Goal: Task Accomplishment & Management: Use online tool/utility

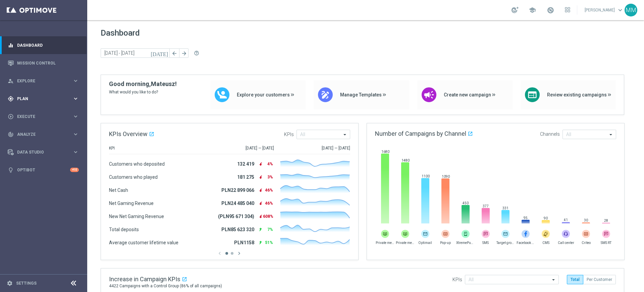
click at [42, 96] on div "gps_fixed Plan" at bounding box center [40, 99] width 65 height 6
click at [33, 115] on div "Target Groups" at bounding box center [51, 112] width 69 height 10
click at [34, 115] on div "Target Groups" at bounding box center [51, 112] width 69 height 10
click at [39, 110] on link "Target Groups" at bounding box center [43, 112] width 52 height 5
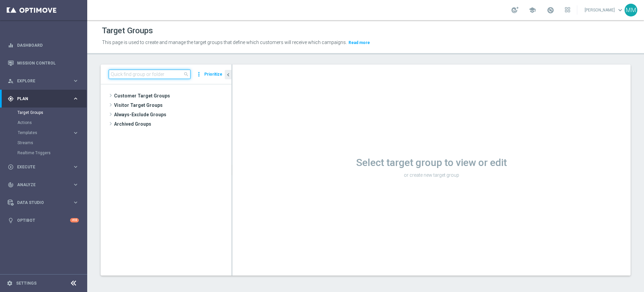
click at [165, 73] on input at bounding box center [150, 73] width 82 height 9
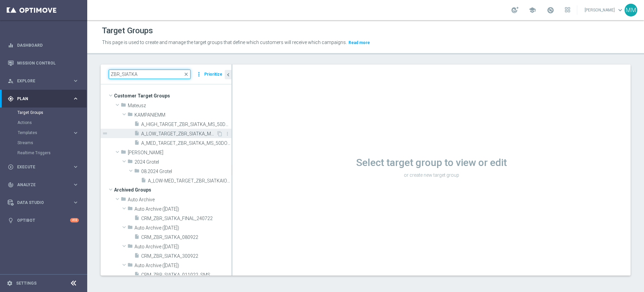
type input "ZBR_SIATKA"
click at [185, 137] on div "insert_drive_file A_LOW_TARGET_ZBR_SIATKA_MS_50DO50_270925" at bounding box center [175, 132] width 82 height 9
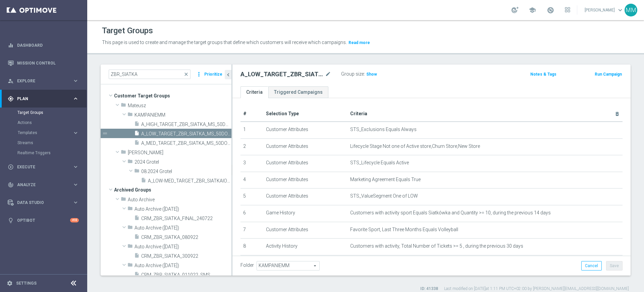
click at [305, 74] on h2 "A_LOW_TARGET_ZBR_SIATKA_MS_50DO50_270925" at bounding box center [282, 74] width 83 height 8
copy h2 "A_LOW_TARGET_ZBR_SIATKA_MS_50DO50_270925"
click at [330, 71] on icon "mode_edit" at bounding box center [328, 74] width 6 height 8
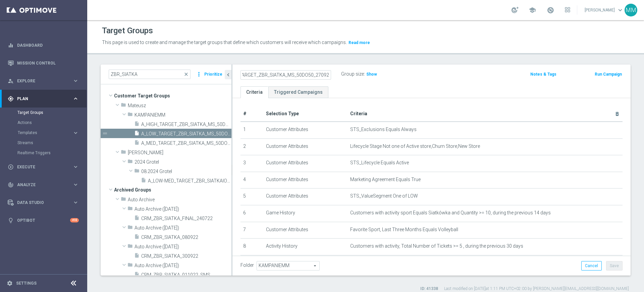
click at [310, 73] on input "A_LOW_TARGET_ZBR_SIATKA_MS_50DO50_270925" at bounding box center [286, 74] width 91 height 9
click at [316, 75] on input "A_LOW_TARGET_ZBR_SIATKA_MS_50DO50_270925" at bounding box center [286, 74] width 91 height 9
type input "A_LOW_TARGET_ZBR_SIATKA_MS_50DO50_260925"
click at [357, 85] on div "A_LOW_TARGET_ZBR_SIATKA_MS_50DO50_260925 Group size : Show Notes & Tags Run Cam…" at bounding box center [432, 75] width 398 height 22
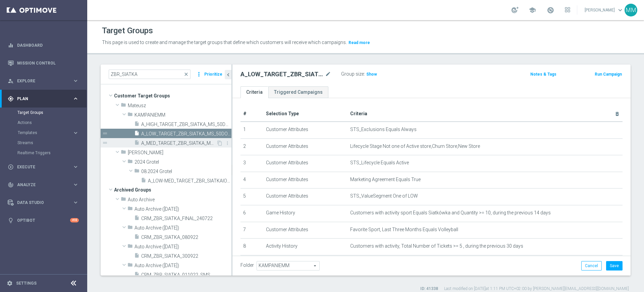
click at [197, 145] on span "A_MED_TARGET_ZBR_SIATKA_MS_50DO100_270925" at bounding box center [178, 143] width 75 height 6
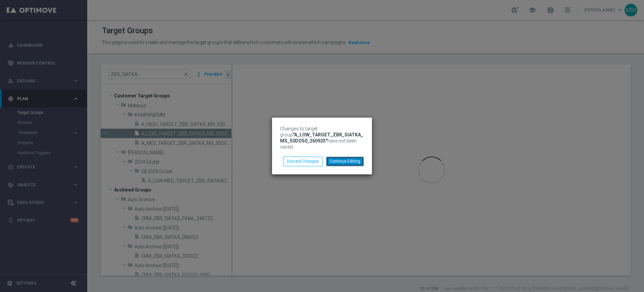
click at [341, 158] on button "Continue Editing" at bounding box center [345, 160] width 38 height 9
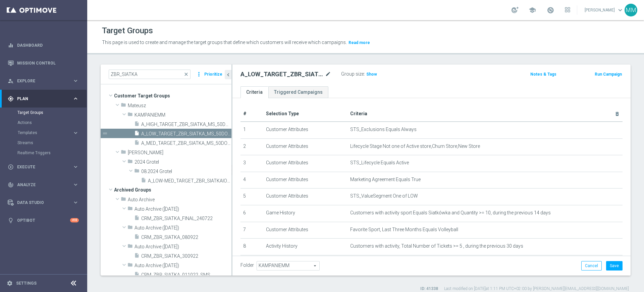
click at [330, 77] on icon "mode_edit" at bounding box center [328, 74] width 6 height 8
click at [315, 75] on input "A_LOW_TARGET_ZBR_SIATKA_MS_50DO50_260925" at bounding box center [286, 74] width 91 height 9
click at [610, 267] on button "Save" at bounding box center [614, 265] width 16 height 9
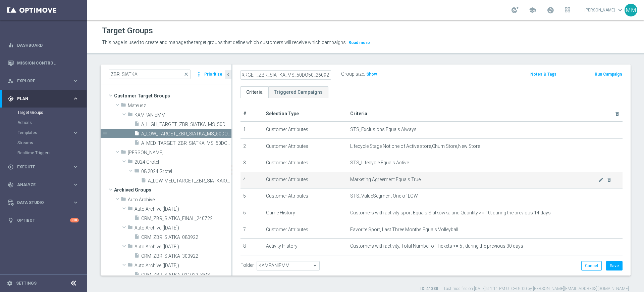
scroll to position [0, 0]
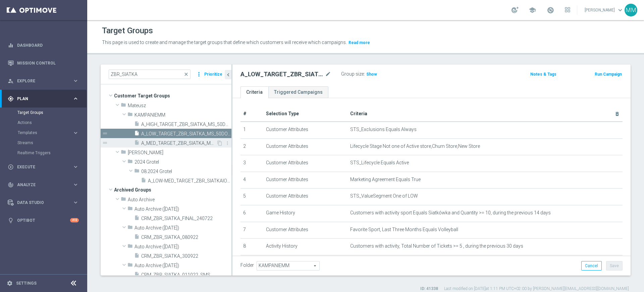
click at [158, 140] on span "A_MED_TARGET_ZBR_SIATKA_MS_50DO100_270925" at bounding box center [178, 143] width 75 height 6
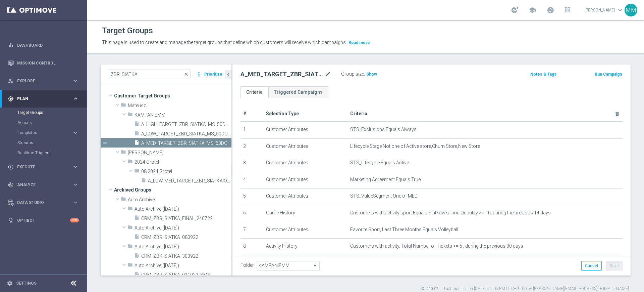
click at [331, 72] on div "A_MED_TARGET_ZBR_SIATKA_MS_50DO100_270925 mode_edit" at bounding box center [291, 73] width 101 height 9
click at [328, 73] on icon "mode_edit" at bounding box center [328, 74] width 6 height 8
click at [321, 75] on input "A_MED_TARGET_ZBR_SIATKA_MS_50DO100_270925" at bounding box center [286, 74] width 91 height 9
click at [318, 76] on input "A_MED_TARGET_ZBR_SIATKA_MS_50DO100_270925" at bounding box center [286, 74] width 91 height 9
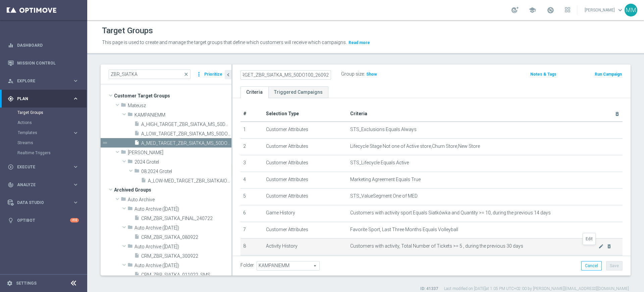
type input "A_MED_TARGET_ZBR_SIATKA_MS_50DO100_260925"
click at [594, 240] on td "Customers with activity, Total Number of Tickets >= 5 , during the previous 30 …" at bounding box center [485, 246] width 275 height 17
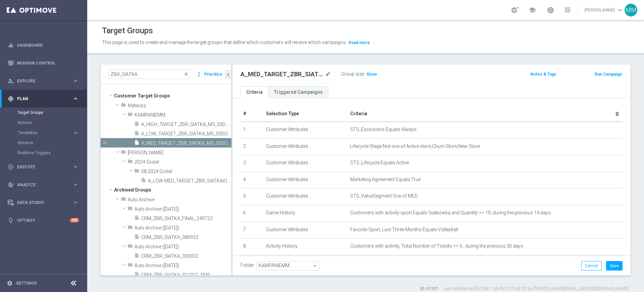
click at [606, 259] on div "Folder KAMPANIEMM KAMPANIEMM arrow_drop_down search Cancel Save Saving..." at bounding box center [432, 265] width 398 height 20
click at [606, 264] on button "Save" at bounding box center [614, 265] width 16 height 9
click at [174, 125] on span "A_HIGH_TARGET_ZBR_SIATKA_MS_50DO250_270925" at bounding box center [178, 124] width 75 height 6
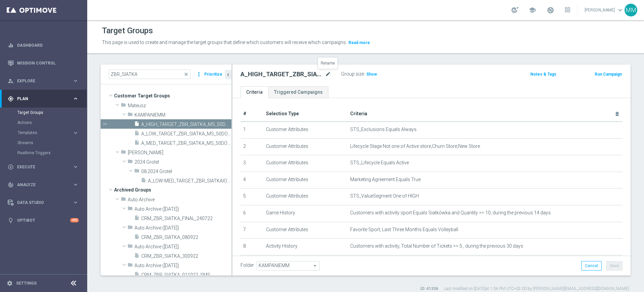
click at [325, 72] on icon "mode_edit" at bounding box center [328, 74] width 6 height 8
click at [314, 75] on input "A_HIGH_TARGET_ZBR_SIATKA_MS_50DO250_270925" at bounding box center [286, 74] width 91 height 9
click at [319, 75] on input "A_HIGH_TARGET_ZBR_SIATKA_MS_50DO250_270925" at bounding box center [286, 74] width 91 height 9
type input "A_HIGH_TARGET_ZBR_SIATKA_MS_50DO250_260925"
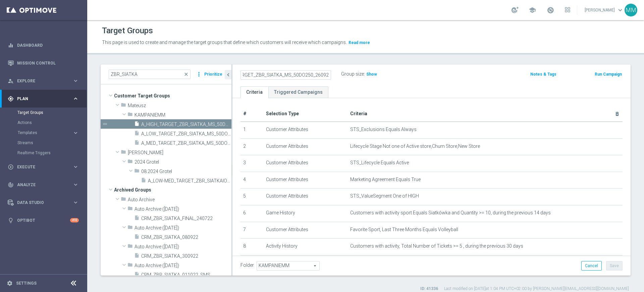
click at [375, 91] on ul "Criteria Triggered Campaigns" at bounding box center [432, 92] width 398 height 12
click at [612, 260] on div "Folder KAMPANIEMM KAMPANIEMM arrow_drop_down search Cancel Save Saving..." at bounding box center [432, 265] width 398 height 20
click at [612, 266] on button "Save" at bounding box center [614, 265] width 16 height 9
click at [183, 132] on span "A_LOW_TARGET_ZBR_SIATKA_MS_50DO50_260925" at bounding box center [178, 134] width 75 height 6
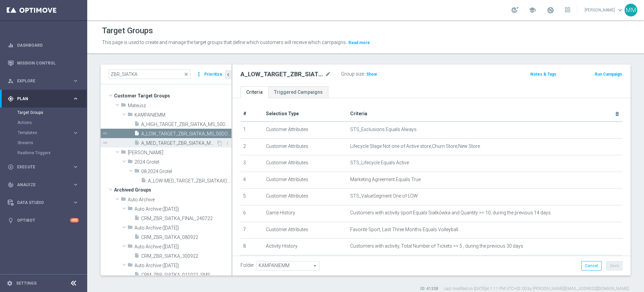
click at [181, 141] on span "A_MED_TARGET_ZBR_SIATKA_MS_50DO100_260925" at bounding box center [178, 143] width 75 height 6
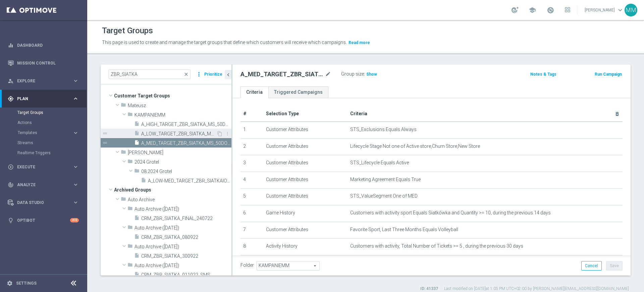
click at [179, 131] on span "A_LOW_TARGET_ZBR_SIATKA_MS_50DO50_260925" at bounding box center [178, 134] width 75 height 6
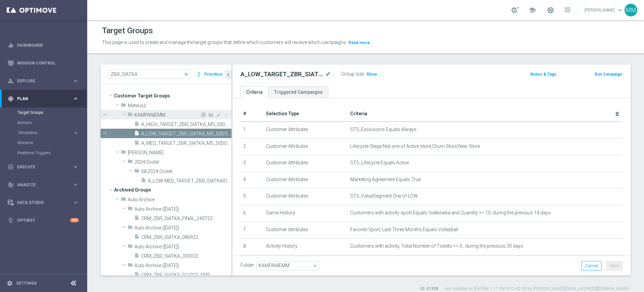
drag, startPoint x: 231, startPoint y: 112, endPoint x: 208, endPoint y: 117, distance: 23.9
click at [208, 117] on as-split "ZBR_SIATKA close more_vert Prioritize Customer Target Groups library_add create…" at bounding box center [366, 169] width 530 height 211
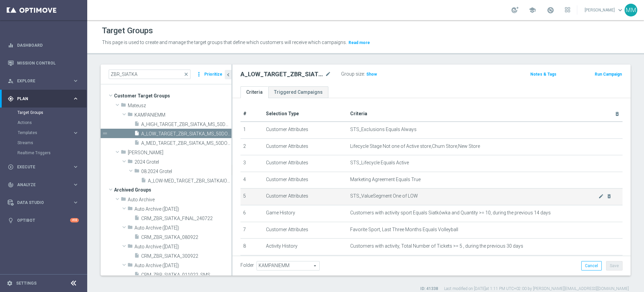
scroll to position [92, 0]
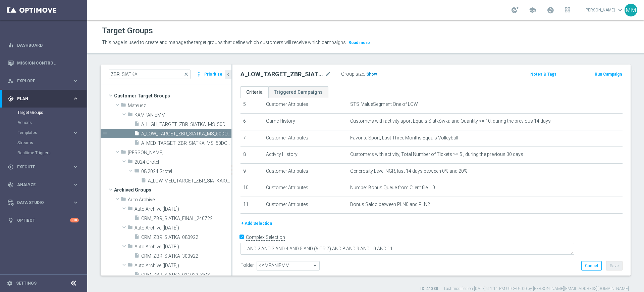
click at [376, 74] on h3 "Show" at bounding box center [372, 73] width 12 height 7
click at [175, 142] on span "A_MED_TARGET_ZBR_SIATKA_MS_50DO100_260925" at bounding box center [178, 143] width 75 height 6
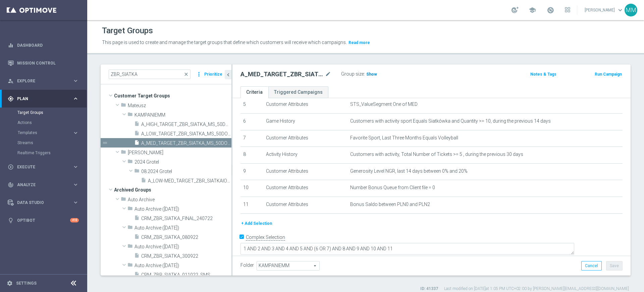
click at [370, 72] on span "Show" at bounding box center [371, 74] width 11 height 5
click at [175, 125] on span "A_HIGH_TARGET_ZBR_SIATKA_MS_50DO250_260925" at bounding box center [178, 124] width 75 height 6
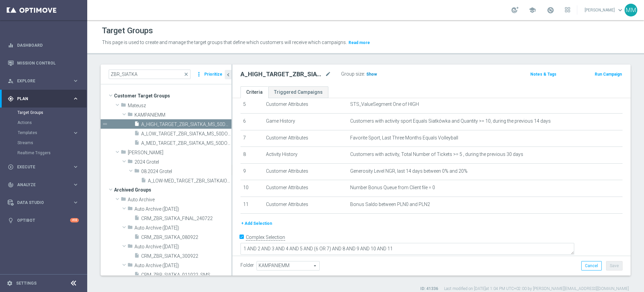
click at [372, 76] on h3 "Show" at bounding box center [372, 73] width 12 height 7
click at [154, 76] on input "ZBR_SIATKA" at bounding box center [150, 73] width 82 height 9
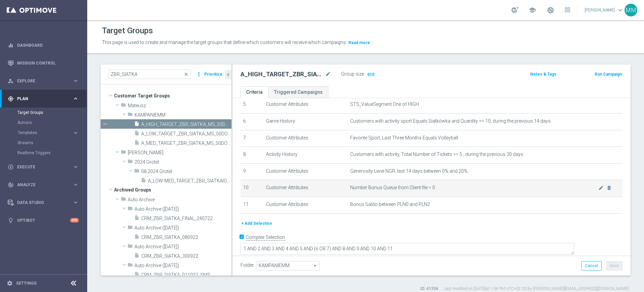
click at [354, 190] on span "Number Bonus Queue from Client file = 0" at bounding box center [474, 188] width 248 height 6
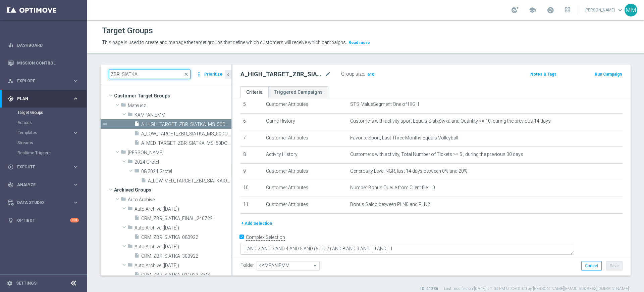
click at [130, 73] on input "ZBR_SIATKA" at bounding box center [150, 73] width 82 height 9
paste input "A_MED_TARGET_WIN_PN_100_ZL_260925"
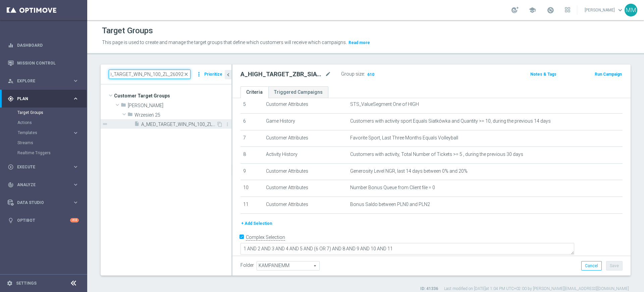
type input "A_MED_TARGET_WIN_PN_100_ZL_260925"
click at [176, 122] on span "A_MED_TARGET_WIN_PN_100_ZL_260925" at bounding box center [178, 124] width 75 height 6
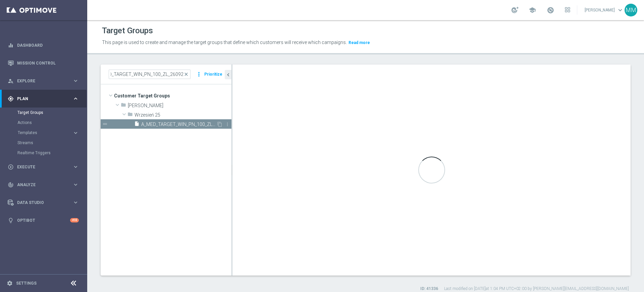
scroll to position [0, 0]
checkbox input "false"
type input "Wrzesień 25"
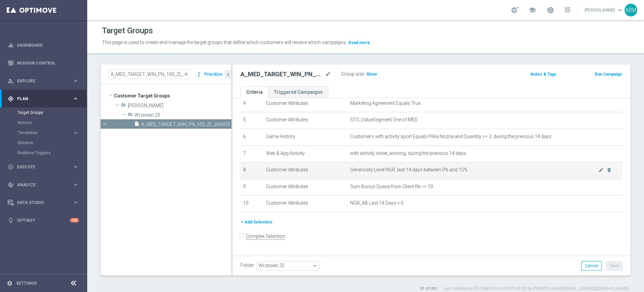
scroll to position [74, 0]
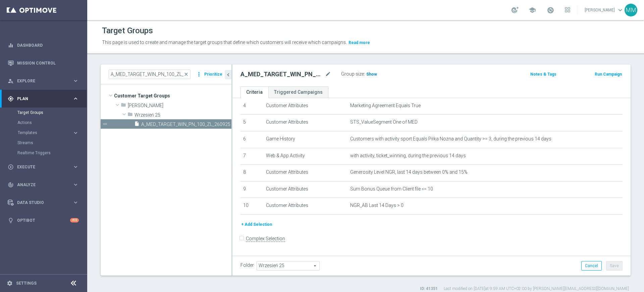
click at [372, 73] on span "Show" at bounding box center [371, 74] width 11 height 5
click at [373, 181] on td "Generosity Level NGR, last 14 days between 0% and 15% mode_edit delete_forever" at bounding box center [485, 172] width 275 height 17
click at [257, 228] on button "+ Add Selection" at bounding box center [257, 223] width 32 height 7
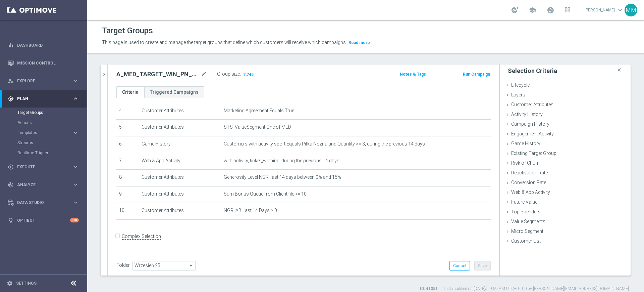
scroll to position [67, 0]
click at [541, 149] on div "Existing Target Group done" at bounding box center [565, 154] width 131 height 10
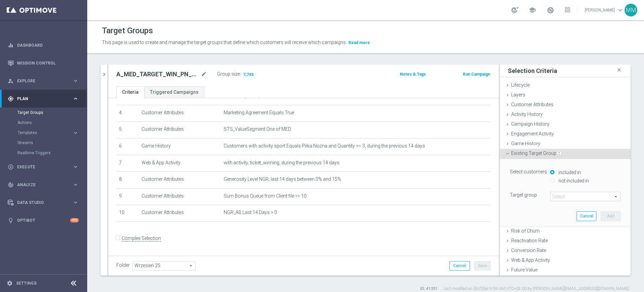
click at [559, 180] on label "not included in" at bounding box center [573, 180] width 32 height 6
click at [555, 180] on input "not included in" at bounding box center [552, 180] width 4 height 4
radio input "true"
click at [559, 193] on span at bounding box center [586, 196] width 70 height 9
click at [0, 0] on input "search" at bounding box center [0, 0] width 0 height 0
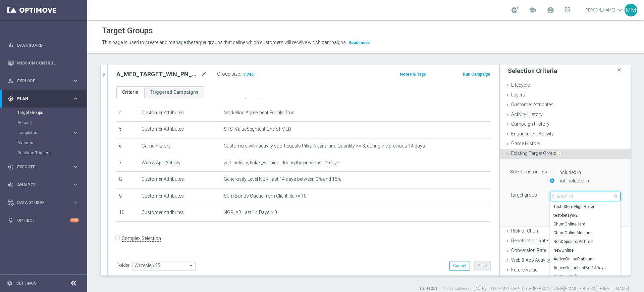
click at [577, 197] on input "search" at bounding box center [585, 196] width 70 height 9
paste input "A_MED_TARGET_ZBR_SIATKA_MS_50DO100_260925"
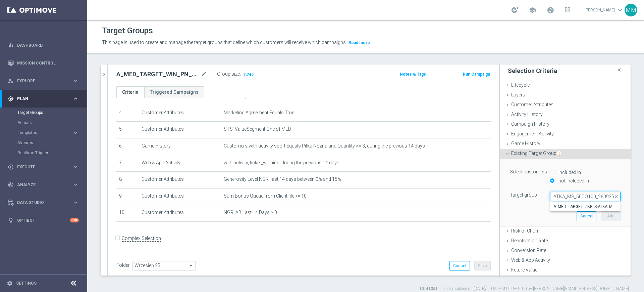
type input "A_MED_TARGET_ZBR_SIATKA_MS_50DO100_260925"
click at [571, 208] on span "A_MED_TARGET_ZBR_SIATKA_MS_50DO100_260925" at bounding box center [586, 206] width 64 height 5
type input "A_MED_TARGET_ZBR_SIATKA_MS_50DO100_260925"
click at [601, 216] on button "Add" at bounding box center [611, 215] width 20 height 9
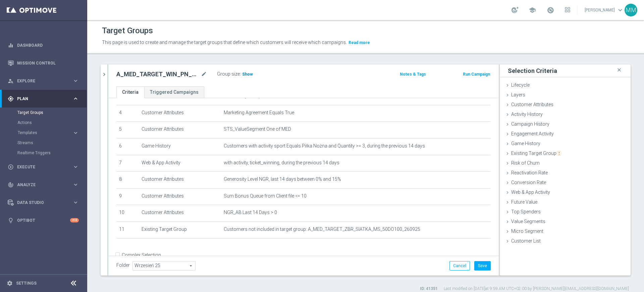
click at [247, 71] on h3 "Show" at bounding box center [248, 73] width 12 height 7
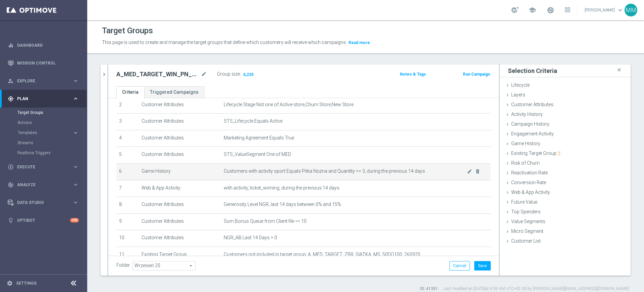
scroll to position [84, 0]
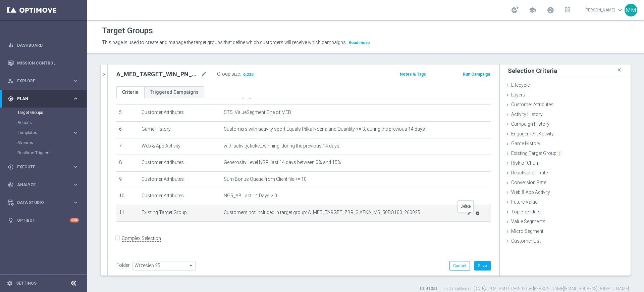
click at [475, 215] on icon "delete_forever" at bounding box center [477, 212] width 5 height 5
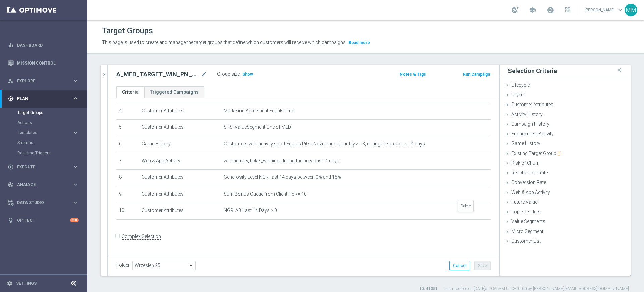
scroll to position [67, 0]
click at [99, 74] on div "A_MED_TARGET_WIN_PN_100_ZL_260925 close more_vert Prioritize Customer Target Gr…" at bounding box center [365, 177] width 557 height 227
click at [103, 72] on icon "chevron_right" at bounding box center [104, 74] width 6 height 6
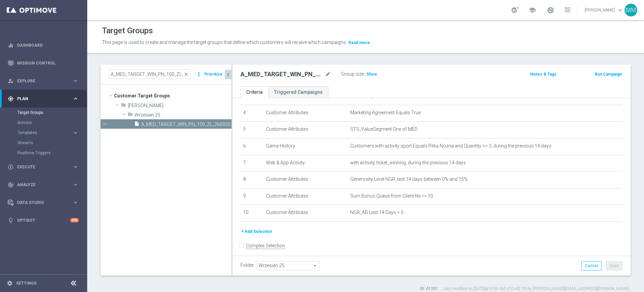
scroll to position [74, 0]
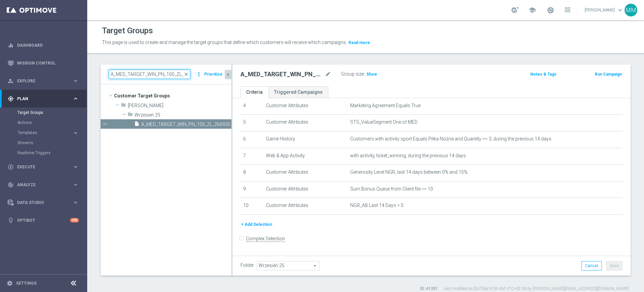
click at [162, 72] on input "A_MED_TARGET_WIN_PN_100_ZL_260925" at bounding box center [150, 73] width 82 height 9
paste input "HIGH_TARGET_WIN_PN_2"
type input "A_HIGH_TARGET_WIN_PN_200_ZL_260925"
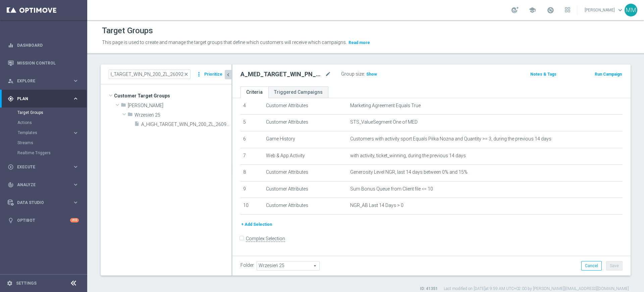
click at [173, 125] on span "A_HIGH_TARGET_WIN_PN_200_ZL_260925" at bounding box center [186, 124] width 90 height 6
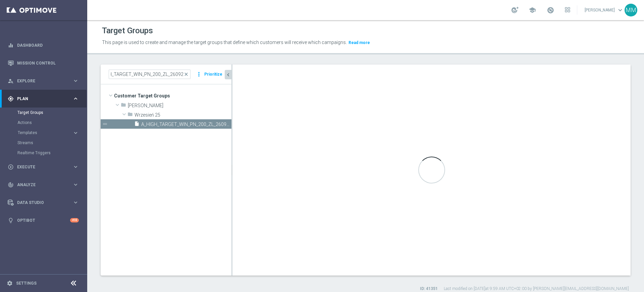
scroll to position [0, 0]
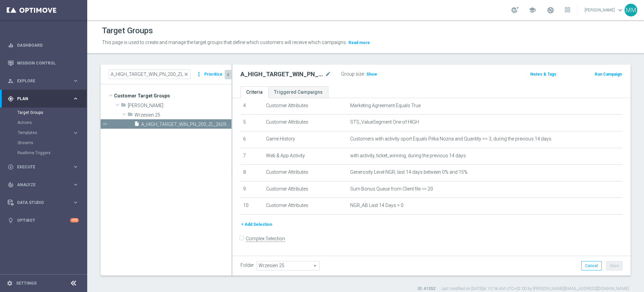
click at [248, 228] on button "+ Add Selection" at bounding box center [257, 223] width 32 height 7
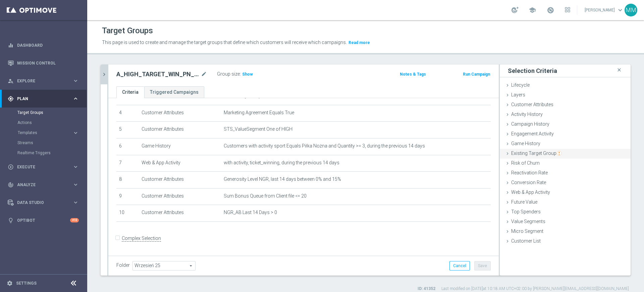
click at [540, 152] on span "Existing Target Group" at bounding box center [536, 152] width 50 height 5
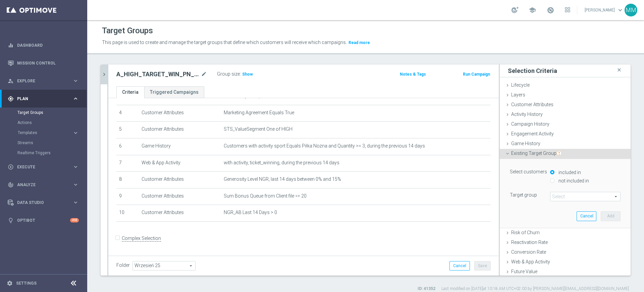
click at [565, 178] on label "not included in" at bounding box center [573, 180] width 32 height 6
click at [555, 178] on input "not included in" at bounding box center [552, 180] width 4 height 4
radio input "true"
click at [563, 197] on span at bounding box center [586, 196] width 70 height 9
click at [0, 0] on input "search" at bounding box center [0, 0] width 0 height 0
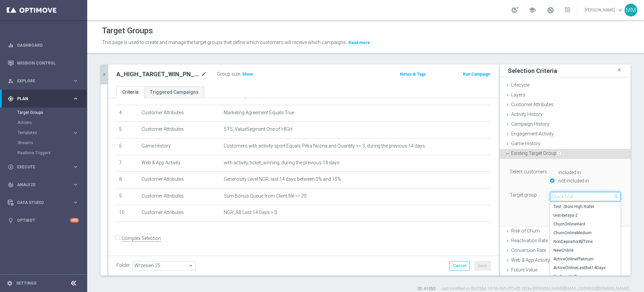
paste input "A_HIGH_TARGET_ZBR_SIATKA_MS_50DO250_260925"
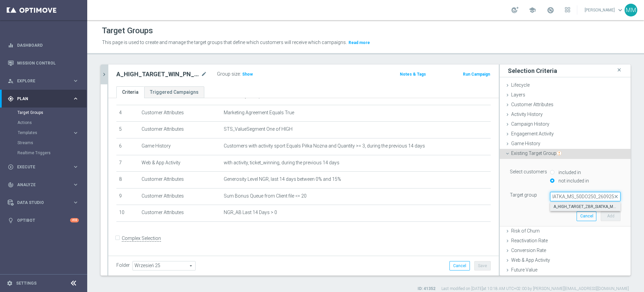
type input "A_HIGH_TARGET_ZBR_SIATKA_MS_50DO250_260925"
click at [561, 205] on span "A_HIGH_TARGET_ZBR_SIATKA_MS_50DO250_260925" at bounding box center [586, 206] width 64 height 5
type input "A_HIGH_TARGET_ZBR_SIATKA_MS_50DO250_260925"
click at [256, 72] on div "Group size : Show" at bounding box center [250, 73] width 67 height 8
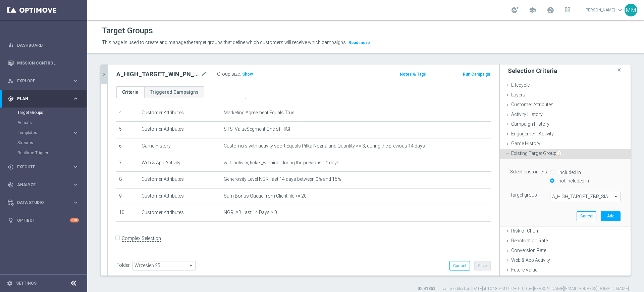
click at [252, 73] on div "Group size : Show" at bounding box center [250, 73] width 67 height 8
click at [250, 73] on span "Show" at bounding box center [247, 74] width 11 height 5
click at [601, 217] on button "Add" at bounding box center [611, 215] width 20 height 9
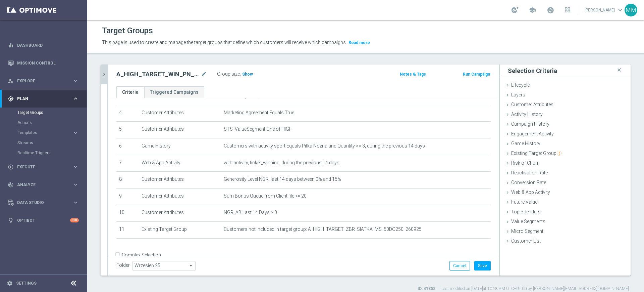
click at [248, 73] on span "Show" at bounding box center [247, 74] width 11 height 5
click at [467, 182] on icon "mode_edit" at bounding box center [469, 178] width 5 height 5
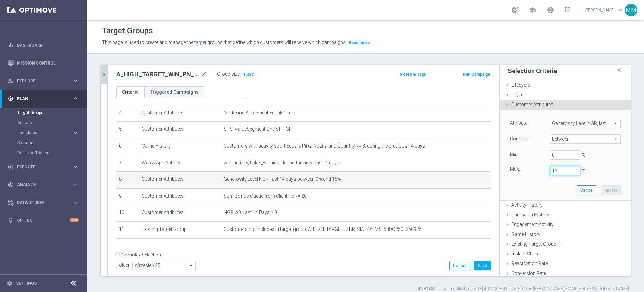
drag, startPoint x: 551, startPoint y: 168, endPoint x: 547, endPoint y: 171, distance: 5.2
click at [550, 171] on input "15" at bounding box center [565, 170] width 30 height 9
click at [603, 187] on button "Update" at bounding box center [611, 189] width 20 height 9
type input "0.1"
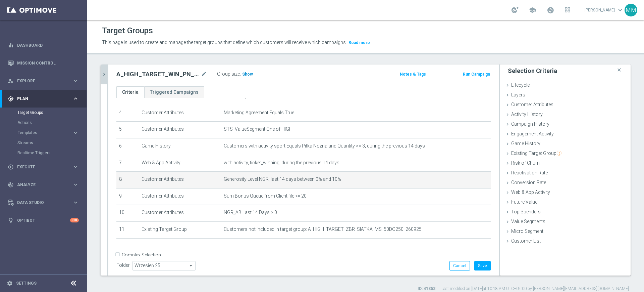
click at [250, 75] on span "Show" at bounding box center [247, 74] width 11 height 5
click at [475, 264] on button "Save" at bounding box center [482, 265] width 16 height 9
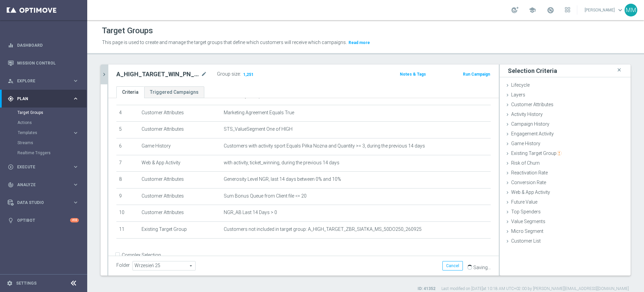
click at [143, 76] on h2 "A_HIGH_TARGET_WIN_PN_200_ZL_260925" at bounding box center [157, 74] width 83 height 8
copy h2 "A_HIGH_TARGET_WIN_PN_200_ZL_260925"
click at [32, 166] on span "Execute" at bounding box center [44, 167] width 55 height 4
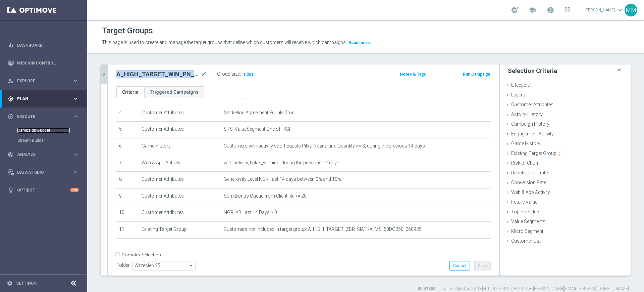
click at [43, 132] on link "Campaign Builder" at bounding box center [43, 129] width 52 height 5
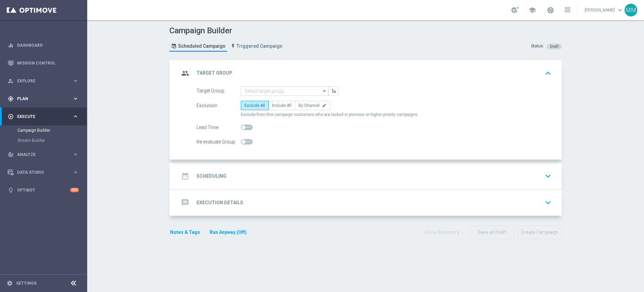
click at [52, 96] on div "gps_fixed Plan" at bounding box center [40, 99] width 65 height 6
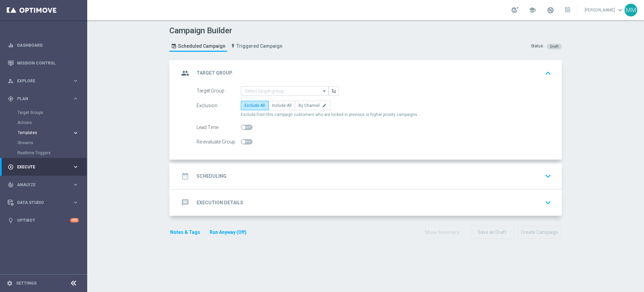
click at [45, 131] on span "Templates" at bounding box center [42, 133] width 48 height 4
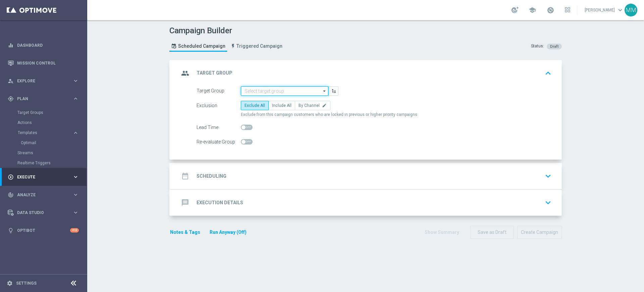
click at [267, 87] on input at bounding box center [285, 90] width 88 height 9
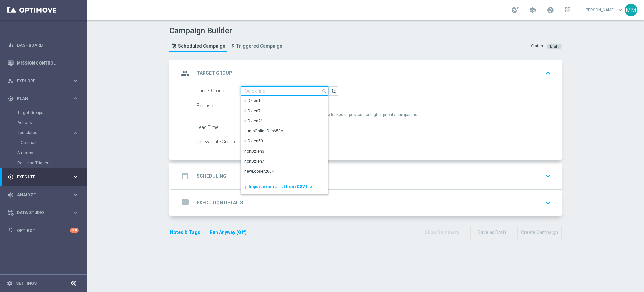
paste input "A_HIGH_TARGET_WIN_PN_200_ZL_260925"
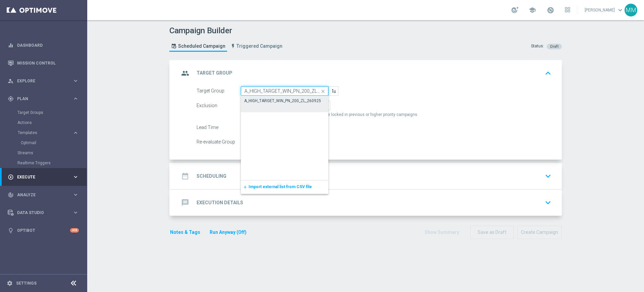
scroll to position [0, 12]
click at [277, 102] on div "A_HIGH_TARGET_WIN_PN_200_ZL_260925" at bounding box center [282, 101] width 77 height 6
type input "A_HIGH_TARGET_WIN_PN_200_ZL_260925"
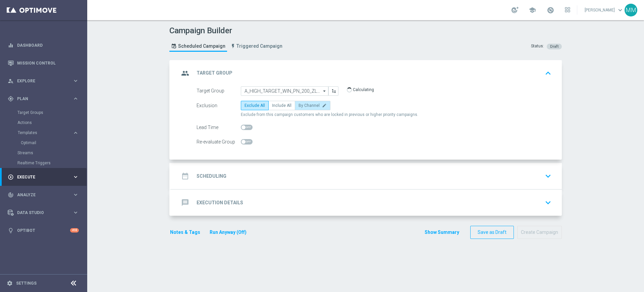
click at [300, 106] on span "By Channel" at bounding box center [309, 105] width 21 height 5
click at [300, 106] on input "By Channel edit" at bounding box center [301, 106] width 4 height 4
radio input "true"
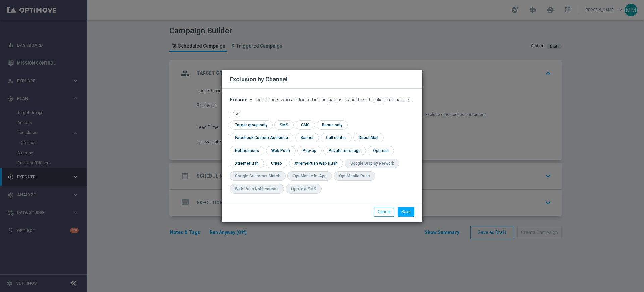
click at [237, 102] on span "Exclude" at bounding box center [238, 99] width 17 height 5
click at [242, 119] on div "Include" at bounding box center [242, 115] width 25 height 8
click at [245, 129] on input "checkbox" at bounding box center [250, 124] width 41 height 9
checkbox input "true"
click at [250, 138] on input "checkbox" at bounding box center [260, 137] width 61 height 9
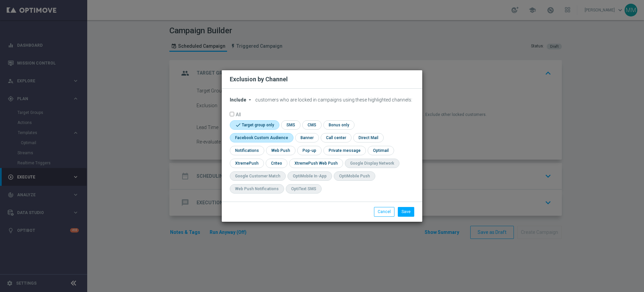
checkbox input "true"
click at [271, 164] on input "checkbox" at bounding box center [276, 162] width 21 height 9
checkbox input "true"
click at [408, 209] on button "Save" at bounding box center [406, 211] width 16 height 9
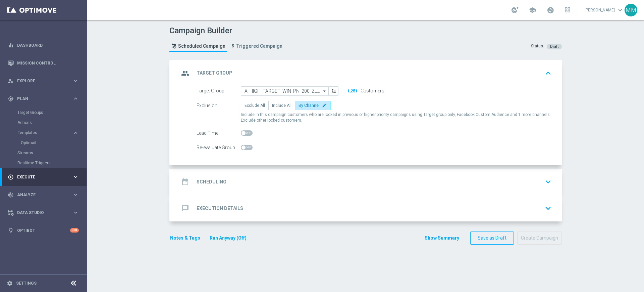
click at [263, 175] on div "date_range Scheduling keyboard_arrow_down" at bounding box center [366, 181] width 391 height 26
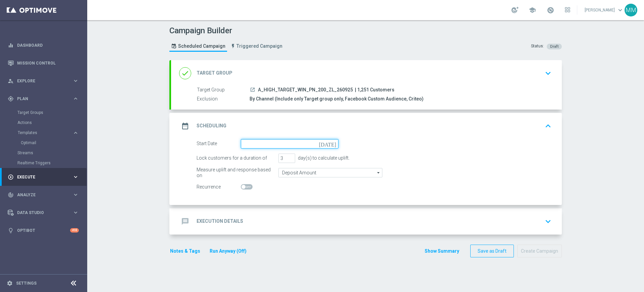
click at [277, 140] on input at bounding box center [290, 143] width 98 height 9
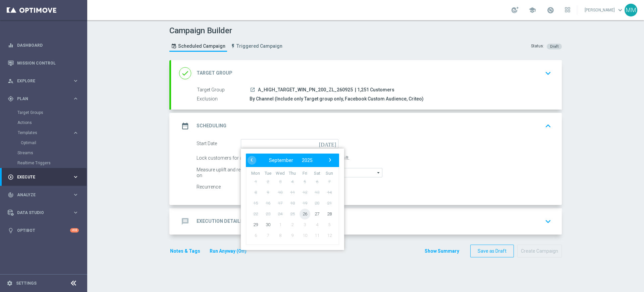
click at [300, 213] on span "26" at bounding box center [305, 213] width 11 height 11
type input "26 Sep 2025"
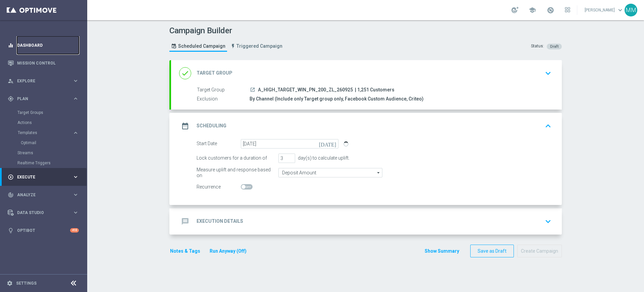
click at [41, 49] on link "Dashboard" at bounding box center [48, 45] width 62 height 18
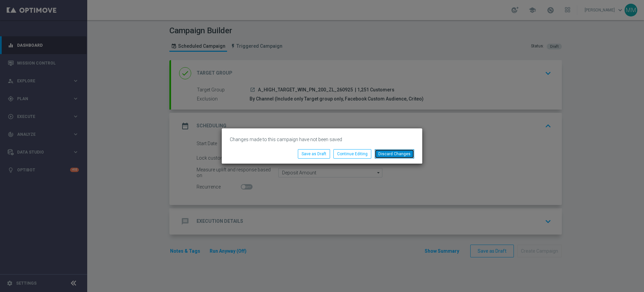
click at [400, 152] on button "Discard Changes" at bounding box center [395, 153] width 40 height 9
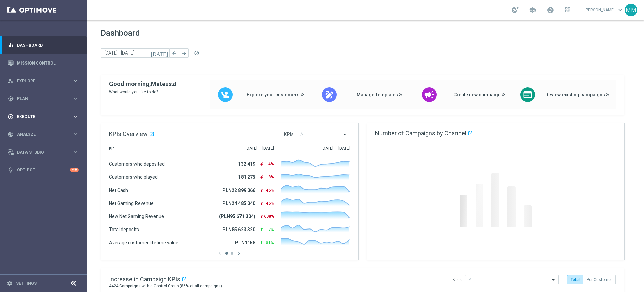
click at [31, 119] on div "play_circle_outline Execute keyboard_arrow_right" at bounding box center [43, 116] width 87 height 18
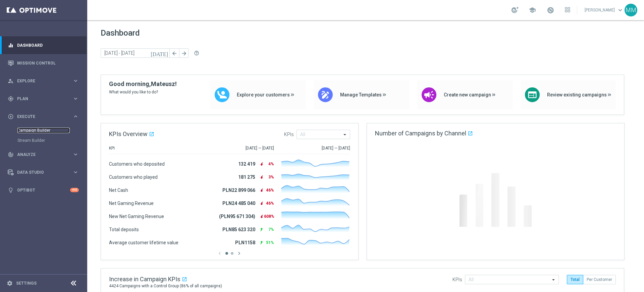
click at [31, 127] on link "Campaign Builder" at bounding box center [43, 129] width 52 height 5
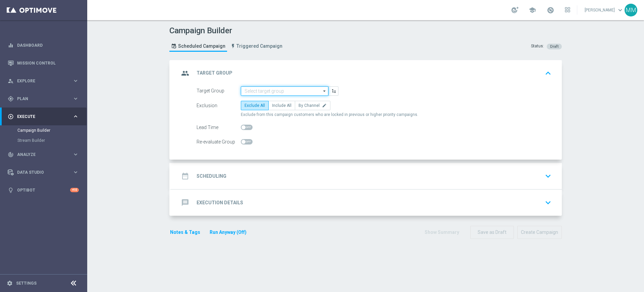
click at [269, 95] on input at bounding box center [285, 90] width 88 height 9
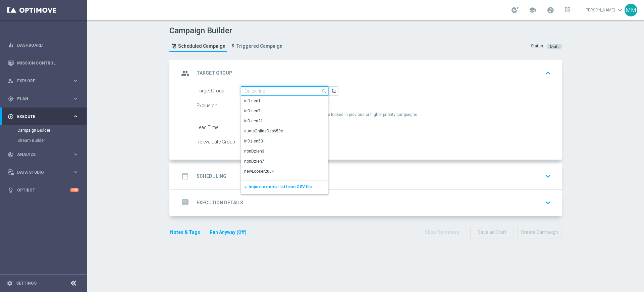
paste input "A_HIGH_TARGET_WIN_PN_200_ZL_260925"
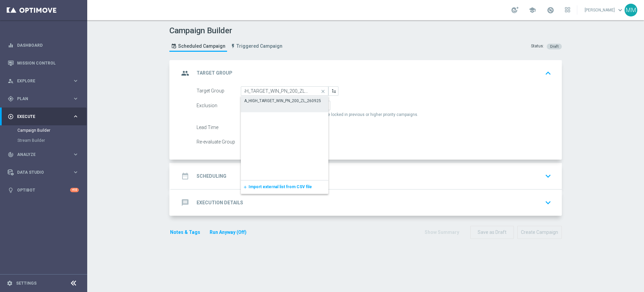
click at [269, 101] on div "A_HIGH_TARGET_WIN_PN_200_ZL_260925" at bounding box center [282, 101] width 77 height 6
type input "A_HIGH_TARGET_WIN_PN_200_ZL_260925"
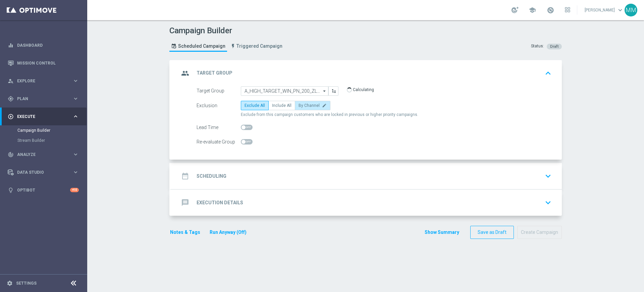
click at [309, 105] on span "By Channel" at bounding box center [309, 105] width 21 height 5
click at [303, 105] on input "By Channel edit" at bounding box center [301, 106] width 4 height 4
radio input "true"
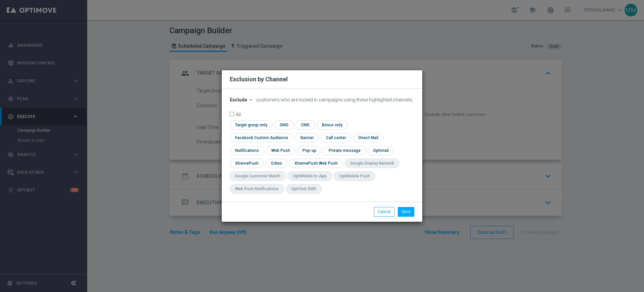
click at [243, 101] on div "Exclude arrow_drop_down × Exclude customers who are locked in campaigns using t…" at bounding box center [322, 145] width 201 height 113
click at [244, 102] on span "Exclude" at bounding box center [238, 99] width 17 height 5
click at [247, 119] on div "Include" at bounding box center [242, 115] width 25 height 8
click at [255, 128] on input "checkbox" at bounding box center [250, 124] width 41 height 9
checkbox input "true"
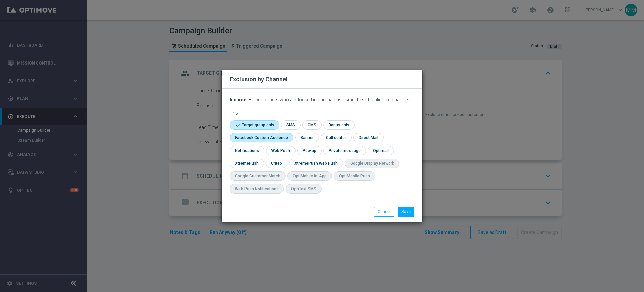
click at [252, 137] on input "checkbox" at bounding box center [260, 137] width 61 height 9
checkbox input "true"
click at [270, 160] on input "checkbox" at bounding box center [276, 162] width 21 height 9
checkbox input "true"
click at [410, 212] on button "Save" at bounding box center [406, 211] width 16 height 9
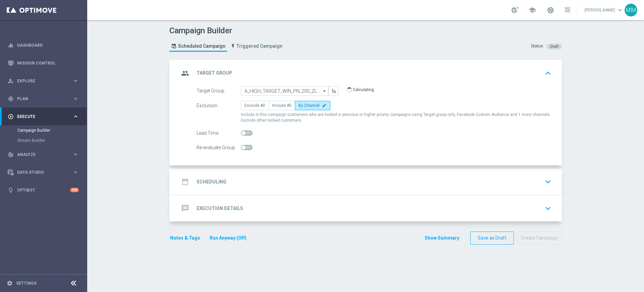
click at [274, 191] on div "date_range Scheduling keyboard_arrow_down" at bounding box center [366, 181] width 391 height 26
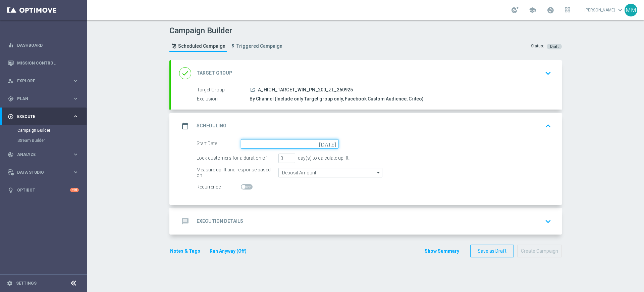
click at [272, 146] on input at bounding box center [290, 143] width 98 height 9
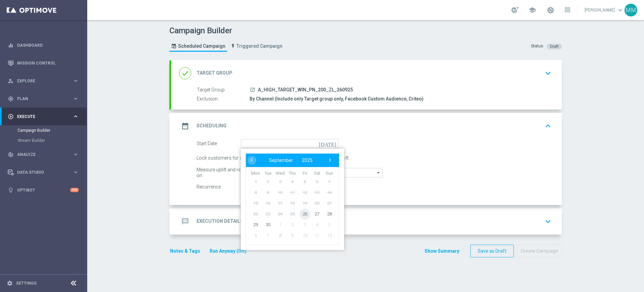
click at [302, 212] on span "26" at bounding box center [305, 213] width 11 height 11
type input "26 Sep 2025"
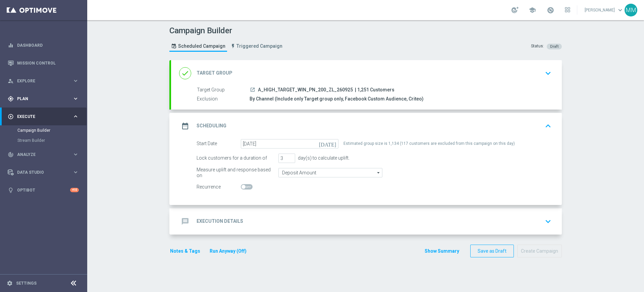
click at [39, 102] on div "gps_fixed Plan keyboard_arrow_right" at bounding box center [43, 99] width 87 height 18
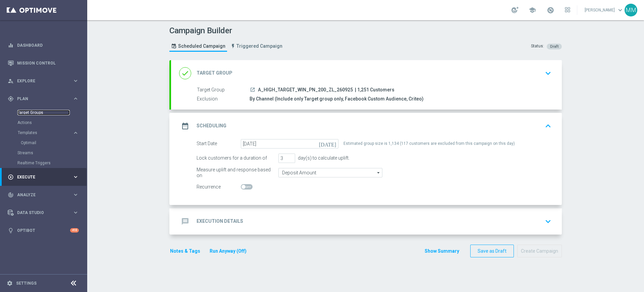
click at [37, 112] on link "Target Groups" at bounding box center [43, 112] width 52 height 5
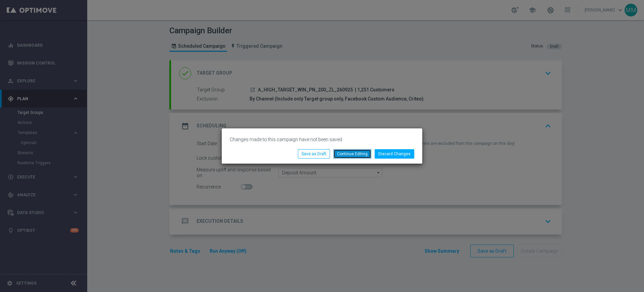
click at [361, 152] on button "Continue Editing" at bounding box center [352, 153] width 38 height 9
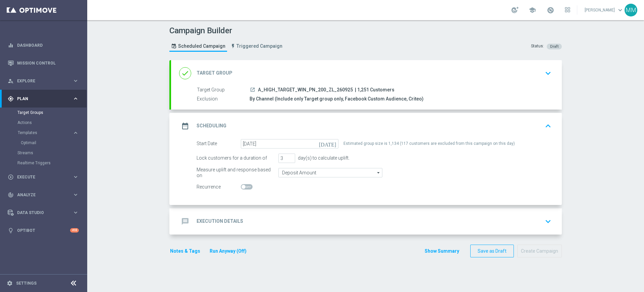
click at [497, 75] on div "done Target Group keyboard_arrow_down" at bounding box center [366, 73] width 375 height 13
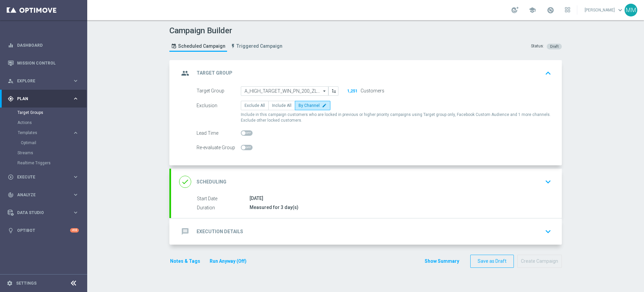
click at [283, 65] on div "group Target Group keyboard_arrow_up" at bounding box center [366, 73] width 391 height 26
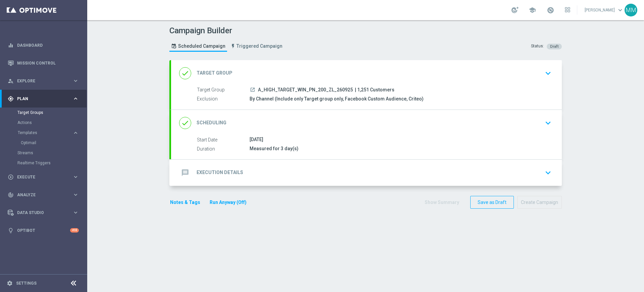
click at [250, 89] on icon "launch" at bounding box center [252, 89] width 5 height 5
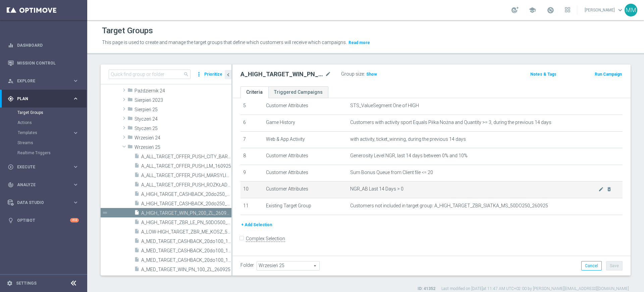
scroll to position [91, 0]
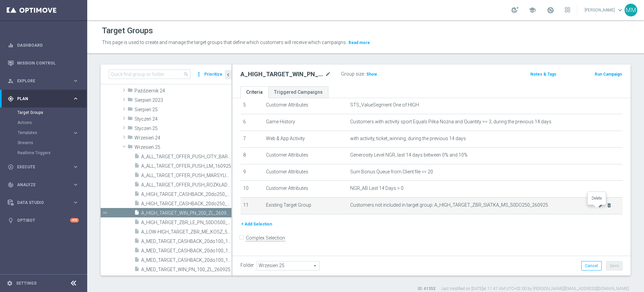
click at [607, 206] on icon "delete_forever" at bounding box center [609, 204] width 5 height 5
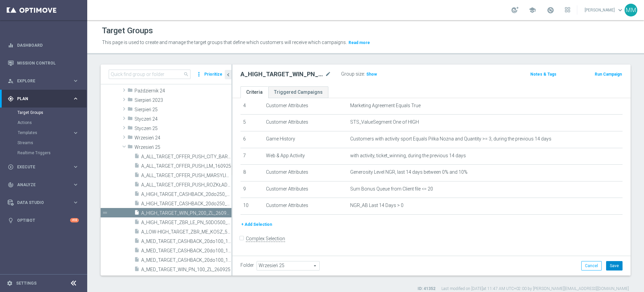
click at [607, 265] on button "Save" at bounding box center [614, 265] width 16 height 9
click at [374, 73] on span "Show" at bounding box center [371, 74] width 11 height 5
click at [111, 74] on input at bounding box center [150, 73] width 82 height 9
paste input "A_MED_TARGET_WIN_PN_100_ZL_260925"
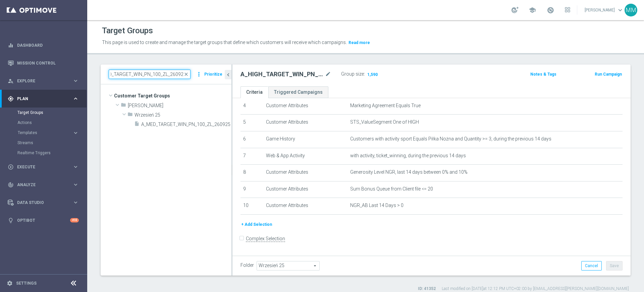
scroll to position [0, 0]
type input "A_MED_TARGET_WIN_PN_100_ZL_260925"
click at [174, 126] on span "A_MED_TARGET_WIN_PN_100_ZL_260925" at bounding box center [178, 124] width 75 height 6
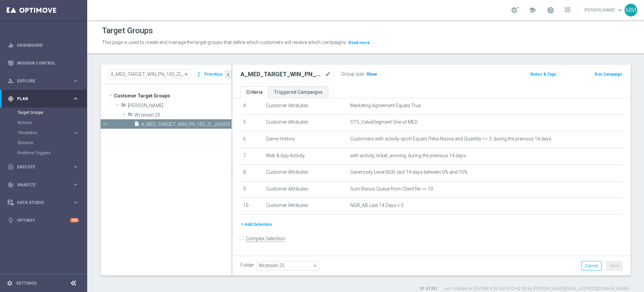
click at [372, 75] on span "Show" at bounding box center [371, 74] width 11 height 5
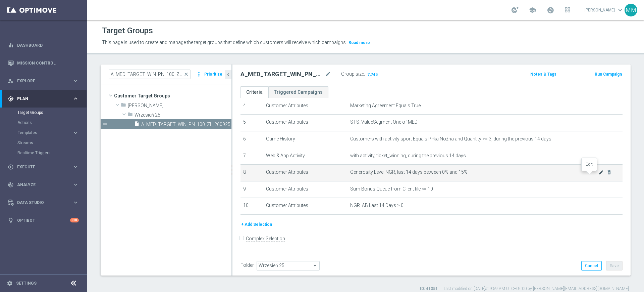
click at [599, 175] on icon "mode_edit" at bounding box center [601, 171] width 5 height 5
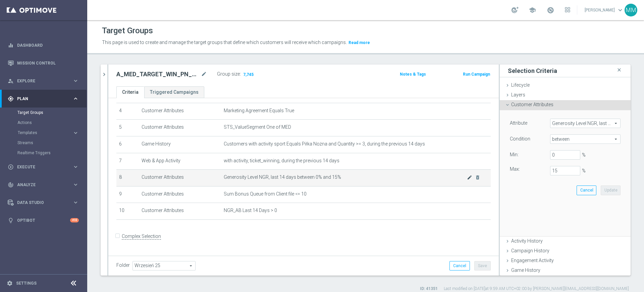
scroll to position [67, 0]
drag, startPoint x: 552, startPoint y: 172, endPoint x: 547, endPoint y: 171, distance: 5.8
click at [550, 171] on input "15" at bounding box center [565, 170] width 30 height 9
click at [605, 191] on button "Update" at bounding box center [611, 189] width 20 height 9
type input "0.1"
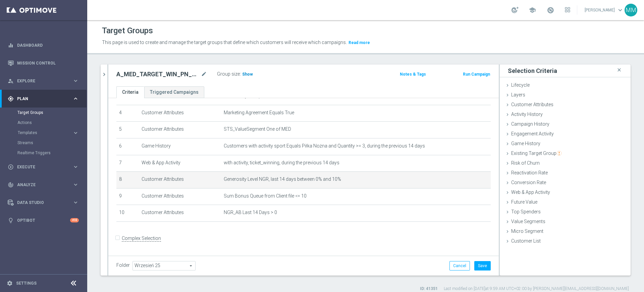
click at [243, 73] on span "Show" at bounding box center [247, 74] width 11 height 5
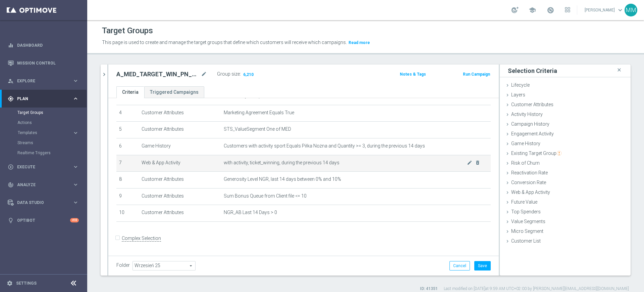
scroll to position [6, 0]
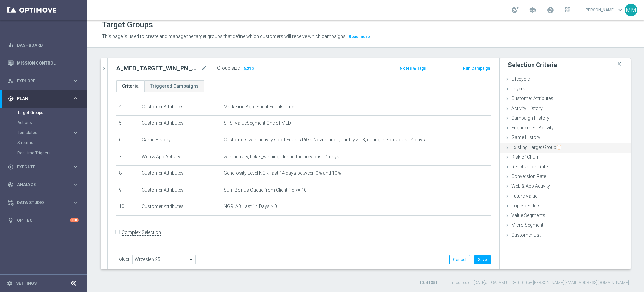
click at [536, 147] on span "Existing Target Group" at bounding box center [536, 146] width 50 height 5
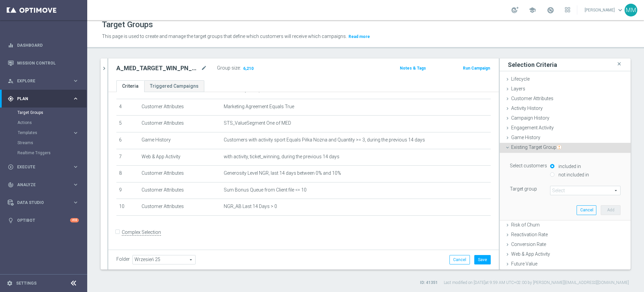
click at [557, 173] on label "not included in" at bounding box center [573, 174] width 32 height 6
click at [554, 173] on input "not included in" at bounding box center [552, 174] width 4 height 4
radio input "true"
click at [562, 191] on span at bounding box center [586, 190] width 70 height 9
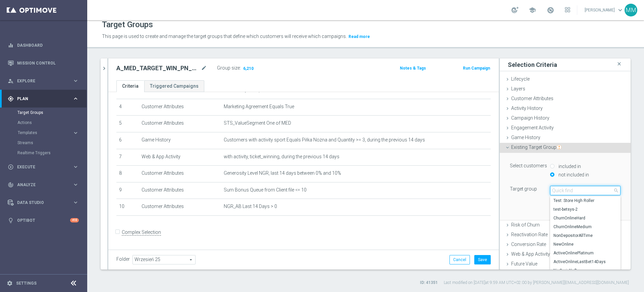
click at [562, 191] on input "search" at bounding box center [585, 190] width 70 height 9
click at [578, 190] on input "search" at bounding box center [585, 190] width 70 height 9
click at [555, 188] on input "search" at bounding box center [585, 190] width 70 height 9
paste input "A_MED_TARGET_ZBR_SIATKA_MS_50DO100_260925"
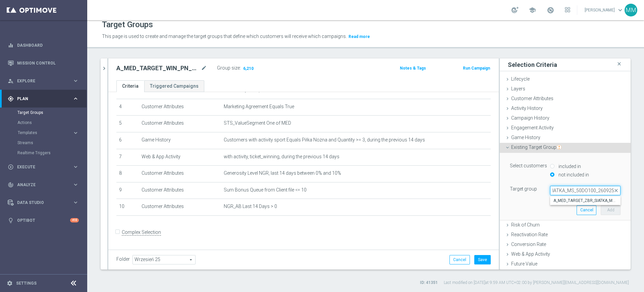
type input "A_MED_TARGET_ZBR_SIATKA_MS_50DO100_260925"
click at [564, 199] on span "A_MED_TARGET_ZBR_SIATKA_MS_50DO100_260925" at bounding box center [586, 200] width 64 height 5
type input "A_MED_TARGET_ZBR_SIATKA_MS_50DO100_260925"
click at [601, 209] on button "Add" at bounding box center [611, 209] width 20 height 9
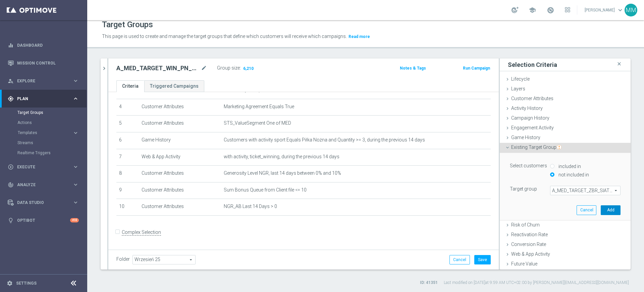
scroll to position [84, 0]
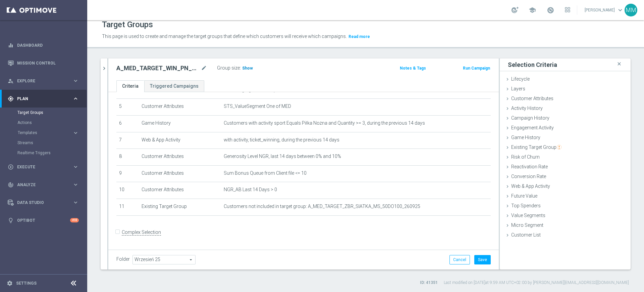
click at [250, 68] on span "Show" at bounding box center [247, 68] width 11 height 5
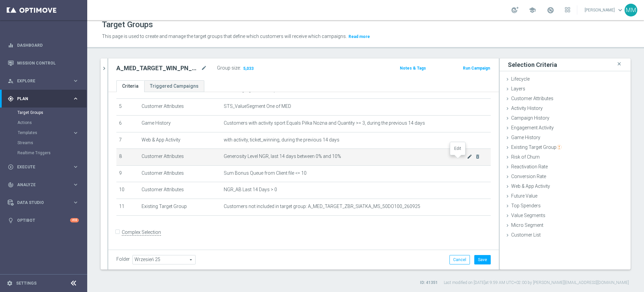
click at [467, 157] on icon "mode_edit" at bounding box center [469, 156] width 5 height 5
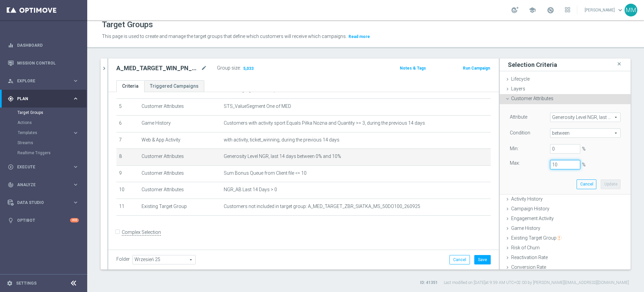
drag, startPoint x: 546, startPoint y: 163, endPoint x: 552, endPoint y: 161, distance: 6.9
click at [552, 161] on input "10" at bounding box center [565, 164] width 30 height 9
click at [601, 183] on button "Update" at bounding box center [611, 183] width 20 height 9
type input "0.15"
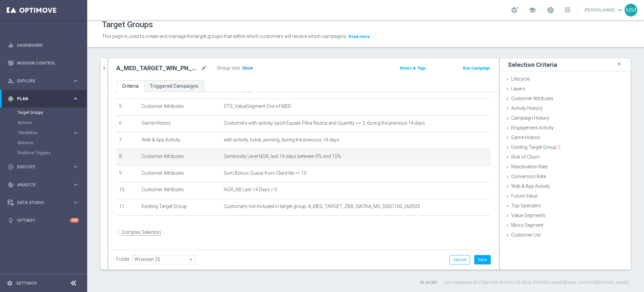
click at [248, 67] on span "Show" at bounding box center [247, 68] width 11 height 5
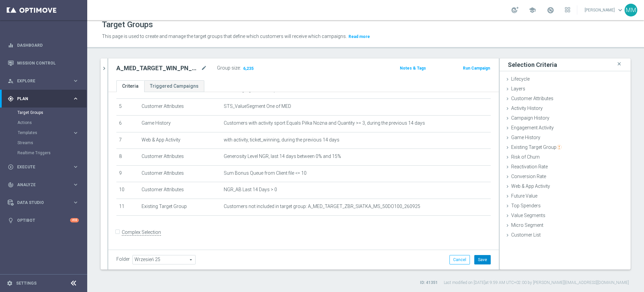
click at [474, 259] on button "Save" at bounding box center [482, 259] width 16 height 9
click at [250, 66] on span "6,235" at bounding box center [249, 69] width 12 height 6
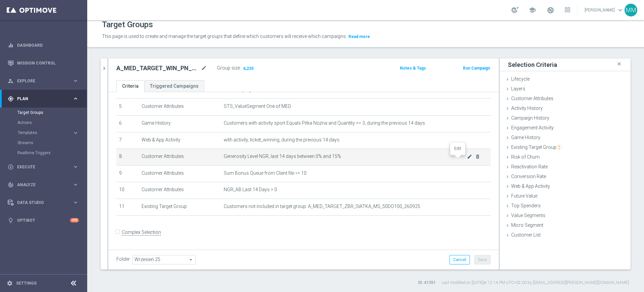
click at [467, 158] on icon "mode_edit" at bounding box center [469, 156] width 5 height 5
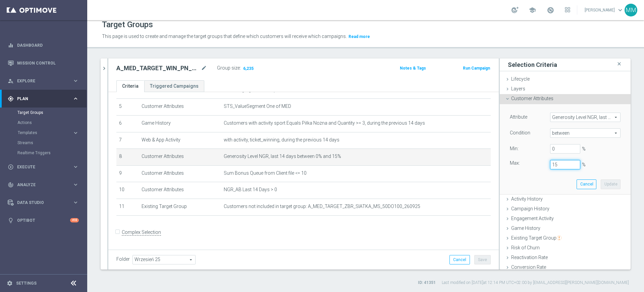
click at [550, 166] on input "15" at bounding box center [565, 164] width 30 height 9
click at [601, 185] on button "Update" at bounding box center [611, 183] width 20 height 9
type input "0.1"
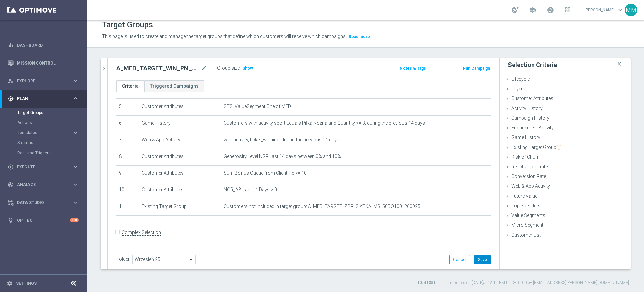
click at [482, 258] on button "Save" at bounding box center [482, 259] width 16 height 9
click at [246, 69] on span "Show" at bounding box center [247, 68] width 11 height 5
click at [247, 71] on span "5,033" at bounding box center [249, 69] width 12 height 6
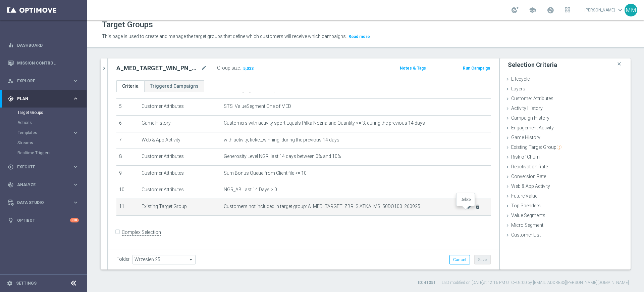
click at [475, 208] on icon "delete_forever" at bounding box center [477, 206] width 5 height 5
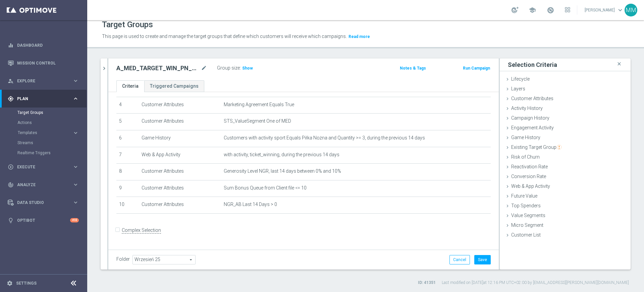
scroll to position [67, 0]
click at [467, 176] on icon "mode_edit" at bounding box center [469, 172] width 5 height 5
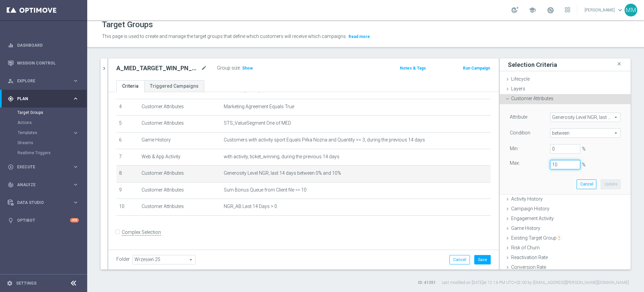
drag, startPoint x: 553, startPoint y: 164, endPoint x: 545, endPoint y: 165, distance: 7.7
click at [550, 165] on input "10" at bounding box center [565, 164] width 30 height 9
click at [601, 185] on button "Update" at bounding box center [611, 183] width 20 height 9
type input "0.15"
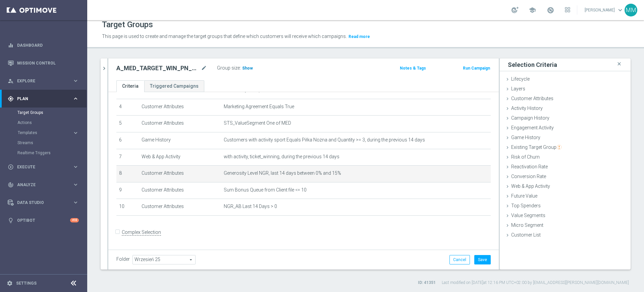
click at [244, 67] on span "Show" at bounding box center [247, 68] width 11 height 5
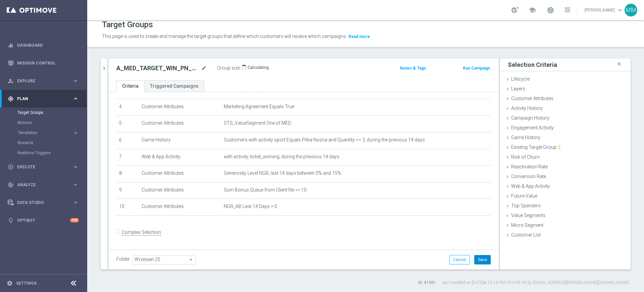
click at [479, 261] on button "Save" at bounding box center [482, 259] width 16 height 9
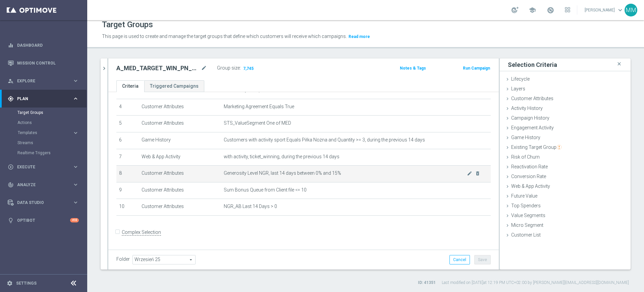
click at [455, 174] on span "Generosity Level NGR, last 14 days between 0% and 15%" at bounding box center [345, 173] width 243 height 6
click at [467, 174] on icon "mode_edit" at bounding box center [469, 172] width 5 height 5
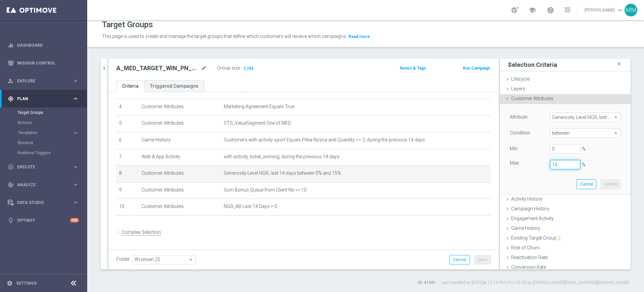
drag, startPoint x: 551, startPoint y: 164, endPoint x: 547, endPoint y: 166, distance: 4.4
click at [550, 166] on input "15" at bounding box center [565, 164] width 30 height 9
click at [601, 182] on button "Update" at bounding box center [611, 183] width 20 height 9
type input "0.1"
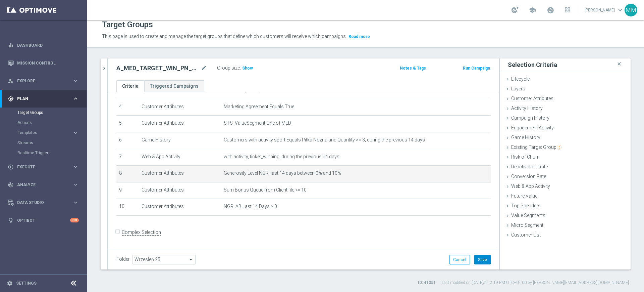
click at [474, 260] on button "Save" at bounding box center [482, 259] width 16 height 9
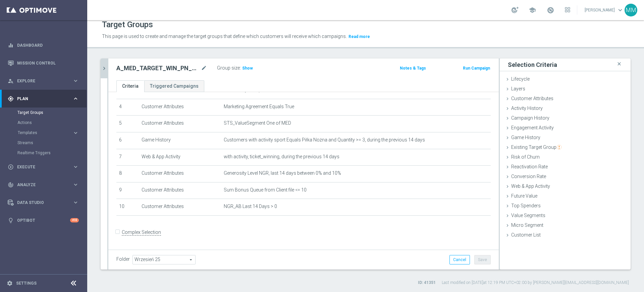
click at [106, 68] on icon "chevron_right" at bounding box center [104, 68] width 6 height 6
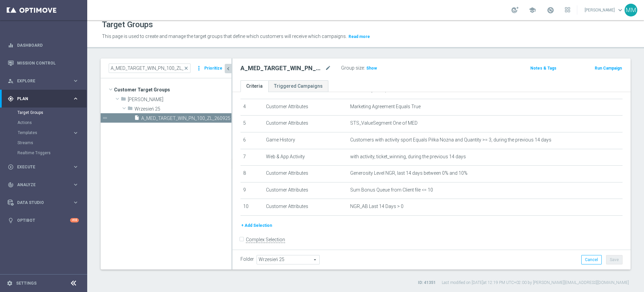
scroll to position [74, 0]
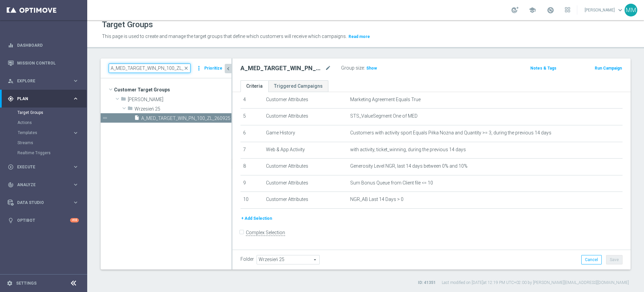
click at [151, 68] on input "A_MED_TARGET_WIN_PN_100_ZL_260925" at bounding box center [150, 67] width 82 height 9
click at [147, 69] on input "A_MED_TARGET_WIN_PN_100_ZL_260925" at bounding box center [150, 67] width 82 height 9
paste input "HIGH_TARGET_WIN_PN_2"
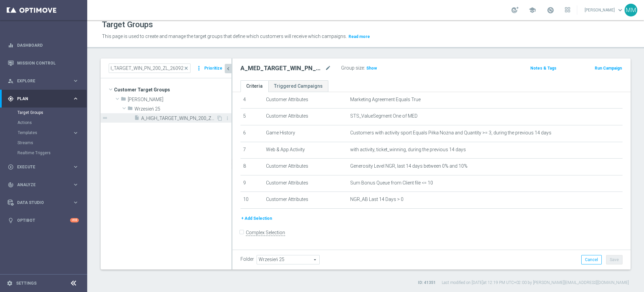
click at [172, 118] on span "A_HIGH_TARGET_WIN_PN_200_ZL_260925" at bounding box center [178, 118] width 75 height 6
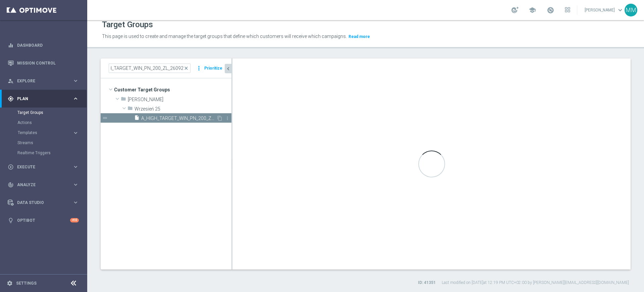
scroll to position [0, 0]
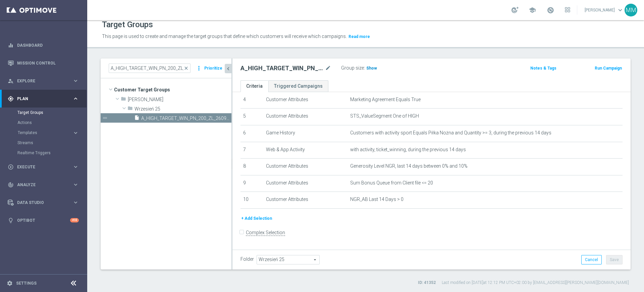
click at [372, 66] on span "Show" at bounding box center [371, 68] width 11 height 5
click at [160, 66] on input "A_HIGH_TARGET_WIN_PN_200_ZL_260925" at bounding box center [150, 67] width 82 height 9
paste input "MED_TARGET_WIN_PN_1"
click at [168, 118] on span "A_MED_TARGET_WIN_PN_100_ZL_260925" at bounding box center [186, 118] width 90 height 6
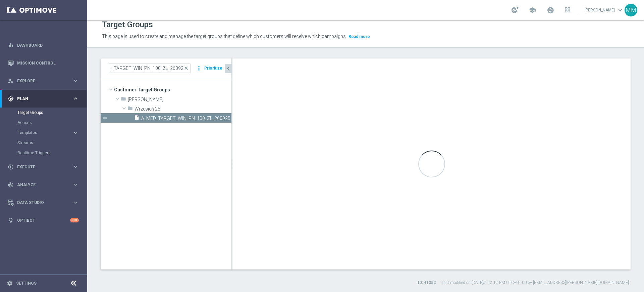
scroll to position [0, 0]
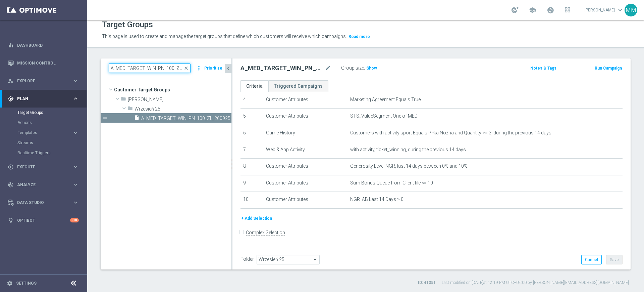
click at [144, 65] on input "A_MED_TARGET_WIN_PN_100_ZL_260925" at bounding box center [150, 67] width 82 height 9
paste input "LOW_TARGET_WIN_PN_5"
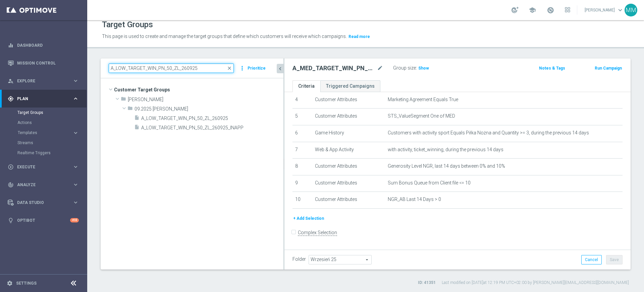
drag, startPoint x: 232, startPoint y: 91, endPoint x: 301, endPoint y: 85, distance: 69.3
click at [301, 85] on as-split "A_LOW_TARGET_WIN_PN_50_ZL_260925 close more_vert Prioritize Customer Target Gro…" at bounding box center [366, 163] width 530 height 211
type input "A_LOW_TARGET_WIN_PN_50_ZL_260925"
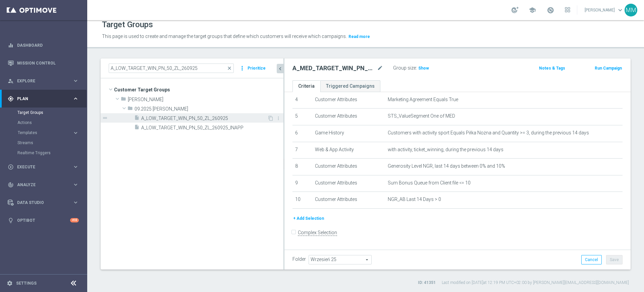
click at [226, 117] on span "A_LOW_TARGET_WIN_PN_50_ZL_260925" at bounding box center [204, 118] width 126 height 6
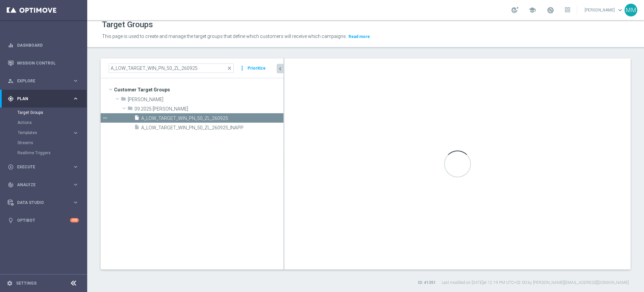
type input "09.2025 Kamil N."
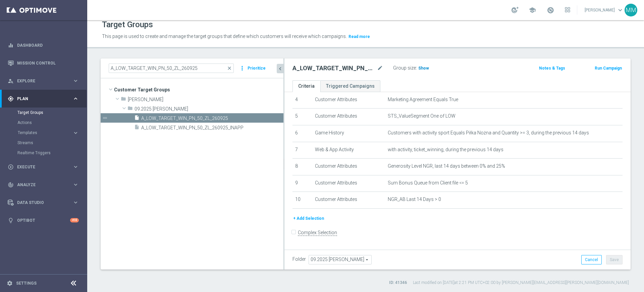
click at [423, 66] on span "Show" at bounding box center [423, 68] width 11 height 5
click at [181, 70] on input "A_LOW_TARGET_WIN_PN_50_ZL_260925" at bounding box center [171, 67] width 125 height 9
paste input "MIN_TARGET_WIN_PN_2"
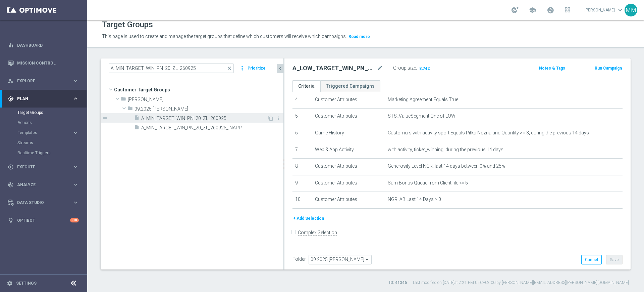
click at [213, 117] on span "A_MIN_TARGET_WIN_PN_20_ZL_260925" at bounding box center [204, 118] width 126 height 6
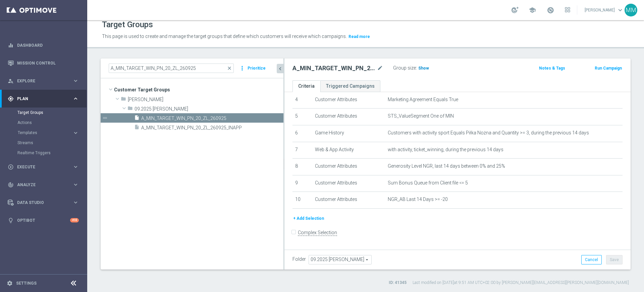
click at [425, 69] on span "Show" at bounding box center [423, 68] width 11 height 5
click at [200, 63] on input "A_MIN_TARGET_WIN_PN_20_ZL_260925" at bounding box center [171, 67] width 125 height 9
paste input "ED_TARGET_WIN_PN_10"
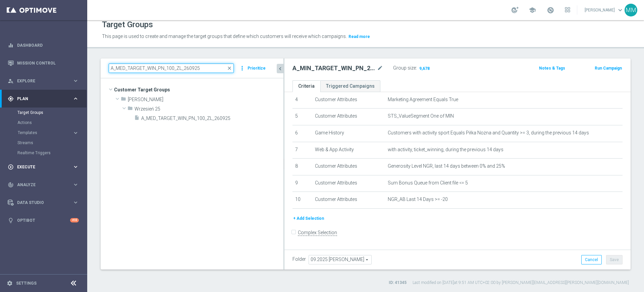
type input "A_MED_TARGET_WIN_PN_100_ZL_260925"
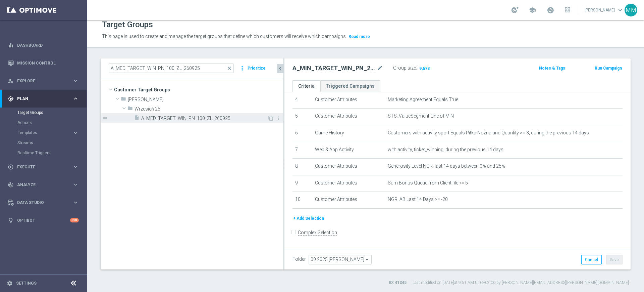
click at [216, 117] on span "A_MED_TARGET_WIN_PN_100_ZL_260925" at bounding box center [204, 118] width 126 height 6
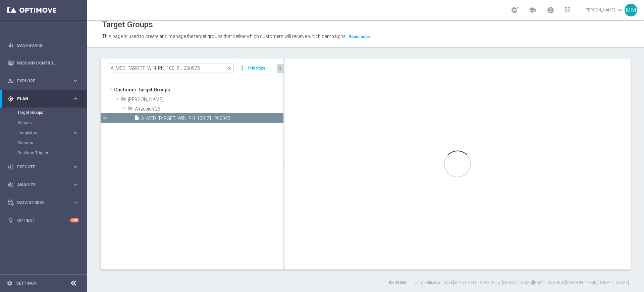
type input "Wrzesień 25"
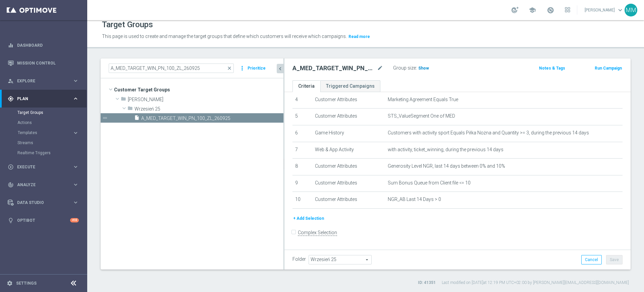
click at [423, 66] on span "Show" at bounding box center [423, 68] width 11 height 5
click at [169, 69] on input "A_MED_TARGET_WIN_PN_100_ZL_260925" at bounding box center [171, 67] width 125 height 9
paste input "HIGH_TARGET_WIN_PN_2"
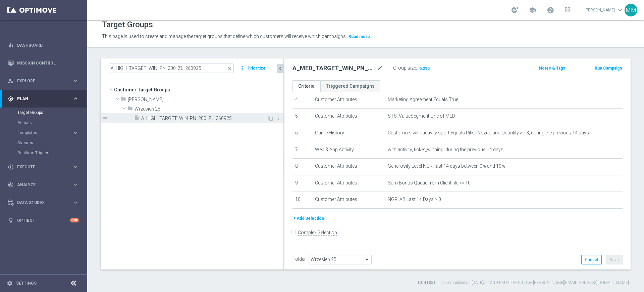
click at [188, 118] on span "A_HIGH_TARGET_WIN_PN_200_ZL_260925" at bounding box center [204, 118] width 126 height 6
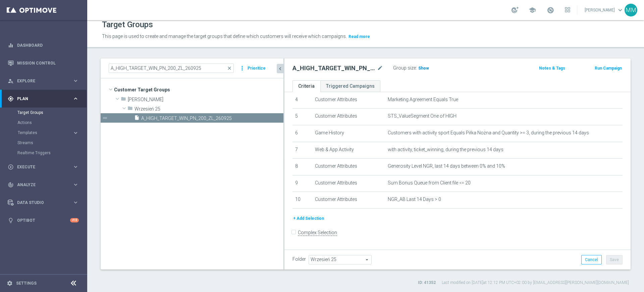
click at [425, 67] on span "Show" at bounding box center [423, 68] width 11 height 5
click at [204, 70] on input "A_HIGH_TARGET_WIN_PN_200_ZL_260925" at bounding box center [171, 67] width 125 height 9
paste input "MED_TARGET_WIN_PN_1"
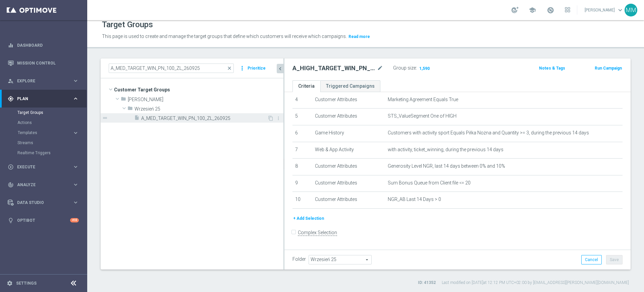
click at [205, 115] on div "insert_drive_file A_MED_TARGET_WIN_PN_100_ZL_260925" at bounding box center [200, 117] width 133 height 9
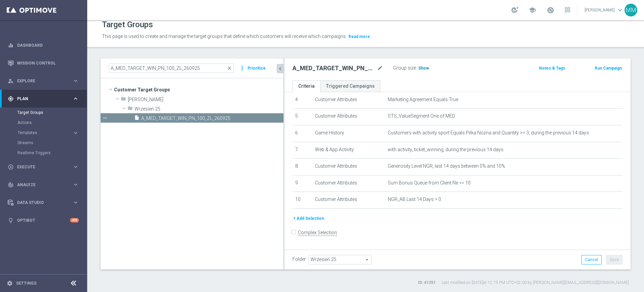
click at [421, 66] on span "Show" at bounding box center [423, 68] width 11 height 5
click at [203, 68] on input "A_MED_TARGET_WIN_PN_100_ZL_260925" at bounding box center [171, 67] width 125 height 9
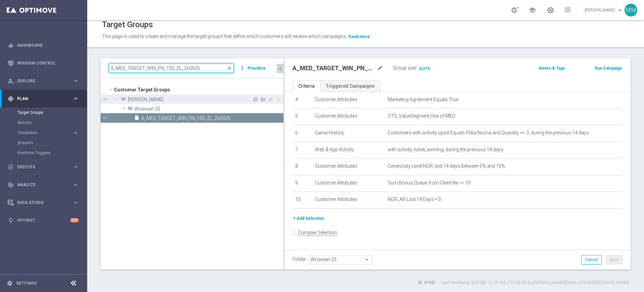
paste input "HIGH_TARGET_WIN_PN_2"
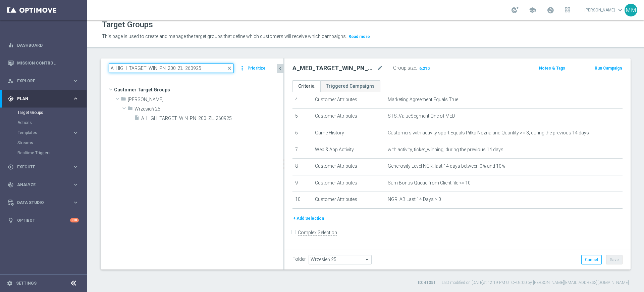
type input "A_HIGH_TARGET_WIN_PN_200_ZL_260925"
click at [179, 115] on span "A_HIGH_TARGET_WIN_PN_200_ZL_260925" at bounding box center [212, 118] width 142 height 6
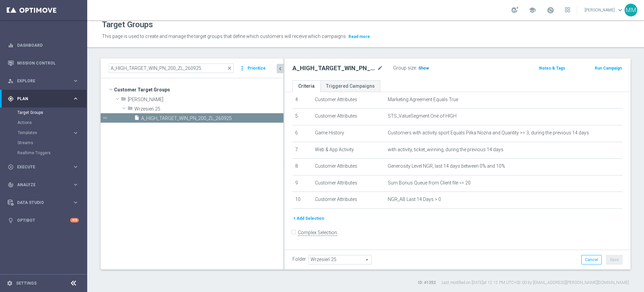
click at [426, 66] on span "Show" at bounding box center [423, 68] width 11 height 5
click at [42, 168] on div "play_circle_outline Execute" at bounding box center [40, 167] width 65 height 6
click at [40, 133] on link "Campaign Builder" at bounding box center [43, 129] width 52 height 5
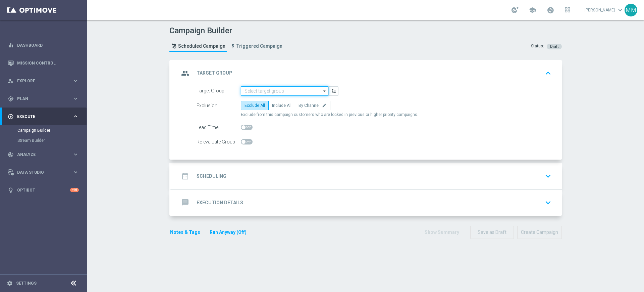
click at [264, 94] on input at bounding box center [285, 90] width 88 height 9
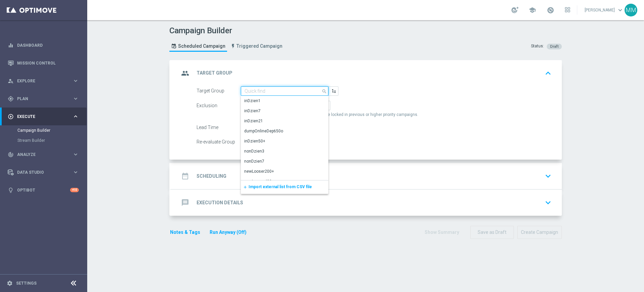
paste input "A_LOW_TARGET_ZBR_SIATKA_MS_50DO50_260925"
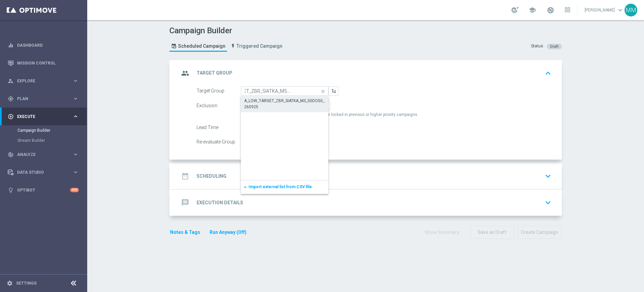
click at [266, 101] on div "A_LOW_TARGET_ZBR_SIATKA_MS_50DO50_260925" at bounding box center [284, 104] width 81 height 12
type input "A_LOW_TARGET_ZBR_SIATKA_MS_50DO50_260925"
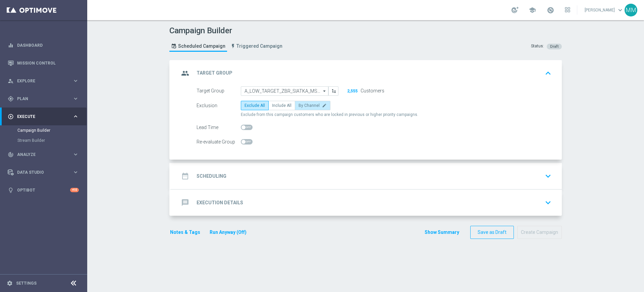
click at [302, 108] on label "By Channel edit" at bounding box center [313, 105] width 36 height 9
click at [302, 108] on input "By Channel edit" at bounding box center [301, 106] width 4 height 4
radio input "true"
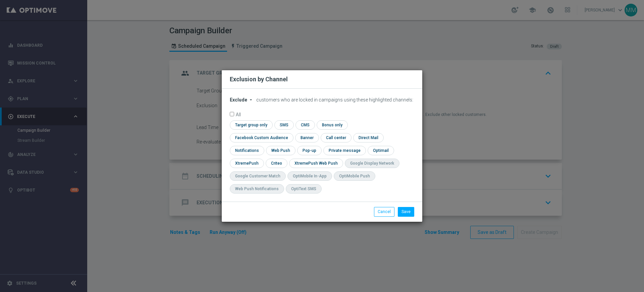
click at [239, 102] on span "Exclude" at bounding box center [238, 99] width 17 height 5
click at [243, 118] on div "Include" at bounding box center [242, 115] width 25 height 8
click at [254, 126] on form "Include arrow_drop_down × Include customers who are locked in campaigns using t…" at bounding box center [322, 147] width 185 height 100
click at [255, 128] on input "checkbox" at bounding box center [250, 124] width 41 height 9
checkbox input "true"
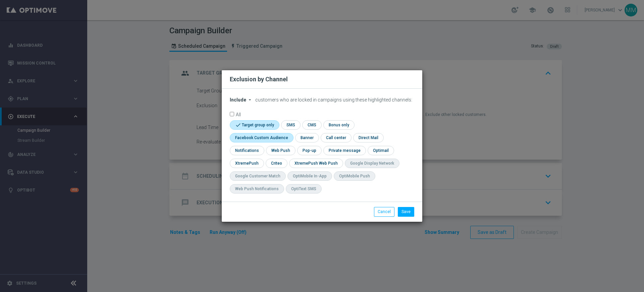
click at [262, 139] on input "checkbox" at bounding box center [260, 137] width 61 height 9
checkbox input "true"
click at [270, 160] on input "checkbox" at bounding box center [276, 162] width 21 height 9
checkbox input "true"
click at [406, 212] on button "Save" at bounding box center [406, 211] width 16 height 9
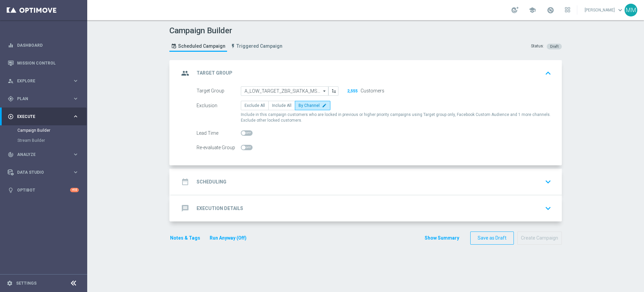
click at [267, 182] on div "date_range Scheduling keyboard_arrow_down" at bounding box center [366, 181] width 375 height 13
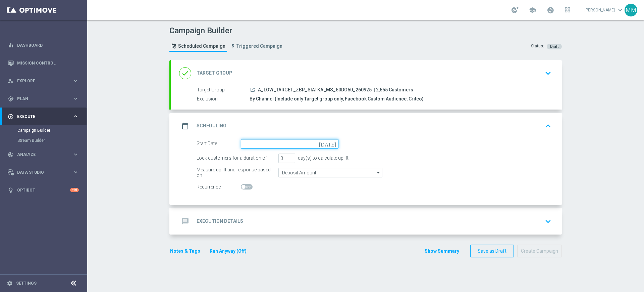
click at [257, 142] on input at bounding box center [290, 143] width 98 height 9
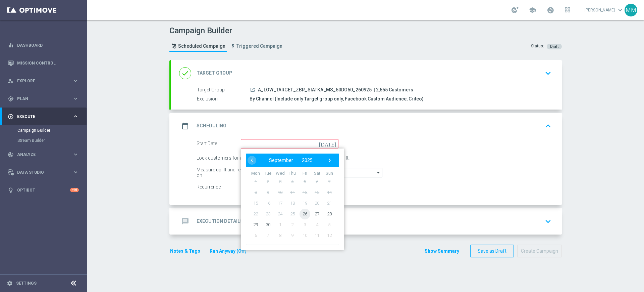
click at [303, 214] on span "26" at bounding box center [305, 213] width 11 height 11
type input "26 Sep 2025"
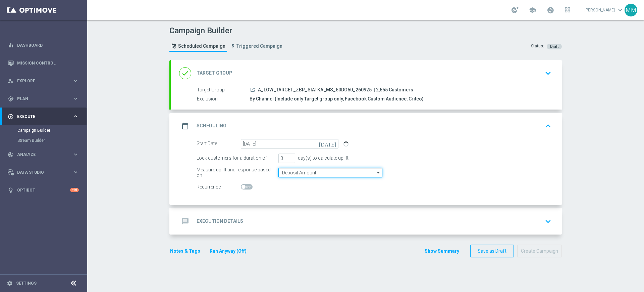
click at [292, 173] on input "Deposit Amount" at bounding box center [330, 172] width 104 height 9
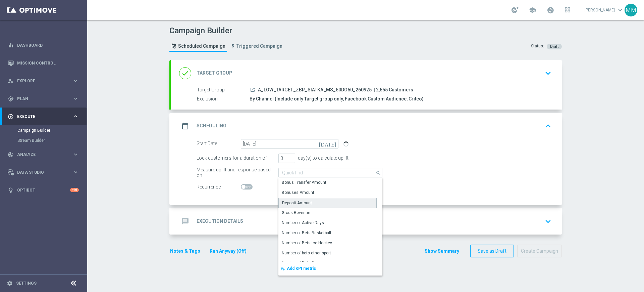
click at [294, 202] on div "Deposit Amount" at bounding box center [297, 203] width 30 height 6
type input "Deposit Amount"
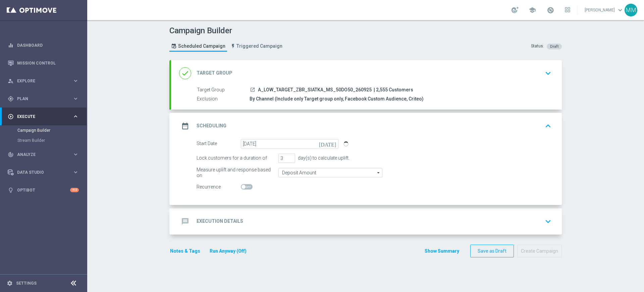
click at [265, 222] on div "message Execution Details keyboard_arrow_down" at bounding box center [366, 221] width 375 height 13
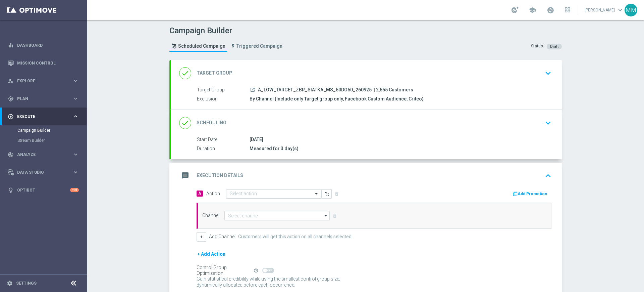
click at [244, 193] on input "text" at bounding box center [267, 194] width 75 height 6
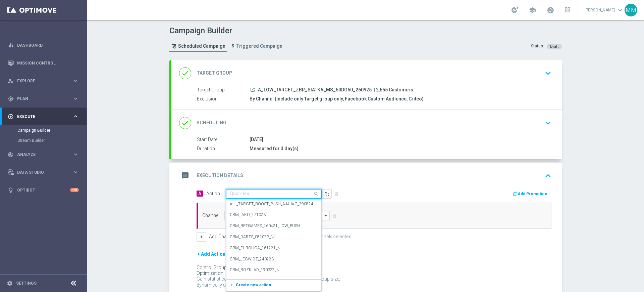
paste input "A_LOW_TARGET_ZBR_SIATKA_MS_50DO50_260925"
type input "A_LOW_TARGET_ZBR_SIATKA_MS_50DO50_260925"
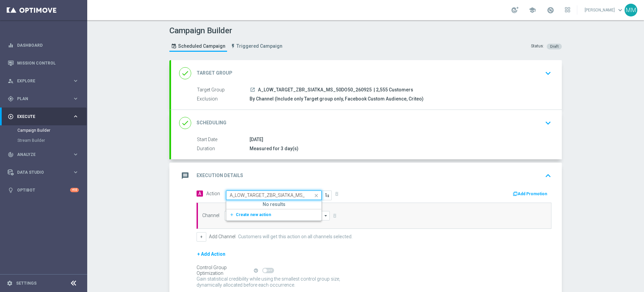
scroll to position [0, 33]
click at [258, 212] on span "Create new action" at bounding box center [253, 214] width 35 height 5
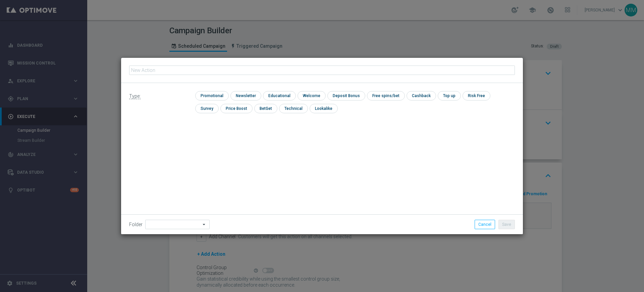
type input "A_LOW_TARGET_ZBR_SIATKA_MS_50DO50_260925"
click at [202, 96] on input "checkbox" at bounding box center [211, 95] width 32 height 9
checkbox input "true"
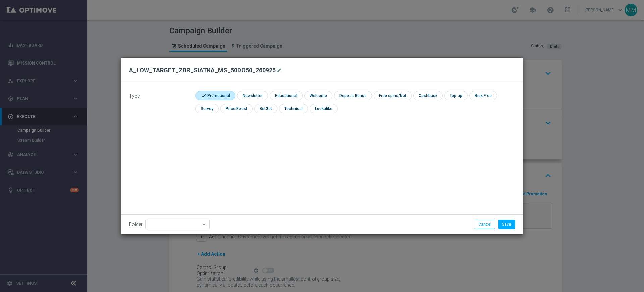
click at [187, 216] on div "Folder arrow_drop_down Show Selected 0 of 479 !ARCHIVE" at bounding box center [322, 224] width 402 height 20
click at [186, 223] on input at bounding box center [177, 223] width 64 height 9
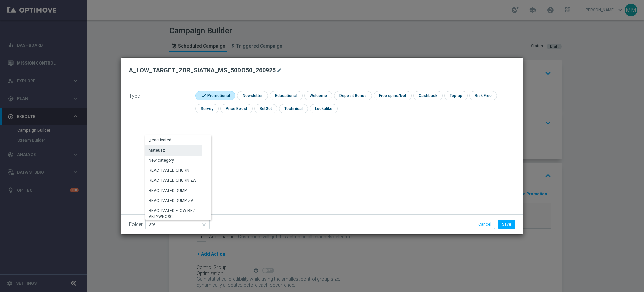
click at [177, 154] on div "Mateusz" at bounding box center [173, 149] width 56 height 9
type input "Mateusz"
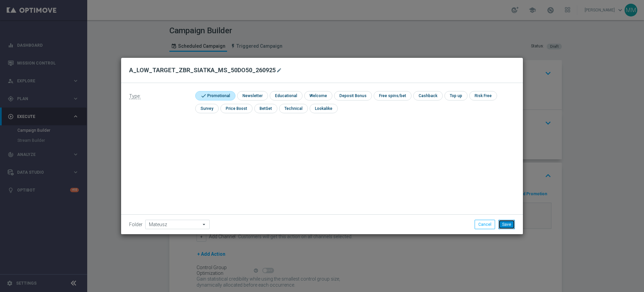
click at [501, 227] on button "Save" at bounding box center [507, 223] width 16 height 9
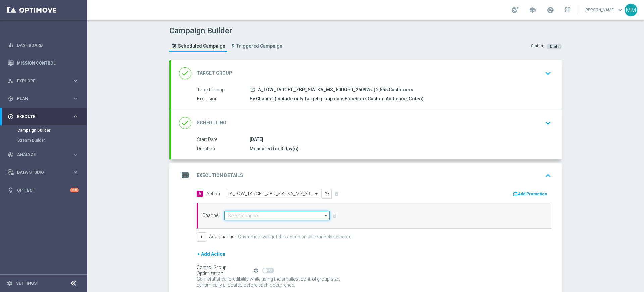
click at [239, 217] on input at bounding box center [276, 215] width 105 height 9
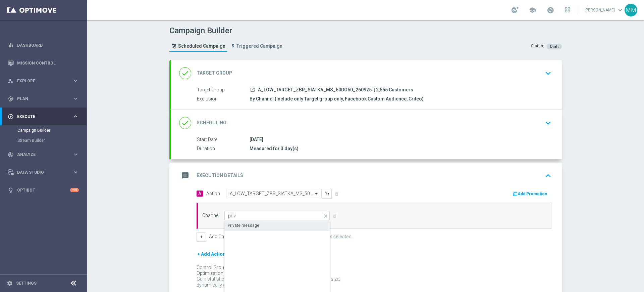
click at [255, 223] on div "Private message" at bounding box center [277, 224] width 106 height 9
type input "Private message"
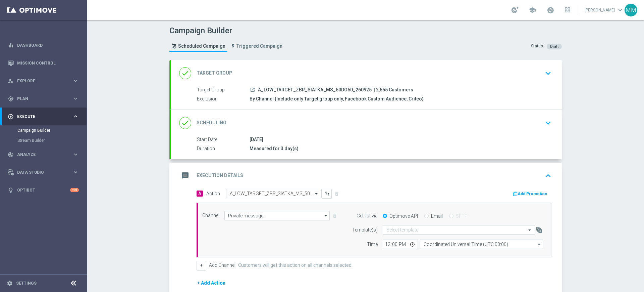
click at [405, 219] on div "Get list via Optimove API Email SFTP" at bounding box center [446, 215] width 205 height 9
click at [408, 230] on input "text" at bounding box center [452, 230] width 132 height 6
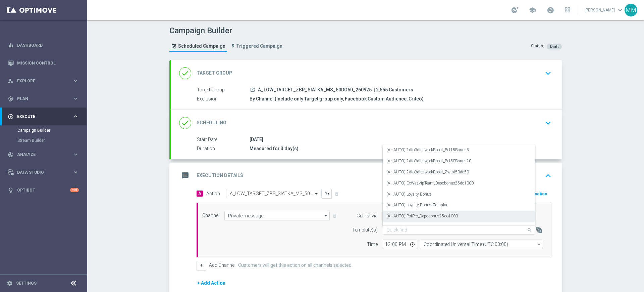
click at [390, 231] on input "text" at bounding box center [452, 230] width 132 height 6
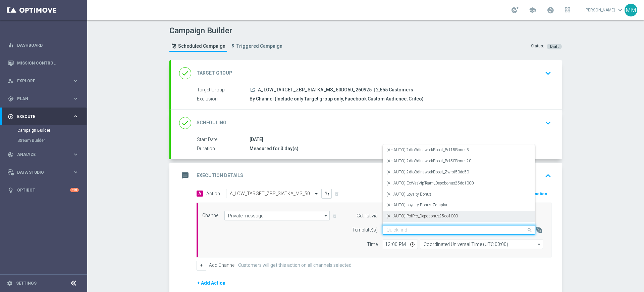
paste input "A_LOW_TARGET_ZBR_SIATKA_MS_50DO50_260925"
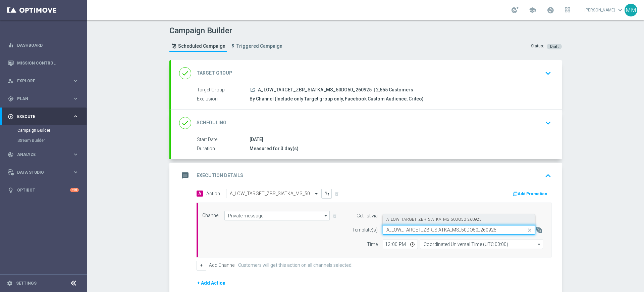
click at [397, 221] on label "A_LOW_TARGET_ZBR_SIATKA_MS_50DO50_260925" at bounding box center [433, 219] width 95 height 6
type input "A_LOW_TARGET_ZBR_SIATKA_MS_50DO50_260925"
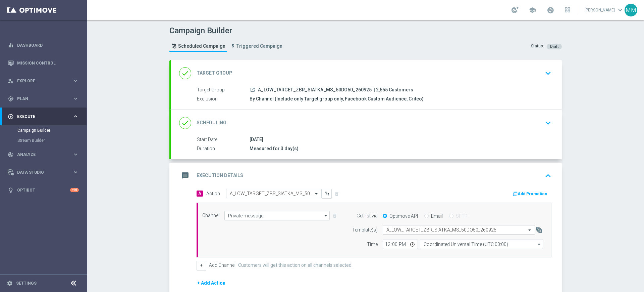
click at [393, 231] on input "text" at bounding box center [452, 230] width 132 height 6
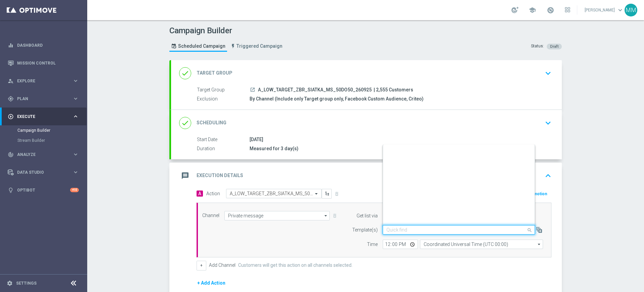
scroll to position [42171, 0]
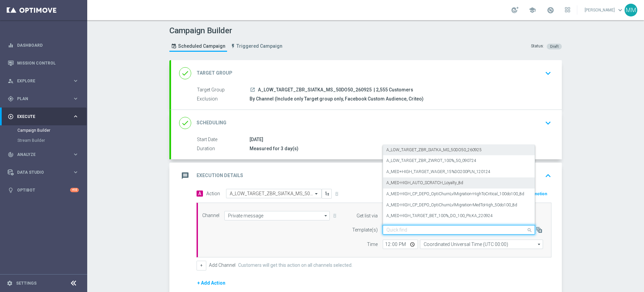
click at [355, 233] on div "Template(s)" at bounding box center [361, 229] width 34 height 9
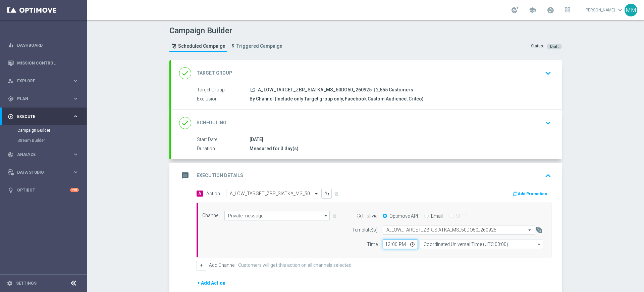
click at [383, 239] on input "12:00" at bounding box center [400, 243] width 35 height 9
type input "18:04"
click at [447, 248] on input "Coordinated Universal Time (UTC 00:00)" at bounding box center [481, 243] width 123 height 9
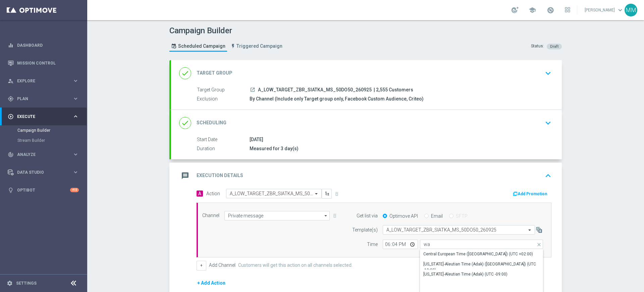
click at [445, 250] on div "Central European Time ([GEOGRAPHIC_DATA]) (UTC +02:00)" at bounding box center [481, 253] width 123 height 9
type input "Central European Time ([GEOGRAPHIC_DATA]) (UTC +02:00)"
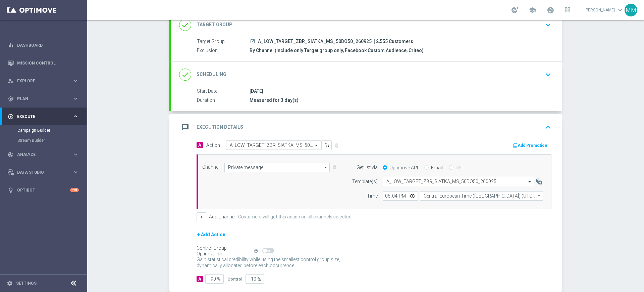
scroll to position [85, 0]
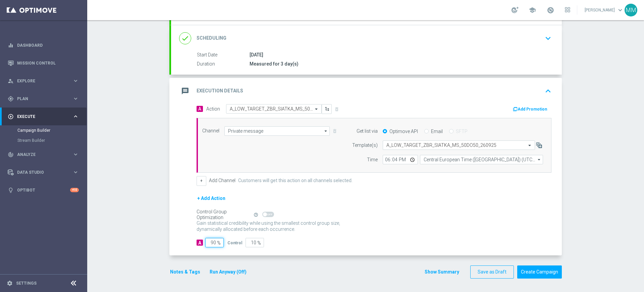
drag, startPoint x: 208, startPoint y: 239, endPoint x: 245, endPoint y: 242, distance: 37.0
click at [246, 242] on div "A 90 % Control 10 %" at bounding box center [374, 242] width 355 height 9
click at [185, 269] on button "Notes & Tags" at bounding box center [185, 271] width 32 height 8
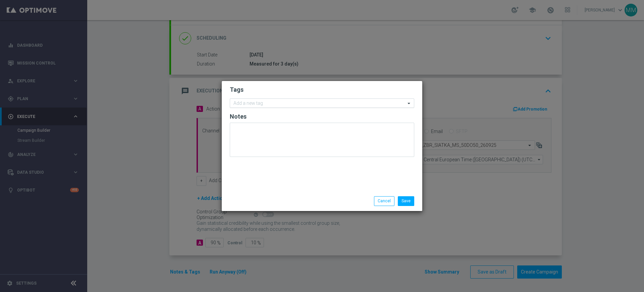
click at [274, 106] on input "text" at bounding box center [320, 104] width 172 height 6
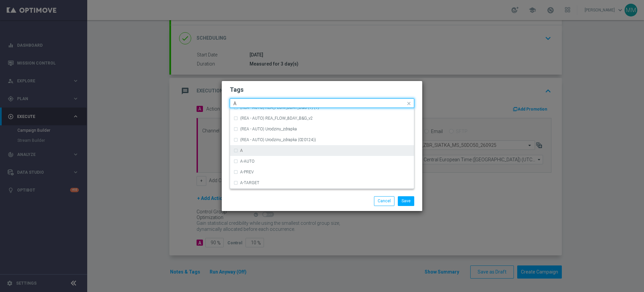
scroll to position [797, 0]
click at [259, 147] on div "A" at bounding box center [322, 143] width 177 height 11
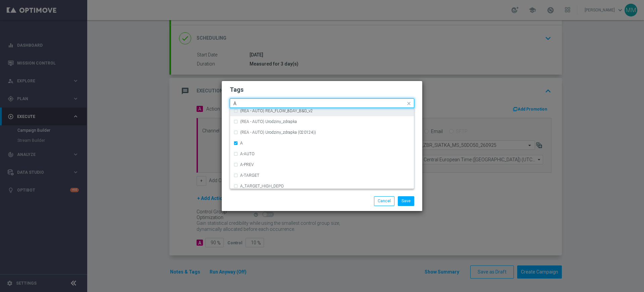
click at [250, 105] on input "A" at bounding box center [320, 104] width 172 height 6
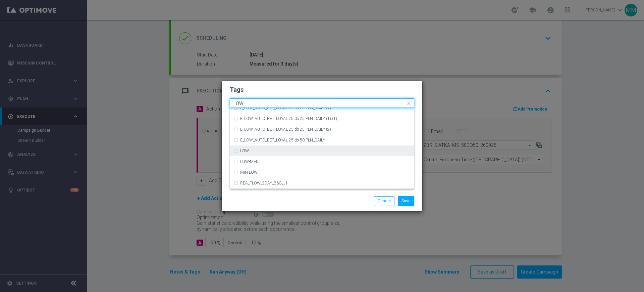
click at [255, 146] on div "LOW" at bounding box center [322, 150] width 177 height 11
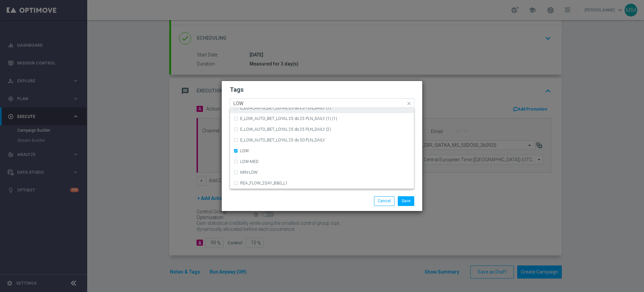
click at [257, 104] on input "LOW" at bounding box center [320, 104] width 172 height 6
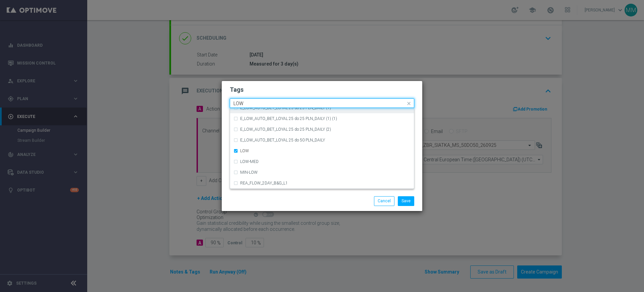
click at [257, 104] on input "LOW" at bounding box center [320, 104] width 172 height 6
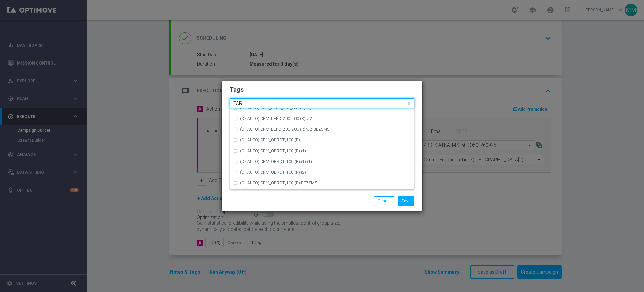
scroll to position [0, 0]
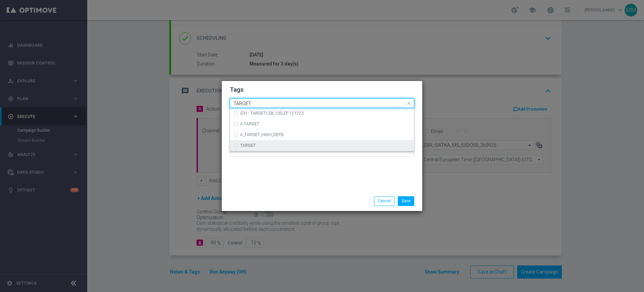
click at [259, 148] on div "TARGET" at bounding box center [322, 145] width 177 height 11
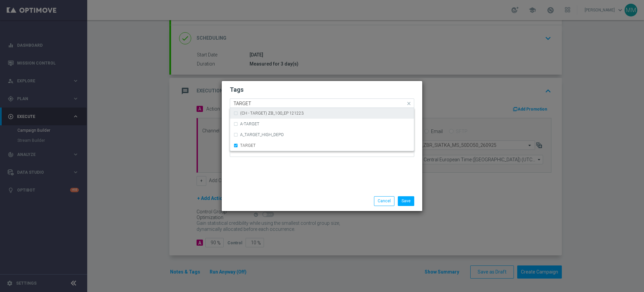
click at [258, 102] on input "TARGET" at bounding box center [320, 104] width 172 height 6
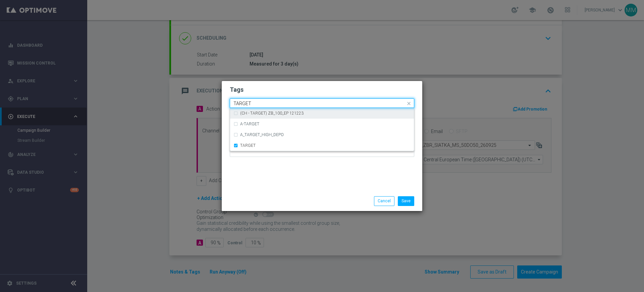
click at [258, 102] on input "TARGET" at bounding box center [320, 104] width 172 height 6
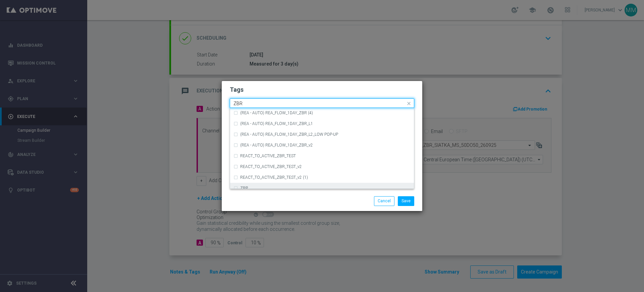
scroll to position [70, 0]
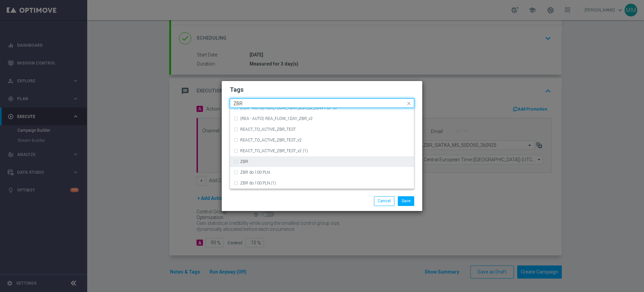
click at [299, 163] on div "ZBR" at bounding box center [325, 161] width 170 height 4
type input "ZBR"
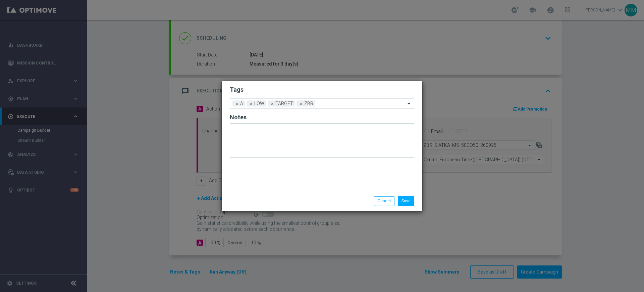
click at [296, 93] on h2 "Tags" at bounding box center [322, 90] width 185 height 8
click at [406, 197] on button "Save" at bounding box center [406, 200] width 16 height 9
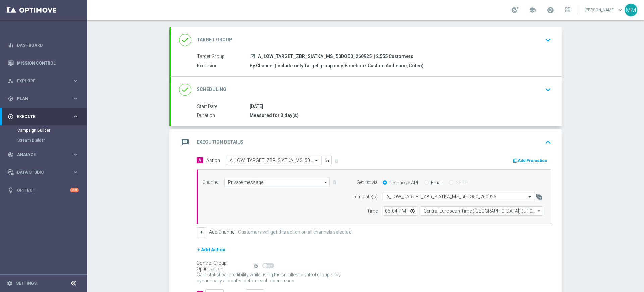
scroll to position [0, 0]
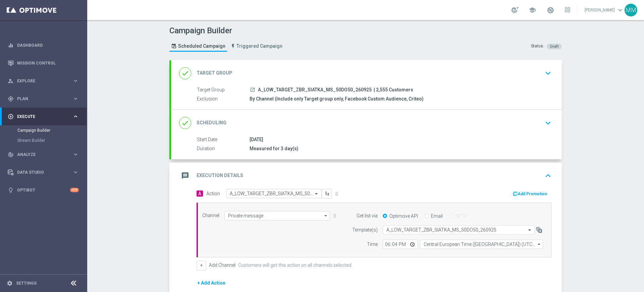
click at [311, 108] on div "Target Group launch A_LOW_TARGET_ZBR_SIATKA_MS_50DO50_260925 | 2,555 Customers …" at bounding box center [366, 97] width 391 height 23
click at [310, 113] on div "done Scheduling keyboard_arrow_down" at bounding box center [366, 123] width 391 height 26
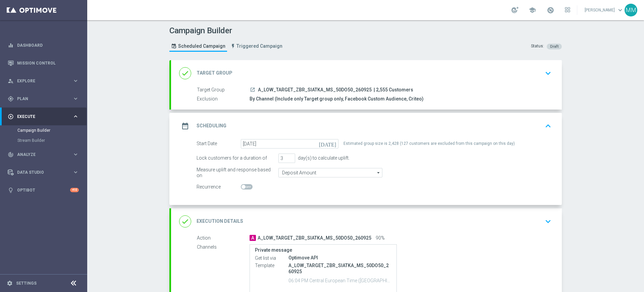
click at [335, 222] on div "done Execution Details keyboard_arrow_down" at bounding box center [366, 221] width 375 height 13
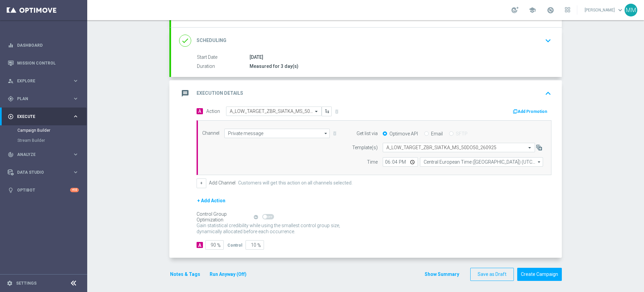
scroll to position [84, 0]
click at [518, 109] on button "Add Promotion" at bounding box center [530, 109] width 37 height 7
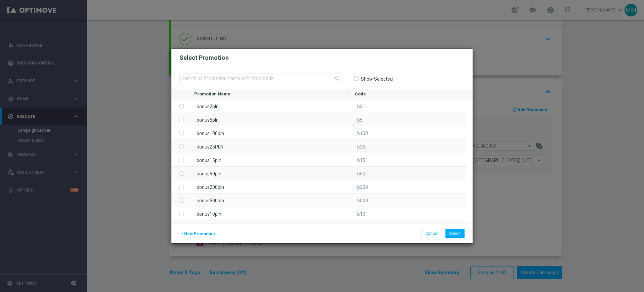
click at [187, 232] on span "New Promotion" at bounding box center [199, 233] width 31 height 5
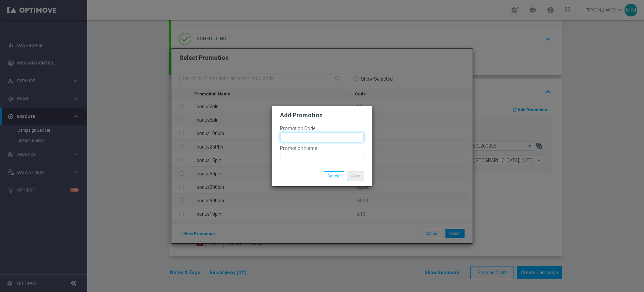
click at [301, 134] on input "text" at bounding box center [322, 137] width 84 height 9
click at [315, 133] on input "bonusapi_tg-" at bounding box center [322, 137] width 84 height 9
paste input "183916"
type input "bonusapi_tg-183916"
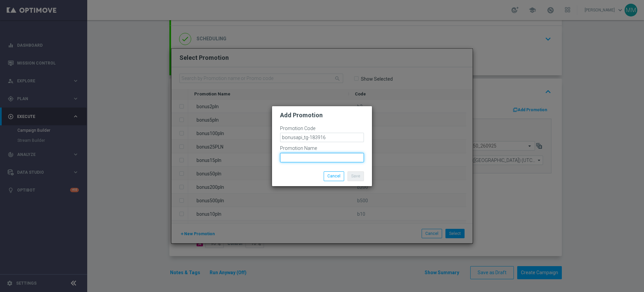
click at [322, 157] on input "text" at bounding box center [322, 157] width 84 height 9
paste input "bonusapi_tg-183916"
type input "bonusapi_tg-183916"
click at [355, 172] on button "Save" at bounding box center [356, 175] width 16 height 9
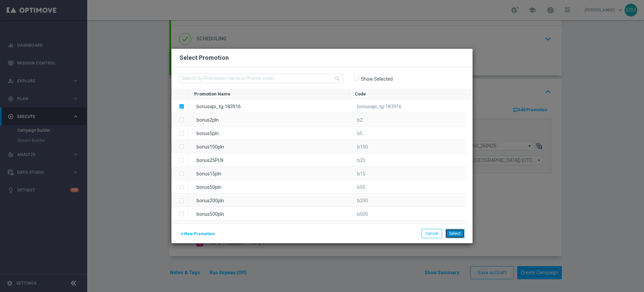
click at [459, 236] on button "Select" at bounding box center [455, 232] width 19 height 9
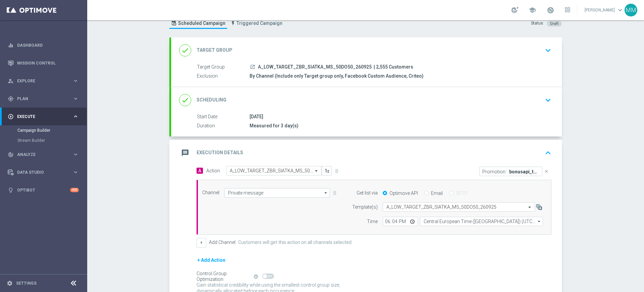
scroll to position [85, 0]
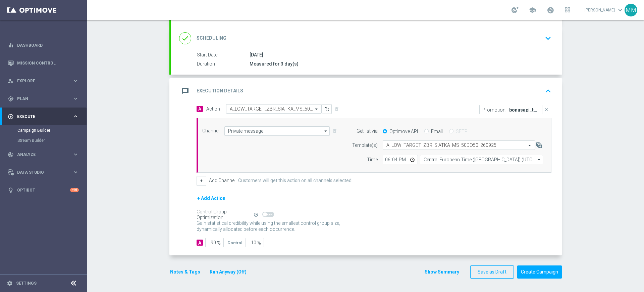
click at [186, 269] on button "Notes & Tags" at bounding box center [185, 271] width 32 height 8
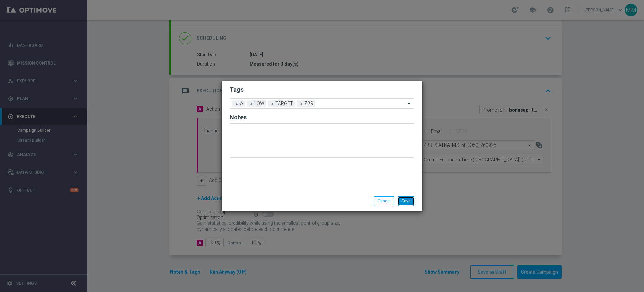
click at [406, 197] on button "Save" at bounding box center [406, 200] width 16 height 9
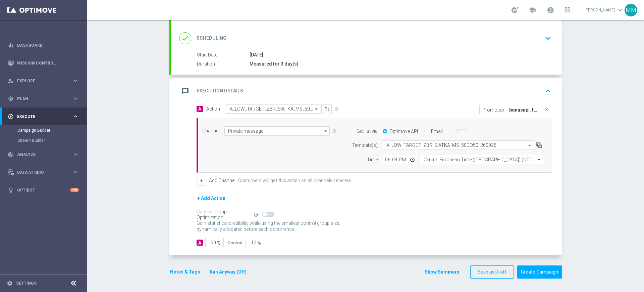
click at [339, 89] on div "message Execution Details keyboard_arrow_up" at bounding box center [366, 91] width 375 height 13
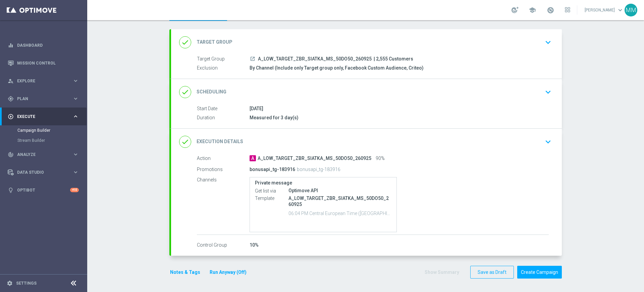
click at [323, 46] on div "done Target Group keyboard_arrow_down" at bounding box center [366, 42] width 375 height 13
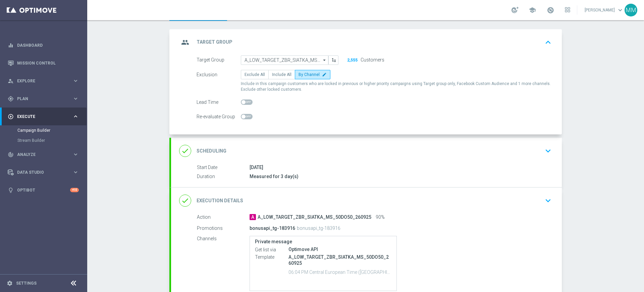
scroll to position [24, 0]
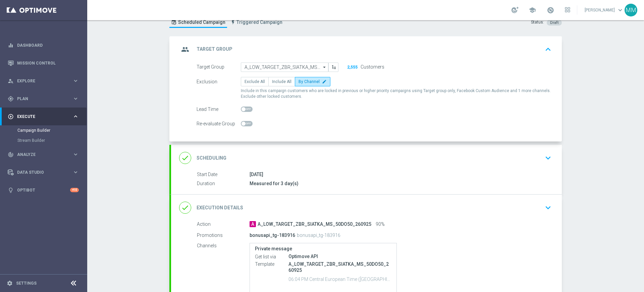
click at [314, 151] on div "done Scheduling keyboard_arrow_down" at bounding box center [366, 157] width 375 height 13
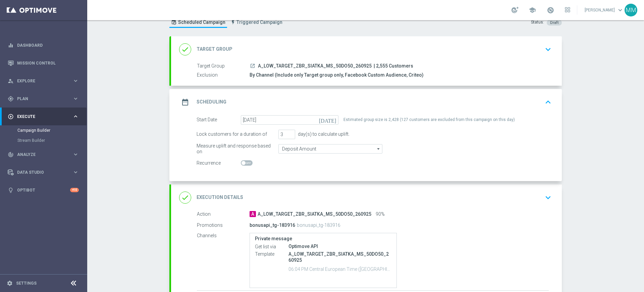
click at [264, 108] on div "date_range Scheduling keyboard_arrow_up" at bounding box center [366, 102] width 375 height 13
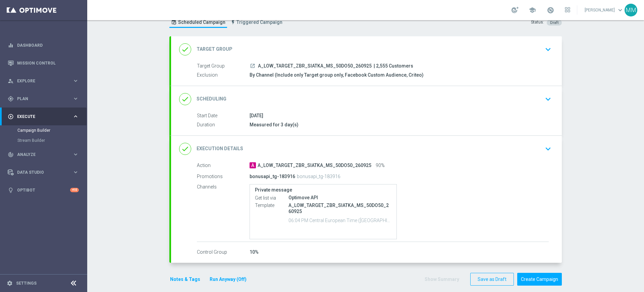
click at [326, 48] on div "done Target Group keyboard_arrow_down" at bounding box center [366, 49] width 375 height 13
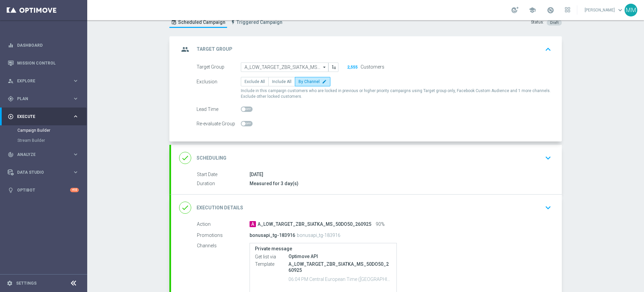
click at [308, 46] on div "group Target Group keyboard_arrow_up" at bounding box center [366, 49] width 375 height 13
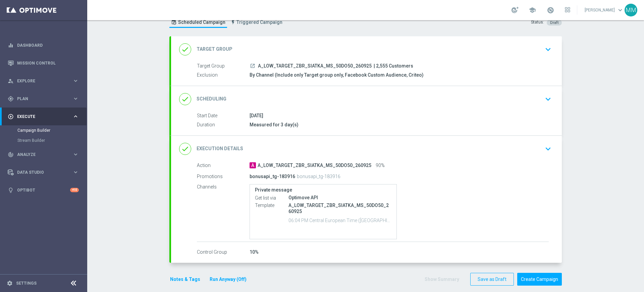
click at [184, 276] on button "Notes & Tags" at bounding box center [185, 279] width 32 height 8
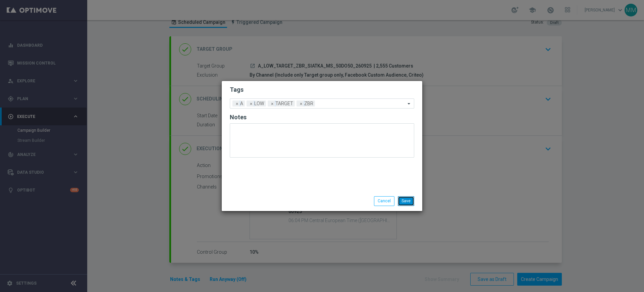
click at [405, 199] on button "Save" at bounding box center [406, 200] width 16 height 9
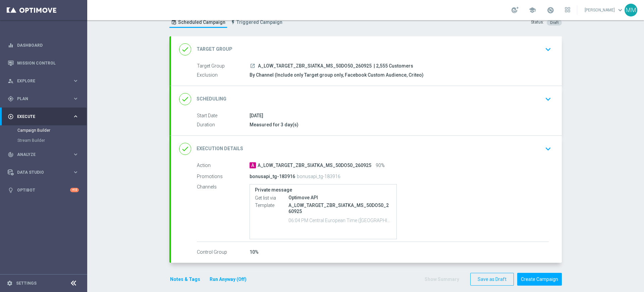
click at [191, 276] on button "Notes & Tags" at bounding box center [185, 279] width 32 height 8
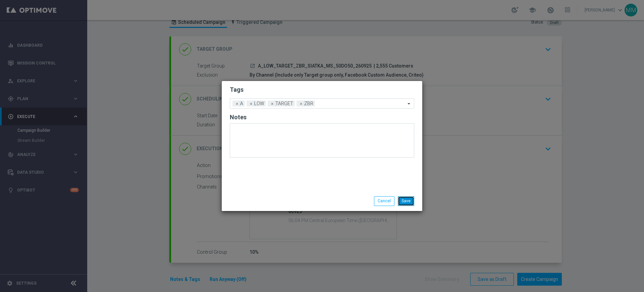
click at [409, 202] on button "Save" at bounding box center [406, 200] width 16 height 9
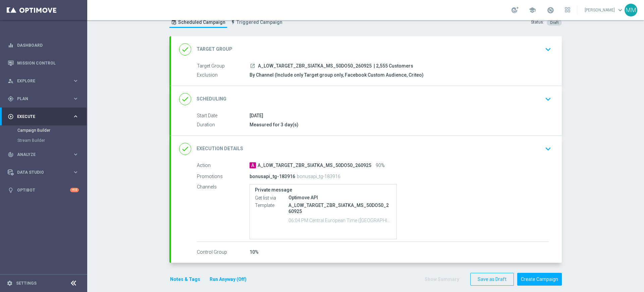
click at [283, 48] on div "done Target Group keyboard_arrow_down" at bounding box center [366, 49] width 375 height 13
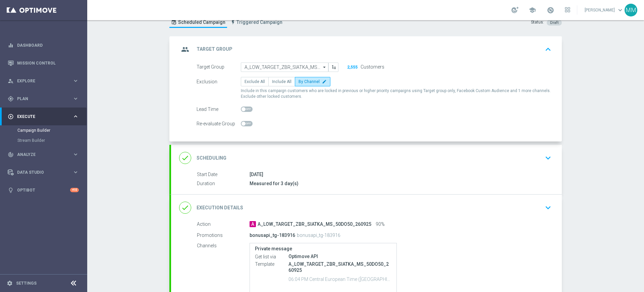
click at [321, 148] on div "done Scheduling keyboard_arrow_down" at bounding box center [366, 158] width 391 height 26
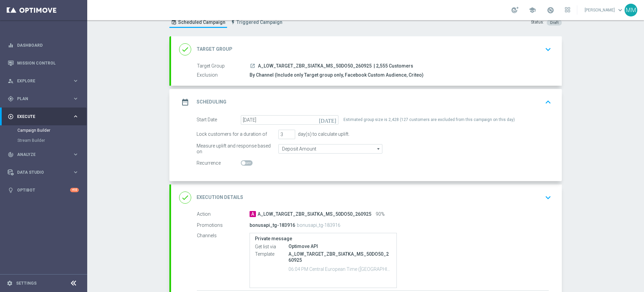
click at [388, 189] on div "done Execution Details keyboard_arrow_down" at bounding box center [366, 197] width 391 height 26
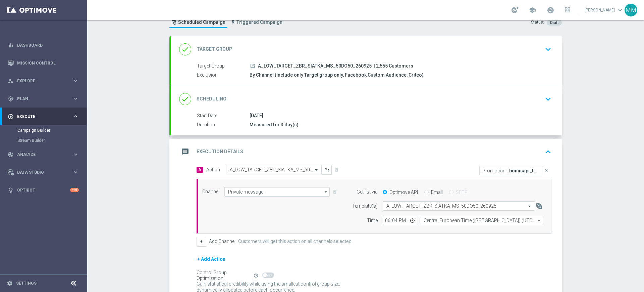
click at [358, 152] on div "message Execution Details keyboard_arrow_up" at bounding box center [366, 151] width 375 height 13
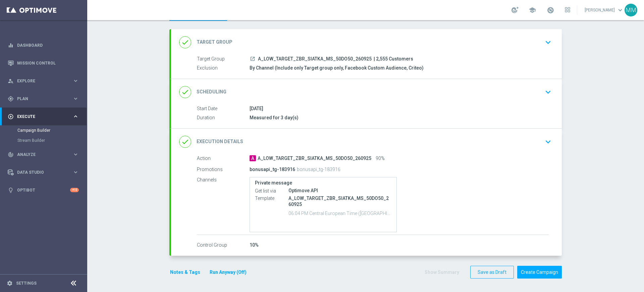
scroll to position [31, 0]
click at [175, 273] on button "Notes & Tags" at bounding box center [185, 272] width 32 height 8
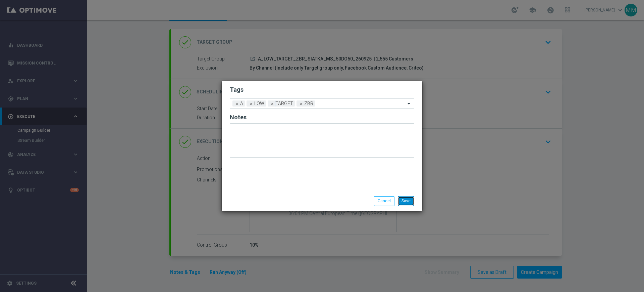
click at [405, 199] on button "Save" at bounding box center [406, 200] width 16 height 9
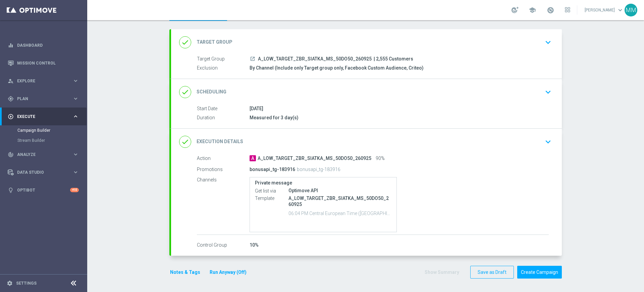
click at [176, 271] on button "Notes & Tags" at bounding box center [185, 272] width 32 height 8
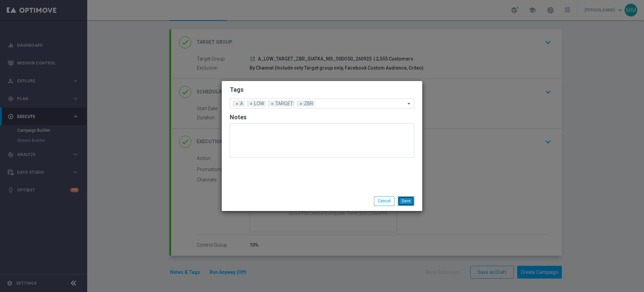
click at [405, 199] on button "Save" at bounding box center [406, 200] width 16 height 9
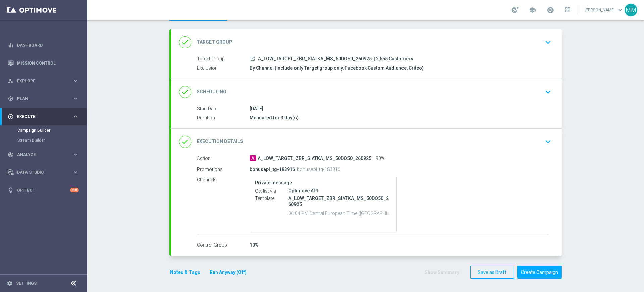
click at [414, 102] on div "done Scheduling keyboard_arrow_down" at bounding box center [366, 92] width 391 height 26
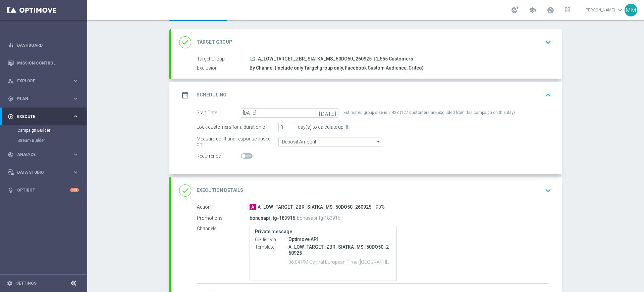
click at [429, 92] on div "date_range Scheduling keyboard_arrow_up" at bounding box center [366, 95] width 375 height 13
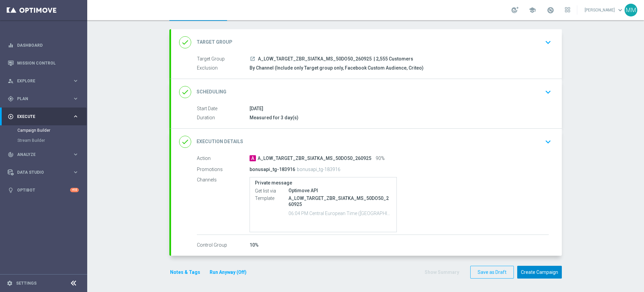
click at [555, 273] on button "Create Campaign" at bounding box center [539, 271] width 45 height 13
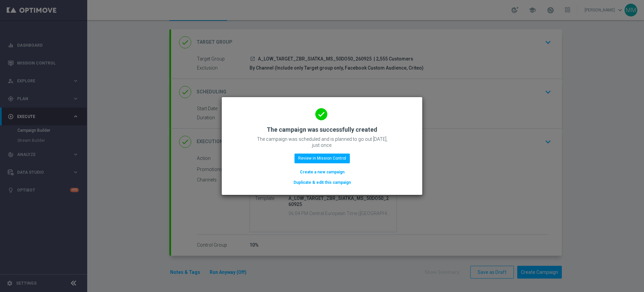
click at [331, 170] on button "Create a new campaign" at bounding box center [322, 171] width 46 height 7
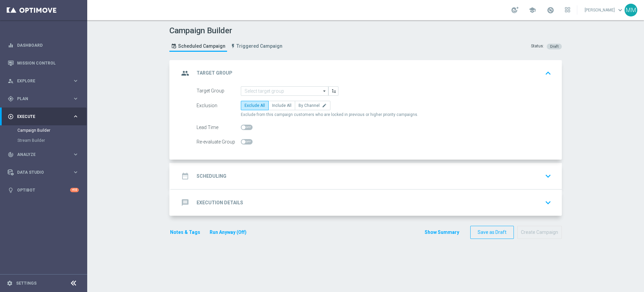
scroll to position [0, 0]
click at [268, 86] on div at bounding box center [285, 90] width 88 height 9
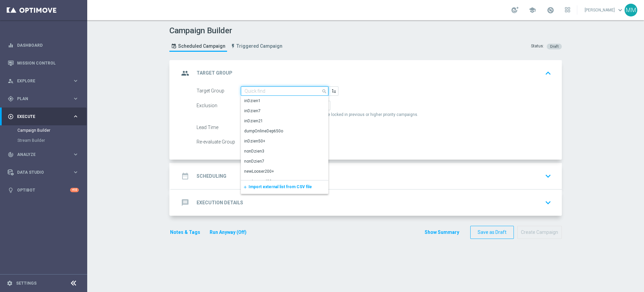
paste input "A_MED_TARGET_ZBR_SIATKA_MS_50DO100_260925"
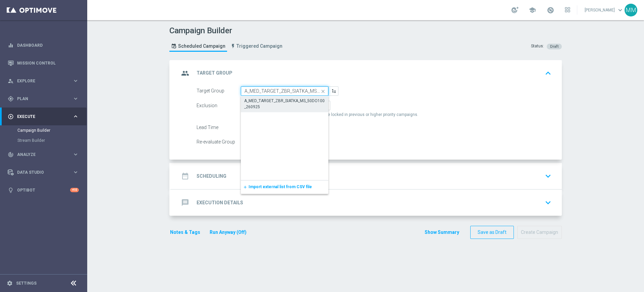
scroll to position [0, 33]
click at [266, 100] on div "A_MED_TARGET_ZBR_SIATKA_MS_50DO100_260925" at bounding box center [285, 104] width 80 height 12
type input "A_MED_TARGET_ZBR_SIATKA_MS_50DO100_260925"
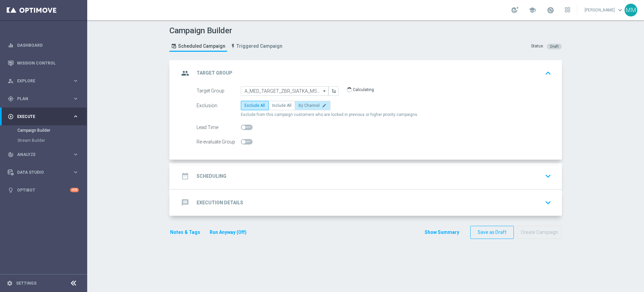
click at [302, 105] on span "By Channel" at bounding box center [309, 105] width 21 height 5
click at [302, 105] on input "By Channel edit" at bounding box center [301, 106] width 4 height 4
radio input "true"
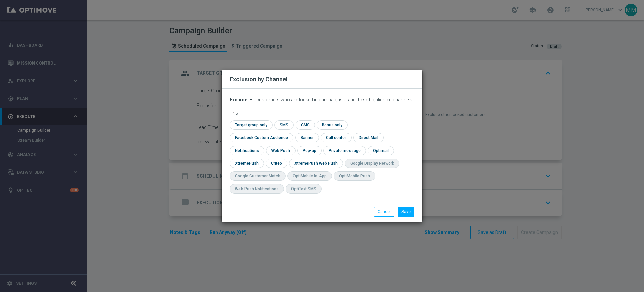
click at [240, 102] on span "Exclude" at bounding box center [238, 99] width 17 height 5
click at [246, 117] on div "Include" at bounding box center [242, 115] width 25 height 8
click at [253, 129] on input "checkbox" at bounding box center [250, 124] width 41 height 9
checkbox input "true"
click at [258, 137] on input "checkbox" at bounding box center [260, 137] width 61 height 9
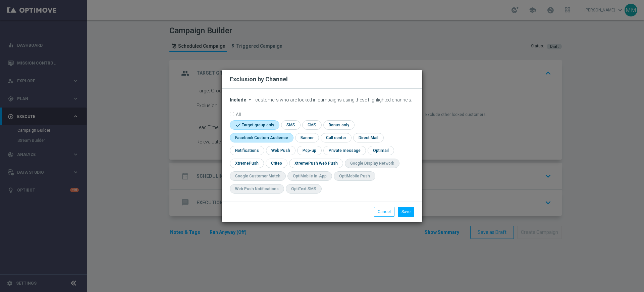
checkbox input "true"
click at [280, 160] on input "checkbox" at bounding box center [276, 162] width 21 height 9
checkbox input "true"
click at [402, 215] on button "Save" at bounding box center [406, 211] width 16 height 9
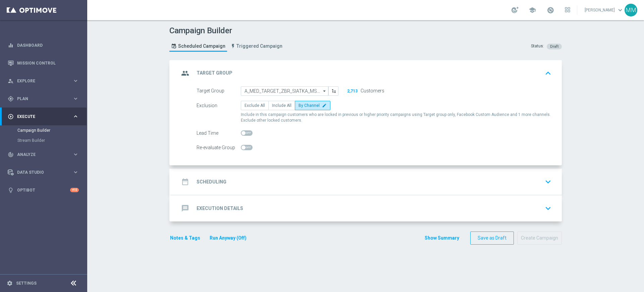
click at [257, 171] on div "date_range Scheduling keyboard_arrow_down" at bounding box center [366, 181] width 391 height 26
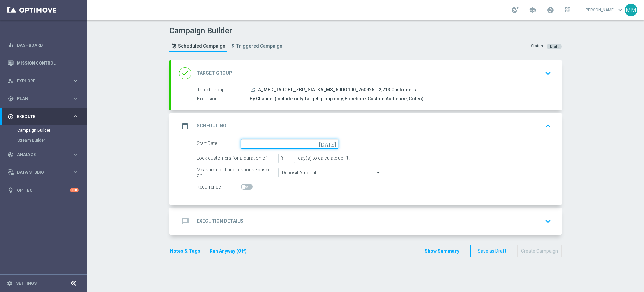
click at [278, 147] on input at bounding box center [290, 143] width 98 height 9
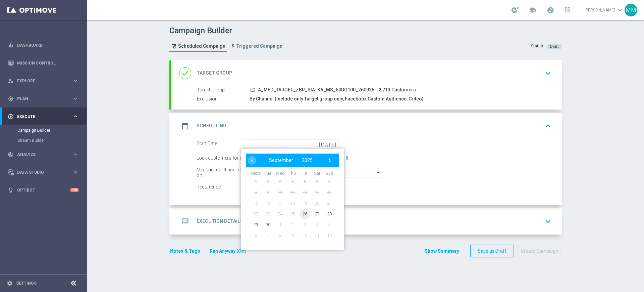
click at [303, 213] on span "26" at bounding box center [305, 213] width 11 height 11
type input "26 Sep 2025"
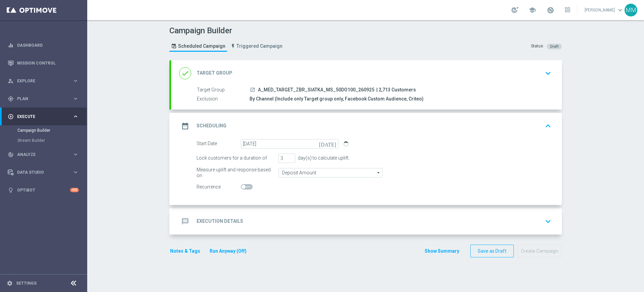
click at [279, 220] on div "message Execution Details keyboard_arrow_down" at bounding box center [366, 221] width 375 height 13
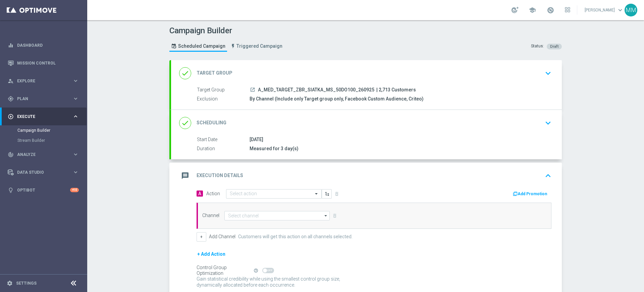
click at [274, 189] on div "A Action Select action delete_forever" at bounding box center [283, 194] width 183 height 10
click at [267, 198] on opti-select "Select action" at bounding box center [274, 193] width 96 height 9
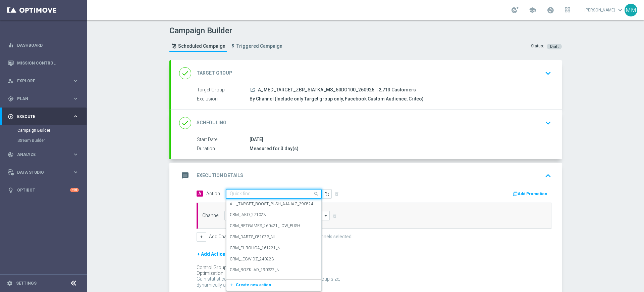
click at [265, 196] on input "text" at bounding box center [267, 194] width 75 height 6
click at [256, 286] on span "Create new action" at bounding box center [253, 284] width 35 height 5
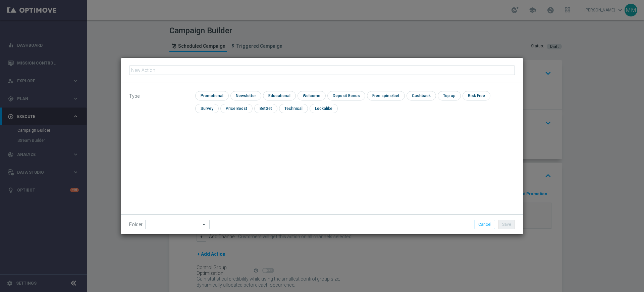
type input "A_MED_TARGET_ZBR_SIATKA_MS_50DO100_260925"
click at [209, 94] on input "checkbox" at bounding box center [211, 95] width 32 height 9
checkbox input "true"
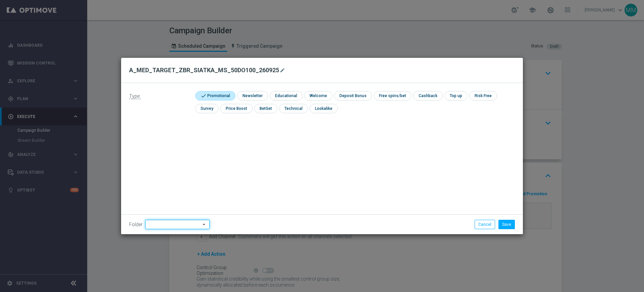
click at [174, 227] on input at bounding box center [177, 223] width 64 height 9
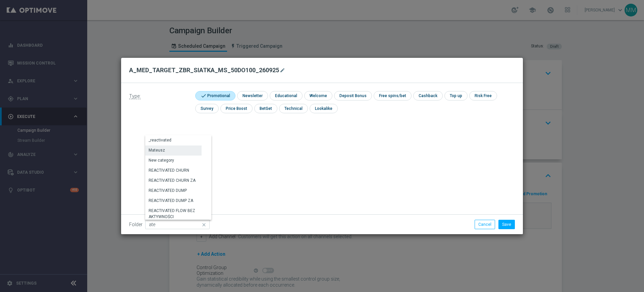
click at [179, 149] on div "Mateusz" at bounding box center [173, 149] width 56 height 9
type input "Mateusz"
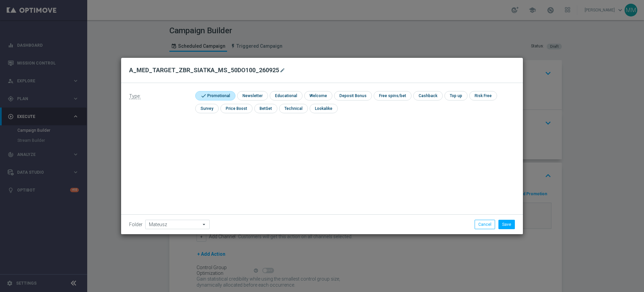
click at [507, 229] on div "Folder Mateusz Mateusz arrow_drop_down Show Selected 0 of 479 !ARCHIVE" at bounding box center [322, 224] width 402 height 20
click at [507, 227] on button "Save" at bounding box center [507, 223] width 16 height 9
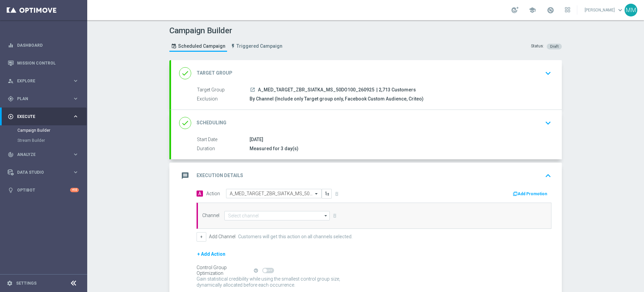
click at [528, 193] on button "Add Promotion" at bounding box center [530, 193] width 37 height 7
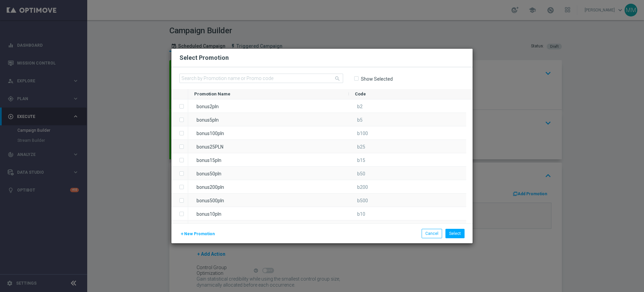
click at [201, 234] on span "New Promotion" at bounding box center [199, 233] width 31 height 5
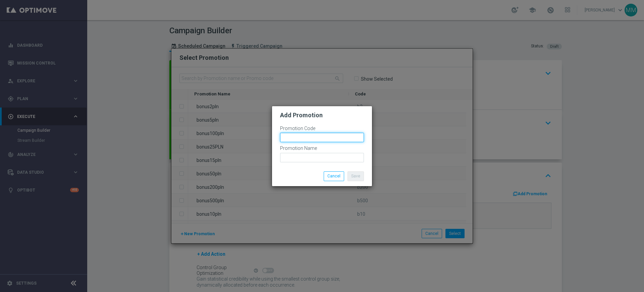
click at [293, 139] on input "text" at bounding box center [322, 137] width 84 height 9
click at [326, 135] on input "bonusapi_tg-" at bounding box center [322, 137] width 84 height 9
paste input "183917"
type input "bonusapi_tg-183917"
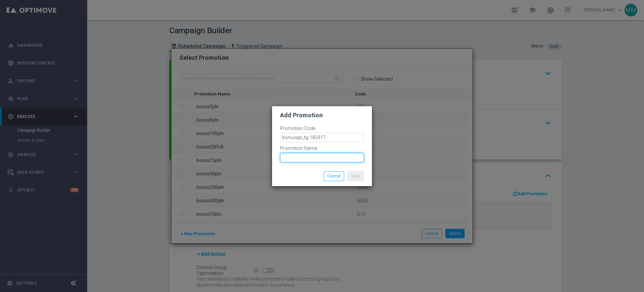
click at [330, 156] on input "text" at bounding box center [322, 157] width 84 height 9
paste input "bonusapi_tg-183917"
type input "bonusapi_tg-183917"
click at [355, 175] on button "Save" at bounding box center [356, 175] width 16 height 9
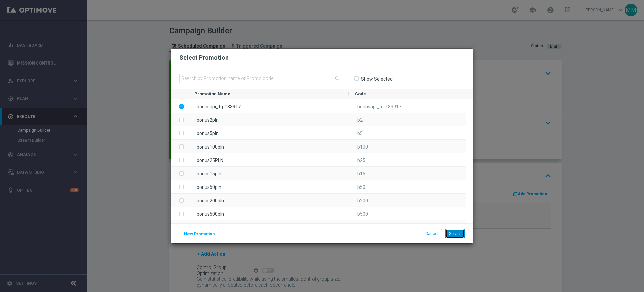
click at [457, 231] on button "Select" at bounding box center [455, 232] width 19 height 9
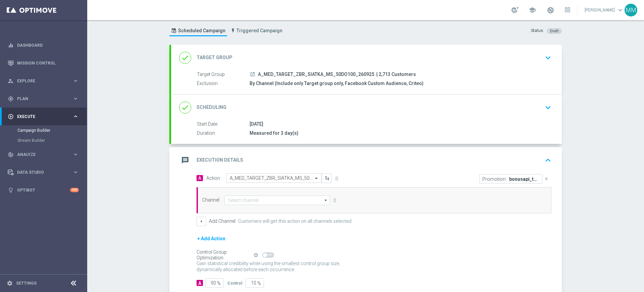
scroll to position [42, 0]
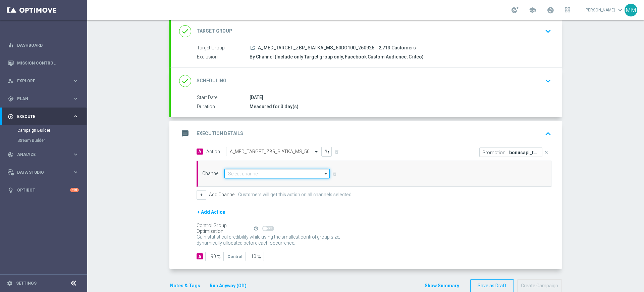
click at [264, 173] on input at bounding box center [276, 173] width 105 height 9
click at [242, 176] on input "priv" at bounding box center [276, 173] width 105 height 9
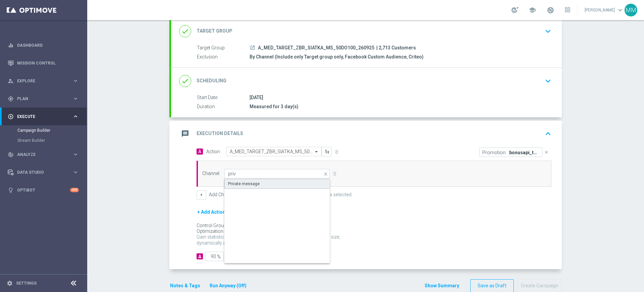
click at [246, 181] on div "Private message" at bounding box center [244, 183] width 32 height 6
type input "Private message"
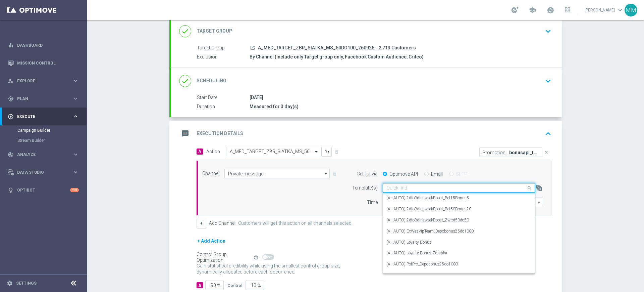
click at [464, 187] on input "text" at bounding box center [452, 188] width 132 height 6
paste input "bonusapi_tg-183917"
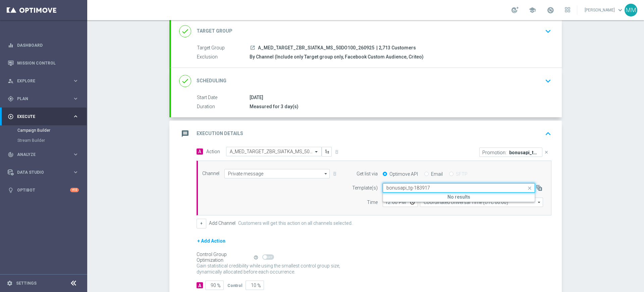
click at [416, 188] on input "bonusapi_tg-183917" at bounding box center [452, 188] width 132 height 6
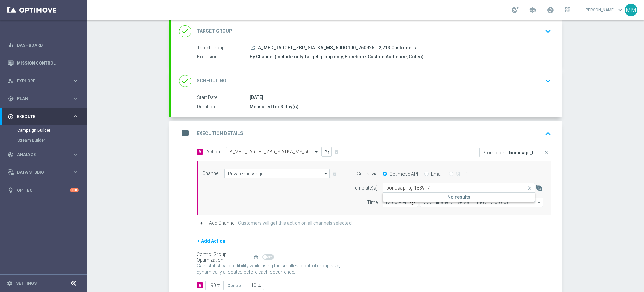
click at [413, 185] on input "bonusapi_tg-183917" at bounding box center [452, 188] width 132 height 6
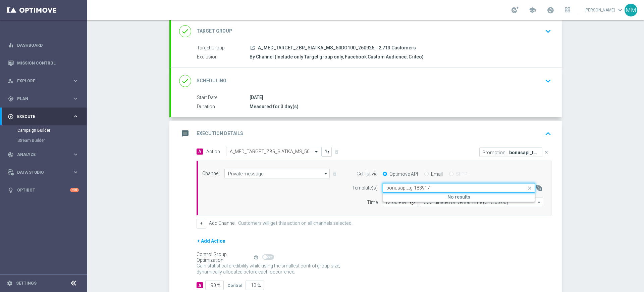
paste input "A_MED_TARGET_ZBR_SIATKA_MS_50DO100_260925"
click at [415, 196] on label "A_MED_TARGET_ZBR_SIATKA_MS_50DO100_260925" at bounding box center [435, 198] width 98 height 6
type input "A_MED_TARGET_ZBR_SIATKA_MS_50DO100_260925"
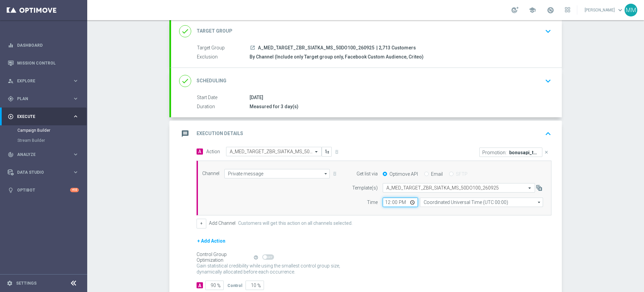
click at [388, 201] on input "12:00" at bounding box center [400, 201] width 35 height 9
type input "18:04"
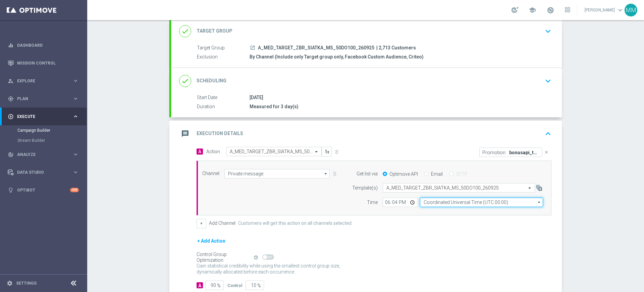
click at [439, 199] on input "Coordinated Universal Time (UTC 00:00)" at bounding box center [481, 201] width 123 height 9
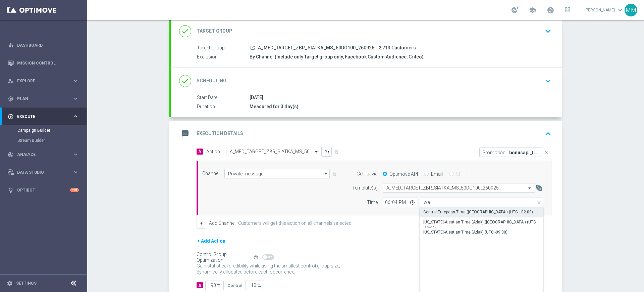
click at [441, 211] on div "Central European Time ([GEOGRAPHIC_DATA]) (UTC +02:00)" at bounding box center [478, 212] width 110 height 6
type input "Central European Time ([GEOGRAPHIC_DATA]) (UTC +02:00)"
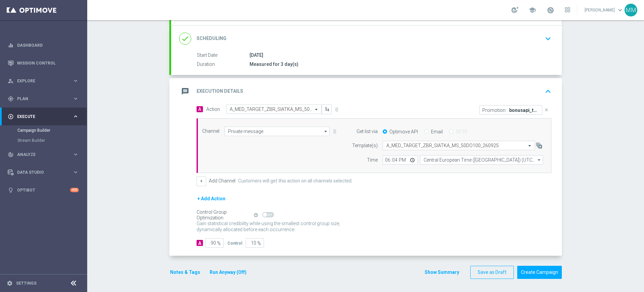
scroll to position [85, 0]
click at [201, 269] on run-anyway-button "Run Anyway (Off)" at bounding box center [228, 271] width 54 height 8
click at [192, 271] on button "Notes & Tags" at bounding box center [185, 271] width 32 height 8
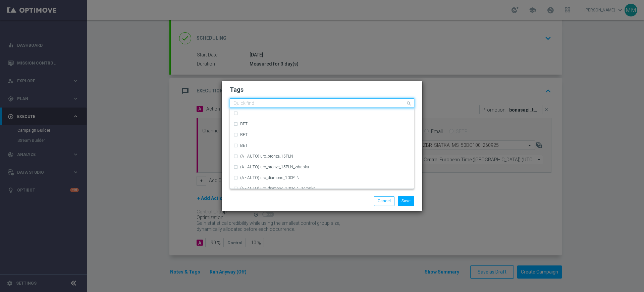
click at [271, 105] on input "text" at bounding box center [320, 104] width 172 height 6
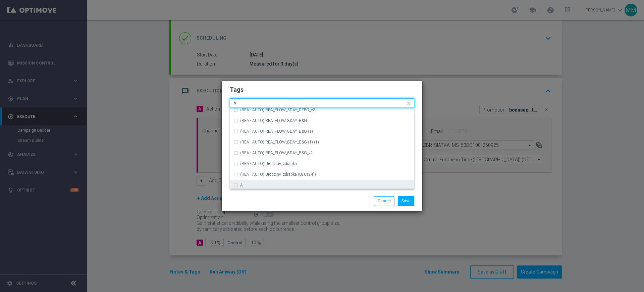
click at [255, 183] on div "A" at bounding box center [325, 185] width 170 height 4
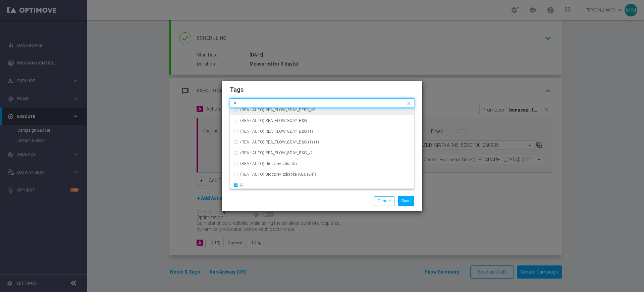
click at [240, 104] on input "A" at bounding box center [320, 104] width 172 height 6
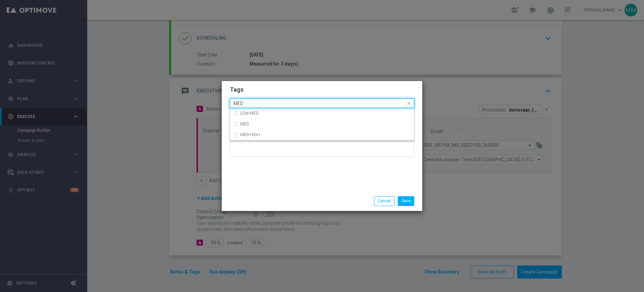
scroll to position [0, 0]
click at [244, 120] on div "MED" at bounding box center [322, 123] width 177 height 11
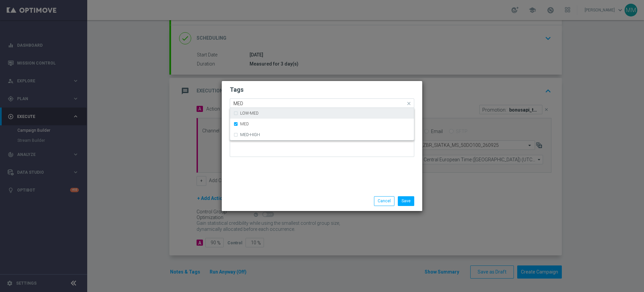
click at [244, 103] on input "MED" at bounding box center [320, 104] width 172 height 6
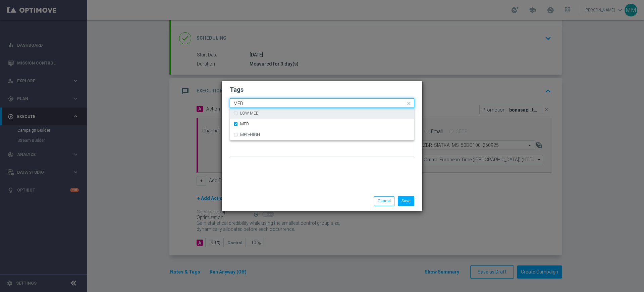
click at [244, 103] on input "MED" at bounding box center [320, 104] width 172 height 6
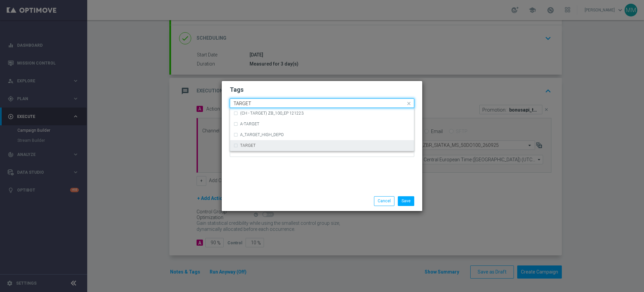
click at [257, 145] on div "TARGET" at bounding box center [325, 145] width 170 height 4
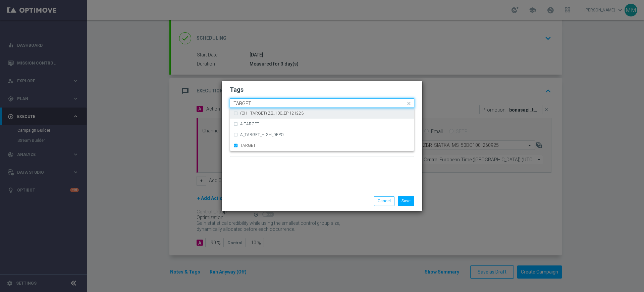
click at [254, 102] on input "TARGET" at bounding box center [320, 104] width 172 height 6
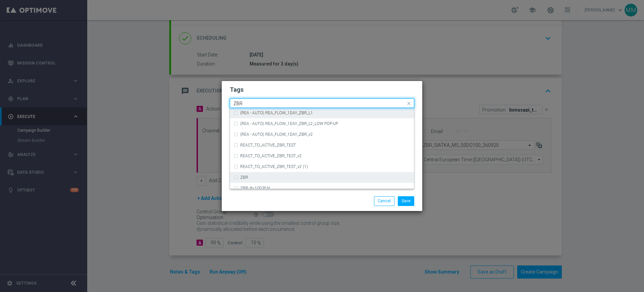
scroll to position [70, 0]
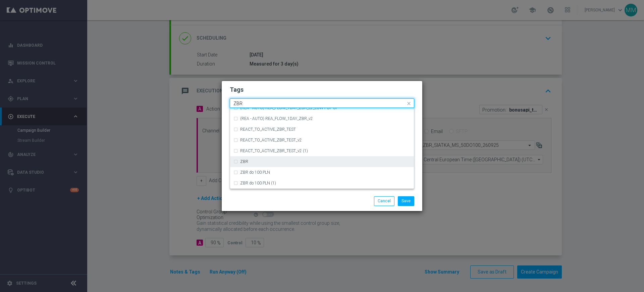
drag, startPoint x: 287, startPoint y: 160, endPoint x: 274, endPoint y: 89, distance: 71.9
click at [287, 160] on div "ZBR" at bounding box center [325, 161] width 170 height 4
type input "ZBR"
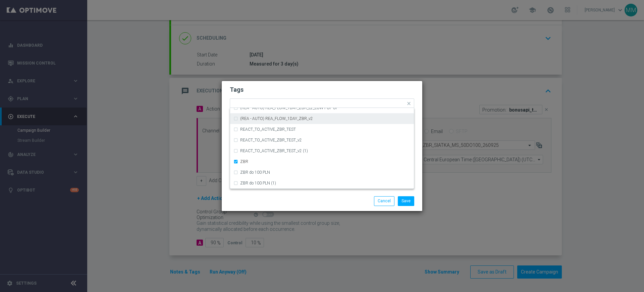
click at [272, 86] on h2 "Tags" at bounding box center [322, 90] width 185 height 8
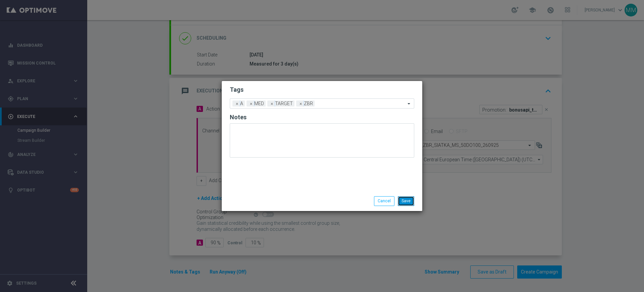
click at [413, 200] on button "Save" at bounding box center [406, 200] width 16 height 9
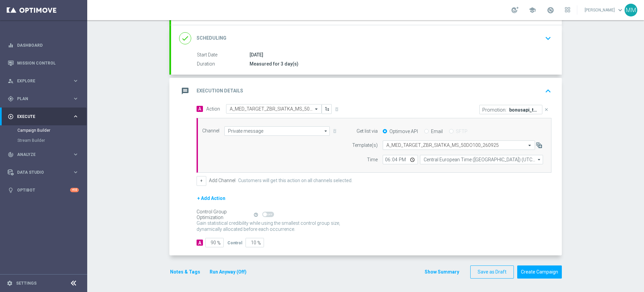
click at [292, 91] on div "message Execution Details keyboard_arrow_up" at bounding box center [366, 91] width 375 height 13
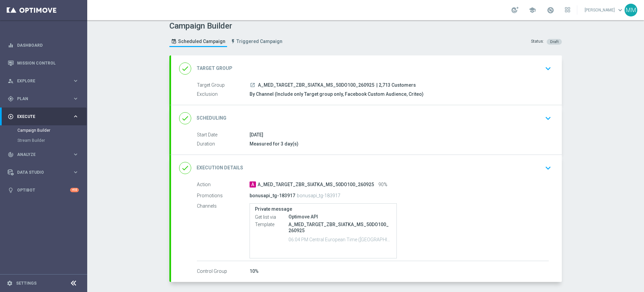
scroll to position [0, 0]
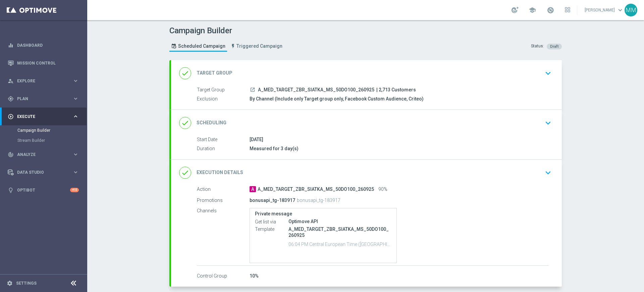
click at [314, 124] on div "done Scheduling keyboard_arrow_down" at bounding box center [366, 122] width 375 height 13
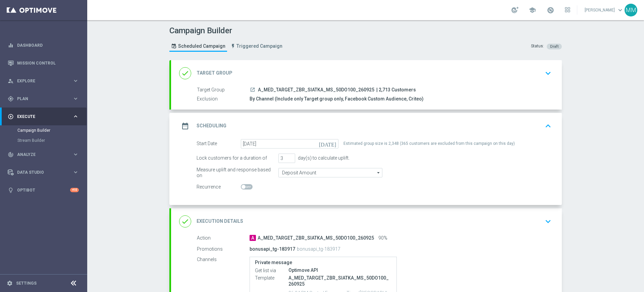
click at [305, 76] on div "done Target Group keyboard_arrow_down" at bounding box center [366, 73] width 375 height 13
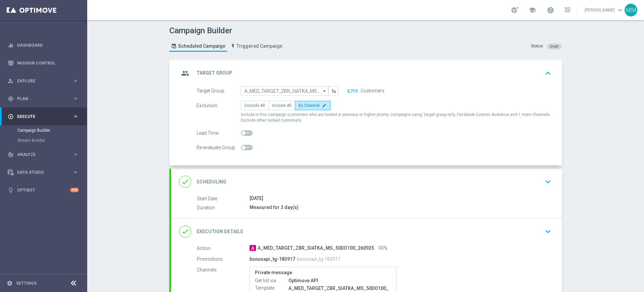
click at [270, 71] on div "group Target Group keyboard_arrow_up" at bounding box center [366, 73] width 375 height 13
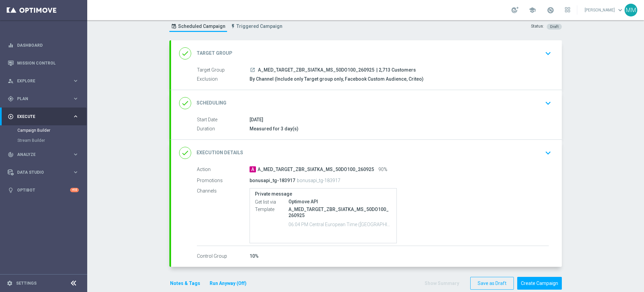
scroll to position [31, 0]
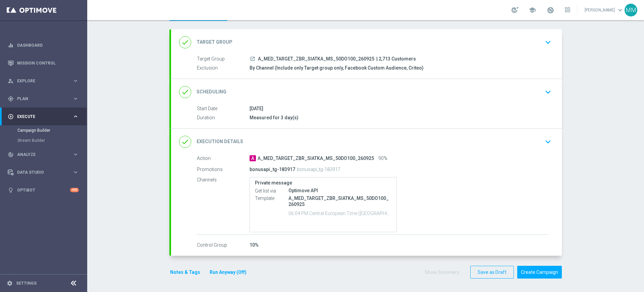
click at [188, 272] on button "Notes & Tags" at bounding box center [185, 272] width 32 height 8
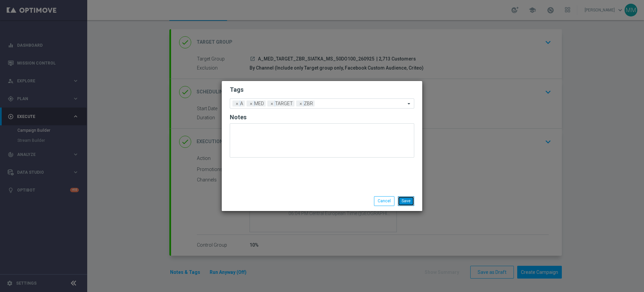
click at [407, 204] on button "Save" at bounding box center [406, 200] width 16 height 9
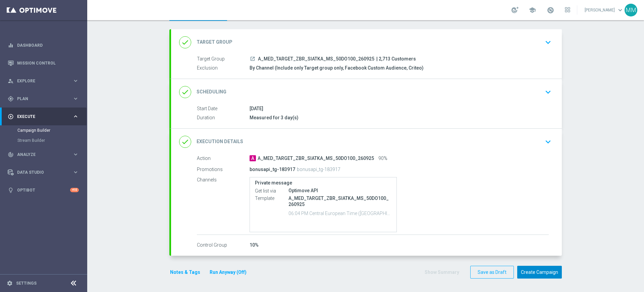
click at [524, 269] on button "Create Campaign" at bounding box center [539, 271] width 45 height 13
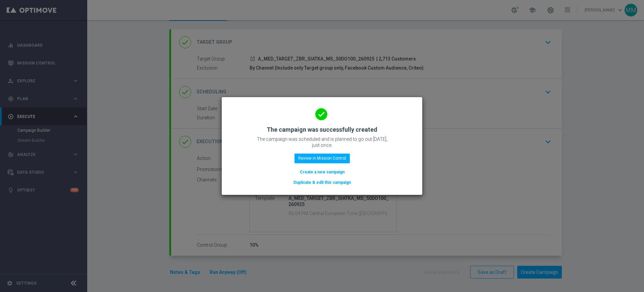
click at [318, 170] on button "Create a new campaign" at bounding box center [322, 171] width 46 height 7
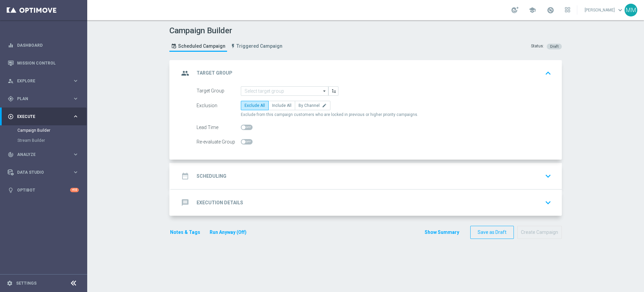
scroll to position [0, 0]
click at [262, 91] on input at bounding box center [285, 90] width 88 height 9
paste input "A_HIGH_TARGET_ZBR_SIATKA_MS_50DO250_260925"
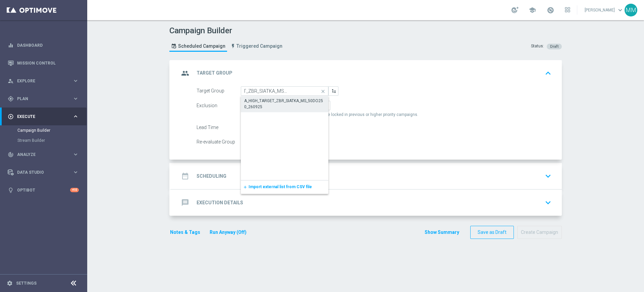
click at [271, 103] on div "A_HIGH_TARGET_ZBR_SIATKA_MS_50DO250_260925" at bounding box center [284, 104] width 81 height 12
type input "A_HIGH_TARGET_ZBR_SIATKA_MS_50DO250_260925"
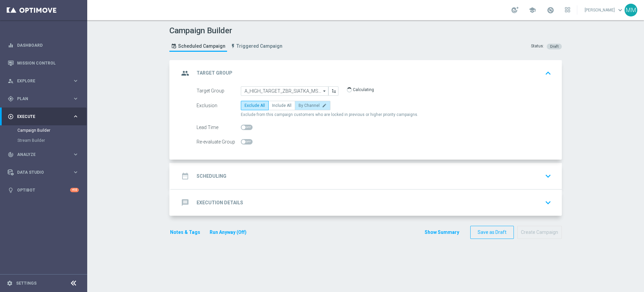
click at [304, 102] on label "By Channel edit" at bounding box center [313, 105] width 36 height 9
click at [303, 104] on input "By Channel edit" at bounding box center [301, 106] width 4 height 4
radio input "true"
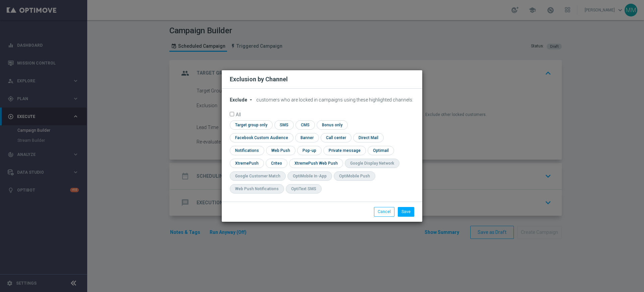
click at [238, 102] on span "Exclude" at bounding box center [238, 99] width 17 height 5
click at [0, 0] on span "Include" at bounding box center [0, 0] width 0 height 0
click at [260, 129] on input "checkbox" at bounding box center [250, 124] width 41 height 9
checkbox input "true"
click at [260, 146] on input "checkbox" at bounding box center [246, 150] width 33 height 9
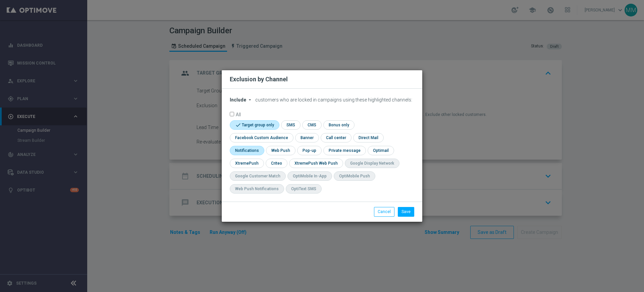
checkbox input "true"
click at [262, 138] on input "checkbox" at bounding box center [260, 137] width 61 height 9
checkbox input "true"
click at [256, 147] on input "checkbox" at bounding box center [249, 150] width 39 height 9
checkbox input "false"
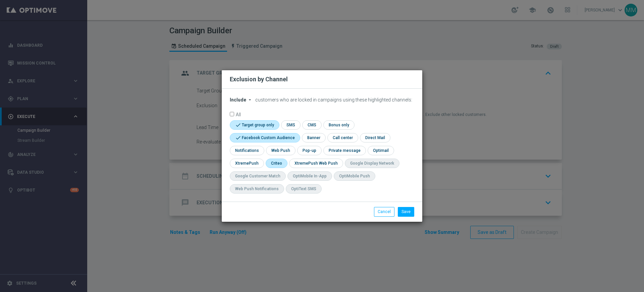
click at [283, 165] on input "checkbox" at bounding box center [276, 162] width 21 height 9
checkbox input "true"
click at [405, 209] on button "Save" at bounding box center [406, 211] width 16 height 9
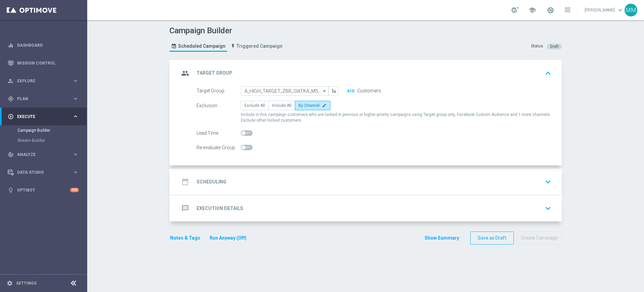
click at [240, 186] on div "date_range Scheduling keyboard_arrow_down" at bounding box center [366, 181] width 375 height 13
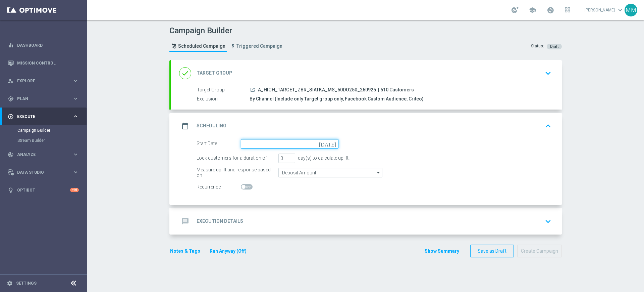
click at [256, 145] on input at bounding box center [290, 143] width 98 height 9
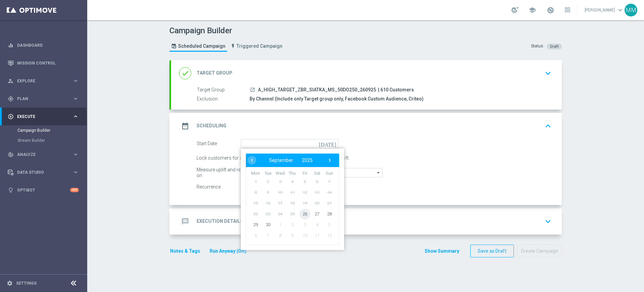
click at [301, 212] on span "26" at bounding box center [305, 213] width 11 height 11
type input "26 Sep 2025"
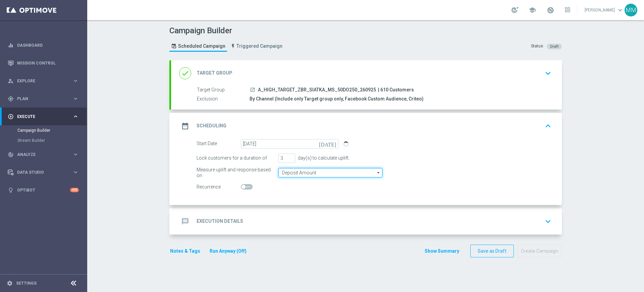
click at [303, 174] on input "Deposit Amount" at bounding box center [330, 172] width 104 height 9
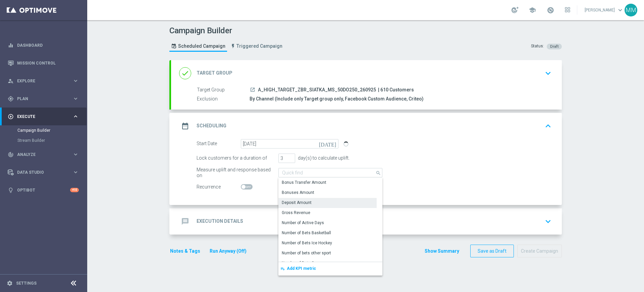
click at [437, 184] on div "Recurrence" at bounding box center [374, 186] width 365 height 9
type input "Deposit Amount"
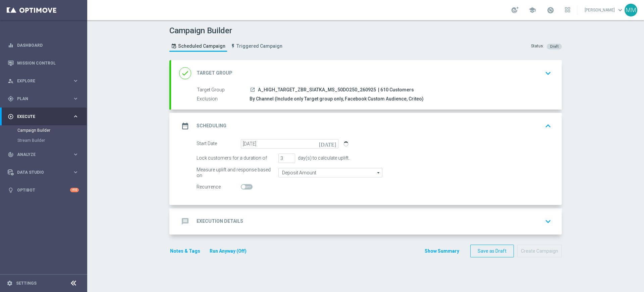
click at [321, 213] on div "message Execution Details keyboard_arrow_down" at bounding box center [366, 221] width 391 height 26
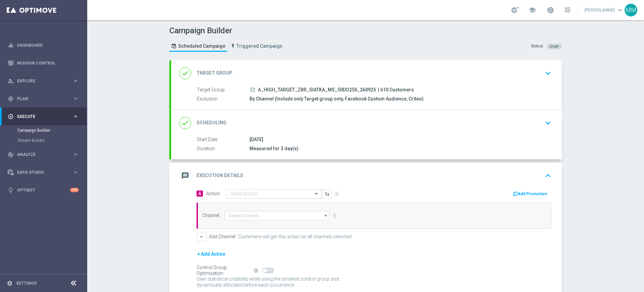
click at [257, 196] on div "Select action" at bounding box center [274, 193] width 96 height 9
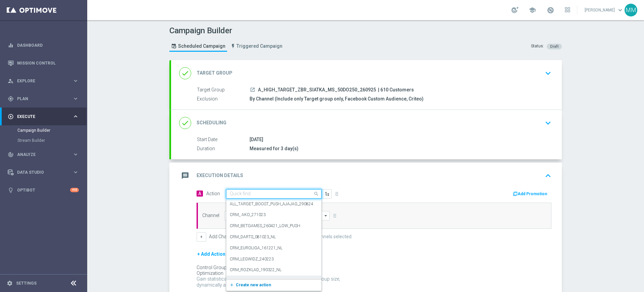
click at [259, 284] on span "Create new action" at bounding box center [253, 284] width 35 height 5
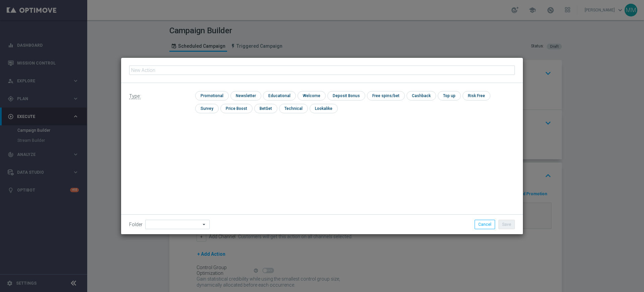
type input "A_HIGH_TARGET_ZBR_SIATKA_MS_50DO250_260925"
click at [208, 96] on input "checkbox" at bounding box center [211, 95] width 32 height 9
checkbox input "true"
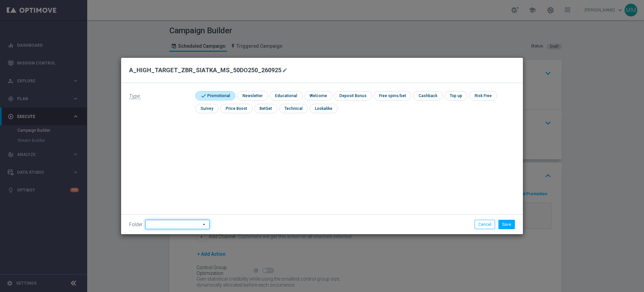
click at [182, 225] on input at bounding box center [177, 223] width 64 height 9
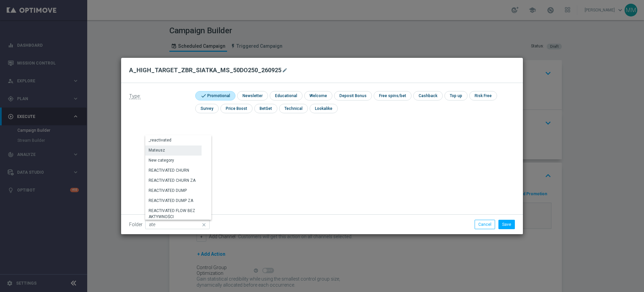
click at [175, 151] on div "Mateusz" at bounding box center [173, 149] width 56 height 9
type input "Mateusz"
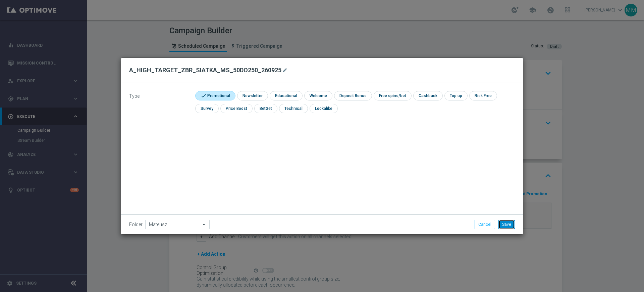
click at [512, 222] on button "Save" at bounding box center [507, 223] width 16 height 9
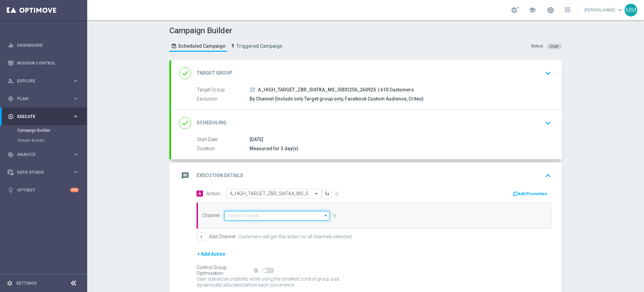
click at [257, 213] on input at bounding box center [276, 215] width 105 height 9
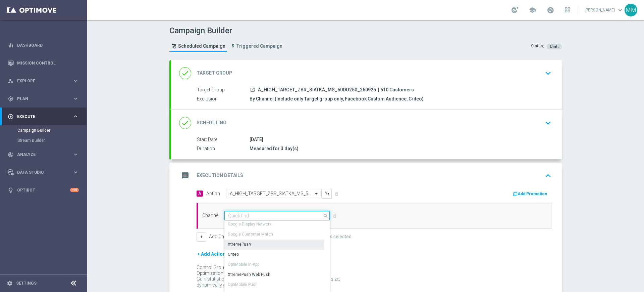
scroll to position [90, 0]
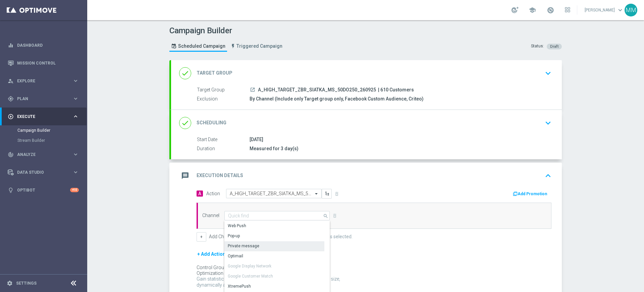
click at [262, 246] on div "Private message" at bounding box center [274, 245] width 100 height 9
type input "Private message"
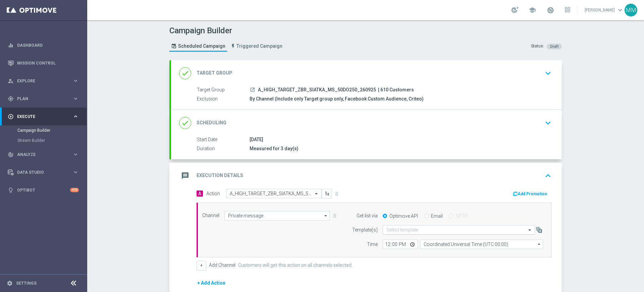
click at [451, 231] on input "text" at bounding box center [452, 230] width 132 height 6
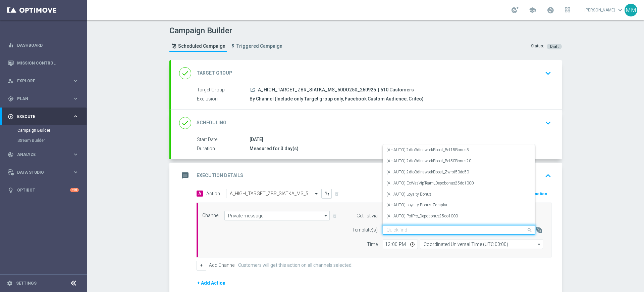
click at [418, 230] on input "text" at bounding box center [452, 230] width 132 height 6
paste input "A_HIGH_TARGET_ZBR_SIATKA_MS_50DO250_260925"
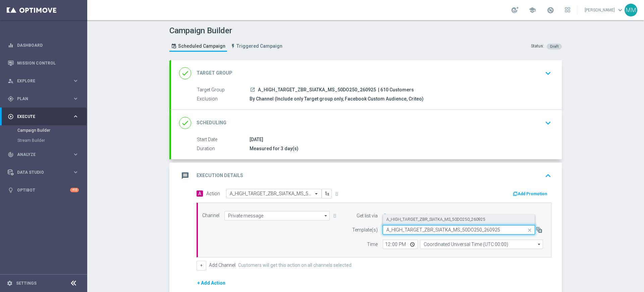
click at [412, 219] on label "A_HIGH_TARGET_ZBR_SIATKA_MS_50DO250_260925" at bounding box center [435, 219] width 99 height 6
type input "A_HIGH_TARGET_ZBR_SIATKA_MS_50DO250_260925"
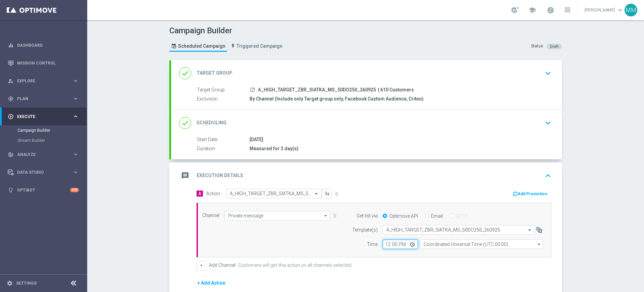
click at [383, 244] on input "12:00" at bounding box center [400, 243] width 35 height 9
type input "17:00"
click at [383, 244] on input "17:04" at bounding box center [400, 243] width 35 height 9
type input "18:04"
click at [434, 242] on input "Coordinated Universal Time (UTC 00:00)" at bounding box center [481, 243] width 123 height 9
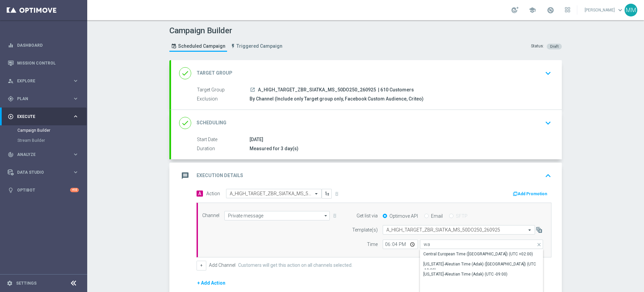
click at [432, 249] on div "Show Selected 0 of NaN" at bounding box center [481, 249] width 123 height 0
click at [431, 251] on div "Central European Time ([GEOGRAPHIC_DATA]) (UTC +02:00)" at bounding box center [478, 254] width 110 height 6
type input "Central European Time ([GEOGRAPHIC_DATA]) (UTC +02:00)"
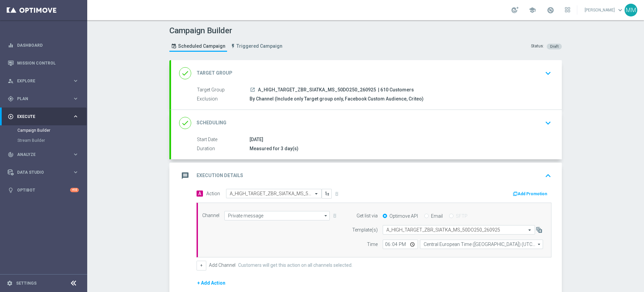
click at [520, 192] on button "Add Promotion" at bounding box center [530, 193] width 37 height 7
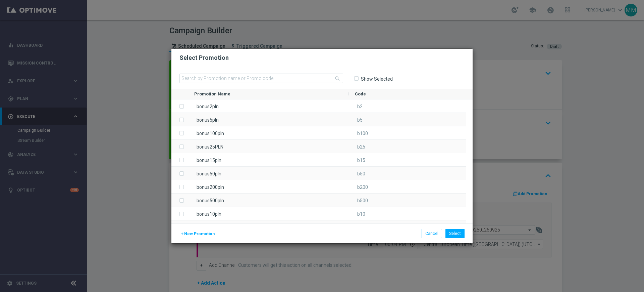
click at [196, 231] on span "New Promotion" at bounding box center [199, 233] width 31 height 5
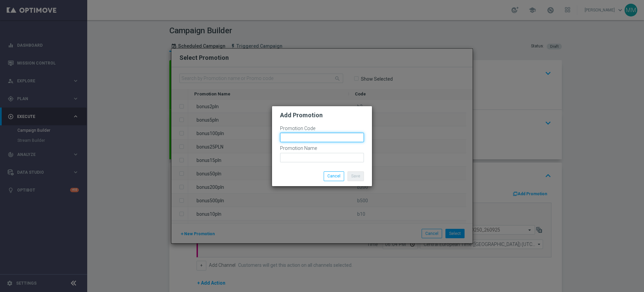
click at [331, 136] on input "text" at bounding box center [322, 137] width 84 height 9
click at [325, 133] on input "bonusapi_tg-" at bounding box center [322, 137] width 84 height 9
paste input "183918"
type input "bonusapi_tg-183918"
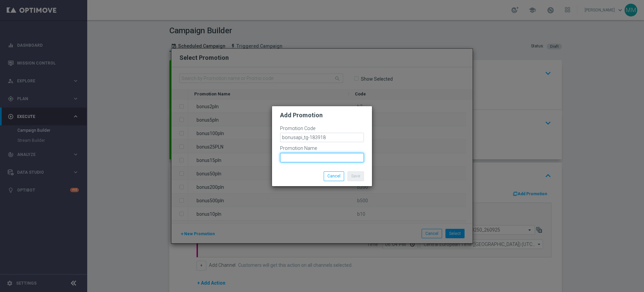
click at [325, 161] on input "text" at bounding box center [322, 157] width 84 height 9
paste input "183918"
type input "183918"
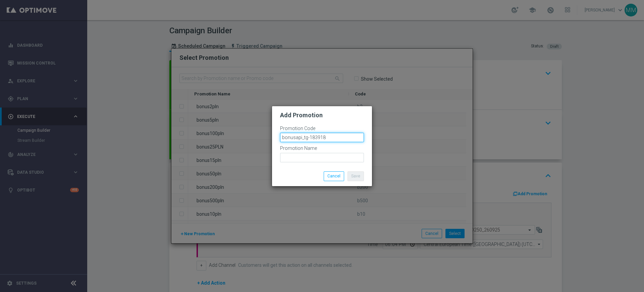
click at [314, 139] on input "bonusapi_tg-183918" at bounding box center [322, 137] width 84 height 9
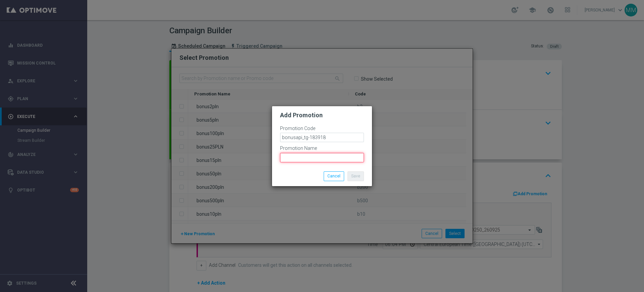
click at [314, 157] on input "text" at bounding box center [322, 157] width 84 height 9
paste input "bonusapi_tg-183918"
type input "bonusapi_tg-183918"
click at [354, 174] on button "Save" at bounding box center [356, 175] width 16 height 9
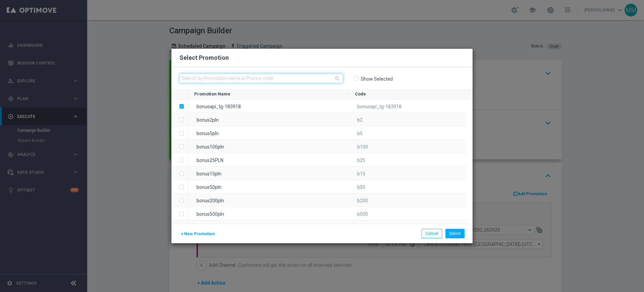
click at [233, 83] on input "text" at bounding box center [261, 77] width 164 height 9
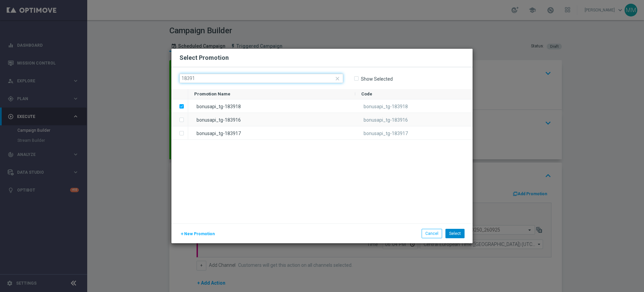
type input "18391"
click at [455, 234] on button "Select" at bounding box center [455, 232] width 19 height 9
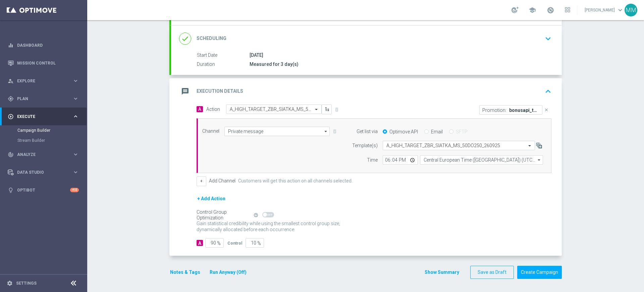
scroll to position [85, 0]
click at [192, 271] on button "Notes & Tags" at bounding box center [185, 271] width 32 height 8
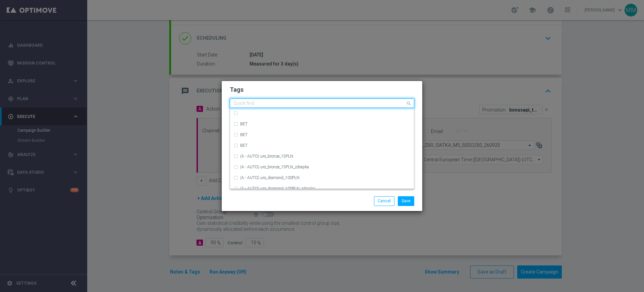
click at [297, 104] on input "text" at bounding box center [320, 104] width 172 height 6
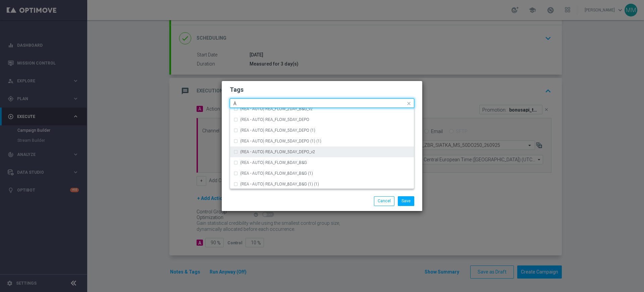
scroll to position [797, 0]
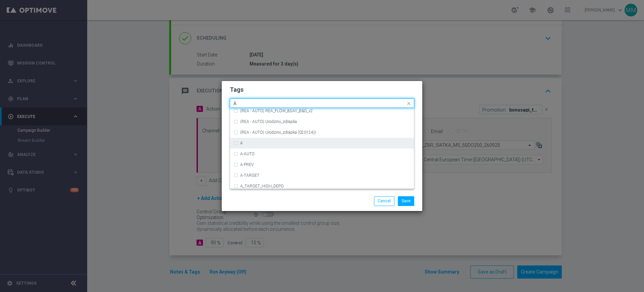
click at [254, 146] on div "A" at bounding box center [322, 143] width 177 height 11
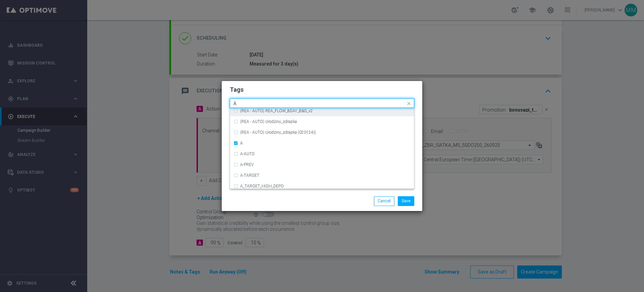
click at [249, 106] on div "A" at bounding box center [319, 104] width 173 height 7
click at [247, 102] on input "A" at bounding box center [320, 104] width 172 height 6
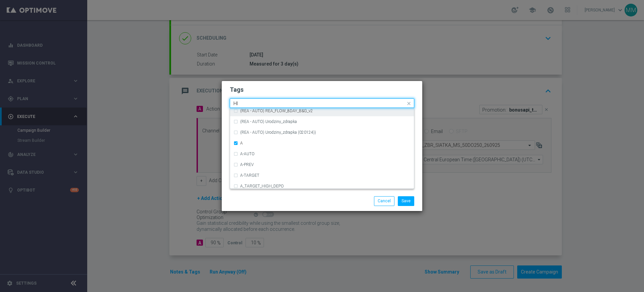
scroll to position [0, 0]
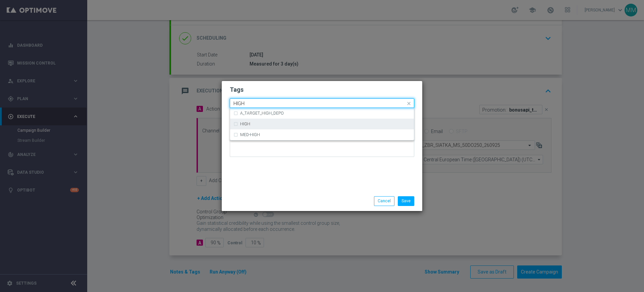
click at [249, 121] on div "HIGH" at bounding box center [322, 123] width 177 height 11
click at [251, 98] on div "Quick find × A × HIGH HIGH" at bounding box center [322, 102] width 185 height 9
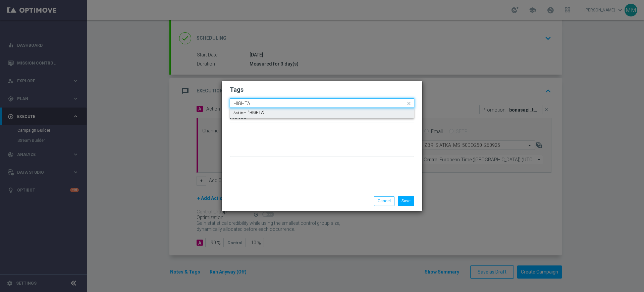
click at [251, 101] on input "HIGHTA" at bounding box center [320, 104] width 172 height 6
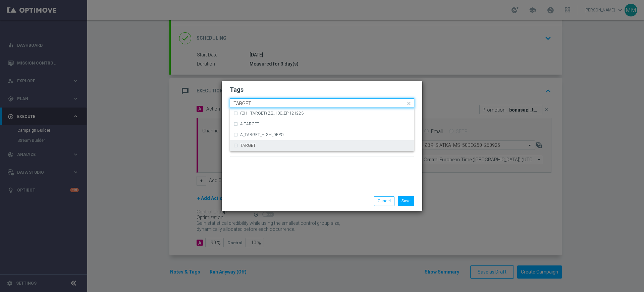
click at [259, 148] on div "TARGET" at bounding box center [322, 145] width 177 height 11
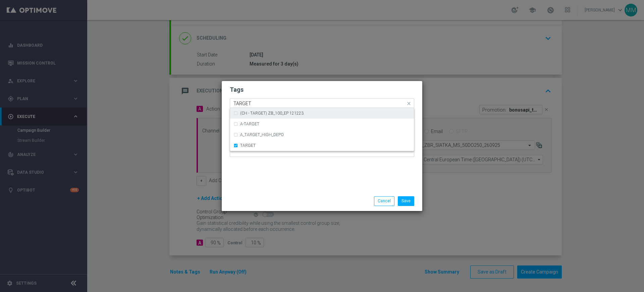
click at [259, 104] on input "TARGET" at bounding box center [320, 104] width 172 height 6
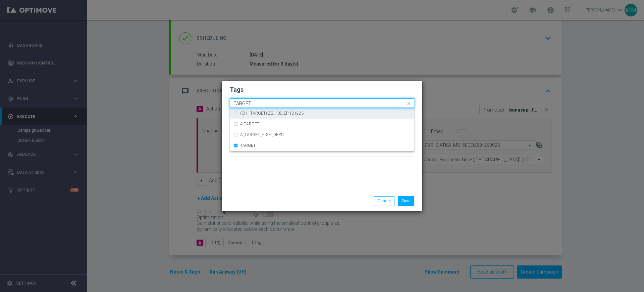
click at [259, 104] on input "TARGET" at bounding box center [320, 104] width 172 height 6
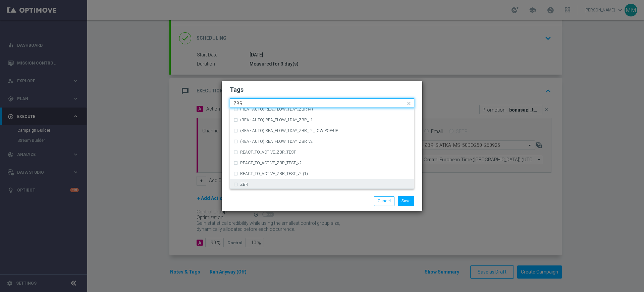
scroll to position [70, 0]
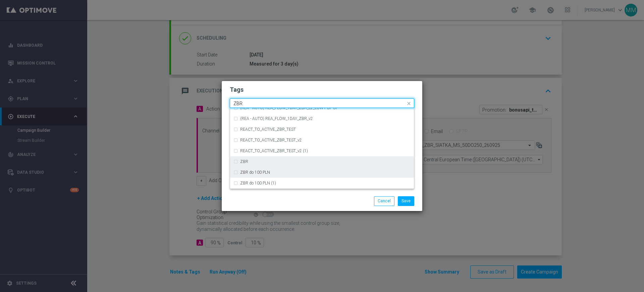
click at [262, 162] on div "ZBR" at bounding box center [325, 161] width 170 height 4
type input "ZBR"
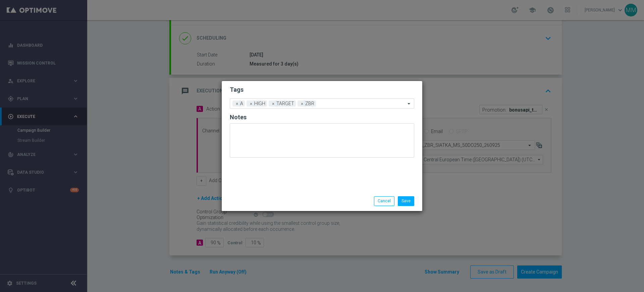
click at [267, 95] on form "Tags Add a new tag × A × HIGH × TARGET × ZBR Notes" at bounding box center [322, 123] width 185 height 79
click at [410, 201] on button "Save" at bounding box center [406, 200] width 16 height 9
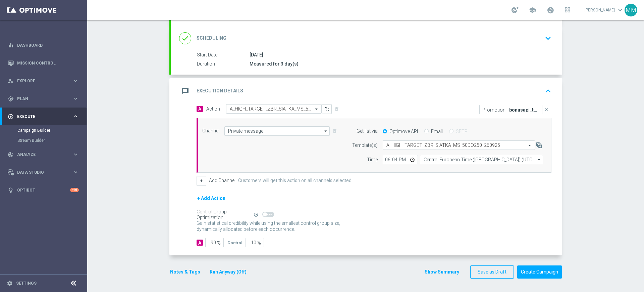
click at [386, 94] on div "message Execution Details keyboard_arrow_up" at bounding box center [366, 91] width 375 height 13
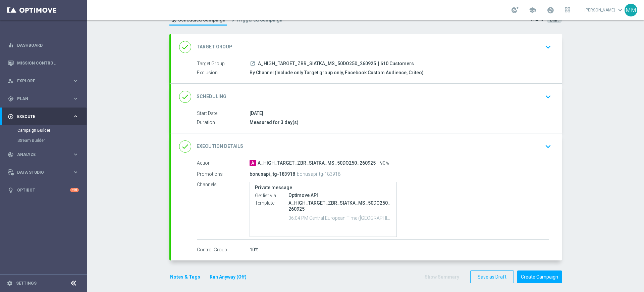
scroll to position [0, 0]
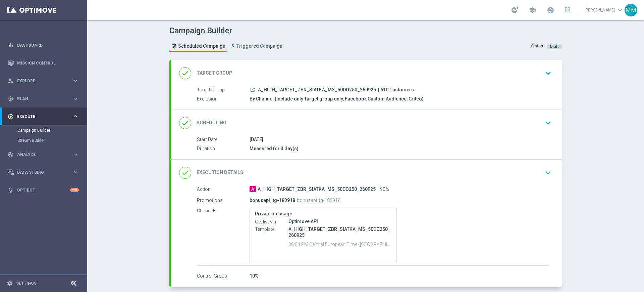
click at [305, 123] on div "done Scheduling keyboard_arrow_down" at bounding box center [366, 122] width 375 height 13
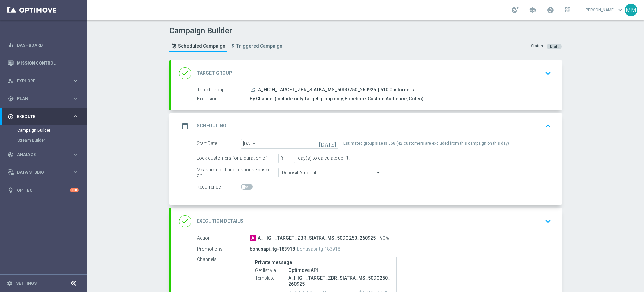
click at [378, 122] on div "date_range Scheduling keyboard_arrow_up" at bounding box center [366, 125] width 375 height 13
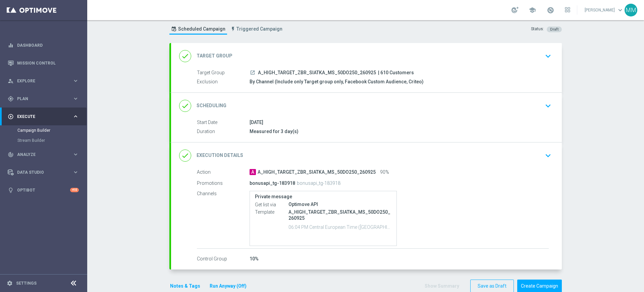
scroll to position [31, 0]
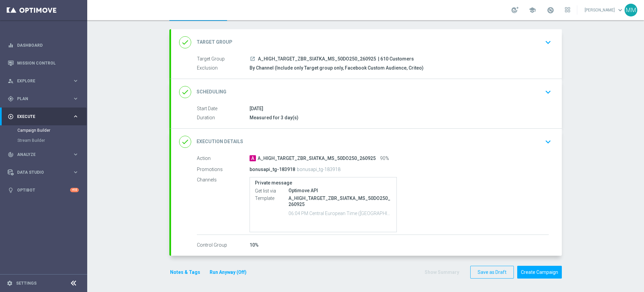
click at [192, 266] on div "Notes & Tags Run Anyway (Off)" at bounding box center [212, 271] width 86 height 13
click at [188, 269] on button "Notes & Tags" at bounding box center [185, 272] width 32 height 8
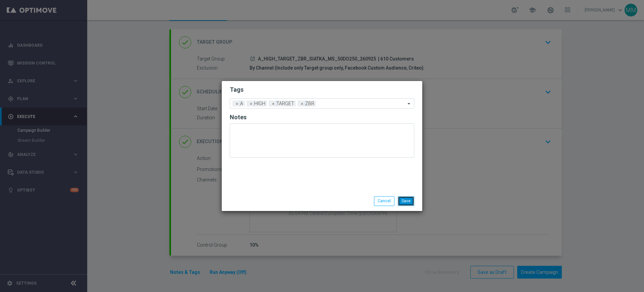
click at [409, 200] on button "Save" at bounding box center [406, 200] width 16 height 9
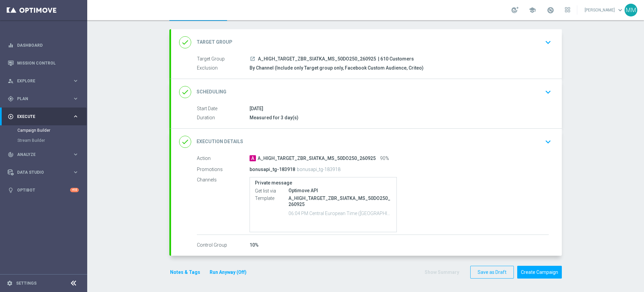
click at [300, 43] on div "done Target Group keyboard_arrow_down" at bounding box center [366, 42] width 375 height 13
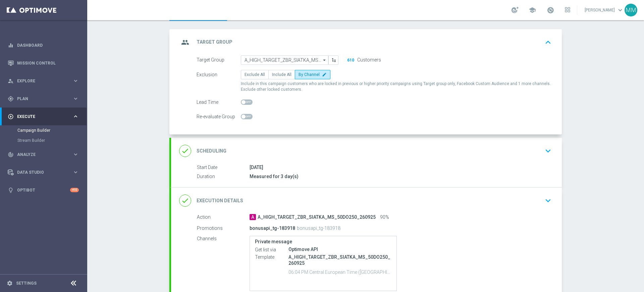
click at [315, 146] on div "done Scheduling keyboard_arrow_down" at bounding box center [366, 150] width 375 height 13
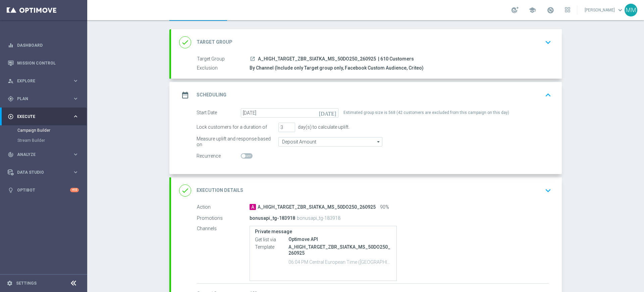
click at [352, 189] on div "done Execution Details keyboard_arrow_down" at bounding box center [366, 190] width 375 height 13
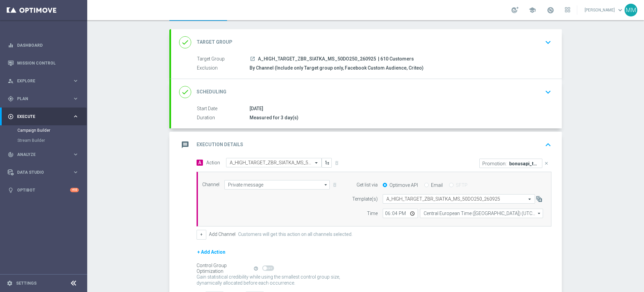
click at [322, 132] on div "message Execution Details keyboard_arrow_up" at bounding box center [366, 145] width 391 height 26
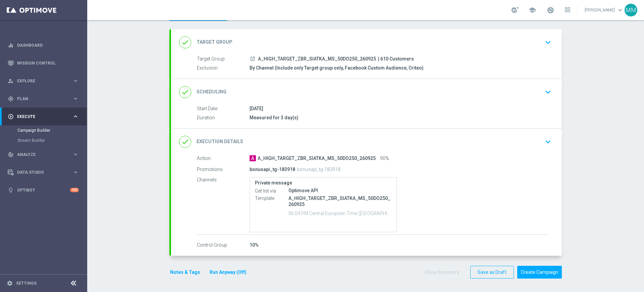
click at [296, 43] on div "done Target Group keyboard_arrow_down" at bounding box center [366, 42] width 375 height 13
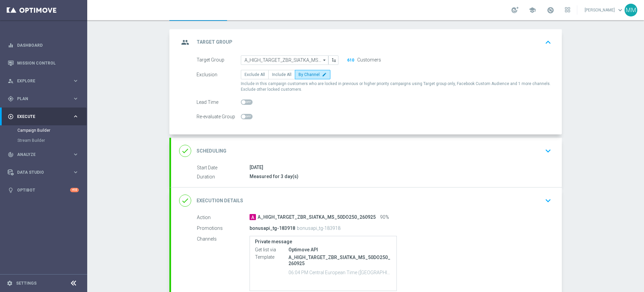
click at [315, 145] on div "done Scheduling keyboard_arrow_down" at bounding box center [366, 150] width 375 height 13
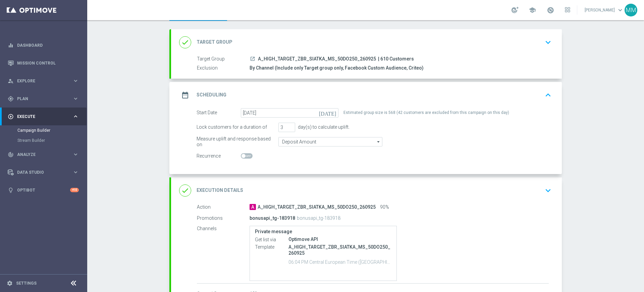
click at [299, 190] on div "done Execution Details keyboard_arrow_down" at bounding box center [366, 190] width 375 height 13
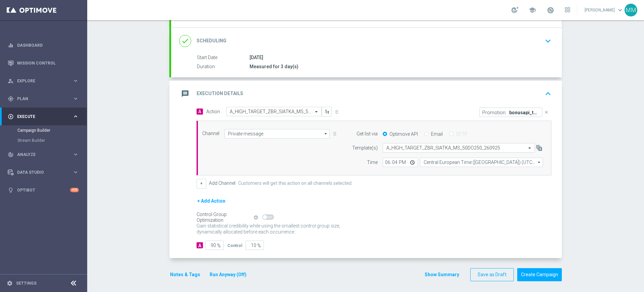
scroll to position [85, 0]
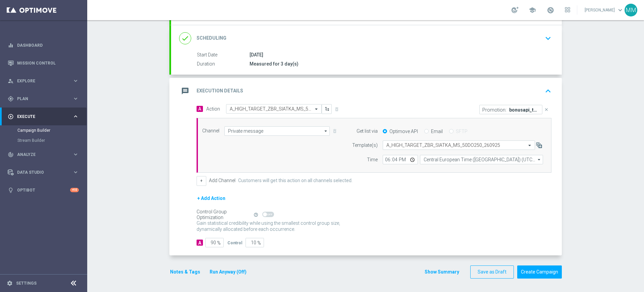
click at [172, 273] on button "Notes & Tags" at bounding box center [185, 271] width 32 height 8
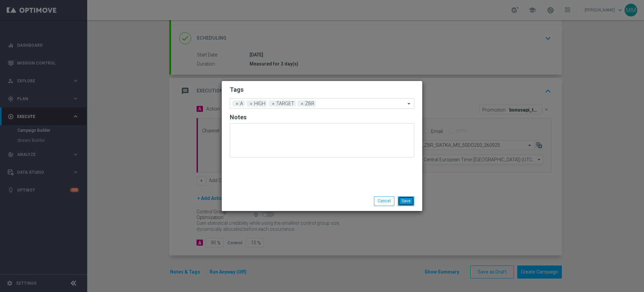
click at [409, 201] on button "Save" at bounding box center [406, 200] width 16 height 9
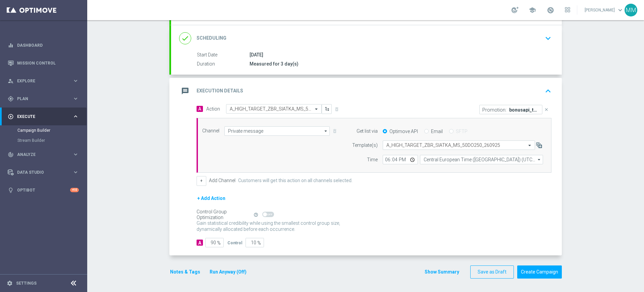
click at [342, 96] on div "message Execution Details keyboard_arrow_up" at bounding box center [366, 91] width 375 height 13
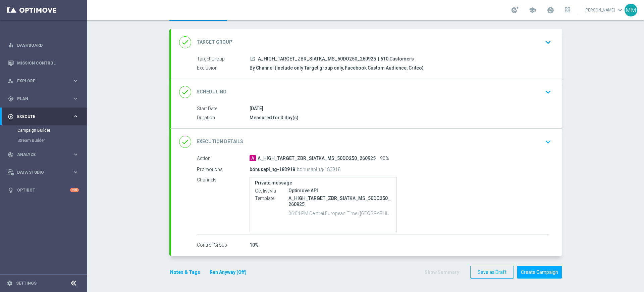
scroll to position [31, 0]
click at [398, 97] on div "done Scheduling keyboard_arrow_down" at bounding box center [366, 92] width 375 height 13
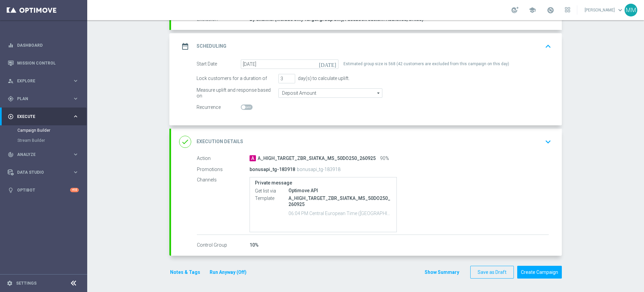
click at [432, 48] on div "date_range Scheduling keyboard_arrow_up" at bounding box center [366, 46] width 375 height 13
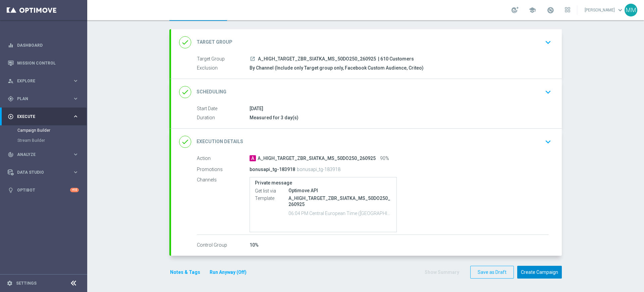
click at [544, 273] on button "Create Campaign" at bounding box center [539, 271] width 45 height 13
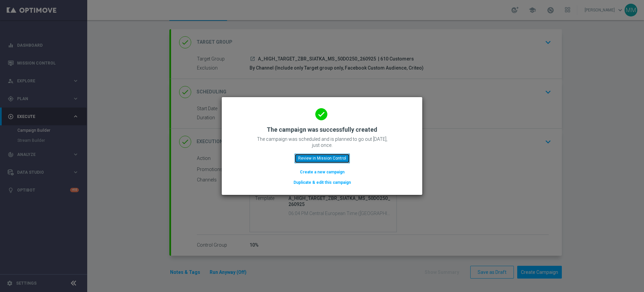
click at [342, 159] on button "Review in Mission Control" at bounding box center [322, 157] width 55 height 9
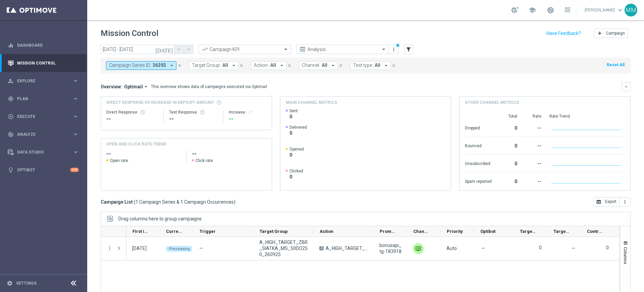
click at [203, 68] on button "Target Group: All arrow_drop_down" at bounding box center [214, 65] width 50 height 9
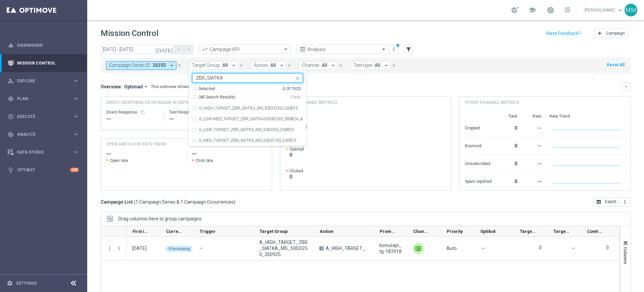
click at [199, 98] on span "(All Search Results)" at bounding box center [217, 97] width 37 height 6
type input "ZBR_SIATKA"
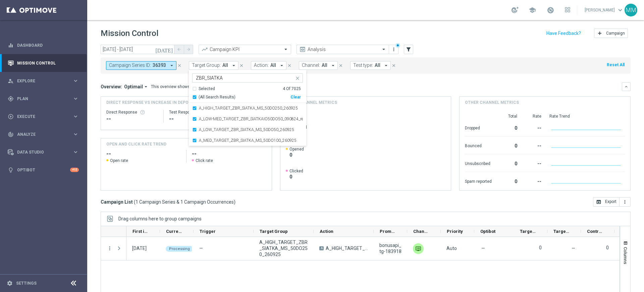
click at [171, 94] on div "Overview: Optimail arrow_drop_down This overview shows data of campaigns execut…" at bounding box center [366, 136] width 530 height 108
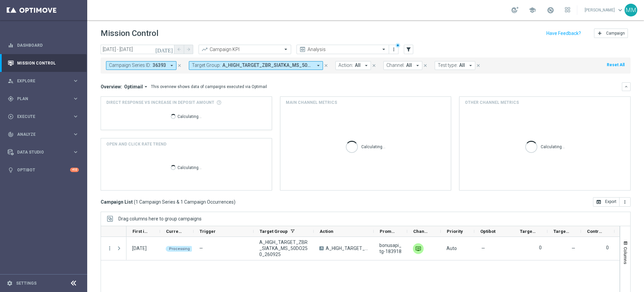
click at [152, 70] on div "Campaign Series ID: 36393 arrow_drop_down close Target Group: A_HIGH_TARGET_ZBR…" at bounding box center [366, 65] width 530 height 16
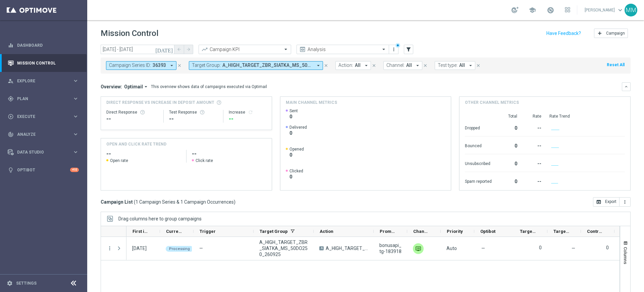
click at [152, 69] on button "Campaign Series ID: 36393 arrow_drop_down" at bounding box center [141, 65] width 70 height 9
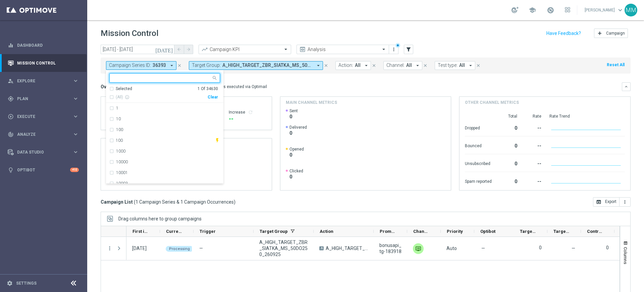
click at [0, 0] on div "Clear" at bounding box center [0, 0] width 0 height 0
click at [241, 80] on mini-dashboard "Overview: Optimail arrow_drop_down This overview shows data of campaigns execut…" at bounding box center [366, 134] width 530 height 123
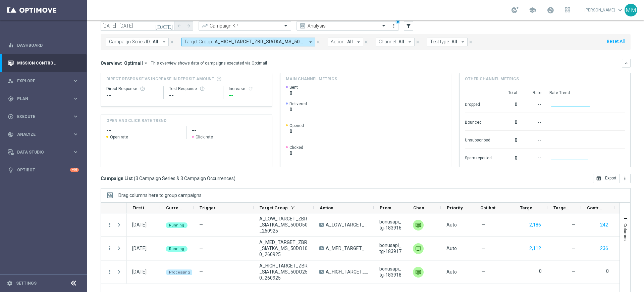
scroll to position [44, 0]
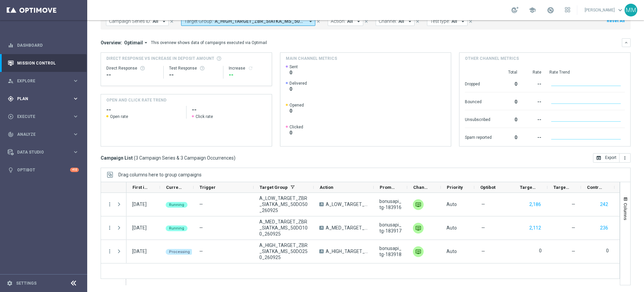
click at [32, 98] on span "Plan" at bounding box center [44, 99] width 55 height 4
click at [29, 113] on link "Target Groups" at bounding box center [43, 112] width 52 height 5
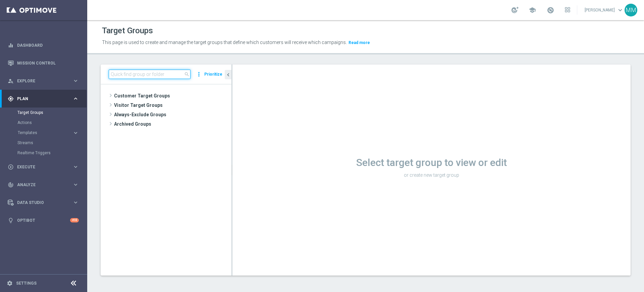
click at [180, 78] on input at bounding box center [150, 73] width 82 height 9
paste input "A_MIN_TARGET_WIN_PN_20_ZL_260925"
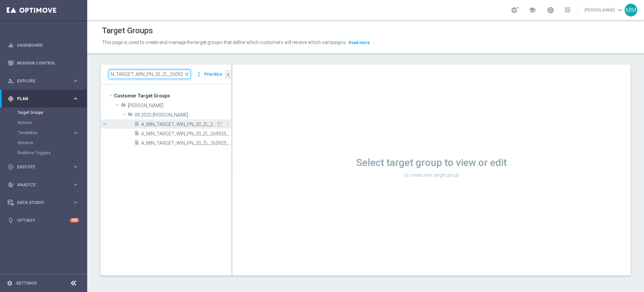
type input "A_MIN_TARGET_WIN_PN_20_ZL_260925"
click at [180, 121] on span "A_MIN_TARGET_WIN_PN_20_ZL_260925" at bounding box center [178, 124] width 75 height 6
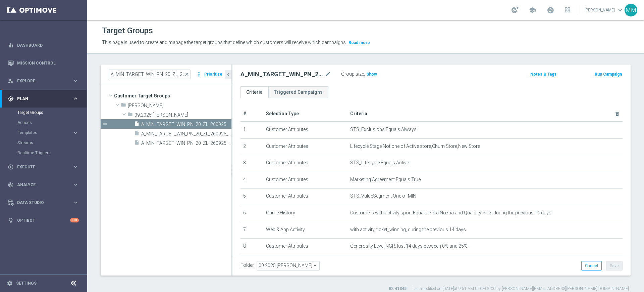
click at [303, 73] on h2 "A_MIN_TARGET_WIN_PN_20_ZL_260925" at bounding box center [282, 74] width 83 height 8
click at [394, 102] on div "# Selection Type Criteria delete_forever 1 Customer Attributes STS_Exclusions E…" at bounding box center [432, 215] width 398 height 234
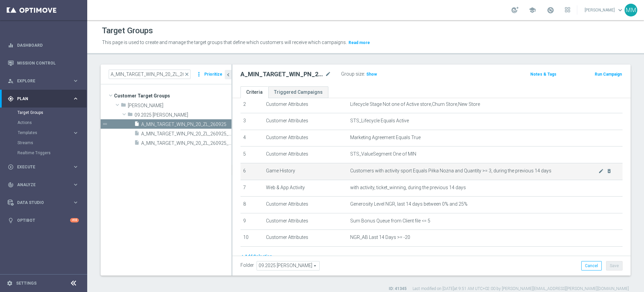
scroll to position [74, 0]
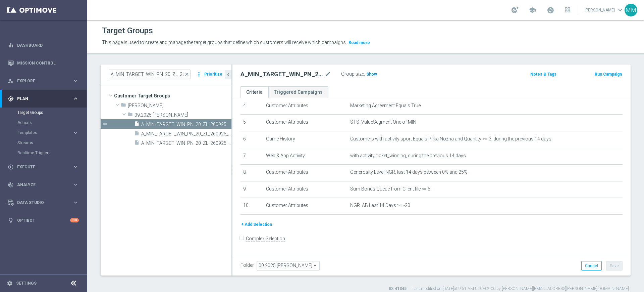
click at [367, 72] on span "Show" at bounding box center [371, 74] width 11 height 5
click at [46, 56] on link "Mission Control" at bounding box center [48, 63] width 62 height 18
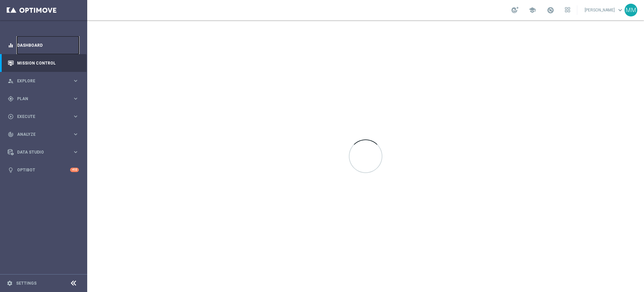
click at [46, 48] on link "Dashboard" at bounding box center [48, 45] width 62 height 18
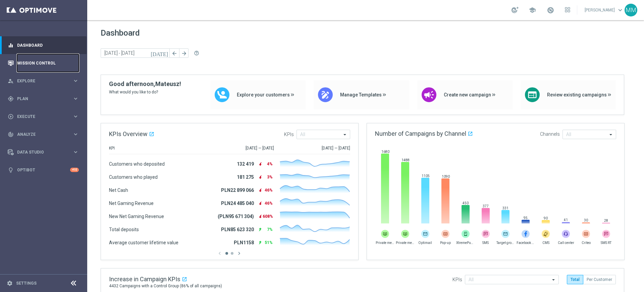
click at [41, 67] on link "Mission Control" at bounding box center [48, 63] width 62 height 18
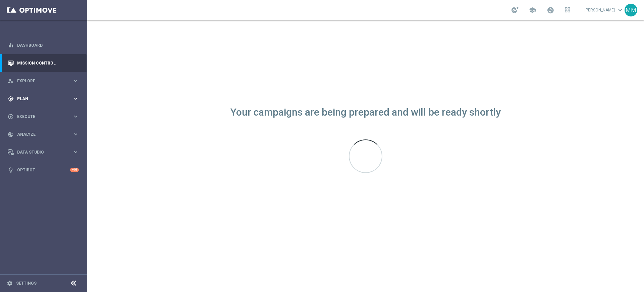
click at [64, 106] on div "gps_fixed Plan keyboard_arrow_right" at bounding box center [43, 99] width 87 height 18
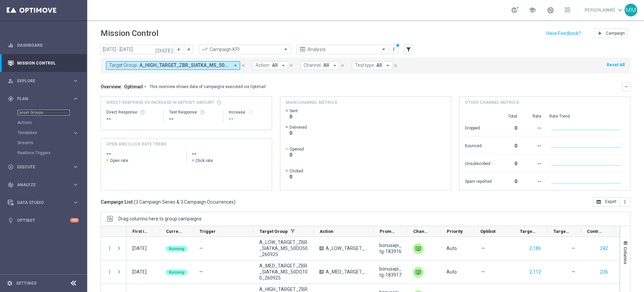
click at [41, 113] on link "Target Groups" at bounding box center [43, 112] width 52 height 5
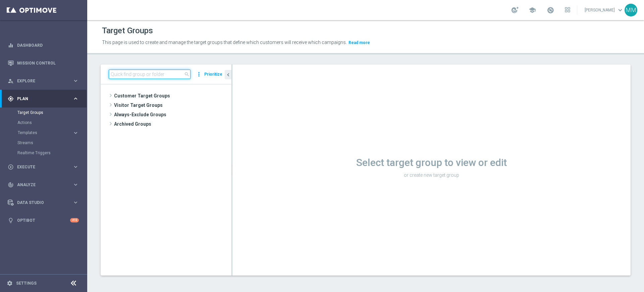
click at [158, 75] on input at bounding box center [150, 73] width 82 height 9
paste input "A_PREM-PEXTRA_TARGET_WIN_PN_500_260925"
drag, startPoint x: 171, startPoint y: 74, endPoint x: 211, endPoint y: 72, distance: 40.0
click at [209, 73] on div "A_PREM-PEXTRA_TARGET_WIN_PN_500_260925 close more_vert Prioritize" at bounding box center [166, 73] width 115 height 9
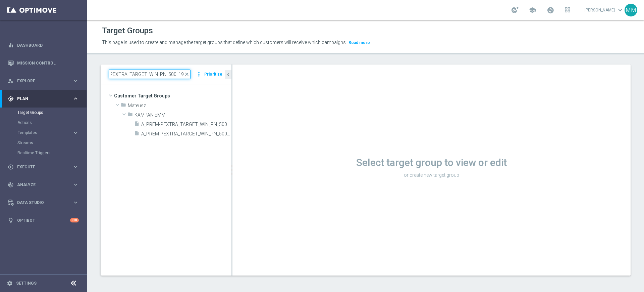
scroll to position [0, 22]
type input "A_PREM-PEXTRA_TARGET_WIN_PN_500_1909"
click at [233, 101] on div "Select target group to view or edit or create new target group" at bounding box center [432, 169] width 398 height 211
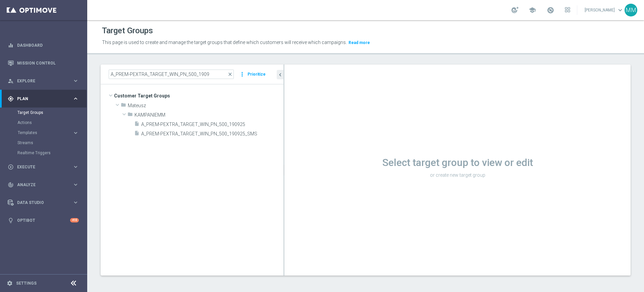
drag, startPoint x: 232, startPoint y: 101, endPoint x: 305, endPoint y: 102, distance: 72.8
click at [305, 102] on as-split "A_PREM-PEXTRA_TARGET_WIN_PN_500_1909 close more_vert Prioritize Customer Target…" at bounding box center [366, 169] width 530 height 211
click at [239, 121] on span "A_PREM-PEXTRA_TARGET_WIN_PN_500_190925" at bounding box center [204, 124] width 126 height 6
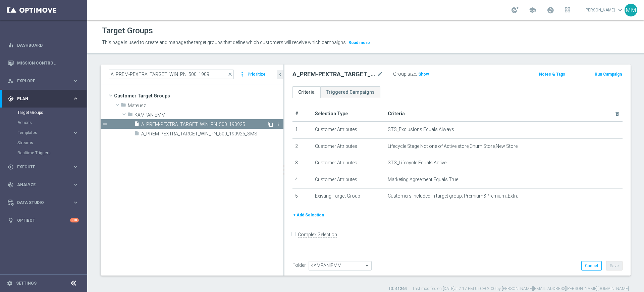
click at [269, 123] on icon "content_copy" at bounding box center [270, 123] width 5 height 5
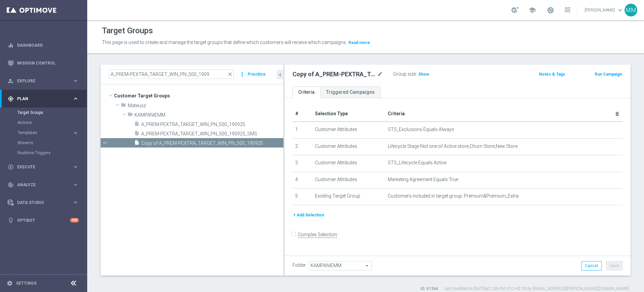
click at [384, 74] on div "Copy of A_PREM-PEXTRA_TARGET_WIN_PN_500_190925 mode_edit" at bounding box center [343, 73] width 101 height 9
click at [381, 74] on icon "mode_edit" at bounding box center [380, 74] width 6 height 8
type input "A_PREM-PEXTRA_TARGET_WIN_PN_500_260925"
click at [394, 87] on ul "Criteria Triggered Campaigns" at bounding box center [458, 92] width 346 height 12
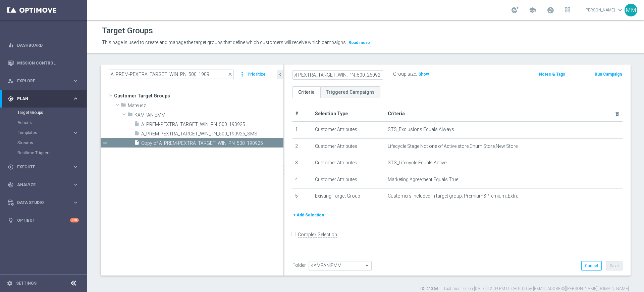
scroll to position [0, 0]
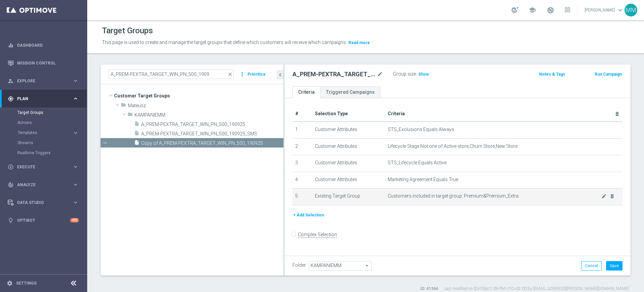
click at [492, 195] on span "Customers included in target group: Premium&Premium_Extra" at bounding box center [495, 196] width 214 height 6
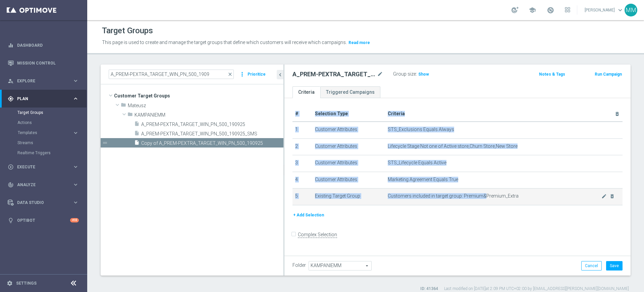
click at [492, 195] on span "Customers included in target group: Premium&Premium_Extra" at bounding box center [495, 196] width 214 height 6
click at [610, 198] on icon "delete_forever" at bounding box center [612, 195] width 5 height 5
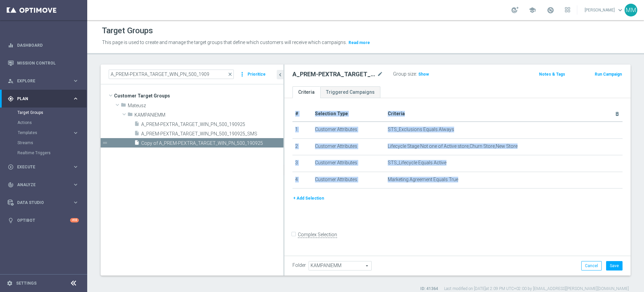
click at [310, 200] on button "+ Add Selection" at bounding box center [309, 197] width 32 height 7
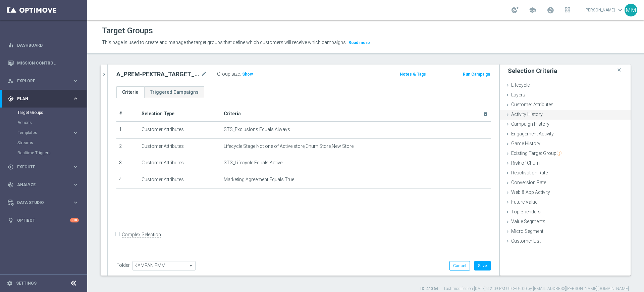
click at [561, 114] on div "Activity History done" at bounding box center [565, 115] width 131 height 10
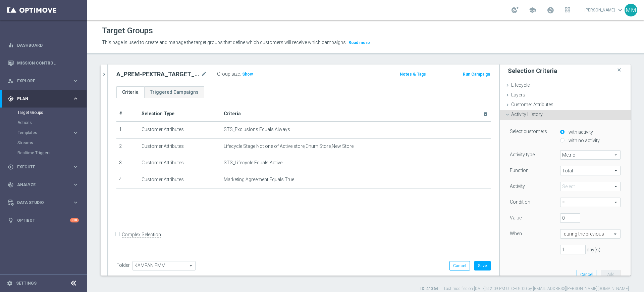
click at [568, 183] on span at bounding box center [591, 186] width 60 height 9
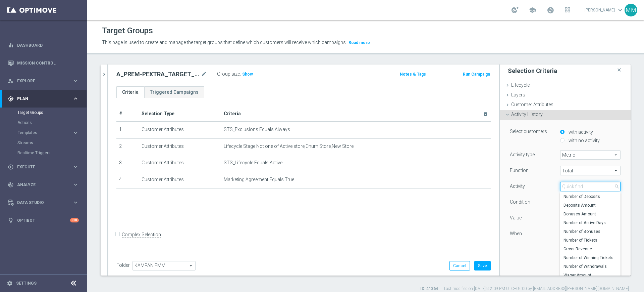
click at [569, 183] on input "search" at bounding box center [590, 186] width 60 height 9
click at [530, 107] on span "Customer Attributes" at bounding box center [532, 104] width 42 height 5
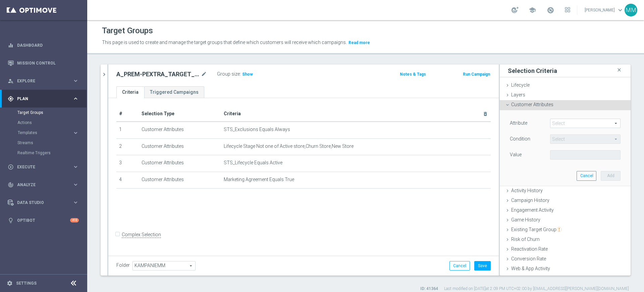
click at [563, 120] on span at bounding box center [586, 123] width 70 height 9
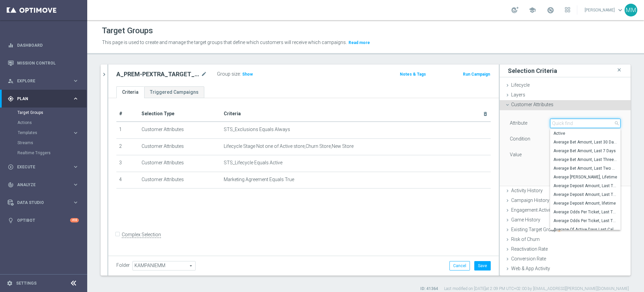
click at [563, 120] on input "search" at bounding box center [585, 122] width 70 height 9
click at [563, 121] on input "search" at bounding box center [585, 122] width 70 height 9
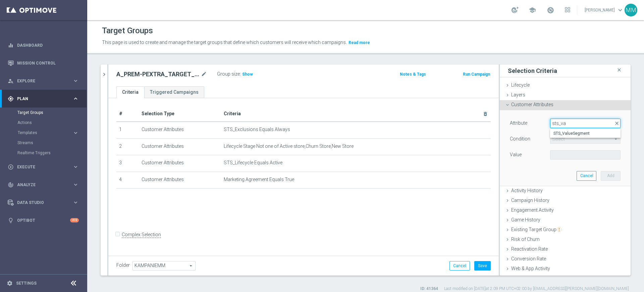
type input "sts_va"
click at [560, 130] on label "STS_ValueSegment" at bounding box center [585, 133] width 70 height 9
type input "STS_ValueSegment"
click at [563, 156] on span at bounding box center [586, 154] width 70 height 9
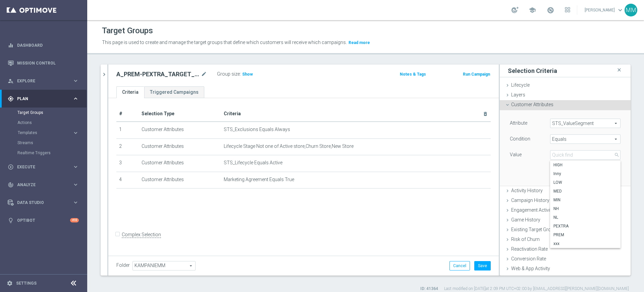
click at [560, 147] on div "Attribute STS_ValueSegment STS_ValueSegment arrow_drop_down search Condition Eq…" at bounding box center [565, 139] width 111 height 42
click at [558, 140] on span "Equals" at bounding box center [586, 139] width 70 height 9
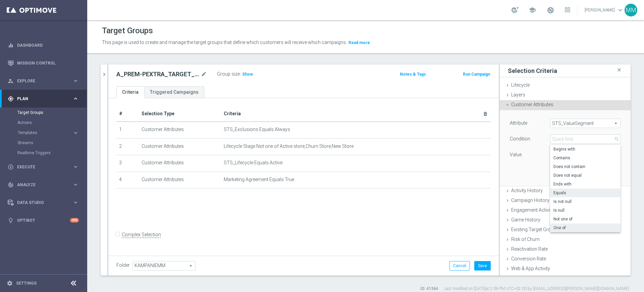
click at [564, 229] on span "One of" at bounding box center [586, 227] width 64 height 5
type input "One of"
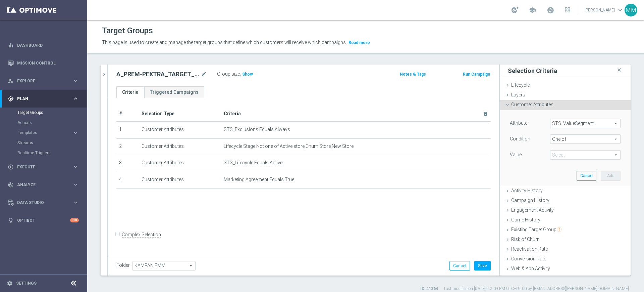
click at [558, 149] on div "Attribute STS_ValueSegment STS_ValueSegment arrow_drop_down search Condition On…" at bounding box center [565, 139] width 111 height 42
click at [554, 149] on div "Attribute STS_ValueSegment STS_ValueSegment arrow_drop_down search Condition On…" at bounding box center [565, 139] width 111 height 42
click at [555, 151] on span at bounding box center [586, 154] width 70 height 9
click at [568, 240] on label "PREM" at bounding box center [590, 243] width 61 height 9
click at [560, 241] on input "PREM" at bounding box center [557, 243] width 4 height 4
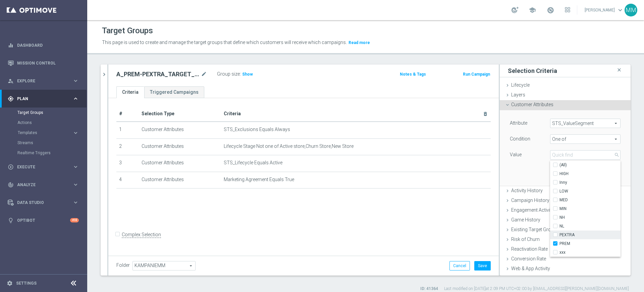
checkbox input "true"
type input "PREM"
click at [568, 235] on span "PEXTRA" at bounding box center [590, 234] width 61 height 5
click at [560, 235] on input "PEXTRA" at bounding box center [557, 235] width 4 height 4
checkbox input "true"
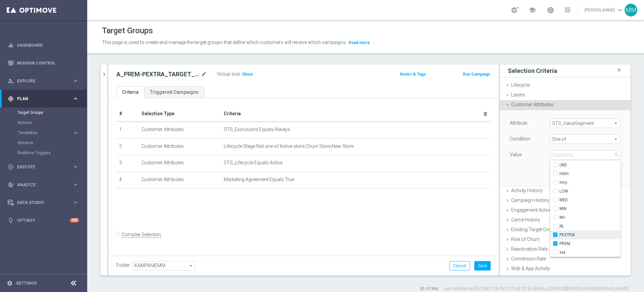
type input "Selected 2 of 10"
click at [518, 170] on div "Attribute STS_ValueSegment STS_ValueSegment arrow_drop_down search Condition On…" at bounding box center [565, 147] width 121 height 75
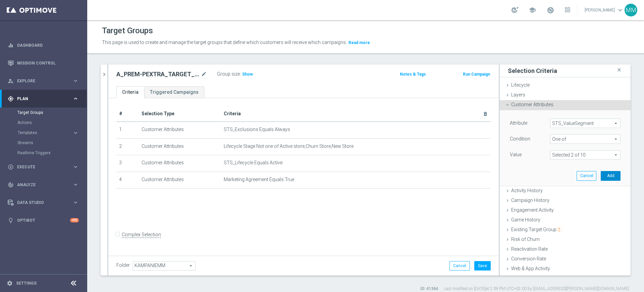
click at [601, 176] on button "Add" at bounding box center [611, 175] width 20 height 9
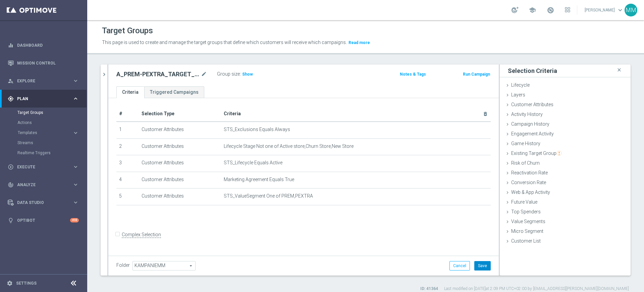
click at [474, 266] on button "Save" at bounding box center [482, 265] width 16 height 9
click at [250, 74] on span "Show" at bounding box center [247, 74] width 11 height 5
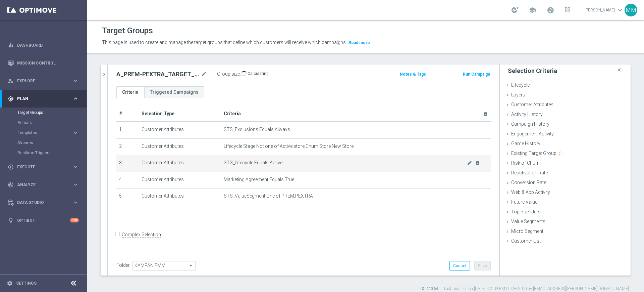
click at [285, 164] on span "STS_Lifecycle Equals Active" at bounding box center [345, 163] width 243 height 6
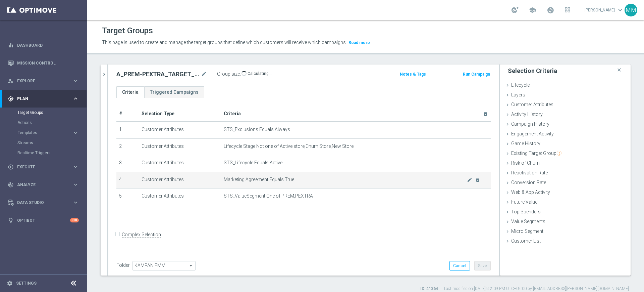
click at [292, 177] on span "Marketing Agreement Equals True" at bounding box center [345, 179] width 243 height 6
click at [293, 177] on span "Marketing Agreement Equals True" at bounding box center [345, 179] width 243 height 6
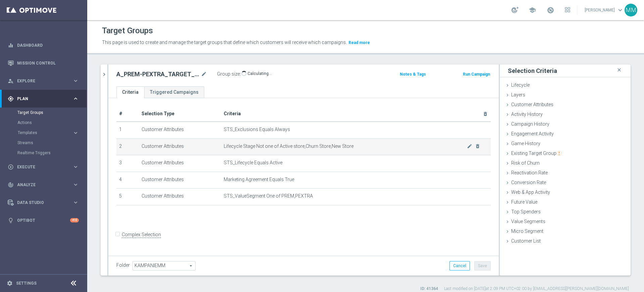
click at [293, 147] on span "Lifecycle Stage Not one of Active store,Churn Store,New Store" at bounding box center [345, 146] width 243 height 6
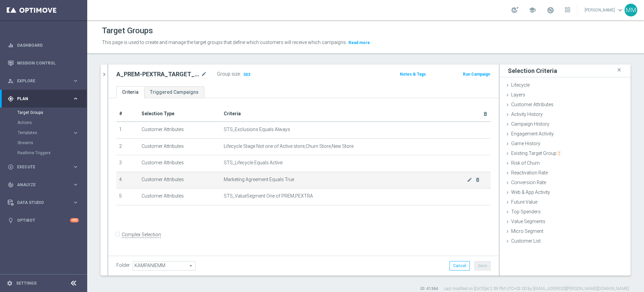
click at [297, 180] on span "Marketing Agreement Equals True" at bounding box center [345, 179] width 243 height 6
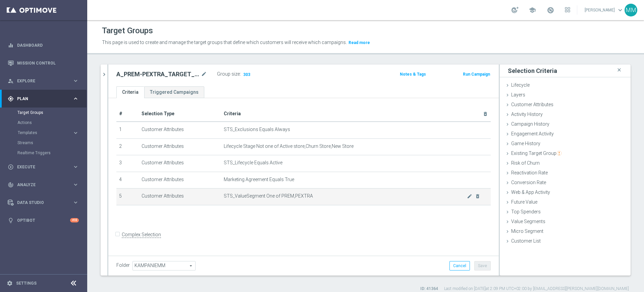
click at [297, 196] on span "STS_ValueSegment One of PREM,PEXTRA" at bounding box center [345, 196] width 243 height 6
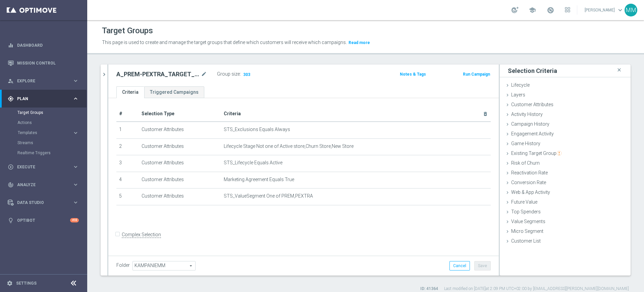
click at [162, 76] on h2 "A_PREM-PEXTRA_TARGET_WIN_PN_500_260925" at bounding box center [157, 74] width 83 height 8
copy div "A_PREM-PEXTRA_TARGET_WIN_PN_500_260925"
click at [467, 73] on button "Run Campaign" at bounding box center [476, 73] width 29 height 7
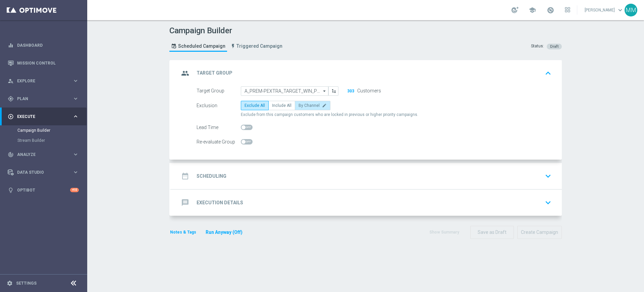
click at [300, 110] on label "By Channel edit" at bounding box center [313, 105] width 36 height 9
click at [300, 109] on input "By Channel edit" at bounding box center [301, 106] width 4 height 4
radio input "true"
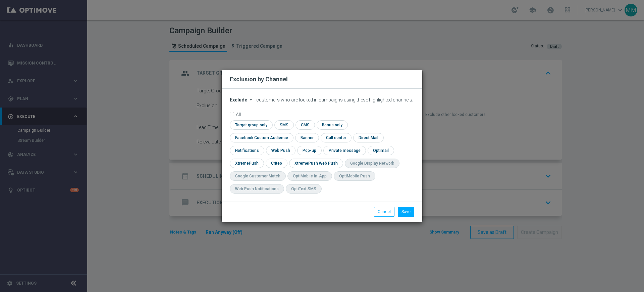
click at [237, 101] on div "Exclude arrow_drop_down × Exclude customers who are locked in campaigns using t…" at bounding box center [322, 145] width 201 height 113
drag, startPoint x: 237, startPoint y: 103, endPoint x: 237, endPoint y: 106, distance: 3.4
click at [237, 102] on span "Exclude" at bounding box center [238, 99] width 17 height 5
click at [0, 0] on span "Include" at bounding box center [0, 0] width 0 height 0
click at [251, 129] on input "checkbox" at bounding box center [250, 124] width 41 height 9
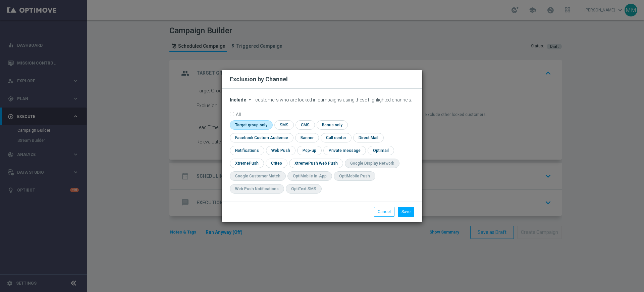
checkbox input "true"
click at [256, 139] on input "checkbox" at bounding box center [260, 137] width 61 height 9
checkbox input "true"
click at [270, 162] on input "checkbox" at bounding box center [276, 162] width 21 height 9
checkbox input "true"
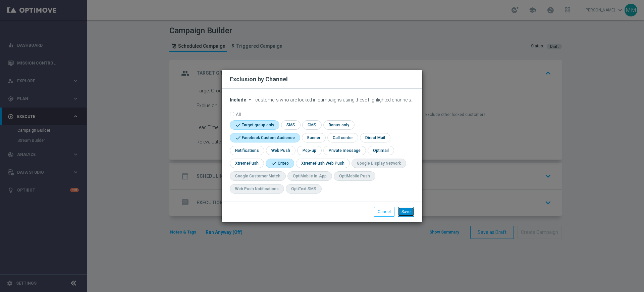
click at [410, 208] on button "Save" at bounding box center [406, 211] width 16 height 9
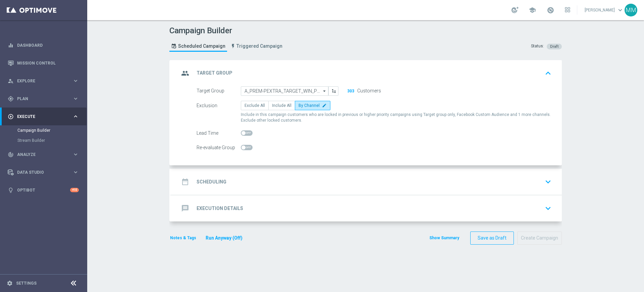
click at [266, 177] on div "date_range Scheduling keyboard_arrow_down" at bounding box center [366, 181] width 375 height 13
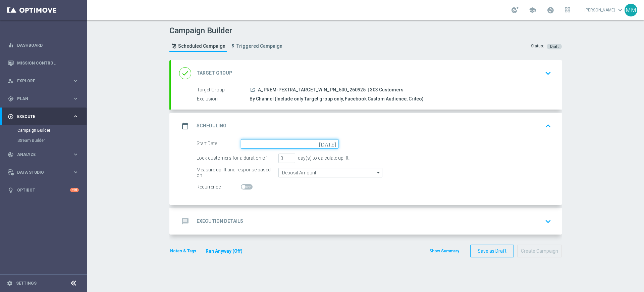
click at [264, 146] on input at bounding box center [290, 143] width 98 height 9
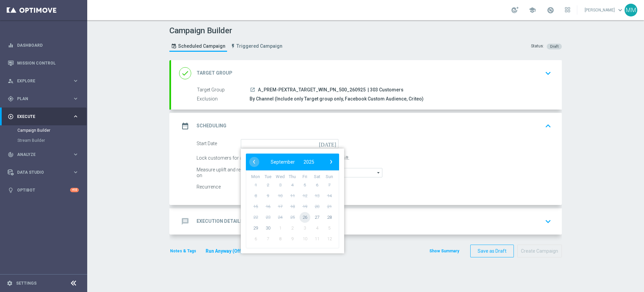
click at [300, 213] on span "26" at bounding box center [305, 216] width 11 height 11
type input "26 Sep 2025"
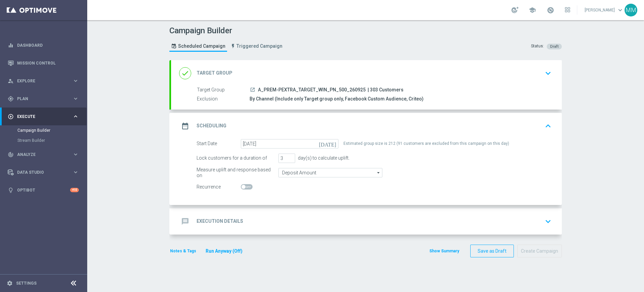
click at [284, 219] on div "message Execution Details keyboard_arrow_down" at bounding box center [366, 221] width 375 height 13
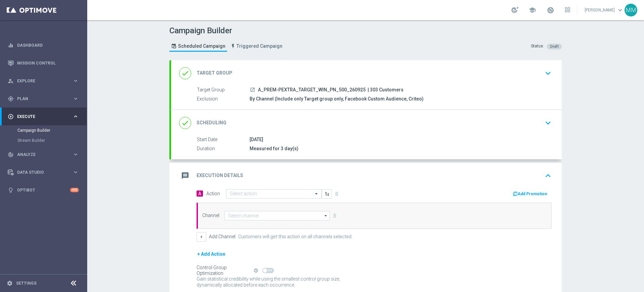
click at [269, 187] on div "message Execution Details keyboard_arrow_up A Action Select action delete_forev…" at bounding box center [366, 236] width 391 height 149
click at [268, 194] on input "text" at bounding box center [267, 194] width 75 height 6
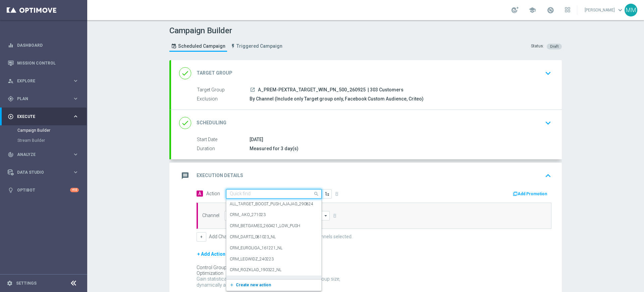
click at [258, 285] on span "Create new action" at bounding box center [253, 284] width 35 height 5
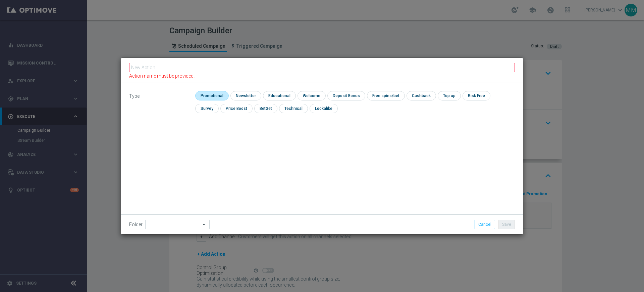
click at [200, 95] on input "checkbox" at bounding box center [211, 95] width 32 height 9
checkbox input "true"
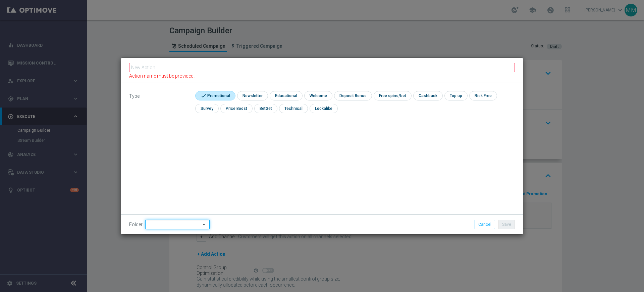
click at [177, 223] on input at bounding box center [177, 223] width 64 height 9
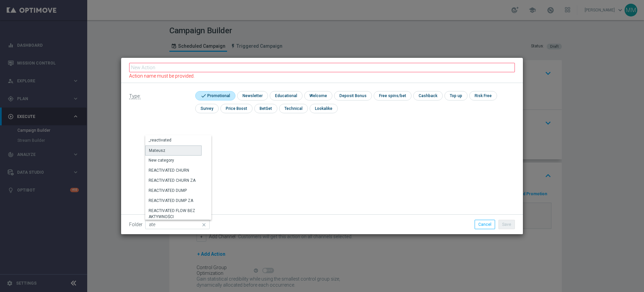
click at [169, 151] on div "Mateusz" at bounding box center [173, 150] width 56 height 10
type input "Mateusz"
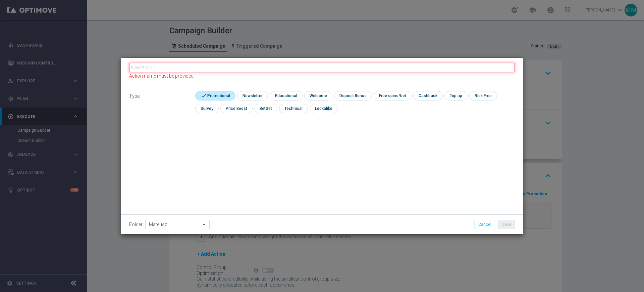
click at [200, 67] on input "text" at bounding box center [322, 67] width 386 height 9
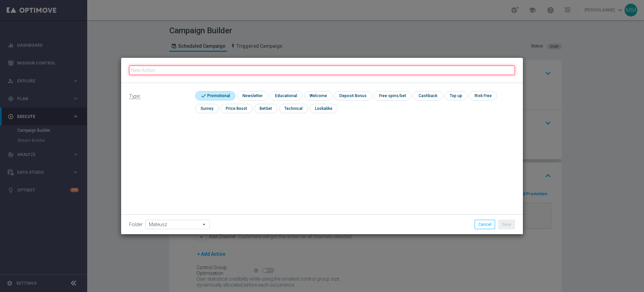
paste input "A_PREM-PEXTRA_TARGET_WIN_PN_500_260925"
type input "A_PREM-PEXTRA_TARGET_WIN_PN_500_260925"
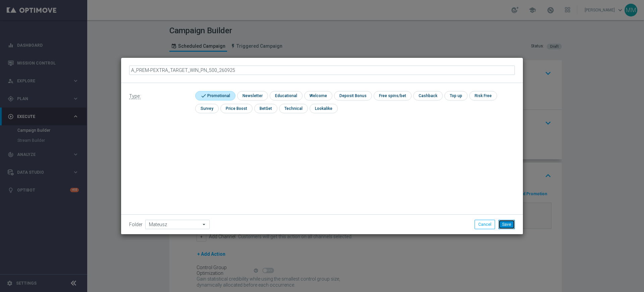
click at [504, 221] on button "Save" at bounding box center [507, 223] width 16 height 9
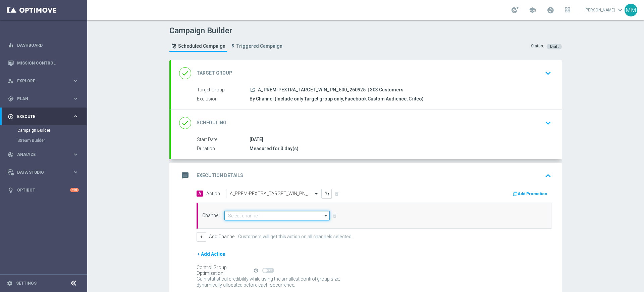
click at [294, 211] on input at bounding box center [276, 215] width 105 height 9
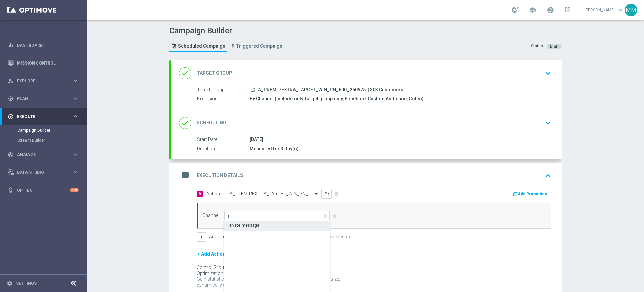
click at [286, 224] on div "Private message" at bounding box center [277, 224] width 106 height 9
type input "Private message"
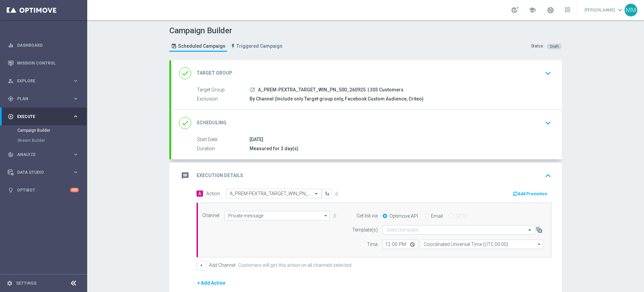
click at [397, 235] on form "Template(s) Select template Time 12:00 Coordinated Universal Time (UTC 00:00) C…" at bounding box center [446, 237] width 195 height 24
click at [399, 230] on input "text" at bounding box center [452, 230] width 132 height 6
paste input "A_PREM-PEXTRA_TARGET_WIN_PN_500_260925"
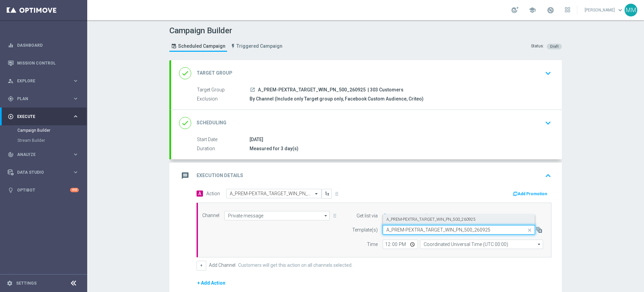
click at [401, 220] on label "A_PREM-PEXTRA_TARGET_WIN_PN_500_260925" at bounding box center [430, 219] width 89 height 6
type input "A_PREM-PEXTRA_TARGET_WIN_PN_500_260925"
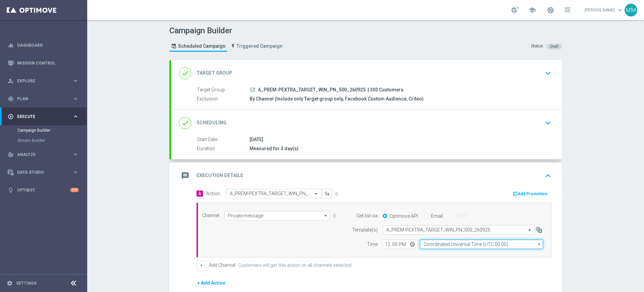
click at [425, 245] on input "Coordinated Universal Time (UTC 00:00)" at bounding box center [481, 243] width 123 height 9
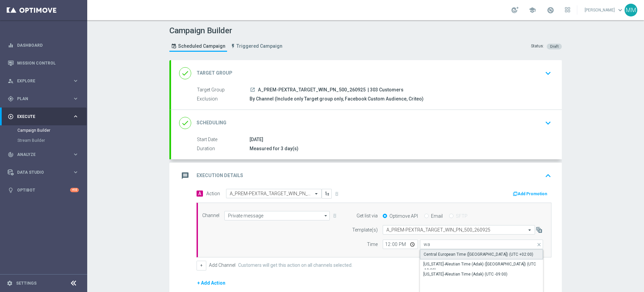
click at [436, 249] on div "Central European Time ([GEOGRAPHIC_DATA]) (UTC +02:00)" at bounding box center [481, 254] width 123 height 10
type input "Central European Time ([GEOGRAPHIC_DATA]) (UTC +02:00)"
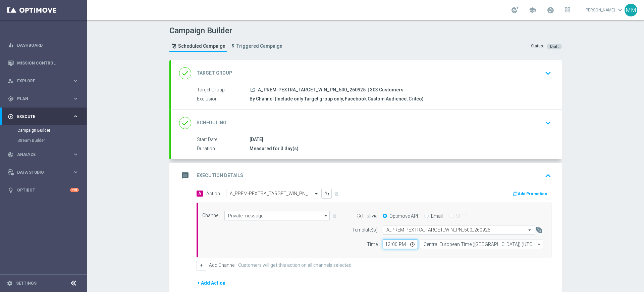
click at [387, 243] on input "12:00" at bounding box center [400, 243] width 35 height 9
type input "15:04"
click at [291, 245] on div "Channel Private message Private message arrow_drop_down Drag here to set row gr…" at bounding box center [372, 230] width 351 height 38
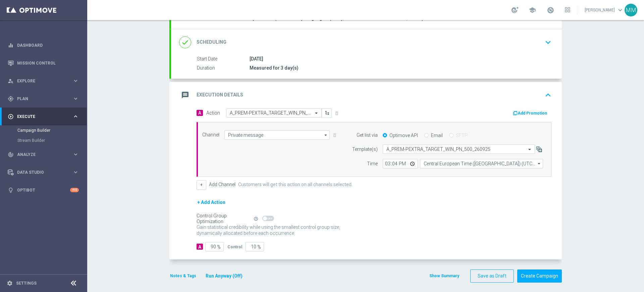
scroll to position [85, 0]
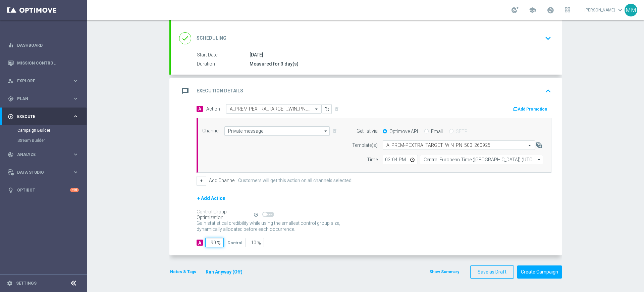
click at [211, 242] on input "90" at bounding box center [214, 242] width 18 height 9
click at [181, 268] on button "Notes & Tags" at bounding box center [183, 271] width 28 height 7
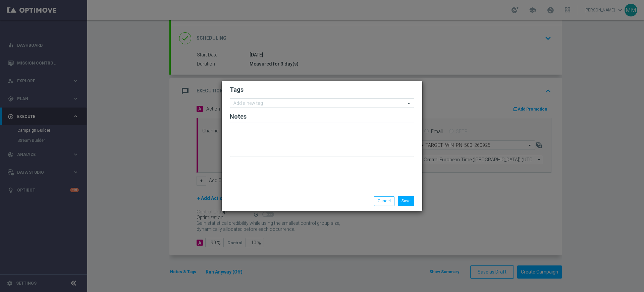
click at [277, 103] on input "text" at bounding box center [320, 104] width 172 height 6
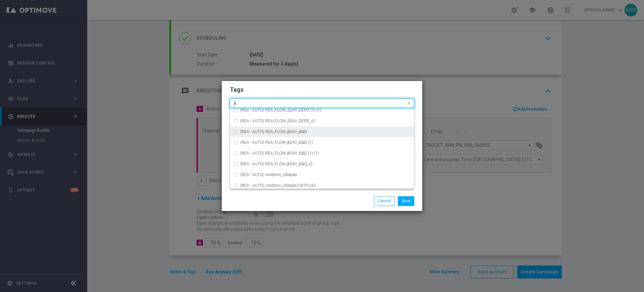
scroll to position [797, 0]
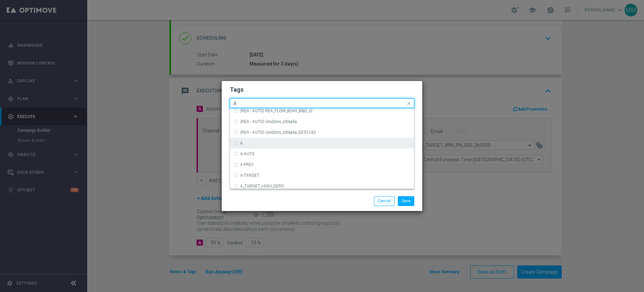
click at [254, 141] on div "A" at bounding box center [325, 143] width 170 height 4
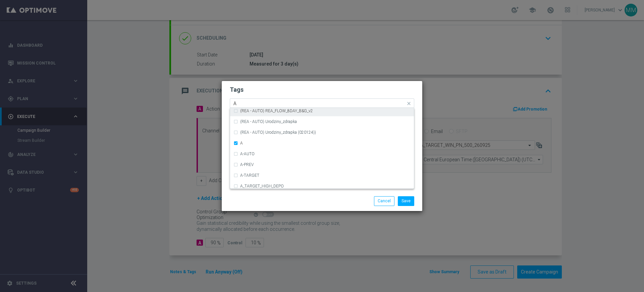
click at [245, 107] on div "A" at bounding box center [319, 104] width 173 height 7
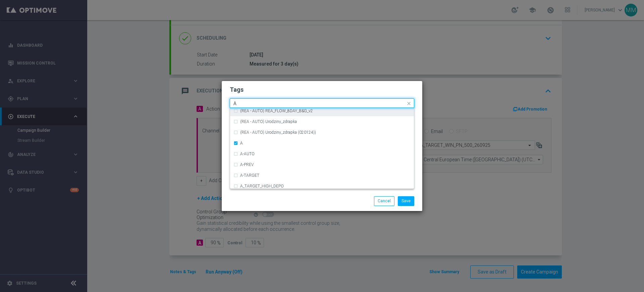
click at [246, 105] on input "A" at bounding box center [320, 104] width 172 height 6
click at [243, 109] on div "PREM" at bounding box center [322, 113] width 177 height 11
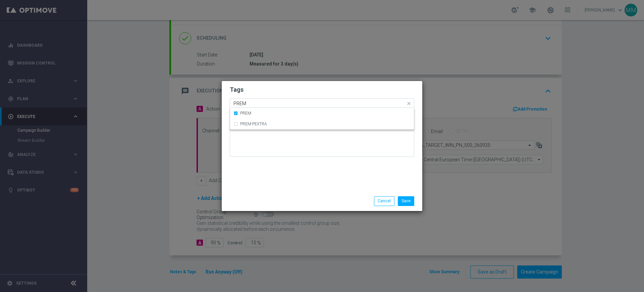
click at [247, 101] on input "PREM" at bounding box center [320, 104] width 172 height 6
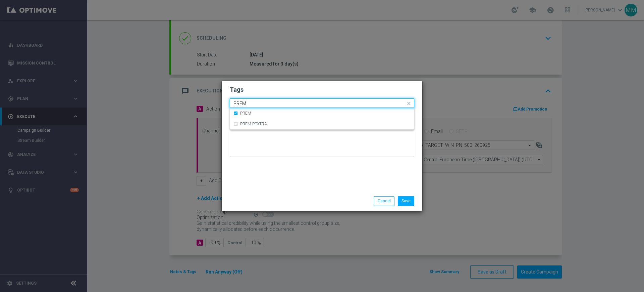
click at [247, 101] on input "PREM" at bounding box center [320, 104] width 172 height 6
click at [250, 114] on label "PEXTRA" at bounding box center [247, 113] width 15 height 4
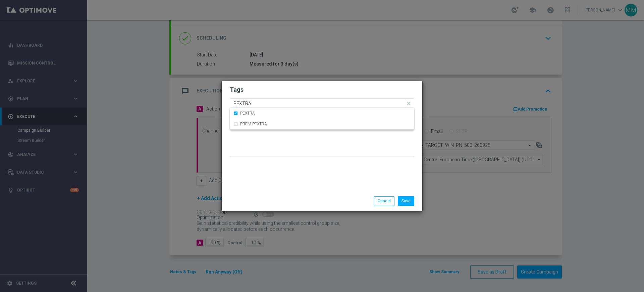
click at [251, 103] on input "PEXTRA" at bounding box center [320, 104] width 172 height 6
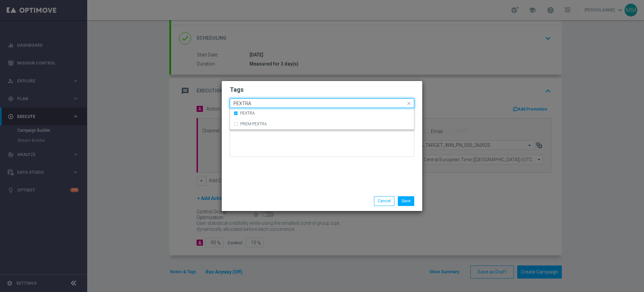
click at [251, 103] on input "PEXTRA" at bounding box center [320, 104] width 172 height 6
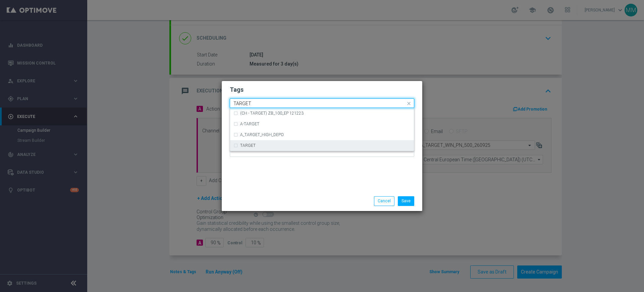
click at [257, 143] on div "TARGET" at bounding box center [325, 145] width 170 height 4
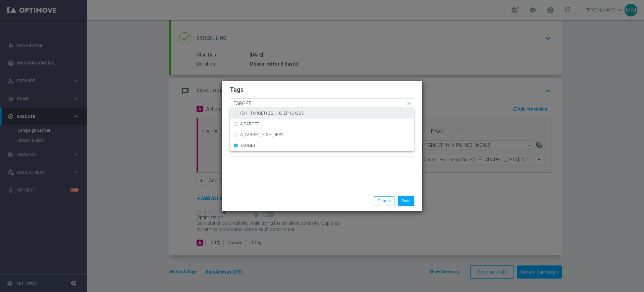
click at [252, 106] on input "TARGET" at bounding box center [320, 104] width 172 height 6
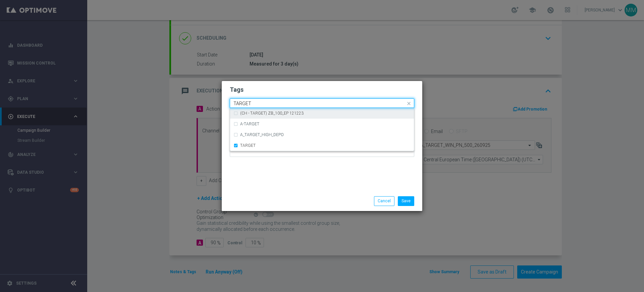
click at [252, 106] on input "TARGET" at bounding box center [320, 104] width 172 height 6
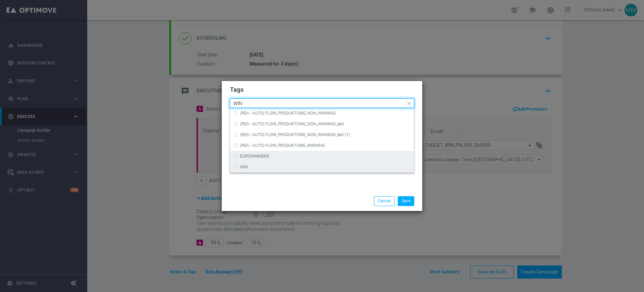
click at [255, 165] on div "WIN" at bounding box center [325, 167] width 170 height 4
type input "WIN"
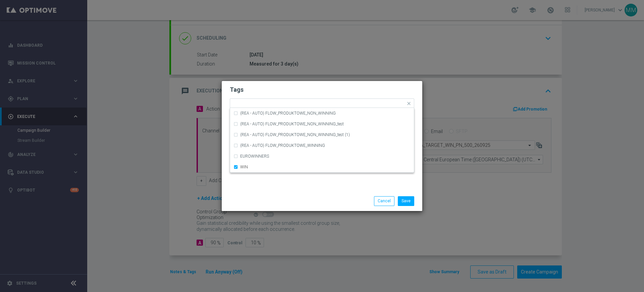
drag, startPoint x: 264, startPoint y: 187, endPoint x: 267, endPoint y: 187, distance: 3.4
click at [265, 187] on div "Tags Quick find × A × PREM × PEXTRA × TARGET × WIN (REA - AUTO) FLOW_PRODUKTOWE…" at bounding box center [322, 136] width 201 height 110
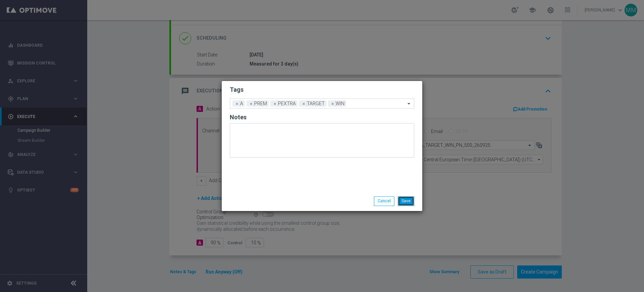
click at [402, 205] on button "Save" at bounding box center [406, 200] width 16 height 9
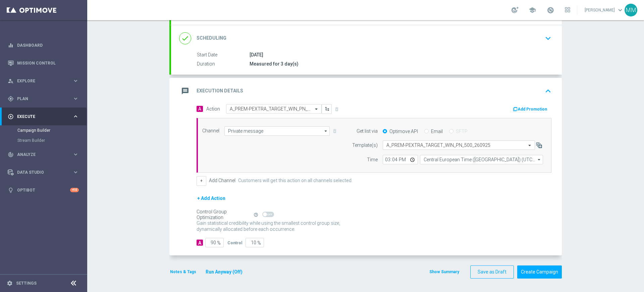
click at [528, 107] on button "Add Promotion" at bounding box center [530, 108] width 37 height 7
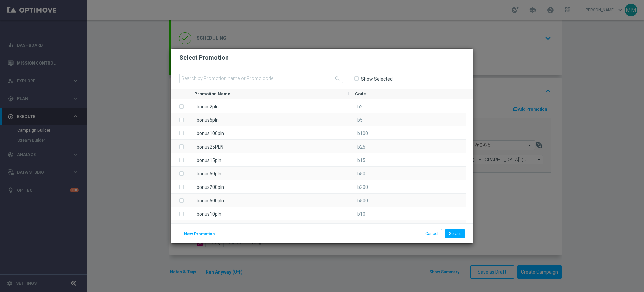
click at [202, 234] on span "New Promotion" at bounding box center [199, 233] width 31 height 5
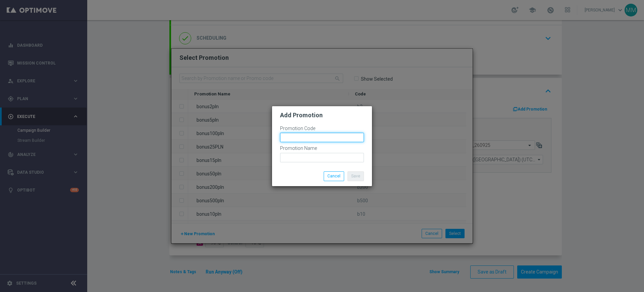
click at [327, 135] on input "text" at bounding box center [322, 137] width 84 height 9
paste input "183919"
type input "bonusapi_tg-183919"
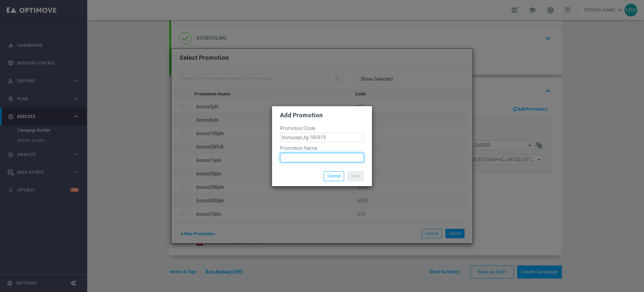
click at [324, 153] on input "text" at bounding box center [322, 157] width 84 height 9
paste input "bonusapi_tg-183919"
type input "bonusapi_tg-183919"
click at [358, 176] on button "Save" at bounding box center [356, 175] width 16 height 9
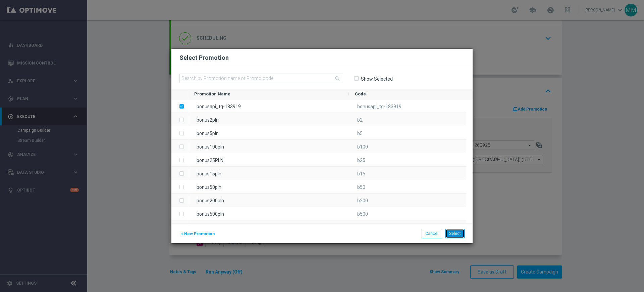
click at [452, 231] on button "Select" at bounding box center [455, 232] width 19 height 9
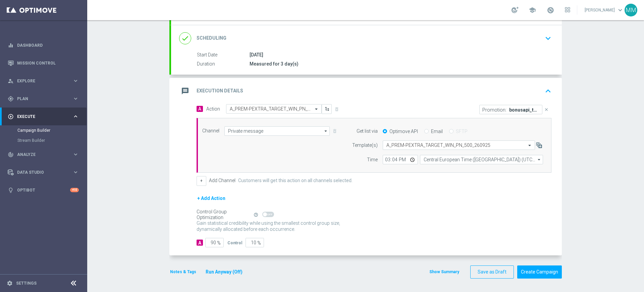
click at [298, 85] on div "message Execution Details keyboard_arrow_up" at bounding box center [366, 91] width 375 height 13
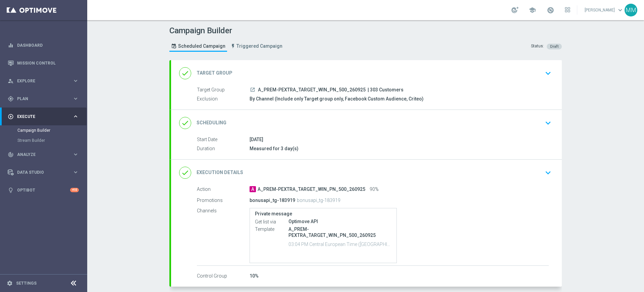
click at [293, 69] on div "done Target Group keyboard_arrow_down" at bounding box center [366, 73] width 375 height 13
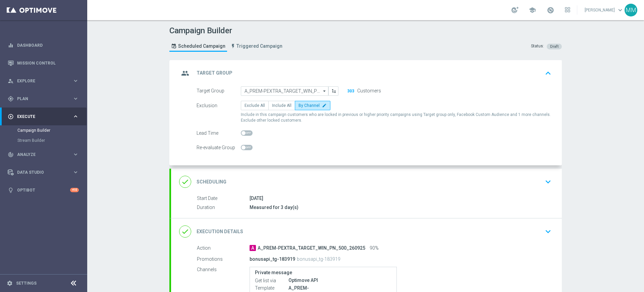
click at [328, 59] on header "Campaign Builder Scheduled Campaign Triggered Campaign Status: Draft" at bounding box center [365, 40] width 557 height 40
click at [326, 66] on div "group Target Group keyboard_arrow_up" at bounding box center [366, 73] width 391 height 26
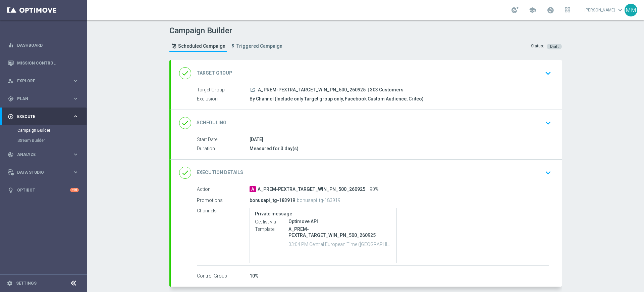
click at [304, 123] on div "done Scheduling keyboard_arrow_down" at bounding box center [366, 122] width 375 height 13
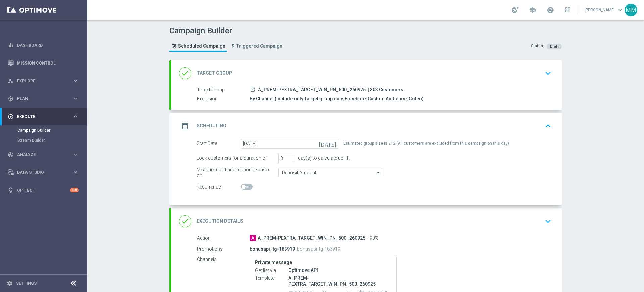
click at [305, 210] on div "done Execution Details keyboard_arrow_down" at bounding box center [366, 221] width 391 height 26
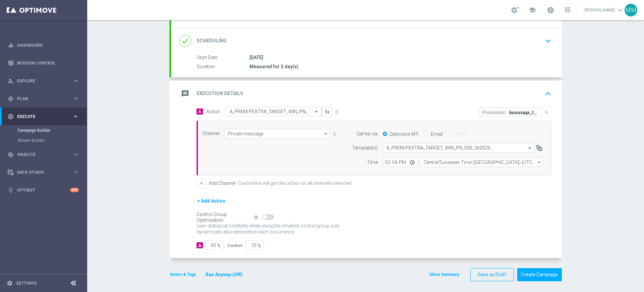
scroll to position [85, 0]
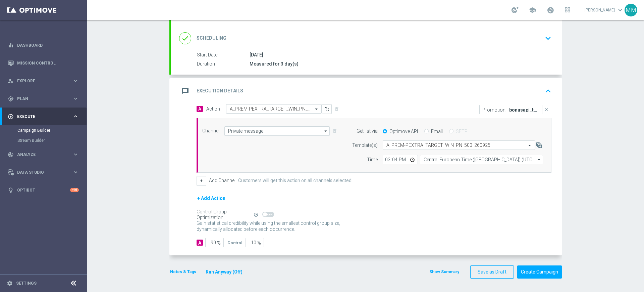
click at [184, 272] on button "Notes & Tags" at bounding box center [183, 271] width 28 height 7
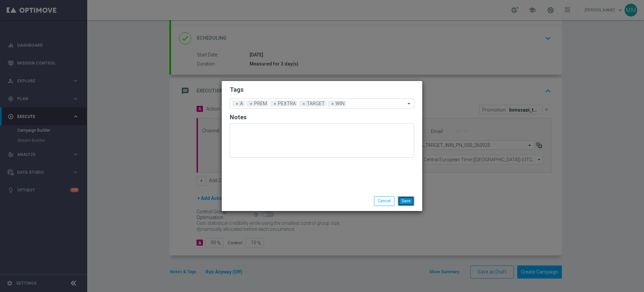
click at [411, 201] on button "Save" at bounding box center [406, 200] width 16 height 9
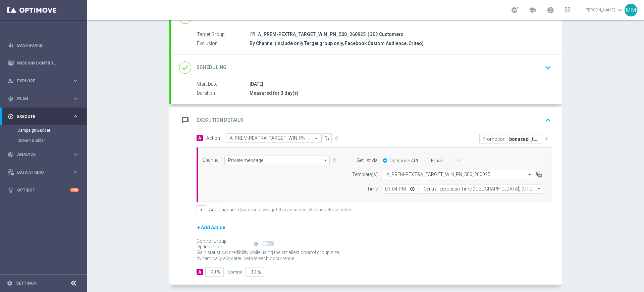
scroll to position [43, 0]
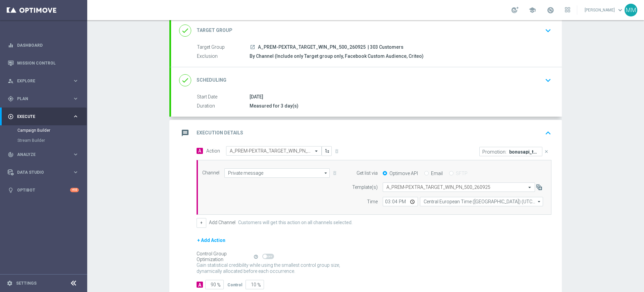
click at [389, 134] on div "message Execution Details keyboard_arrow_up" at bounding box center [366, 132] width 375 height 13
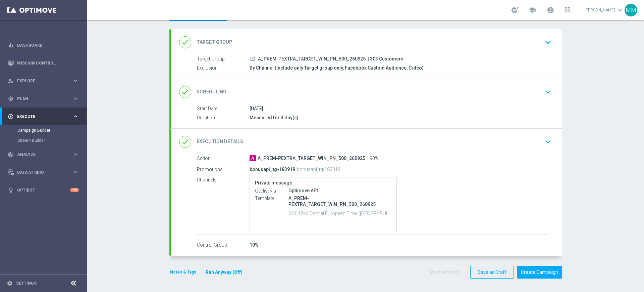
scroll to position [31, 0]
click at [179, 269] on button "Notes & Tags" at bounding box center [183, 271] width 28 height 7
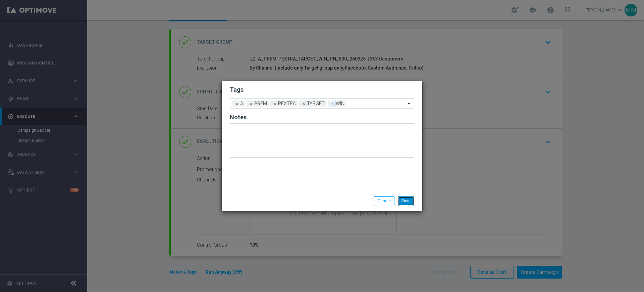
click at [412, 200] on button "Save" at bounding box center [406, 200] width 16 height 9
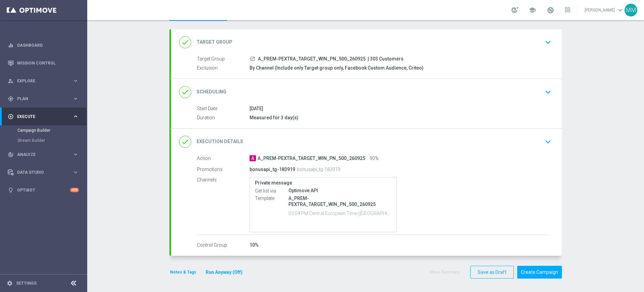
click at [185, 266] on div "Notes & Tags Run Anyway (Off)" at bounding box center [210, 271] width 82 height 13
click at [184, 268] on button "Notes & Tags" at bounding box center [183, 271] width 28 height 7
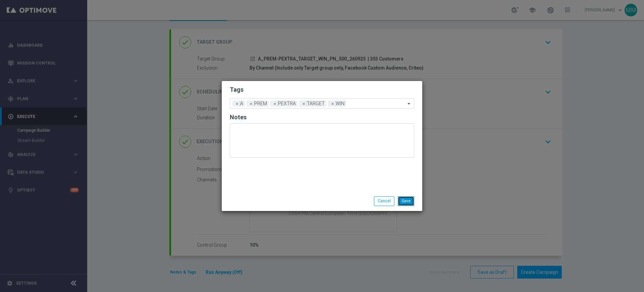
click at [409, 197] on button "Save" at bounding box center [406, 200] width 16 height 9
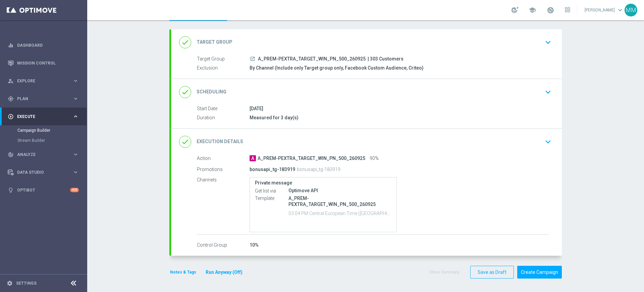
click at [321, 95] on div "done Scheduling keyboard_arrow_down" at bounding box center [366, 92] width 375 height 13
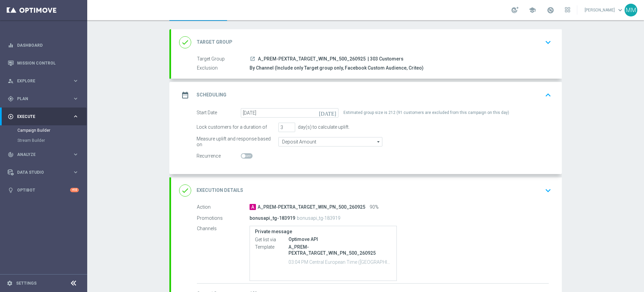
click at [332, 185] on div "done Execution Details keyboard_arrow_down" at bounding box center [366, 190] width 375 height 13
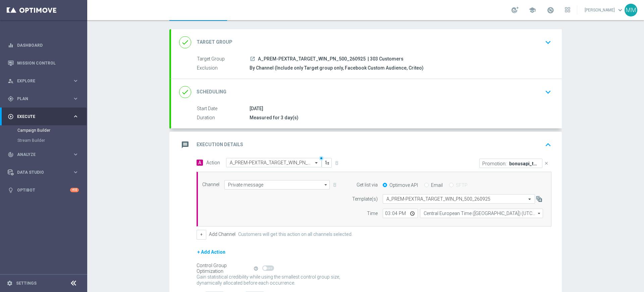
click at [351, 147] on div "message Execution Details keyboard_arrow_up" at bounding box center [366, 144] width 375 height 13
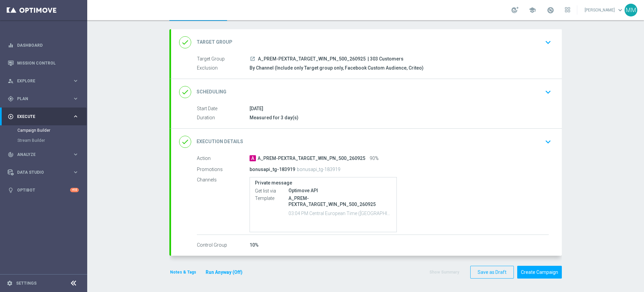
click at [181, 271] on button "Notes & Tags" at bounding box center [183, 271] width 28 height 7
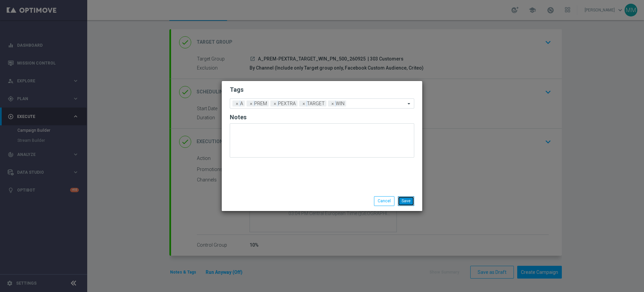
click at [411, 200] on button "Save" at bounding box center [406, 200] width 16 height 9
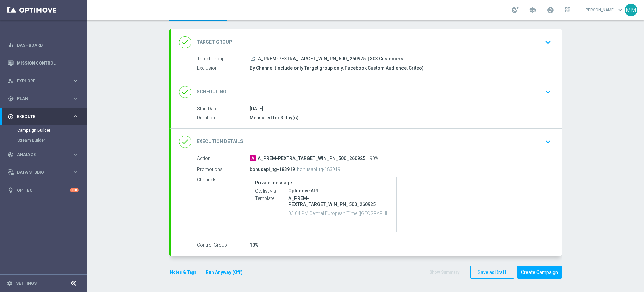
click at [309, 39] on div "done Target Group keyboard_arrow_down" at bounding box center [366, 42] width 375 height 13
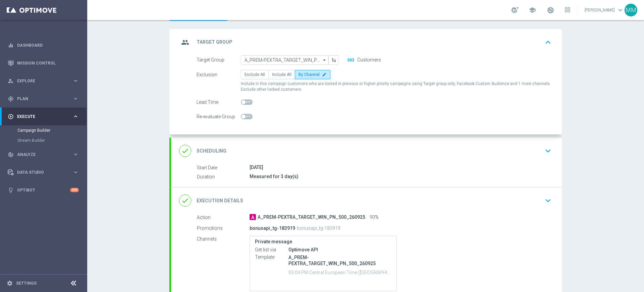
click at [293, 38] on div "group Target Group keyboard_arrow_up" at bounding box center [366, 42] width 375 height 13
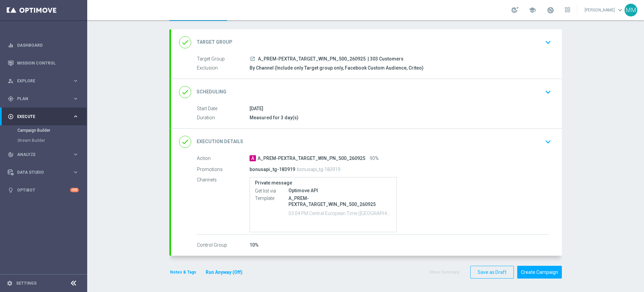
click at [328, 88] on div "done Scheduling keyboard_arrow_down" at bounding box center [366, 92] width 375 height 13
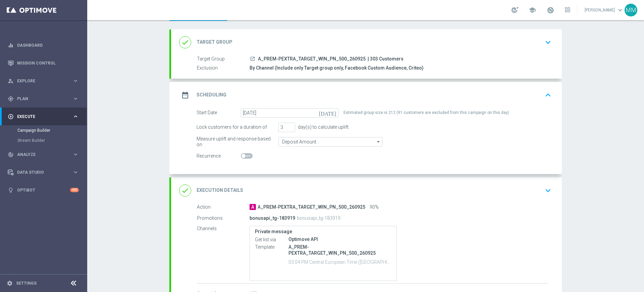
click at [285, 95] on div "date_range Scheduling keyboard_arrow_up" at bounding box center [366, 95] width 375 height 13
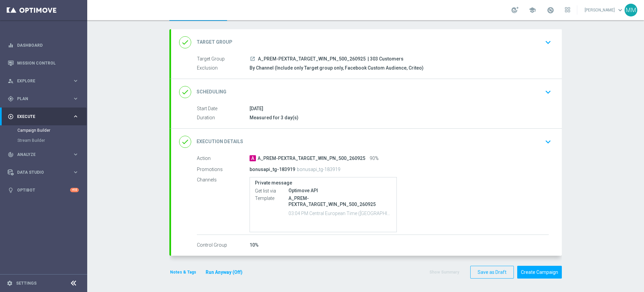
click at [188, 272] on button "Notes & Tags" at bounding box center [183, 271] width 28 height 7
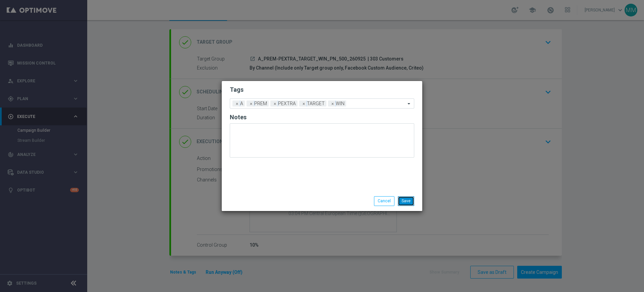
click at [408, 202] on button "Save" at bounding box center [406, 200] width 16 height 9
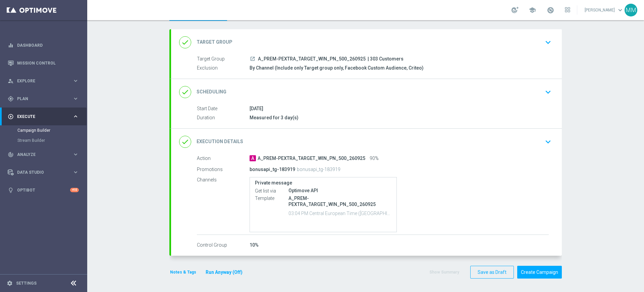
click at [184, 268] on button "Notes & Tags" at bounding box center [183, 271] width 28 height 7
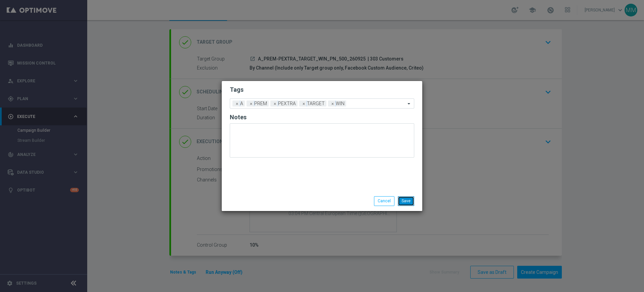
click at [407, 202] on button "Save" at bounding box center [406, 200] width 16 height 9
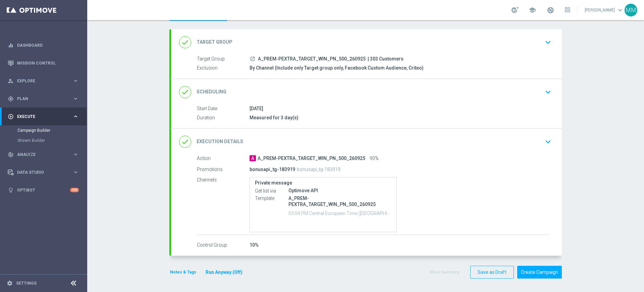
click at [185, 272] on button "Notes & Tags" at bounding box center [183, 271] width 28 height 7
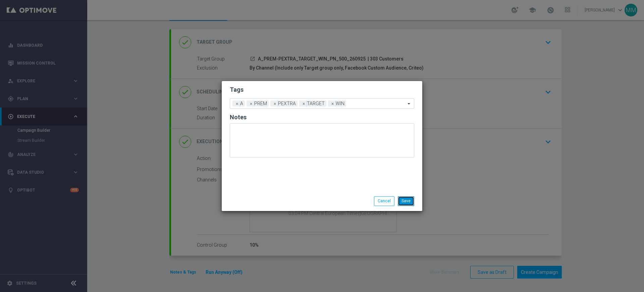
click at [411, 201] on button "Save" at bounding box center [406, 200] width 16 height 9
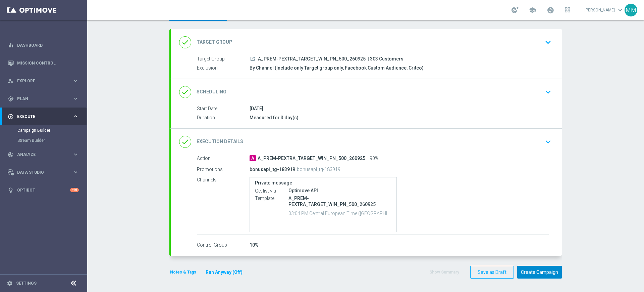
click at [541, 275] on button "Create Campaign" at bounding box center [539, 271] width 45 height 13
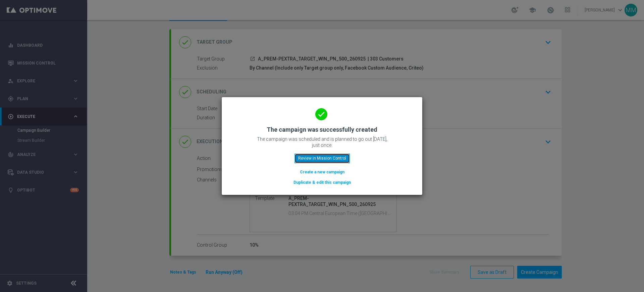
click at [333, 159] on button "Review in Mission Control" at bounding box center [322, 157] width 55 height 9
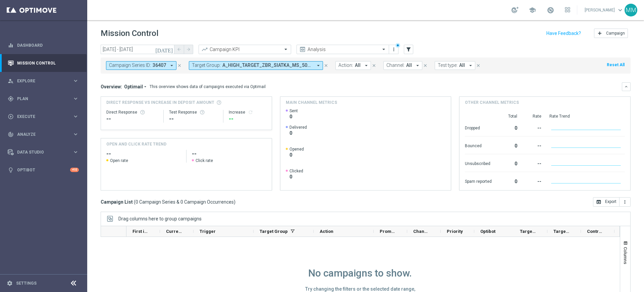
click at [215, 59] on div "Campaign Series ID: 36407 arrow_drop_down close Target Group: A_HIGH_TARGET_ZBR…" at bounding box center [366, 65] width 530 height 16
click at [273, 66] on span "A_HIGH_TARGET_ZBR_SIATKA_MS_50DO250_260925, A_LOW-MED_TARGET_ZBR_SIATKAIO50DO50…" at bounding box center [267, 65] width 90 height 6
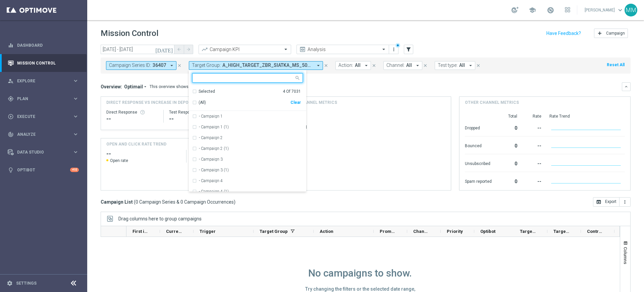
click at [0, 0] on div "Clear" at bounding box center [0, 0] width 0 height 0
click at [319, 84] on div "Overview: Optimail arrow_drop_down This overview shows data of campaigns execut…" at bounding box center [361, 87] width 521 height 6
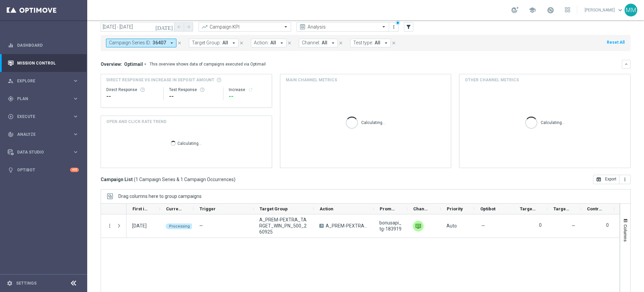
scroll to position [44, 0]
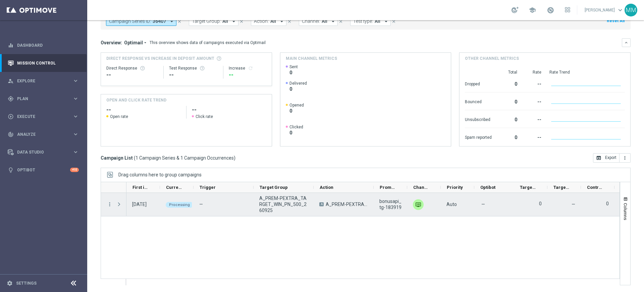
click at [286, 206] on span "A_PREM-PEXTRA_TARGET_WIN_PN_500_260925" at bounding box center [283, 204] width 49 height 18
click at [282, 203] on span "A_PREM-PEXTRA_TARGET_WIN_PN_500_260925" at bounding box center [283, 204] width 49 height 18
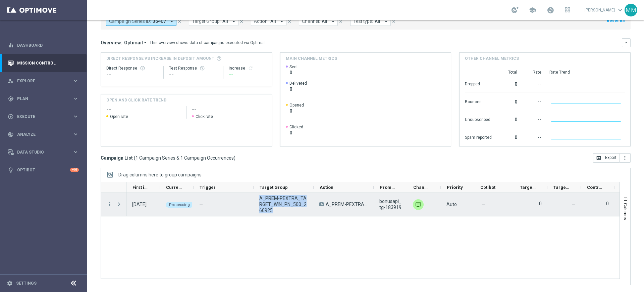
click at [282, 203] on span "A_PREM-PEXTRA_TARGET_WIN_PN_500_260925" at bounding box center [283, 204] width 49 height 18
click at [120, 205] on span at bounding box center [119, 203] width 6 height 5
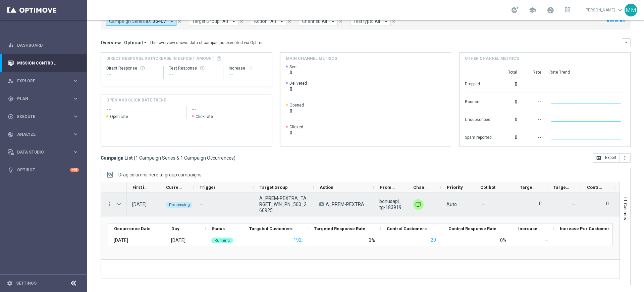
click at [120, 205] on span at bounding box center [119, 203] width 6 height 5
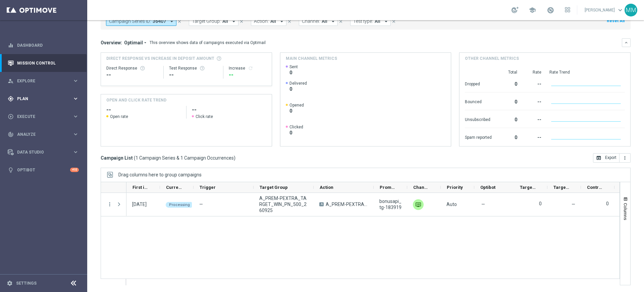
click at [45, 99] on span "Plan" at bounding box center [44, 99] width 55 height 4
click at [38, 113] on link "Target Groups" at bounding box center [43, 112] width 52 height 5
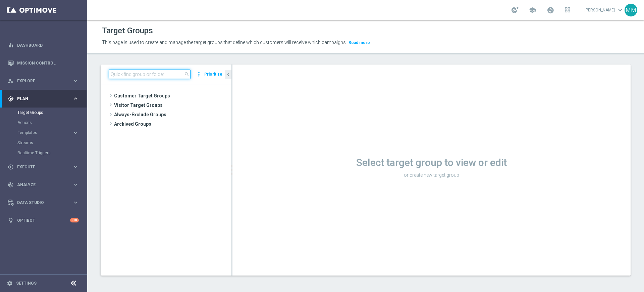
click at [150, 73] on input at bounding box center [150, 73] width 82 height 9
paste input "A_PREM-PEXTRA_TARGET_WIN_PN_500_260925_SMS"
drag, startPoint x: 162, startPoint y: 77, endPoint x: 158, endPoint y: 75, distance: 3.9
click at [158, 75] on input "A_PREM-PEXTRA_TARGET_WIN_PN_500_260925_SMS" at bounding box center [150, 73] width 82 height 9
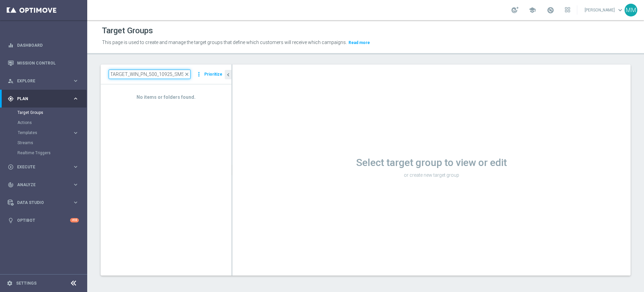
scroll to position [0, 37]
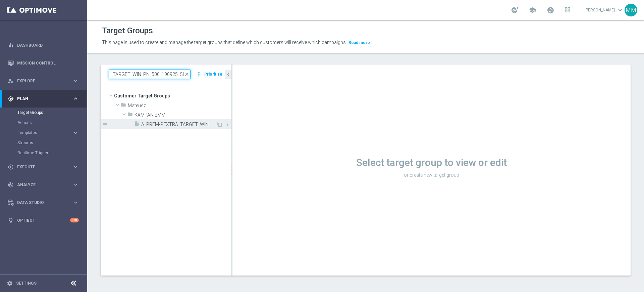
type input "A_PREM-PEXTRA_TARGET_WIN_PN_500_190925_SMS"
click at [208, 125] on span "A_PREM-PEXTRA_TARGET_WIN_PN_500_190925_SMS" at bounding box center [178, 124] width 75 height 6
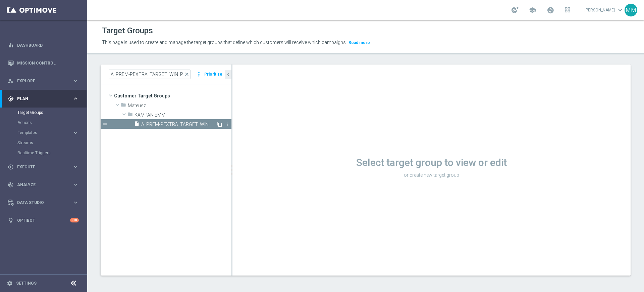
click at [221, 125] on icon "content_copy" at bounding box center [219, 123] width 5 height 5
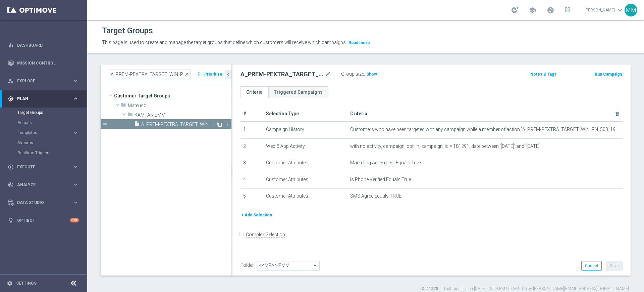
click at [218, 121] on icon "content_copy" at bounding box center [219, 123] width 5 height 5
click at [219, 122] on icon "content_copy" at bounding box center [219, 123] width 5 height 5
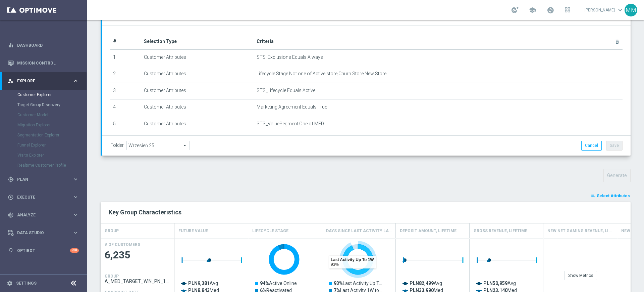
scroll to position [126, 0]
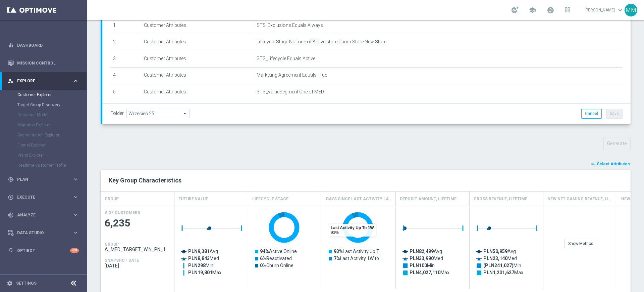
click at [603, 161] on span "Select Attributes" at bounding box center [613, 163] width 33 height 5
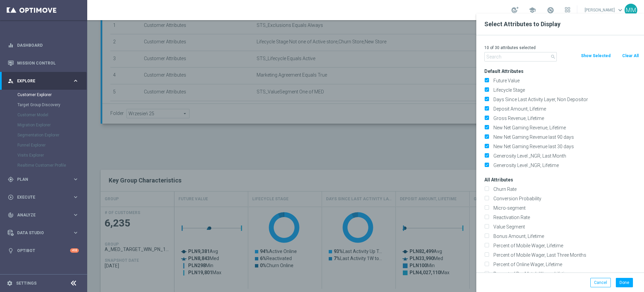
click at [627, 54] on button "Clear All" at bounding box center [631, 55] width 18 height 7
checkbox input "false"
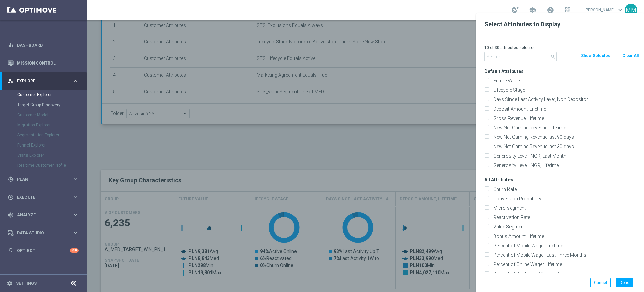
checkbox input "false"
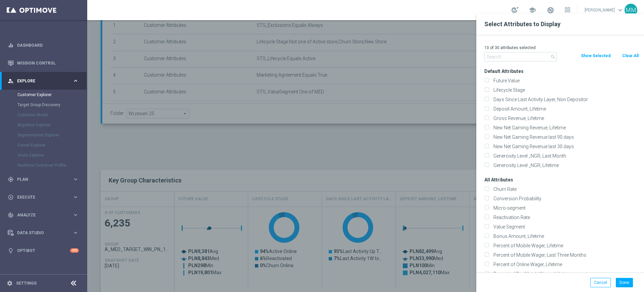
checkbox input "false"
click at [533, 55] on input "text" at bounding box center [520, 56] width 72 height 9
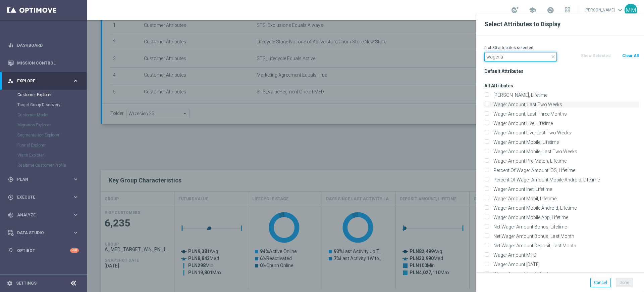
type input "wager a"
click at [524, 104] on label "Wager Amount, Last Two Weeks" at bounding box center [565, 104] width 148 height 6
click at [489, 104] on input "Wager Amount, Last Two Weeks" at bounding box center [486, 105] width 4 height 4
checkbox input "true"
click at [512, 61] on div "1 of 30 attributes selected close wager a Clear All Show Selected Default Attri…" at bounding box center [560, 153] width 168 height 237
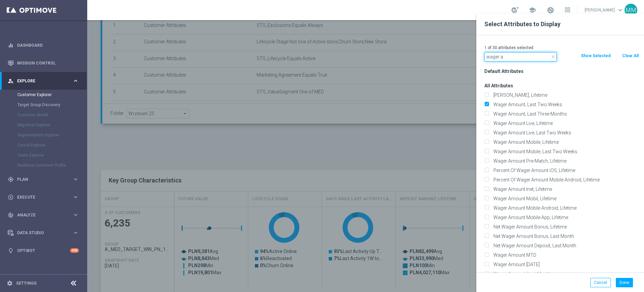
click at [512, 56] on input "wager a" at bounding box center [520, 56] width 72 height 9
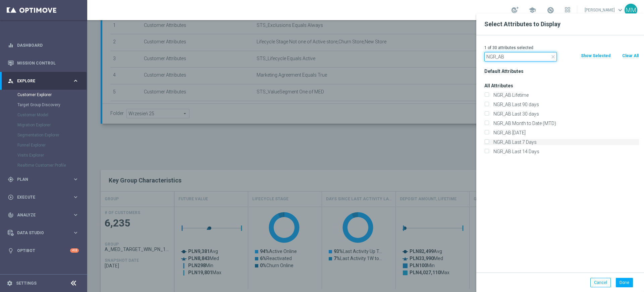
type input "NGR_AB"
click at [511, 140] on label "NGR_AB Last 7 Days" at bounding box center [565, 142] width 148 height 6
click at [489, 141] on input "NGR_AB Last 7 Days" at bounding box center [486, 143] width 4 height 4
drag, startPoint x: 512, startPoint y: 141, endPoint x: 512, endPoint y: 145, distance: 4.7
click at [512, 140] on label "NGR_AB Last 7 Days" at bounding box center [565, 142] width 148 height 6
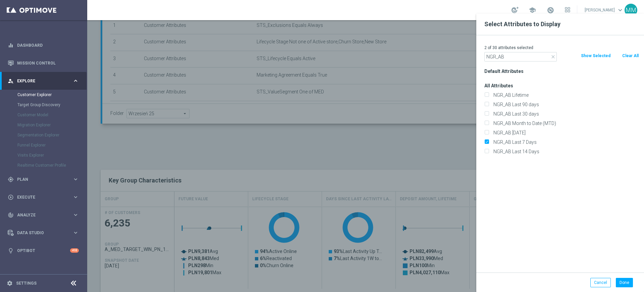
click at [489, 141] on input "NGR_AB Last 7 Days" at bounding box center [486, 143] width 4 height 4
checkbox input "false"
click at [512, 149] on label "NGR_AB Last 14 Days" at bounding box center [565, 151] width 148 height 6
click at [489, 150] on input "NGR_AB Last 14 Days" at bounding box center [486, 152] width 4 height 4
checkbox input "true"
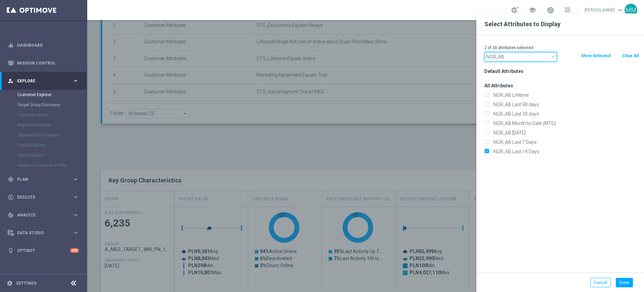
click at [500, 59] on input "NGR_AB" at bounding box center [520, 56] width 72 height 9
type input "a"
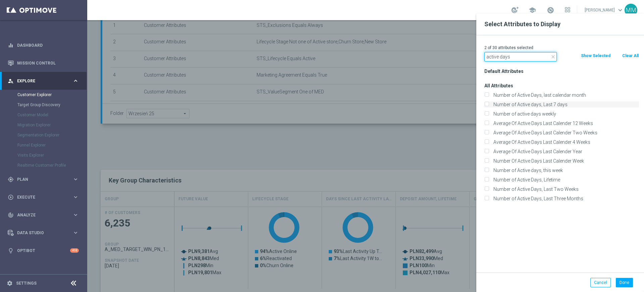
type input "active days"
click at [520, 106] on label "Number of Active days, Last 7 days" at bounding box center [565, 104] width 148 height 6
click at [489, 106] on input "Number of Active days, Last 7 days" at bounding box center [486, 105] width 4 height 4
click at [520, 106] on label "Number of Active days, Last 7 days" at bounding box center [565, 104] width 148 height 6
click at [489, 106] on input "Number of Active days, Last 7 days" at bounding box center [486, 105] width 4 height 4
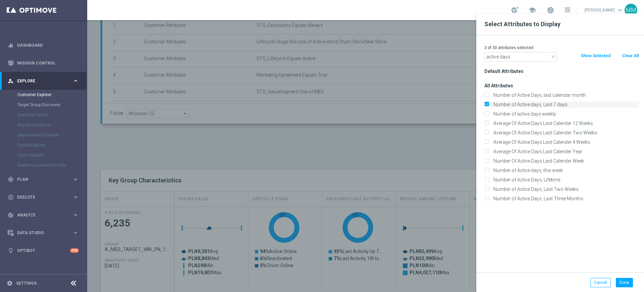
checkbox input "false"
click at [534, 189] on label "Number of Active Days, Last Two Weeks" at bounding box center [565, 189] width 148 height 6
click at [489, 189] on input "Number of Active Days, Last Two Weeks" at bounding box center [486, 190] width 4 height 4
checkbox input "true"
click at [555, 74] on div "Default Attributes" at bounding box center [561, 70] width 165 height 9
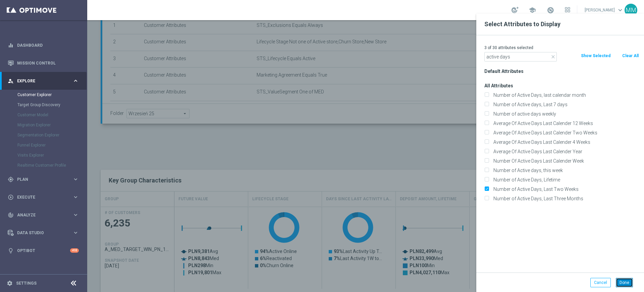
click at [629, 281] on button "Done" at bounding box center [624, 281] width 17 height 9
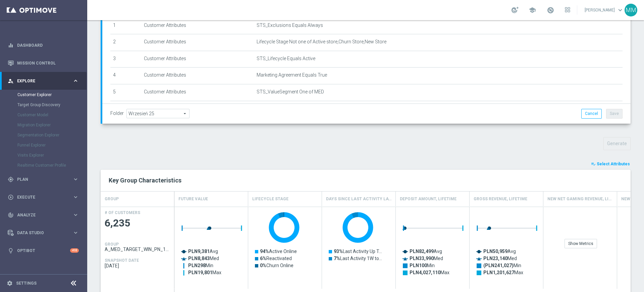
type input "Search"
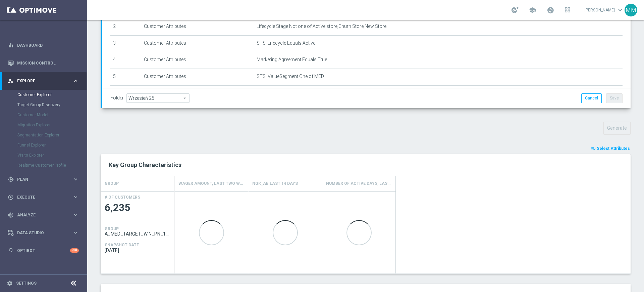
scroll to position [168, 0]
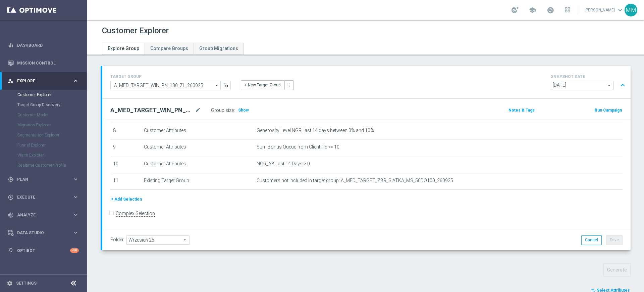
scroll to position [84, 0]
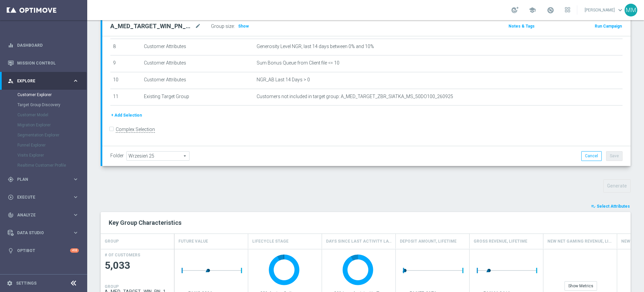
click at [600, 207] on span "Select Attributes" at bounding box center [613, 206] width 33 height 5
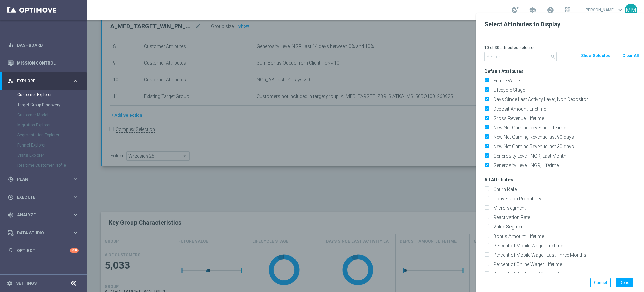
click at [629, 56] on button "Clear All" at bounding box center [631, 55] width 18 height 7
checkbox input "false"
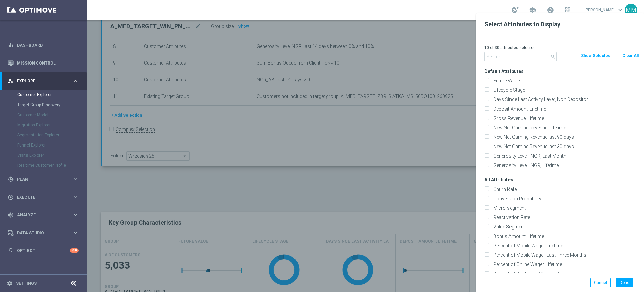
checkbox input "false"
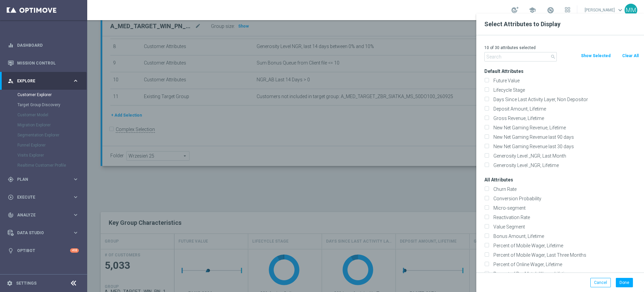
checkbox input "false"
click at [538, 57] on input "text" at bounding box center [520, 56] width 72 height 9
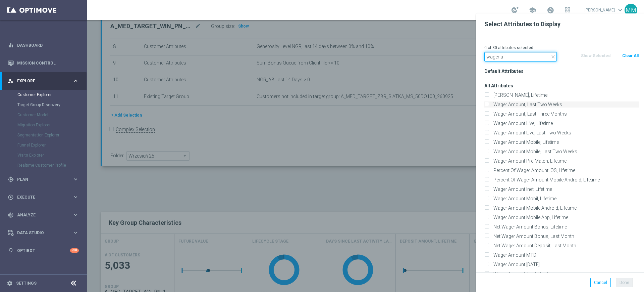
type input "wager a"
click at [520, 104] on label "Wager Amount, Last Two Weeks" at bounding box center [565, 104] width 148 height 6
click at [489, 104] on input "Wager Amount, Last Two Weeks" at bounding box center [486, 105] width 4 height 4
checkbox input "true"
click at [508, 58] on input "wager a" at bounding box center [520, 56] width 72 height 9
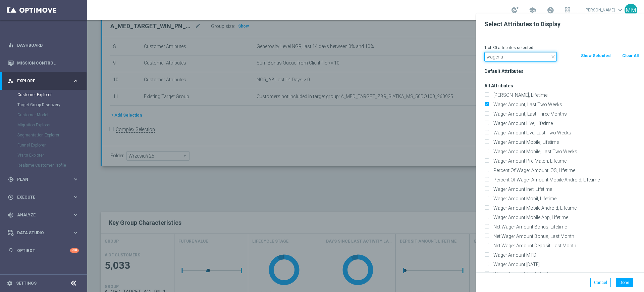
click at [508, 58] on input "wager a" at bounding box center [520, 56] width 72 height 9
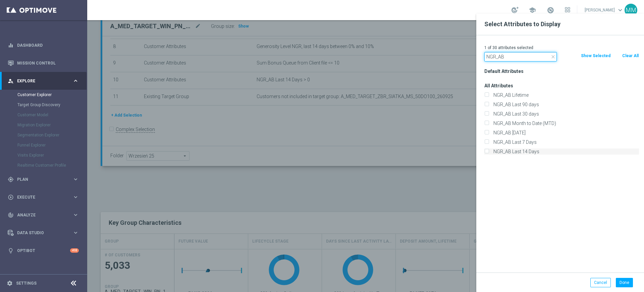
type input "NGR_AB"
click at [518, 151] on label "NGR_AB Last 14 Days" at bounding box center [565, 151] width 148 height 6
click at [489, 151] on input "NGR_AB Last 14 Days" at bounding box center [486, 152] width 4 height 4
checkbox input "true"
click at [515, 180] on div "Default Attributes All Attributes NGR_AB Lifetime NGR_AB Last 90 days" at bounding box center [561, 169] width 165 height 206
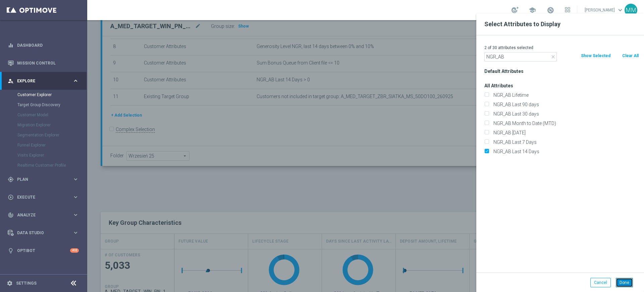
click at [625, 286] on button "Done" at bounding box center [624, 281] width 17 height 9
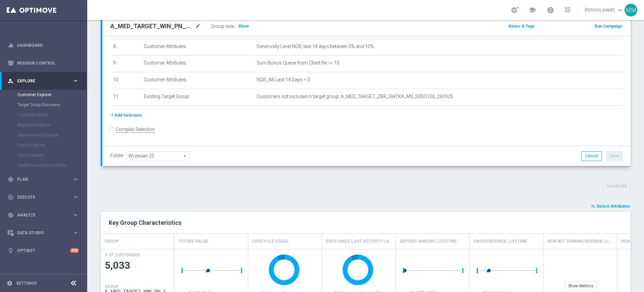
type input "Search"
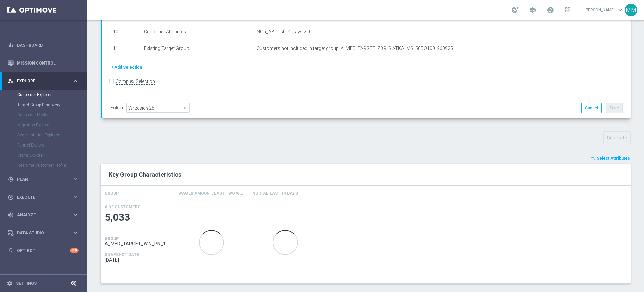
scroll to position [168, 0]
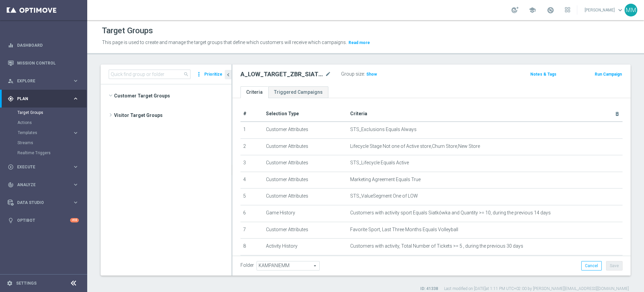
scroll to position [925, 0]
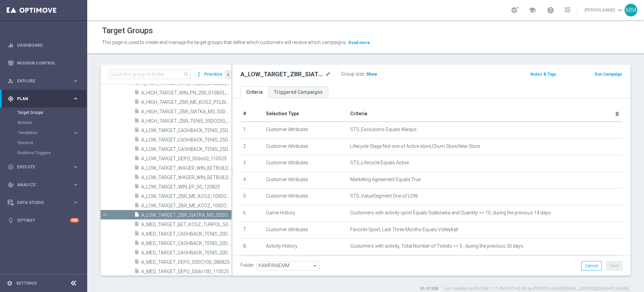
click at [367, 74] on span "Show" at bounding box center [371, 74] width 11 height 5
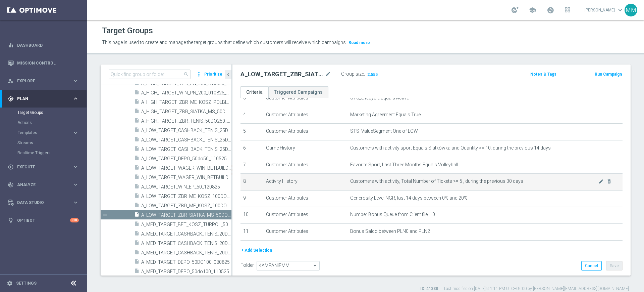
scroll to position [84, 0]
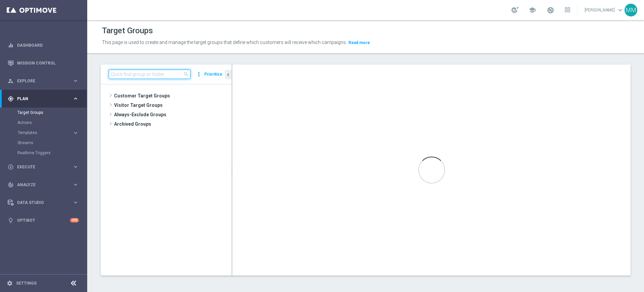
click at [159, 74] on input at bounding box center [150, 73] width 82 height 9
paste input "A_PREM-PEXTRA_TARGET_WIN_PN_500_260925_SMS"
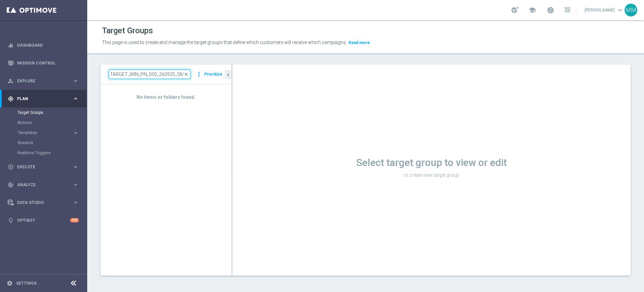
drag, startPoint x: 165, startPoint y: 73, endPoint x: 157, endPoint y: 73, distance: 7.7
click at [157, 73] on input "A_PREM-PEXTRA_TARGET_WIN_PN_500_260925_SMS" at bounding box center [150, 73] width 82 height 9
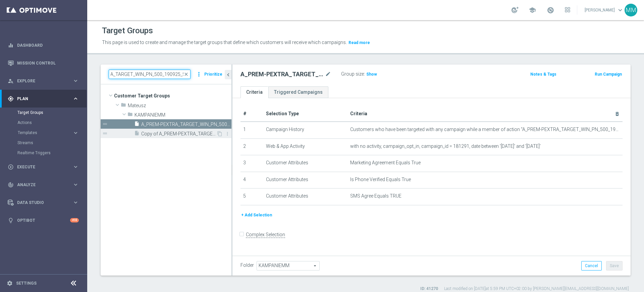
type input "A_PREM-PEXTRA_TARGET_WIN_PN_500_190925_SMS"
click at [181, 131] on span "Copy of A_PREM-PEXTRA_TARGET_WIN_PN_500_190925_SMS" at bounding box center [178, 134] width 75 height 6
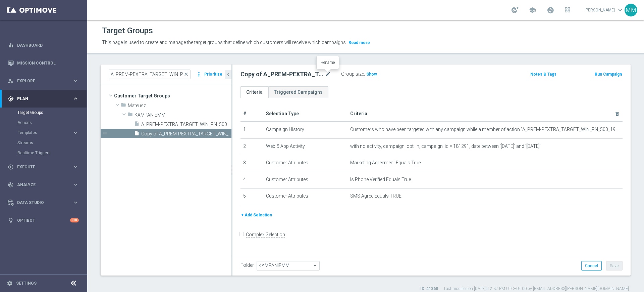
click at [327, 72] on icon "mode_edit" at bounding box center [328, 74] width 6 height 8
type input "A_PREM-PEXTRA_TARGET_WIN_PN_500_260925_SMS"
click at [347, 90] on ul "Criteria Triggered Campaigns" at bounding box center [432, 92] width 398 height 12
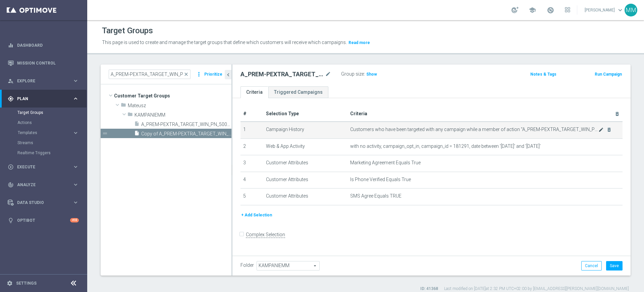
click at [599, 131] on icon "mode_edit" at bounding box center [601, 129] width 5 height 5
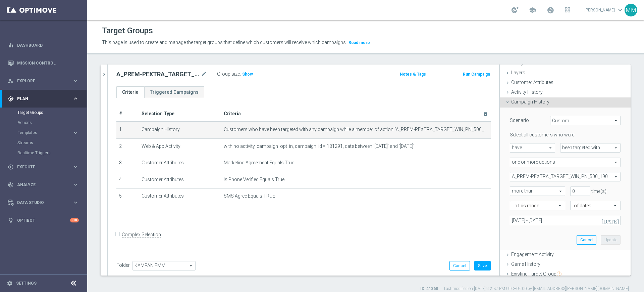
scroll to position [42, 0]
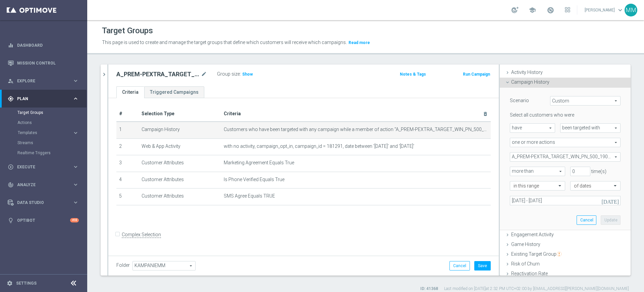
click at [556, 150] on div "Select all customers who were have have arrow_drop_down search been targeted wi…" at bounding box center [565, 158] width 111 height 93
click at [555, 154] on span "A_PREM-PEXTRA_TARGET_WIN_PN_500_190925" at bounding box center [565, 156] width 110 height 9
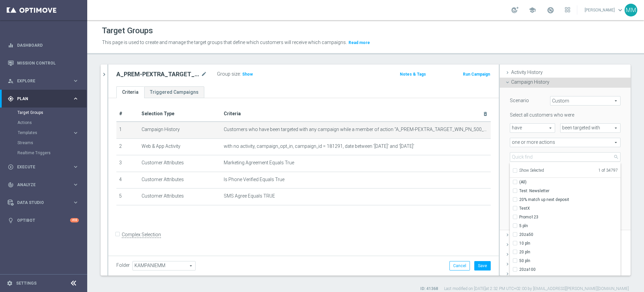
click at [538, 170] on span "Show Selected" at bounding box center [531, 170] width 25 height 5
click at [517, 170] on input "Show Selected" at bounding box center [515, 171] width 4 height 4
checkbox input "true"
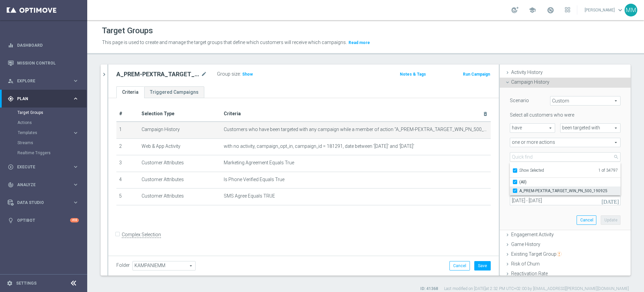
click at [534, 193] on label "A_PREM-PEXTRA_TARGET_WIN_PN_500_190925" at bounding box center [569, 190] width 101 height 9
click at [519, 193] on input "A_PREM-PEXTRA_TARGET_WIN_PN_500_190925" at bounding box center [517, 190] width 4 height 4
checkbox input "false"
type input "Select Action"
checkbox input "false"
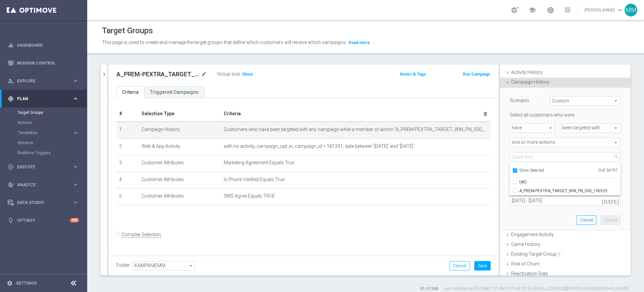
click at [526, 170] on span "Show Selected" at bounding box center [531, 170] width 25 height 5
click at [517, 170] on input "Show Selected" at bounding box center [515, 171] width 4 height 4
checkbox input "false"
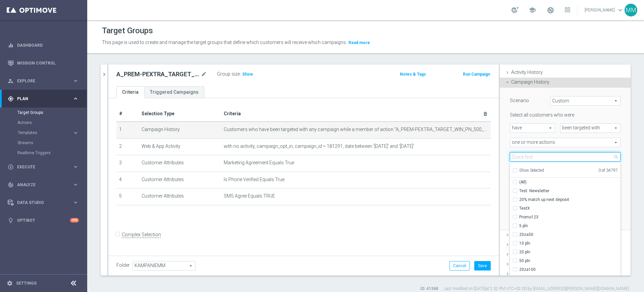
click at [528, 156] on input "search" at bounding box center [565, 156] width 111 height 9
paste input "A_PREM-PEXTRA_TARGET_WIN_PN_500_260925_SMS"
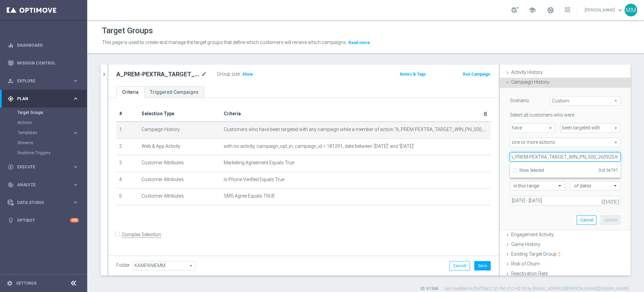
scroll to position [0, 6]
type input "A_PREM-PEXTRA_TARGET_WIN_PN_500_260925"
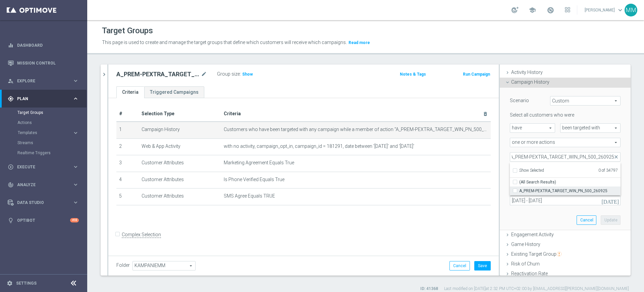
click at [537, 188] on span "A_PREM-PEXTRA_TARGET_WIN_PN_500_260925" at bounding box center [569, 190] width 101 height 5
click at [519, 188] on input "A_PREM-PEXTRA_TARGET_WIN_PN_500_260925" at bounding box center [517, 190] width 4 height 4
checkbox input "true"
type input "A_PREM-PEXTRA_TARGET_WIN_PN_500_260925"
checkbox input "true"
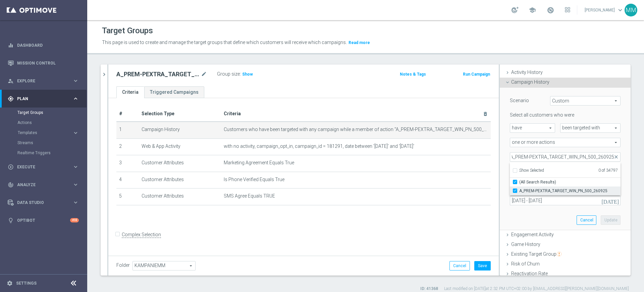
scroll to position [0, 0]
click at [536, 213] on div "Scenario Custom Custom arrow_drop_down search Select all customers who were hav…" at bounding box center [565, 159] width 121 height 142
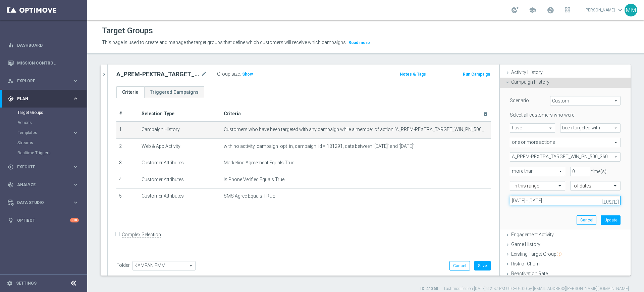
click at [552, 202] on input "19 Sep 2025 - 21 Sep 2025" at bounding box center [565, 200] width 111 height 9
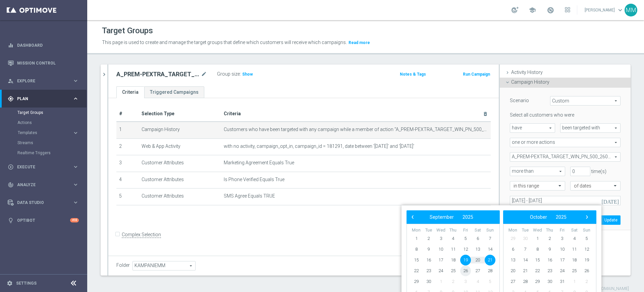
click at [467, 268] on span "26" at bounding box center [465, 270] width 11 height 11
click at [487, 268] on span "28" at bounding box center [490, 270] width 11 height 11
type input "[DATE] - [DATE]"
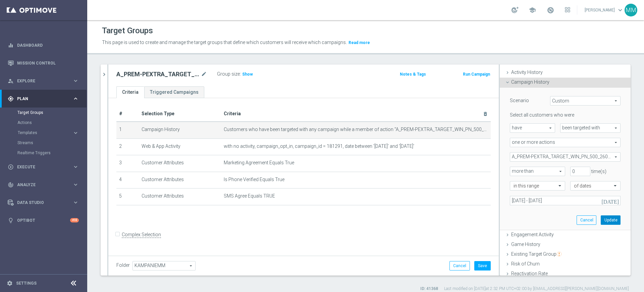
click at [602, 219] on button "Update" at bounding box center [611, 219] width 20 height 9
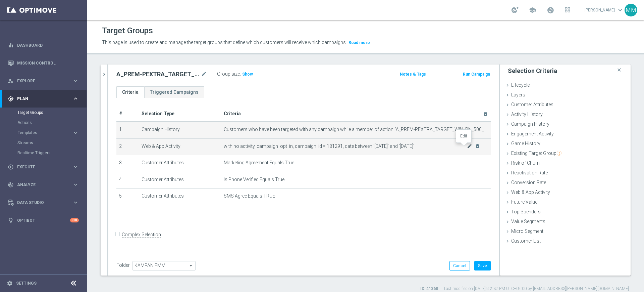
click at [467, 147] on icon "mode_edit" at bounding box center [469, 145] width 5 height 5
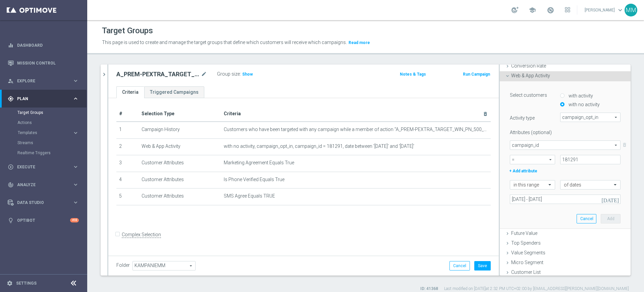
scroll to position [118, 0]
click at [571, 157] on input "181291" at bounding box center [590, 157] width 60 height 9
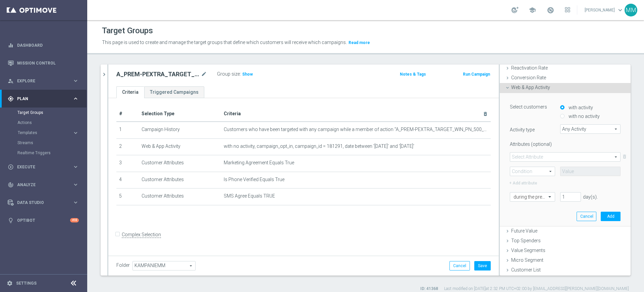
scroll to position [0, 0]
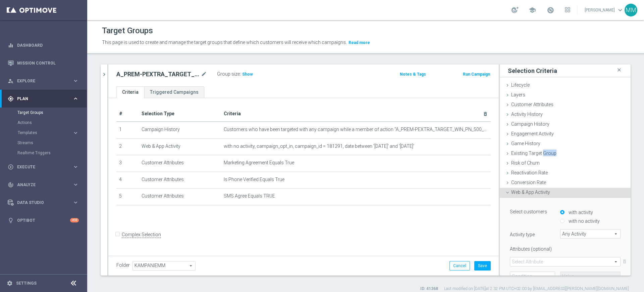
click at [571, 157] on div "Existing Target Group done" at bounding box center [565, 154] width 131 height 10
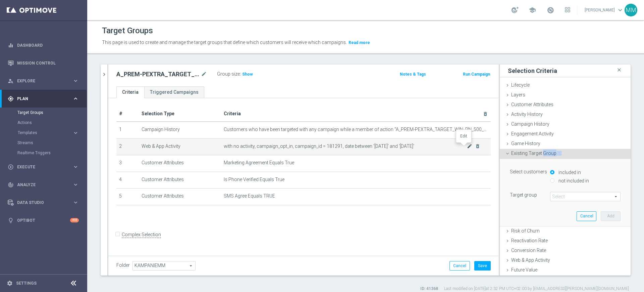
click at [467, 147] on icon "mode_edit" at bounding box center [469, 145] width 5 height 5
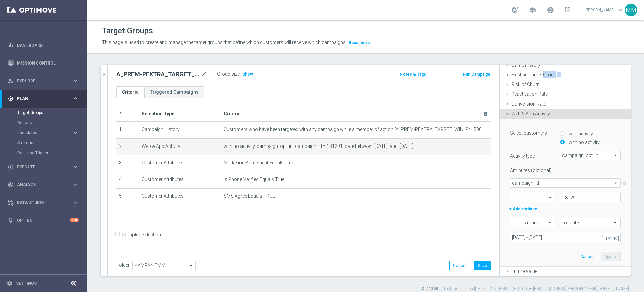
scroll to position [84, 0]
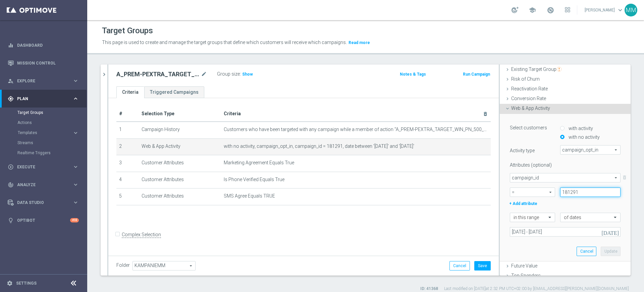
click at [568, 194] on input "181291" at bounding box center [590, 191] width 60 height 9
paste input "3919"
type input "183919"
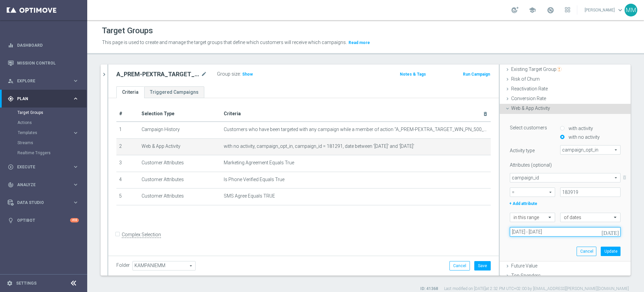
click at [583, 231] on input "19 Sep 2025 - 21 Sep 2025" at bounding box center [565, 231] width 111 height 9
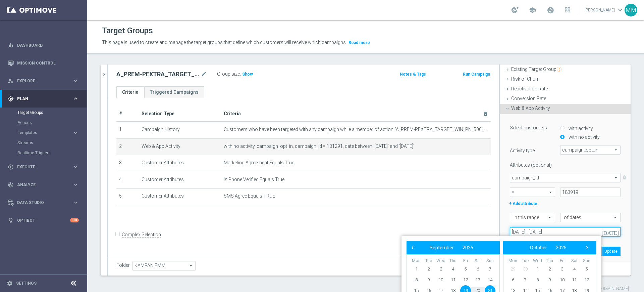
click at [573, 227] on input "19 Sep 2025 - 21 Sep 2025" at bounding box center [565, 231] width 111 height 9
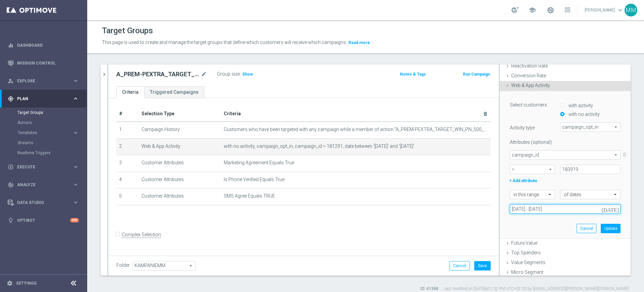
scroll to position [118, 0]
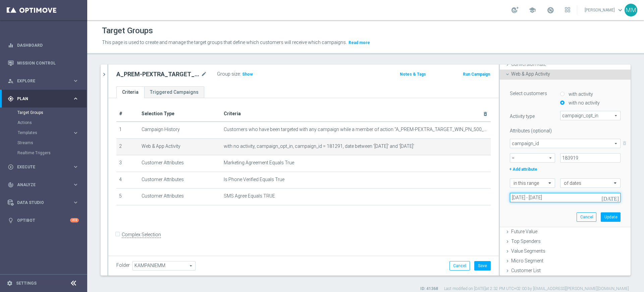
click at [578, 197] on input "19 Sep 2025 - 21 Sep 2025" at bounding box center [565, 197] width 111 height 9
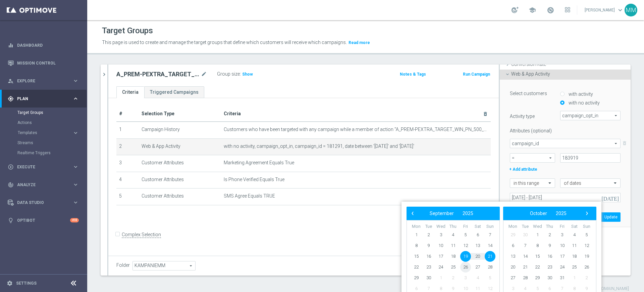
click at [467, 266] on span "26" at bounding box center [465, 266] width 11 height 11
click at [486, 265] on span "28" at bounding box center [490, 266] width 11 height 11
type input "[DATE] - [DATE]"
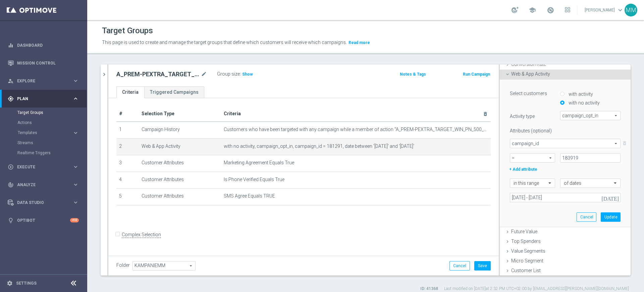
click at [609, 216] on div "Select customers with activity with no activity Activity type campaign_opt_in c…" at bounding box center [565, 153] width 121 height 147
click at [601, 215] on button "Update" at bounding box center [611, 216] width 20 height 9
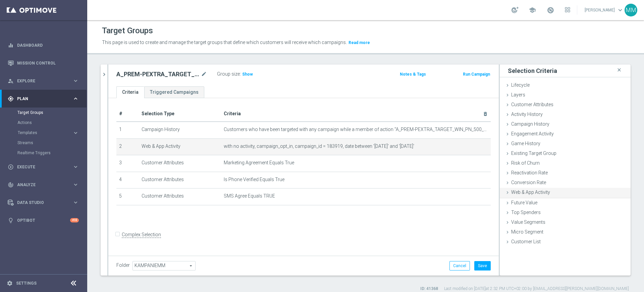
scroll to position [0, 0]
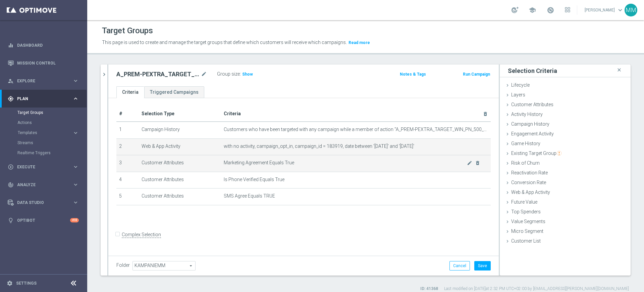
click at [378, 165] on span "Marketing Agreement Equals True" at bounding box center [345, 163] width 243 height 6
click at [291, 161] on span "Marketing Agreement Equals True" at bounding box center [345, 163] width 243 height 6
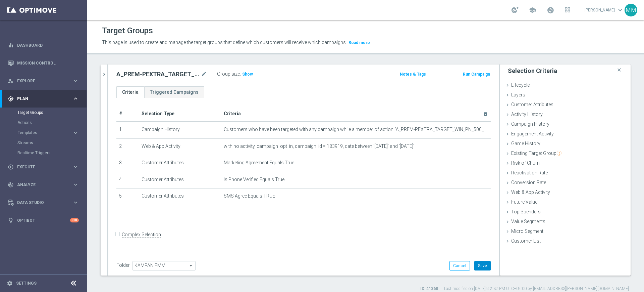
click at [474, 265] on button "Save" at bounding box center [482, 265] width 16 height 9
click at [240, 73] on div "Group size : Show" at bounding box center [250, 73] width 67 height 8
click at [242, 74] on h3 "Show" at bounding box center [248, 73] width 12 height 7
click at [166, 76] on h2 "A_PREM-PEXTRA_TARGET_WIN_PN_500_260925_SMS" at bounding box center [157, 74] width 83 height 8
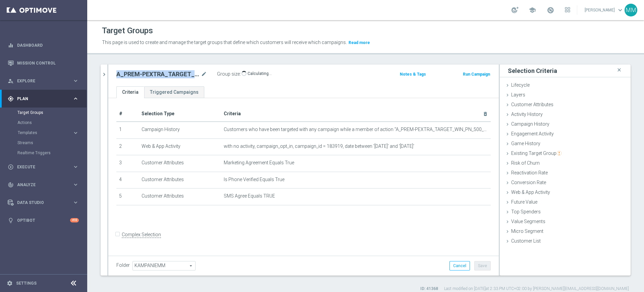
click at [166, 76] on h2 "A_PREM-PEXTRA_TARGET_WIN_PN_500_260925_SMS" at bounding box center [157, 74] width 83 height 8
copy div "A_PREM-PEXTRA_TARGET_WIN_PN_500_260925_SMS"
click at [225, 112] on span "Criteria" at bounding box center [232, 113] width 17 height 5
click at [187, 73] on h2 "A_PREM-PEXTRA_TARGET_WIN_PN_500_260925_SMS" at bounding box center [157, 74] width 83 height 8
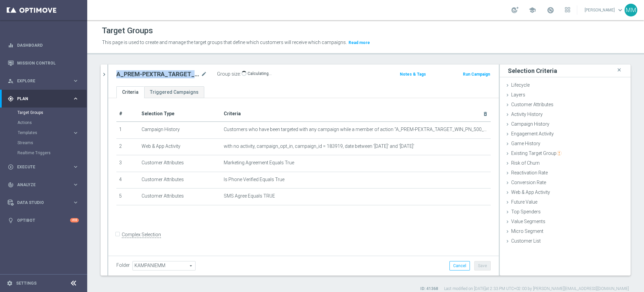
click at [187, 73] on h2 "A_PREM-PEXTRA_TARGET_WIN_PN_500_260925_SMS" at bounding box center [157, 74] width 83 height 8
copy div "A_PREM-PEXTRA_TARGET_WIN_PN_500_260925_SMS"
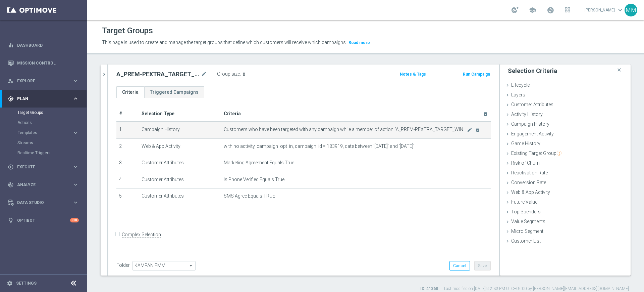
click at [460, 130] on span "Customers who have been targeted with any campaign while a member of action "A_…" at bounding box center [345, 129] width 243 height 6
click at [467, 130] on icon "mode_edit" at bounding box center [469, 129] width 5 height 5
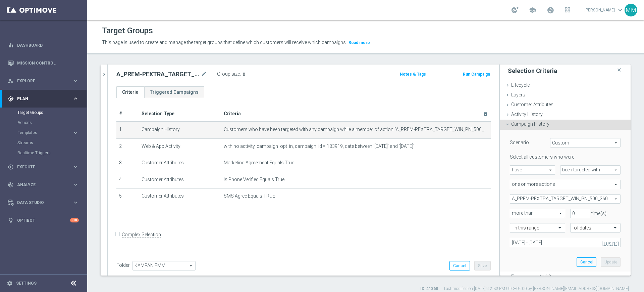
scroll to position [42, 0]
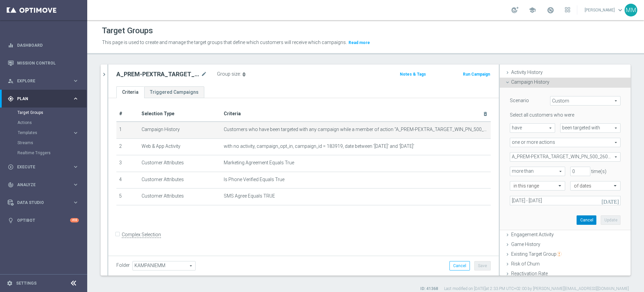
click at [577, 220] on button "Cancel" at bounding box center [587, 219] width 20 height 9
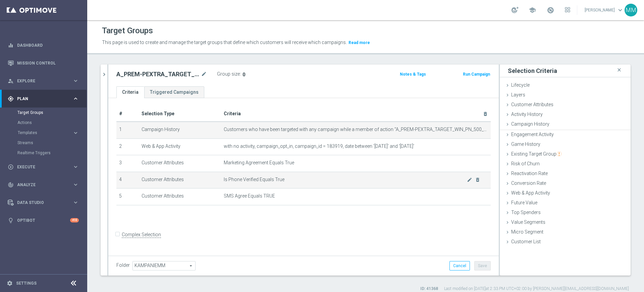
scroll to position [0, 0]
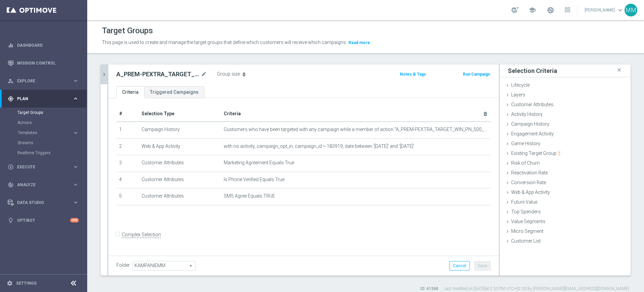
click at [105, 72] on icon "chevron_right" at bounding box center [104, 74] width 6 height 6
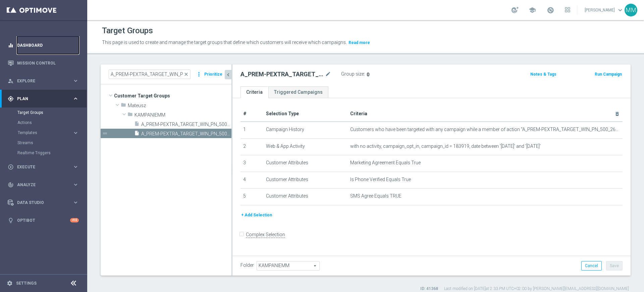
click at [65, 47] on link "Dashboard" at bounding box center [48, 45] width 62 height 18
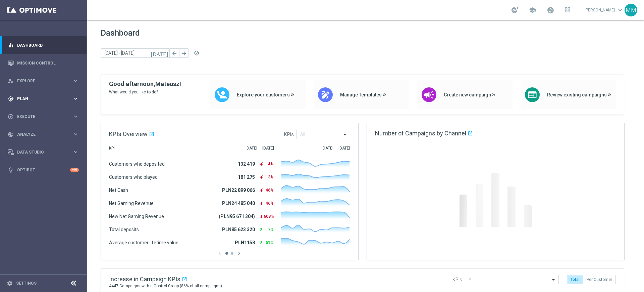
click at [45, 100] on span "Plan" at bounding box center [44, 99] width 55 height 4
click at [38, 111] on link "Target Groups" at bounding box center [43, 112] width 52 height 5
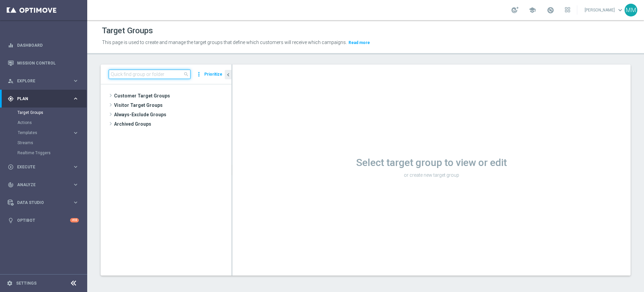
click at [157, 72] on input at bounding box center [150, 73] width 82 height 9
paste input "A_PREM-PEXTRA_TARGET_WIN_PN_500_260925_SMS"
type input "A_PREM-PEXTRA_TARGET_WIN_PN_500_260925_SMS"
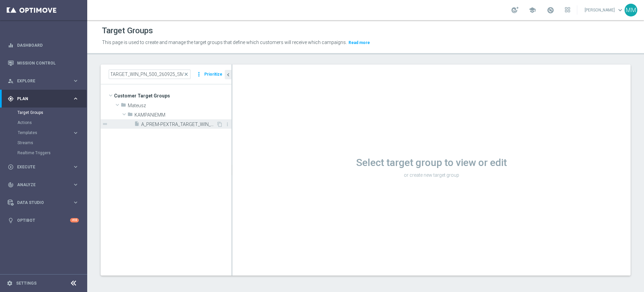
click at [158, 121] on span "A_PREM-PEXTRA_TARGET_WIN_PN_500_260925_SMS" at bounding box center [178, 124] width 75 height 6
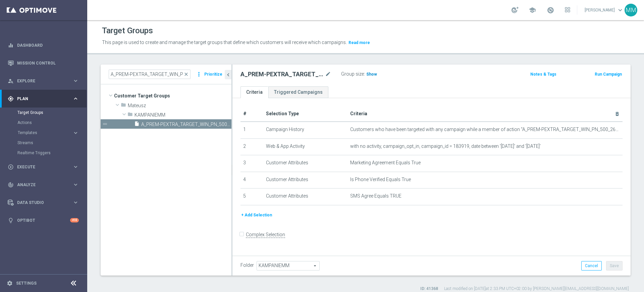
click at [372, 74] on span "Show" at bounding box center [371, 74] width 11 height 5
click at [283, 73] on h2 "A_PREM-PEXTRA_TARGET_WIN_PN_500_260925_SMS" at bounding box center [282, 74] width 83 height 8
copy div "A_PREM-PEXTRA_TARGET_WIN_PN_500_260925_SMS"
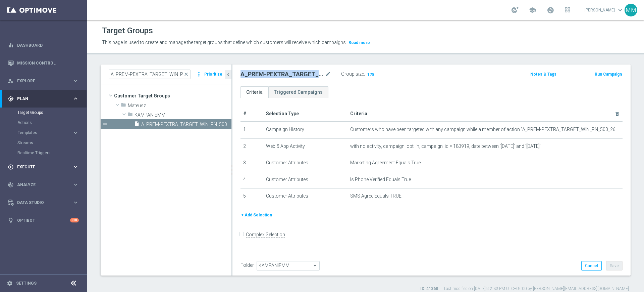
click at [67, 170] on div "play_circle_outline Execute keyboard_arrow_right" at bounding box center [43, 167] width 87 height 18
click at [52, 131] on link "Campaign Builder" at bounding box center [43, 129] width 52 height 5
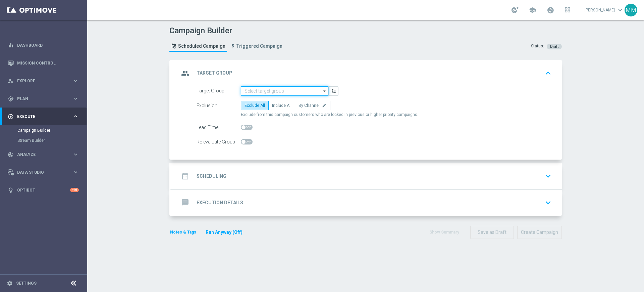
click at [245, 90] on input at bounding box center [285, 90] width 88 height 9
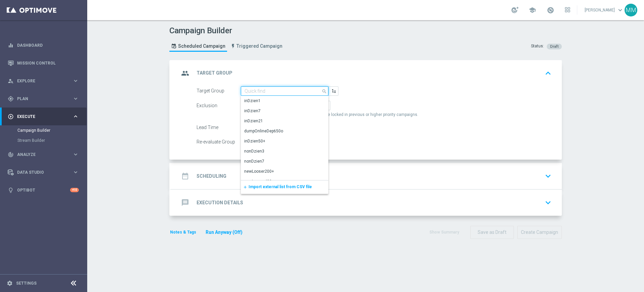
paste input "A_PREM-PEXTRA_TARGET_WIN_PN_500_260925_SMS"
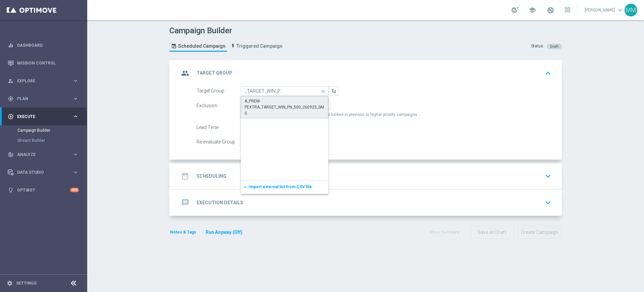
click at [250, 100] on div "A_PREM-PEXTRA_TARGET_WIN_PN_500_260925_SMS" at bounding box center [285, 107] width 80 height 18
type input "A_PREM-PEXTRA_TARGET_WIN_PN_500_260925_SMS"
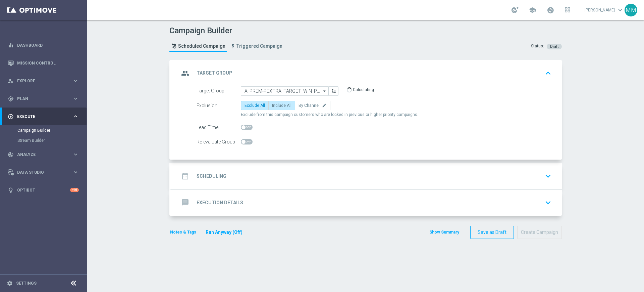
click at [287, 105] on span "Include All" at bounding box center [281, 105] width 19 height 5
click at [276, 105] on input "Include All" at bounding box center [274, 106] width 4 height 4
radio input "true"
click at [250, 180] on div "date_range Scheduling keyboard_arrow_down" at bounding box center [366, 175] width 375 height 13
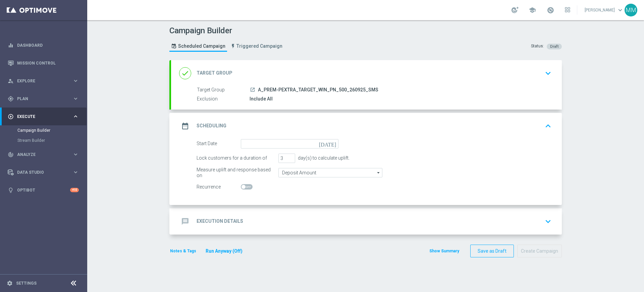
click at [262, 150] on form "Start Date [DATE] Lock customers for a duration of 3 day(s) to calculate uplift…" at bounding box center [374, 165] width 355 height 53
click at [262, 146] on input at bounding box center [290, 143] width 98 height 9
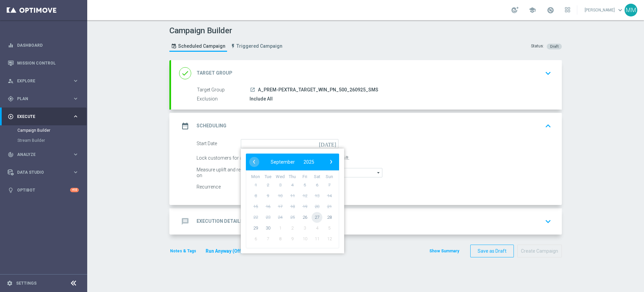
click at [316, 217] on span "27" at bounding box center [317, 216] width 11 height 11
type input "[DATE]"
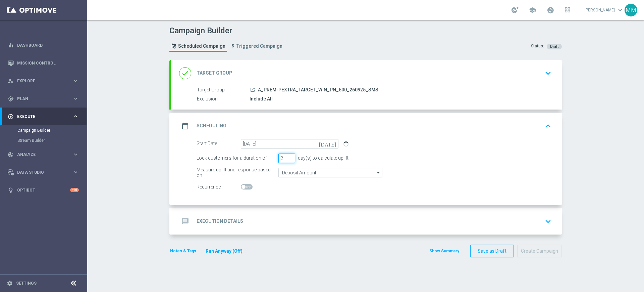
click at [287, 158] on input "2" at bounding box center [286, 157] width 17 height 9
click at [287, 158] on input "1" at bounding box center [286, 157] width 17 height 9
type input "2"
click at [289, 155] on input "2" at bounding box center [286, 157] width 17 height 9
click at [295, 223] on div "message Execution Details keyboard_arrow_down" at bounding box center [366, 221] width 375 height 13
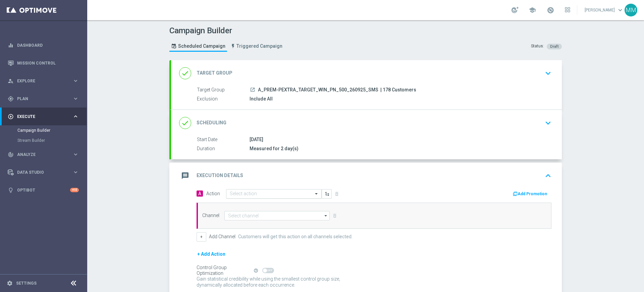
click at [269, 194] on input "text" at bounding box center [267, 194] width 75 height 6
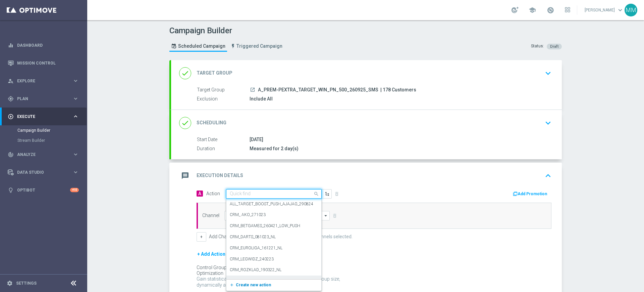
click at [252, 283] on span "Create new action" at bounding box center [253, 284] width 35 height 5
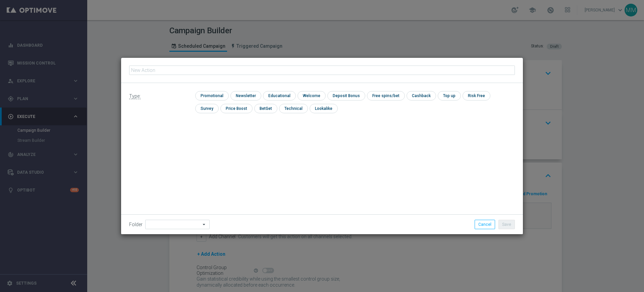
type input "A_PREM-PEXTRA_TARGET_WIN_PN_500_260925_SMS"
click at [217, 94] on input "checkbox" at bounding box center [211, 95] width 32 height 9
checkbox input "true"
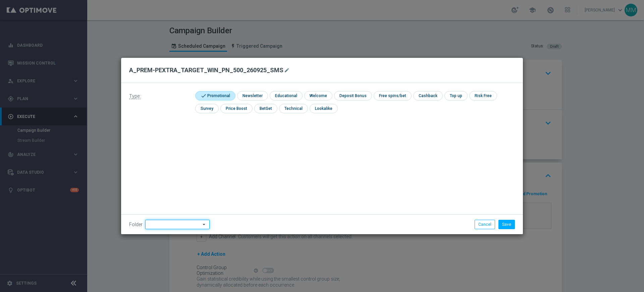
click at [174, 227] on input at bounding box center [177, 223] width 64 height 9
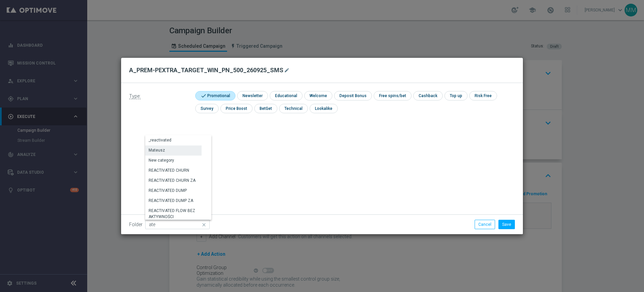
click at [187, 148] on div "Mateusz" at bounding box center [173, 149] width 56 height 9
type input "Mateusz"
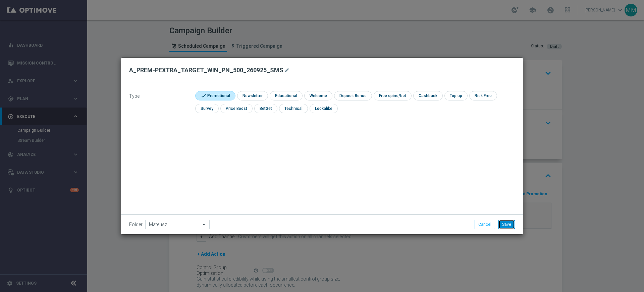
click at [506, 224] on button "Save" at bounding box center [507, 223] width 16 height 9
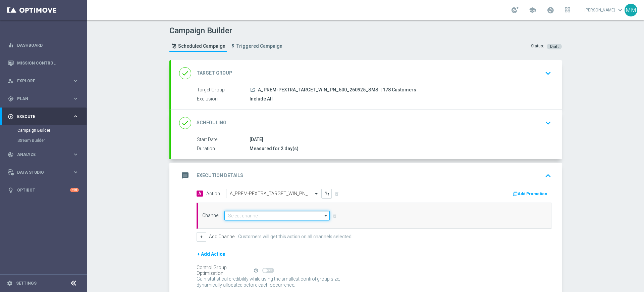
click at [286, 215] on input at bounding box center [276, 215] width 105 height 9
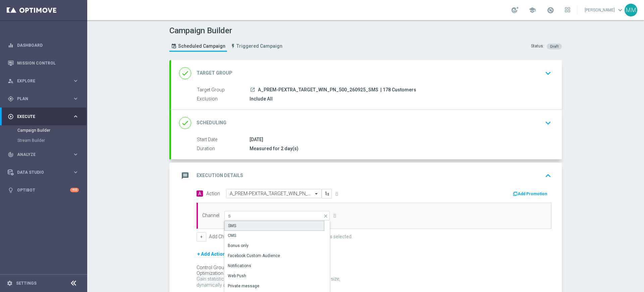
click at [266, 229] on div "SMS" at bounding box center [274, 225] width 100 height 10
type input "SMS"
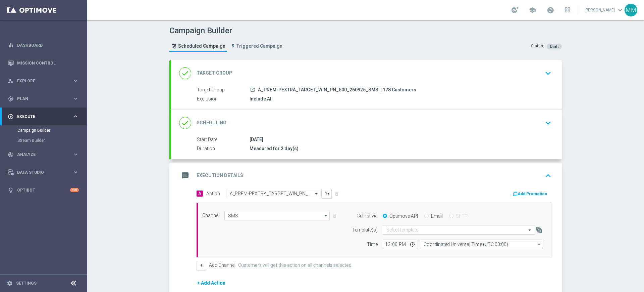
click at [402, 227] on input "text" at bounding box center [452, 230] width 132 height 6
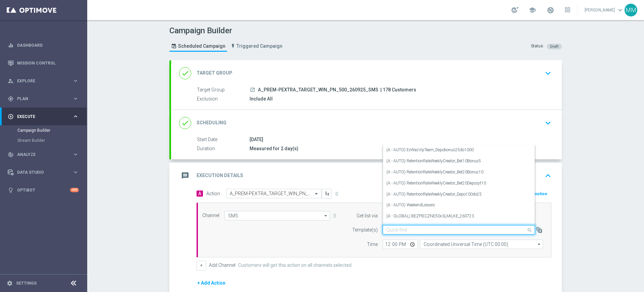
paste input "A_PREM-PEXTRA_TARGET_WIN_PN_500_260925_SMS"
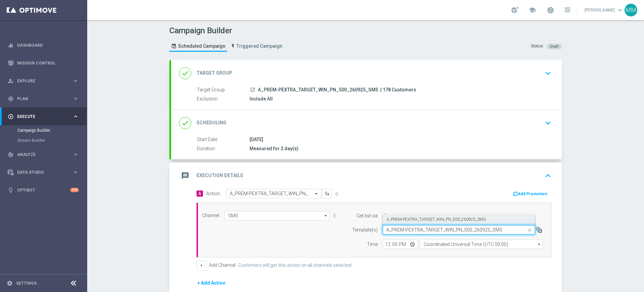
click at [418, 218] on label "A_PREM-PEXTRA_TARGET_WIN_PN_500_260925_SMS" at bounding box center [435, 219] width 99 height 6
type input "A_PREM-PEXTRA_TARGET_WIN_PN_500_260925_SMS"
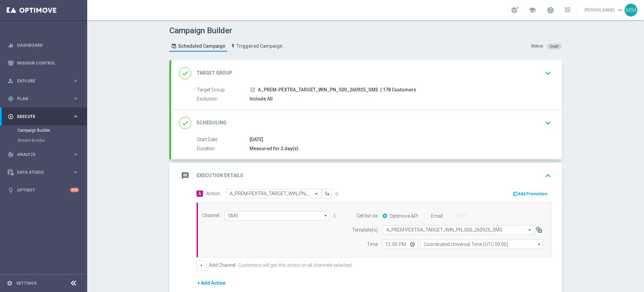
scroll to position [42, 0]
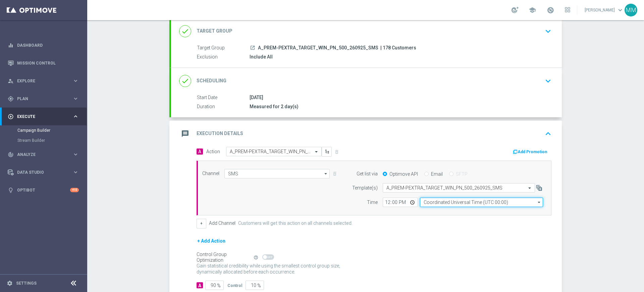
click at [440, 199] on input "Coordinated Universal Time (UTC 00:00)" at bounding box center [481, 201] width 123 height 9
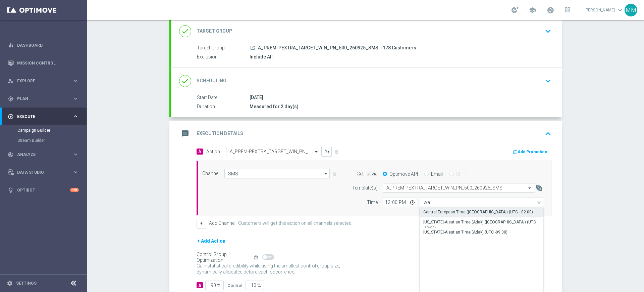
click at [437, 208] on div "Central European Time ([GEOGRAPHIC_DATA]) (UTC +02:00)" at bounding box center [481, 211] width 123 height 9
type input "Central European Time ([GEOGRAPHIC_DATA]) (UTC +02:00)"
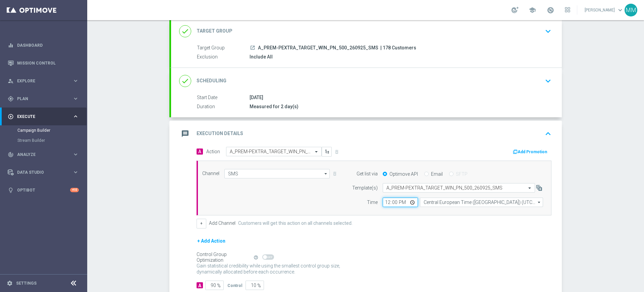
click at [385, 201] on input "12:00" at bounding box center [400, 201] width 35 height 9
type input "11:00"
type input "11:17"
click at [414, 217] on div "A Action Select action A_PREM-PEXTRA_TARGET_WIN_PN_500_260925_SMS delete_foreve…" at bounding box center [374, 188] width 365 height 82
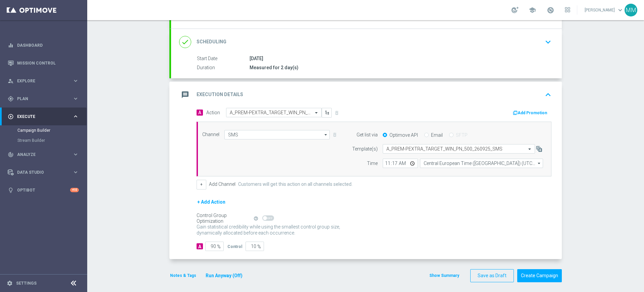
scroll to position [85, 0]
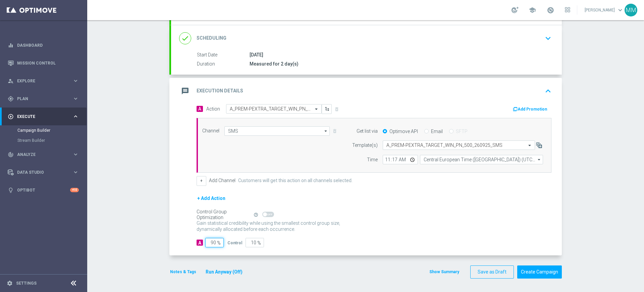
drag, startPoint x: 212, startPoint y: 245, endPoint x: 282, endPoint y: 247, distance: 69.5
click at [279, 248] on div "A Action Select action A_PREM-PEXTRA_TARGET_WIN_PN_500_260925_SMS delete_foreve…" at bounding box center [366, 179] width 391 height 151
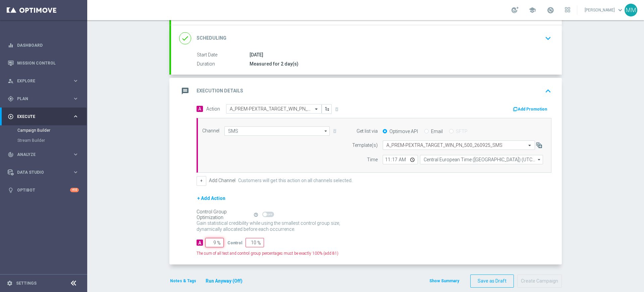
type input "98"
type input "2"
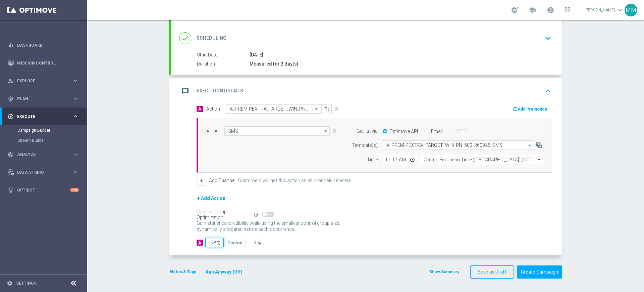
type input "98"
click at [189, 276] on div "Notes & Tags Run Anyway (Off)" at bounding box center [210, 271] width 82 height 13
click at [189, 270] on button "Notes & Tags" at bounding box center [183, 271] width 28 height 7
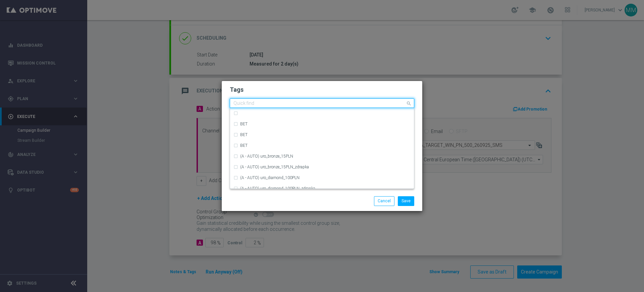
click at [289, 103] on input "text" at bounding box center [320, 104] width 172 height 6
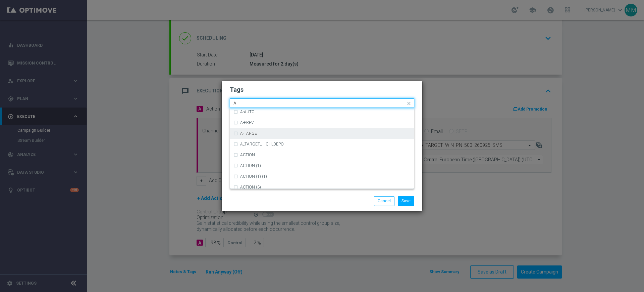
scroll to position [797, 0]
click at [251, 144] on div "A" at bounding box center [325, 143] width 170 height 4
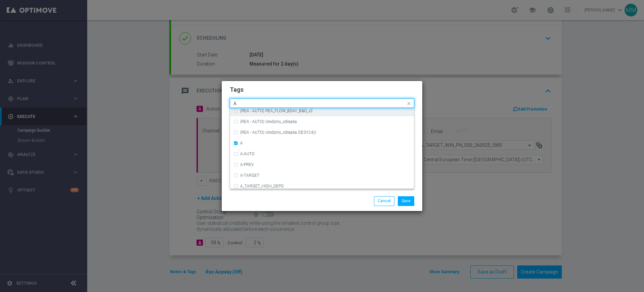
click at [247, 104] on input "A" at bounding box center [320, 104] width 172 height 6
click at [257, 110] on div "PREM" at bounding box center [322, 113] width 177 height 11
click at [256, 103] on input "PREM" at bounding box center [320, 104] width 172 height 6
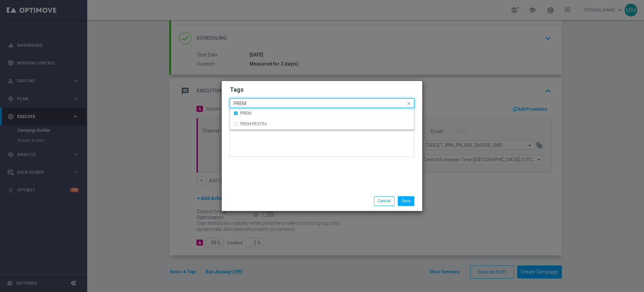
click at [256, 103] on input "PREM" at bounding box center [320, 104] width 172 height 6
click at [253, 113] on label "PEXTRA" at bounding box center [247, 113] width 15 height 4
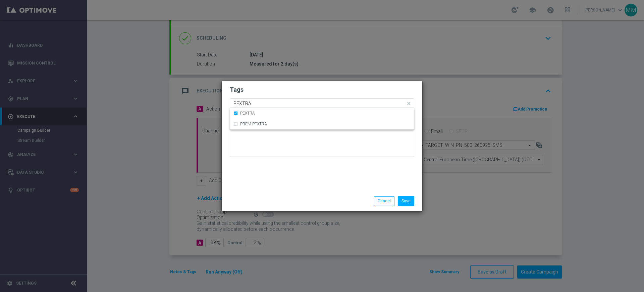
click at [253, 102] on input "PEXTRA" at bounding box center [320, 104] width 172 height 6
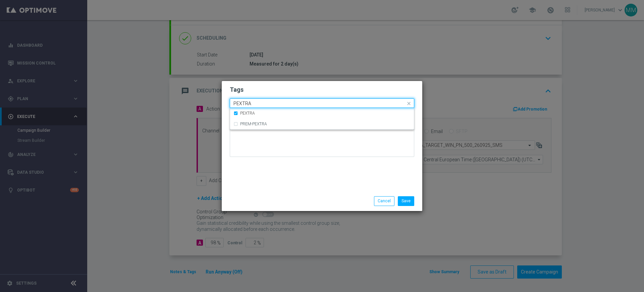
click at [253, 102] on input "PEXTRA" at bounding box center [320, 104] width 172 height 6
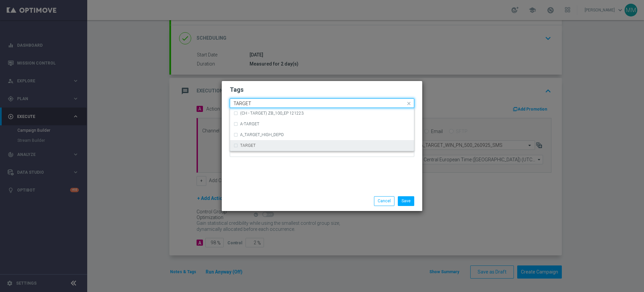
click at [256, 144] on div "TARGET" at bounding box center [325, 145] width 170 height 4
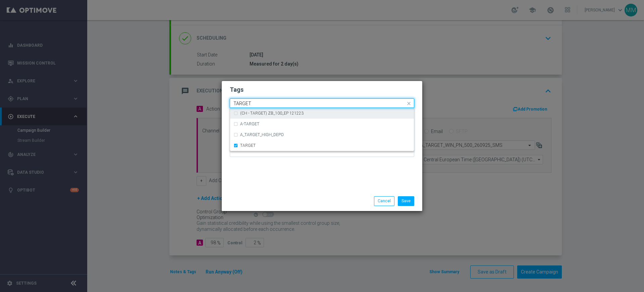
click at [253, 103] on input "TARGET" at bounding box center [320, 104] width 172 height 6
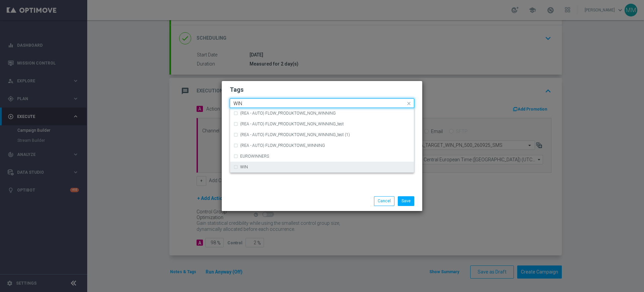
click at [252, 165] on div "WIN" at bounding box center [325, 167] width 170 height 4
type input "WIN"
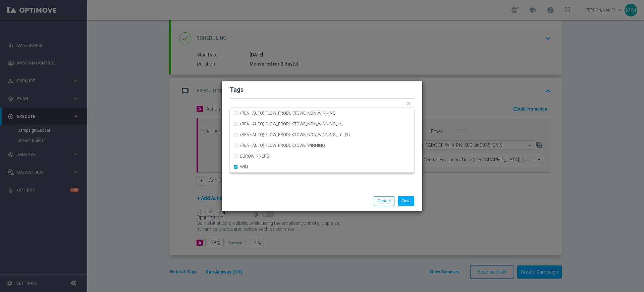
click at [259, 185] on div "Tags Quick find × A × PREM × PEXTRA × TARGET × WIN (REA - AUTO) FLOW_PRODUKTOWE…" at bounding box center [322, 136] width 201 height 110
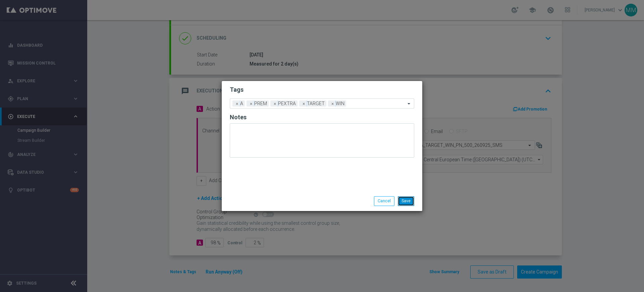
click at [400, 201] on button "Save" at bounding box center [406, 200] width 16 height 9
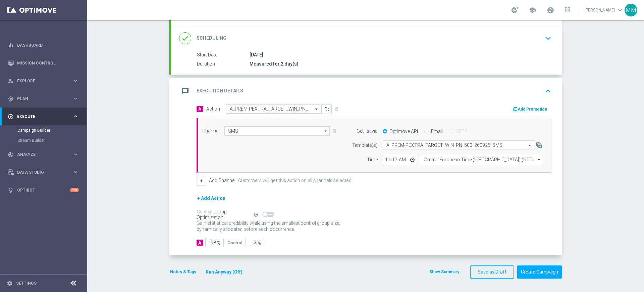
click at [366, 85] on div "message Execution Details keyboard_arrow_up" at bounding box center [366, 91] width 375 height 13
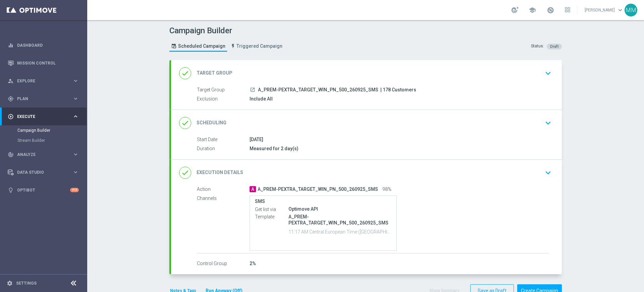
click at [176, 287] on button "Notes & Tags" at bounding box center [183, 290] width 28 height 7
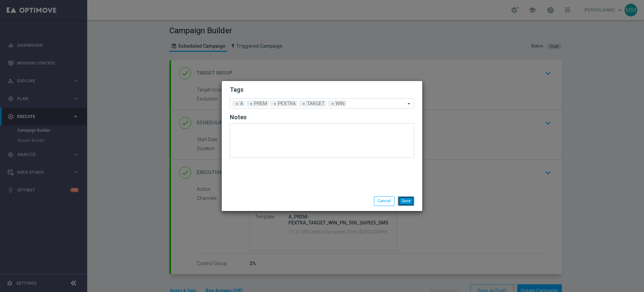
click at [408, 200] on button "Save" at bounding box center [406, 200] width 16 height 9
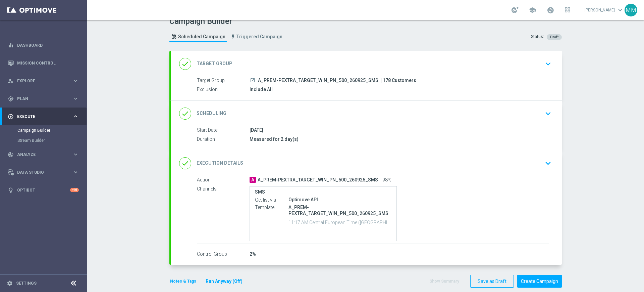
scroll to position [18, 0]
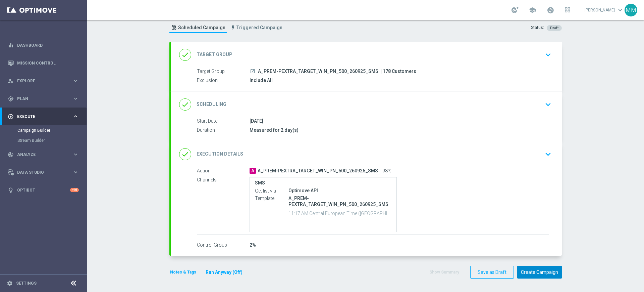
click at [534, 269] on button "Create Campaign" at bounding box center [539, 271] width 45 height 13
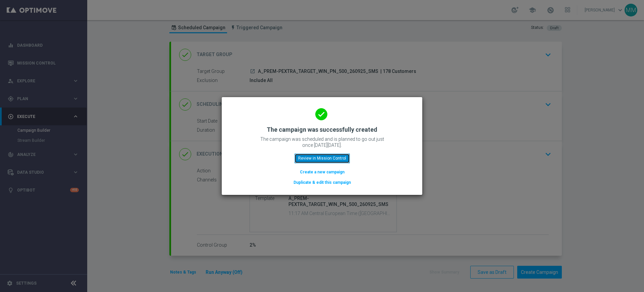
click at [321, 156] on button "Review in Mission Control" at bounding box center [322, 157] width 55 height 9
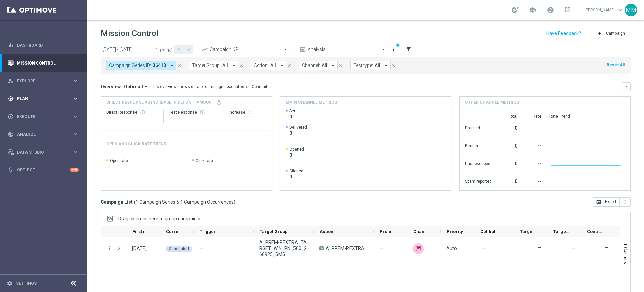
click at [47, 104] on div "gps_fixed Plan keyboard_arrow_right" at bounding box center [43, 99] width 87 height 18
click at [42, 111] on link "Target Groups" at bounding box center [43, 112] width 52 height 5
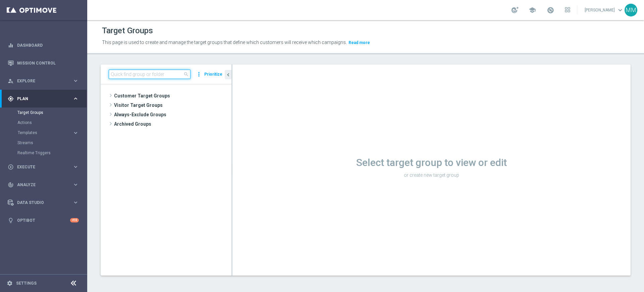
click at [131, 75] on input at bounding box center [150, 73] width 82 height 9
click at [164, 77] on input at bounding box center [150, 73] width 82 height 9
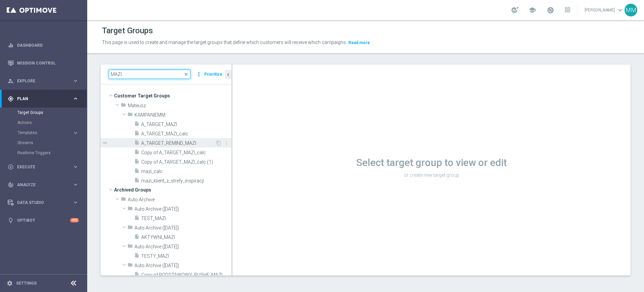
type input "MAZI"
click at [190, 144] on span "A_TARGET_REMIND_MAZI" at bounding box center [178, 143] width 74 height 6
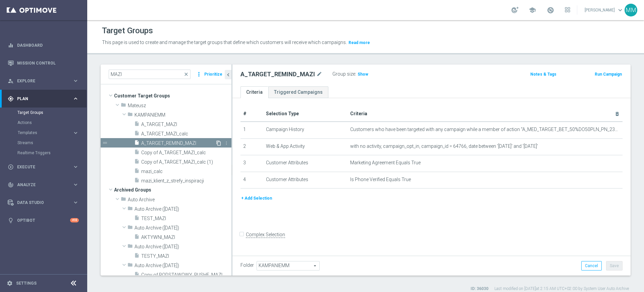
click at [216, 143] on icon "content_copy" at bounding box center [218, 142] width 5 height 5
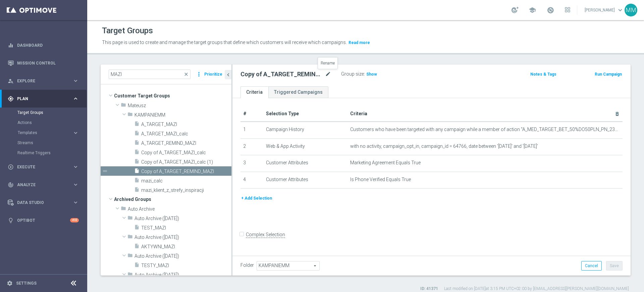
click at [328, 74] on icon "mode_edit" at bounding box center [328, 74] width 6 height 8
type input "A_LOW_TARGET_ZBR_SIATKA_MS_50DO50_260925_SMS"
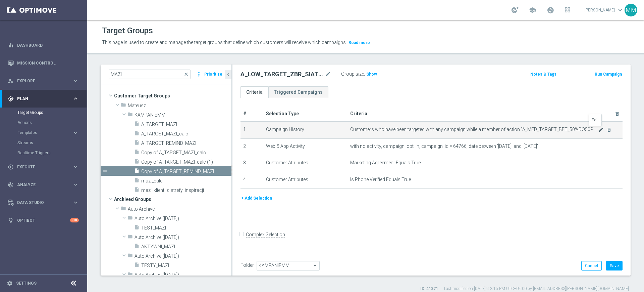
click at [599, 130] on icon "mode_edit" at bounding box center [601, 129] width 5 height 5
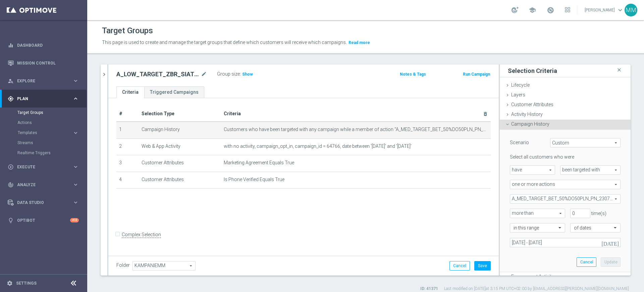
click at [551, 194] on div "A_MED_TARGET_BET_50%DO50PLN_PN_230724 A_MED_TARGET_BET_50%DO50PLN_PN_230724 arr…" at bounding box center [565, 198] width 121 height 9
click at [535, 201] on span "A_MED_TARGET_BET_50%DO50PLN_PN_230724" at bounding box center [565, 198] width 110 height 9
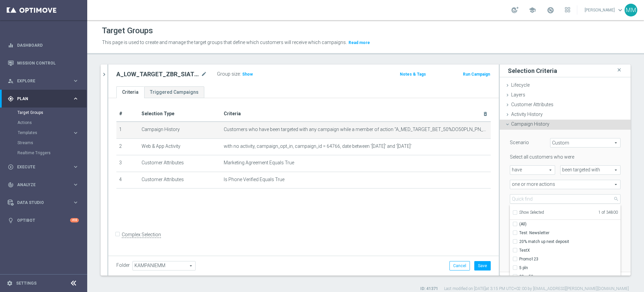
click at [528, 210] on span "Show Selected" at bounding box center [531, 212] width 25 height 5
click at [517, 211] on input "Show Selected" at bounding box center [515, 213] width 4 height 4
checkbox input "true"
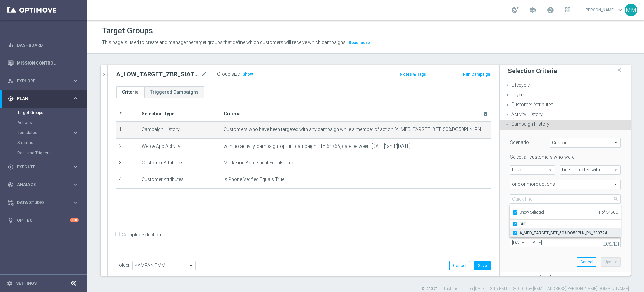
click at [535, 233] on span "A_MED_TARGET_BET_50%DO50PLN_PN_230724" at bounding box center [569, 232] width 101 height 5
click at [519, 233] on input "A_MED_TARGET_BET_50%DO50PLN_PN_230724" at bounding box center [517, 232] width 4 height 4
checkbox input "false"
type input "Select Action"
checkbox input "false"
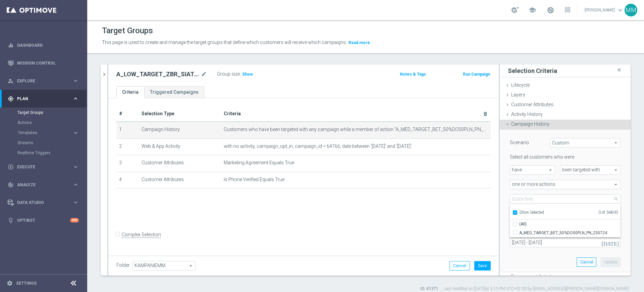
click at [529, 210] on span "Show Selected" at bounding box center [531, 212] width 25 height 5
click at [517, 211] on input "Show Selected" at bounding box center [515, 213] width 4 height 4
checkbox input "false"
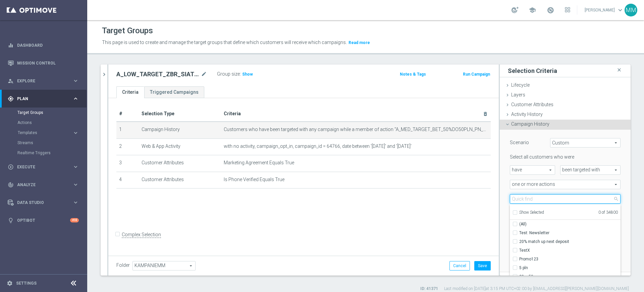
click at [530, 198] on input "search" at bounding box center [565, 198] width 111 height 9
paste input "A_LOW_TARGET_ZBR_SIATKA_MS_50DO50_260925"
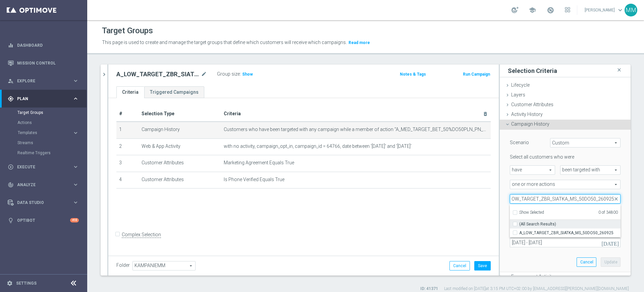
type input "A_LOW_TARGET_ZBR_SIATKA_MS_50DO50_260925"
click at [544, 221] on span "(All Search Results)" at bounding box center [537, 223] width 37 height 5
click at [519, 221] on input "(All Search Results)" at bounding box center [517, 223] width 4 height 4
checkbox input "true"
type input "A_LOW_TARGET_ZBR_SIATKA_MS_50DO50_260925"
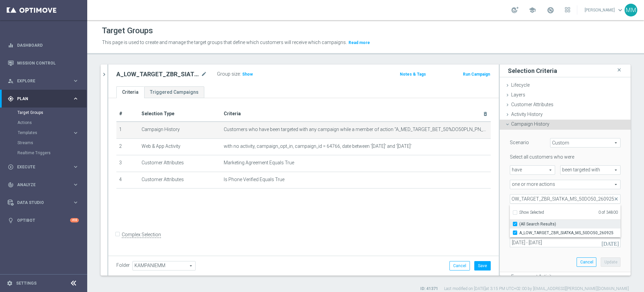
checkbox input "true"
click at [545, 221] on span "(All Search Results)" at bounding box center [537, 223] width 37 height 5
click at [519, 221] on input "(All Search Results)" at bounding box center [517, 223] width 4 height 4
checkbox input "false"
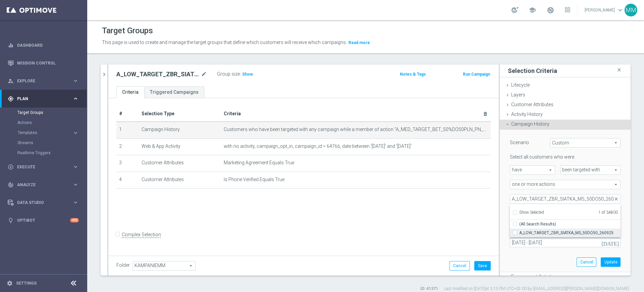
type input "Select Action"
click at [543, 233] on span "A_LOW_TARGET_ZBR_SIATKA_MS_50DO50_260925" at bounding box center [569, 232] width 101 height 5
click at [519, 233] on input "A_LOW_TARGET_ZBR_SIATKA_MS_50DO50_260925" at bounding box center [517, 232] width 4 height 4
checkbox input "true"
type input "A_LOW_TARGET_ZBR_SIATKA_MS_50DO50_260925"
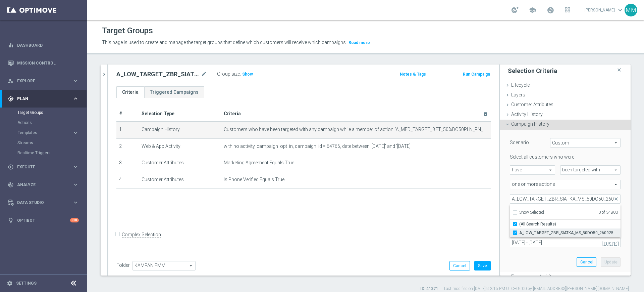
checkbox input "true"
click at [550, 253] on div "Scenario Custom Custom arrow_drop_down search Select all customers who were hav…" at bounding box center [565, 201] width 121 height 142
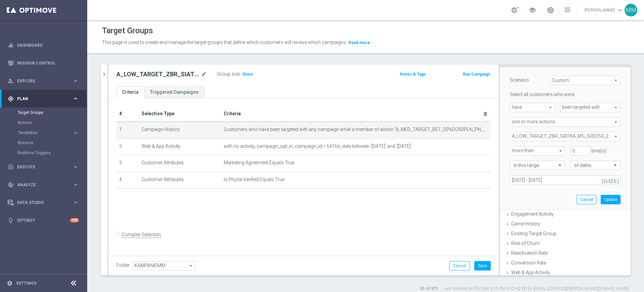
scroll to position [114, 0]
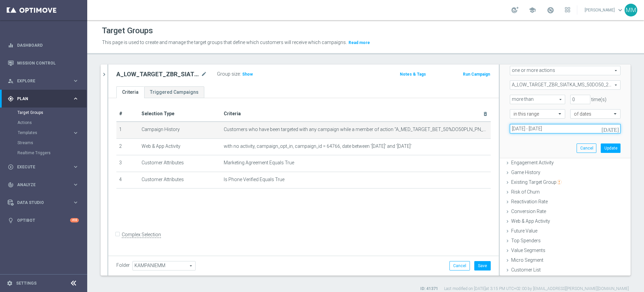
click at [567, 131] on input "01 Jan 2025 - 02 Jan 2025" at bounding box center [565, 128] width 111 height 9
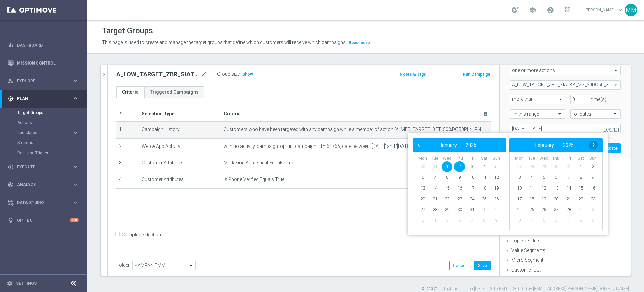
click at [591, 141] on span "›" at bounding box center [593, 144] width 9 height 9
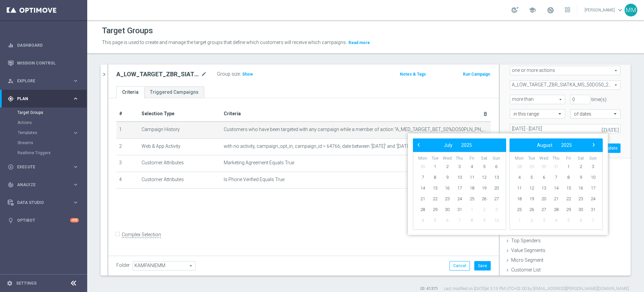
click at [591, 141] on span "›" at bounding box center [593, 144] width 9 height 9
click at [472, 194] on span "26" at bounding box center [472, 198] width 11 height 11
click at [496, 197] on span "28" at bounding box center [496, 198] width 11 height 11
type input "[DATE] - [DATE]"
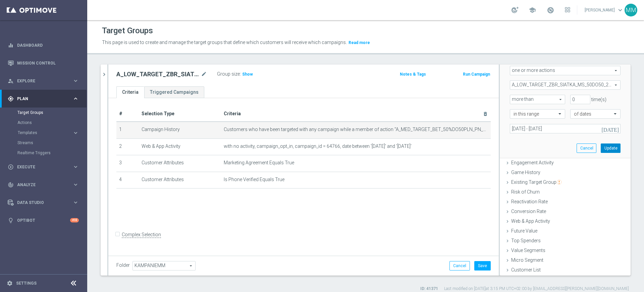
click at [601, 146] on button "Update" at bounding box center [611, 147] width 20 height 9
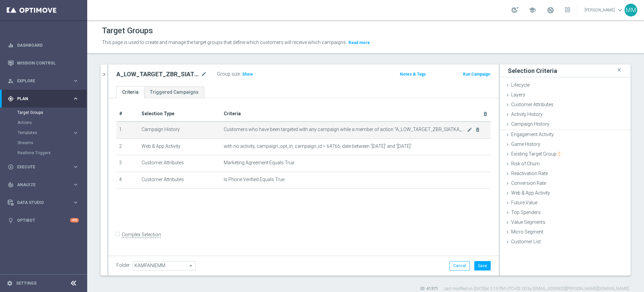
scroll to position [0, 0]
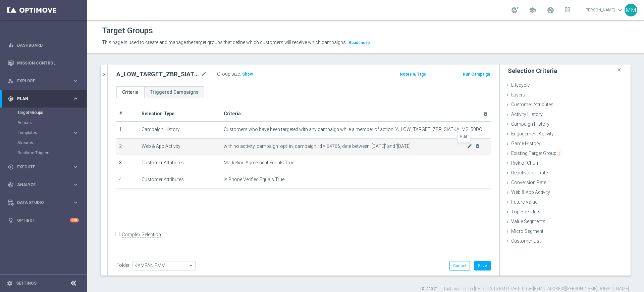
click at [467, 145] on icon "mode_edit" at bounding box center [469, 145] width 5 height 5
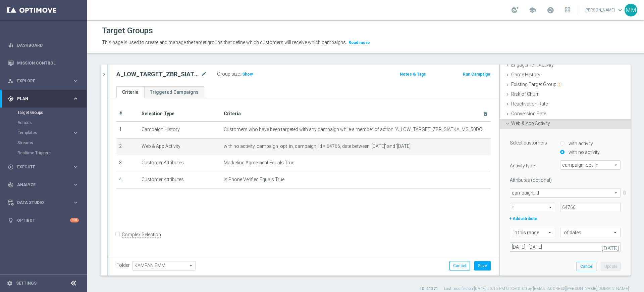
scroll to position [118, 0]
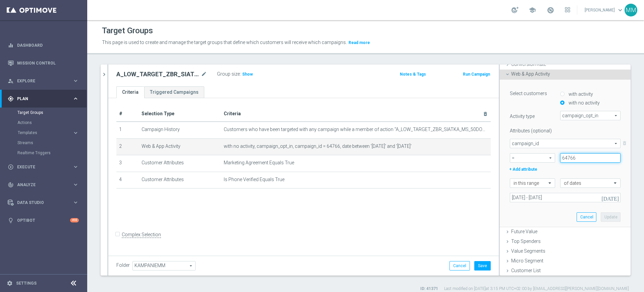
click at [578, 154] on input "64766" at bounding box center [590, 157] width 60 height 9
paste input "18391"
type input "183916"
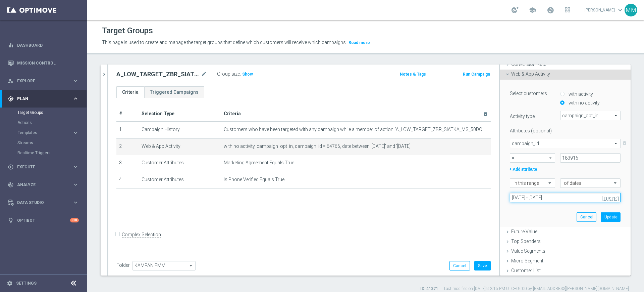
click at [571, 198] on input "01 Jan 2025 - 02 Jan 2025" at bounding box center [565, 197] width 111 height 9
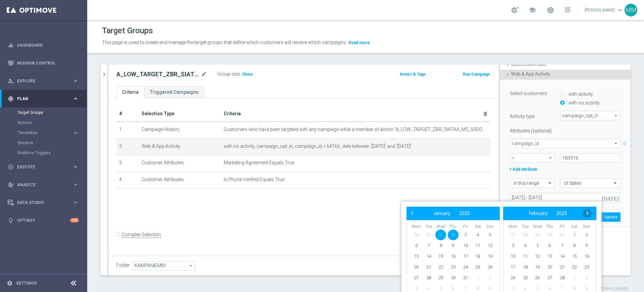
click at [583, 213] on span "›" at bounding box center [587, 212] width 9 height 9
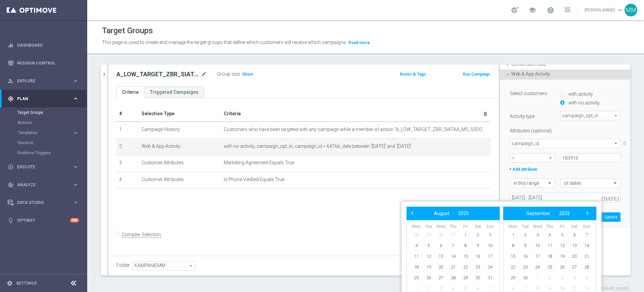
click at [583, 213] on span "›" at bounding box center [587, 212] width 9 height 9
click at [469, 268] on span "26" at bounding box center [465, 266] width 11 height 11
type input "[DATE] - [DATE]"
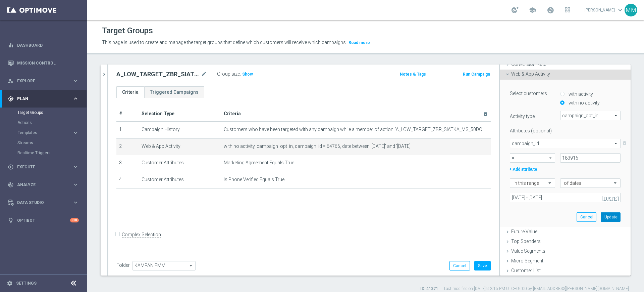
click at [601, 218] on button "Update" at bounding box center [611, 216] width 20 height 9
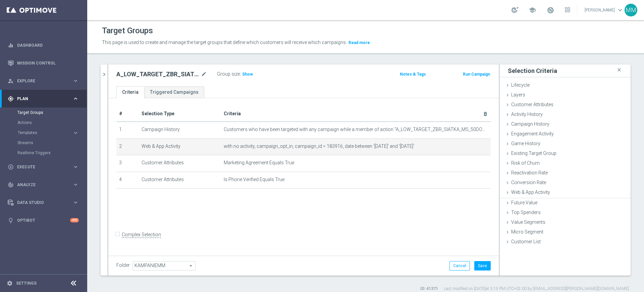
scroll to position [0, 0]
click at [251, 73] on span "Show" at bounding box center [247, 74] width 11 height 5
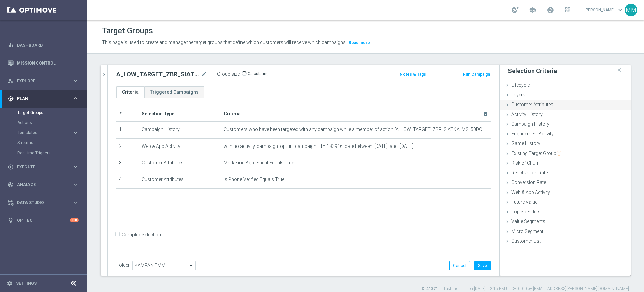
click at [565, 107] on div "Customer Attributes done" at bounding box center [565, 105] width 131 height 10
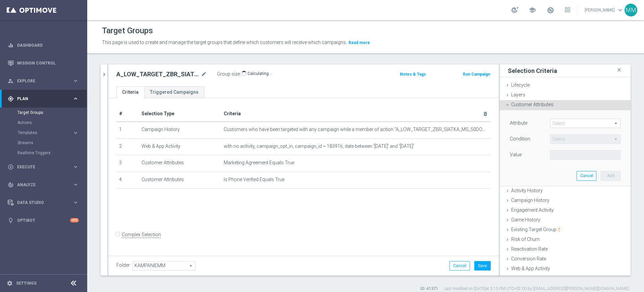
click at [551, 121] on span at bounding box center [586, 123] width 70 height 9
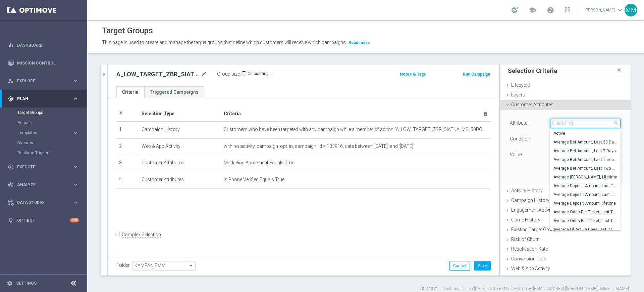
click at [550, 121] on input "search" at bounding box center [585, 122] width 70 height 9
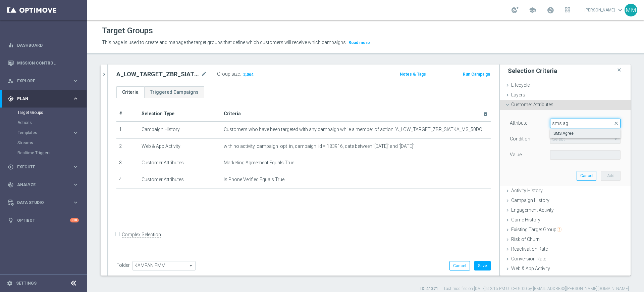
type input "sms ag"
click at [561, 131] on span "SMS Agree" at bounding box center [586, 133] width 64 height 5
type input "SMS Agree"
type input "Equals"
click at [567, 154] on span at bounding box center [586, 154] width 70 height 9
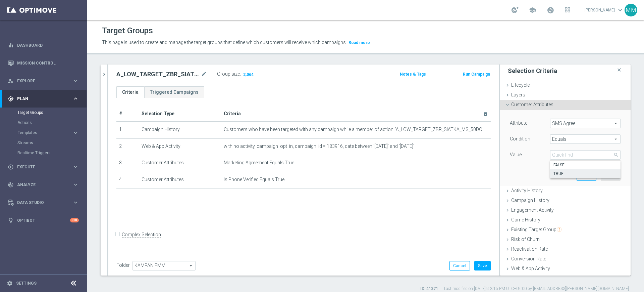
click at [569, 172] on span "TRUE" at bounding box center [586, 173] width 64 height 5
type input "TRUE"
click at [601, 175] on button "Add" at bounding box center [611, 175] width 20 height 9
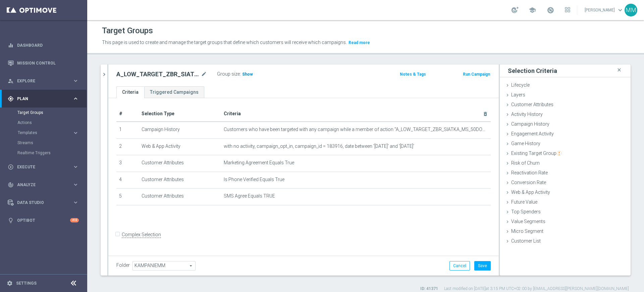
click at [244, 72] on span "Show" at bounding box center [247, 74] width 11 height 5
click at [474, 263] on button "Save" at bounding box center [482, 265] width 16 height 9
click at [101, 70] on button "chevron_right" at bounding box center [104, 74] width 7 height 20
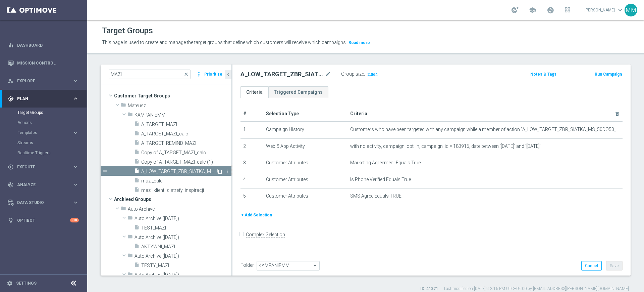
click at [217, 173] on icon "content_copy" at bounding box center [219, 170] width 5 height 5
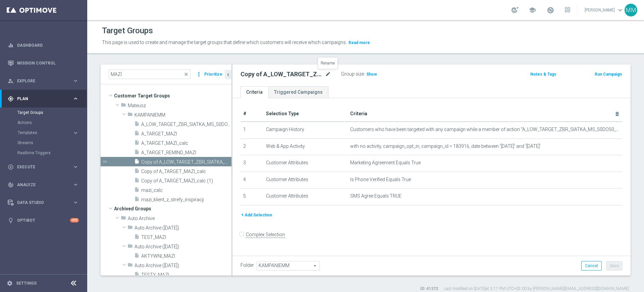
click at [330, 74] on icon "mode_edit" at bounding box center [328, 74] width 6 height 8
click at [346, 88] on ul "Criteria Triggered Campaigns" at bounding box center [432, 92] width 398 height 12
click at [306, 77] on input "A_MED_TARGET_ZBR_SIATKA_MS_50DO100_260925" at bounding box center [286, 74] width 91 height 9
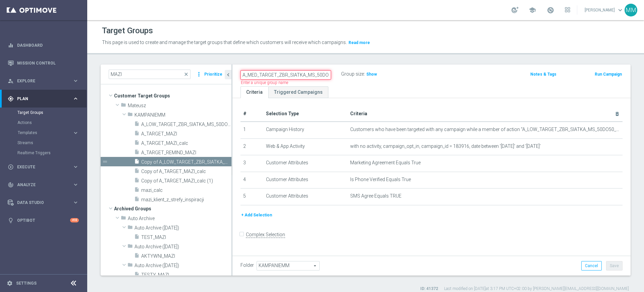
paste input "_SMS"
type input "A_MED_TARGET_ZBR_SIATKA_MS_50DO100_260925_SMS"
click at [358, 87] on ul "Criteria Triggered Campaigns" at bounding box center [432, 92] width 398 height 12
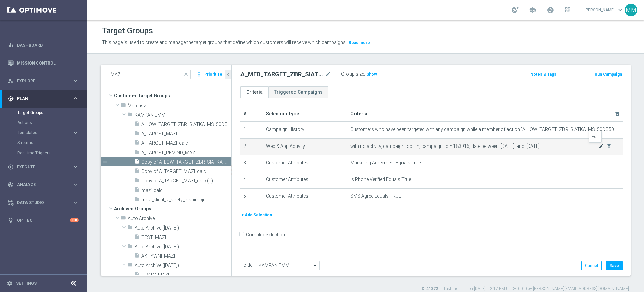
click at [599, 144] on icon "mode_edit" at bounding box center [601, 145] width 5 height 5
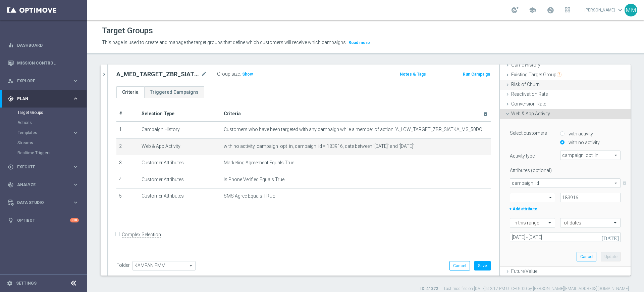
scroll to position [84, 0]
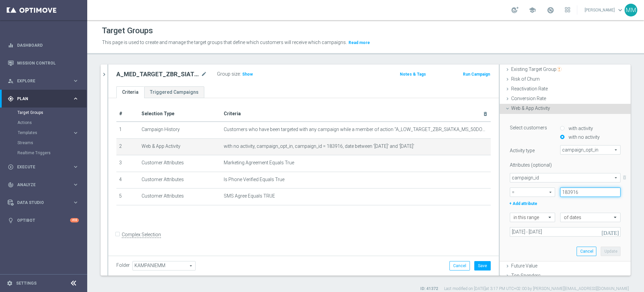
drag, startPoint x: 571, startPoint y: 187, endPoint x: 567, endPoint y: 189, distance: 4.2
click at [567, 189] on input "183916" at bounding box center [590, 191] width 60 height 9
type input "183917"
click at [604, 249] on button "Update" at bounding box center [611, 250] width 20 height 9
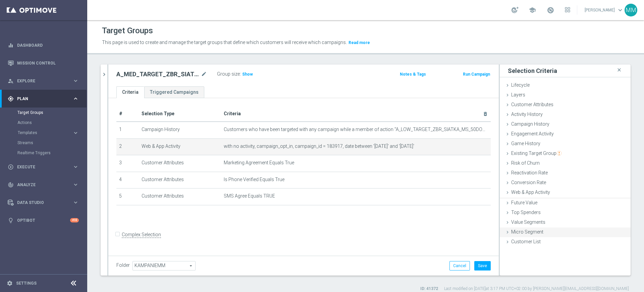
scroll to position [0, 0]
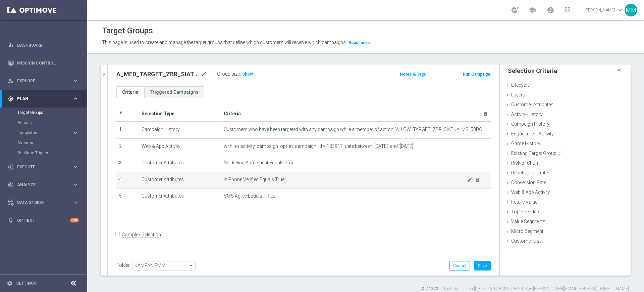
click at [311, 185] on td "Is Phone Verified Equals True mode_edit delete_forever" at bounding box center [356, 179] width 270 height 17
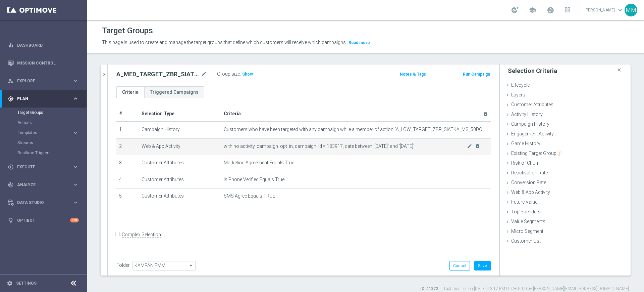
click at [328, 142] on td "with no activity, campaign_opt_in, campaign_id = 183917, date between '2025-09-…" at bounding box center [356, 146] width 270 height 17
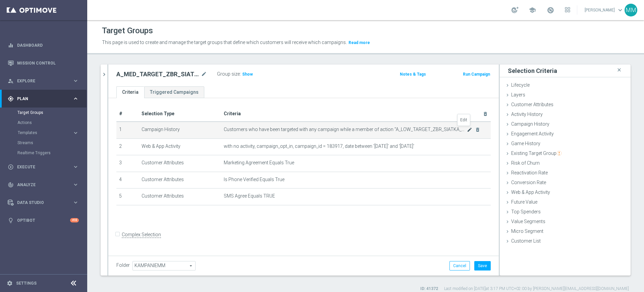
click at [467, 129] on icon "mode_edit" at bounding box center [469, 129] width 5 height 5
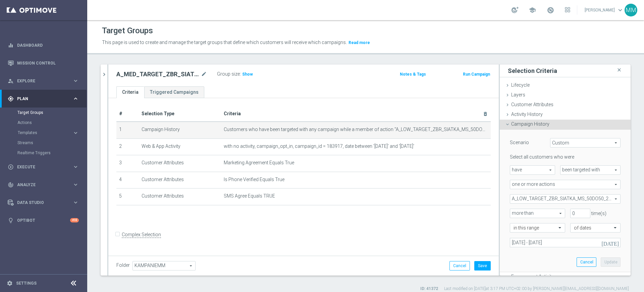
scroll to position [42, 0]
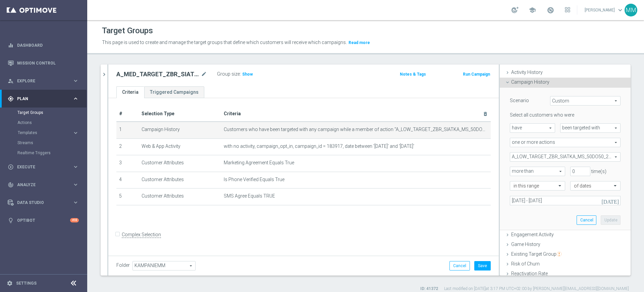
click at [547, 159] on span "A_LOW_TARGET_ZBR_SIATKA_MS_50DO50_260925" at bounding box center [565, 156] width 110 height 9
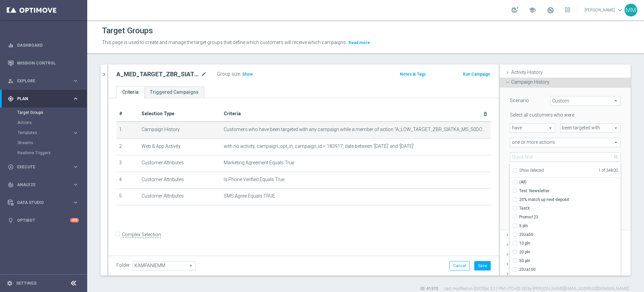
click at [528, 169] on span "Show Selected" at bounding box center [531, 170] width 25 height 5
click at [517, 169] on input "Show Selected" at bounding box center [515, 171] width 4 height 4
checkbox input "true"
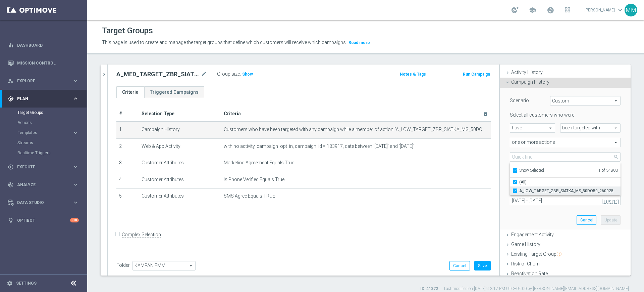
click at [526, 188] on span "A_LOW_TARGET_ZBR_SIATKA_MS_50DO50_260925" at bounding box center [569, 190] width 101 height 5
click at [519, 188] on input "A_LOW_TARGET_ZBR_SIATKA_MS_50DO50_260925" at bounding box center [517, 190] width 4 height 4
checkbox input "false"
type input "Select Action"
checkbox input "false"
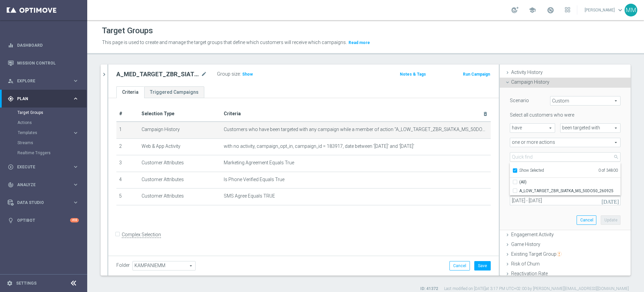
click at [523, 170] on span "Show Selected" at bounding box center [531, 170] width 25 height 5
click at [517, 170] on input "Show Selected" at bounding box center [515, 171] width 4 height 4
checkbox input "false"
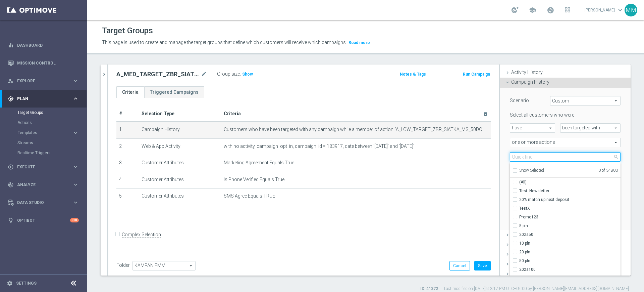
click at [523, 156] on input "search" at bounding box center [565, 156] width 111 height 9
paste input "A_MED_TARGET_ZBR_SIATKA_MS_50DO100_260925"
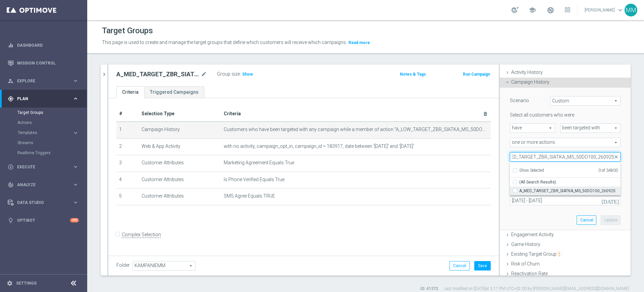
type input "A_MED_TARGET_ZBR_SIATKA_MS_50DO100_260925"
click at [532, 187] on label "A_MED_TARGET_ZBR_SIATKA_MS_50DO100_260925" at bounding box center [569, 190] width 101 height 9
click at [519, 188] on input "A_MED_TARGET_ZBR_SIATKA_MS_50DO100_260925" at bounding box center [517, 190] width 4 height 4
checkbox input "true"
type input "A_MED_TARGET_ZBR_SIATKA_MS_50DO100_260925"
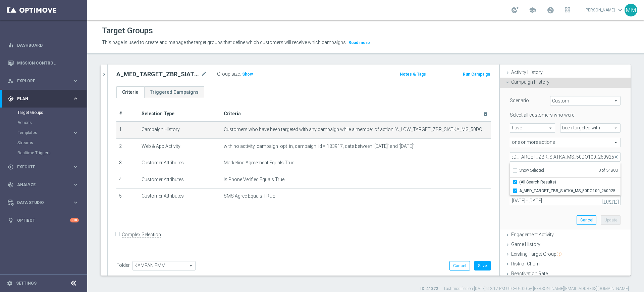
checkbox input "true"
click at [532, 212] on div "Scenario Custom Custom arrow_drop_down search Select all customers who were hav…" at bounding box center [565, 159] width 121 height 142
click at [607, 221] on button "Update" at bounding box center [611, 219] width 20 height 9
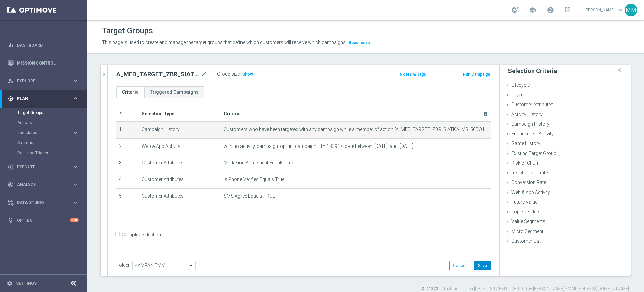
click at [474, 263] on button "Save" at bounding box center [482, 265] width 16 height 9
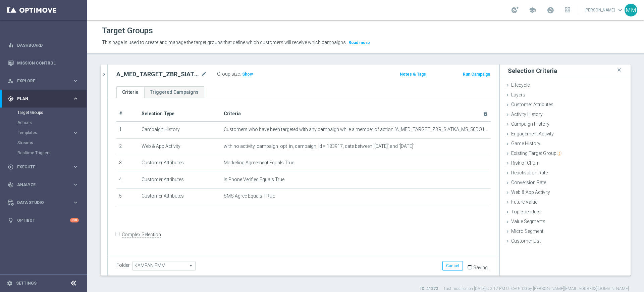
click at [243, 72] on span "Show" at bounding box center [247, 74] width 11 height 5
click at [102, 73] on icon "chevron_right" at bounding box center [104, 74] width 6 height 6
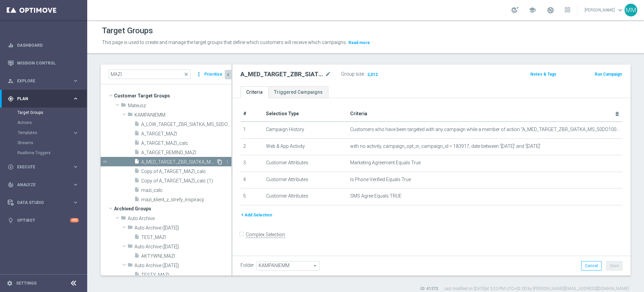
click at [217, 162] on icon "content_copy" at bounding box center [219, 161] width 5 height 5
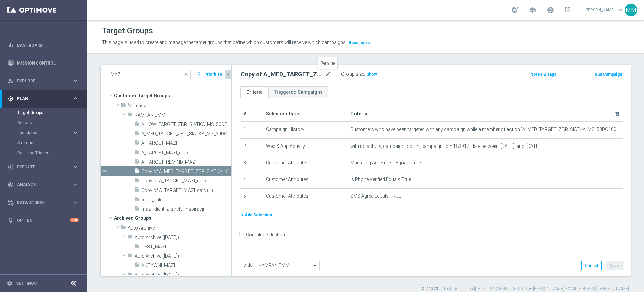
click at [326, 71] on icon "mode_edit" at bounding box center [328, 74] width 6 height 8
type input "A_HIGH_TARGET_ZBR_SIATKA_MS_50DO250_260925_SMS"
click at [342, 82] on div "A_HIGH_TARGET_ZBR_SIATKA_MS_50DO250_260925_SMS Group size : Show Notes & Tags R…" at bounding box center [432, 75] width 398 height 22
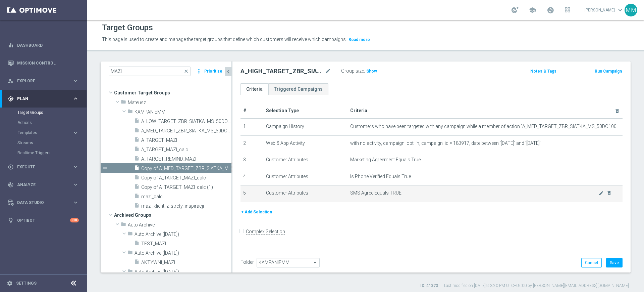
scroll to position [6, 0]
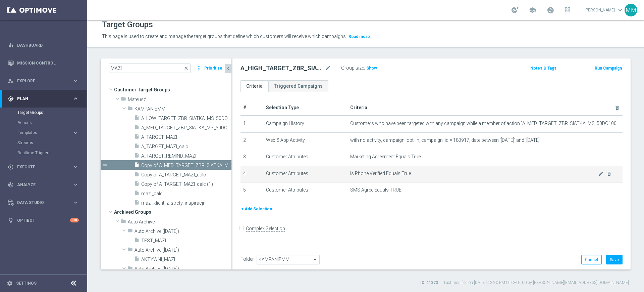
click at [406, 170] on td "Is Phone Verified Equals True mode_edit delete_forever" at bounding box center [485, 173] width 275 height 17
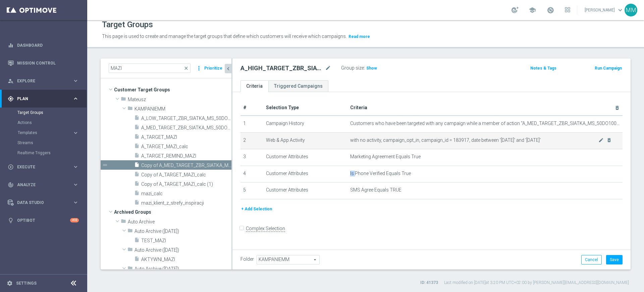
scroll to position [0, 0]
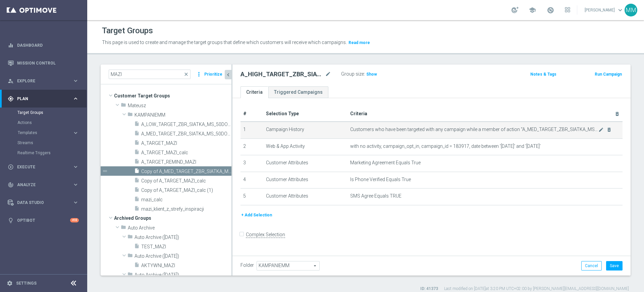
click at [507, 129] on span "Customers who have been targeted with any campaign while a member of action "A_…" at bounding box center [474, 129] width 248 height 6
click at [599, 129] on icon "mode_edit" at bounding box center [601, 129] width 5 height 5
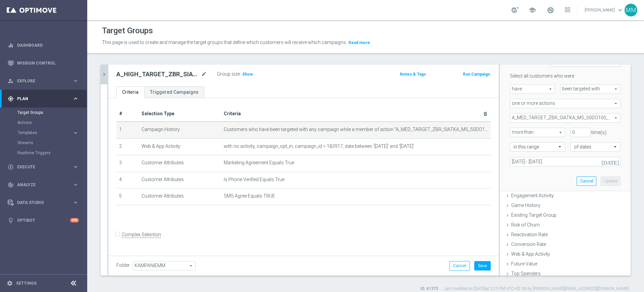
scroll to position [84, 0]
click at [544, 110] on span "A_MED_TARGET_ZBR_SIATKA_MS_50DO100_260925" at bounding box center [565, 114] width 110 height 9
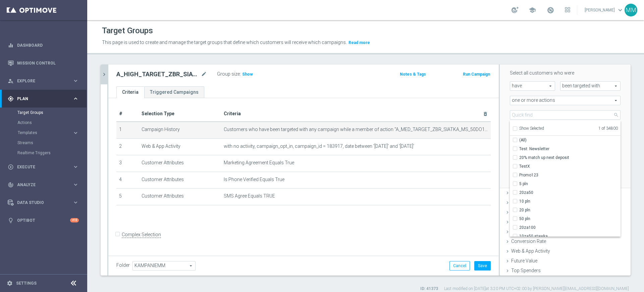
click at [530, 128] on span "Show Selected" at bounding box center [531, 128] width 25 height 5
click at [517, 128] on input "Show Selected" at bounding box center [515, 129] width 4 height 4
checkbox input "true"
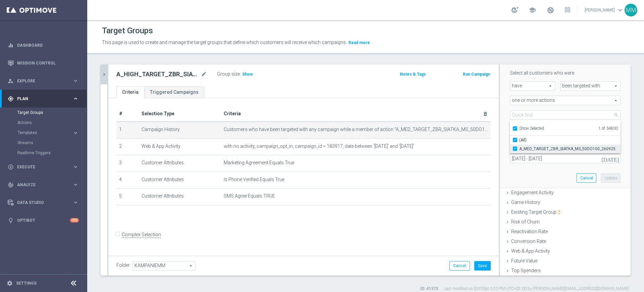
click at [535, 149] on span "A_MED_TARGET_ZBR_SIATKA_MS_50DO100_260925" at bounding box center [569, 148] width 101 height 5
click at [519, 149] on input "A_MED_TARGET_ZBR_SIATKA_MS_50DO100_260925" at bounding box center [517, 148] width 4 height 4
checkbox input "false"
type input "Select Action"
checkbox input "false"
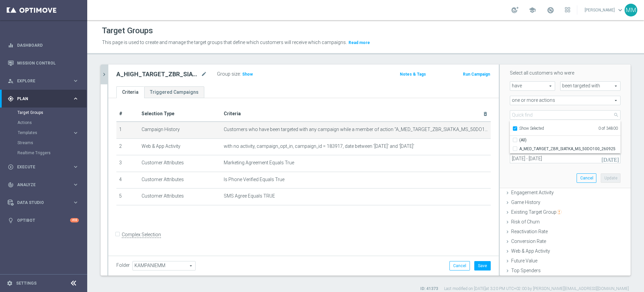
click at [529, 127] on span "Show Selected" at bounding box center [531, 128] width 25 height 5
click at [517, 127] on input "Show Selected" at bounding box center [515, 129] width 4 height 4
checkbox input "false"
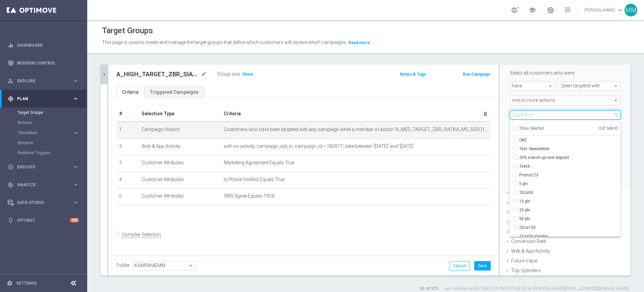
click at [529, 115] on input "search" at bounding box center [565, 114] width 111 height 9
paste input "A_HIGH_TARGET_ZBR_SIATKA_MS_50DO250_260925"
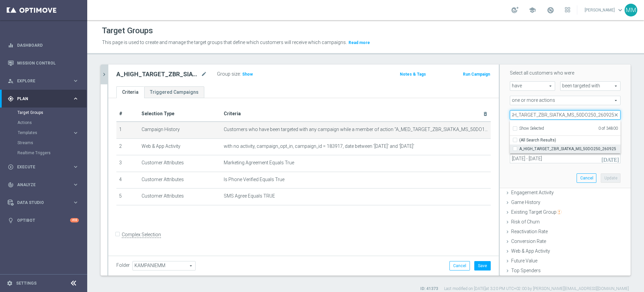
type input "A_HIGH_TARGET_ZBR_SIATKA_MS_50DO250_260925"
click at [536, 150] on span "A_HIGH_TARGET_ZBR_SIATKA_MS_50DO250_260925" at bounding box center [569, 148] width 101 height 5
click at [519, 150] on input "A_HIGH_TARGET_ZBR_SIATKA_MS_50DO250_260925" at bounding box center [517, 148] width 4 height 4
checkbox input "true"
type input "A_HIGH_TARGET_ZBR_SIATKA_MS_50DO250_260925"
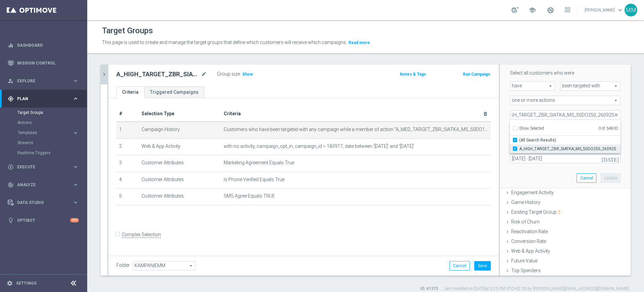
checkbox input "true"
click at [536, 181] on div "Scenario Custom Custom arrow_drop_down search Select all customers who were hav…" at bounding box center [565, 117] width 121 height 142
click at [601, 177] on button "Update" at bounding box center [611, 177] width 20 height 9
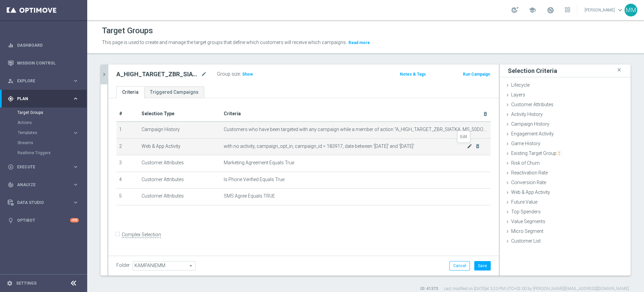
click at [467, 146] on icon "mode_edit" at bounding box center [469, 145] width 5 height 5
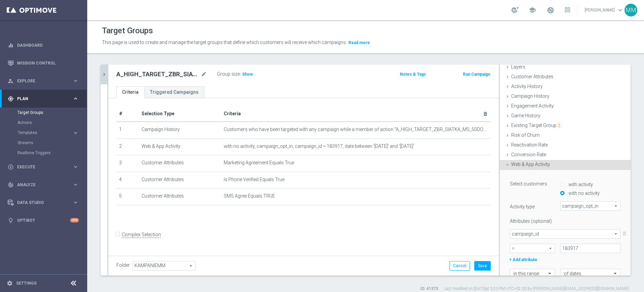
scroll to position [42, 0]
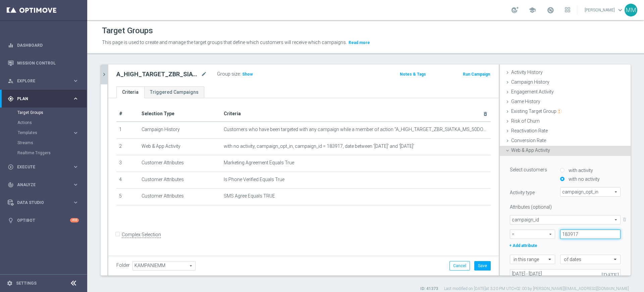
click at [568, 231] on input "183917" at bounding box center [590, 233] width 60 height 9
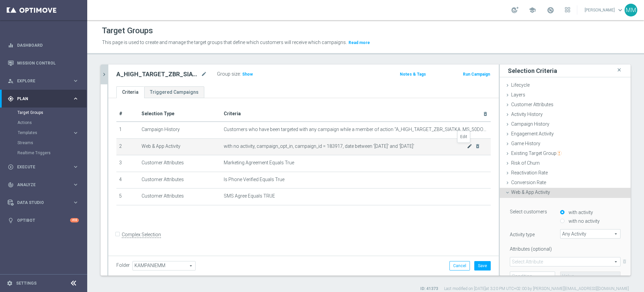
click at [467, 146] on icon "mode_edit" at bounding box center [469, 145] width 5 height 5
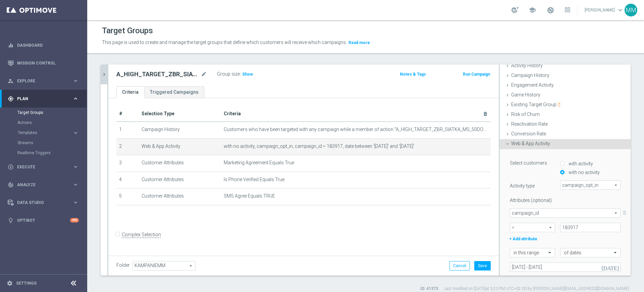
scroll to position [84, 0]
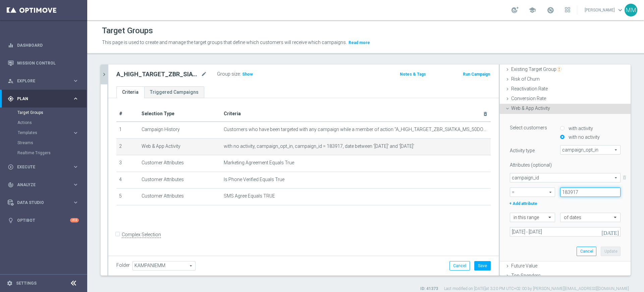
click at [578, 195] on input "183917" at bounding box center [590, 191] width 60 height 9
type input "183918"
click at [601, 248] on button "Update" at bounding box center [611, 250] width 20 height 9
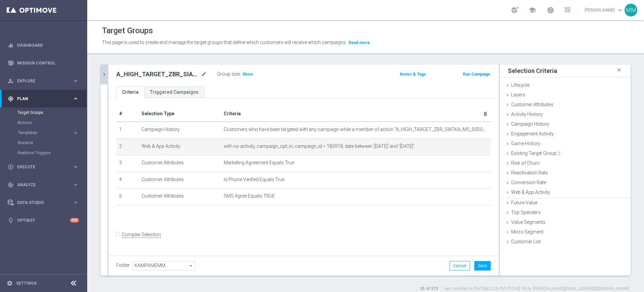
scroll to position [0, 0]
click at [480, 261] on button "Save" at bounding box center [482, 265] width 16 height 9
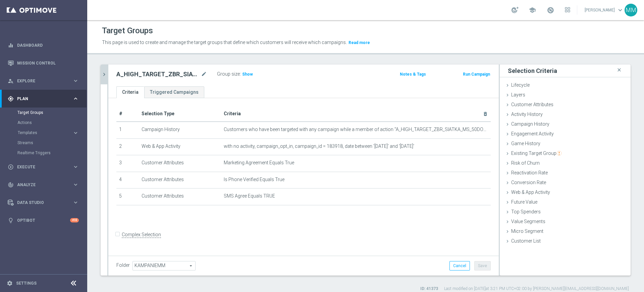
click at [106, 76] on icon "chevron_right" at bounding box center [104, 74] width 6 height 6
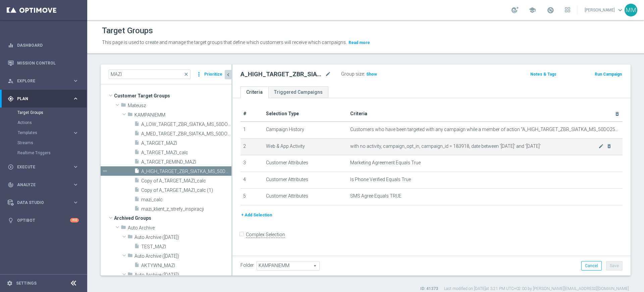
click at [401, 149] on span "with no activity, campaign_opt_in, campaign_id = 183918, date between '[DATE]' …" at bounding box center [474, 146] width 248 height 6
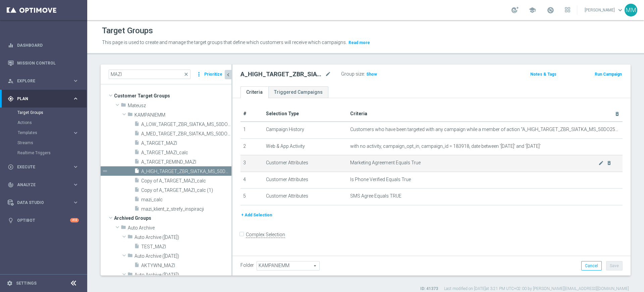
click at [410, 155] on td "Marketing Agreement Equals True mode_edit delete_forever" at bounding box center [485, 163] width 275 height 17
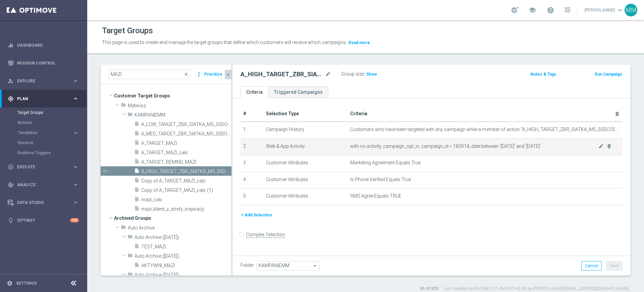
click at [401, 142] on td "with no activity, campaign_opt_in, campaign_id = 183918, date between '2025-09-…" at bounding box center [485, 146] width 275 height 17
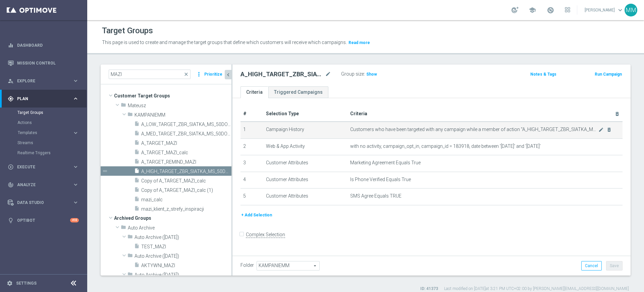
click at [407, 131] on span "Customers who have been targeted with any campaign while a member of action "A_…" at bounding box center [474, 129] width 248 height 6
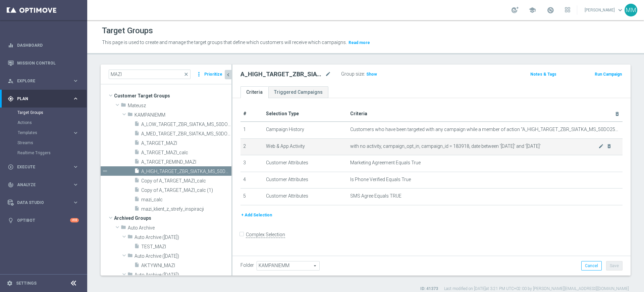
click at [348, 150] on td "with no activity, campaign_opt_in, campaign_id = 183918, date between '2025-09-…" at bounding box center [485, 146] width 275 height 17
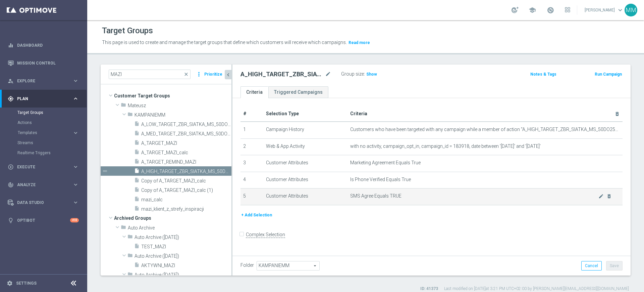
click at [362, 192] on td "SMS Agree Equals TRUE mode_edit delete_forever" at bounding box center [485, 196] width 275 height 17
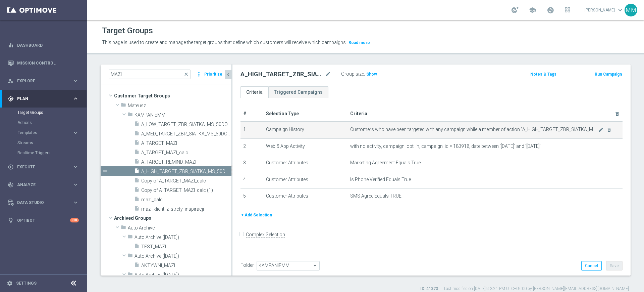
click at [348, 127] on td "Customers who have been targeted with any campaign while a member of action "A_…" at bounding box center [485, 129] width 275 height 17
click at [352, 131] on span "Customers who have been targeted with any campaign while a member of action "A_…" at bounding box center [474, 129] width 248 height 6
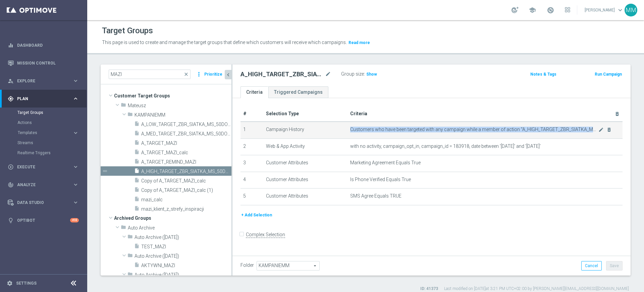
click at [352, 131] on span "Customers who have been targeted with any campaign while a member of action "A_…" at bounding box center [474, 129] width 248 height 6
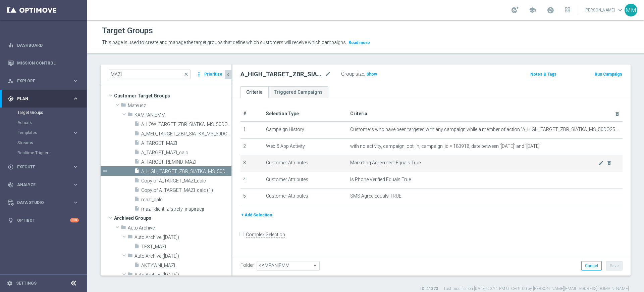
click at [295, 165] on td "Customer Attributes" at bounding box center [305, 163] width 84 height 17
click at [384, 166] on td "Marketing Agreement Equals True mode_edit delete_forever" at bounding box center [485, 163] width 275 height 17
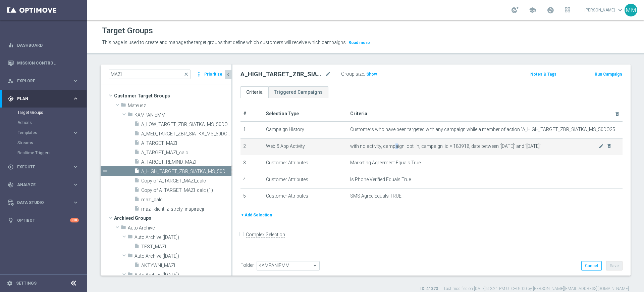
click at [394, 144] on span "with no activity, campaign_opt_in, campaign_id = 183918, date between '[DATE]' …" at bounding box center [474, 146] width 248 height 6
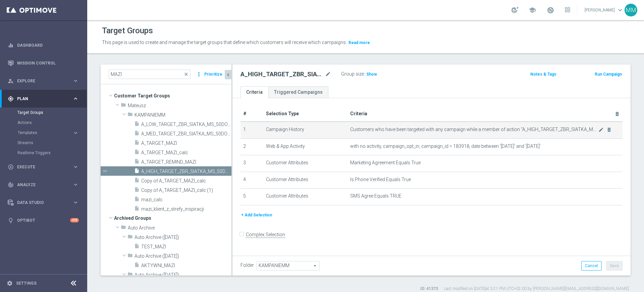
click at [400, 131] on span "Customers who have been targeted with any campaign while a member of action "A_…" at bounding box center [474, 129] width 248 height 6
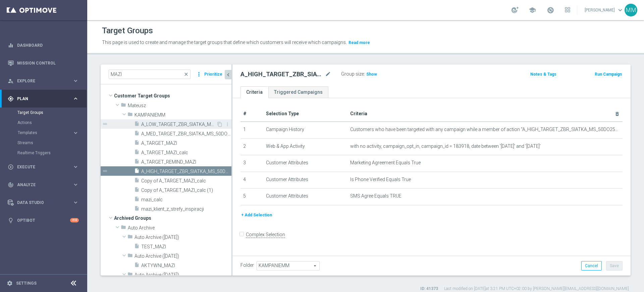
click at [149, 127] on div "insert_drive_file A_LOW_TARGET_ZBR_SIATKA_MS_50DO50_260925_SMS" at bounding box center [175, 123] width 82 height 9
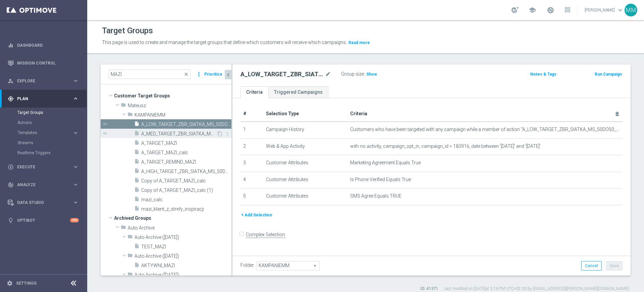
click at [157, 134] on span "A_MED_TARGET_ZBR_SIATKA_MS_50DO100_260925_SMS" at bounding box center [178, 134] width 75 height 6
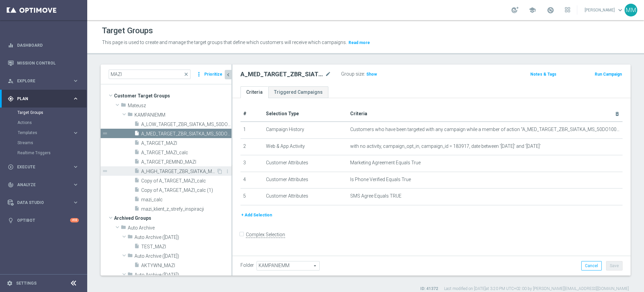
click at [168, 170] on span "A_HIGH_TARGET_ZBR_SIATKA_MS_50DO250_260925_SMS" at bounding box center [178, 171] width 75 height 6
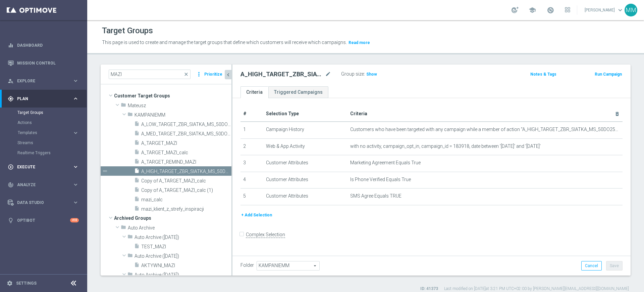
click at [23, 161] on div "play_circle_outline Execute keyboard_arrow_right" at bounding box center [43, 167] width 87 height 18
click at [40, 133] on div "Campaign Builder" at bounding box center [51, 130] width 69 height 10
click at [42, 132] on link "Campaign Builder" at bounding box center [43, 129] width 52 height 5
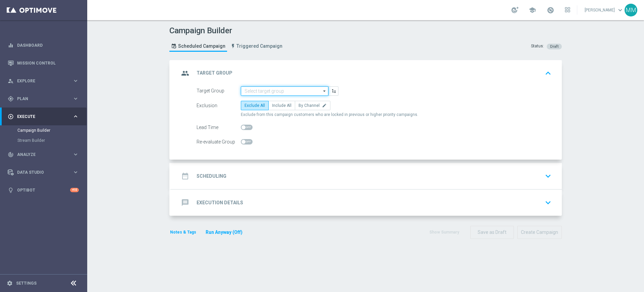
click at [245, 93] on input at bounding box center [285, 90] width 88 height 9
paste input "A_LOW_TARGET_ZBR_SIATKA_MS_50DO50_260925_SMS"
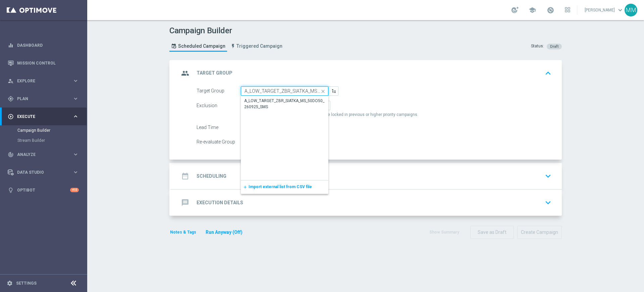
scroll to position [0, 42]
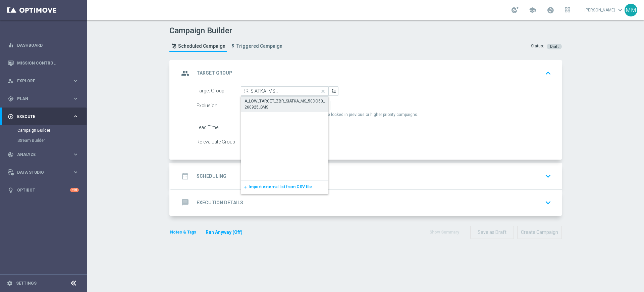
click at [262, 104] on div "A_LOW_TARGET_ZBR_SIATKA_MS_50DO50_260925_SMS" at bounding box center [285, 104] width 80 height 12
type input "A_LOW_TARGET_ZBR_SIATKA_MS_50DO50_260925_SMS"
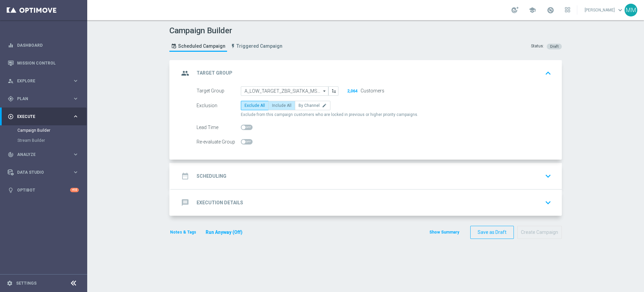
click at [288, 105] on label "Include All" at bounding box center [281, 105] width 27 height 9
click at [276, 105] on input "Include All" at bounding box center [274, 106] width 4 height 4
radio input "true"
click at [248, 140] on span at bounding box center [247, 141] width 12 height 5
click at [248, 140] on input "checkbox" at bounding box center [247, 141] width 12 height 5
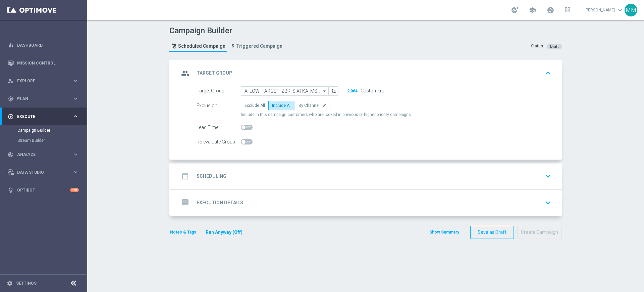
checkbox input "true"
click at [256, 173] on div "date_range Scheduling keyboard_arrow_down" at bounding box center [366, 175] width 375 height 13
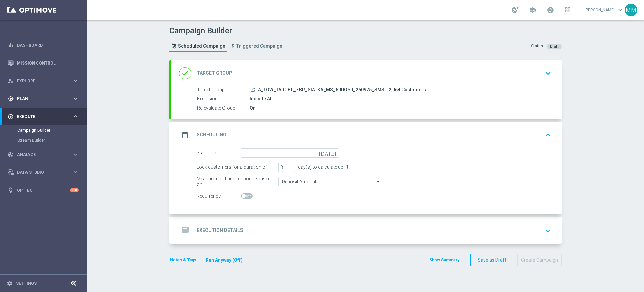
click at [48, 101] on div "gps_fixed Plan keyboard_arrow_right" at bounding box center [43, 99] width 87 height 18
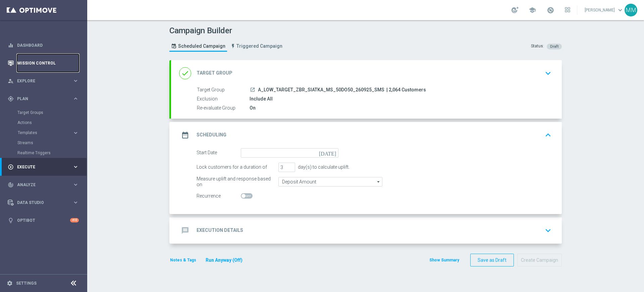
click at [29, 54] on link "Mission Control" at bounding box center [48, 63] width 62 height 18
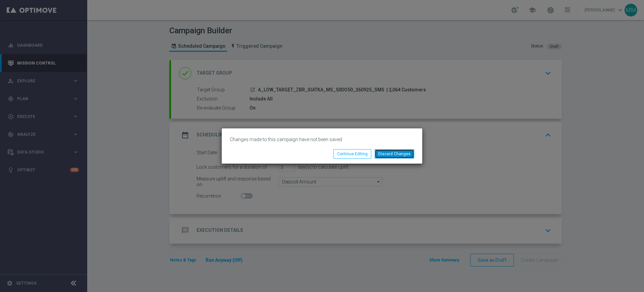
click at [404, 157] on button "Discard Changes" at bounding box center [395, 153] width 40 height 9
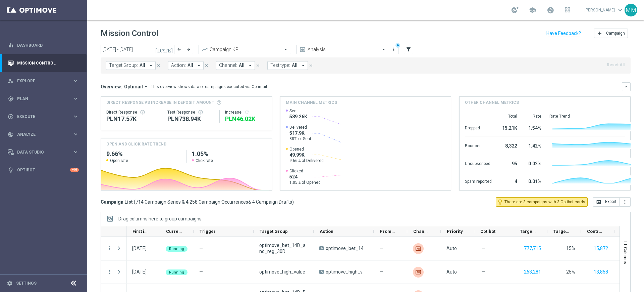
click at [133, 65] on span "Target Group:" at bounding box center [123, 65] width 29 height 6
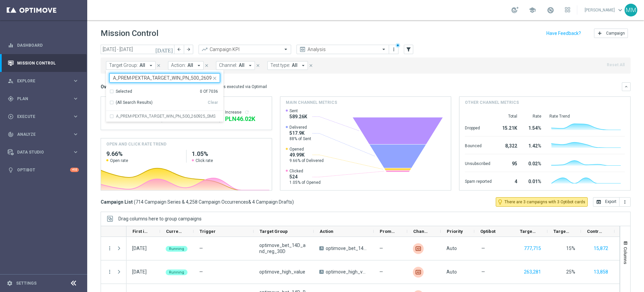
scroll to position [0, 15]
click at [145, 113] on div "A_PREM-PEXTRA_TARGET_WIN_PN_500_260925_SMS" at bounding box center [164, 116] width 111 height 11
type input "A_PREM-PEXTRA_TARGET_WIN_PN_500_260925_SMS"
click at [241, 88] on div "This overview shows data of campaigns executed via Optimail" at bounding box center [209, 87] width 116 height 6
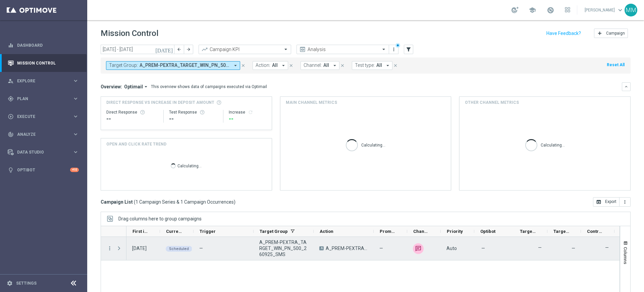
click at [106, 247] on div "more_vert" at bounding box center [107, 248] width 12 height 23
click at [109, 247] on icon "more_vert" at bounding box center [110, 248] width 6 height 6
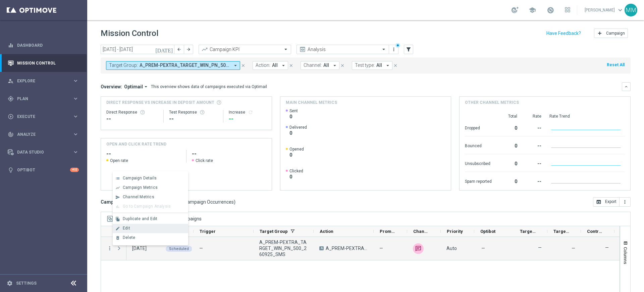
click at [142, 226] on div "Edit" at bounding box center [154, 227] width 62 height 5
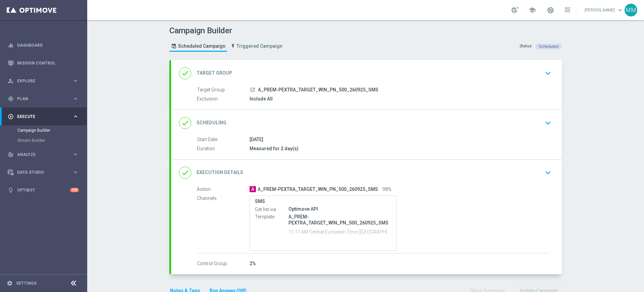
click at [286, 68] on div "done Target Group keyboard_arrow_down" at bounding box center [366, 73] width 375 height 13
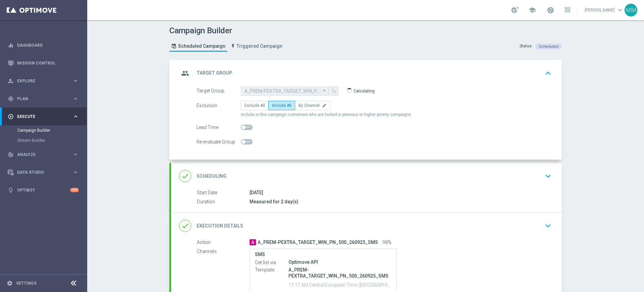
click at [249, 140] on span at bounding box center [247, 141] width 12 height 5
click at [249, 140] on input "checkbox" at bounding box center [247, 141] width 12 height 5
checkbox input "true"
click at [364, 73] on div "group Target Group keyboard_arrow_up" at bounding box center [366, 73] width 375 height 13
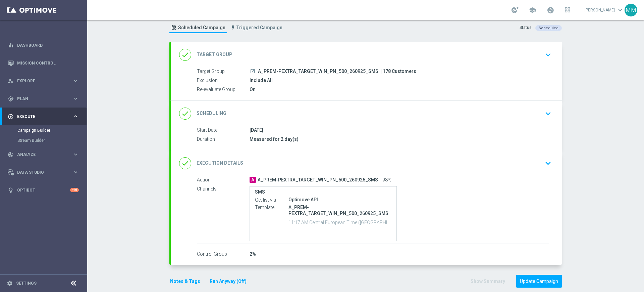
scroll to position [28, 0]
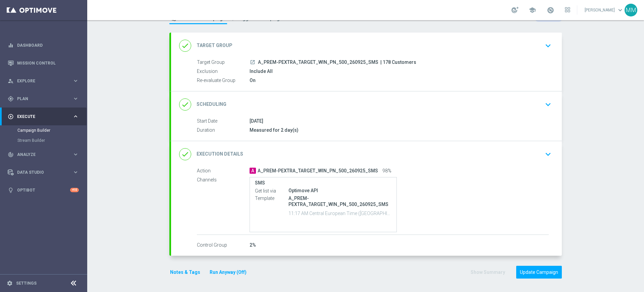
click at [177, 271] on button "Notes & Tags" at bounding box center [185, 272] width 32 height 8
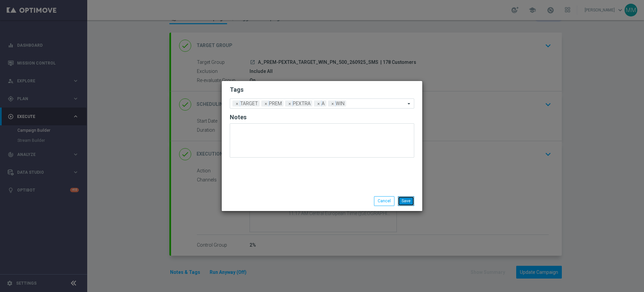
click at [399, 203] on button "Save" at bounding box center [406, 200] width 16 height 9
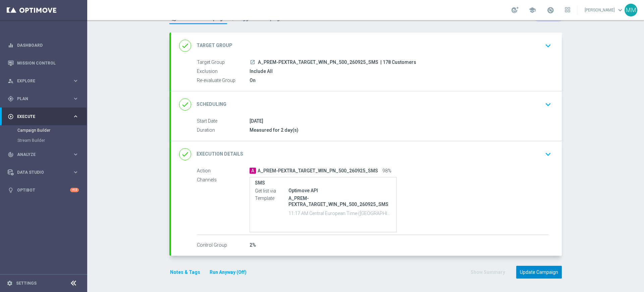
click at [544, 273] on button "Update Campaign" at bounding box center [539, 271] width 46 height 13
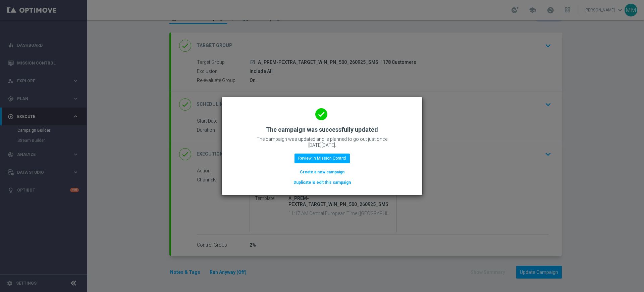
click at [338, 175] on button "Create a new campaign" at bounding box center [322, 171] width 46 height 7
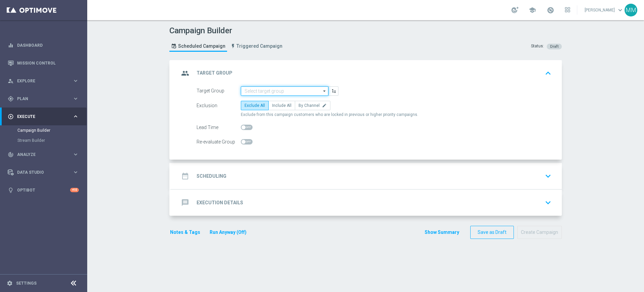
click at [267, 91] on input at bounding box center [285, 90] width 88 height 9
paste input "A_LOW_TARGET_ZBR_SIATKA_MS_50DO50_260925_SMS"
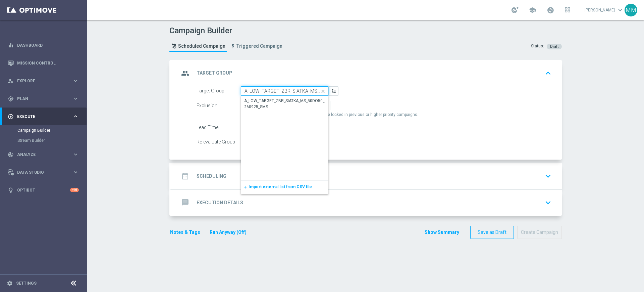
scroll to position [0, 42]
click at [268, 97] on div "A_LOW_TARGET_ZBR_SIATKA_MS_50DO50_260925_SMS" at bounding box center [285, 103] width 88 height 15
type input "A_LOW_TARGET_ZBR_SIATKA_MS_50DO50_260925_SMS"
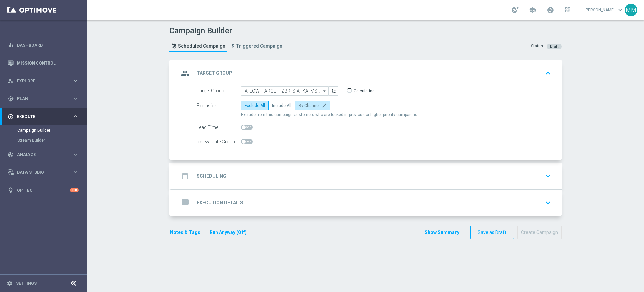
click at [302, 103] on span "By Channel" at bounding box center [309, 105] width 21 height 5
click at [302, 104] on input "By Channel edit" at bounding box center [301, 106] width 4 height 4
radio input "true"
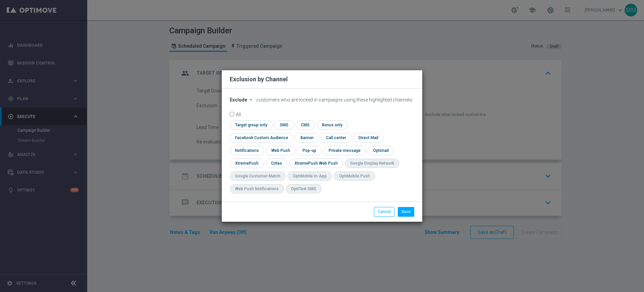
click at [243, 102] on span "Exclude" at bounding box center [238, 99] width 17 height 5
click at [247, 119] on div "Include" at bounding box center [242, 115] width 25 height 8
click at [260, 129] on input "checkbox" at bounding box center [250, 124] width 41 height 9
checkbox input "true"
click at [262, 139] on input "checkbox" at bounding box center [260, 137] width 61 height 9
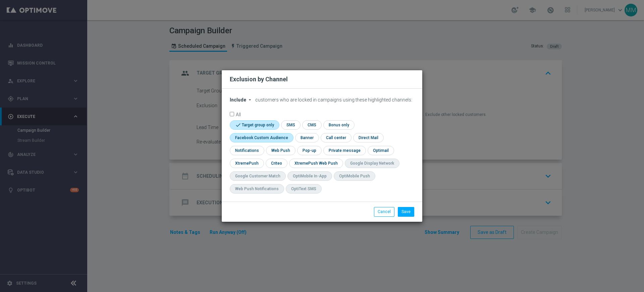
checkbox input "true"
click at [274, 162] on input "checkbox" at bounding box center [276, 162] width 21 height 9
checkbox input "true"
click at [382, 207] on button "Cancel" at bounding box center [384, 211] width 20 height 9
radio input "true"
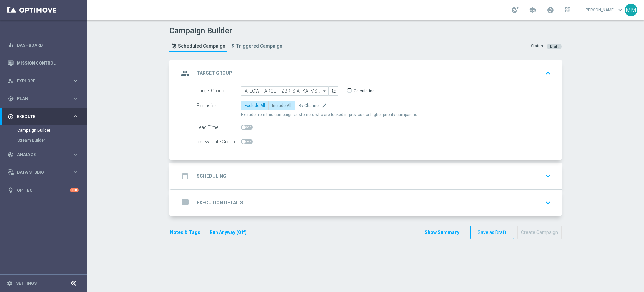
click at [269, 101] on label "Include All" at bounding box center [281, 105] width 27 height 9
click at [272, 104] on input "Include All" at bounding box center [274, 106] width 4 height 4
radio input "true"
click at [242, 141] on span at bounding box center [244, 142] width 4 height 4
click at [241, 141] on input "checkbox" at bounding box center [247, 141] width 12 height 5
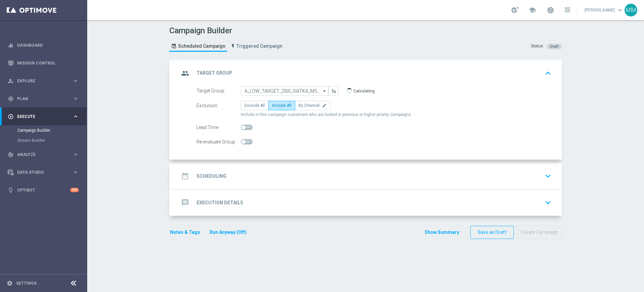
checkbox input "true"
click at [264, 168] on div "date_range Scheduling keyboard_arrow_down" at bounding box center [366, 176] width 391 height 26
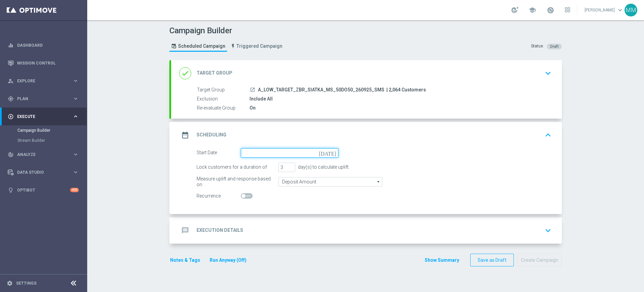
click at [272, 154] on input at bounding box center [290, 152] width 98 height 9
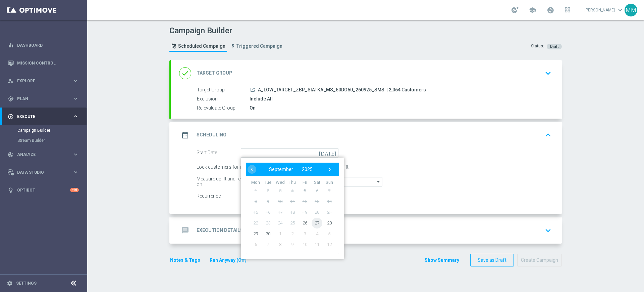
click at [314, 221] on span "27" at bounding box center [317, 222] width 11 height 11
type input "[DATE]"
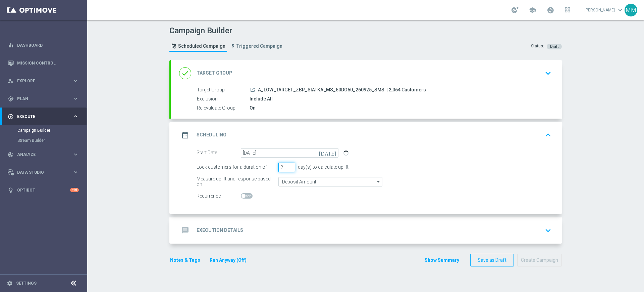
click at [287, 169] on input "2" at bounding box center [286, 166] width 17 height 9
type input "1"
click at [287, 169] on input "1" at bounding box center [286, 166] width 17 height 9
click at [292, 184] on input "Deposit Amount" at bounding box center [330, 181] width 104 height 9
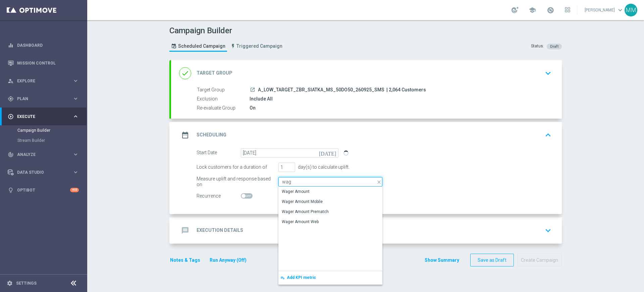
click at [292, 185] on input "wag" at bounding box center [330, 181] width 104 height 9
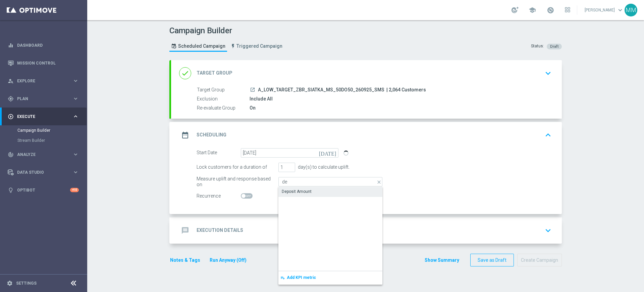
click at [291, 188] on div "Deposit Amount" at bounding box center [297, 191] width 30 height 6
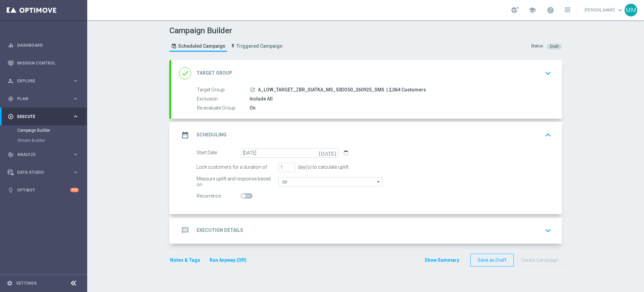
type input "Deposit Amount"
click at [260, 233] on div "message Execution Details keyboard_arrow_down" at bounding box center [366, 230] width 375 height 13
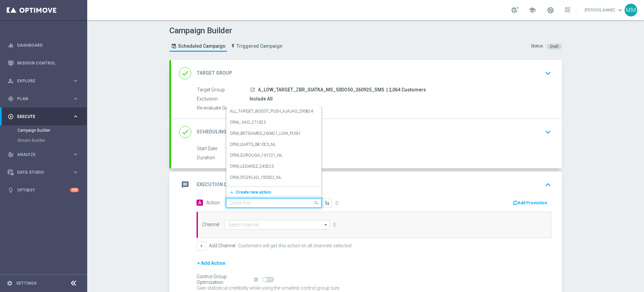
click at [249, 201] on input "text" at bounding box center [267, 203] width 75 height 6
click at [254, 192] on span "Create new action" at bounding box center [253, 192] width 35 height 5
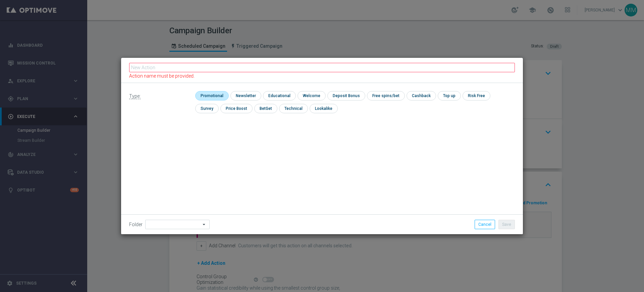
click at [215, 99] on input "checkbox" at bounding box center [211, 95] width 32 height 9
checkbox input "true"
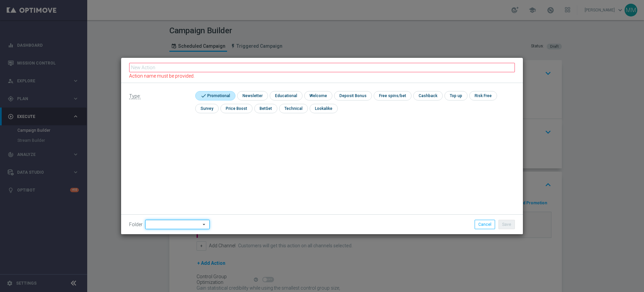
click at [189, 224] on input at bounding box center [177, 223] width 64 height 9
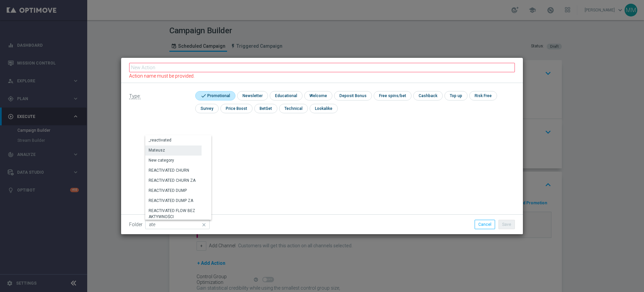
click at [172, 149] on div "Mateusz" at bounding box center [173, 149] width 56 height 9
type input "Mateusz"
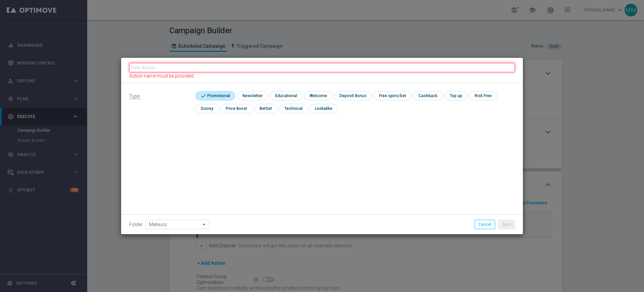
click at [210, 67] on input "text" at bounding box center [322, 67] width 386 height 9
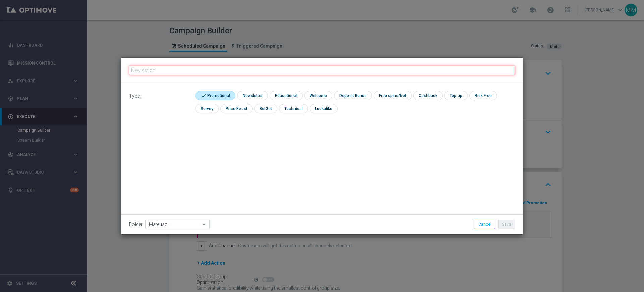
paste input "A_LOW_TARGET_ZBR_SIATKA_MS_50DO50_260925_SMS"
type input "A_LOW_TARGET_ZBR_SIATKA_MS_50DO50_260925_SMS"
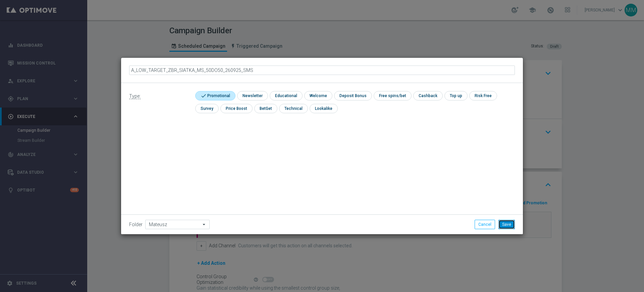
click at [503, 223] on button "Save" at bounding box center [507, 223] width 16 height 9
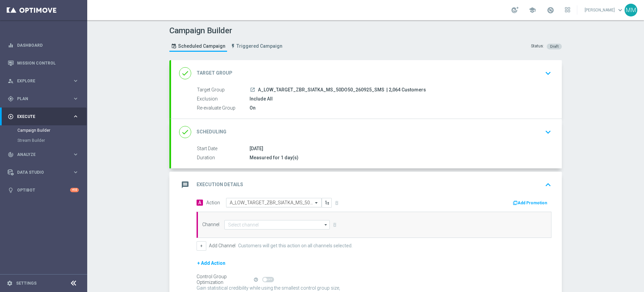
scroll to position [42, 0]
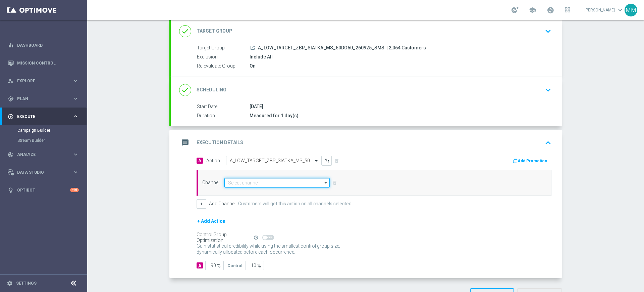
click at [244, 183] on input at bounding box center [276, 182] width 105 height 9
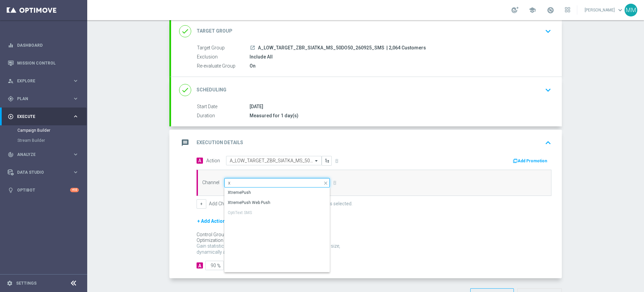
click at [243, 183] on input "x" at bounding box center [276, 182] width 105 height 9
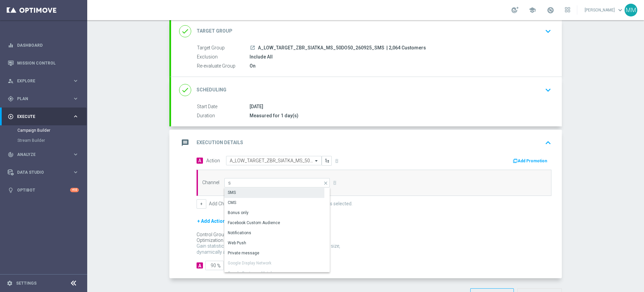
click at [240, 189] on div "SMS" at bounding box center [274, 192] width 100 height 9
type input "SMS"
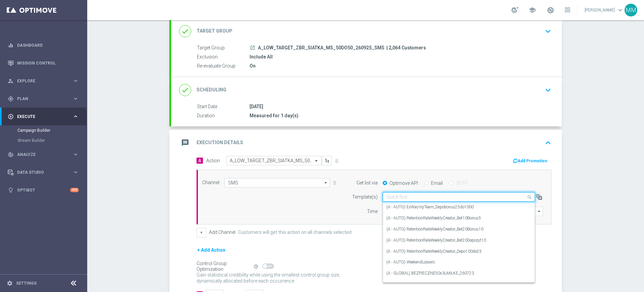
click at [407, 198] on input "text" at bounding box center [452, 197] width 132 height 6
paste input "A_LOW_TARGET_ZBR_SIATKA_MS_50DO50_260925_SMS"
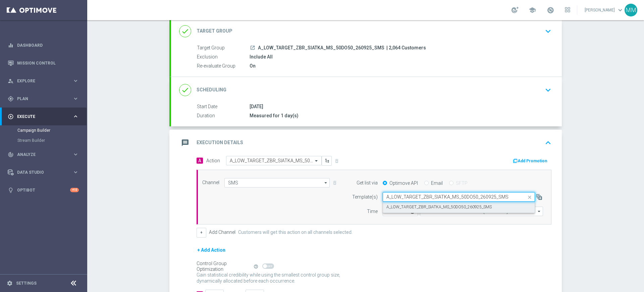
click at [415, 205] on label "A_LOW_TARGET_ZBR_SIATKA_MS_50DO50_260925_SMS" at bounding box center [438, 207] width 105 height 6
type input "A_LOW_TARGET_ZBR_SIATKA_MS_50DO50_260925_SMS"
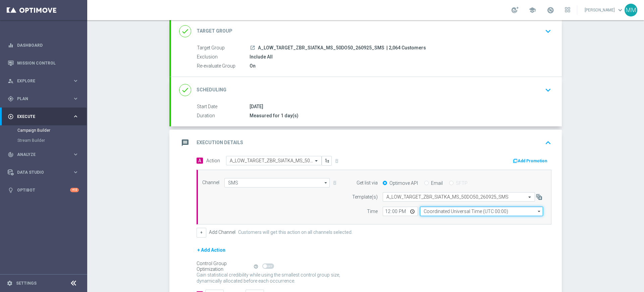
click at [452, 211] on input "Coordinated Universal Time (UTC 00:00)" at bounding box center [481, 210] width 123 height 9
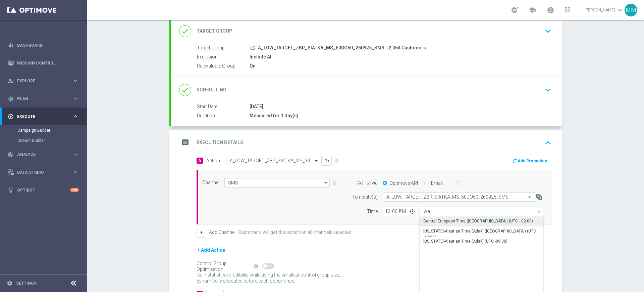
click at [443, 219] on div "Central European Time ([GEOGRAPHIC_DATA]) (UTC +02:00)" at bounding box center [478, 221] width 110 height 6
type input "Central European Time ([GEOGRAPHIC_DATA]) (UTC +02:00)"
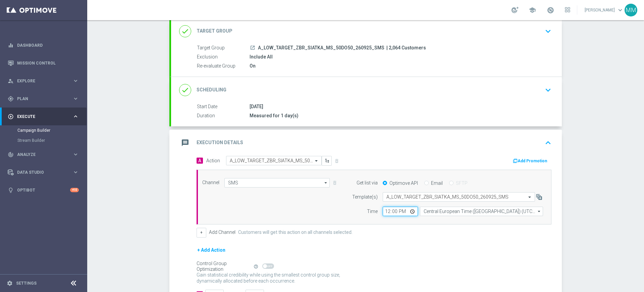
click at [385, 210] on input "12:00" at bounding box center [400, 210] width 35 height 9
type input "10:30"
click at [299, 206] on div "Channel SMS SMS arrow_drop_down Show Selected 1 of 22 Target group only SMS" at bounding box center [372, 197] width 351 height 38
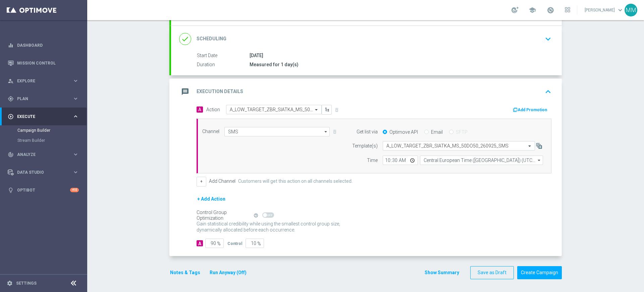
scroll to position [94, 0]
drag, startPoint x: 209, startPoint y: 244, endPoint x: 251, endPoint y: 241, distance: 42.4
click at [251, 241] on div "A 90 % Control 10 %" at bounding box center [374, 242] width 355 height 9
type input "98"
type input "2"
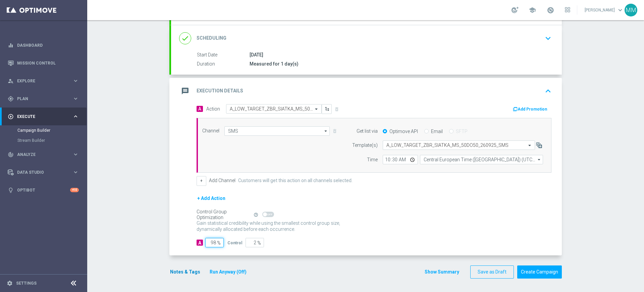
type input "98"
click at [176, 270] on button "Notes & Tags" at bounding box center [185, 271] width 32 height 8
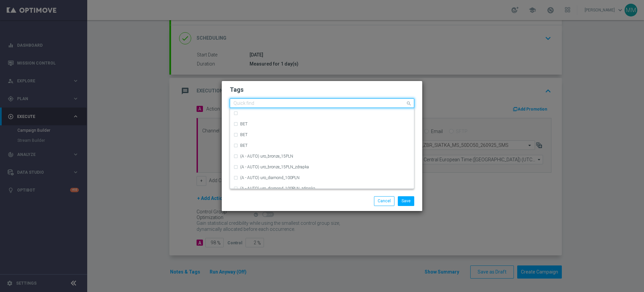
click at [258, 105] on input "text" at bounding box center [320, 104] width 172 height 6
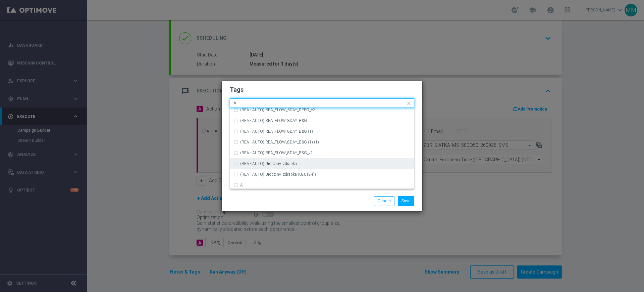
scroll to position [797, 0]
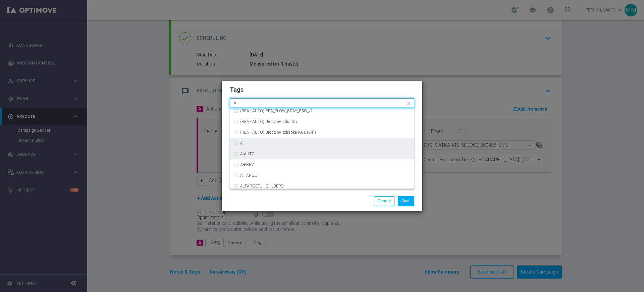
click at [252, 145] on div "A" at bounding box center [322, 143] width 177 height 11
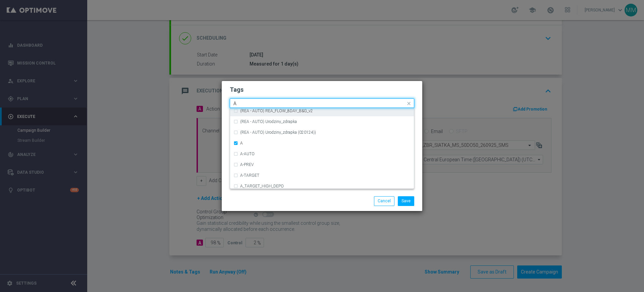
click at [249, 106] on div "A" at bounding box center [319, 104] width 173 height 7
click at [250, 102] on input "A" at bounding box center [320, 104] width 172 height 6
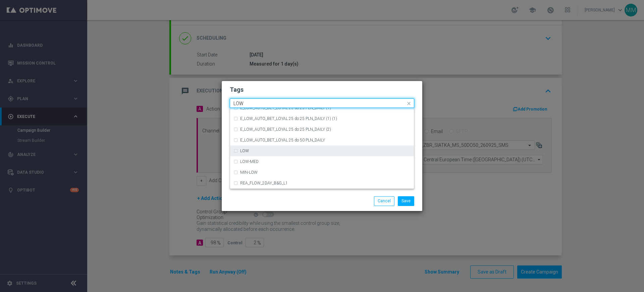
click at [254, 152] on div "LOW" at bounding box center [325, 151] width 170 height 4
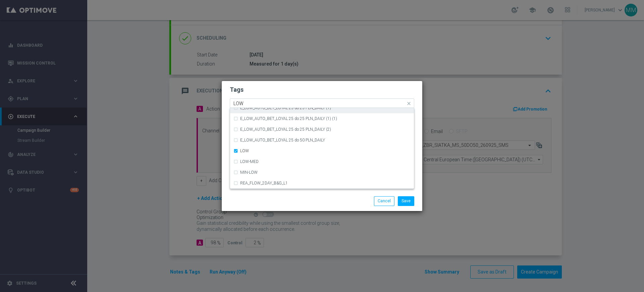
click at [247, 102] on input "LOW" at bounding box center [320, 104] width 172 height 6
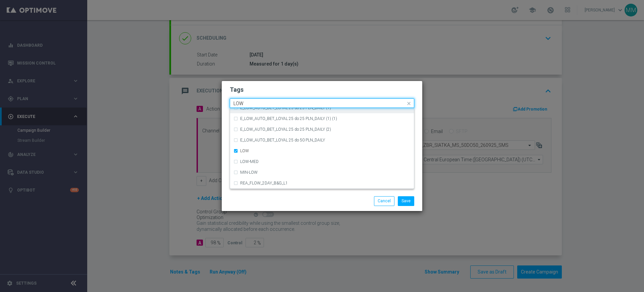
click at [247, 102] on input "LOW" at bounding box center [320, 104] width 172 height 6
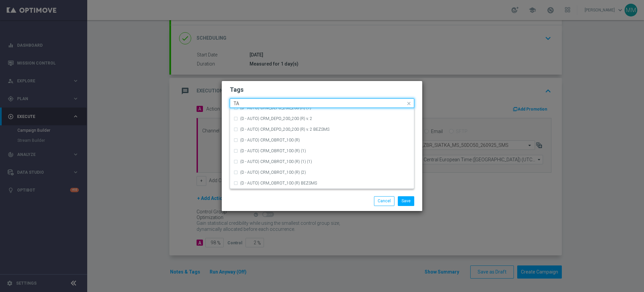
scroll to position [0, 0]
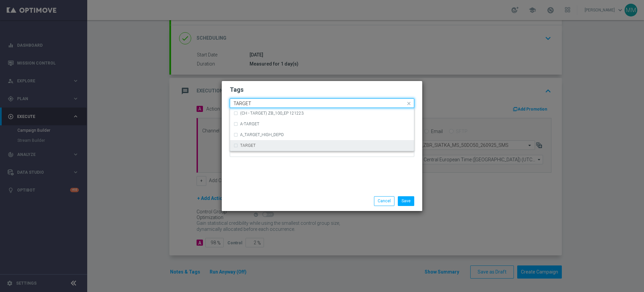
click at [264, 142] on div "TARGET" at bounding box center [322, 145] width 177 height 11
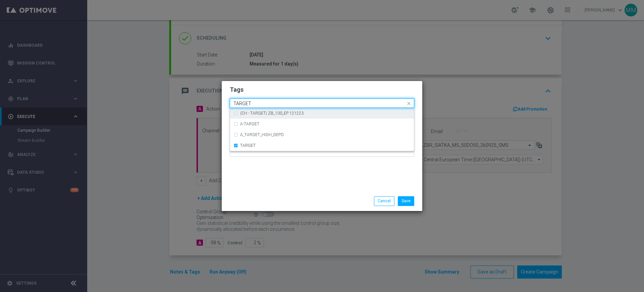
click at [260, 102] on input "TARGET" at bounding box center [320, 104] width 172 height 6
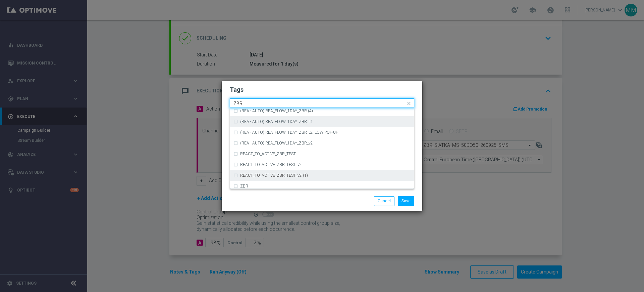
scroll to position [70, 0]
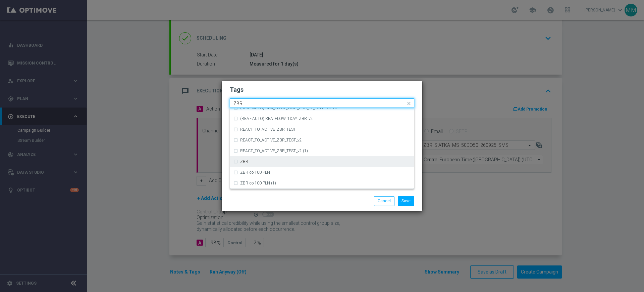
click at [259, 160] on div "ZBR" at bounding box center [325, 161] width 170 height 4
type input "ZBR"
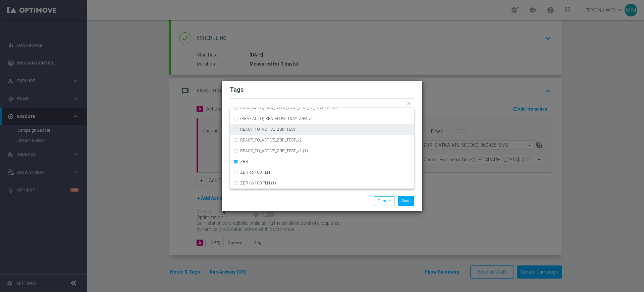
click at [271, 86] on h2 "Tags" at bounding box center [322, 90] width 185 height 8
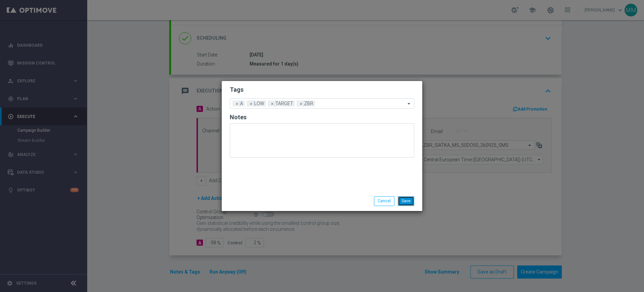
click at [407, 200] on button "Save" at bounding box center [406, 200] width 16 height 9
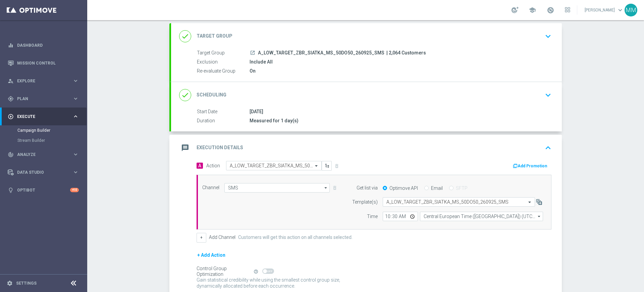
scroll to position [0, 0]
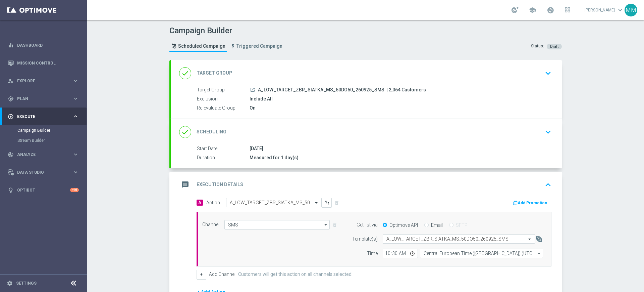
click at [289, 131] on div "done Scheduling keyboard_arrow_down" at bounding box center [366, 131] width 375 height 13
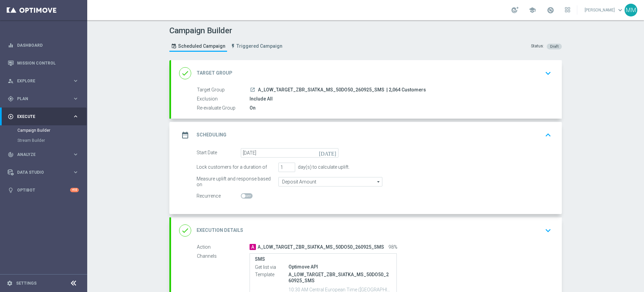
click at [279, 126] on div "date_range Scheduling keyboard_arrow_up" at bounding box center [366, 135] width 391 height 26
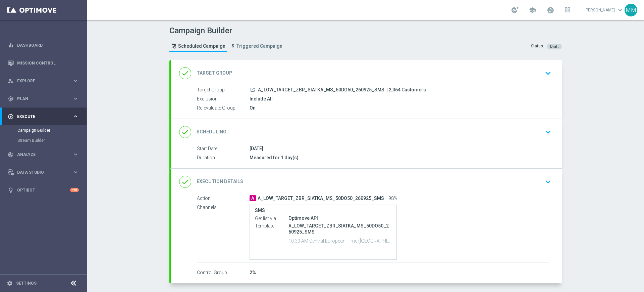
click at [288, 130] on div "done Scheduling keyboard_arrow_down" at bounding box center [366, 131] width 375 height 13
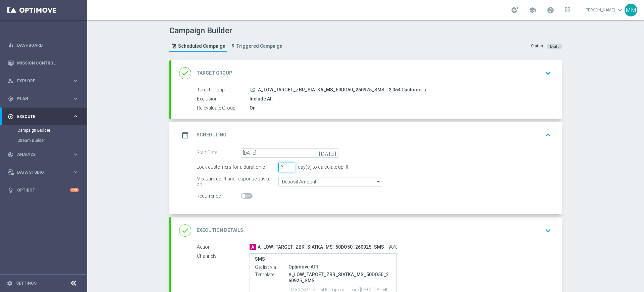
type input "2"
click at [288, 166] on input "2" at bounding box center [286, 166] width 17 height 9
click at [293, 134] on div "date_range Scheduling keyboard_arrow_up" at bounding box center [366, 134] width 375 height 13
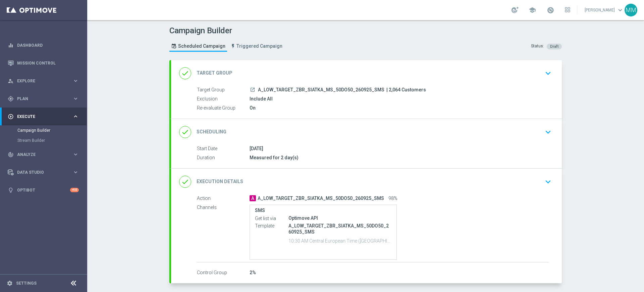
click at [281, 135] on div "done Scheduling keyboard_arrow_down" at bounding box center [366, 131] width 375 height 13
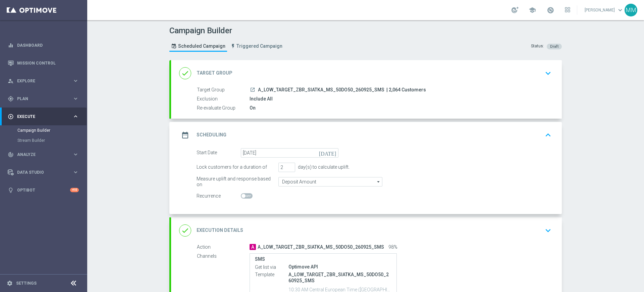
click at [291, 130] on div "date_range Scheduling keyboard_arrow_up Start Date [DATE] Duration Measured for…" at bounding box center [366, 168] width 391 height 92
click at [294, 127] on div "date_range Scheduling keyboard_arrow_up" at bounding box center [366, 135] width 391 height 26
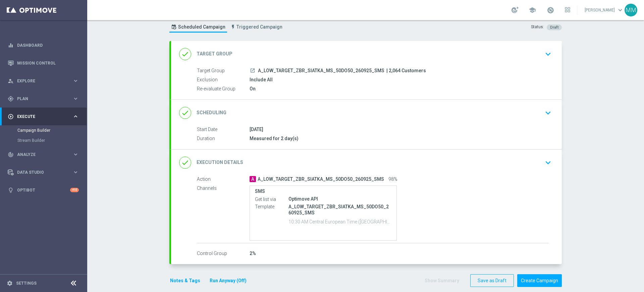
scroll to position [28, 0]
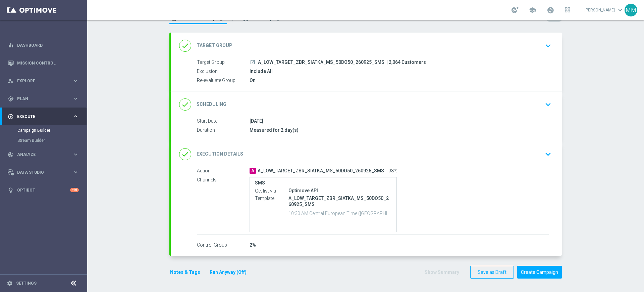
click at [180, 272] on button "Notes & Tags" at bounding box center [185, 272] width 32 height 8
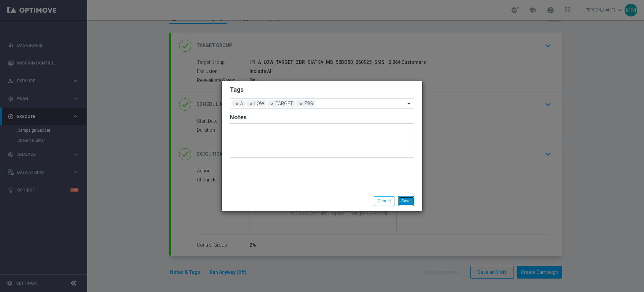
click at [409, 199] on button "Save" at bounding box center [406, 200] width 16 height 9
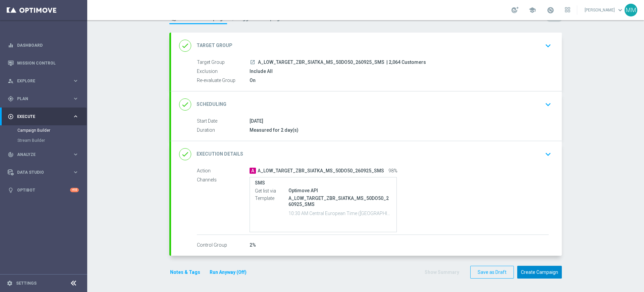
click at [526, 272] on button "Create Campaign" at bounding box center [539, 271] width 45 height 13
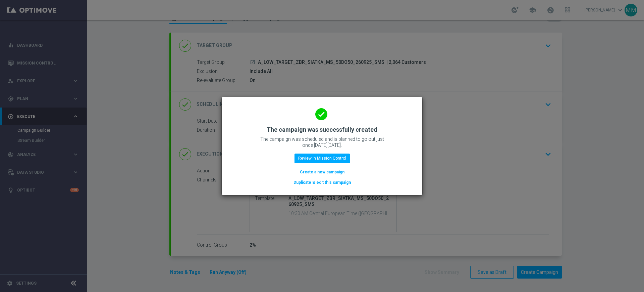
click at [341, 171] on button "Create a new campaign" at bounding box center [322, 171] width 46 height 7
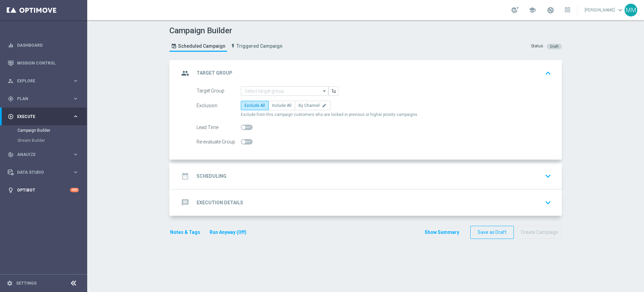
scroll to position [0, 0]
click at [272, 93] on input at bounding box center [285, 90] width 88 height 9
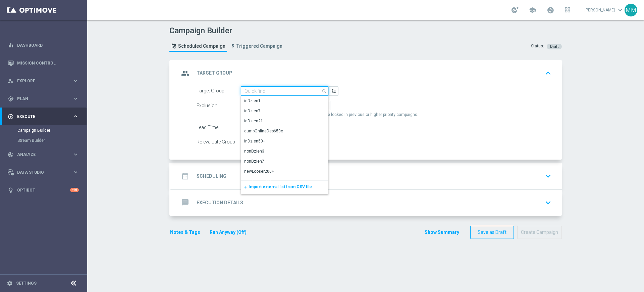
paste input "A_MED_TARGET_ZBR_SIATKA_MS_50DO100_260925_SMS"
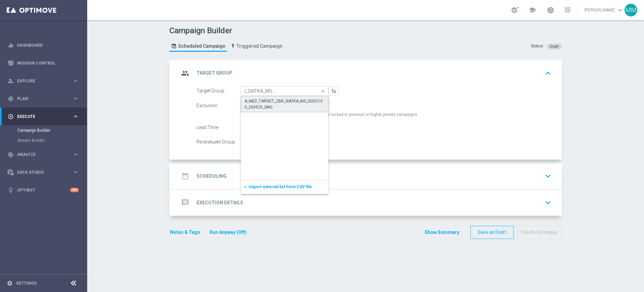
click at [272, 98] on div "A_MED_TARGET_ZBR_SIATKA_MS_50DO100_260925_SMS" at bounding box center [285, 104] width 80 height 12
type input "A_MED_TARGET_ZBR_SIATKA_MS_50DO100_260925_SMS"
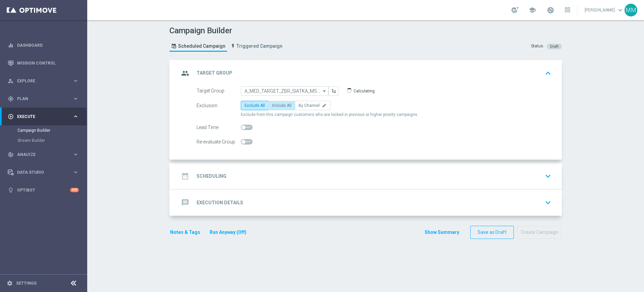
click at [272, 107] on span "Include All" at bounding box center [281, 105] width 19 height 5
click at [272, 107] on input "Include All" at bounding box center [274, 106] width 4 height 4
radio input "true"
click at [245, 142] on span at bounding box center [247, 141] width 12 height 5
click at [245, 142] on input "checkbox" at bounding box center [247, 141] width 12 height 5
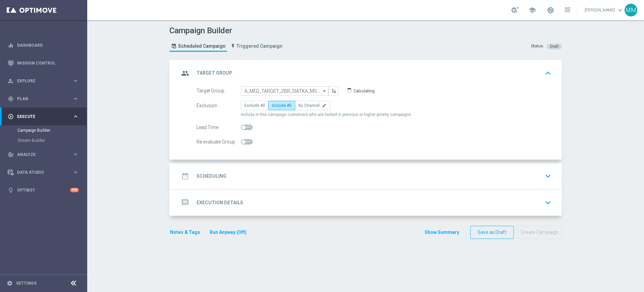
checkbox input "true"
click at [249, 173] on div "date_range Scheduling keyboard_arrow_down" at bounding box center [366, 175] width 375 height 13
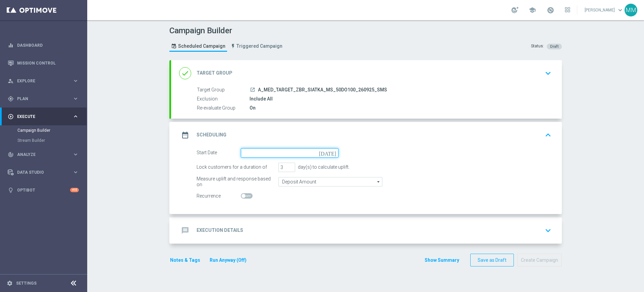
click at [261, 151] on input at bounding box center [290, 152] width 98 height 9
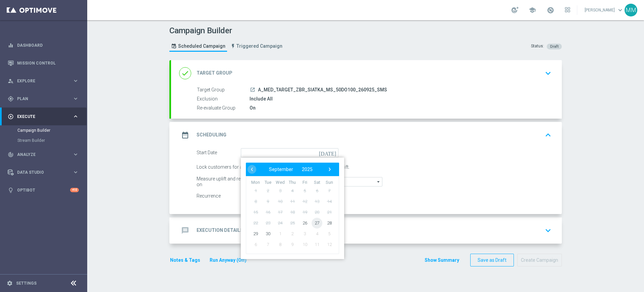
click at [312, 222] on span "27" at bounding box center [317, 222] width 11 height 11
type input "[DATE]"
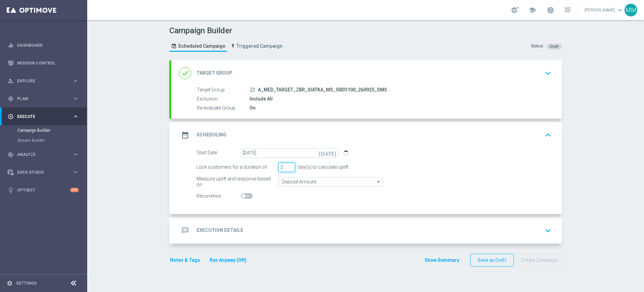
type input "2"
click at [288, 167] on input "2" at bounding box center [286, 166] width 17 height 9
click at [293, 178] on input "Deposit Amount" at bounding box center [330, 181] width 104 height 9
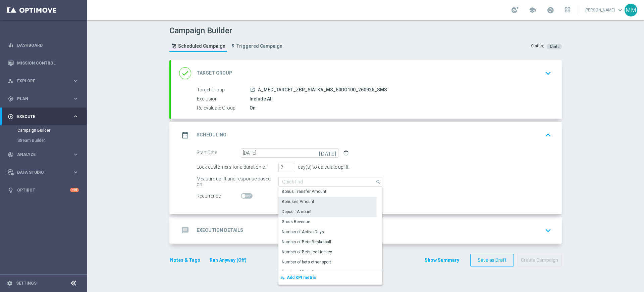
click at [227, 227] on h2 "Execution Details" at bounding box center [220, 230] width 47 height 6
type input "Deposit Amount"
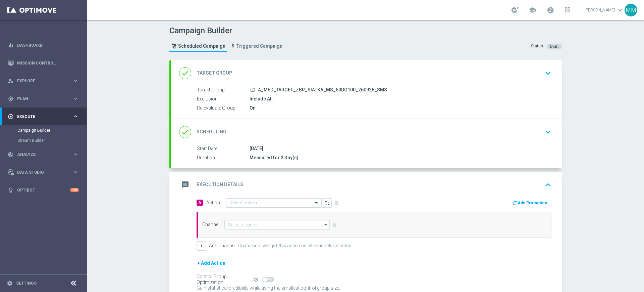
click at [251, 198] on ng-select "Select action" at bounding box center [274, 202] width 96 height 9
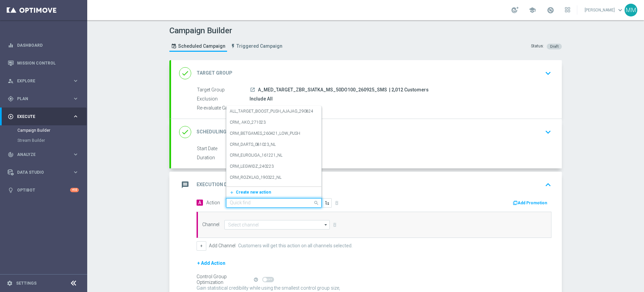
click at [251, 203] on input "text" at bounding box center [267, 203] width 75 height 6
click at [250, 195] on button "add_new Create new action" at bounding box center [272, 192] width 93 height 8
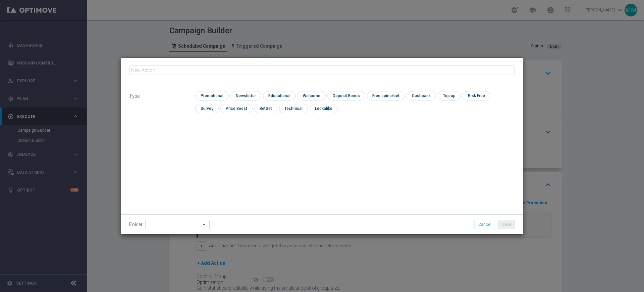
type input "A_MED_TARGET_ZBR_SIATKA_MS_50DO100_260925_SMS"
click at [220, 97] on input "checkbox" at bounding box center [211, 95] width 32 height 9
checkbox input "true"
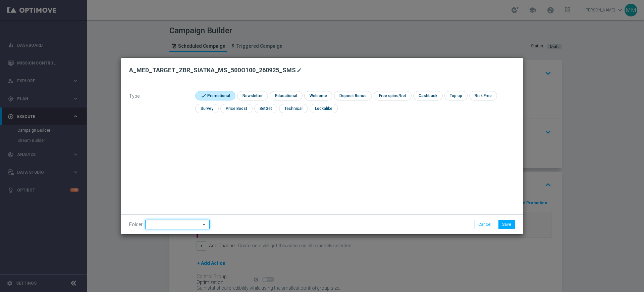
click at [182, 220] on input at bounding box center [177, 223] width 64 height 9
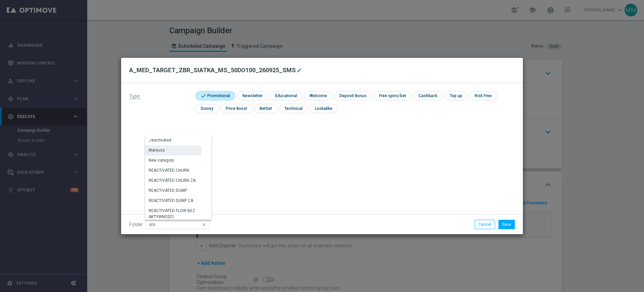
click at [176, 151] on div "Mateusz" at bounding box center [173, 149] width 56 height 9
type input "Mateusz"
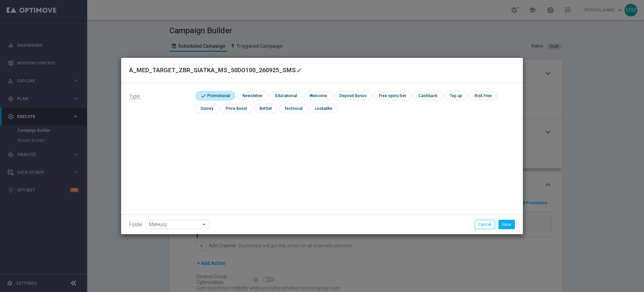
drag, startPoint x: 499, startPoint y: 217, endPoint x: 503, endPoint y: 218, distance: 4.1
click at [501, 217] on div "Folder Mateusz Mateusz arrow_drop_down Show Selected 0 of 479 !ARCHIVE" at bounding box center [322, 224] width 402 height 20
click at [503, 218] on div "Folder Mateusz Mateusz arrow_drop_down Show Selected 0 of 479 !ARCHIVE" at bounding box center [322, 224] width 402 height 20
click at [504, 219] on li "Save" at bounding box center [507, 223] width 20 height 9
drag, startPoint x: 507, startPoint y: 227, endPoint x: 499, endPoint y: 224, distance: 8.6
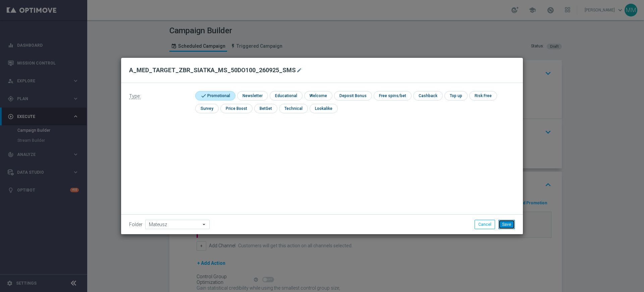
click at [508, 227] on button "Save" at bounding box center [507, 223] width 16 height 9
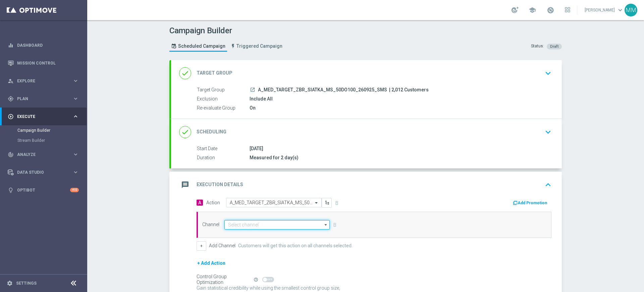
click at [307, 224] on input at bounding box center [276, 224] width 105 height 9
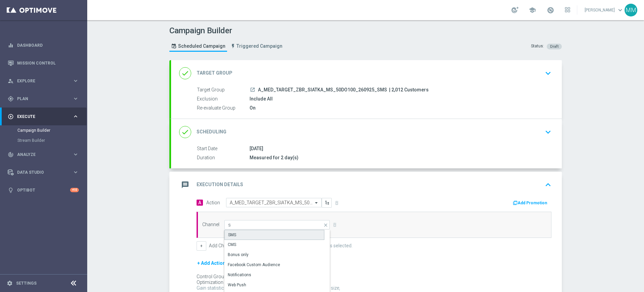
click at [270, 232] on div "SMS" at bounding box center [274, 234] width 100 height 10
type input "SMS"
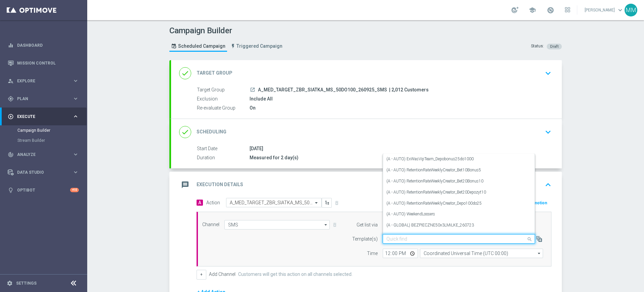
click at [414, 240] on input "text" at bounding box center [452, 239] width 132 height 6
paste input "A_MED_TARGET_ZBR_SIATKA_MS_50DO100_260925_SMS"
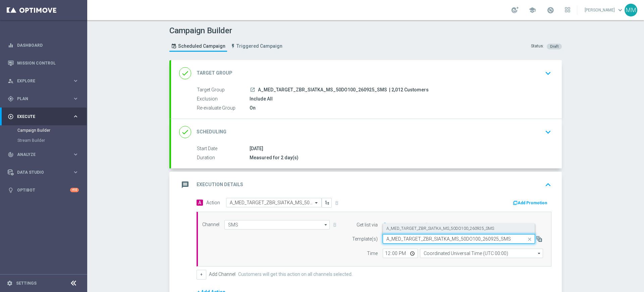
click at [414, 226] on label "A_MED_TARGET_ZBR_SIATKA_MS_50DO100_260925_SMS" at bounding box center [440, 228] width 108 height 6
type input "A_MED_TARGET_ZBR_SIATKA_MS_50DO100_260925_SMS"
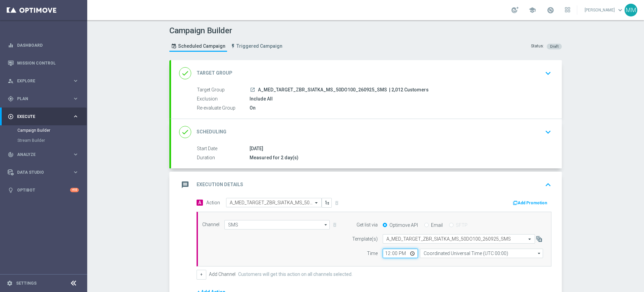
click at [387, 253] on input "12:00" at bounding box center [400, 252] width 35 height 9
type input "10:30"
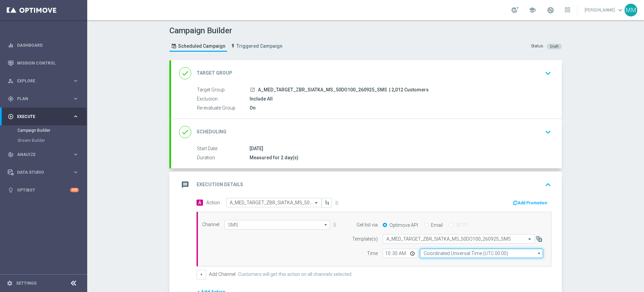
click at [451, 255] on input "Coordinated Universal Time (UTC 00:00)" at bounding box center [481, 252] width 123 height 9
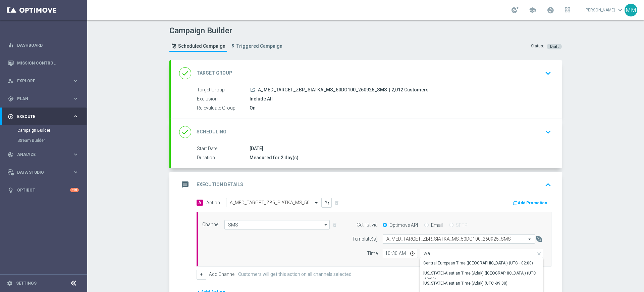
click at [444, 261] on div "Central European Time ([GEOGRAPHIC_DATA]) (UTC +02:00)" at bounding box center [478, 263] width 110 height 6
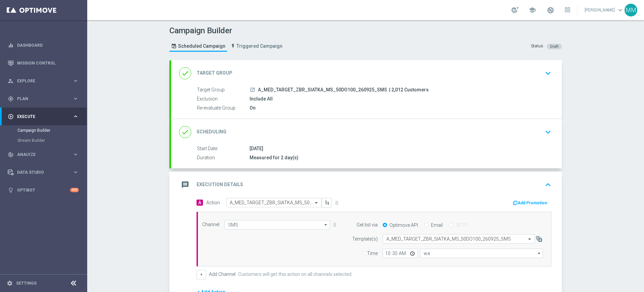
type input "Central European Time ([GEOGRAPHIC_DATA]) (UTC +02:00)"
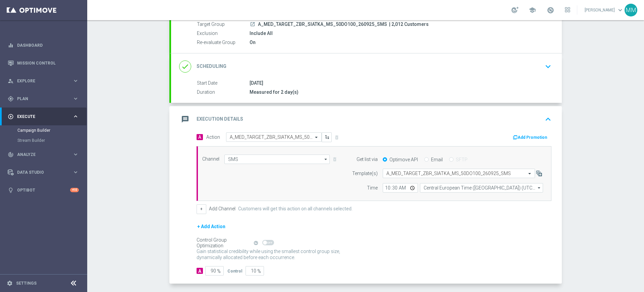
scroll to position [94, 0]
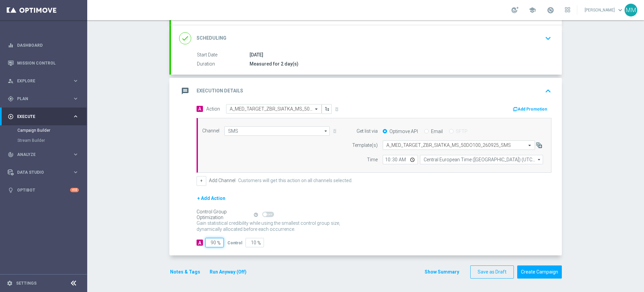
drag, startPoint x: 208, startPoint y: 244, endPoint x: 239, endPoint y: 241, distance: 31.0
click at [237, 242] on div "A 90 % Control 10 %" at bounding box center [374, 242] width 355 height 9
type input "98"
type input "2"
type input "98"
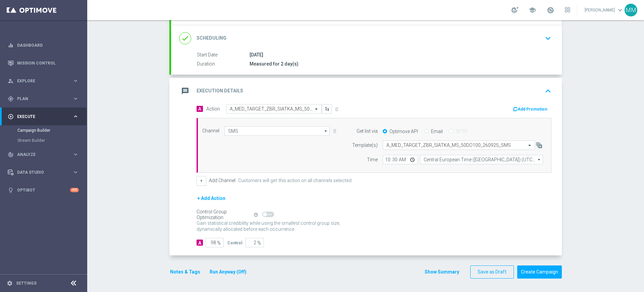
click at [170, 269] on button "Notes & Tags" at bounding box center [185, 271] width 32 height 8
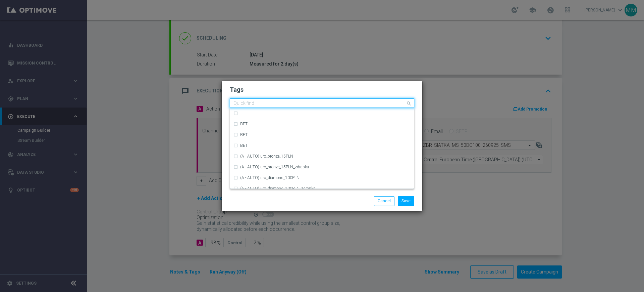
click at [271, 106] on input "text" at bounding box center [320, 104] width 172 height 6
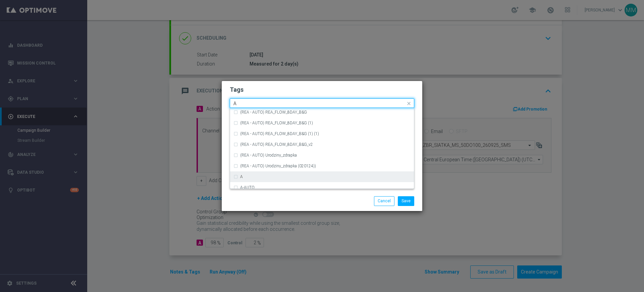
scroll to position [797, 0]
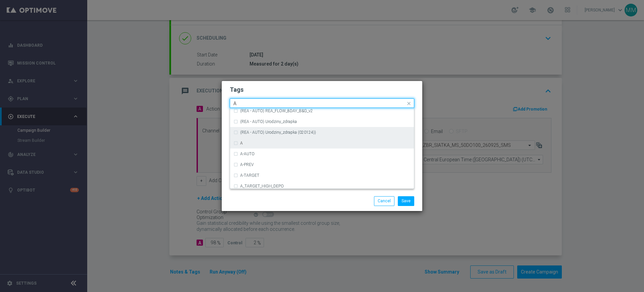
drag, startPoint x: 262, startPoint y: 147, endPoint x: 258, endPoint y: 133, distance: 14.1
click at [261, 146] on div "A" at bounding box center [322, 143] width 177 height 11
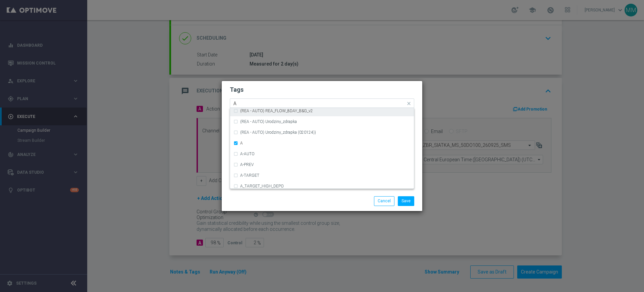
click at [245, 105] on input "A" at bounding box center [320, 104] width 172 height 6
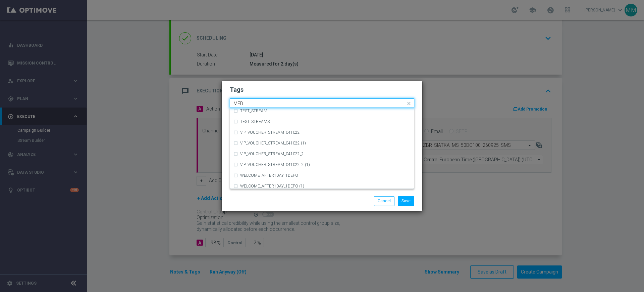
scroll to position [0, 0]
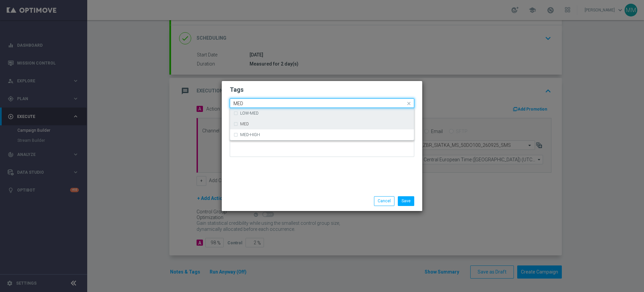
click at [272, 121] on div "MED" at bounding box center [322, 123] width 177 height 11
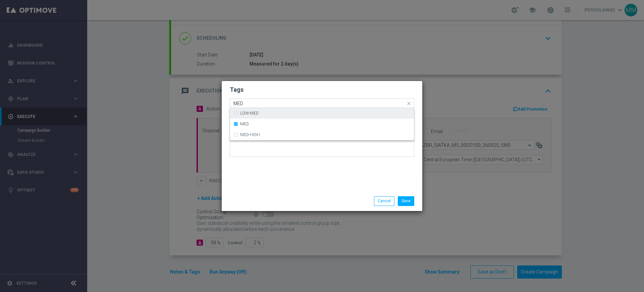
click at [263, 106] on input "MED" at bounding box center [320, 104] width 172 height 6
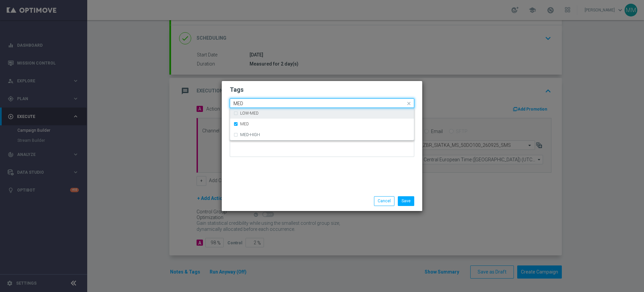
click at [263, 106] on input "MED" at bounding box center [320, 104] width 172 height 6
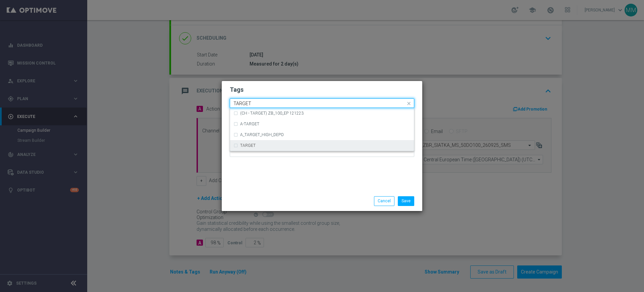
click at [260, 148] on div "TARGET" at bounding box center [322, 145] width 177 height 11
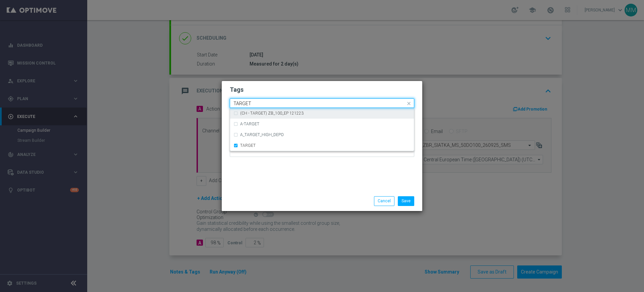
click at [252, 104] on input "TARGET" at bounding box center [320, 104] width 172 height 6
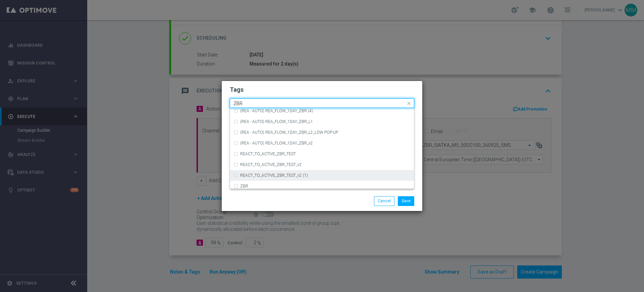
scroll to position [70, 0]
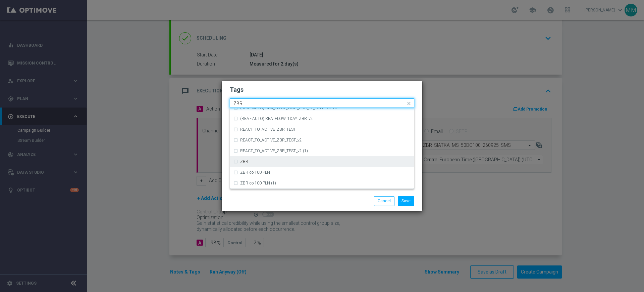
click at [257, 160] on div "ZBR" at bounding box center [325, 161] width 170 height 4
type input "ZBR"
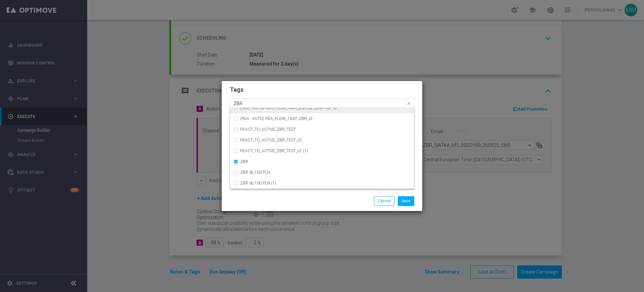
click at [267, 103] on input "ZBR" at bounding box center [320, 104] width 172 height 6
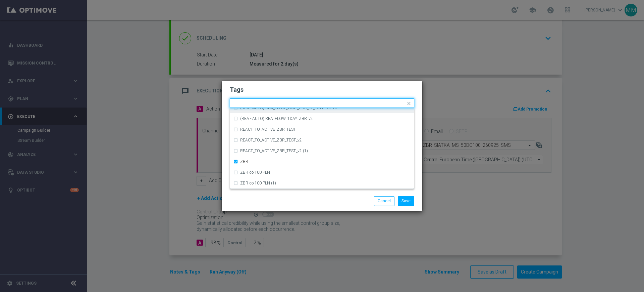
click at [266, 93] on h2 "Tags" at bounding box center [322, 90] width 185 height 8
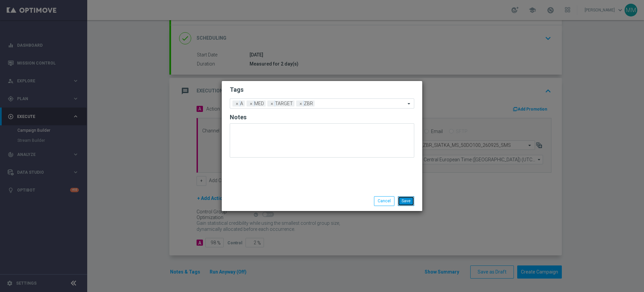
click at [407, 201] on button "Save" at bounding box center [406, 200] width 16 height 9
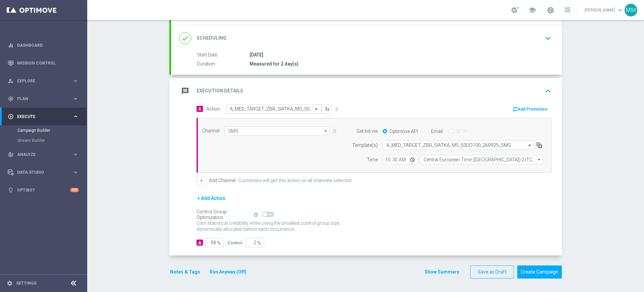
click at [373, 101] on div "message Execution Details keyboard_arrow_up" at bounding box center [366, 91] width 391 height 26
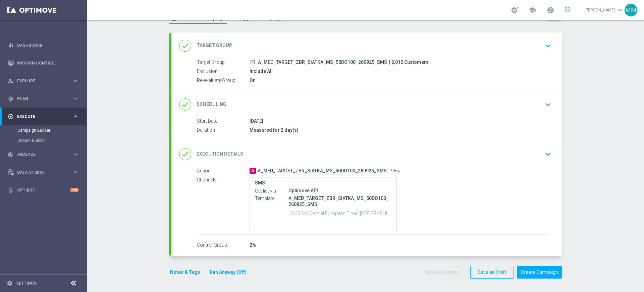
scroll to position [28, 0]
click at [183, 270] on button "Notes & Tags" at bounding box center [185, 272] width 32 height 8
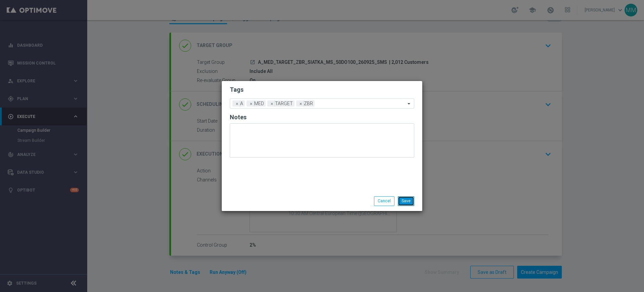
click at [409, 199] on button "Save" at bounding box center [406, 200] width 16 height 9
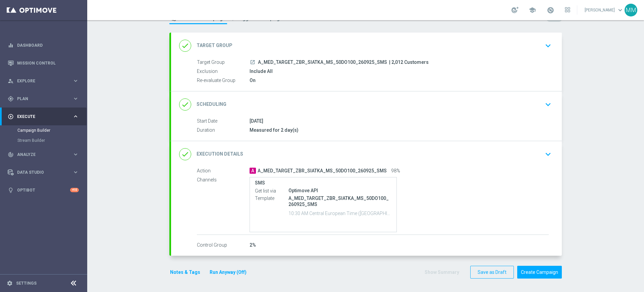
click at [177, 271] on button "Notes & Tags" at bounding box center [185, 272] width 32 height 8
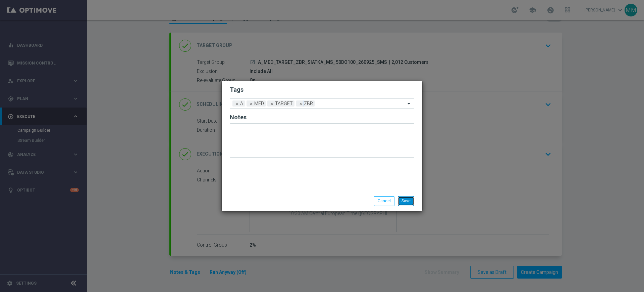
click at [407, 197] on button "Save" at bounding box center [406, 200] width 16 height 9
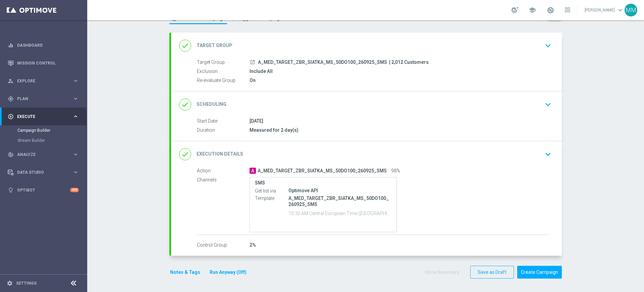
click at [301, 99] on div "done Scheduling keyboard_arrow_down" at bounding box center [366, 104] width 375 height 13
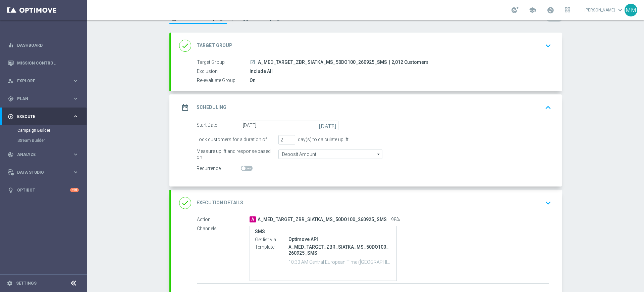
click at [310, 98] on div "date_range Scheduling keyboard_arrow_up" at bounding box center [366, 107] width 391 height 26
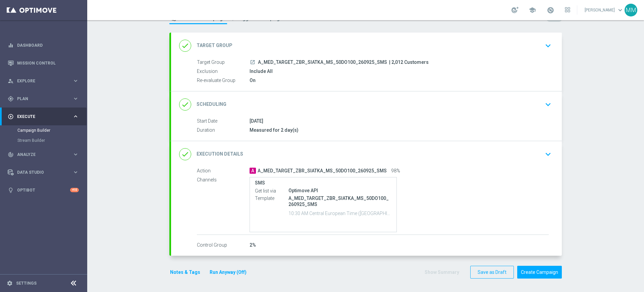
click at [181, 271] on button "Notes & Tags" at bounding box center [185, 272] width 32 height 8
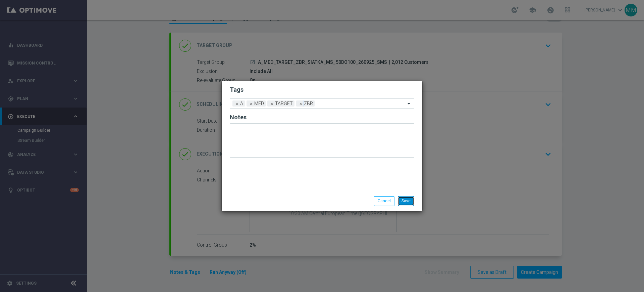
click at [404, 198] on button "Save" at bounding box center [406, 200] width 16 height 9
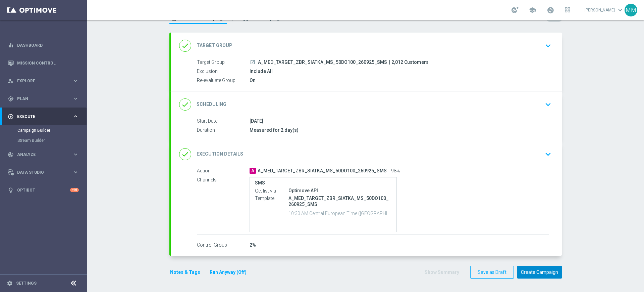
click at [535, 270] on button "Create Campaign" at bounding box center [539, 271] width 45 height 13
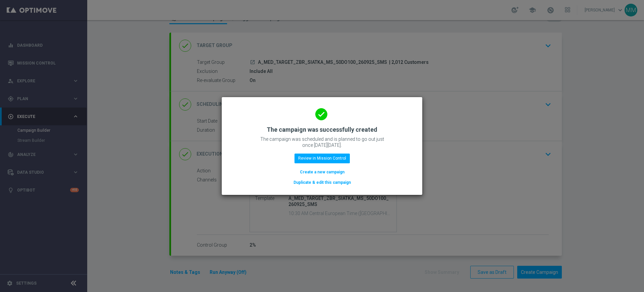
click at [329, 170] on button "Create a new campaign" at bounding box center [322, 171] width 46 height 7
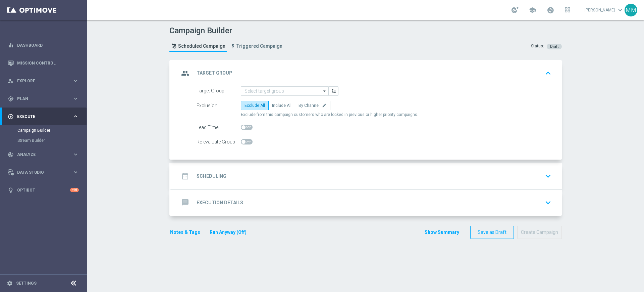
scroll to position [0, 0]
click at [264, 89] on input at bounding box center [285, 90] width 88 height 9
paste input "A_HIGH_TARGET_ZBR_SIATKA_MS_50DO250_260925_SMS"
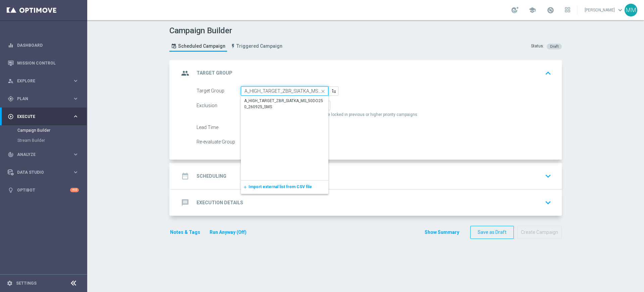
scroll to position [0, 46]
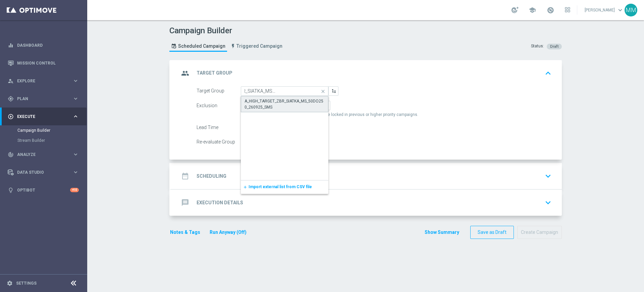
click at [264, 99] on div "A_HIGH_TARGET_ZBR_SIATKA_MS_50DO250_260925_SMS" at bounding box center [285, 104] width 80 height 12
type input "A_HIGH_TARGET_ZBR_SIATKA_MS_50DO250_260925_SMS"
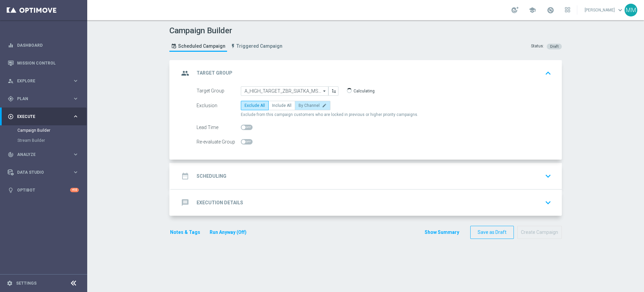
click at [304, 105] on span "By Channel" at bounding box center [309, 105] width 21 height 5
click at [303, 105] on input "By Channel edit" at bounding box center [301, 106] width 4 height 4
radio input "true"
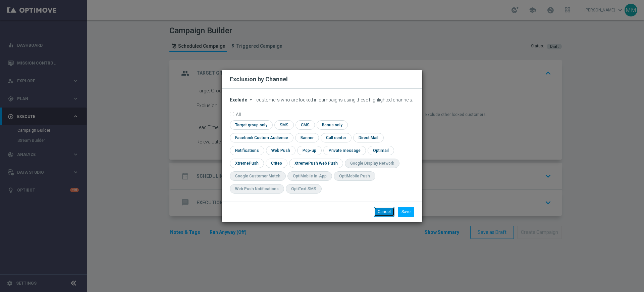
drag, startPoint x: 381, startPoint y: 206, endPoint x: 330, endPoint y: 135, distance: 87.0
click at [381, 207] on button "Cancel" at bounding box center [384, 211] width 20 height 9
radio input "true"
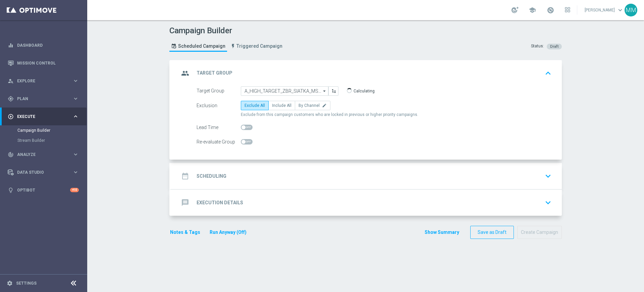
drag, startPoint x: 278, startPoint y: 104, endPoint x: 265, endPoint y: 119, distance: 20.2
click at [278, 105] on span "Include All" at bounding box center [281, 105] width 19 height 5
click at [276, 105] on input "Include All" at bounding box center [274, 106] width 4 height 4
radio input "true"
click at [242, 138] on div at bounding box center [247, 141] width 12 height 9
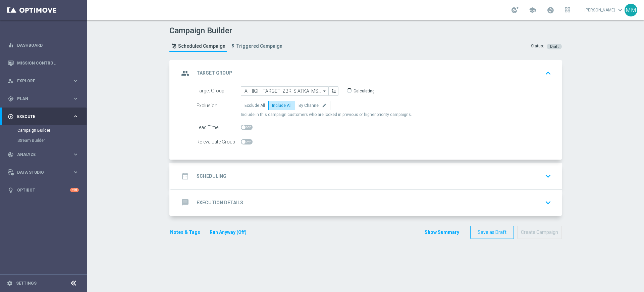
click at [243, 140] on span at bounding box center [247, 141] width 12 height 5
click at [243, 140] on input "checkbox" at bounding box center [247, 141] width 12 height 5
checkbox input "true"
click at [243, 171] on div "date_range Scheduling keyboard_arrow_down" at bounding box center [366, 175] width 375 height 13
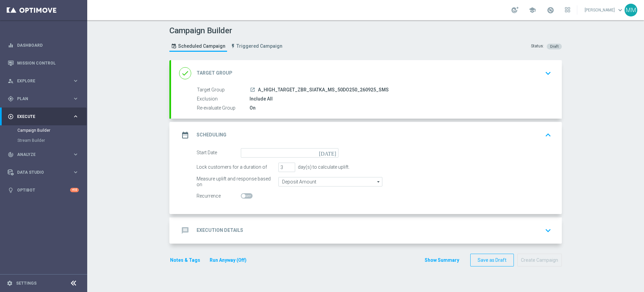
click at [284, 157] on form "Start Date [DATE] Lock customers for a duration of 3 day(s) to calculate uplift…" at bounding box center [374, 174] width 355 height 53
click at [284, 154] on input at bounding box center [290, 152] width 98 height 9
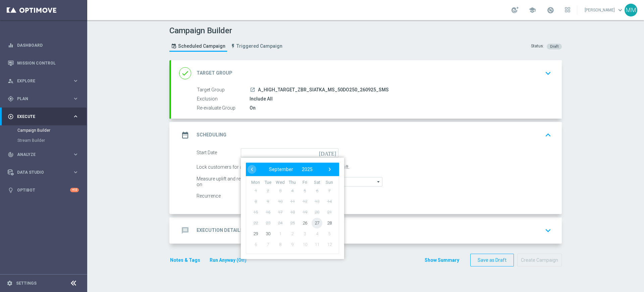
click at [312, 224] on span "27" at bounding box center [317, 222] width 11 height 11
type input "[DATE]"
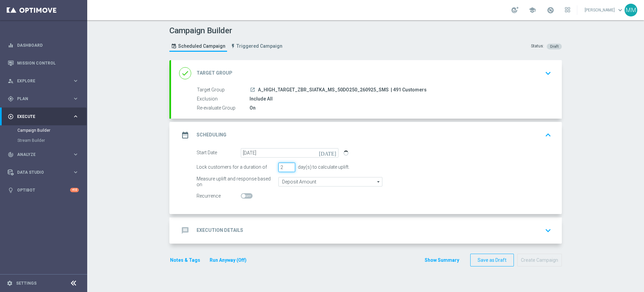
type input "2"
click at [287, 168] on input "2" at bounding box center [286, 166] width 17 height 9
click at [285, 233] on div "message Execution Details keyboard_arrow_down" at bounding box center [366, 230] width 375 height 13
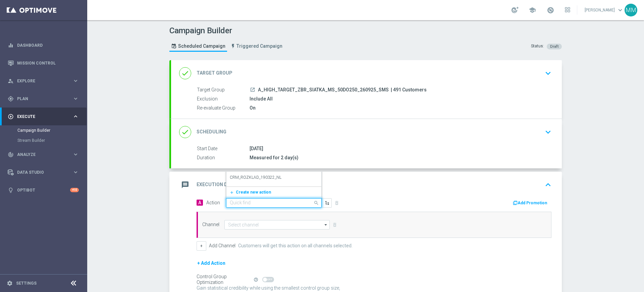
click at [249, 201] on input "text" at bounding box center [267, 203] width 75 height 6
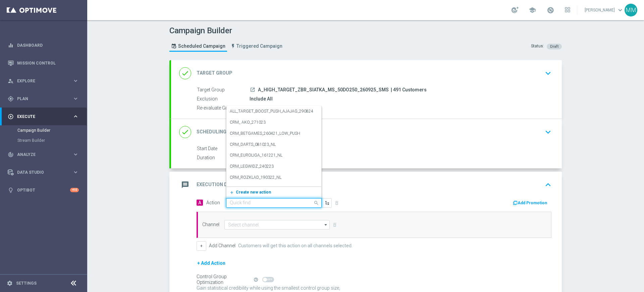
click at [252, 191] on span "Create new action" at bounding box center [253, 192] width 35 height 5
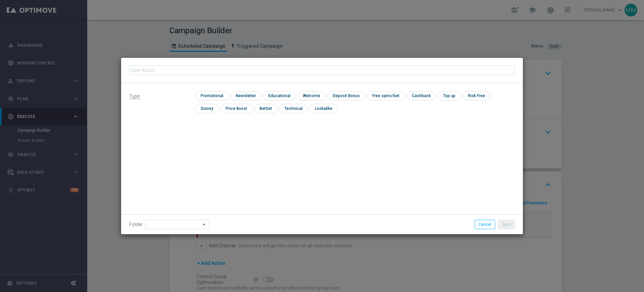
type input "A_HIGH_TARGET_ZBR_SIATKA_MS_50DO250_260925_SMS"
click at [212, 95] on input "checkbox" at bounding box center [211, 95] width 32 height 9
checkbox input "true"
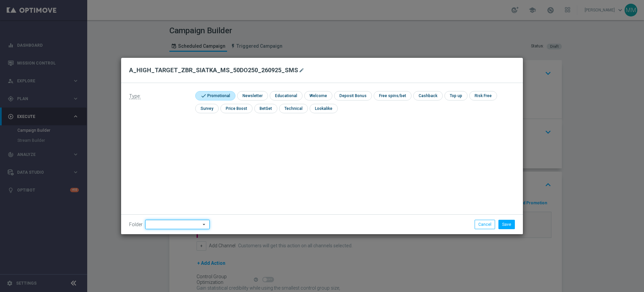
click at [174, 227] on input at bounding box center [177, 223] width 64 height 9
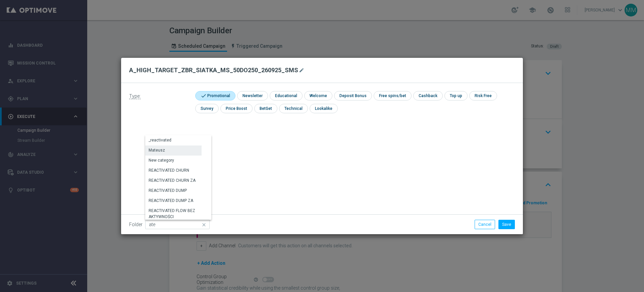
click at [179, 148] on div "Mateusz" at bounding box center [173, 149] width 56 height 9
type input "Mateusz"
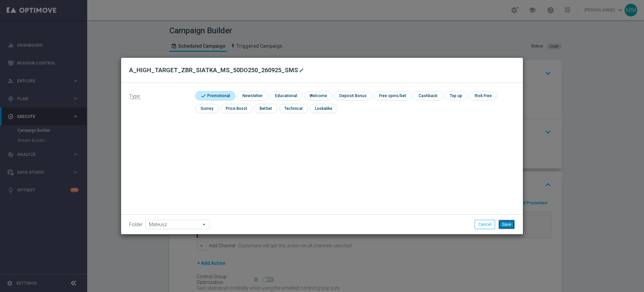
click at [502, 220] on button "Save" at bounding box center [507, 223] width 16 height 9
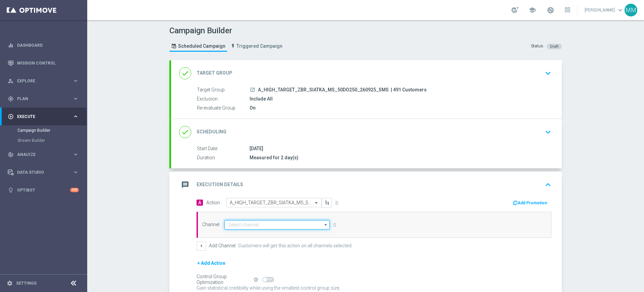
click at [313, 221] on input at bounding box center [276, 224] width 105 height 9
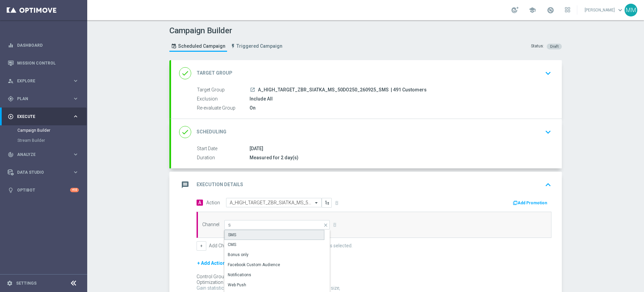
click at [277, 235] on div "SMS" at bounding box center [274, 234] width 100 height 10
type input "SMS"
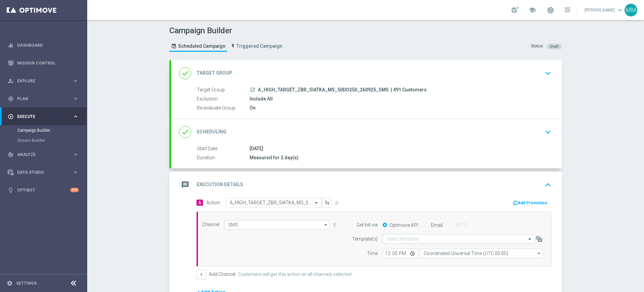
click at [387, 237] on input "text" at bounding box center [452, 239] width 132 height 6
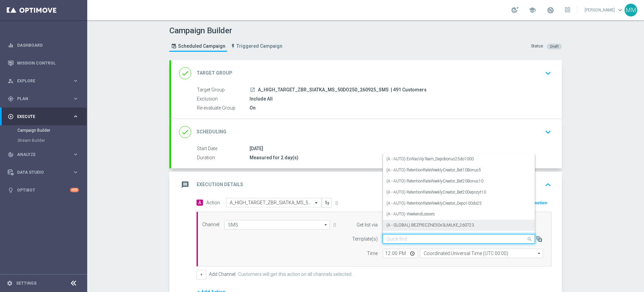
paste input "A_HIGH_TARGET_ZBR_SIATKA_MS_50DO250_260925_SMS"
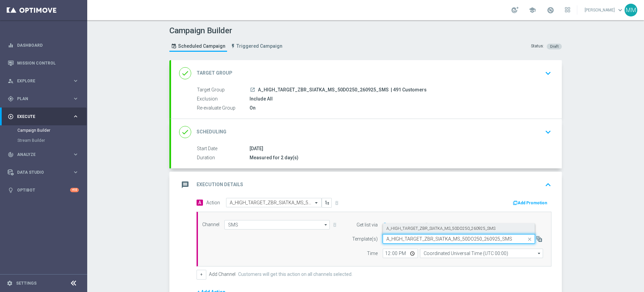
click at [394, 230] on label "A_HIGH_TARGET_ZBR_SIATKA_MS_50DO250_260925_SMS" at bounding box center [440, 228] width 109 height 6
type input "A_HIGH_TARGET_ZBR_SIATKA_MS_50DO250_260925_SMS"
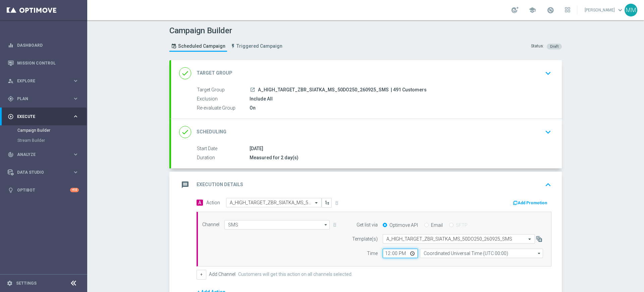
click at [385, 254] on input "12:00" at bounding box center [400, 252] width 35 height 9
type input "10:00"
type input "10:30"
click at [445, 258] on div "Channel SMS SMS arrow_drop_down Show Selected 1 of 22 Target group only" at bounding box center [374, 238] width 355 height 55
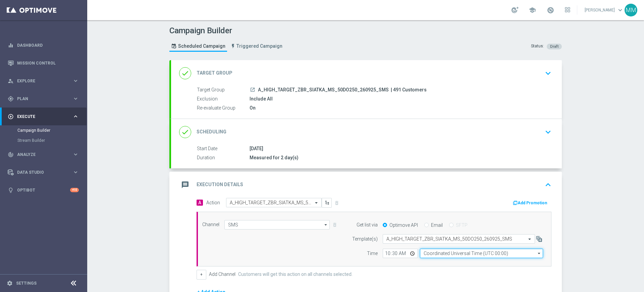
click at [447, 257] on input "Coordinated Universal Time (UTC 00:00)" at bounding box center [481, 252] width 123 height 9
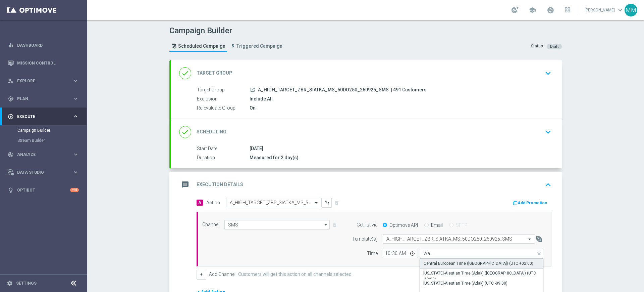
click at [441, 263] on div "Central European Time ([GEOGRAPHIC_DATA]) (UTC +02:00)" at bounding box center [479, 263] width 110 height 6
type input "Central European Time ([GEOGRAPHIC_DATA]) (UTC +02:00)"
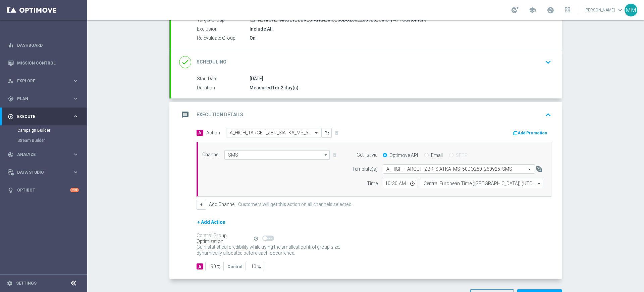
scroll to position [94, 0]
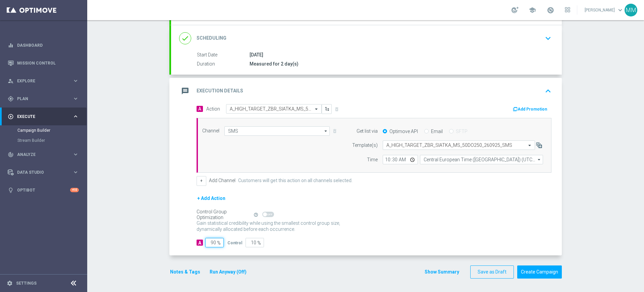
drag, startPoint x: 213, startPoint y: 247, endPoint x: 188, endPoint y: 256, distance: 26.9
click at [205, 244] on input "90" at bounding box center [214, 242] width 18 height 9
type input "98"
type input "2"
type input "98"
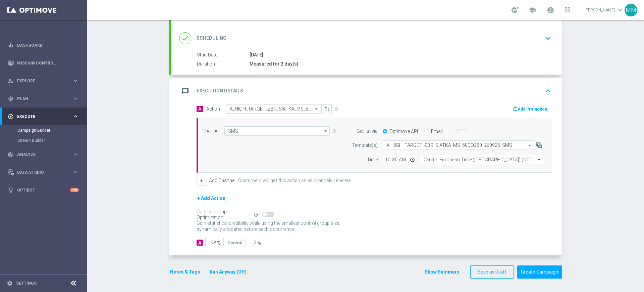
click at [183, 275] on button "Notes & Tags" at bounding box center [185, 271] width 32 height 8
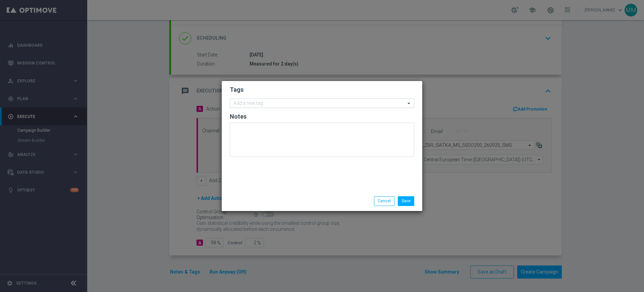
click at [260, 102] on input "text" at bounding box center [320, 104] width 172 height 6
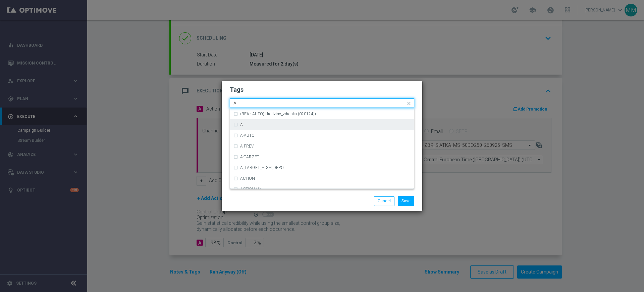
scroll to position [797, 0]
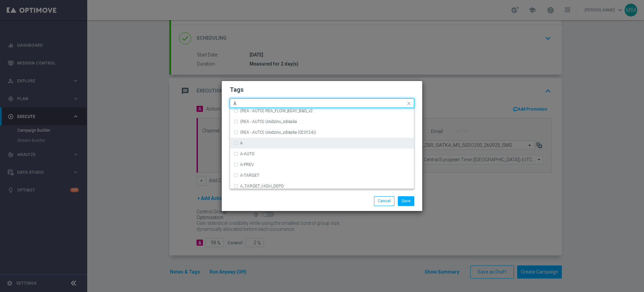
click at [261, 144] on div "A" at bounding box center [325, 143] width 170 height 4
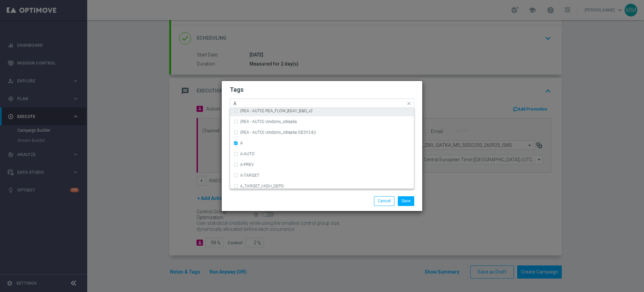
click at [239, 101] on input "A" at bounding box center [320, 104] width 172 height 6
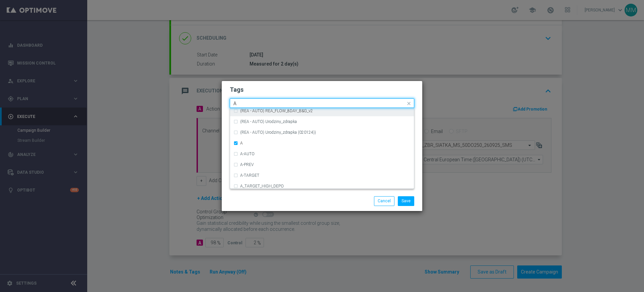
click at [239, 101] on input "A" at bounding box center [320, 104] width 172 height 6
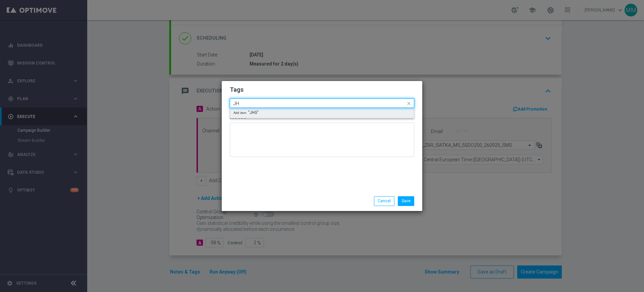
type input "J"
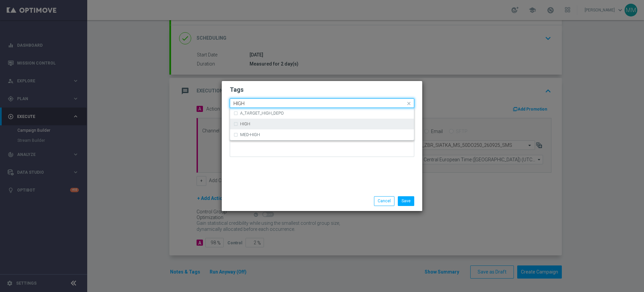
click at [273, 121] on div "HIGH" at bounding box center [322, 123] width 177 height 11
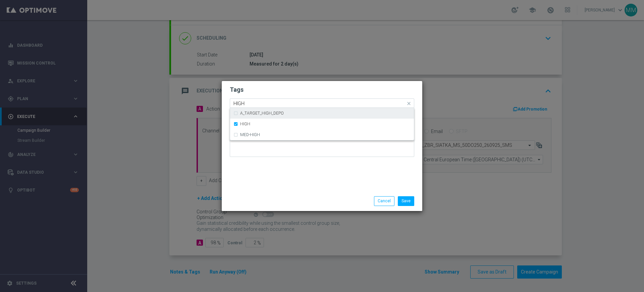
click at [260, 101] on input "HIGH" at bounding box center [320, 104] width 172 height 6
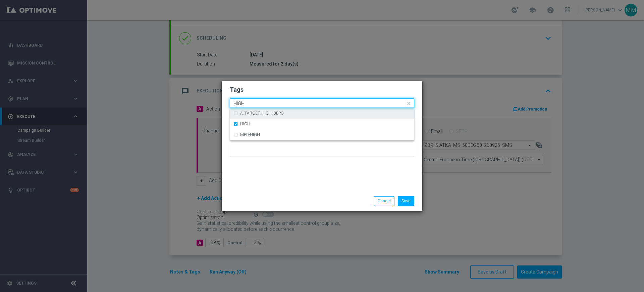
click at [260, 101] on input "HIGH" at bounding box center [320, 104] width 172 height 6
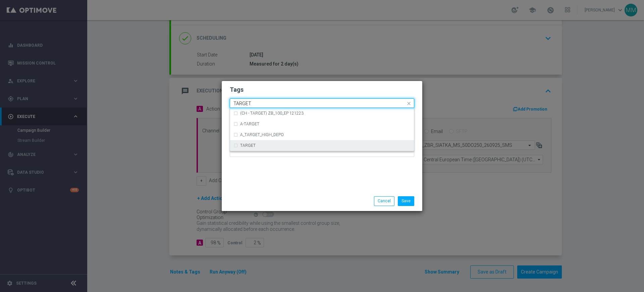
click at [262, 141] on div "TARGET" at bounding box center [322, 145] width 177 height 11
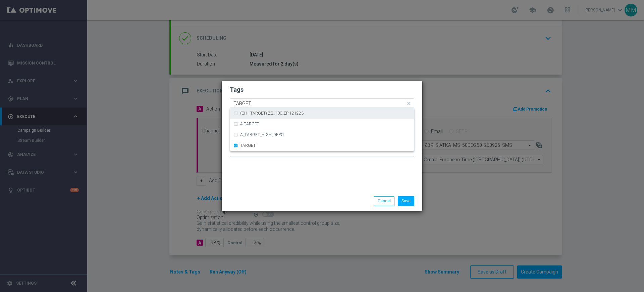
click at [246, 101] on input "TARGET" at bounding box center [320, 104] width 172 height 6
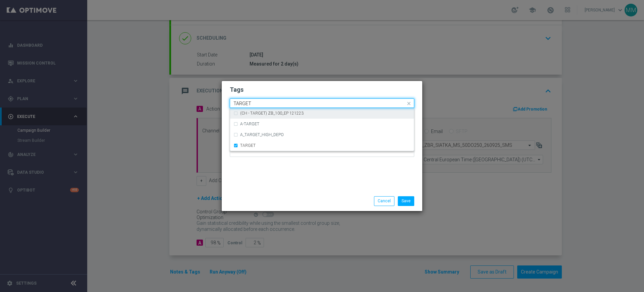
click at [246, 101] on input "TARGET" at bounding box center [320, 104] width 172 height 6
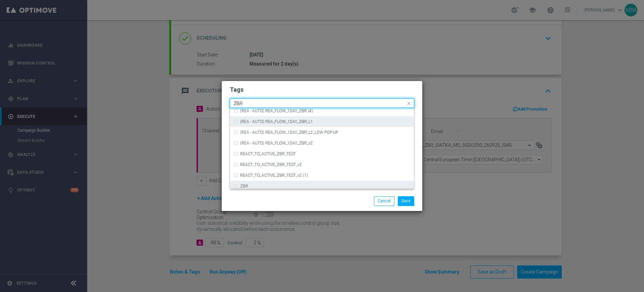
scroll to position [70, 0]
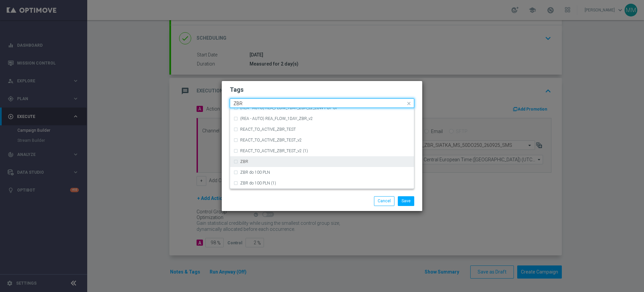
click at [261, 164] on div "ZBR" at bounding box center [322, 161] width 177 height 11
type input "ZBR"
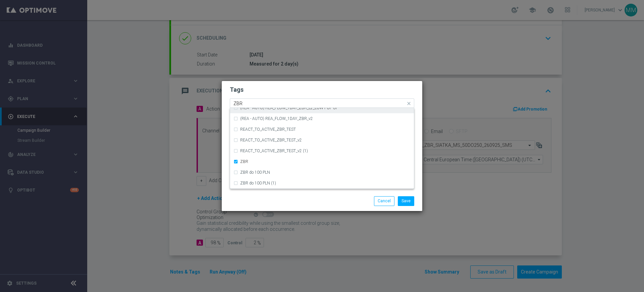
click at [261, 100] on div "Quick find × A × HIGH × TARGET × ZBR ZBR" at bounding box center [317, 103] width 175 height 8
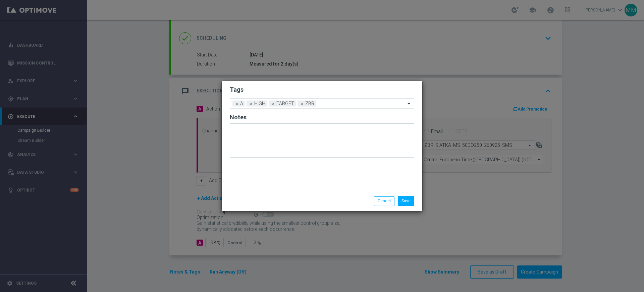
click at [301, 89] on h2 "Tags" at bounding box center [322, 90] width 185 height 8
click at [405, 204] on button "Save" at bounding box center [406, 200] width 16 height 9
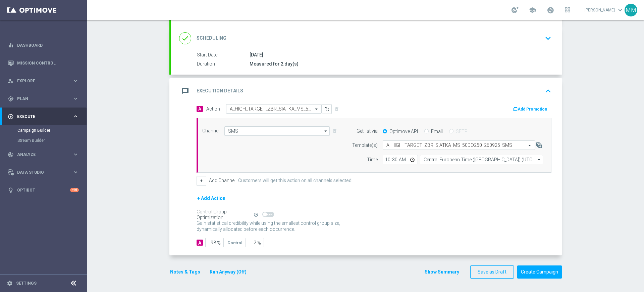
click at [355, 99] on div "message Execution Details keyboard_arrow_up" at bounding box center [366, 91] width 391 height 26
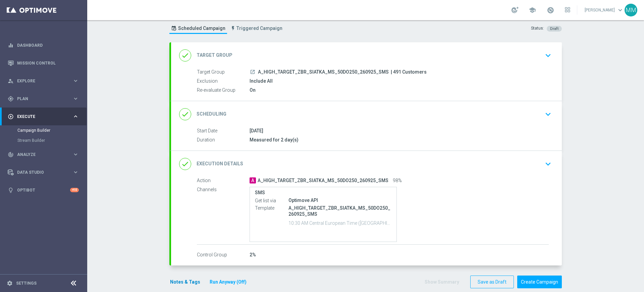
scroll to position [28, 0]
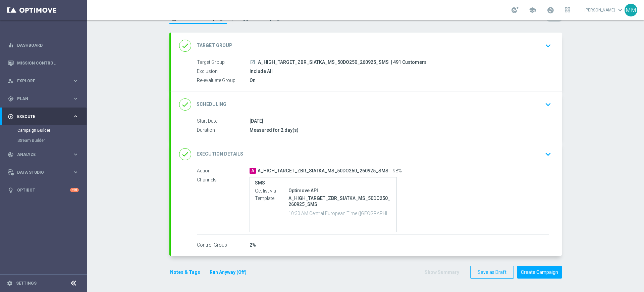
click at [182, 273] on button "Notes & Tags" at bounding box center [185, 272] width 32 height 8
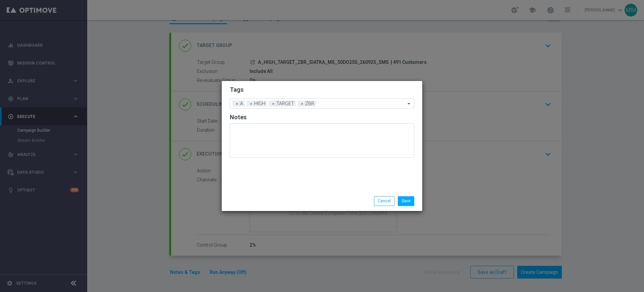
click at [397, 198] on li "Save" at bounding box center [406, 200] width 20 height 9
click at [406, 198] on button "Save" at bounding box center [406, 200] width 16 height 9
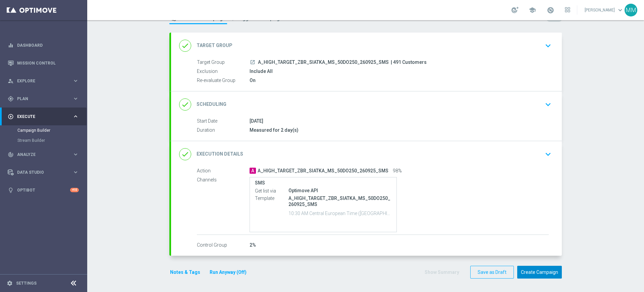
click at [527, 273] on button "Create Campaign" at bounding box center [539, 271] width 45 height 13
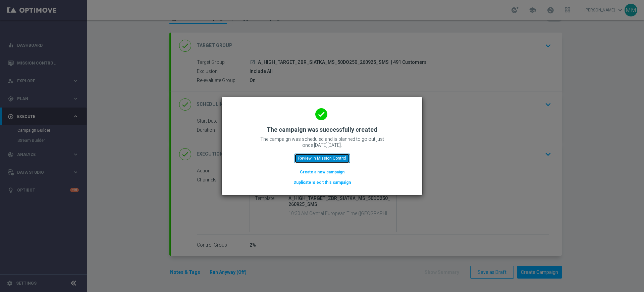
click at [334, 158] on button "Review in Mission Control" at bounding box center [322, 157] width 55 height 9
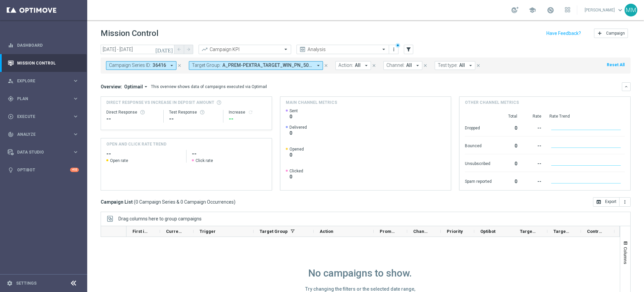
click at [219, 65] on span "Target Group:" at bounding box center [206, 65] width 29 height 6
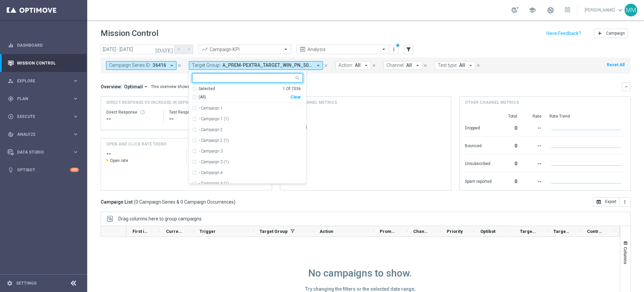
click at [0, 0] on div "Clear" at bounding box center [0, 0] width 0 height 0
click at [324, 84] on div "Overview: Optimail arrow_drop_down This overview shows data of campaigns execut…" at bounding box center [361, 87] width 521 height 6
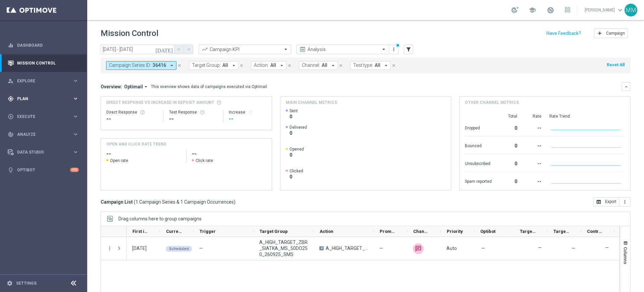
click at [34, 99] on span "Plan" at bounding box center [44, 99] width 55 height 4
click at [30, 108] on div "Target Groups" at bounding box center [51, 112] width 69 height 10
click at [31, 112] on link "Target Groups" at bounding box center [43, 112] width 52 height 5
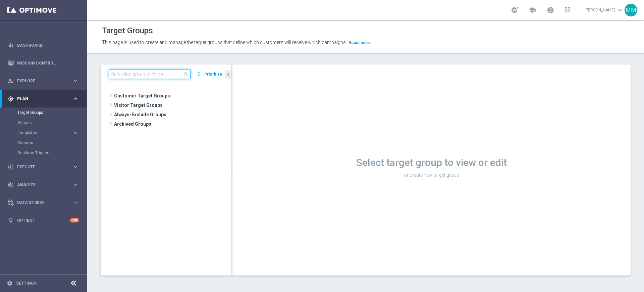
click at [158, 75] on input at bounding box center [150, 73] width 82 height 9
paste input "A_LOW_TARGET_ZBR_SIATKA_MS_50DO50_260925_SMS"
type input "A_LOW_TARGET_ZBR_SIATKA_MS_50DO50_260925_SMS"
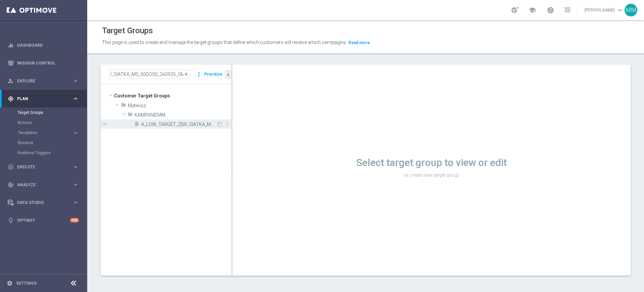
click at [196, 122] on span "A_LOW_TARGET_ZBR_SIATKA_MS_50DO50_260925_SMS" at bounding box center [178, 124] width 75 height 6
click at [219, 124] on icon "content_copy" at bounding box center [219, 123] width 5 height 5
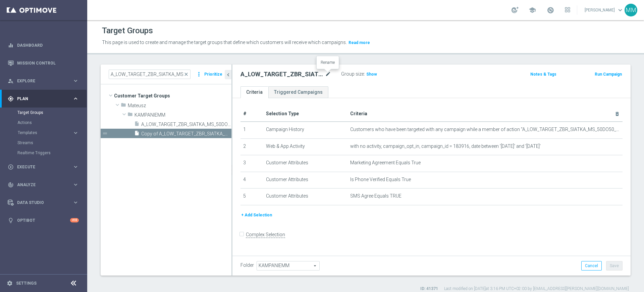
click at [327, 74] on icon "mode_edit" at bounding box center [328, 74] width 6 height 8
type input "A_LOW_TARGET_ZBR_SIATKA_MS_50DO50_260925_PUSH"
click at [350, 88] on ul "Criteria Triggered Campaigns" at bounding box center [432, 92] width 398 height 12
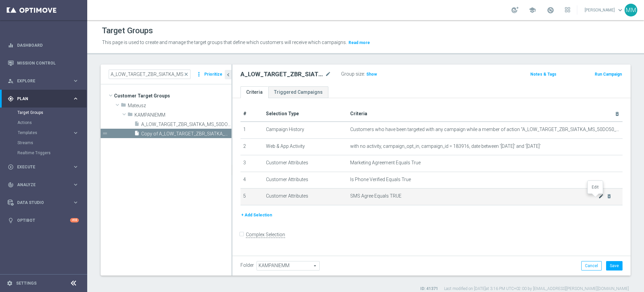
click at [599, 198] on icon "mode_edit" at bounding box center [601, 195] width 5 height 5
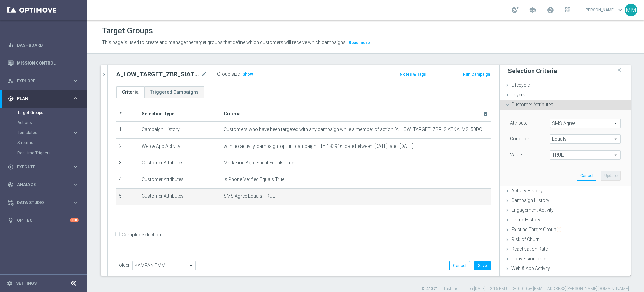
click at [560, 125] on span "SMS Agree" at bounding box center [586, 123] width 70 height 9
click at [0, 0] on input "search" at bounding box center [0, 0] width 0 height 0
type input "push ag"
click at [561, 131] on span "Push Agree" at bounding box center [586, 133] width 64 height 5
type input "Push Agree"
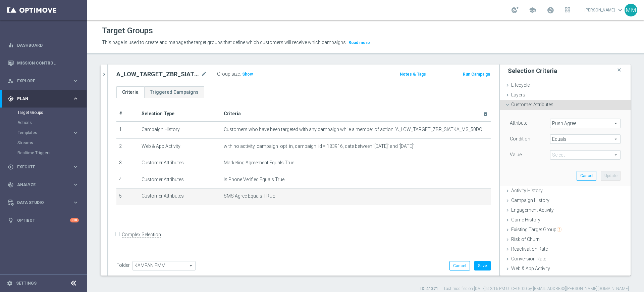
click at [575, 152] on span "TRUE" at bounding box center [586, 154] width 70 height 9
click at [562, 173] on span "TRUE" at bounding box center [586, 173] width 64 height 5
type input "TRUE"
click at [603, 173] on button "Update" at bounding box center [611, 175] width 20 height 9
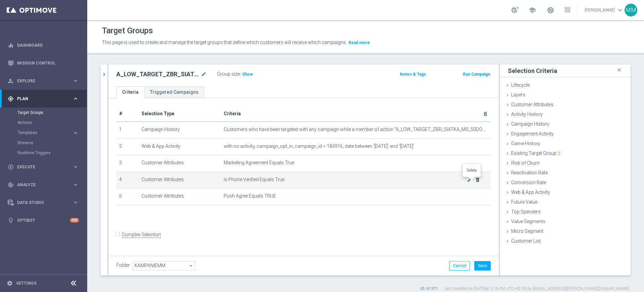
click at [475, 181] on icon "delete_forever" at bounding box center [477, 179] width 5 height 5
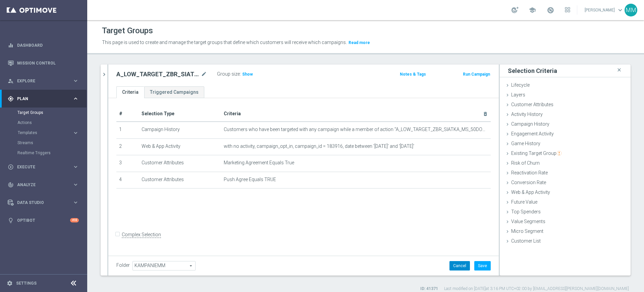
click at [458, 264] on button "Cancel" at bounding box center [460, 265] width 20 height 9
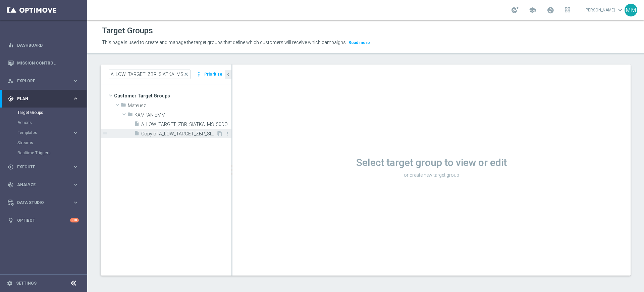
click at [197, 137] on div "insert_drive_file Copy of A_LOW_TARGET_ZBR_SIATKA_MS_50DO50_260925_SMS" at bounding box center [175, 132] width 82 height 9
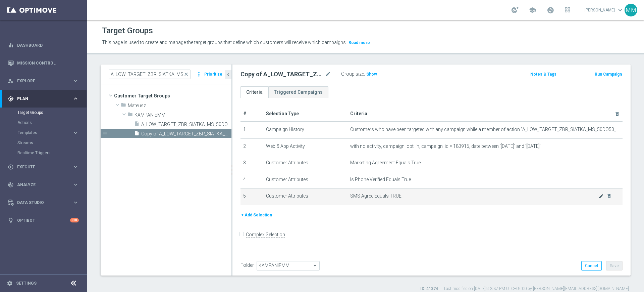
click at [599, 197] on icon "mode_edit" at bounding box center [601, 195] width 5 height 5
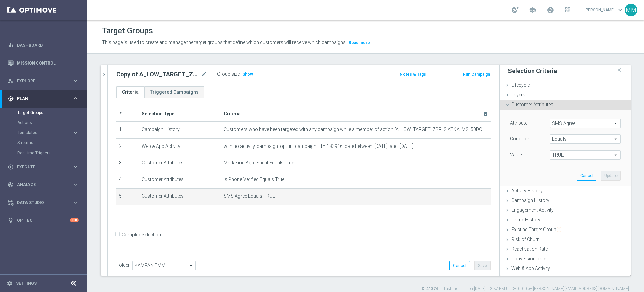
click at [561, 126] on span "SMS Agree" at bounding box center [586, 123] width 70 height 9
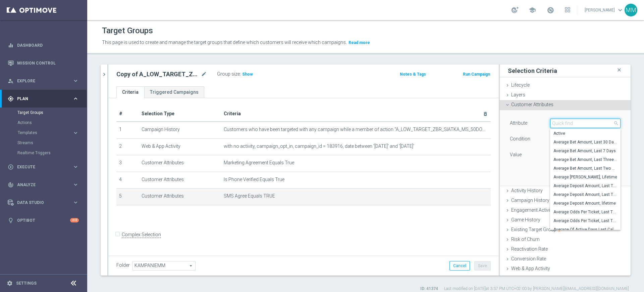
click at [561, 125] on input "search" at bounding box center [585, 122] width 70 height 9
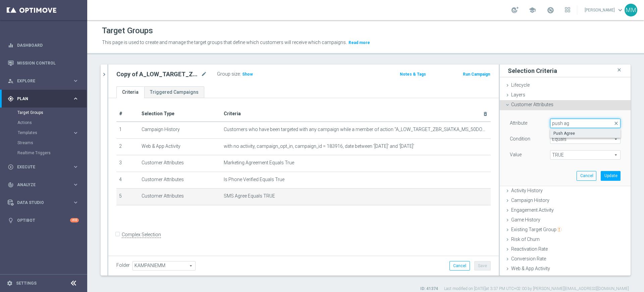
type input "push ag"
click at [578, 130] on label "Push Agree" at bounding box center [585, 133] width 70 height 9
type input "Push Agree"
click at [561, 152] on span "TRUE" at bounding box center [586, 154] width 70 height 9
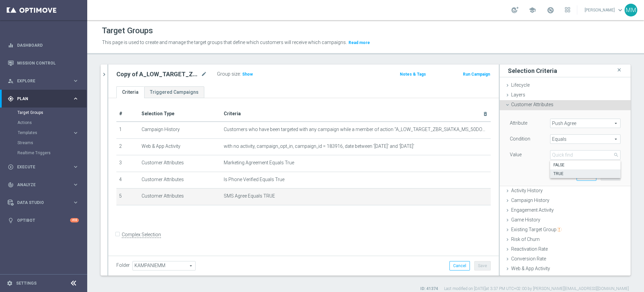
click at [557, 170] on label "TRUE" at bounding box center [585, 173] width 70 height 9
type input "TRUE"
click at [601, 175] on button "Update" at bounding box center [611, 175] width 20 height 9
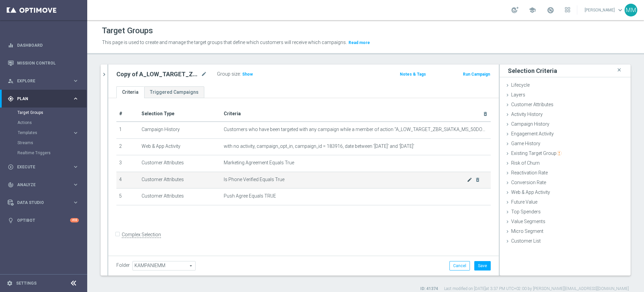
click at [467, 181] on icon "mode_edit" at bounding box center [469, 179] width 5 height 5
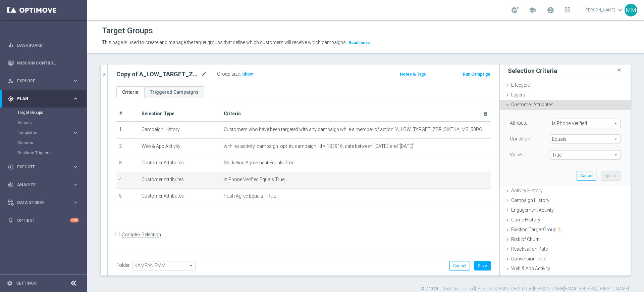
click at [561, 119] on span "Is Phone Verified" at bounding box center [586, 123] width 70 height 9
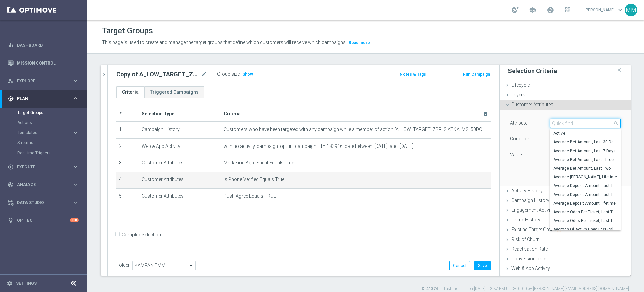
click at [561, 119] on input "search" at bounding box center [585, 122] width 70 height 9
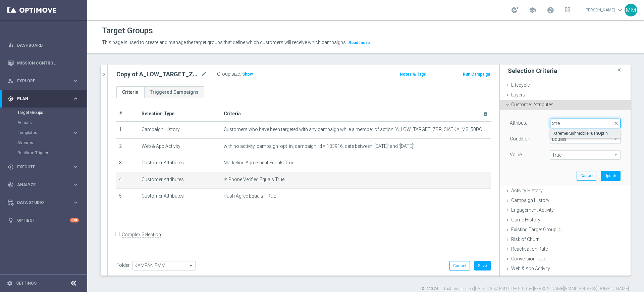
type input "xtre"
click at [562, 134] on span "XtremePushMobilePushOptIn" at bounding box center [586, 133] width 64 height 5
type input "XtremePushMobilePushOptIn"
click at [563, 159] on span "True" at bounding box center [586, 154] width 70 height 9
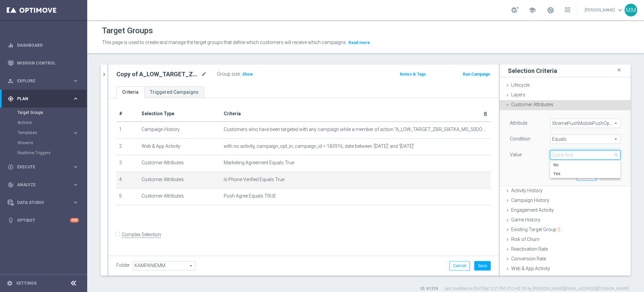
click at [563, 156] on input "search" at bounding box center [585, 154] width 70 height 9
click at [567, 171] on span "Yes" at bounding box center [586, 173] width 64 height 5
type input "Yes"
click at [601, 171] on button "Update" at bounding box center [611, 175] width 20 height 9
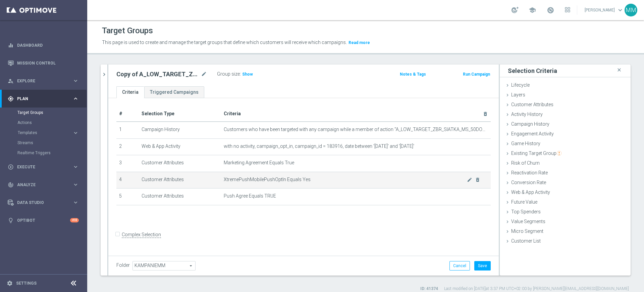
click at [277, 183] on td "XtremePushMobilePushOptIn Equals Yes mode_edit delete_forever" at bounding box center [356, 179] width 270 height 17
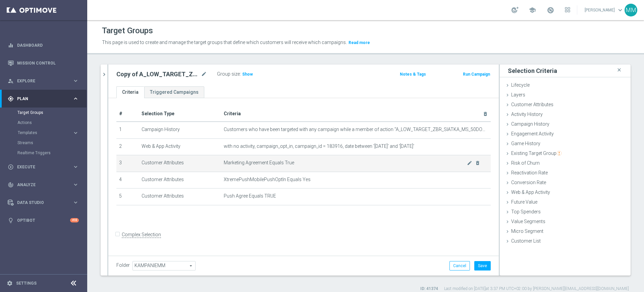
click at [275, 163] on span "Marketing Agreement Equals True" at bounding box center [345, 163] width 243 height 6
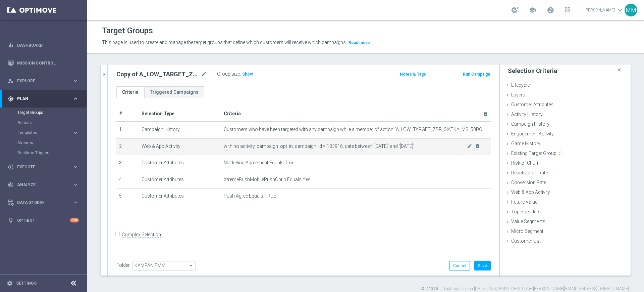
click at [322, 145] on span "with no activity, campaign_opt_in, campaign_id = 183916, date between '[DATE]' …" at bounding box center [345, 146] width 243 height 6
click at [467, 146] on icon "mode_edit" at bounding box center [469, 145] width 5 height 5
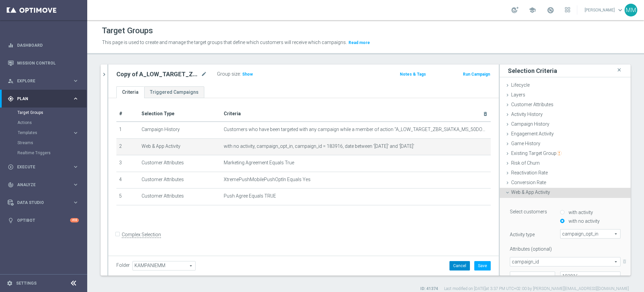
click at [453, 262] on button "Cancel" at bounding box center [460, 265] width 20 height 9
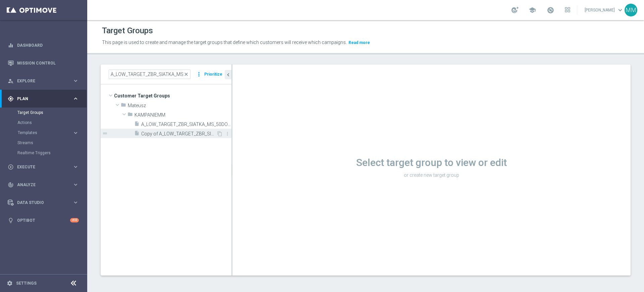
click at [189, 130] on div "insert_drive_file Copy of A_LOW_TARGET_ZBR_SIATKA_MS_50DO50_260925_SMS" at bounding box center [175, 132] width 82 height 9
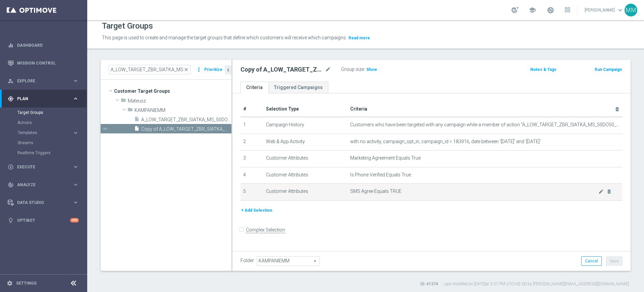
scroll to position [6, 0]
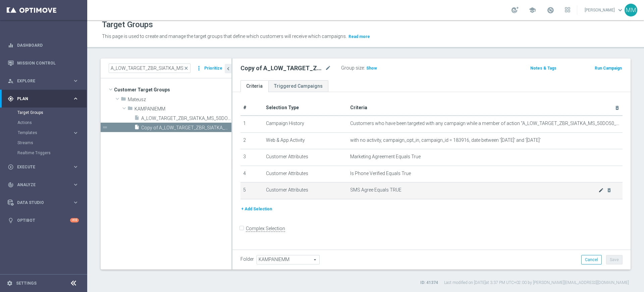
click at [599, 192] on icon "mode_edit" at bounding box center [601, 189] width 5 height 5
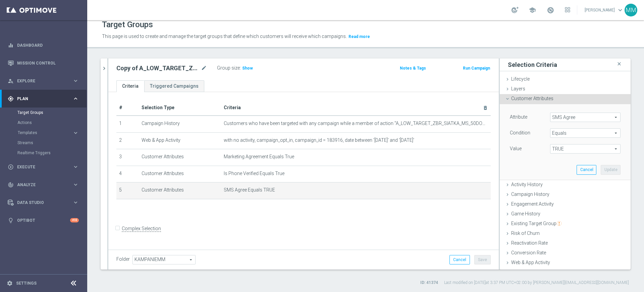
click at [566, 117] on span "SMS Agree" at bounding box center [586, 117] width 70 height 9
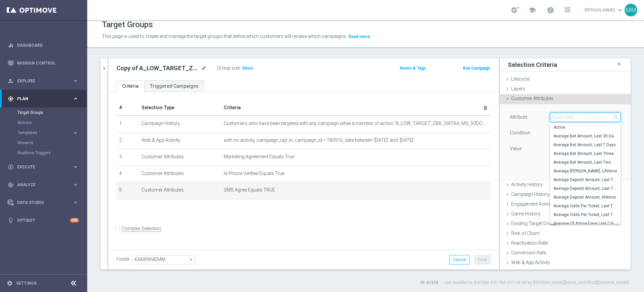
click at [566, 117] on input "search" at bounding box center [585, 116] width 70 height 9
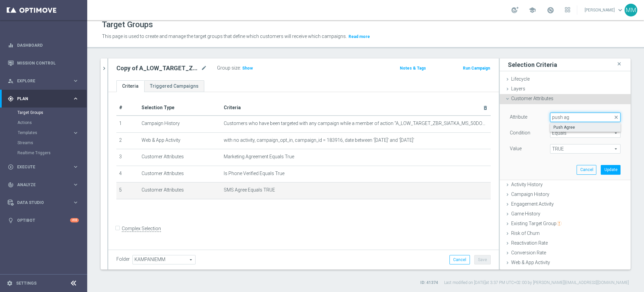
type input "push ag"
click at [572, 127] on span "Push Agree" at bounding box center [586, 126] width 64 height 5
type input "Push Agree"
click at [568, 145] on span "TRUE" at bounding box center [586, 148] width 70 height 9
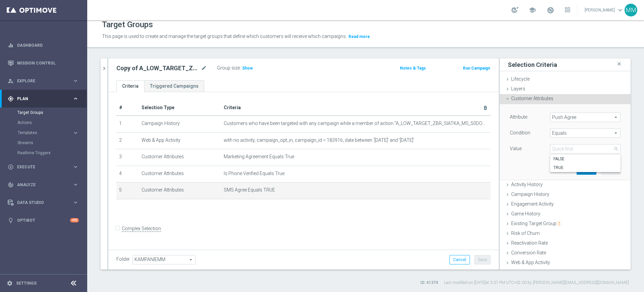
click at [568, 165] on span "TRUE" at bounding box center [586, 167] width 64 height 5
type input "TRUE"
click at [602, 166] on button "Update" at bounding box center [611, 169] width 20 height 9
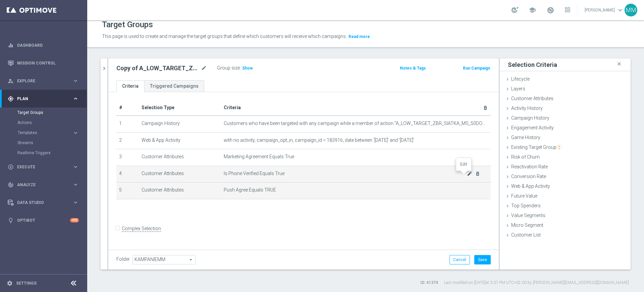
click at [467, 174] on icon "mode_edit" at bounding box center [469, 173] width 5 height 5
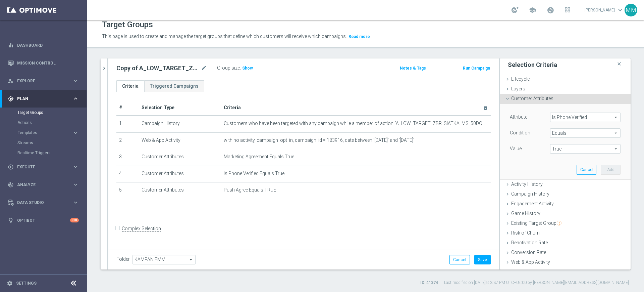
click at [567, 115] on span "Is Phone Verified" at bounding box center [586, 117] width 70 height 9
click at [567, 115] on span at bounding box center [586, 117] width 70 height 9
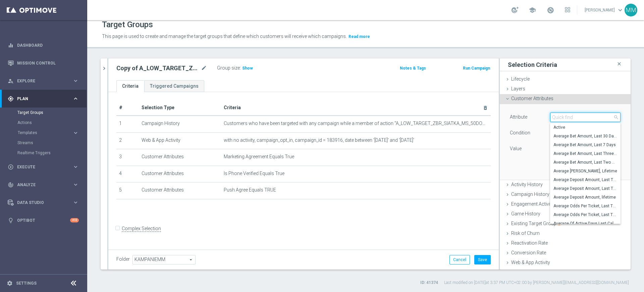
click at [566, 115] on input "search" at bounding box center [585, 116] width 70 height 9
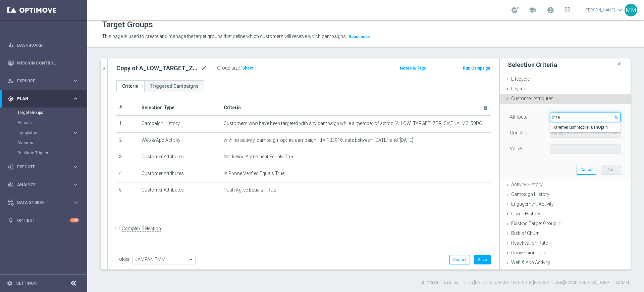
type input "xtre"
click at [559, 126] on span "XtremePushMobilePushOptIn" at bounding box center [586, 126] width 64 height 5
type input "XtremePushMobilePushOptIn"
type input "Equals"
click at [564, 148] on span at bounding box center [586, 148] width 70 height 9
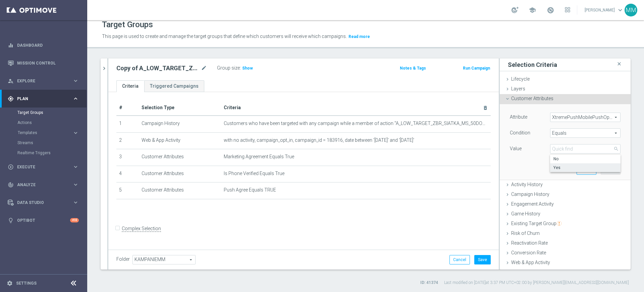
click at [565, 163] on label "Yes" at bounding box center [585, 167] width 70 height 9
type input "Yes"
click at [601, 168] on button "Add" at bounding box center [611, 169] width 20 height 9
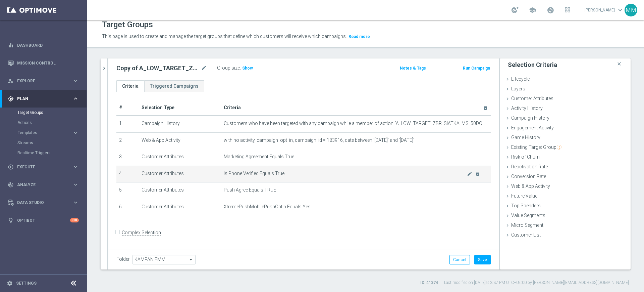
click at [475, 175] on td "Is Phone Verified Equals True mode_edit delete_forever" at bounding box center [356, 173] width 270 height 17
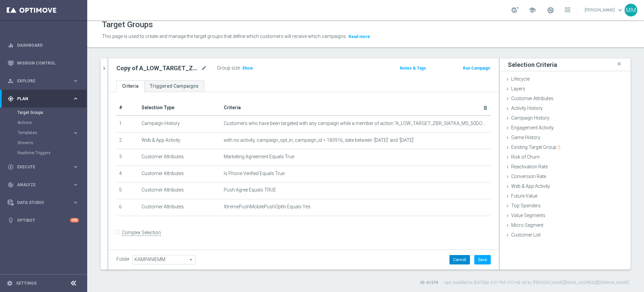
click at [458, 259] on button "Cancel" at bounding box center [460, 259] width 20 height 9
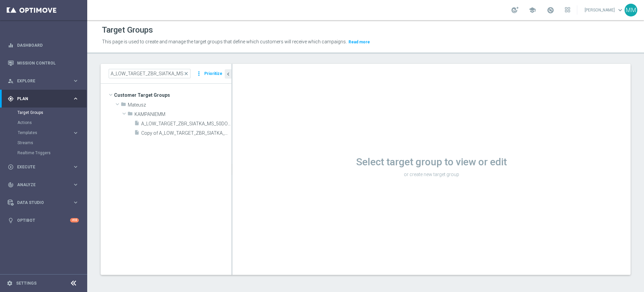
scroll to position [1, 0]
click at [207, 135] on span "Copy of A_LOW_TARGET_ZBR_SIATKA_MS_50DO50_260925_SMS" at bounding box center [178, 133] width 75 height 6
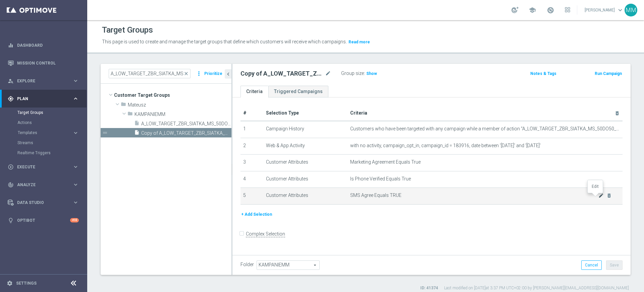
click at [599, 197] on icon "mode_edit" at bounding box center [601, 195] width 5 height 5
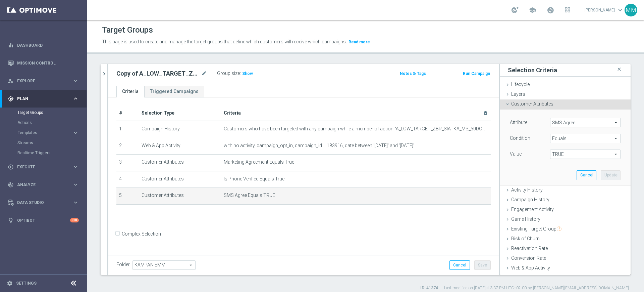
click at [573, 119] on span "SMS Agree" at bounding box center [586, 122] width 70 height 9
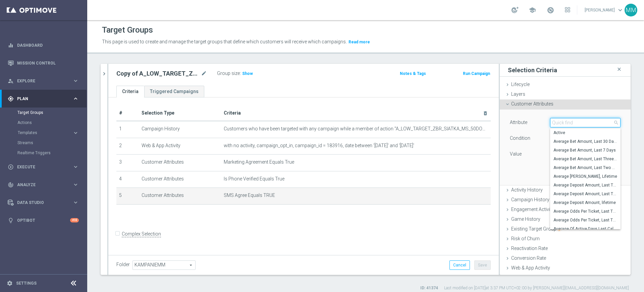
click at [572, 119] on input "search" at bounding box center [585, 122] width 70 height 9
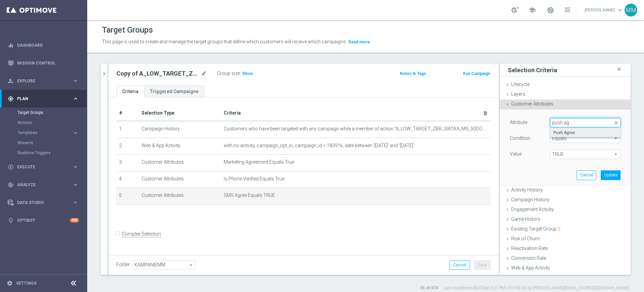
type input "push ag"
click at [570, 135] on span "Push Agree" at bounding box center [586, 132] width 64 height 5
type input "Push Agree"
click at [568, 150] on span "TRUE" at bounding box center [586, 154] width 70 height 9
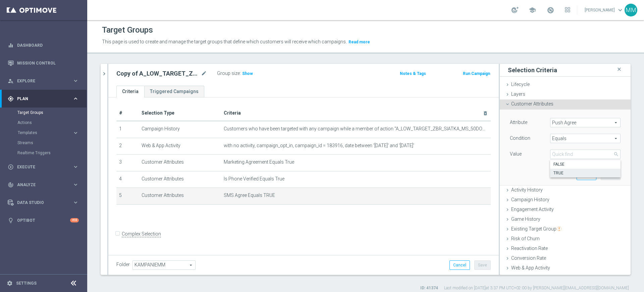
click at [569, 170] on span "TRUE" at bounding box center [586, 172] width 64 height 5
type input "TRUE"
click at [603, 177] on button "Update" at bounding box center [611, 174] width 20 height 9
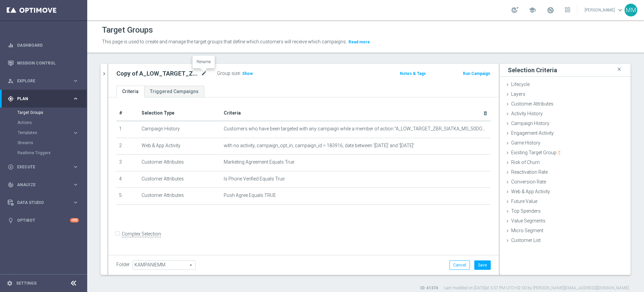
click at [207, 74] on icon "mode_edit" at bounding box center [204, 73] width 6 height 8
type input "A_LOW_TARGET_ZBR_SIATKA_MS_50DO50_260925_PUSH"
click at [221, 82] on div "A_LOW_TARGET_ZBR_SIATKA_MS_50DO50_260925_PUSH Group size : Show Notes & Tags Ru…" at bounding box center [303, 75] width 391 height 22
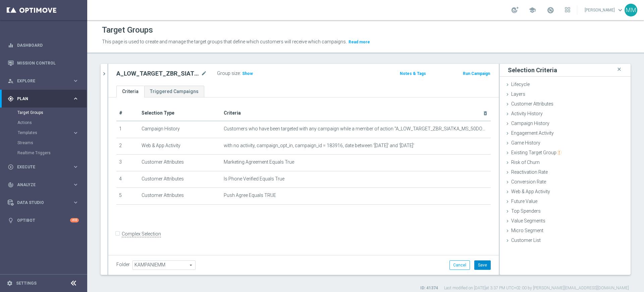
click at [474, 263] on button "Save" at bounding box center [482, 264] width 16 height 9
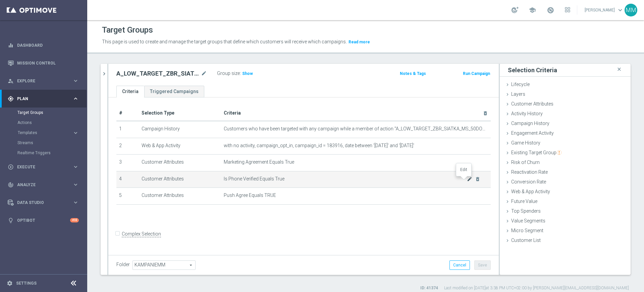
click at [467, 179] on icon "mode_edit" at bounding box center [469, 178] width 5 height 5
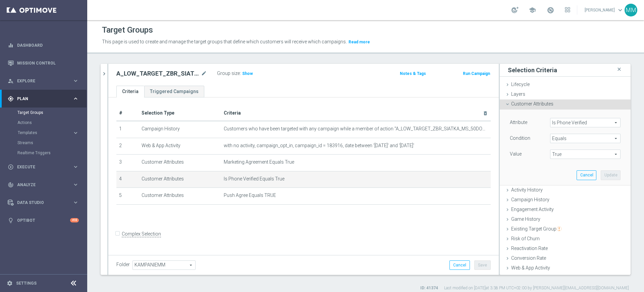
click at [551, 120] on span "Is Phone Verified" at bounding box center [586, 122] width 70 height 9
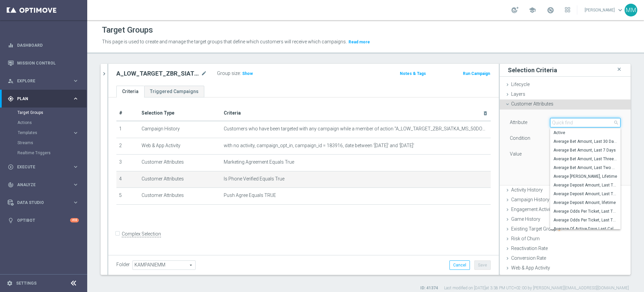
click at [550, 120] on input "search" at bounding box center [585, 122] width 70 height 9
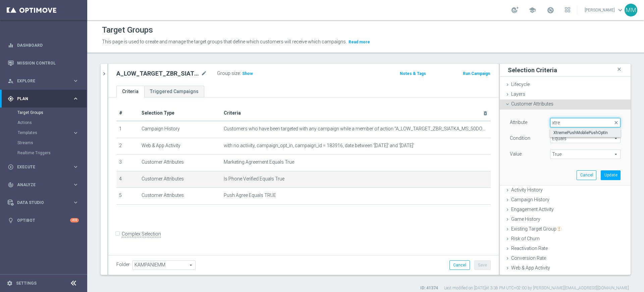
type input "xtre"
click at [571, 135] on label "XtremePushMobilePushOptIn" at bounding box center [585, 132] width 70 height 9
type input "XtremePushMobilePushOptIn"
click at [569, 157] on span "True" at bounding box center [586, 154] width 70 height 9
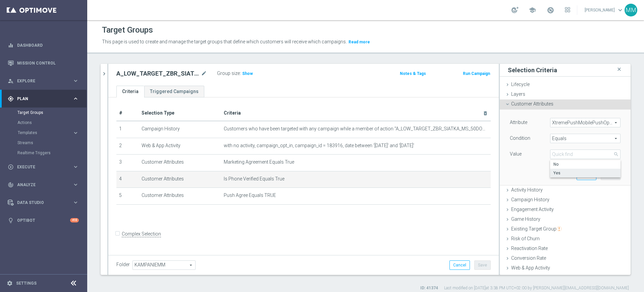
click at [567, 171] on span "Yes" at bounding box center [586, 172] width 64 height 5
type input "Yes"
click at [601, 177] on button "Update" at bounding box center [611, 174] width 20 height 9
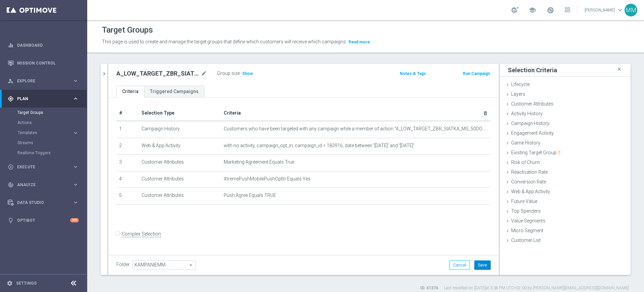
click at [477, 262] on button "Save" at bounding box center [482, 264] width 16 height 9
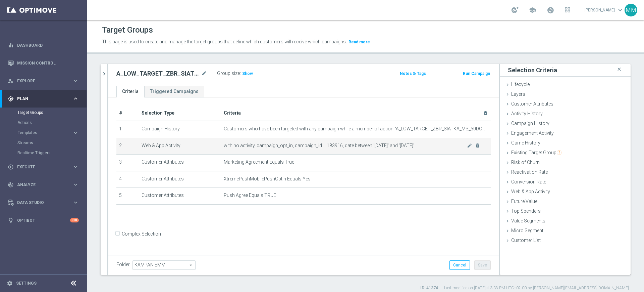
click at [397, 150] on td "with no activity, campaign_opt_in, campaign_id = 183916, date between '[DATE]' …" at bounding box center [356, 146] width 270 height 17
click at [245, 71] on span "Show" at bounding box center [247, 73] width 11 height 5
click at [108, 72] on div at bounding box center [107, 169] width 1 height 211
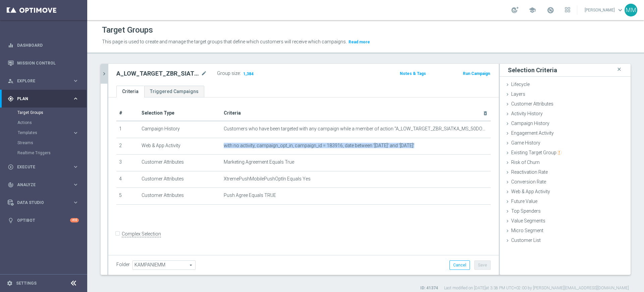
click at [106, 73] on icon "chevron_right" at bounding box center [104, 73] width 6 height 6
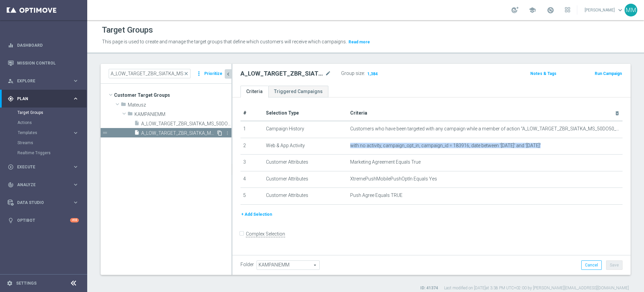
click at [218, 133] on icon "content_copy" at bounding box center [219, 132] width 5 height 5
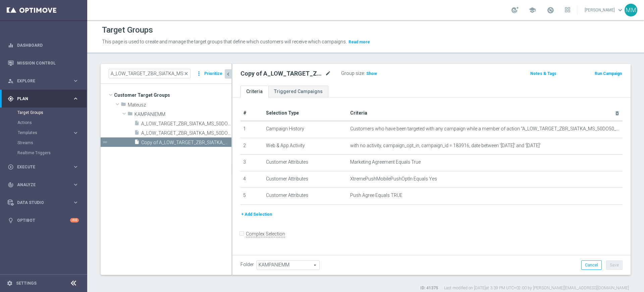
click at [329, 74] on icon "mode_edit" at bounding box center [328, 73] width 6 height 8
type input "A_MED_TARGET_ZBR_SIATKA_MS_50DO100_260925_PUSH"
click at [347, 87] on ul "Criteria Triggered Campaigns" at bounding box center [432, 92] width 398 height 12
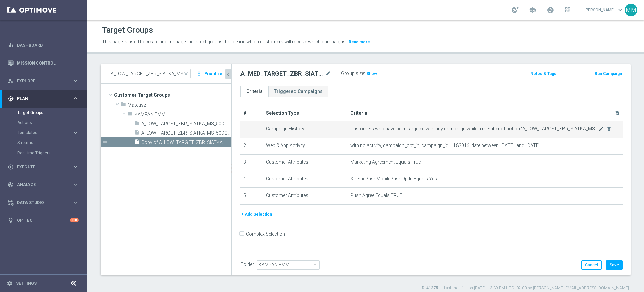
click at [595, 128] on body "equalizer Dashboard Mission Control" at bounding box center [322, 146] width 644 height 292
click at [599, 131] on icon "mode_edit" at bounding box center [601, 128] width 5 height 5
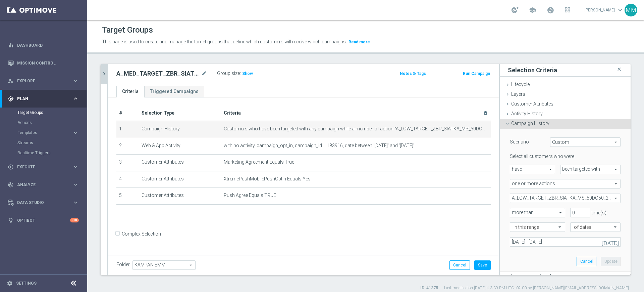
click at [551, 197] on span "A_LOW_TARGET_ZBR_SIATKA_MS_50DO50_260925" at bounding box center [565, 198] width 110 height 9
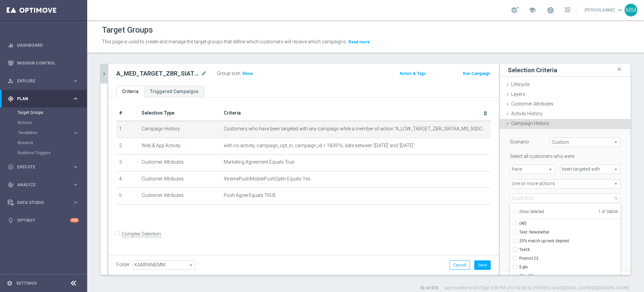
click at [529, 210] on span "Show Selected" at bounding box center [531, 211] width 25 height 5
click at [517, 210] on input "Show Selected" at bounding box center [515, 212] width 4 height 4
checkbox input "true"
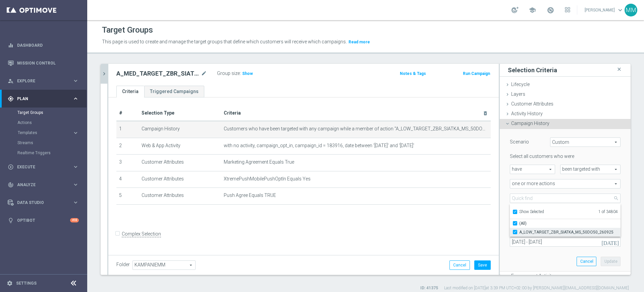
click at [529, 228] on label "A_LOW_TARGET_ZBR_SIATKA_MS_50DO50_260925" at bounding box center [569, 231] width 101 height 9
click at [519, 229] on input "A_LOW_TARGET_ZBR_SIATKA_MS_50DO50_260925" at bounding box center [517, 231] width 4 height 4
checkbox input "false"
type input "Select Action"
checkbox input "false"
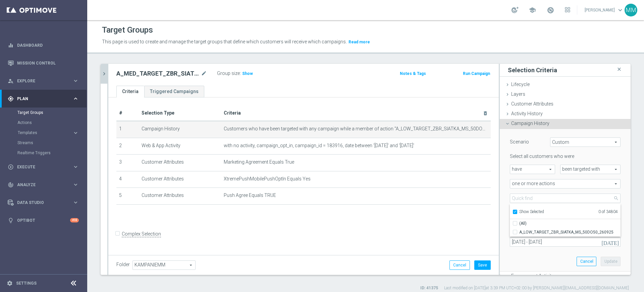
click at [527, 213] on span "Show Selected" at bounding box center [531, 211] width 25 height 5
click at [517, 213] on input "Show Selected" at bounding box center [515, 212] width 4 height 4
checkbox input "false"
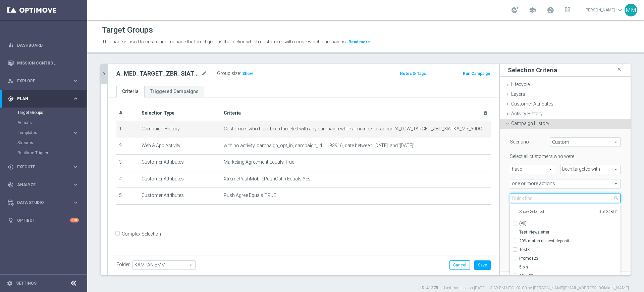
click at [527, 201] on input "search" at bounding box center [565, 197] width 111 height 9
paste input "A_MED_TARGET_ZBR_SIATKA_MS_50DO100_260925"
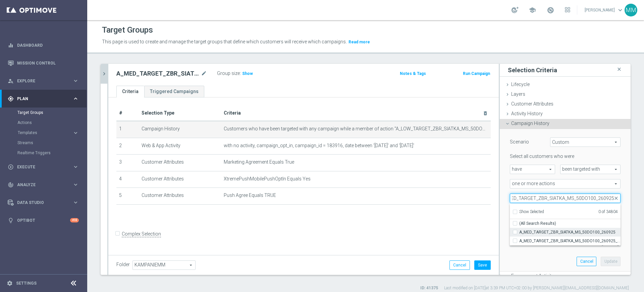
type input "A_MED_TARGET_ZBR_SIATKA_MS_50DO100_260925"
click at [538, 233] on span "A_MED_TARGET_ZBR_SIATKA_MS_50DO100_260925" at bounding box center [569, 231] width 101 height 5
click at [519, 233] on input "A_MED_TARGET_ZBR_SIATKA_MS_50DO100_260925" at bounding box center [517, 231] width 4 height 4
checkbox input "true"
type input "A_MED_TARGET_ZBR_SIATKA_MS_50DO100_260925"
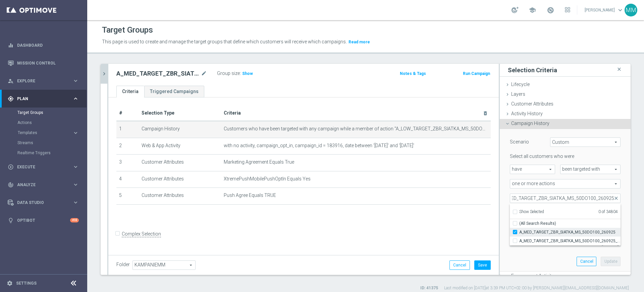
scroll to position [0, 0]
click at [545, 252] on div "Scenario Custom Custom arrow_drop_down search Select all customers who were hav…" at bounding box center [565, 200] width 121 height 142
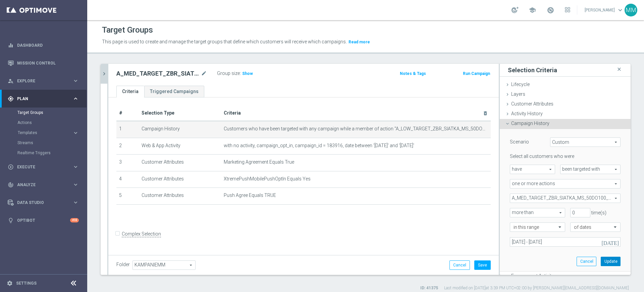
click at [601, 260] on button "Update" at bounding box center [611, 260] width 20 height 9
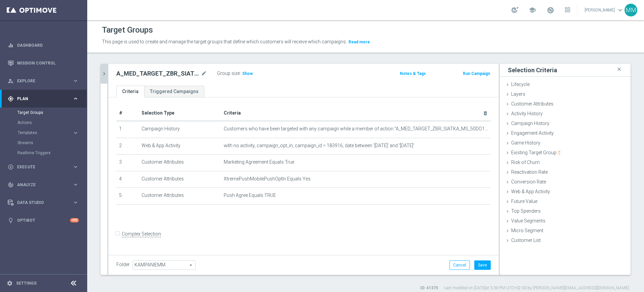
click at [462, 144] on div at bounding box center [464, 143] width 7 height 3
click at [467, 147] on icon "mode_edit" at bounding box center [469, 145] width 5 height 5
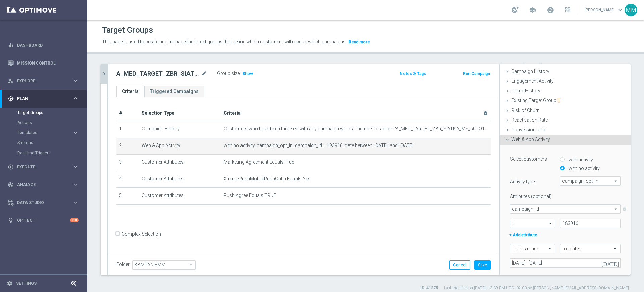
scroll to position [118, 0]
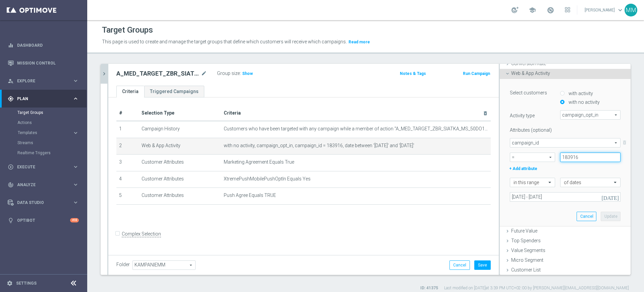
click at [578, 152] on input "183916" at bounding box center [590, 156] width 60 height 9
type input "183917"
click at [601, 215] on button "Update" at bounding box center [611, 215] width 20 height 9
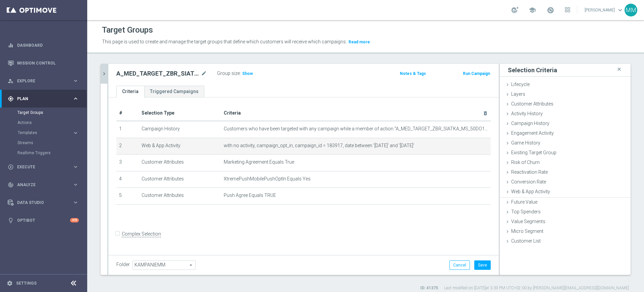
scroll to position [0, 0]
click at [481, 269] on div "Folder [GEOGRAPHIC_DATA] KAMPANIEMM arrow_drop_down search Cancel Save Saving..." at bounding box center [303, 265] width 391 height 20
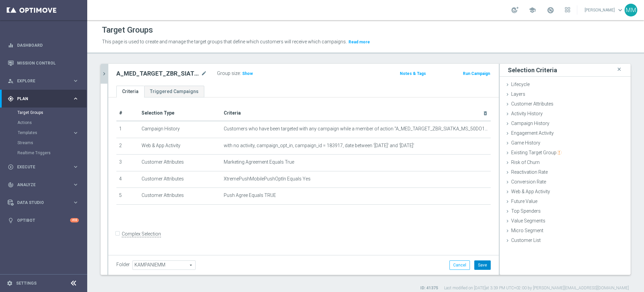
click at [480, 267] on button "Save" at bounding box center [482, 264] width 16 height 9
click at [242, 74] on span "Show" at bounding box center [247, 73] width 11 height 5
click at [107, 72] on icon "chevron_right" at bounding box center [104, 73] width 6 height 6
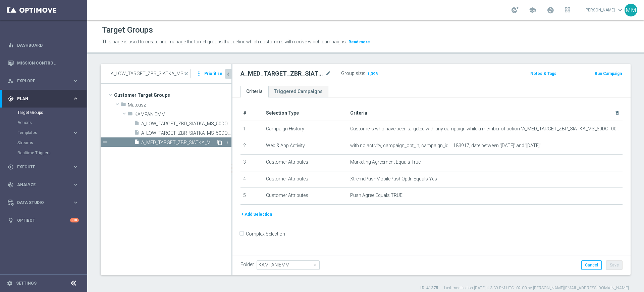
click at [218, 142] on icon "content_copy" at bounding box center [219, 142] width 5 height 5
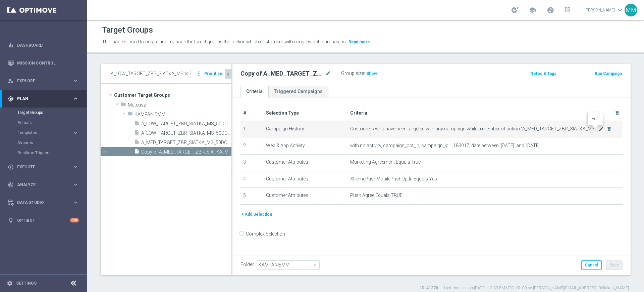
click at [599, 131] on icon "mode_edit" at bounding box center [601, 128] width 5 height 5
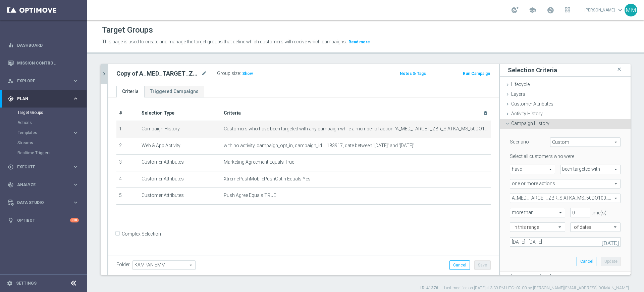
click at [554, 195] on span "A_MED_TARGET_ZBR_SIATKA_MS_50DO100_260925" at bounding box center [565, 198] width 110 height 9
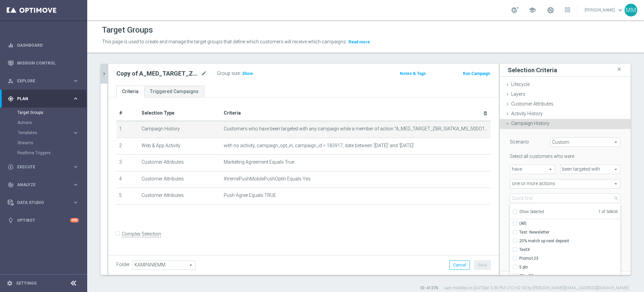
click at [524, 214] on label "Show Selected" at bounding box center [531, 212] width 25 height 6
click at [517, 214] on input "Show Selected" at bounding box center [515, 212] width 4 height 4
checkbox input "true"
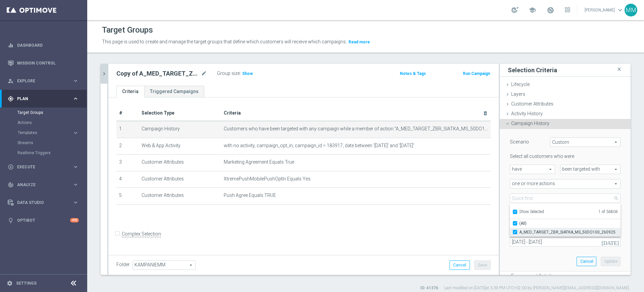
click at [527, 230] on span "A_MED_TARGET_ZBR_SIATKA_MS_50DO100_260925" at bounding box center [569, 231] width 101 height 5
click at [519, 230] on input "A_MED_TARGET_ZBR_SIATKA_MS_50DO100_260925" at bounding box center [517, 231] width 4 height 4
checkbox input "false"
type input "Select Action"
checkbox input "false"
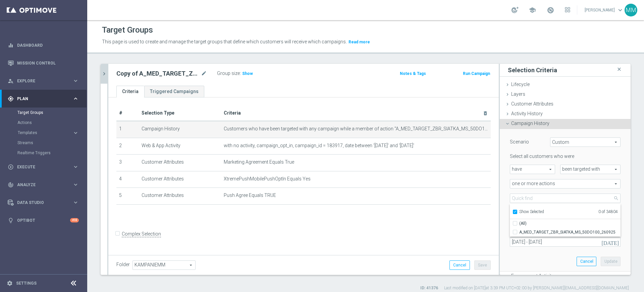
click at [525, 210] on span "Show Selected" at bounding box center [531, 211] width 25 height 5
click at [517, 210] on input "Show Selected" at bounding box center [515, 212] width 4 height 4
checkbox input "false"
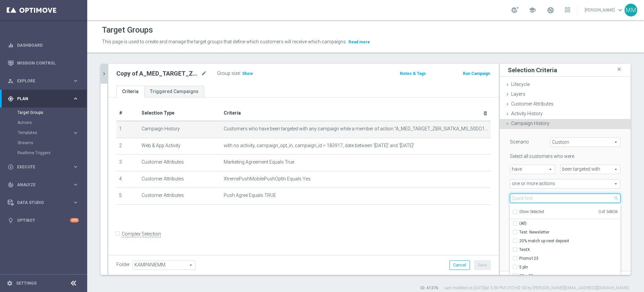
click at [525, 201] on input "search" at bounding box center [565, 197] width 111 height 9
paste input "A_HIGH_TARGET_ZBR_SIATKA_MS_50DO250_260925"
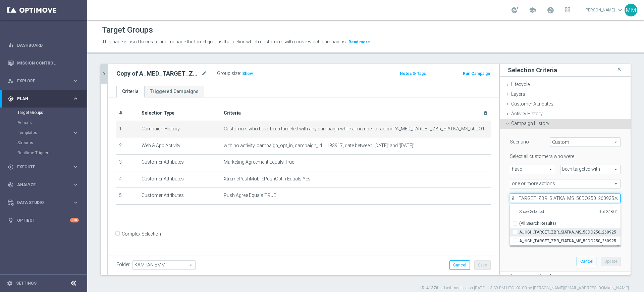
type input "A_HIGH_TARGET_ZBR_SIATKA_MS_50DO250_260925"
click at [533, 233] on span "A_HIGH_TARGET_ZBR_SIATKA_MS_50DO250_260925" at bounding box center [569, 231] width 101 height 5
click at [519, 233] on input "A_HIGH_TARGET_ZBR_SIATKA_MS_50DO250_260925" at bounding box center [517, 231] width 4 height 4
checkbox input "true"
type input "A_HIGH_TARGET_ZBR_SIATKA_MS_50DO250_260925"
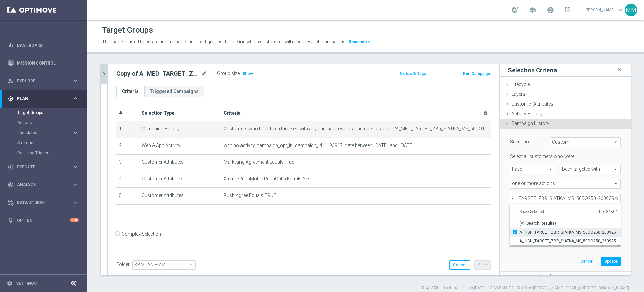
scroll to position [0, 0]
click at [536, 261] on div "Scenario Custom Custom arrow_drop_down search Select all customers who were hav…" at bounding box center [565, 200] width 121 height 142
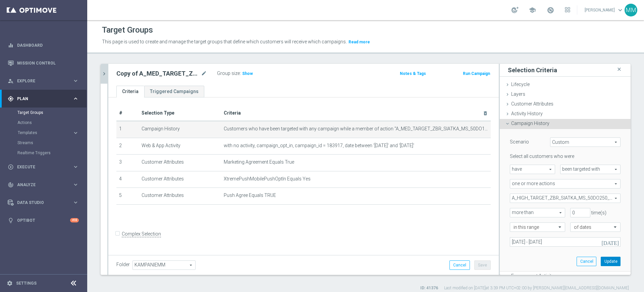
click at [606, 262] on button "Update" at bounding box center [611, 260] width 20 height 9
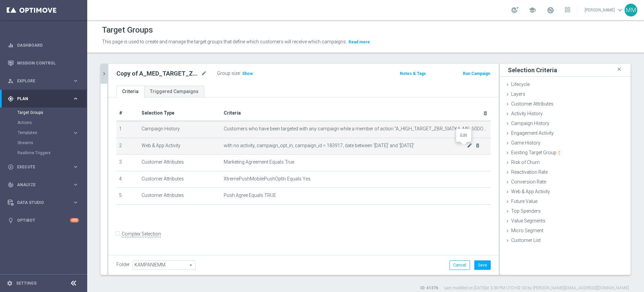
click at [467, 146] on icon "mode_edit" at bounding box center [469, 145] width 5 height 5
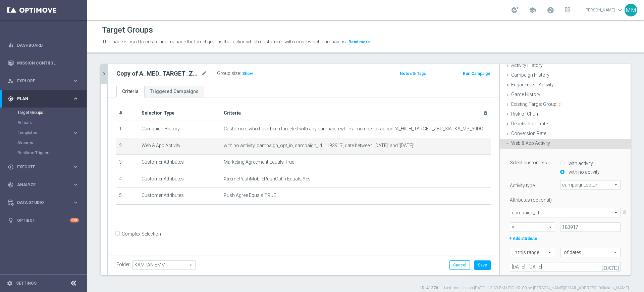
scroll to position [84, 0]
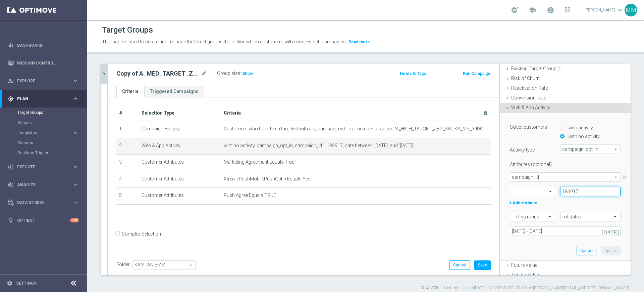
click at [577, 189] on input "183917" at bounding box center [590, 191] width 60 height 9
paste input "8"
type input "183918"
click at [601, 249] on button "Update" at bounding box center [611, 250] width 20 height 9
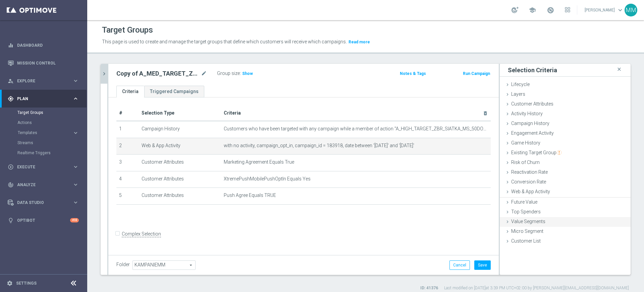
scroll to position [0, 0]
click at [478, 263] on button "Save" at bounding box center [482, 264] width 16 height 9
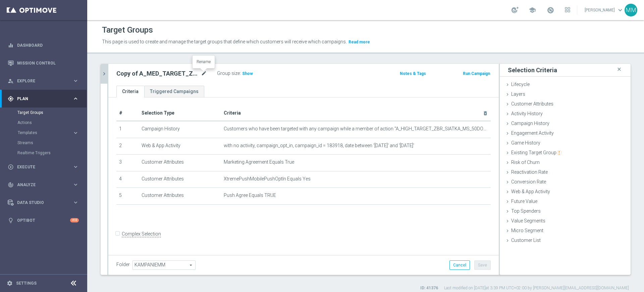
click at [207, 73] on icon "mode_edit" at bounding box center [204, 73] width 6 height 8
type input "A_HIGH_TARGET_ZBR_SIATKA_MS_50DO250_260925_PUSH"
click at [219, 86] on ul "Criteria Triggered Campaigns" at bounding box center [303, 92] width 391 height 12
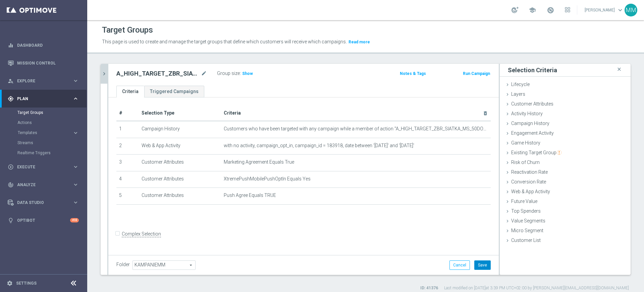
click at [474, 263] on button "Save" at bounding box center [482, 264] width 16 height 9
click at [250, 73] on span "Show" at bounding box center [247, 73] width 11 height 5
click at [106, 68] on button "chevron_right" at bounding box center [104, 74] width 7 height 20
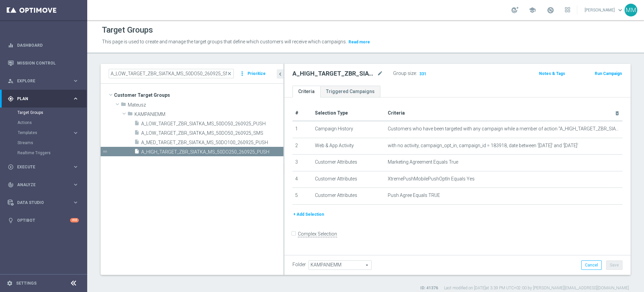
drag, startPoint x: 232, startPoint y: 102, endPoint x: 295, endPoint y: 98, distance: 63.5
click at [295, 98] on as-split "A_LOW_TARGET_ZBR_SIATKA_MS_50DO50_260925_SMS close more_vert Prioritize Custome…" at bounding box center [366, 169] width 530 height 211
click at [201, 139] on div "insert_drive_file A_MED_TARGET_ZBR_SIATKA_MS_50DO100_260925_PUSH" at bounding box center [201, 141] width 134 height 9
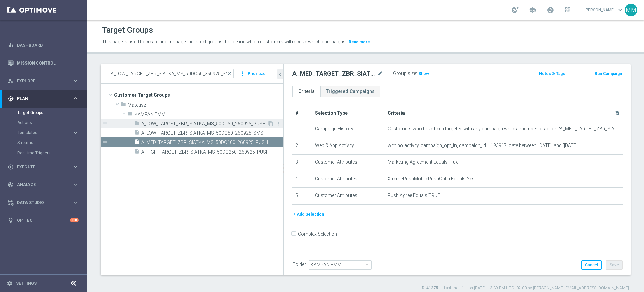
click at [199, 123] on span "A_LOW_TARGET_ZBR_SIATKA_MS_50DO50_260925_PUSH" at bounding box center [204, 124] width 126 height 6
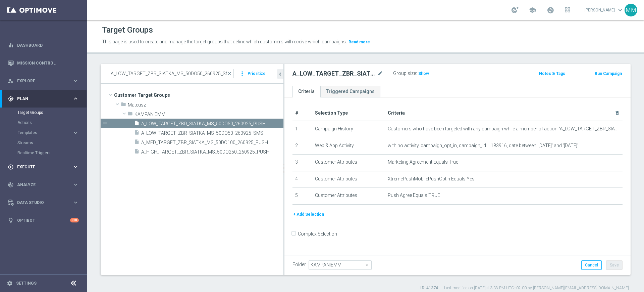
click at [36, 169] on div "play_circle_outline Execute" at bounding box center [40, 167] width 65 height 6
click at [44, 132] on link "Campaign Builder" at bounding box center [43, 129] width 52 height 5
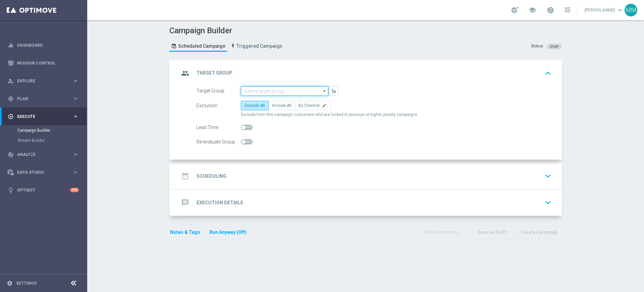
click at [253, 87] on input at bounding box center [285, 90] width 88 height 9
paste input "A_LOW_TARGET_ZBR_SIATKA_MS_50DO50_260925_PUSH"
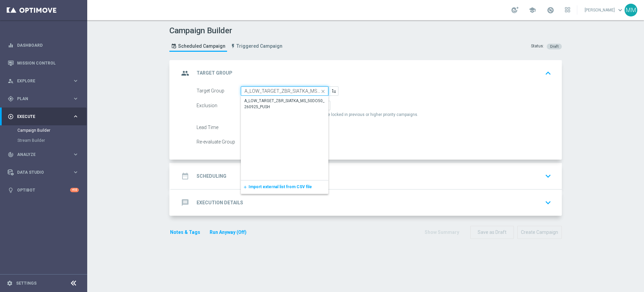
scroll to position [0, 44]
click at [261, 96] on div "A_LOW_TARGET_ZBR_SIATKA_MS_50DO50_260925_PUSH" at bounding box center [285, 103] width 88 height 15
type input "A_LOW_TARGET_ZBR_SIATKA_MS_50DO50_260925_PUSH"
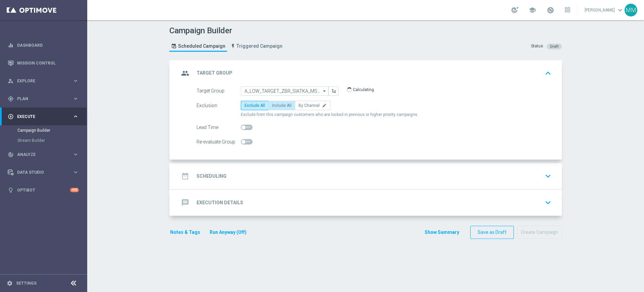
click at [277, 108] on label "Include All" at bounding box center [281, 105] width 27 height 9
click at [276, 108] on input "Include All" at bounding box center [274, 106] width 4 height 4
radio input "true"
click at [245, 140] on span at bounding box center [247, 141] width 12 height 5
click at [245, 140] on input "checkbox" at bounding box center [247, 141] width 12 height 5
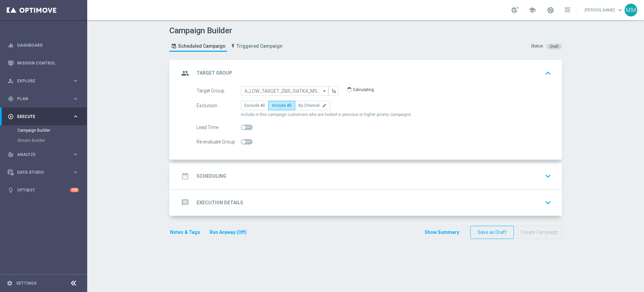
checkbox input "true"
click at [254, 171] on div "date_range Scheduling keyboard_arrow_down" at bounding box center [366, 175] width 375 height 13
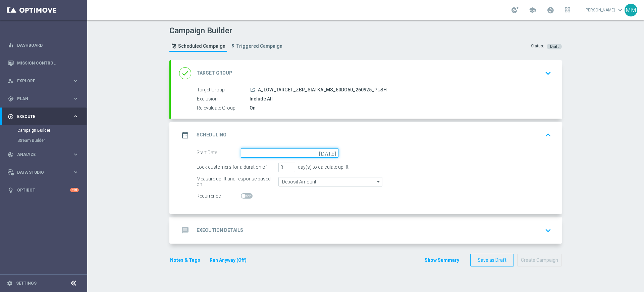
click at [252, 155] on input at bounding box center [290, 152] width 98 height 9
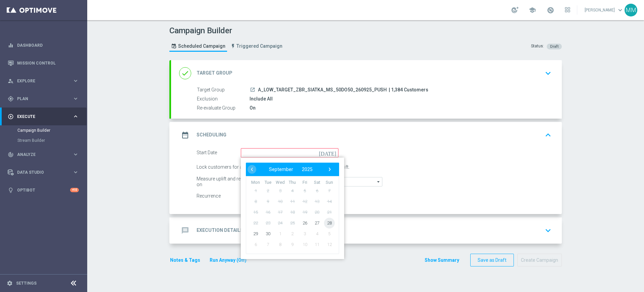
click at [324, 221] on span "28" at bounding box center [329, 222] width 11 height 11
type input "[DATE]"
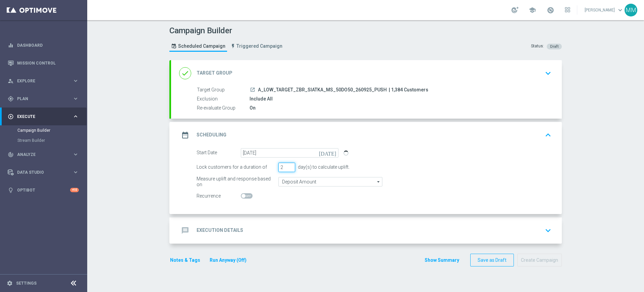
click at [287, 167] on input "2" at bounding box center [286, 166] width 17 height 9
type input "1"
click at [287, 167] on input "1" at bounding box center [286, 166] width 17 height 9
click at [287, 224] on div "message Execution Details keyboard_arrow_down" at bounding box center [366, 230] width 375 height 13
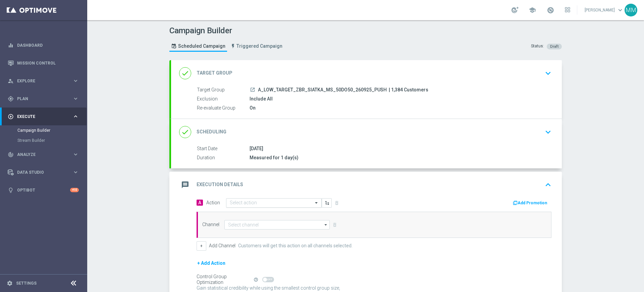
click at [263, 203] on input "text" at bounding box center [267, 203] width 75 height 6
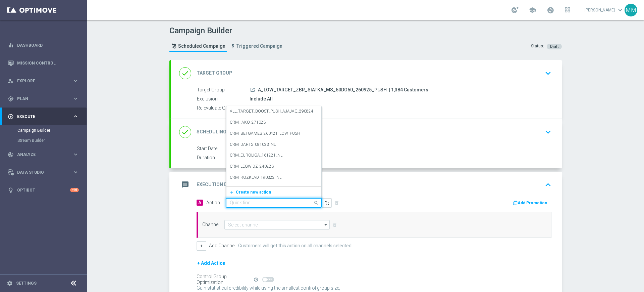
paste input "A_LOW_TARGET_ZBR_SIATKA_MS_50DO50_260925_PUSH"
type input "A_LOW_TARGET_ZBR_SIATKA_MS_50DO50_260925_PUSH"
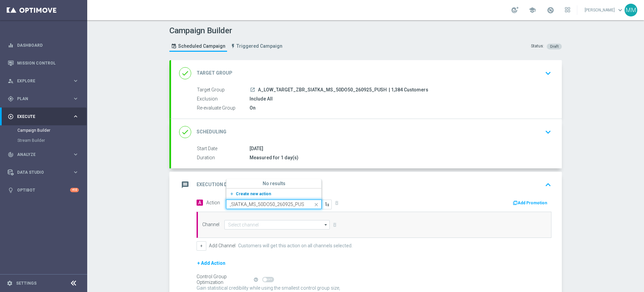
click at [257, 194] on span "Create new action" at bounding box center [253, 193] width 35 height 5
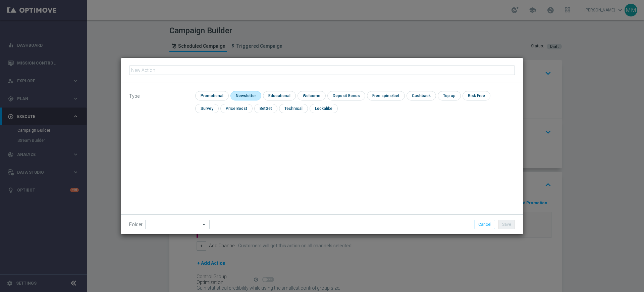
type input "A_LOW_TARGET_ZBR_SIATKA_MS_50DO50_260925_PUSH"
click at [219, 96] on input "checkbox" at bounding box center [211, 95] width 32 height 9
checkbox input "true"
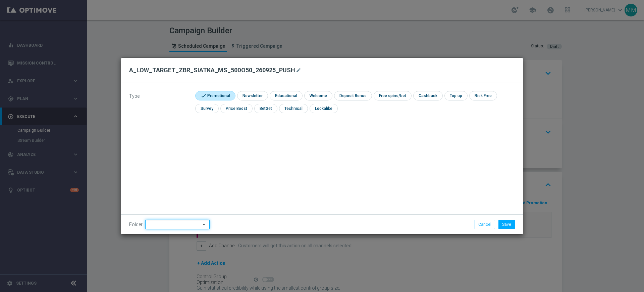
click at [155, 219] on input at bounding box center [177, 223] width 64 height 9
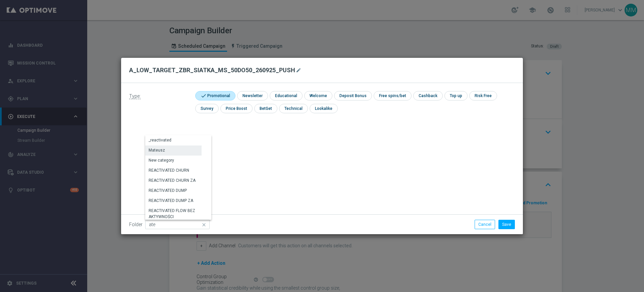
click at [176, 154] on div "Mateusz" at bounding box center [173, 149] width 56 height 9
type input "Mateusz"
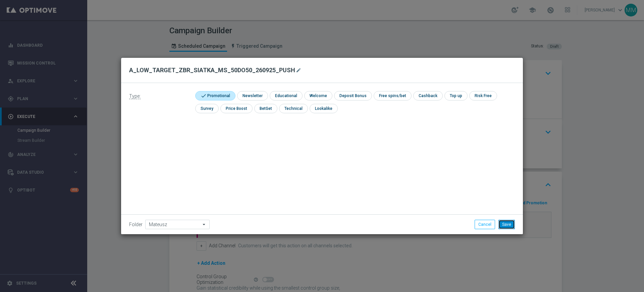
click at [506, 228] on button "Save" at bounding box center [507, 223] width 16 height 9
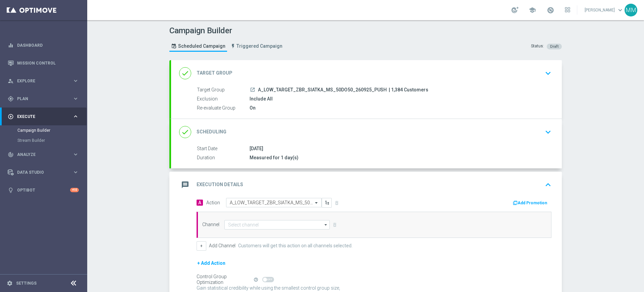
drag, startPoint x: 282, startPoint y: 214, endPoint x: 282, endPoint y: 224, distance: 10.1
click at [282, 215] on div "Channel arrow_drop_down Drag here to set row groups Drag here to set column lab…" at bounding box center [374, 224] width 355 height 26
click at [282, 227] on input at bounding box center [276, 224] width 105 height 9
click at [272, 231] on div "XtremePush" at bounding box center [277, 233] width 106 height 9
type input "XtremePush"
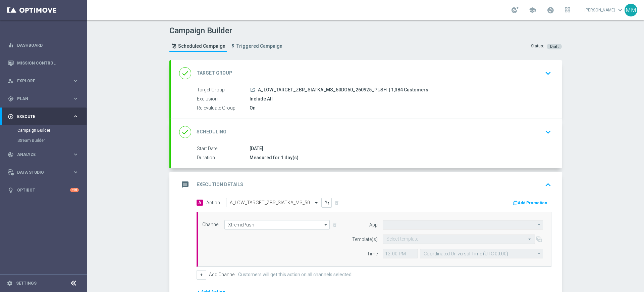
type input "STS_PL"
click at [402, 241] on input "text" at bounding box center [452, 239] width 132 height 6
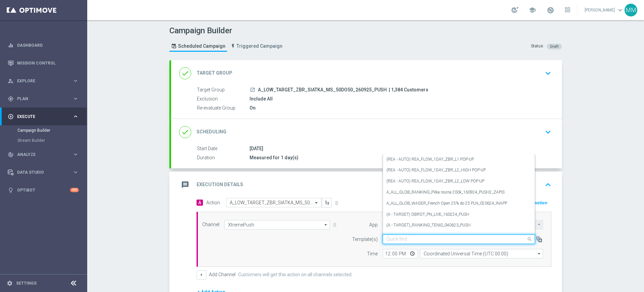
paste input "A_LOW_TARGET_ZBR_SIATKA_MS_50DO50_260925_PUSH"
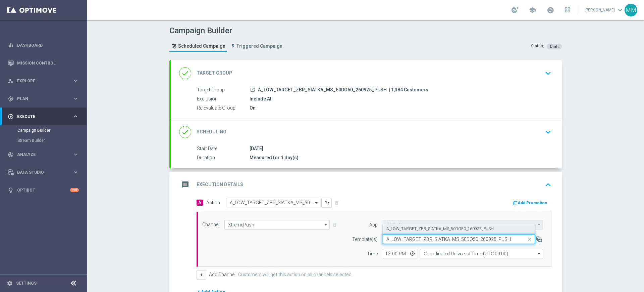
click at [405, 228] on label "A_LOW_TARGET_ZBR_SIATKA_MS_50DO50_260925_PUSH" at bounding box center [439, 229] width 107 height 6
type input "A_LOW_TARGET_ZBR_SIATKA_MS_50DO50_260925_PUSH"
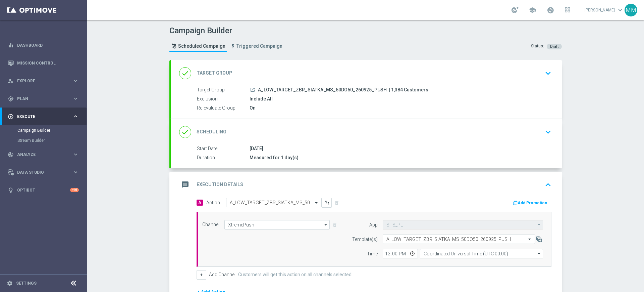
scroll to position [42, 0]
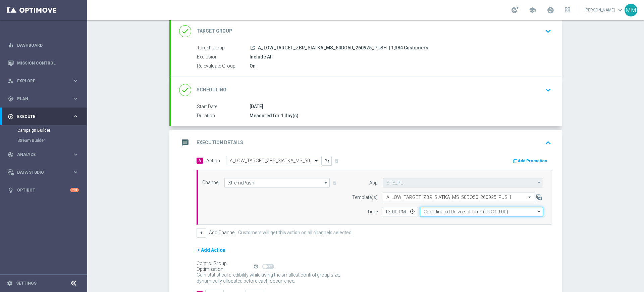
click at [434, 213] on input "Coordinated Universal Time (UTC 00:00)" at bounding box center [481, 211] width 123 height 9
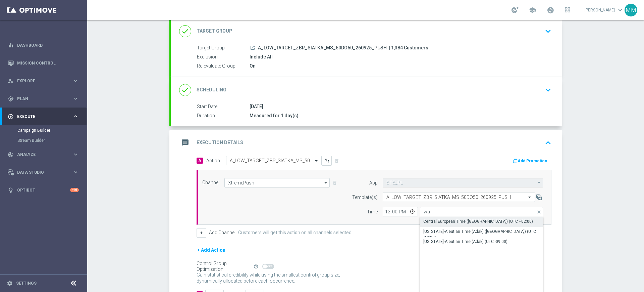
click at [432, 219] on div "Central European Time ([GEOGRAPHIC_DATA]) (UTC +02:00)" at bounding box center [478, 221] width 110 height 6
type input "Central European Time ([GEOGRAPHIC_DATA]) (UTC +02:00)"
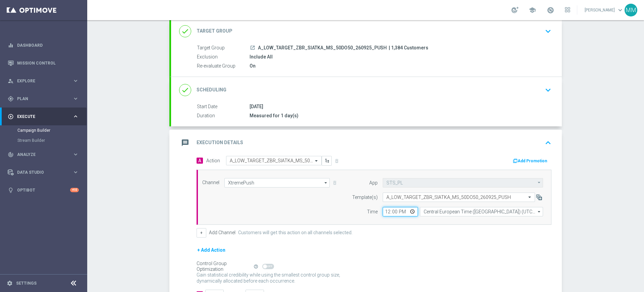
click at [383, 212] on input "12:00" at bounding box center [400, 211] width 35 height 9
type input "10:02"
click at [350, 204] on form "Template(s) Select template A_LOW_TARGET_ZBR_SIATKA_MS_50DO50_260925_PUSH Time …" at bounding box center [446, 204] width 195 height 24
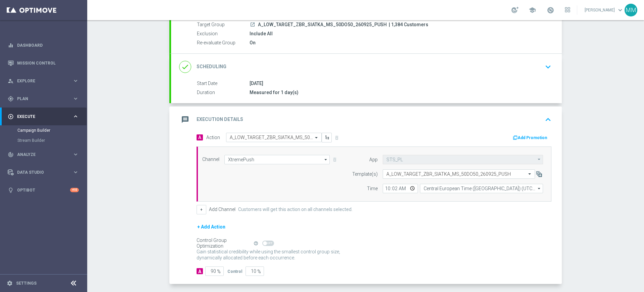
scroll to position [84, 0]
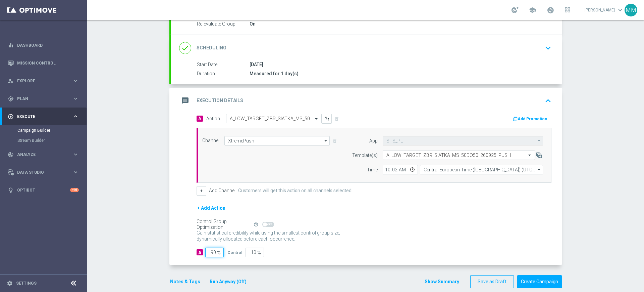
drag, startPoint x: 214, startPoint y: 250, endPoint x: 190, endPoint y: 250, distance: 23.5
click at [198, 255] on div "A 90 %" at bounding box center [209, 251] width 25 height 9
type input "98"
type input "2"
type input "98"
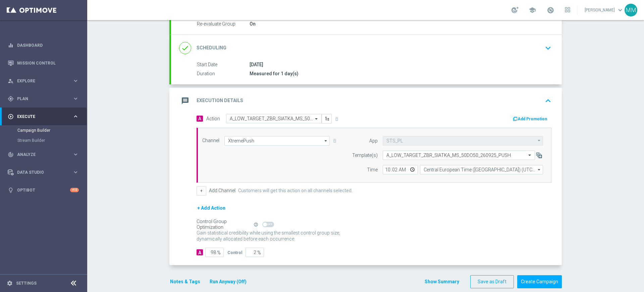
click at [184, 282] on button "Notes & Tags" at bounding box center [185, 281] width 32 height 8
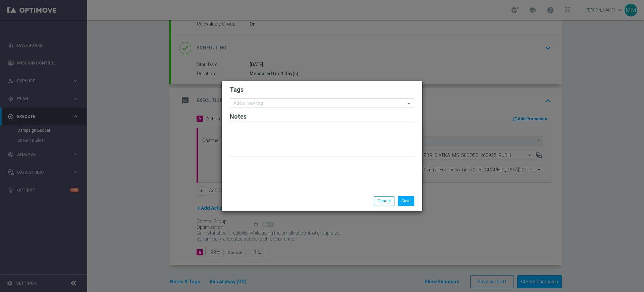
click at [249, 101] on input "text" at bounding box center [320, 104] width 172 height 6
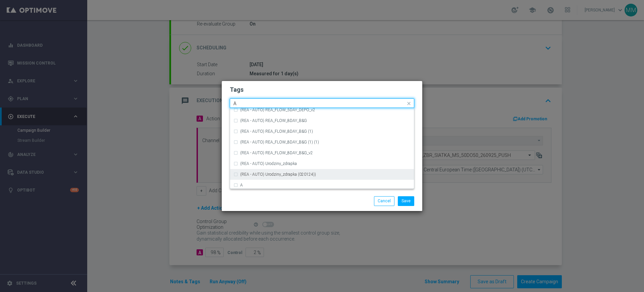
scroll to position [797, 0]
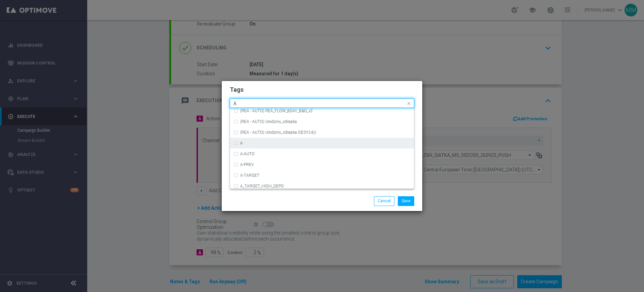
click at [261, 142] on div "A" at bounding box center [325, 143] width 170 height 4
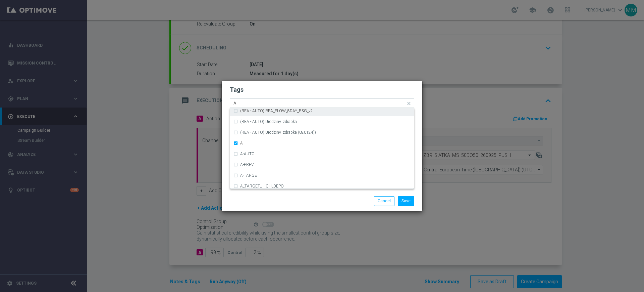
click at [253, 102] on input "A" at bounding box center [320, 104] width 172 height 6
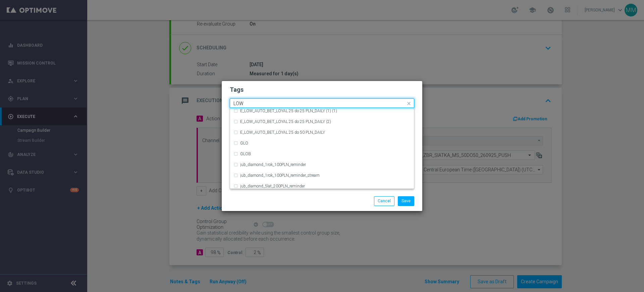
scroll to position [327, 0]
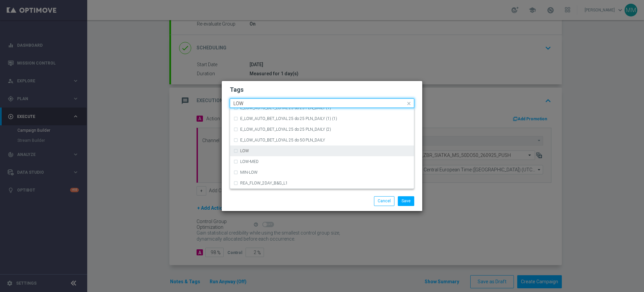
click at [249, 153] on div "LOW" at bounding box center [322, 150] width 177 height 11
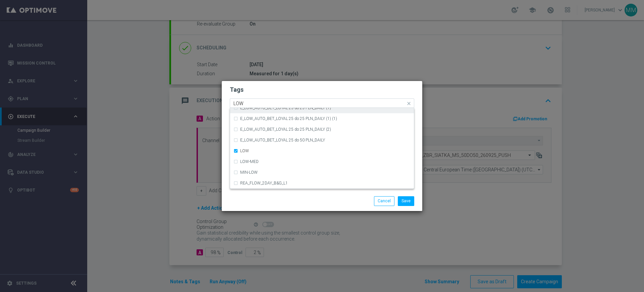
click at [258, 102] on input "LOW" at bounding box center [320, 104] width 172 height 6
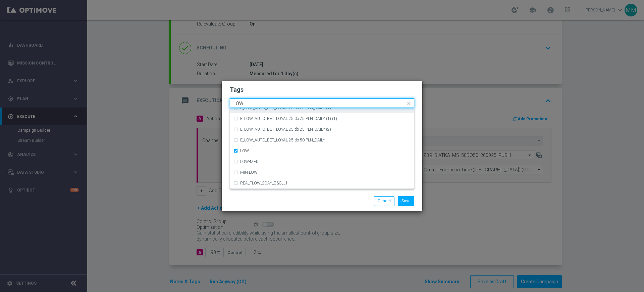
click at [258, 102] on input "LOW" at bounding box center [320, 104] width 172 height 6
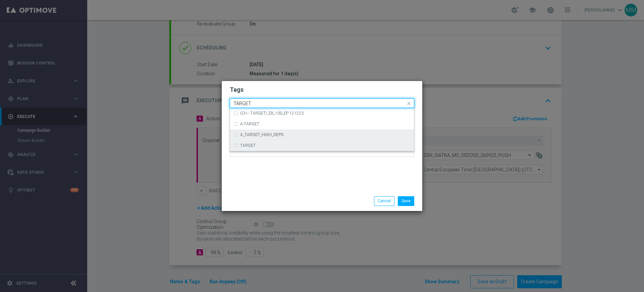
click at [255, 146] on div "TARGET" at bounding box center [325, 145] width 170 height 4
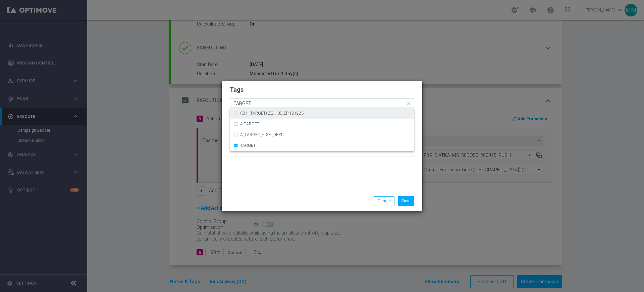
click at [260, 106] on div "TARGET" at bounding box center [319, 104] width 173 height 7
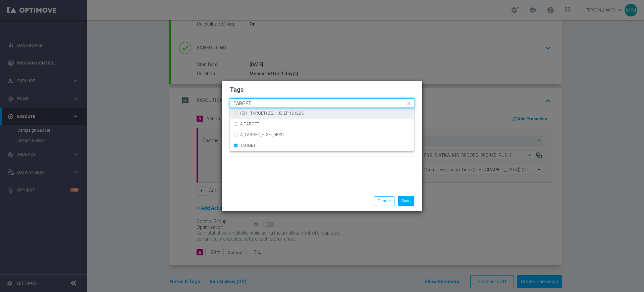
click at [261, 101] on input "TARGET" at bounding box center [320, 104] width 172 height 6
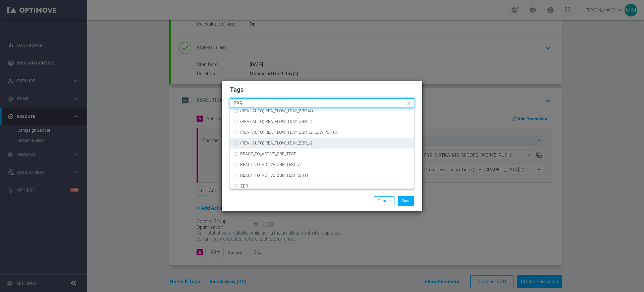
scroll to position [70, 0]
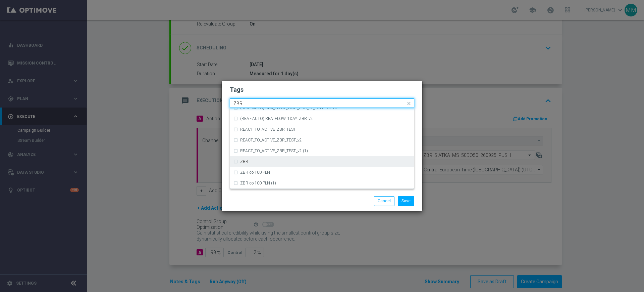
click at [277, 164] on div "ZBR" at bounding box center [322, 161] width 177 height 11
type input "ZBR"
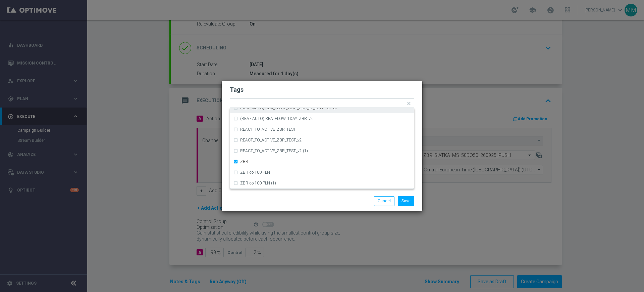
click at [276, 97] on form "Tags Quick find × A × LOW × TARGET × ZBR (REA - AUTO) REA_FLOW_1DAY_ZBR (REA - …" at bounding box center [322, 123] width 185 height 78
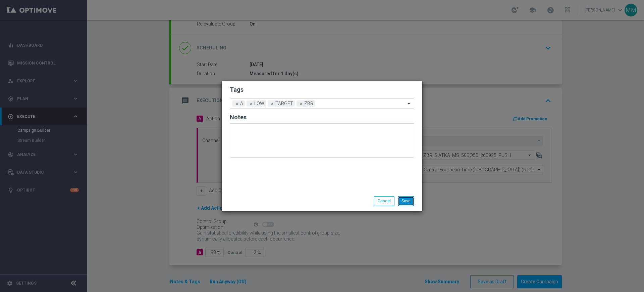
click at [410, 202] on button "Save" at bounding box center [406, 200] width 16 height 9
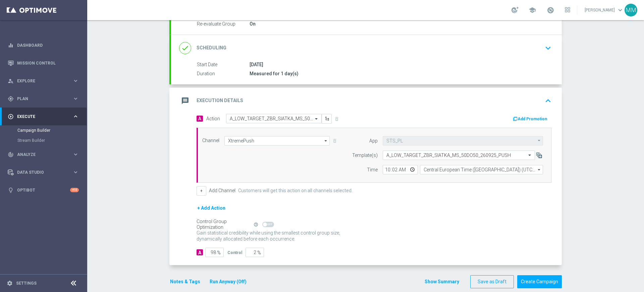
click at [269, 107] on div "message Execution Details keyboard_arrow_up" at bounding box center [366, 101] width 391 height 26
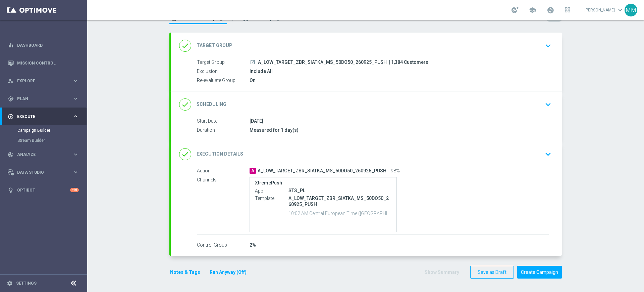
scroll to position [0, 0]
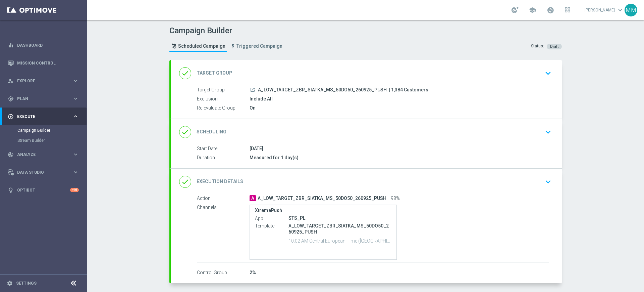
click at [329, 69] on div "done Target Group keyboard_arrow_down" at bounding box center [366, 73] width 375 height 13
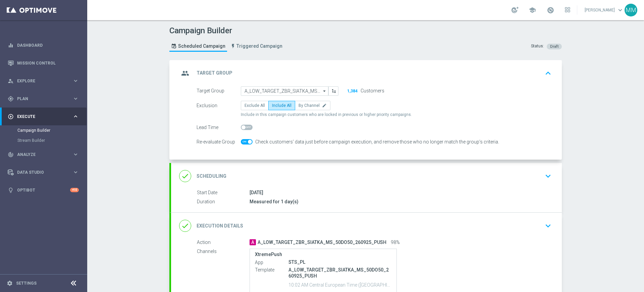
click at [283, 70] on div "group Target Group keyboard_arrow_up Target Group launch A_LOW_TARGET_ZBR_SIATK…" at bounding box center [366, 110] width 391 height 100
click at [283, 70] on div "group Target Group keyboard_arrow_up" at bounding box center [366, 73] width 375 height 13
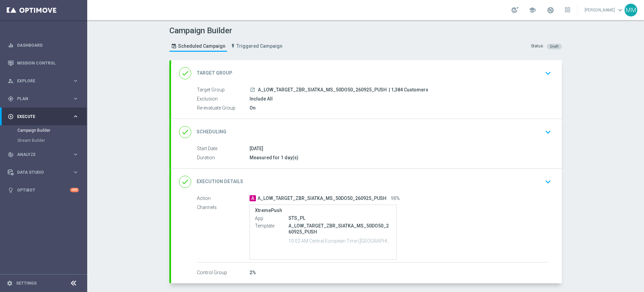
click at [275, 118] on accordion-group "done Scheduling keyboard_arrow_down Start Date [DATE] Duration Measured for 1 d…" at bounding box center [365, 143] width 393 height 50
click at [288, 65] on div "done Target Group keyboard_arrow_down" at bounding box center [366, 73] width 391 height 26
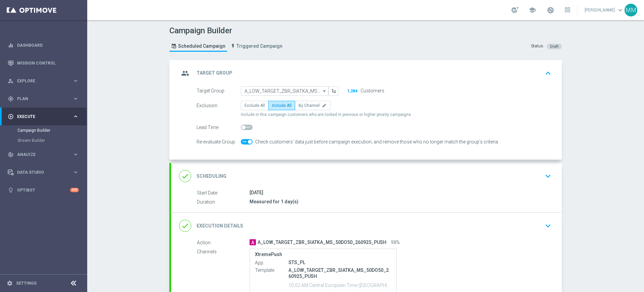
click at [288, 65] on div "group Target Group keyboard_arrow_up" at bounding box center [366, 73] width 391 height 26
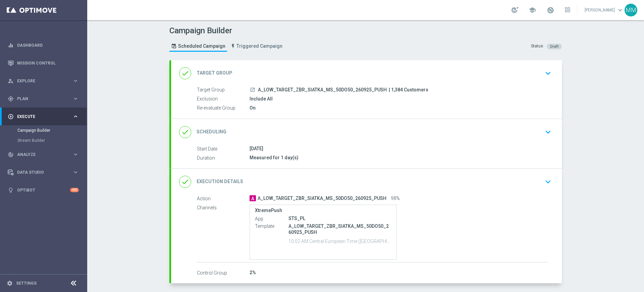
click at [286, 71] on div "done Target Group keyboard_arrow_down Target Group launch A_LOW_TARGET_ZBR_SIAT…" at bounding box center [366, 89] width 391 height 58
click at [295, 69] on div "done Target Group keyboard_arrow_down" at bounding box center [366, 73] width 375 height 13
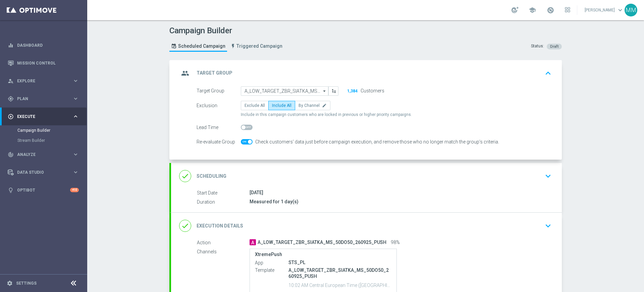
drag, startPoint x: 284, startPoint y: 67, endPoint x: 284, endPoint y: 77, distance: 10.1
click at [284, 67] on div "group Target Group keyboard_arrow_up" at bounding box center [366, 73] width 375 height 13
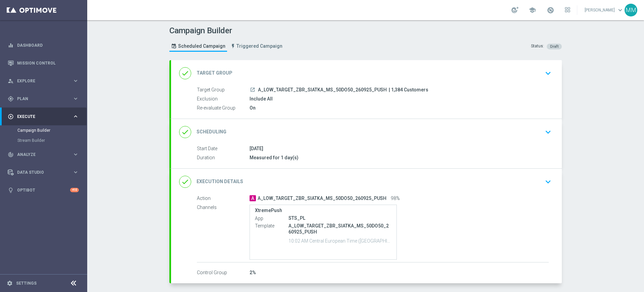
click at [304, 135] on div "done Scheduling keyboard_arrow_down" at bounding box center [366, 131] width 375 height 13
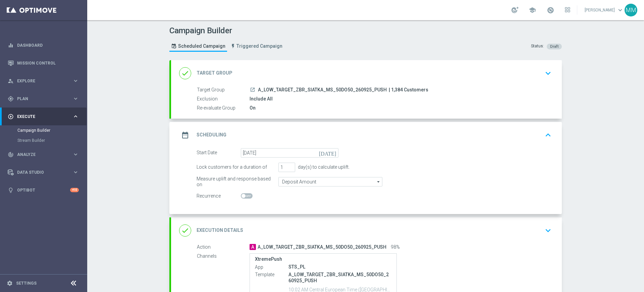
click at [303, 136] on div "date_range Scheduling keyboard_arrow_up" at bounding box center [366, 134] width 375 height 13
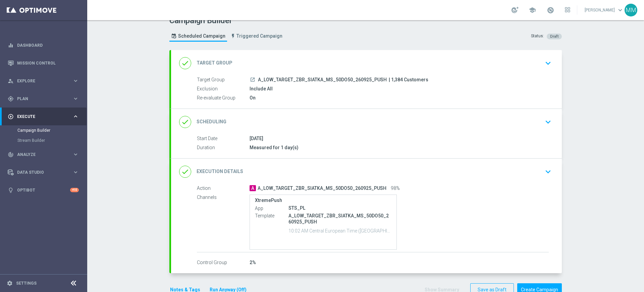
scroll to position [28, 0]
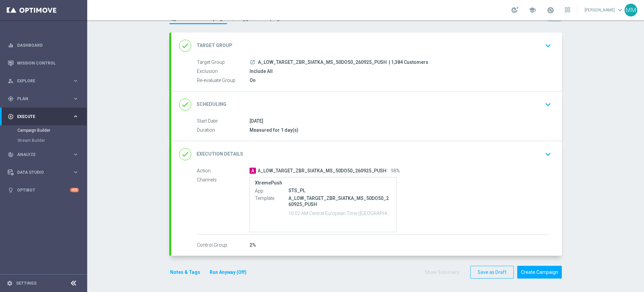
click at [201, 273] on run-anyway-button "Run Anyway (Off)" at bounding box center [228, 272] width 54 height 8
click at [189, 273] on button "Notes & Tags" at bounding box center [185, 272] width 32 height 8
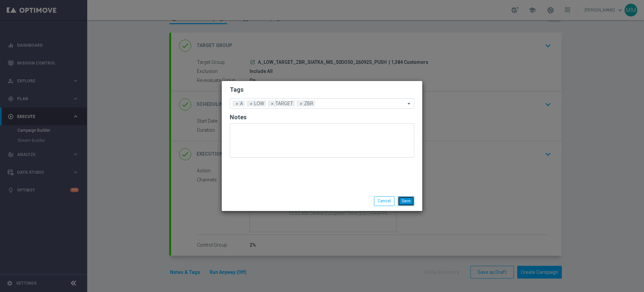
click at [404, 201] on button "Save" at bounding box center [406, 200] width 16 height 9
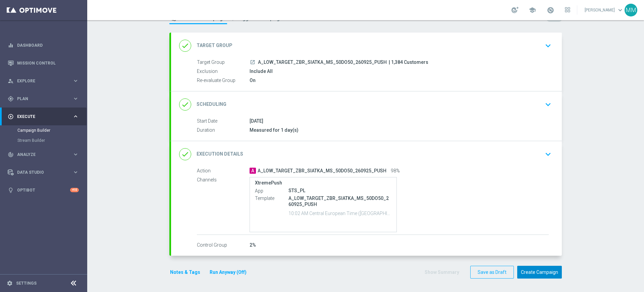
click at [538, 272] on button "Create Campaign" at bounding box center [539, 271] width 45 height 13
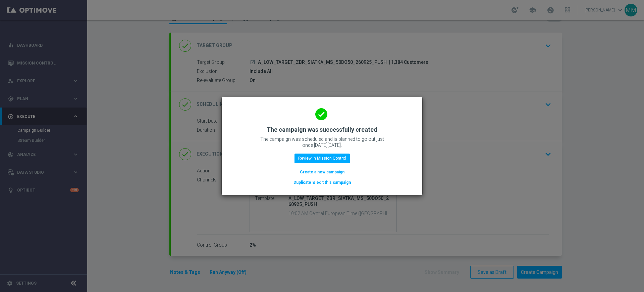
click at [310, 169] on button "Create a new campaign" at bounding box center [322, 171] width 46 height 7
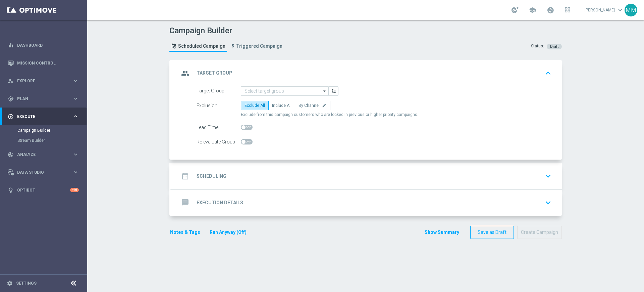
scroll to position [0, 0]
click at [258, 90] on input at bounding box center [285, 90] width 88 height 9
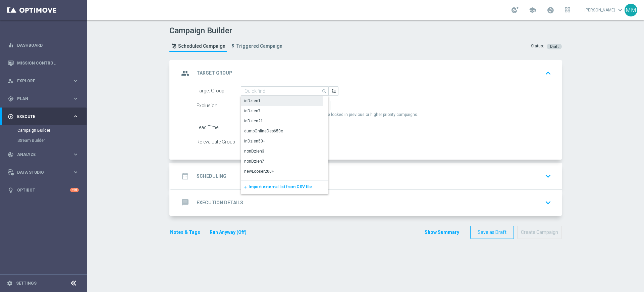
click at [241, 98] on div "inDzien1" at bounding box center [282, 100] width 82 height 9
type input "inDzien1"
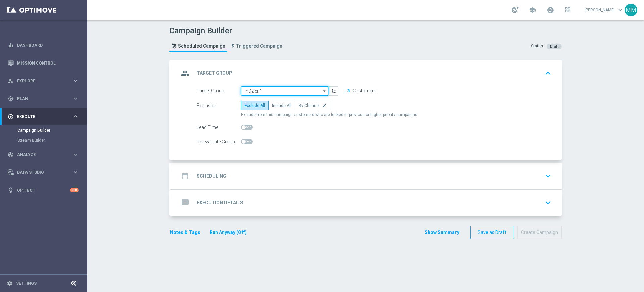
click at [276, 91] on input "inDzien1" at bounding box center [285, 90] width 88 height 9
paste input "A_MED_TARGET_ZBR_SIATKA_MS_50DO100_260925_PUSH"
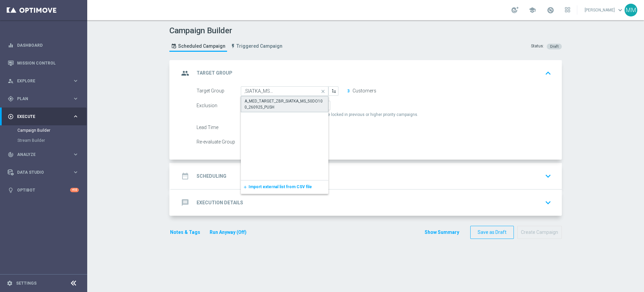
click at [273, 99] on div "A_MED_TARGET_ZBR_SIATKA_MS_50DO100_260925_PUSH" at bounding box center [285, 104] width 80 height 12
type input "A_MED_TARGET_ZBR_SIATKA_MS_50DO100_260925_PUSH"
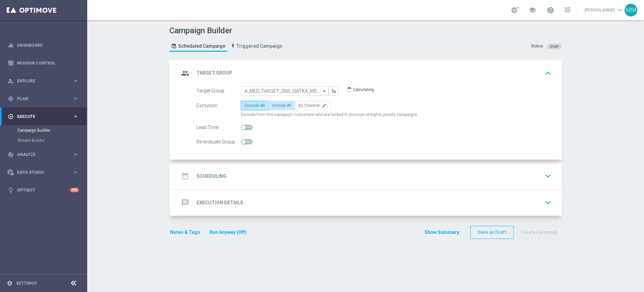
click at [287, 103] on label "Include All" at bounding box center [281, 105] width 27 height 9
click at [276, 104] on input "Include All" at bounding box center [274, 106] width 4 height 4
radio input "true"
click at [245, 139] on span at bounding box center [247, 141] width 12 height 5
click at [245, 139] on input "checkbox" at bounding box center [247, 141] width 12 height 5
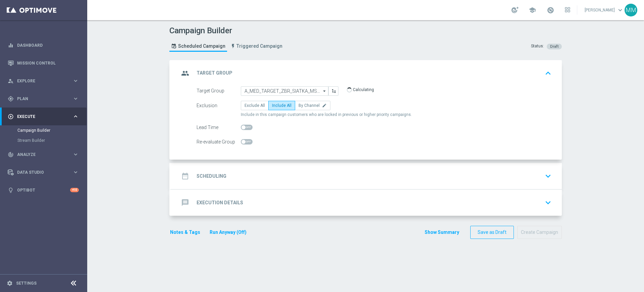
checkbox input "true"
click at [246, 171] on div "date_range Scheduling keyboard_arrow_down" at bounding box center [366, 175] width 375 height 13
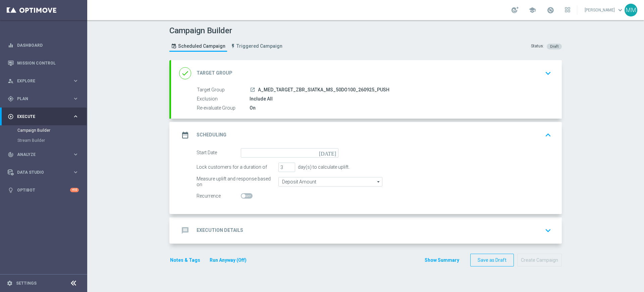
click at [278, 157] on form "Start Date [DATE] Lock customers for a duration of 3 day(s) to calculate uplift…" at bounding box center [374, 174] width 355 height 53
click at [285, 152] on input at bounding box center [290, 152] width 98 height 9
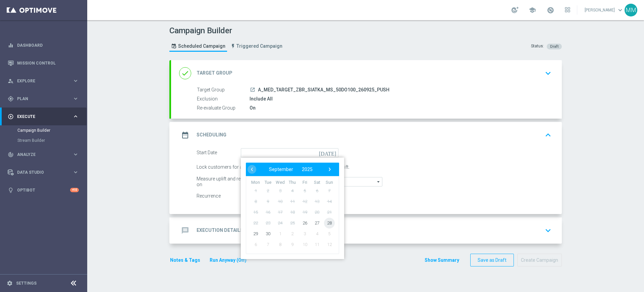
click at [324, 222] on span "28" at bounding box center [329, 222] width 11 height 11
type input "[DATE]"
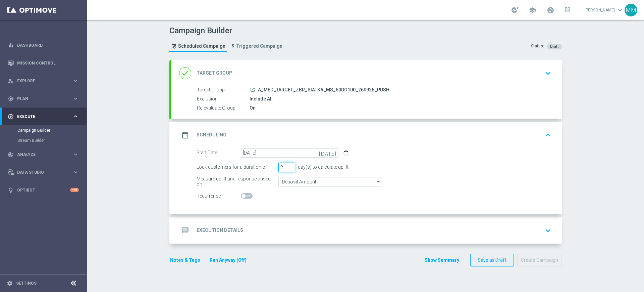
click at [286, 167] on input "2" at bounding box center [286, 166] width 17 height 9
type input "1"
click at [286, 167] on input "1" at bounding box center [286, 166] width 17 height 9
click at [291, 179] on input "Deposit Amount" at bounding box center [330, 181] width 104 height 9
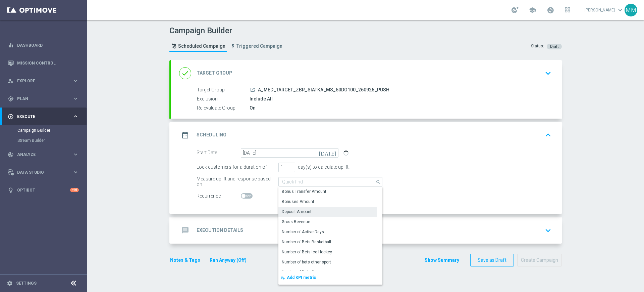
click at [230, 238] on div "message Execution Details keyboard_arrow_down" at bounding box center [366, 230] width 391 height 26
type input "Deposit Amount"
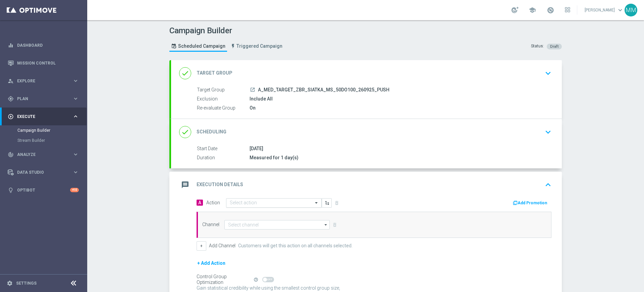
click at [246, 204] on input "text" at bounding box center [267, 203] width 75 height 6
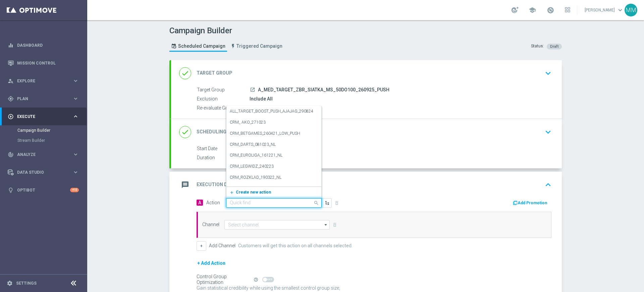
click at [246, 189] on button "add_new Create new action" at bounding box center [272, 192] width 93 height 8
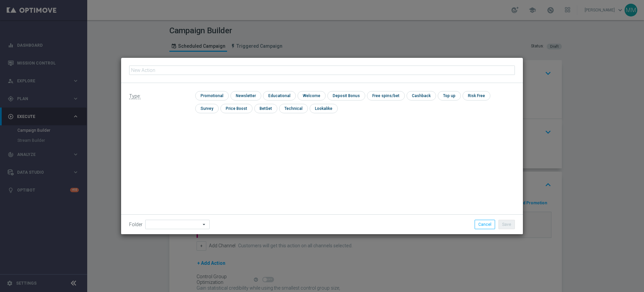
type input "A_MED_TARGET_ZBR_SIATKA_MS_50DO100_260925_PUSH"
click at [195, 92] on input "checkbox" at bounding box center [211, 95] width 32 height 9
checkbox input "true"
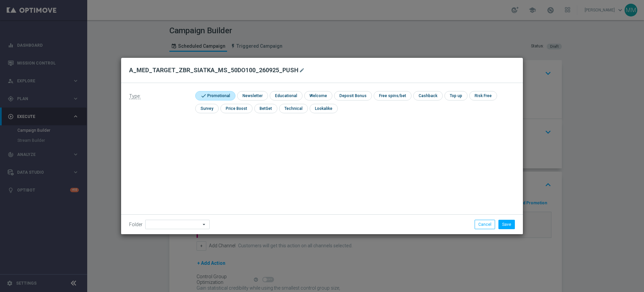
click at [183, 218] on div "Folder arrow_drop_down Drag here to set row groups Drag here to set column labe…" at bounding box center [322, 224] width 402 height 20
click at [183, 226] on input at bounding box center [177, 223] width 64 height 9
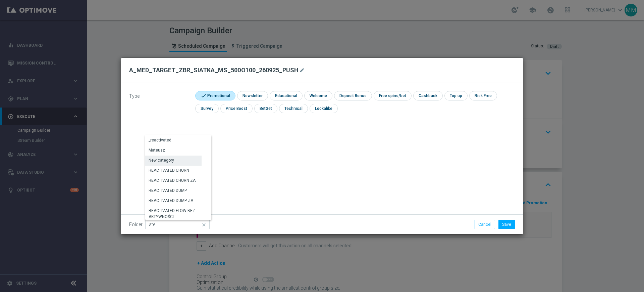
click at [185, 155] on div "New category" at bounding box center [173, 159] width 56 height 9
type input "New category"
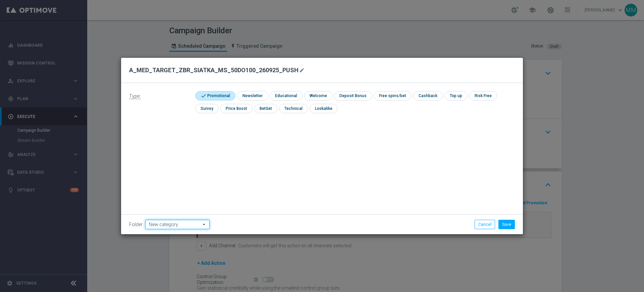
click at [192, 221] on input "New category" at bounding box center [177, 223] width 64 height 9
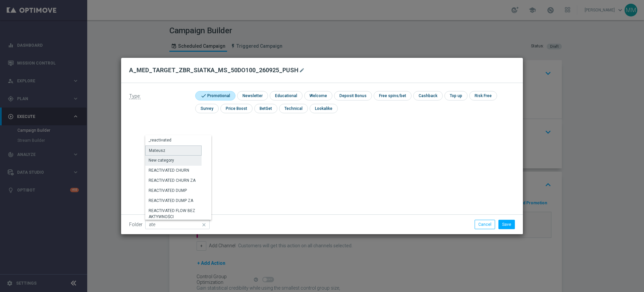
click at [178, 151] on div "Mateusz" at bounding box center [173, 150] width 56 height 10
type input "Mateusz"
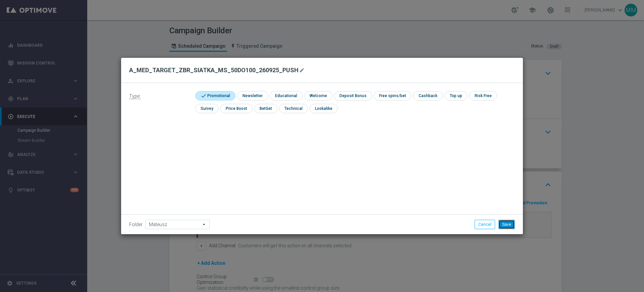
click at [509, 227] on button "Save" at bounding box center [507, 223] width 16 height 9
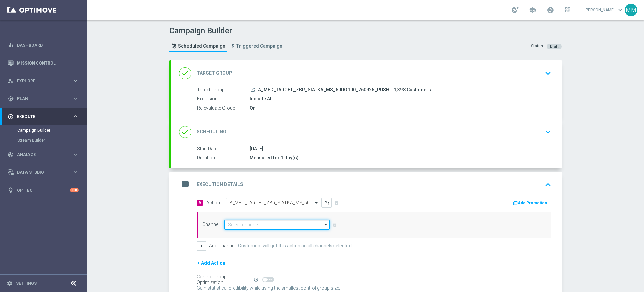
click at [253, 226] on input at bounding box center [276, 224] width 105 height 9
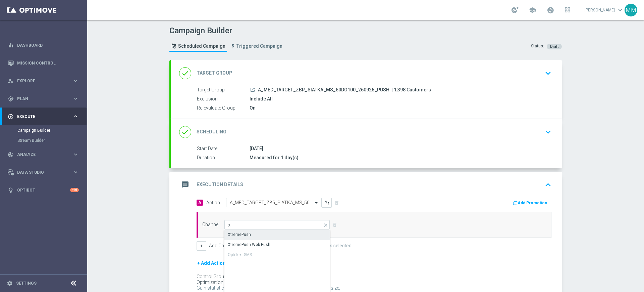
click at [246, 236] on div "XtremePush" at bounding box center [239, 234] width 23 height 6
type input "XtremePush"
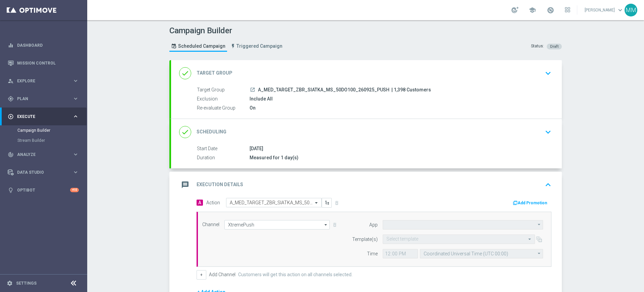
type input "STS_PL"
click at [420, 239] on input "text" at bounding box center [452, 239] width 132 height 6
paste input "A_MED_TARGET_ZBR_SIATKA_MS_50DO100_260925_PUSH"
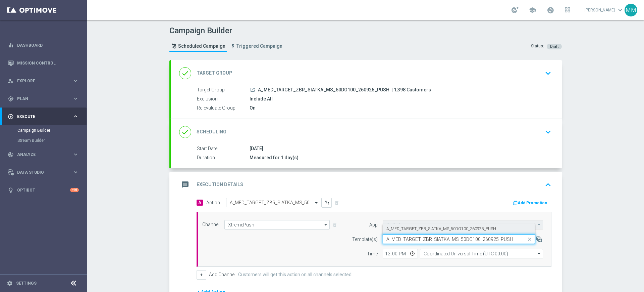
click at [413, 227] on label "A_MED_TARGET_ZBR_SIATKA_MS_50DO100_260925_PUSH" at bounding box center [441, 229] width 110 height 6
type input "A_MED_TARGET_ZBR_SIATKA_MS_50DO100_260925_PUSH"
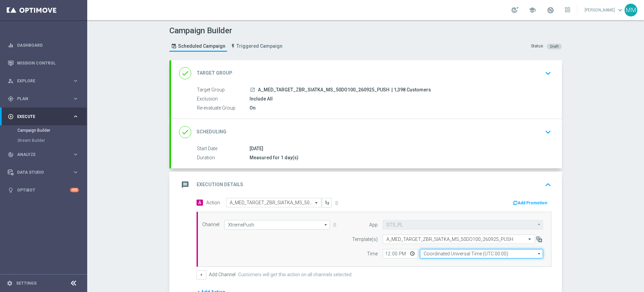
click at [426, 253] on input "Coordinated Universal Time (UTC 00:00)" at bounding box center [481, 253] width 123 height 9
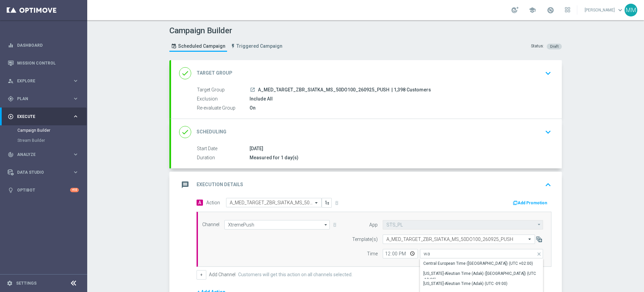
click at [426, 259] on div "Central European Time ([GEOGRAPHIC_DATA]) (UTC +02:00)" at bounding box center [481, 262] width 123 height 9
type input "Central European Time ([GEOGRAPHIC_DATA]) (UTC +02:00)"
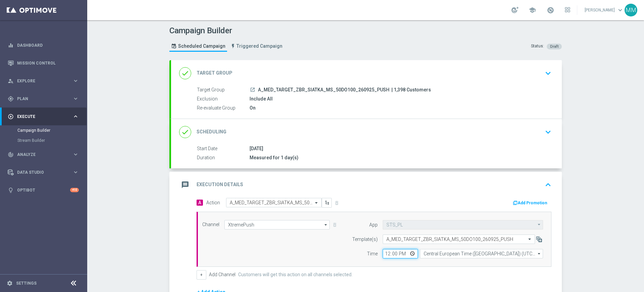
click at [385, 252] on input "12:00" at bounding box center [400, 253] width 35 height 9
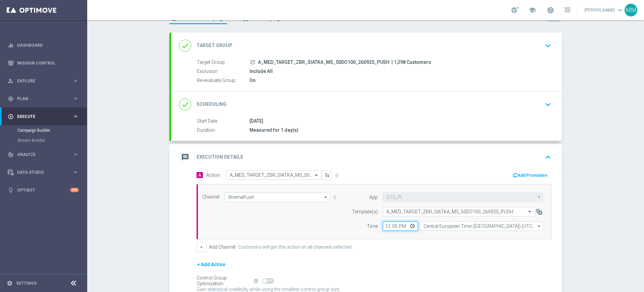
scroll to position [84, 0]
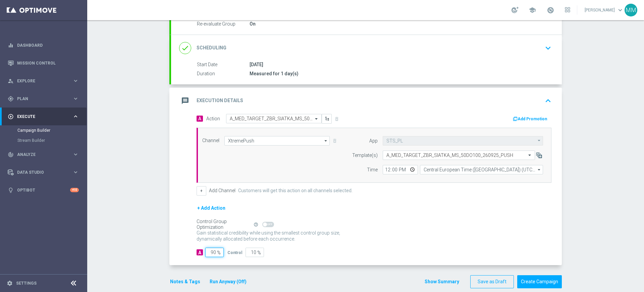
drag, startPoint x: 206, startPoint y: 252, endPoint x: 273, endPoint y: 247, distance: 67.3
click at [273, 248] on div "A 90 % Control 10 %" at bounding box center [374, 251] width 355 height 9
type input "98"
type input "2"
type input "98"
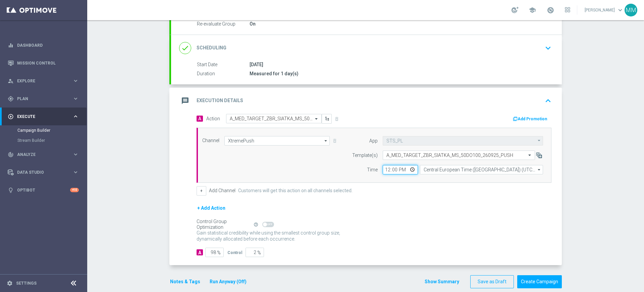
click at [384, 168] on input "12:00" at bounding box center [400, 169] width 35 height 9
type input "10:02"
click at [181, 276] on div "Notes & Tags Run Anyway (Off)" at bounding box center [212, 281] width 86 height 13
click at [184, 278] on button "Notes & Tags" at bounding box center [185, 281] width 32 height 8
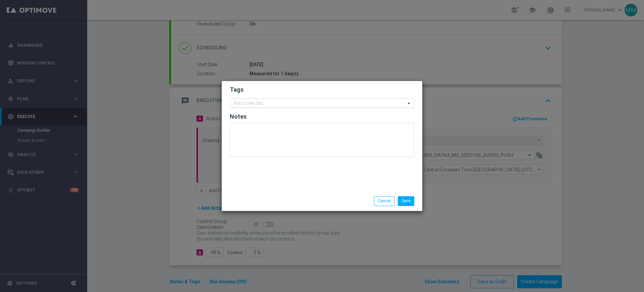
click at [249, 105] on input "text" at bounding box center [320, 104] width 172 height 6
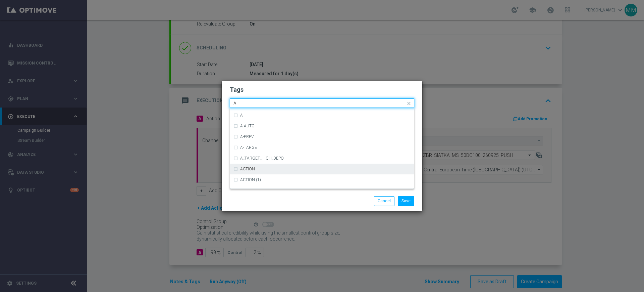
scroll to position [797, 0]
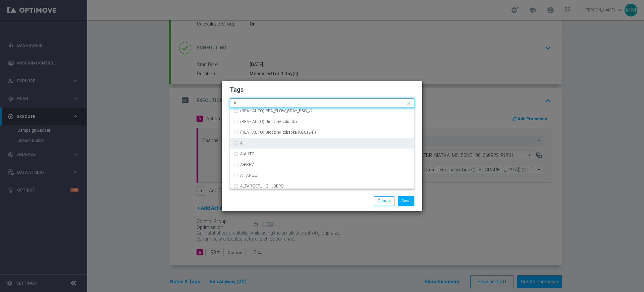
click at [260, 147] on div "A" at bounding box center [322, 143] width 177 height 11
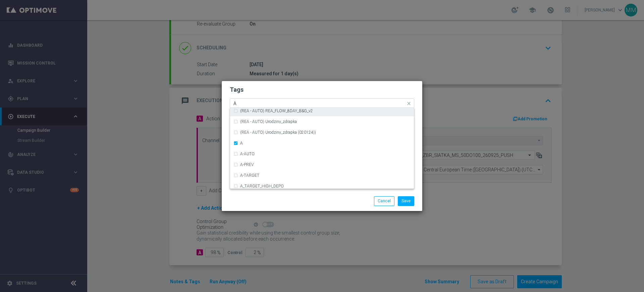
click at [252, 103] on input "A" at bounding box center [320, 104] width 172 height 6
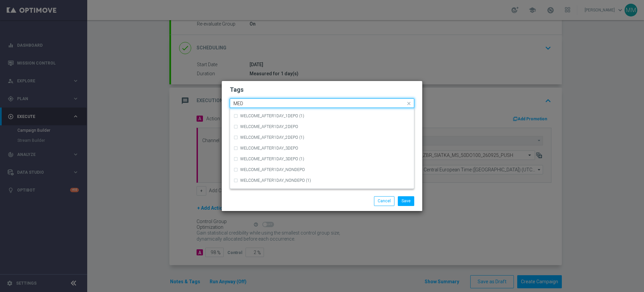
scroll to position [0, 0]
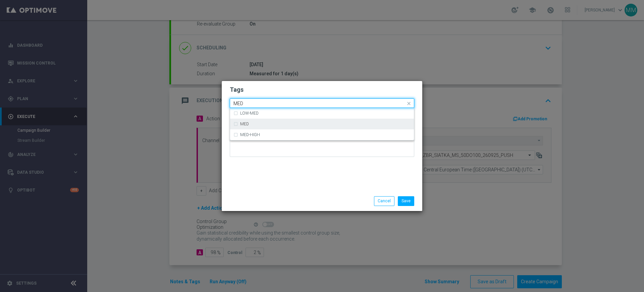
click at [242, 125] on label "MED" at bounding box center [244, 124] width 9 height 4
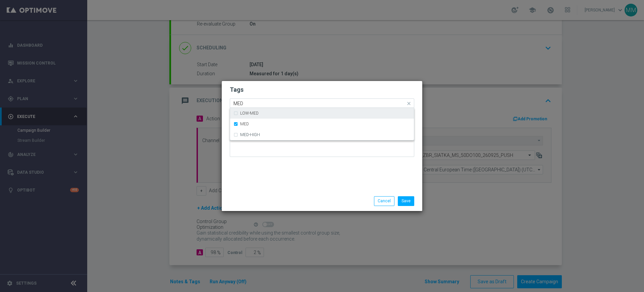
click at [249, 104] on input "MED" at bounding box center [320, 104] width 172 height 6
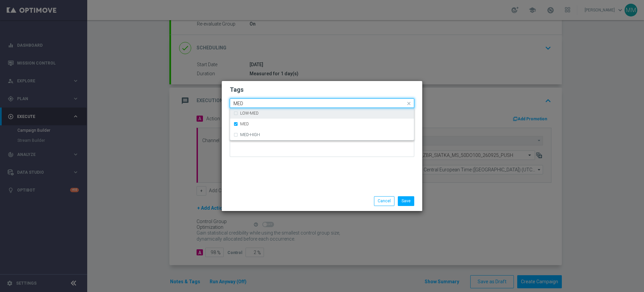
click at [249, 104] on input "MED" at bounding box center [320, 104] width 172 height 6
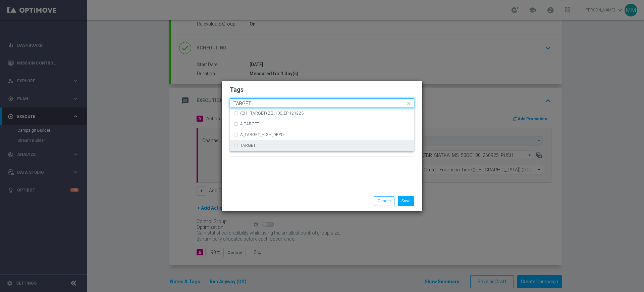
click at [253, 143] on label "TARGET" at bounding box center [247, 145] width 15 height 4
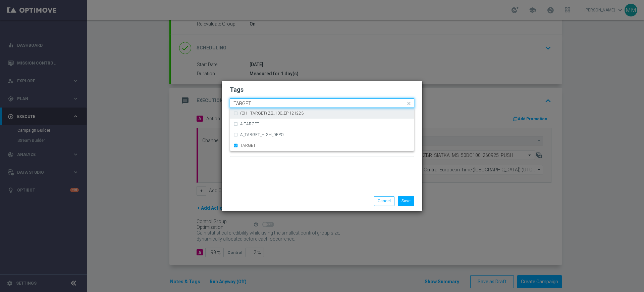
click at [260, 100] on div "Quick find × A × MED × TARGET TARGET" at bounding box center [317, 103] width 175 height 8
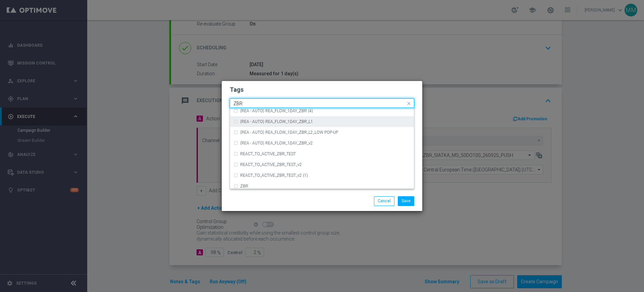
scroll to position [70, 0]
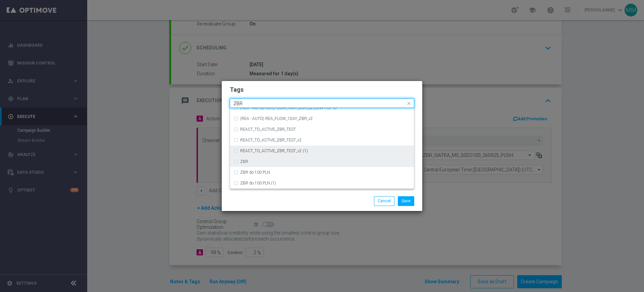
click at [260, 157] on div "ZBR" at bounding box center [322, 161] width 177 height 11
type input "ZBR"
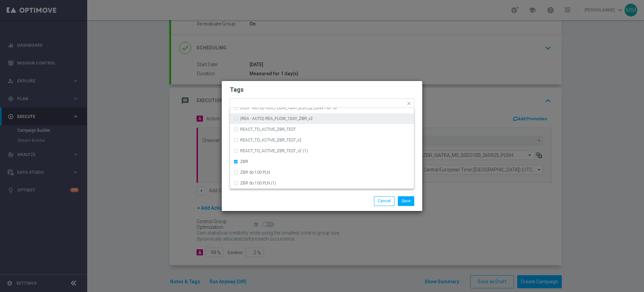
click at [253, 84] on form "Tags Quick find × A × MED × TARGET × ZBR (REA - AUTO) REA_FLOW_1DAY_ZBR (REA - …" at bounding box center [322, 123] width 185 height 78
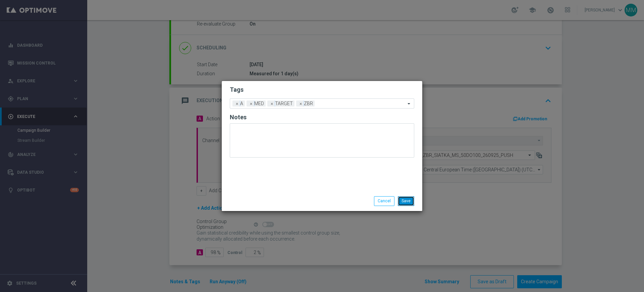
click at [412, 200] on button "Save" at bounding box center [406, 200] width 16 height 9
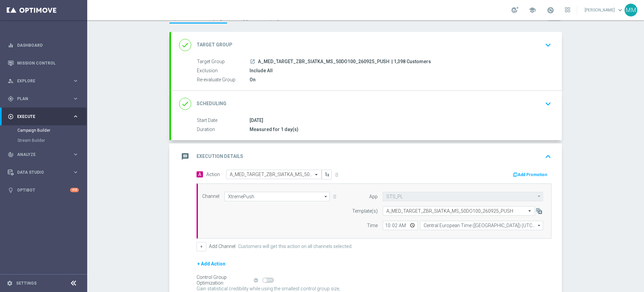
scroll to position [42, 0]
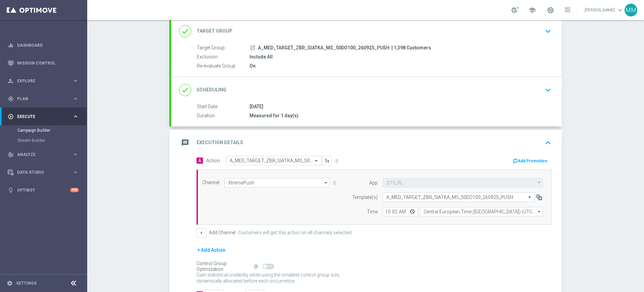
click at [298, 141] on div "message Execution Details keyboard_arrow_up" at bounding box center [366, 142] width 375 height 13
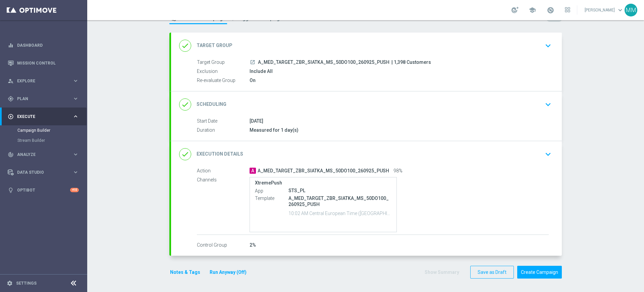
scroll to position [28, 0]
click at [169, 279] on div "done Target Group keyboard_arrow_down Target Group launch A_MED_TARGET_ZBR_SIAT…" at bounding box center [365, 159] width 393 height 253
click at [169, 273] on button "Notes & Tags" at bounding box center [185, 272] width 32 height 8
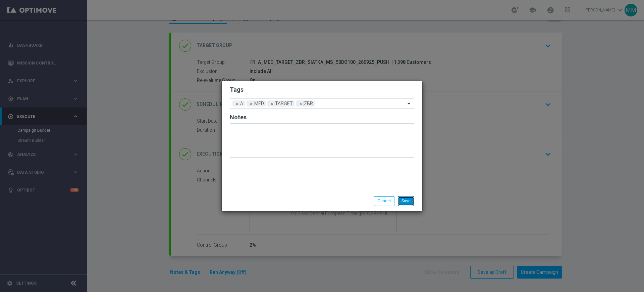
click at [405, 200] on button "Save" at bounding box center [406, 200] width 16 height 9
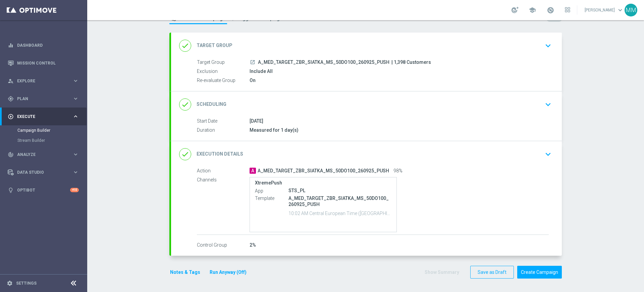
click at [186, 274] on button "Notes & Tags" at bounding box center [185, 272] width 32 height 8
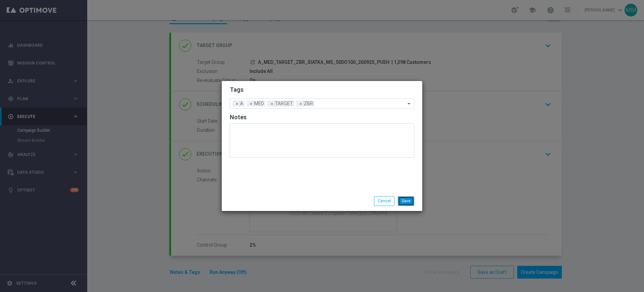
click at [412, 199] on button "Save" at bounding box center [406, 200] width 16 height 9
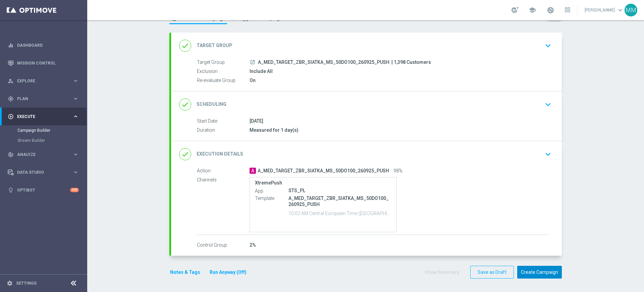
click at [532, 268] on button "Create Campaign" at bounding box center [539, 271] width 45 height 13
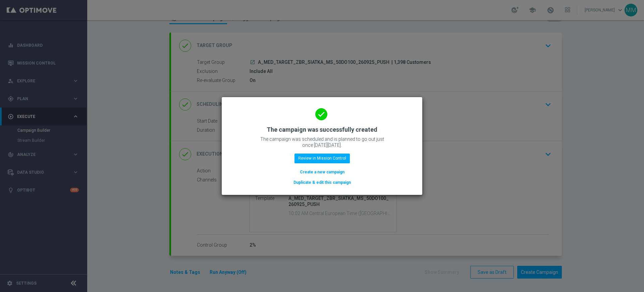
click at [307, 170] on button "Create a new campaign" at bounding box center [322, 171] width 46 height 7
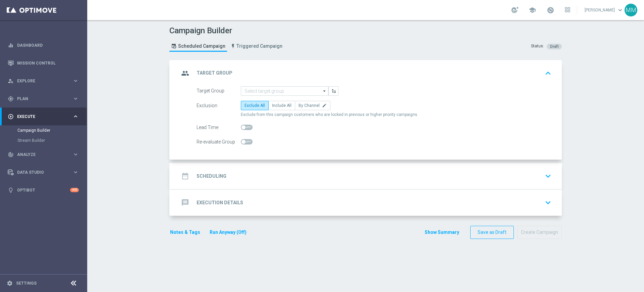
scroll to position [0, 0]
click at [275, 93] on input at bounding box center [285, 90] width 88 height 9
paste input "A_HIGH_TARGET_ZBR_SIATKA_MS_50DO250_260925_PUSH"
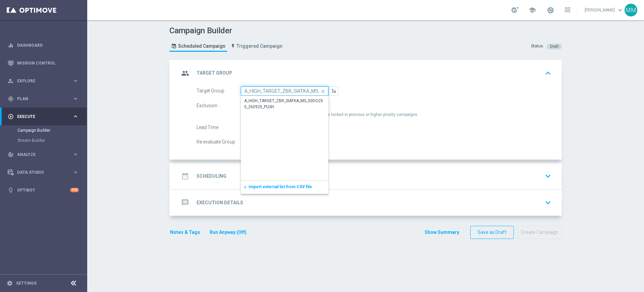
scroll to position [0, 48]
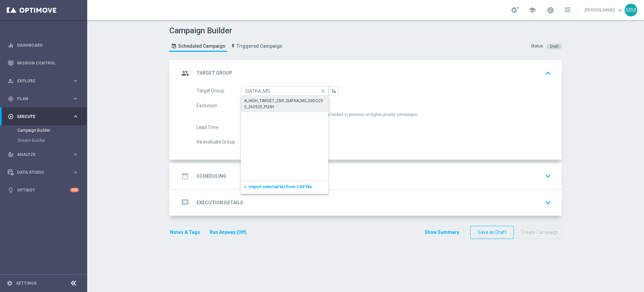
click at [275, 101] on div "A_HIGH_TARGET_ZBR_SIATKA_MS_50DO250_260925_PUSH" at bounding box center [284, 104] width 81 height 12
type input "A_HIGH_TARGET_ZBR_SIATKA_MS_50DO250_260925_PUSH"
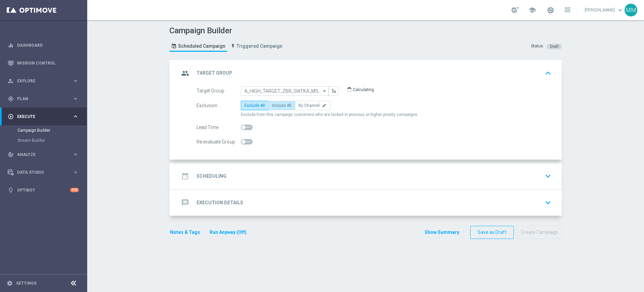
click at [275, 104] on span "Include All" at bounding box center [281, 105] width 19 height 5
click at [275, 104] on input "Include All" at bounding box center [274, 106] width 4 height 4
radio input "true"
drag, startPoint x: 243, startPoint y: 139, endPoint x: 243, endPoint y: 157, distance: 18.1
click at [243, 139] on span at bounding box center [247, 141] width 12 height 5
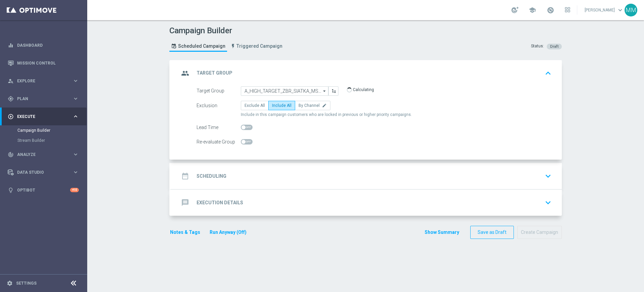
click at [243, 139] on input "checkbox" at bounding box center [247, 141] width 12 height 5
checkbox input "true"
click at [244, 170] on div "date_range Scheduling keyboard_arrow_down" at bounding box center [366, 175] width 375 height 13
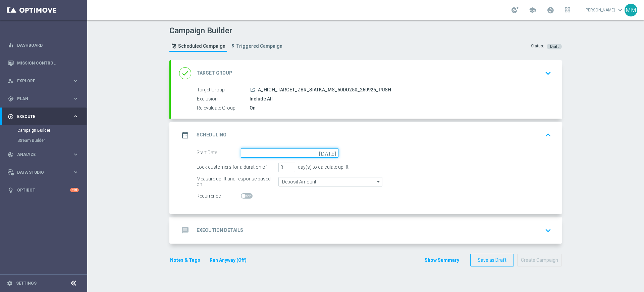
click at [268, 152] on input at bounding box center [290, 152] width 98 height 9
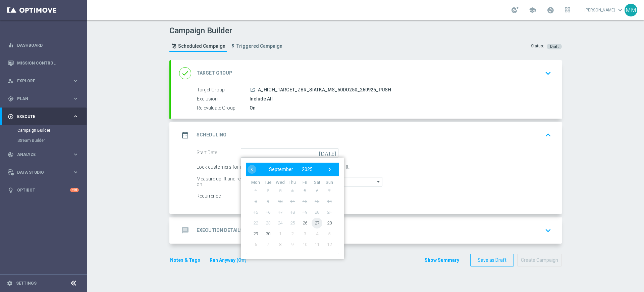
type input "[DATE]"
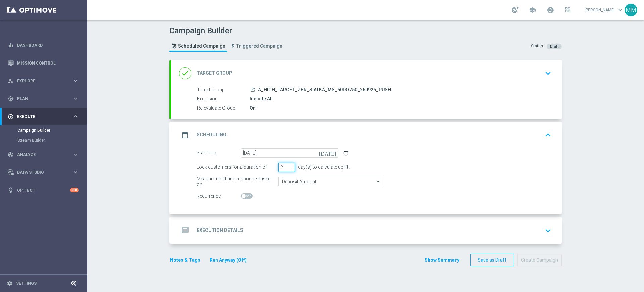
click at [288, 168] on input "2" at bounding box center [286, 166] width 17 height 9
type input "1"
click at [288, 168] on input "1" at bounding box center [286, 166] width 17 height 9
click at [292, 224] on div "message Execution Details keyboard_arrow_down" at bounding box center [366, 230] width 375 height 13
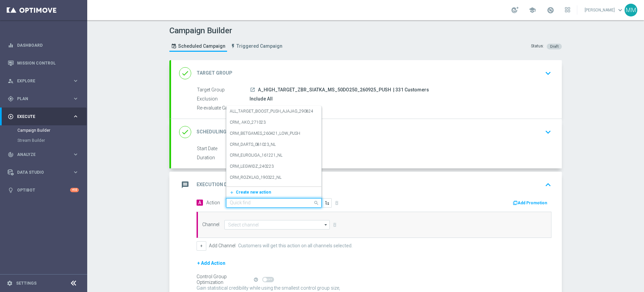
click at [262, 202] on input "text" at bounding box center [267, 203] width 75 height 6
click at [261, 190] on span "Create new action" at bounding box center [253, 192] width 35 height 5
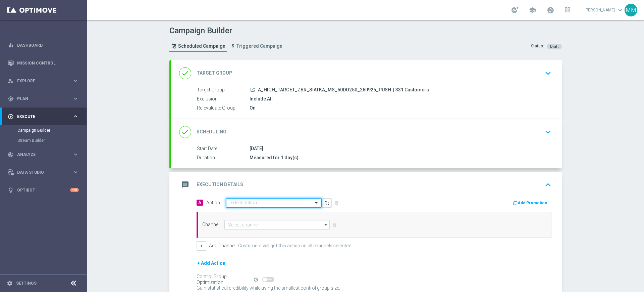
paste input "A_HIGH_TARGET_ZBR_SIATKA_MS_50DO250_260925_PUSH"
type input "A_HIGH_TARGET_ZBR_SIATKA_MS_50DO250_260925_PUSH"
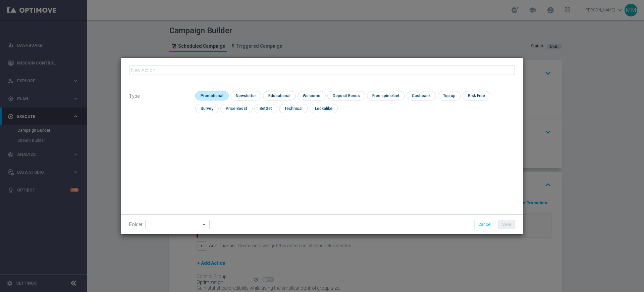
type input "A_HIGH_TARGET_ZBR_SIATKA_MS_50DO250_260925_PUSH"
click at [211, 97] on input "checkbox" at bounding box center [211, 95] width 32 height 9
checkbox input "true"
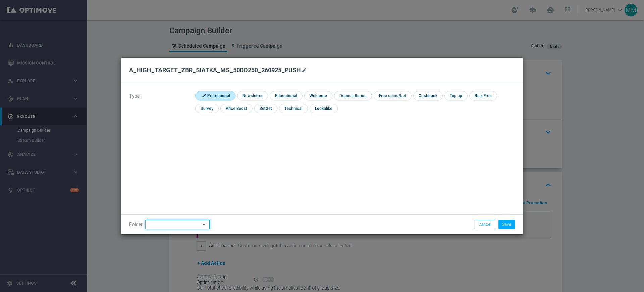
click at [170, 225] on input at bounding box center [177, 223] width 64 height 9
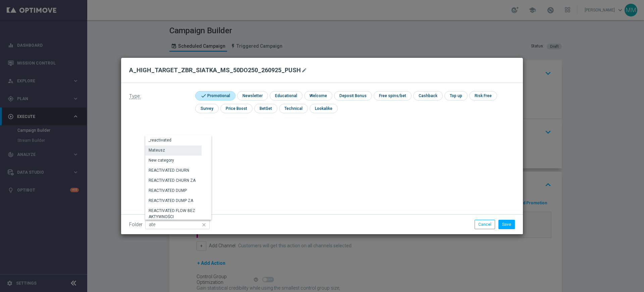
click at [176, 150] on div "Mateusz" at bounding box center [173, 149] width 56 height 9
type input "Mateusz"
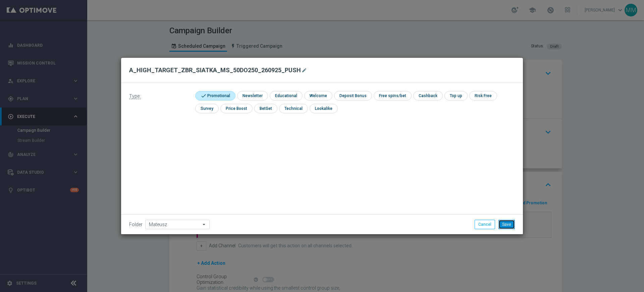
click at [505, 220] on button "Save" at bounding box center [507, 223] width 16 height 9
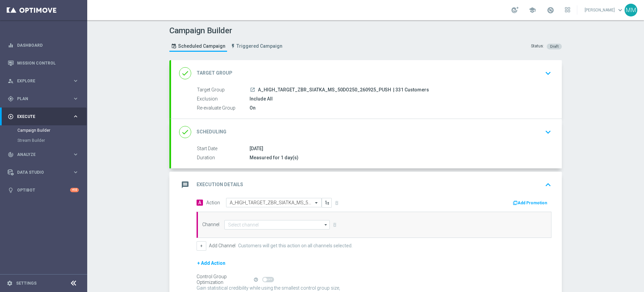
drag, startPoint x: 306, startPoint y: 231, endPoint x: 303, endPoint y: 228, distance: 3.6
click at [305, 231] on div "Channel arrow_drop_down Drag here to set row groups Drag here to set column lab…" at bounding box center [374, 224] width 355 height 26
click at [303, 227] on input at bounding box center [276, 224] width 105 height 9
drag, startPoint x: 263, startPoint y: 230, endPoint x: 266, endPoint y: 232, distance: 3.9
click at [263, 230] on div "XtremePush" at bounding box center [277, 233] width 106 height 9
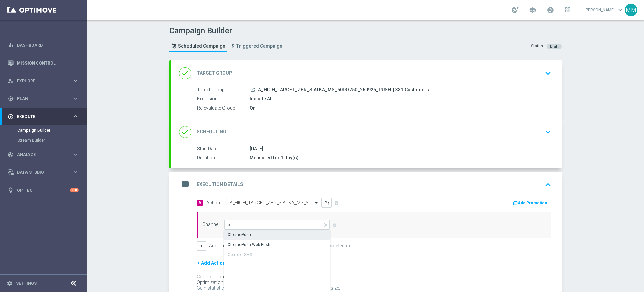
type input "XtremePush"
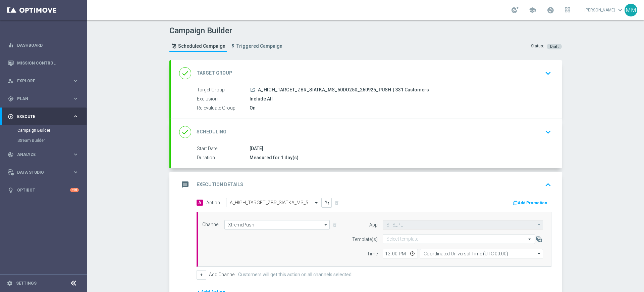
click at [406, 237] on input "text" at bounding box center [452, 239] width 132 height 6
paste input "A_HIGH_TARGET_ZBR_SIATKA_MS_50DO250_260925_PUSH"
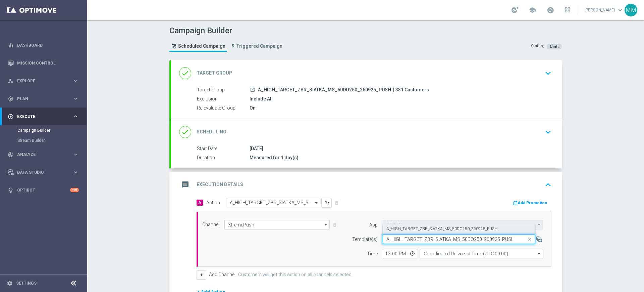
click at [406, 230] on label "A_HIGH_TARGET_ZBR_SIATKA_MS_50DO250_260925_PUSH" at bounding box center [441, 229] width 111 height 6
type input "A_HIGH_TARGET_ZBR_SIATKA_MS_50DO250_260925_PUSH"
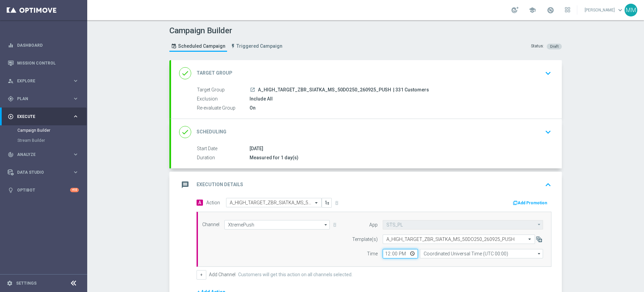
click at [385, 254] on input "12:00" at bounding box center [400, 253] width 35 height 9
type input "10:02"
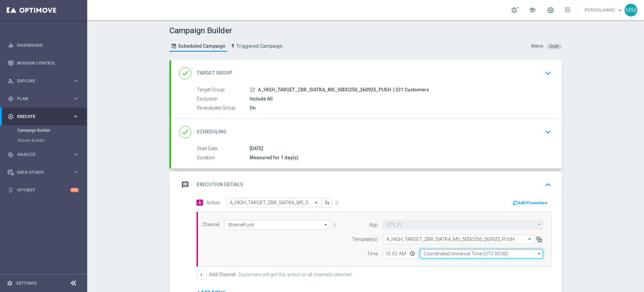
click at [464, 249] on input "Coordinated Universal Time (UTC 00:00)" at bounding box center [481, 253] width 123 height 9
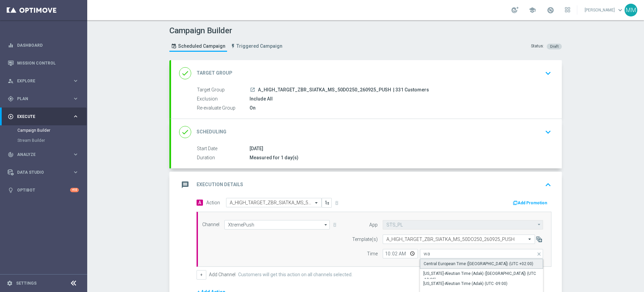
click at [450, 259] on div "Central European Time ([GEOGRAPHIC_DATA]) (UTC +02:00)" at bounding box center [481, 263] width 123 height 10
type input "Central European Time ([GEOGRAPHIC_DATA]) (UTC +02:00)"
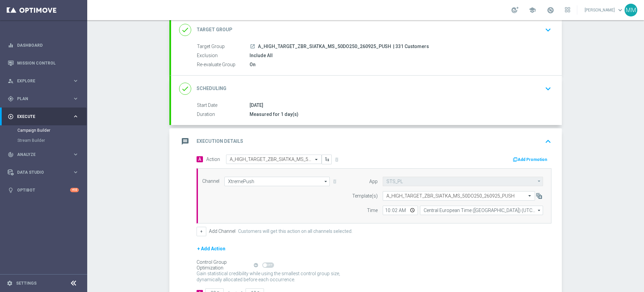
scroll to position [94, 0]
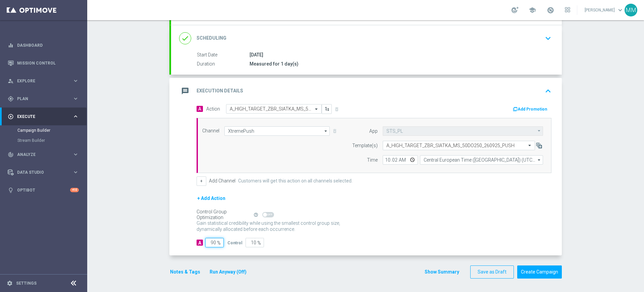
drag, startPoint x: 210, startPoint y: 242, endPoint x: 236, endPoint y: 240, distance: 26.5
click at [234, 240] on div "A 90 % Control 10 %" at bounding box center [374, 242] width 355 height 9
type input "98"
type input "2"
type input "98"
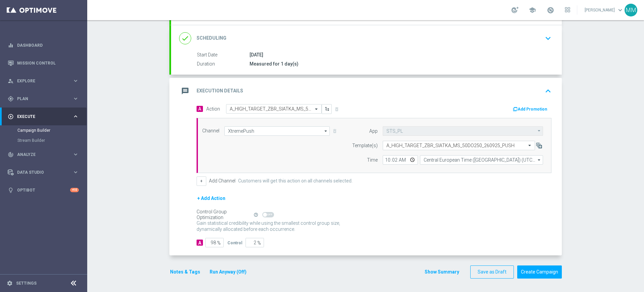
click at [188, 273] on button "Notes & Tags" at bounding box center [185, 271] width 32 height 8
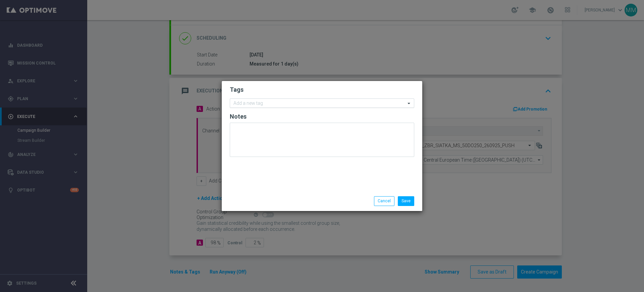
click at [271, 101] on input "text" at bounding box center [320, 104] width 172 height 6
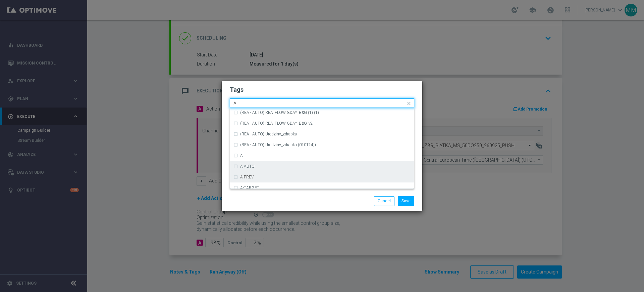
scroll to position [797, 0]
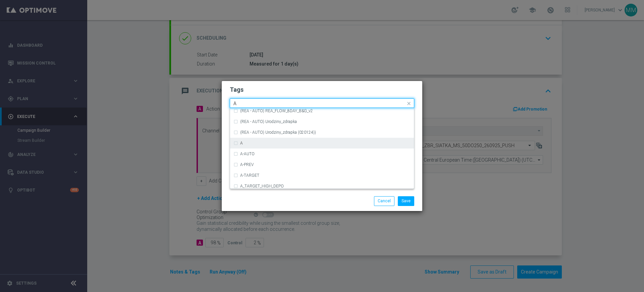
click at [250, 143] on div "A" at bounding box center [325, 143] width 170 height 4
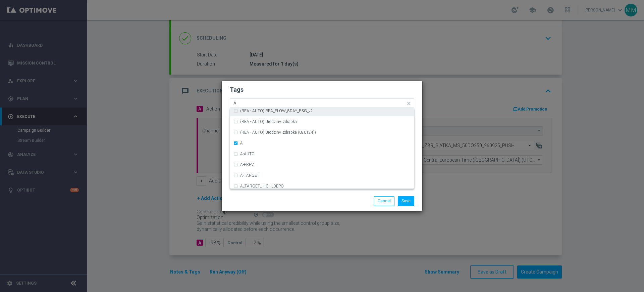
click at [250, 103] on input "A" at bounding box center [320, 104] width 172 height 6
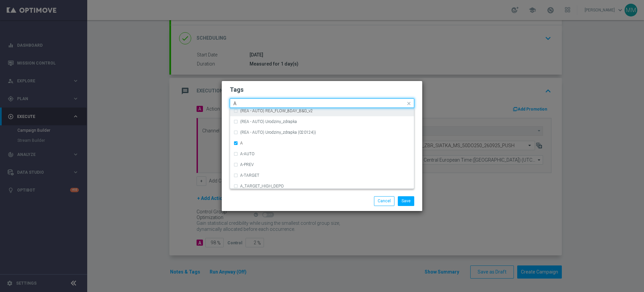
click at [250, 103] on input "A" at bounding box center [320, 104] width 172 height 6
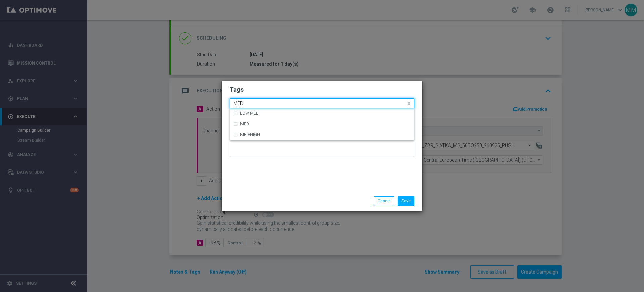
scroll to position [0, 0]
drag, startPoint x: 264, startPoint y: 120, endPoint x: 261, endPoint y: 107, distance: 13.1
click at [264, 121] on div "MED" at bounding box center [322, 123] width 177 height 11
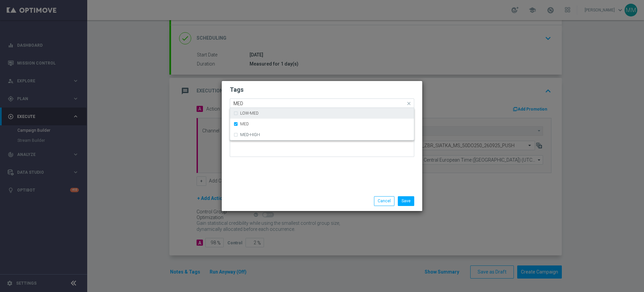
click at [252, 105] on input "MED" at bounding box center [320, 104] width 172 height 6
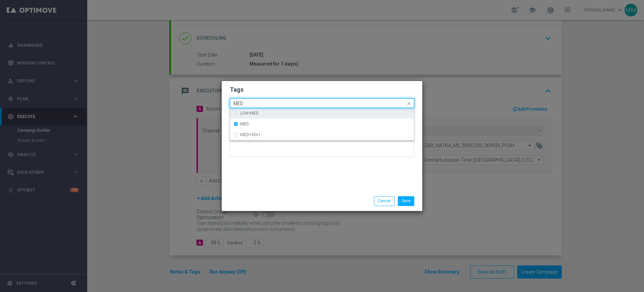
click at [252, 105] on input "MED" at bounding box center [320, 104] width 172 height 6
drag, startPoint x: 274, startPoint y: 123, endPoint x: 262, endPoint y: 106, distance: 20.8
click at [273, 123] on div "MED" at bounding box center [325, 124] width 170 height 4
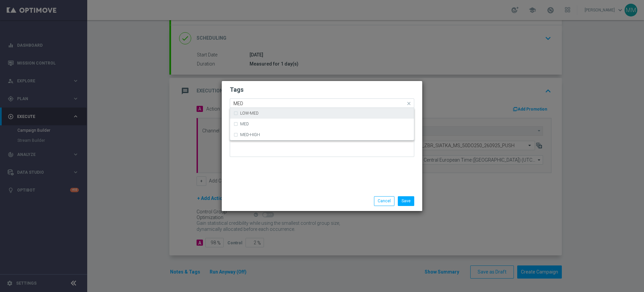
click at [259, 102] on input "MED" at bounding box center [320, 104] width 172 height 6
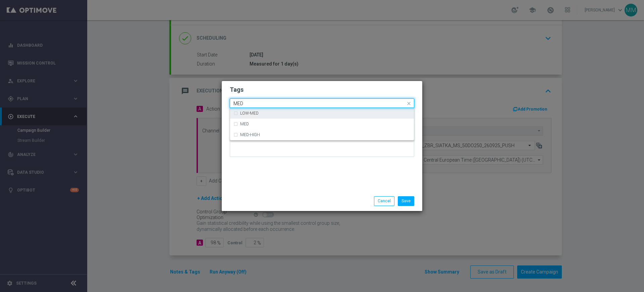
click at [259, 102] on input "MED" at bounding box center [320, 104] width 172 height 6
drag, startPoint x: 254, startPoint y: 120, endPoint x: 249, endPoint y: 103, distance: 17.8
click at [254, 120] on div "HIGH" at bounding box center [322, 123] width 177 height 11
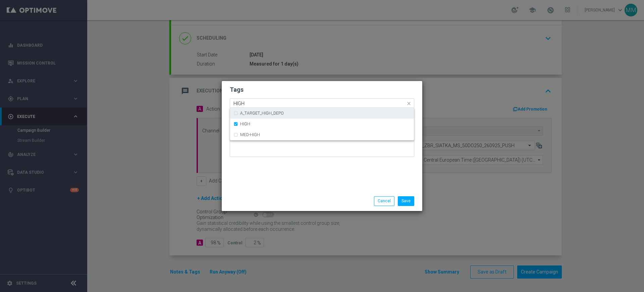
click at [249, 103] on input "HIGH" at bounding box center [320, 104] width 172 height 6
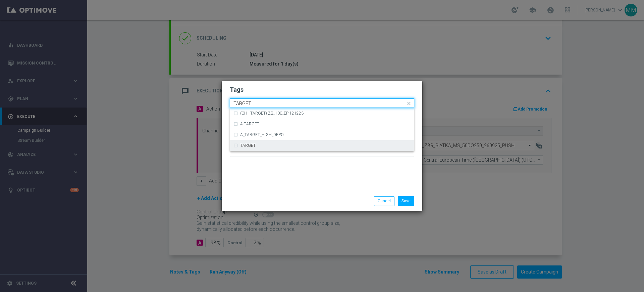
click at [252, 144] on label "TARGET" at bounding box center [247, 145] width 15 height 4
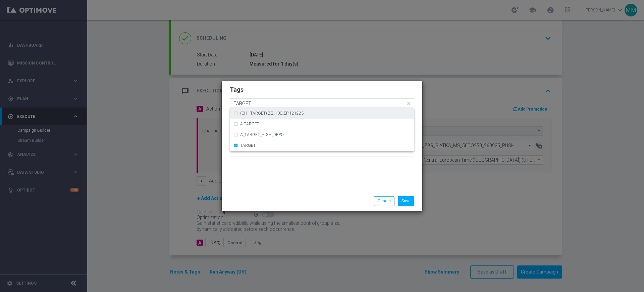
click at [253, 102] on input "TARGET" at bounding box center [320, 104] width 172 height 6
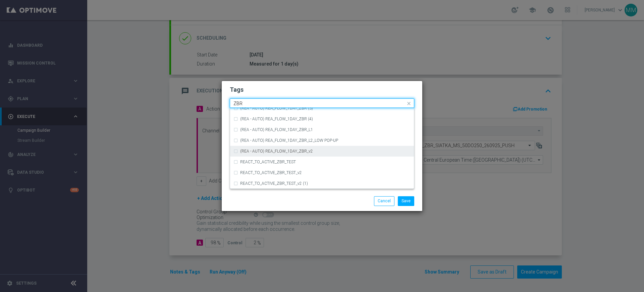
scroll to position [70, 0]
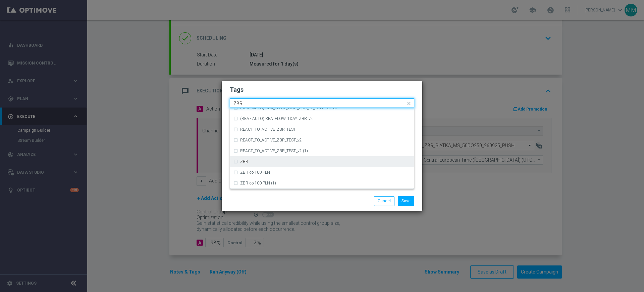
click at [270, 163] on div "ZBR" at bounding box center [325, 161] width 170 height 4
type input "ZBR"
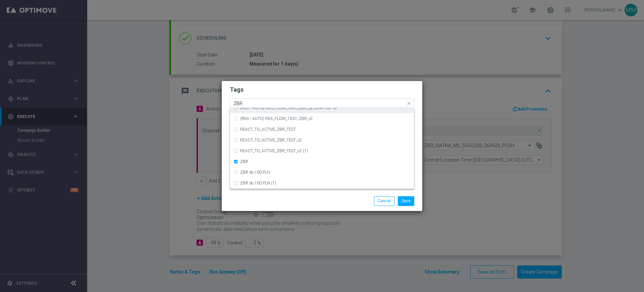
click at [275, 100] on div "Quick find × A × HIGH × TARGET × ZBR ZBR" at bounding box center [317, 103] width 175 height 8
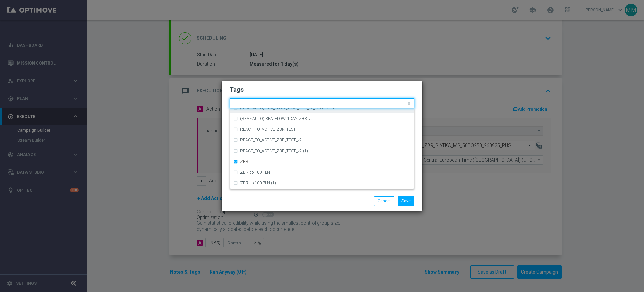
click at [279, 85] on form "Tags Quick find × A × HIGH × TARGET × ZBR (REA - AUTO) REA_FLOW_1DAY_ZBR (REA -…" at bounding box center [322, 123] width 185 height 78
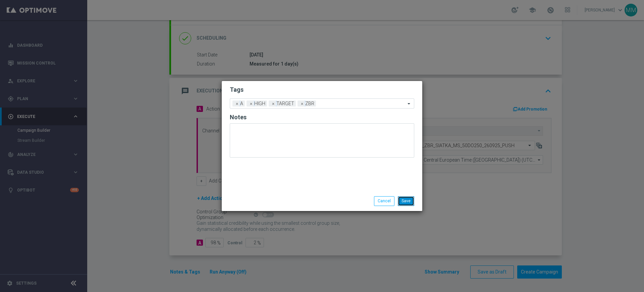
click at [409, 198] on button "Save" at bounding box center [406, 200] width 16 height 9
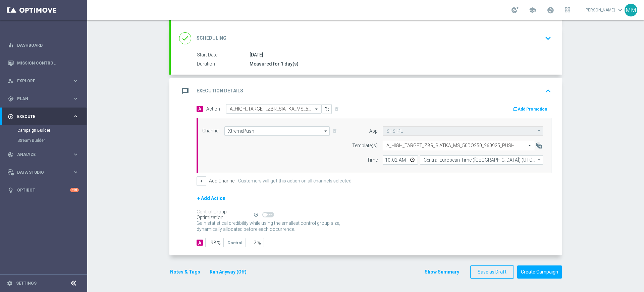
click at [343, 91] on div "message Execution Details keyboard_arrow_up" at bounding box center [366, 91] width 375 height 13
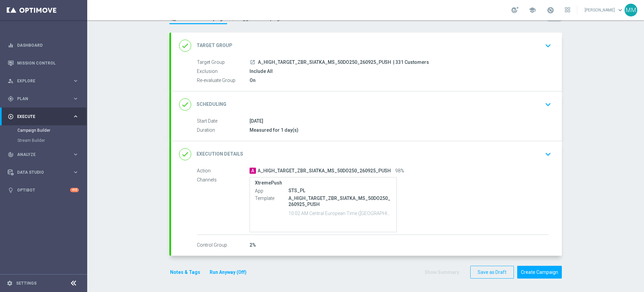
scroll to position [28, 0]
click at [193, 269] on button "Notes & Tags" at bounding box center [185, 272] width 32 height 8
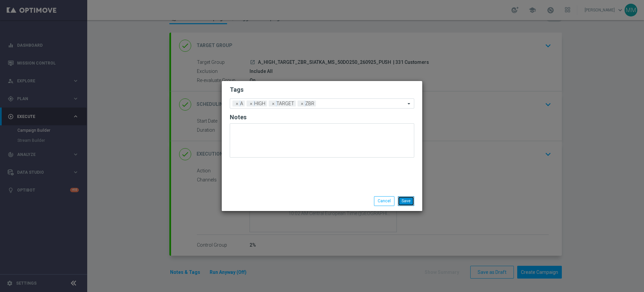
click at [407, 200] on button "Save" at bounding box center [406, 200] width 16 height 9
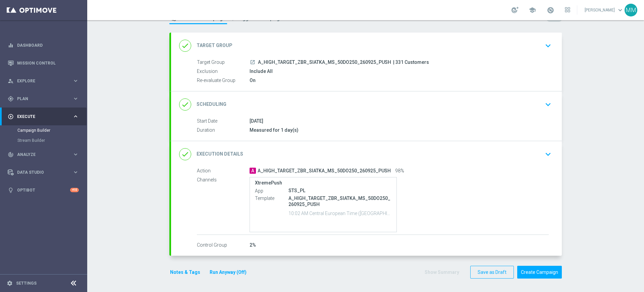
click at [180, 270] on button "Notes & Tags" at bounding box center [185, 272] width 32 height 8
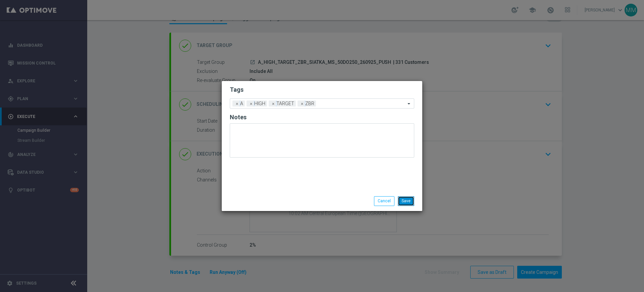
click at [411, 197] on button "Save" at bounding box center [406, 200] width 16 height 9
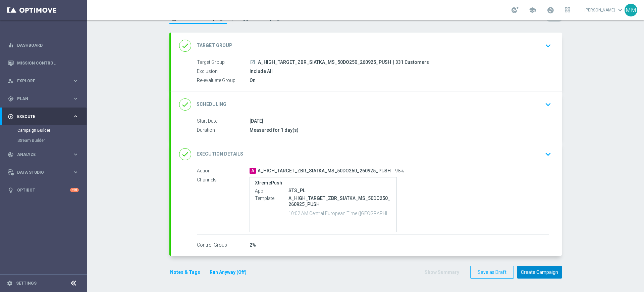
click at [532, 267] on button "Create Campaign" at bounding box center [539, 271] width 45 height 13
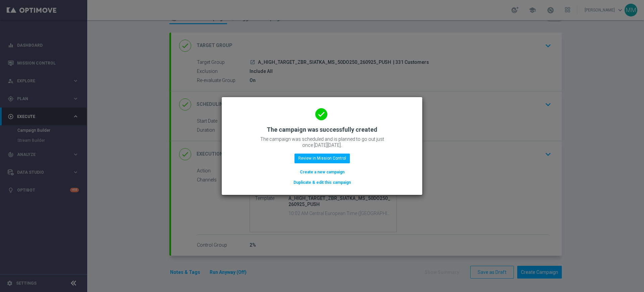
click at [313, 170] on button "Create a new campaign" at bounding box center [322, 171] width 46 height 7
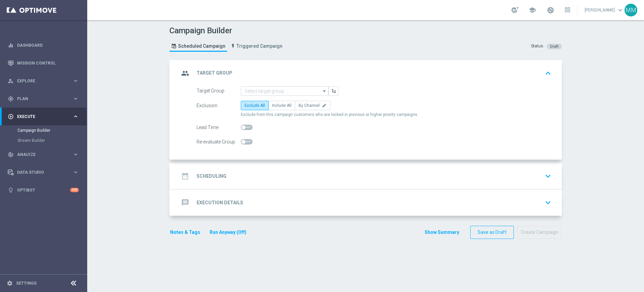
scroll to position [0, 0]
click at [270, 87] on input at bounding box center [285, 90] width 88 height 9
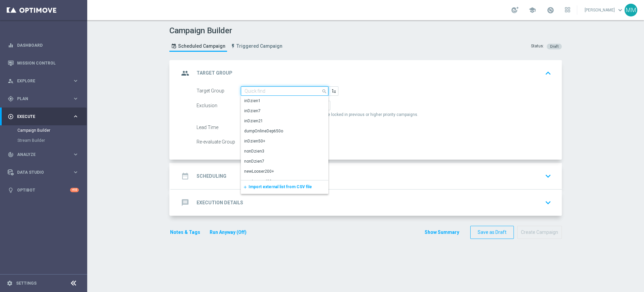
paste input "A_ALL_TARGET_OFFER_PUSH_ACMNAP_280925"
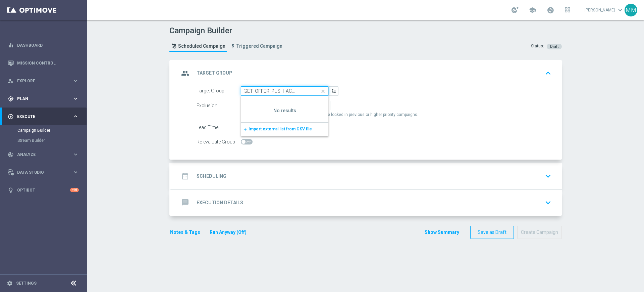
type input "A_ALL_TARGET_OFFER_PUSH_ACMNAP_280925"
click at [36, 97] on span "Plan" at bounding box center [44, 99] width 55 height 4
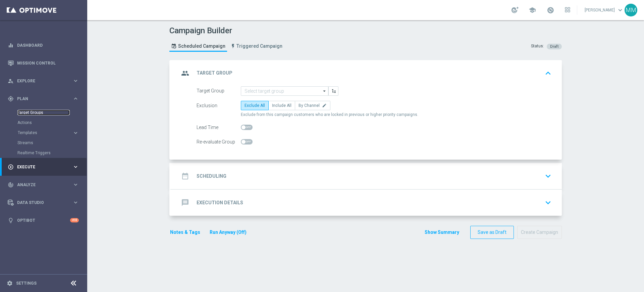
click at [36, 111] on link "Target Groups" at bounding box center [43, 112] width 52 height 5
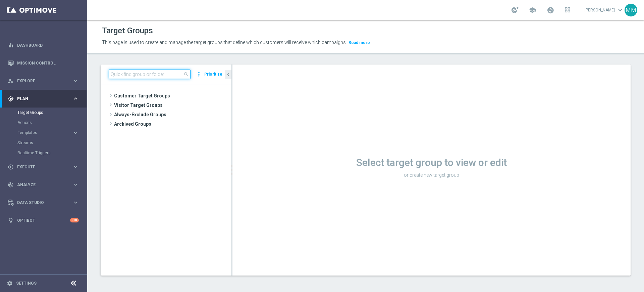
click at [140, 79] on div "search more_vert Prioritize" at bounding box center [166, 74] width 131 height 20
click at [142, 77] on input at bounding box center [150, 73] width 82 height 9
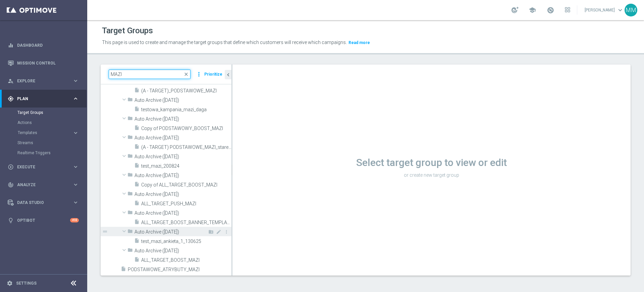
scroll to position [344, 0]
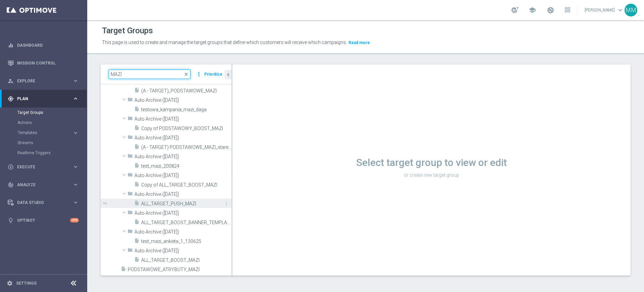
type input "MAZI"
click at [190, 202] on span "ALL_TARGET_PUSH_MAZI" at bounding box center [178, 204] width 75 height 6
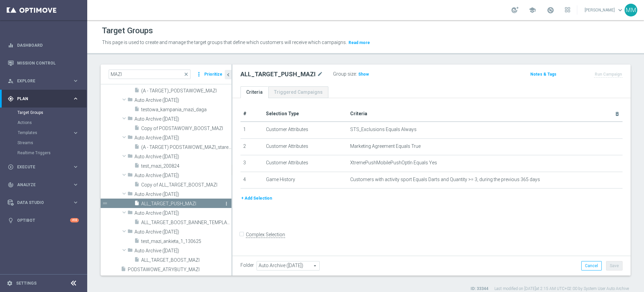
click at [224, 202] on icon "more_vert" at bounding box center [226, 203] width 5 height 5
click at [232, 213] on li "unarchive Restore" at bounding box center [238, 211] width 34 height 10
type input "Customer Target Groups"
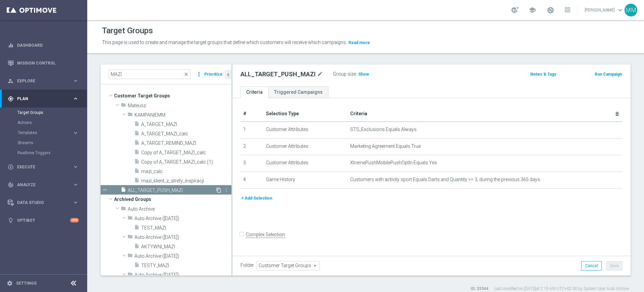
click at [216, 191] on icon "content_copy" at bounding box center [218, 189] width 5 height 5
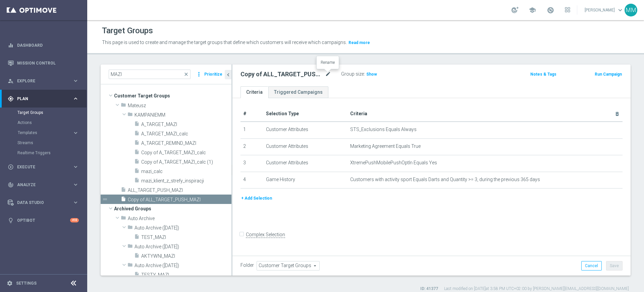
click at [328, 76] on icon "mode_edit" at bounding box center [328, 74] width 6 height 8
type input "A_ALL_TARGET_OFFER_PUSH_ACMNAP_280925"
click at [351, 88] on ul "Criteria Triggered Campaigns" at bounding box center [432, 92] width 398 height 12
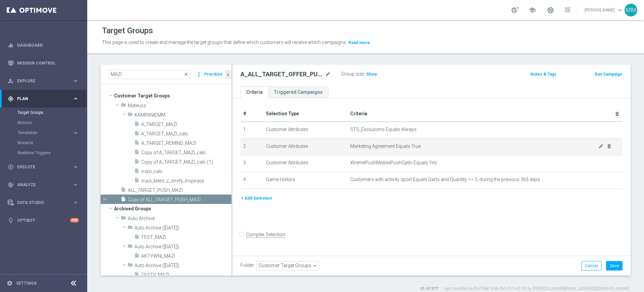
click at [397, 147] on span "Marketing Agreement Equals True" at bounding box center [474, 146] width 248 height 6
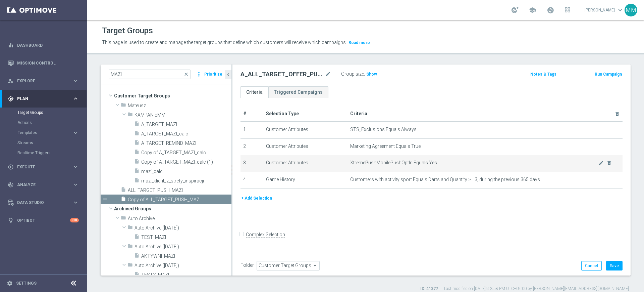
click at [402, 161] on span "XtremePushMobilePushOptIn Equals Yes" at bounding box center [474, 163] width 248 height 6
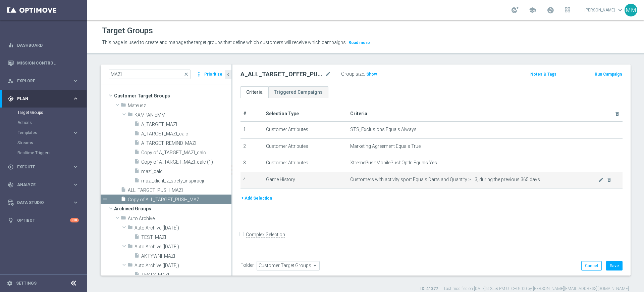
click at [506, 182] on span "Customers with activity sport Equals Darts and Quantity >= 3, during the previo…" at bounding box center [474, 179] width 248 height 6
click at [599, 182] on icon "mode_edit" at bounding box center [601, 179] width 5 height 5
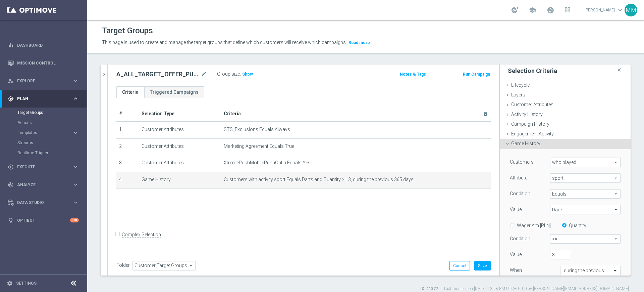
click at [561, 199] on div "Condition Equals Equals arrow_drop_down search" at bounding box center [565, 194] width 121 height 11
click at [561, 193] on span "Equals" at bounding box center [586, 193] width 70 height 9
click at [525, 203] on div "Customers who played who played arrow_drop_down search Attribute sport sport ar…" at bounding box center [565, 226] width 111 height 139
click at [557, 207] on span "Darts" at bounding box center [586, 209] width 70 height 9
click at [557, 207] on input "search" at bounding box center [585, 209] width 70 height 9
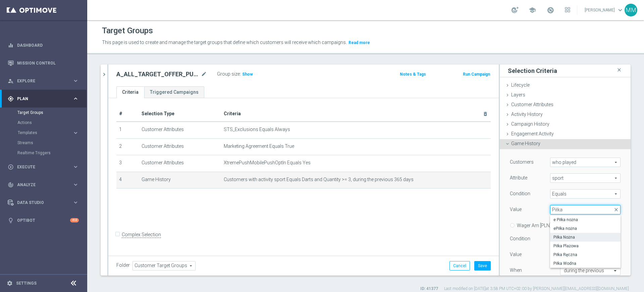
type input "Piłka"
click at [563, 233] on label "Piłka Nożna" at bounding box center [585, 237] width 70 height 9
type input "Piłka Nożna"
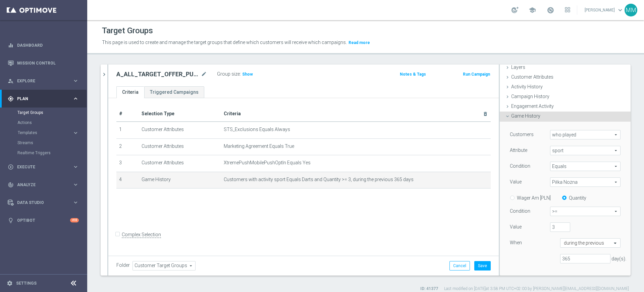
scroll to position [42, 0]
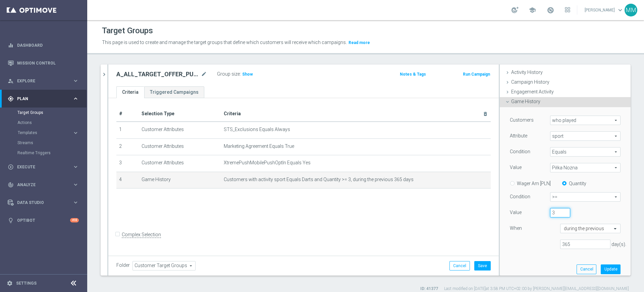
click at [521, 210] on div "Value 3" at bounding box center [565, 213] width 121 height 11
click at [551, 216] on input "number" at bounding box center [560, 212] width 20 height 9
type input "5"
drag, startPoint x: 560, startPoint y: 242, endPoint x: 556, endPoint y: 243, distance: 4.8
click at [560, 243] on input "365" at bounding box center [585, 243] width 50 height 9
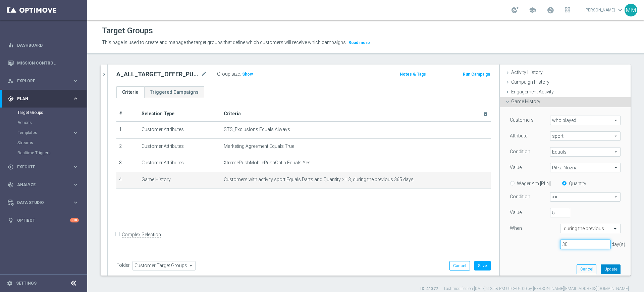
type input "30"
click at [601, 266] on button "Update" at bounding box center [611, 268] width 20 height 9
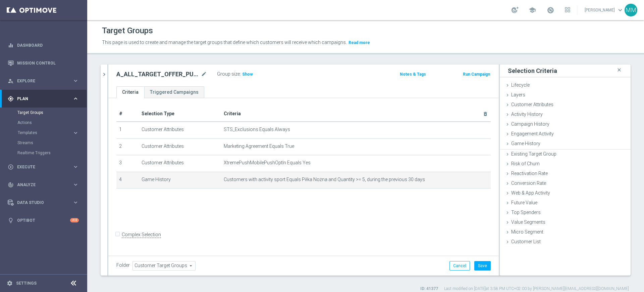
scroll to position [0, 0]
click at [536, 115] on div "Activity History done" at bounding box center [565, 115] width 131 height 10
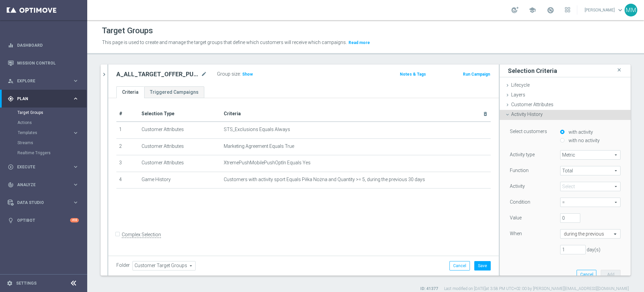
click at [584, 185] on span at bounding box center [591, 186] width 60 height 9
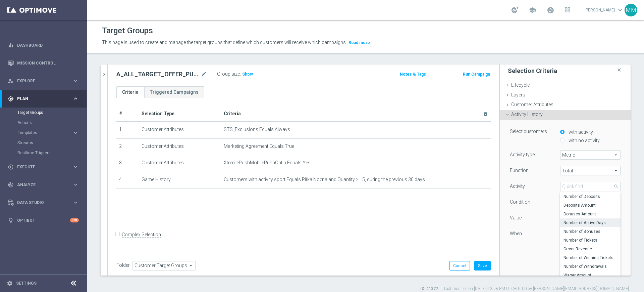
click at [586, 222] on span "Number of Active Days" at bounding box center [591, 222] width 54 height 5
type input "Number of Active Days"
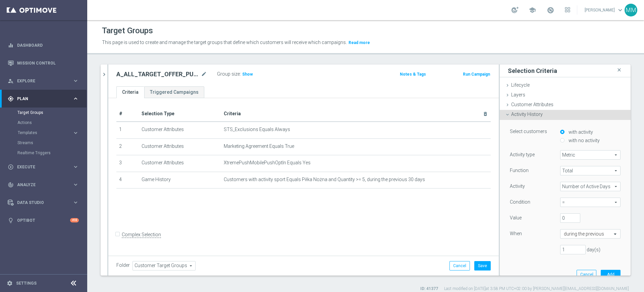
click at [569, 205] on span "=" at bounding box center [591, 202] width 60 height 9
click at [566, 240] on span ">=" at bounding box center [591, 238] width 54 height 5
type input ">="
drag, startPoint x: 564, startPoint y: 218, endPoint x: 545, endPoint y: 219, distance: 18.8
click at [560, 219] on input "0" at bounding box center [570, 217] width 20 height 9
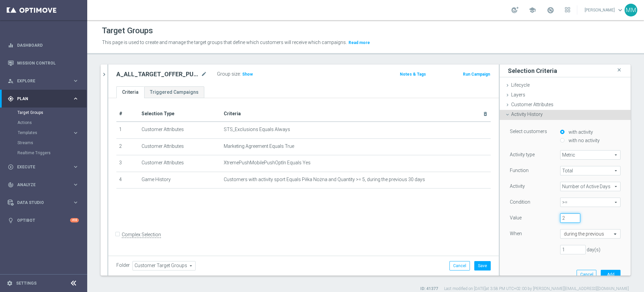
type input "2"
click at [595, 214] on div "2" at bounding box center [585, 217] width 60 height 9
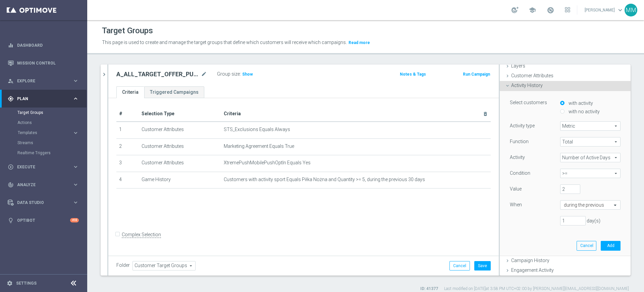
scroll to position [42, 0]
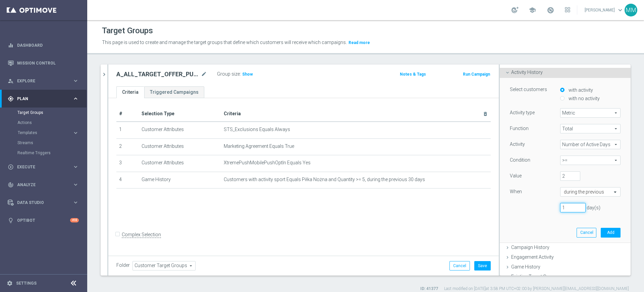
drag, startPoint x: 558, startPoint y: 205, endPoint x: 546, endPoint y: 205, distance: 12.4
click at [546, 205] on div "1 day(s)" at bounding box center [565, 207] width 121 height 9
type input "30"
click at [608, 228] on div "Select customers with activity with no activity Activity type Metric Metric arr…" at bounding box center [565, 160] width 121 height 164
click at [603, 231] on button "Add" at bounding box center [611, 231] width 20 height 9
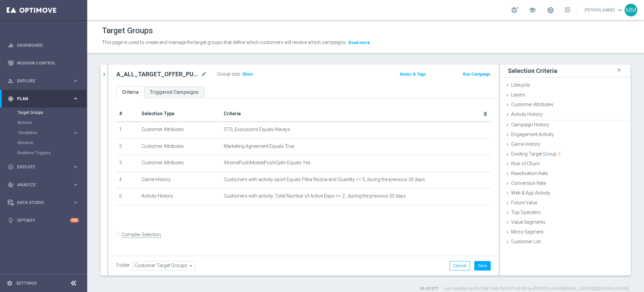
scroll to position [0, 0]
click at [481, 262] on button "Save" at bounding box center [482, 265] width 16 height 9
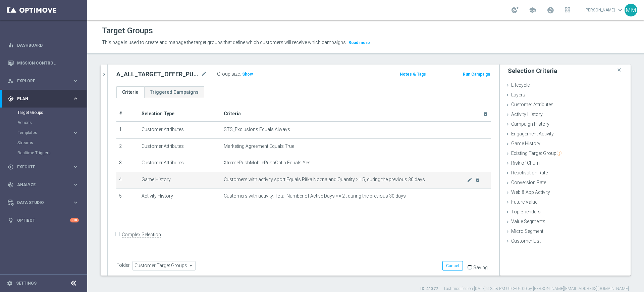
click at [321, 177] on span "Customers with activity sport Equals Piłka Nożna and Quantity >= 5, during the …" at bounding box center [345, 179] width 243 height 6
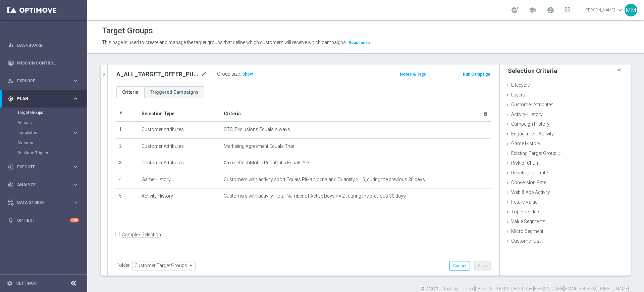
click at [169, 72] on h2 "A_ALL_TARGET_OFFER_PUSH_ACMNAP_280925" at bounding box center [157, 74] width 83 height 8
copy h2 "A_ALL_TARGET_OFFER_PUSH_ACMNAP_280925"
click at [466, 76] on button "Run Campaign" at bounding box center [476, 73] width 29 height 7
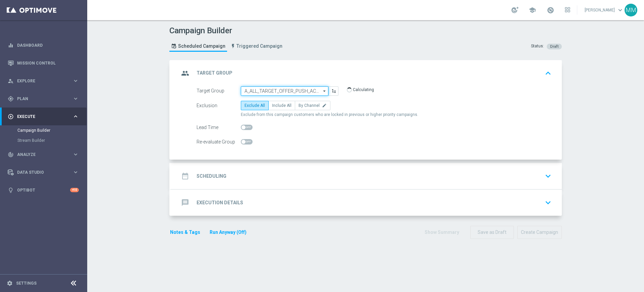
click at [267, 91] on input "A_ALL_TARGET_OFFER_PUSH_ACMNAP_280925" at bounding box center [285, 90] width 88 height 9
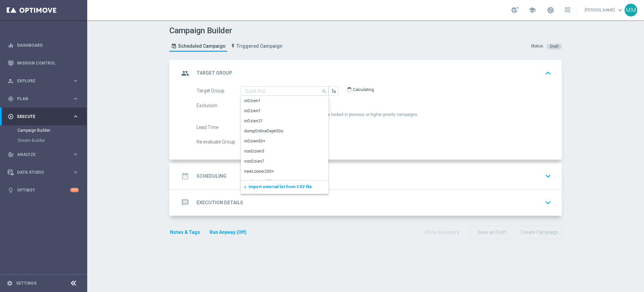
click at [218, 101] on div "Exclusion" at bounding box center [219, 105] width 44 height 9
type input "A_ALL_TARGET_OFFER_PUSH_ACMNAP_280925"
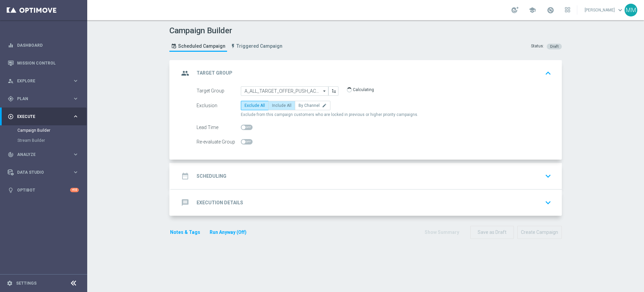
click at [278, 105] on span "Include All" at bounding box center [281, 105] width 19 height 5
click at [276, 105] on input "Include All" at bounding box center [274, 106] width 4 height 4
radio input "true"
click at [246, 173] on div "date_range Scheduling keyboard_arrow_down" at bounding box center [366, 175] width 375 height 13
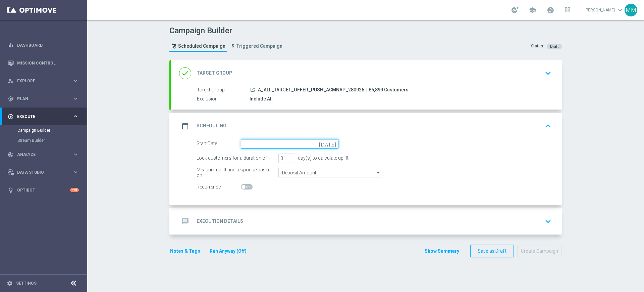
click at [266, 144] on input at bounding box center [290, 143] width 98 height 9
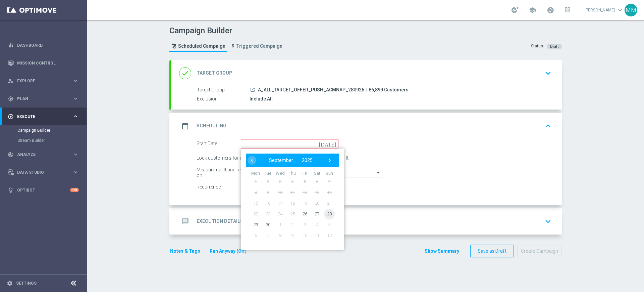
click at [325, 211] on span "28" at bounding box center [329, 213] width 11 height 11
type input "[DATE]"
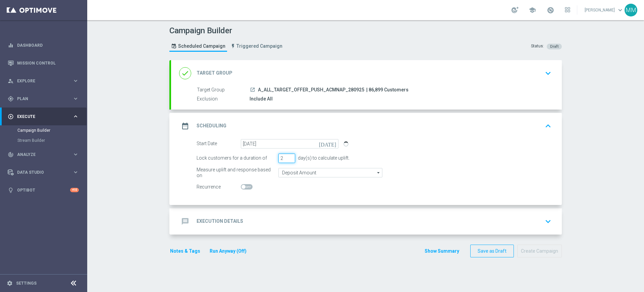
click at [287, 158] on input "2" at bounding box center [286, 157] width 17 height 9
type input "1"
click at [287, 158] on input "1" at bounding box center [286, 157] width 17 height 9
click at [289, 168] on input "Deposit Amount" at bounding box center [330, 172] width 104 height 9
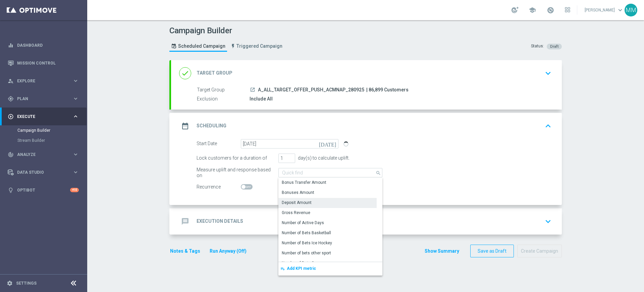
click at [241, 224] on div "message Execution Details keyboard_arrow_down" at bounding box center [366, 221] width 375 height 13
type input "Deposit Amount"
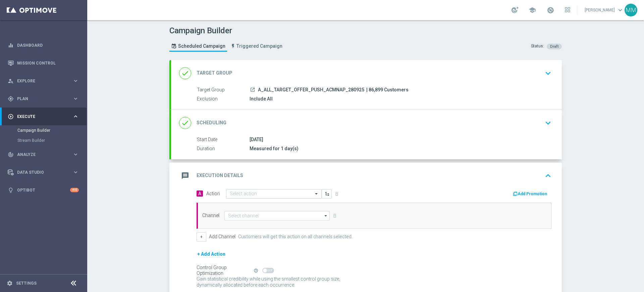
click at [246, 195] on input "text" at bounding box center [267, 194] width 75 height 6
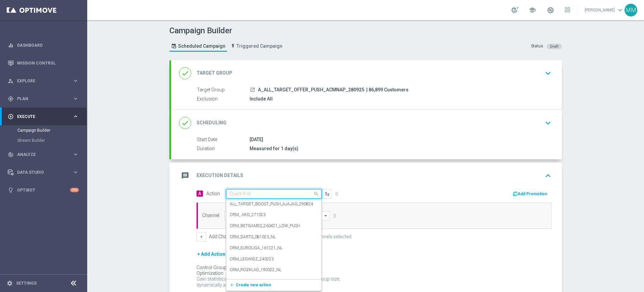
paste input "A_ALL_TARGET_OFFER_PUSH_ACMNAP_280925"
type input "A_ALL_TARGET_OFFER_PUSH_ACMNAP_280925"
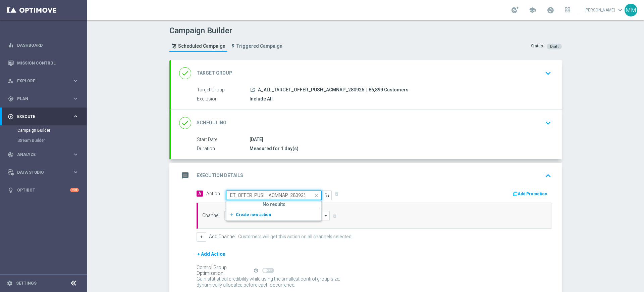
click at [251, 213] on span "Create new action" at bounding box center [253, 214] width 35 height 5
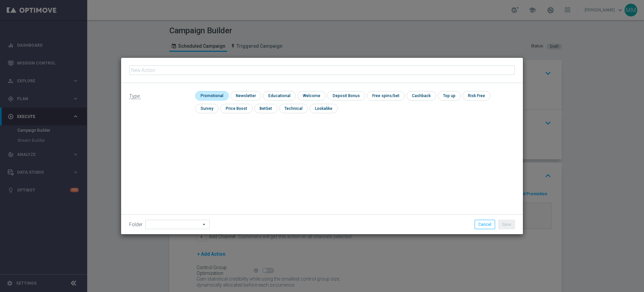
type input "A_ALL_TARGET_OFFER_PUSH_ACMNAP_280925"
click at [209, 99] on input "checkbox" at bounding box center [211, 95] width 32 height 9
checkbox input "true"
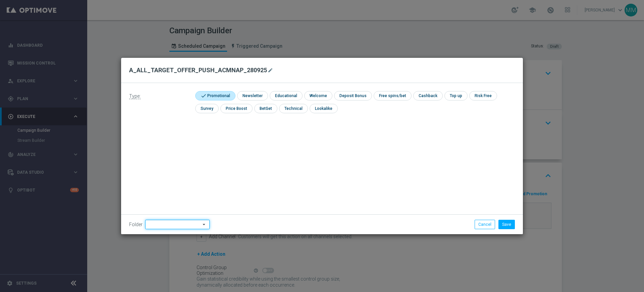
click at [159, 221] on input at bounding box center [177, 223] width 64 height 9
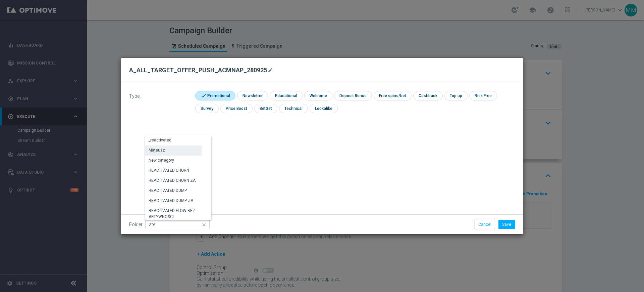
click at [176, 153] on div "Mateusz" at bounding box center [173, 149] width 56 height 9
type input "Mateusz"
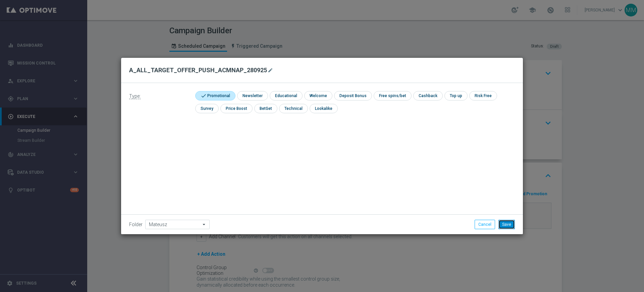
click at [509, 225] on button "Save" at bounding box center [507, 223] width 16 height 9
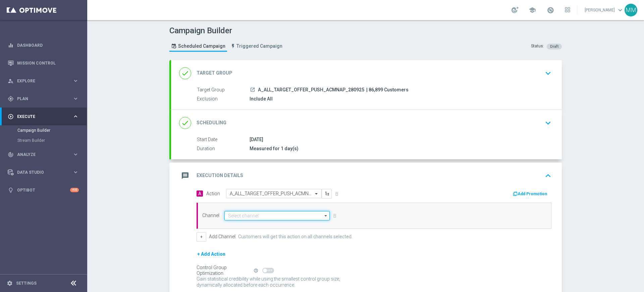
click at [265, 214] on input at bounding box center [276, 215] width 105 height 9
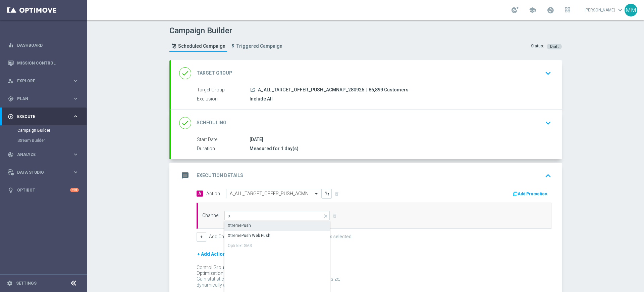
click at [252, 226] on div "XtremePush" at bounding box center [277, 224] width 106 height 9
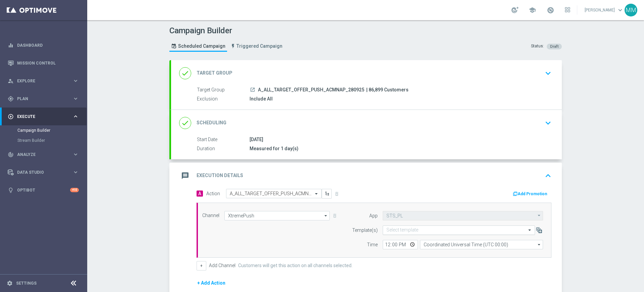
click at [437, 229] on input "text" at bounding box center [452, 230] width 132 height 6
paste input "A_ALL_TARGET_OFFER_PUSH_ACMNAP_280925"
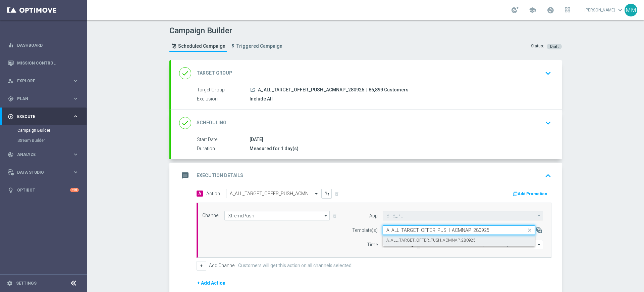
click at [426, 240] on label "A_ALL_TARGET_OFFER_PUSH_ACMNAP_280925" at bounding box center [430, 240] width 89 height 6
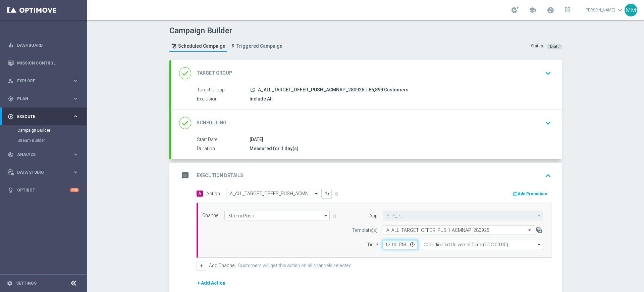
click at [383, 242] on input "12:00" at bounding box center [400, 244] width 35 height 9
click at [490, 245] on input "Coordinated Universal Time (UTC 00:00)" at bounding box center [481, 244] width 123 height 9
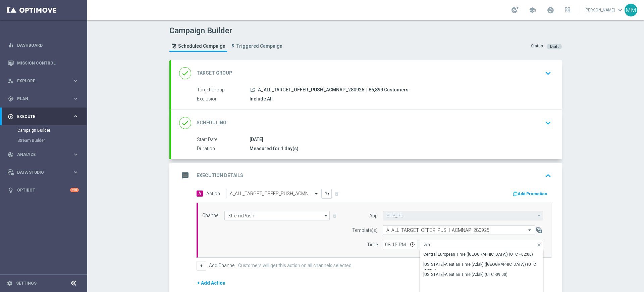
click at [470, 250] on div "Central European Time ([GEOGRAPHIC_DATA]) (UTC +02:00)" at bounding box center [481, 253] width 123 height 9
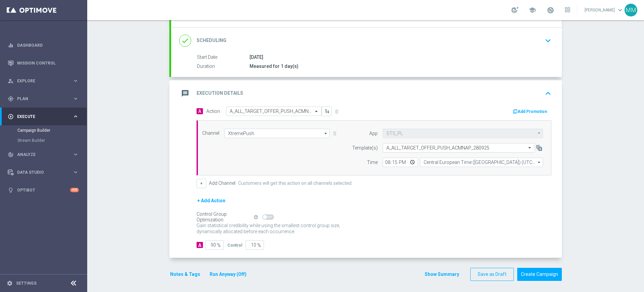
scroll to position [85, 0]
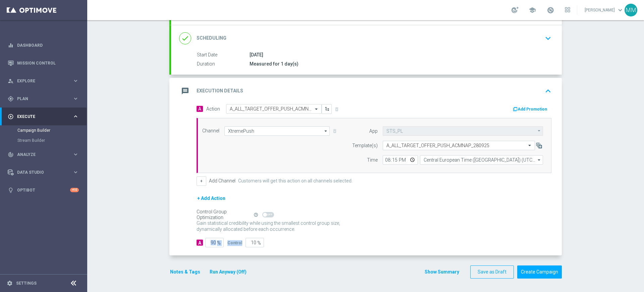
drag, startPoint x: 199, startPoint y: 244, endPoint x: 252, endPoint y: 246, distance: 53.4
click at [252, 246] on div "A 90 % Control 10 %" at bounding box center [374, 242] width 355 height 9
click at [207, 243] on input "90" at bounding box center [214, 242] width 18 height 9
click at [178, 268] on button "Notes & Tags" at bounding box center [185, 271] width 32 height 8
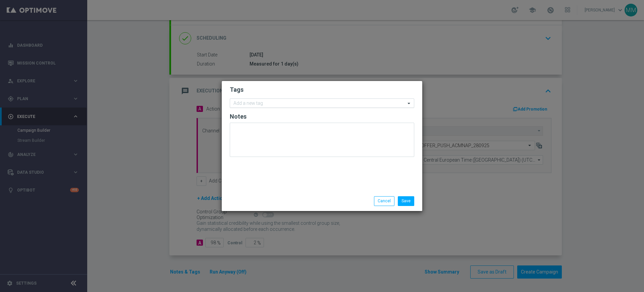
click at [263, 103] on input "text" at bounding box center [320, 104] width 172 height 6
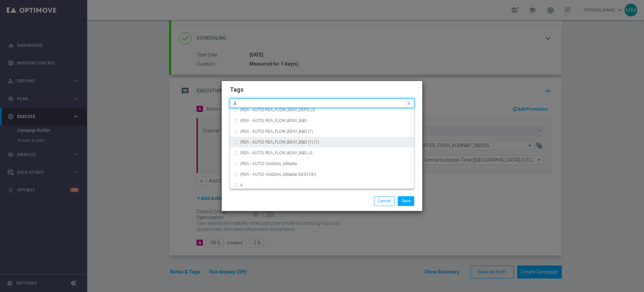
scroll to position [797, 0]
click at [260, 138] on div "A" at bounding box center [322, 143] width 177 height 11
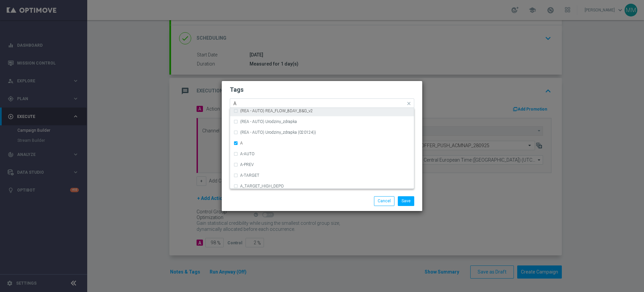
click at [249, 105] on input "A" at bounding box center [320, 104] width 172 height 6
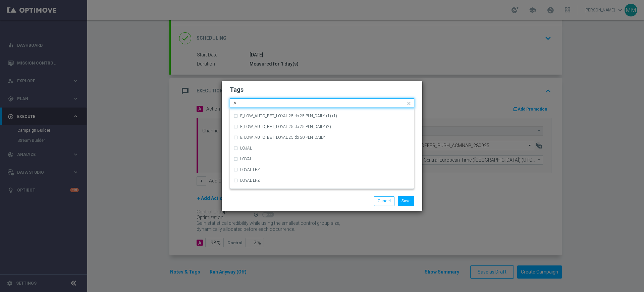
scroll to position [0, 0]
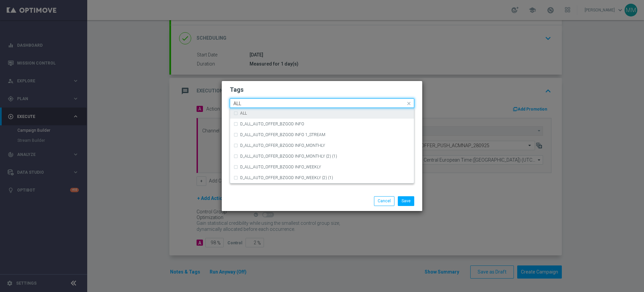
click at [257, 111] on div "ALL" at bounding box center [325, 113] width 170 height 4
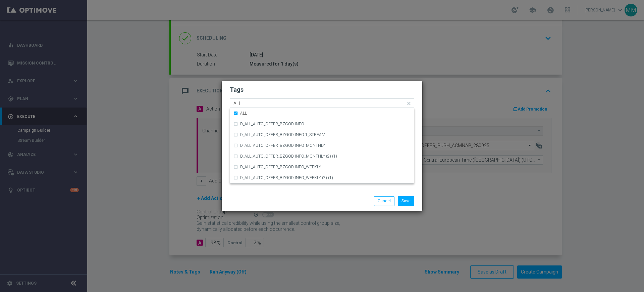
click at [254, 105] on input "ALL" at bounding box center [320, 104] width 172 height 6
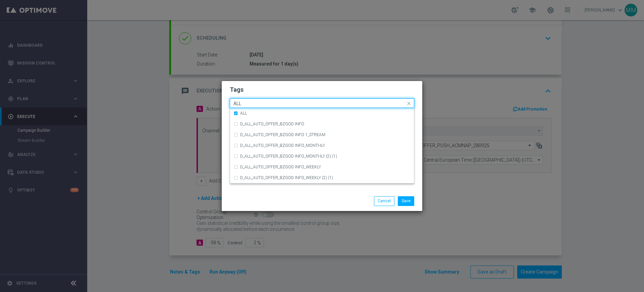
click at [254, 105] on input "ALL" at bounding box center [320, 104] width 172 height 6
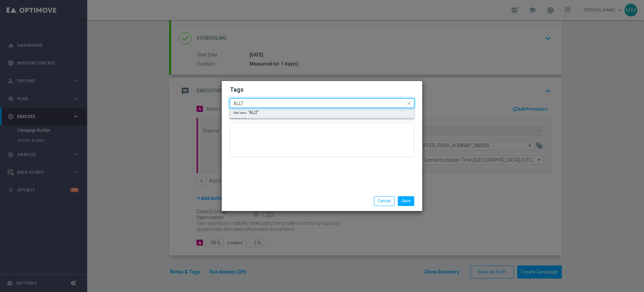
click at [255, 103] on input "ALLT" at bounding box center [320, 104] width 172 height 6
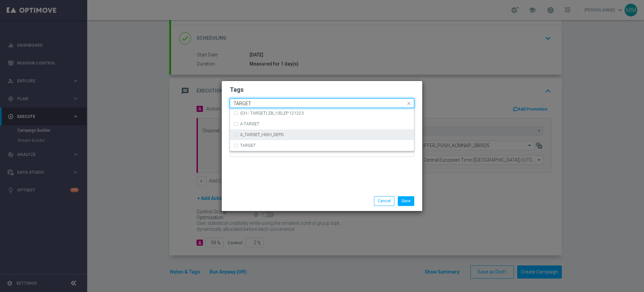
click at [255, 141] on div "TARGET" at bounding box center [322, 145] width 177 height 11
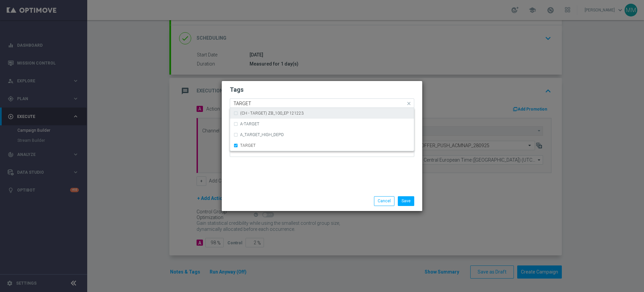
click at [259, 102] on input "TARGET" at bounding box center [320, 104] width 172 height 6
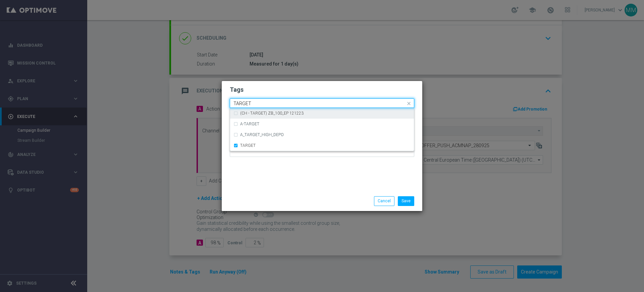
click at [259, 102] on input "TARGET" at bounding box center [320, 104] width 172 height 6
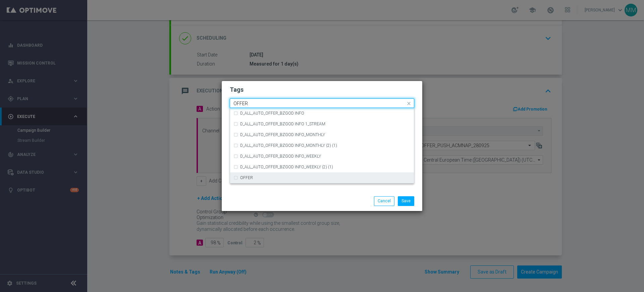
click at [259, 173] on div "OFFER" at bounding box center [322, 177] width 177 height 11
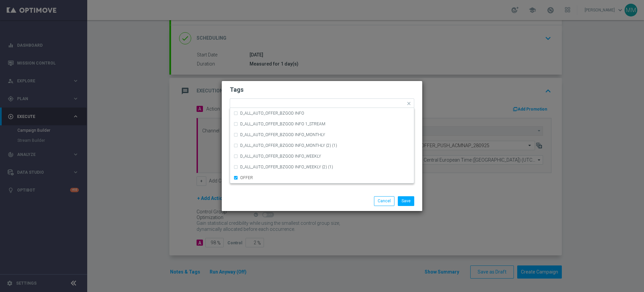
click at [259, 191] on div "Tags Quick find × A × ALL × TARGET × OFFER D_ALL_AUTO_OFFER_BZGOD INFO D_ALL_AU…" at bounding box center [322, 146] width 201 height 130
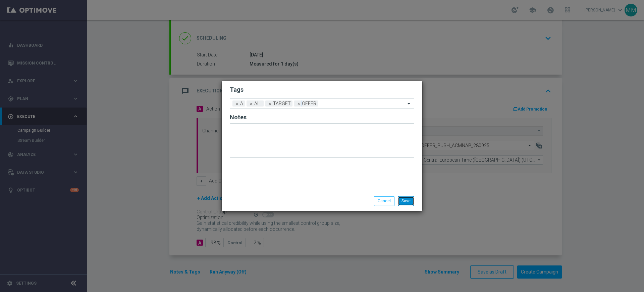
click at [405, 202] on button "Save" at bounding box center [406, 200] width 16 height 9
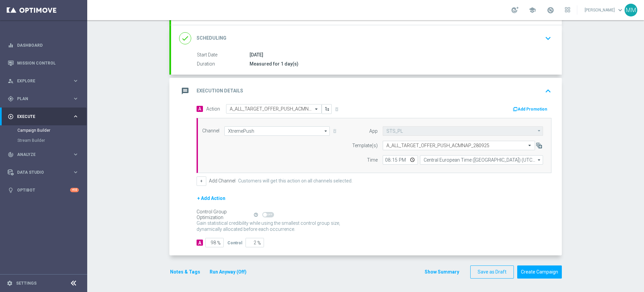
drag, startPoint x: 396, startPoint y: 83, endPoint x: 400, endPoint y: 88, distance: 6.4
click at [396, 83] on div "message Execution Details keyboard_arrow_up" at bounding box center [366, 91] width 391 height 26
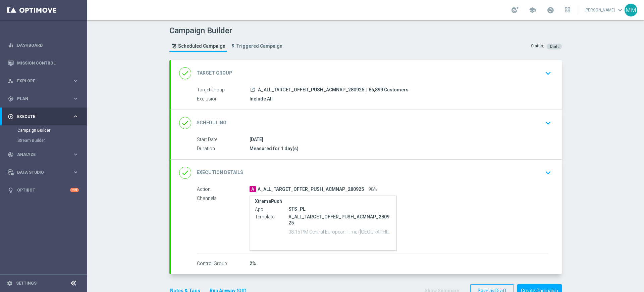
click at [318, 123] on div "done Scheduling keyboard_arrow_down" at bounding box center [366, 122] width 375 height 13
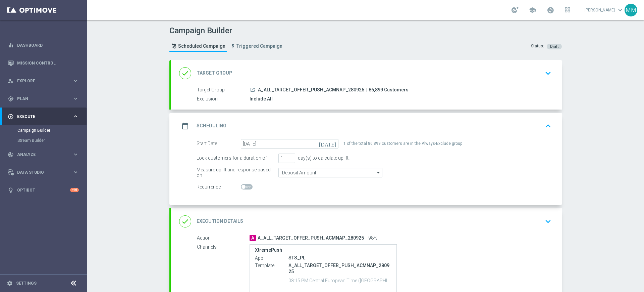
click at [312, 118] on div "date_range Scheduling keyboard_arrow_up" at bounding box center [366, 126] width 391 height 26
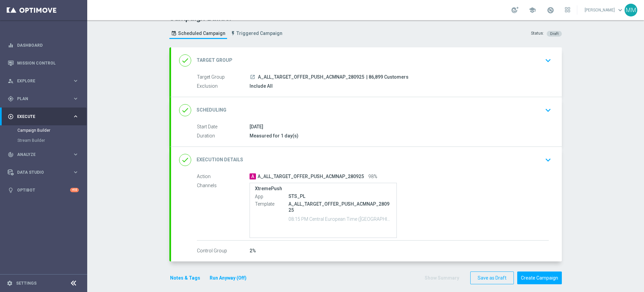
scroll to position [18, 0]
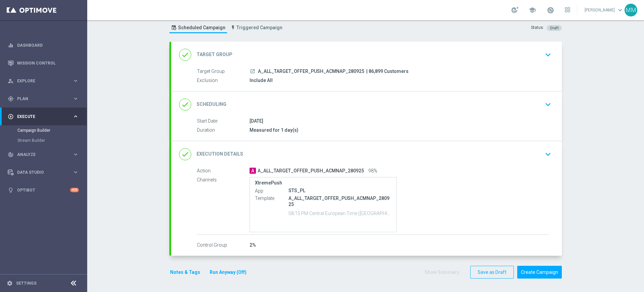
click at [164, 269] on section "done Target Group keyboard_arrow_down Target Group launch A_ALL_TARGET_OFFER_PU…" at bounding box center [365, 164] width 403 height 244
click at [172, 270] on button "Notes & Tags" at bounding box center [185, 272] width 32 height 8
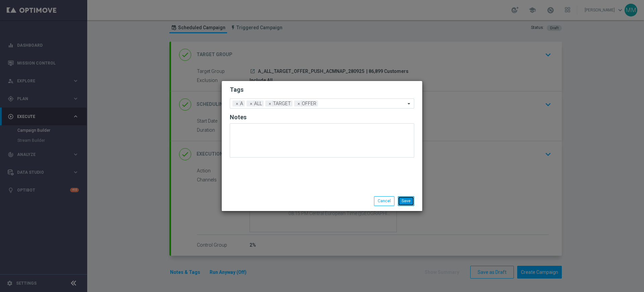
click at [402, 203] on button "Save" at bounding box center [406, 200] width 16 height 9
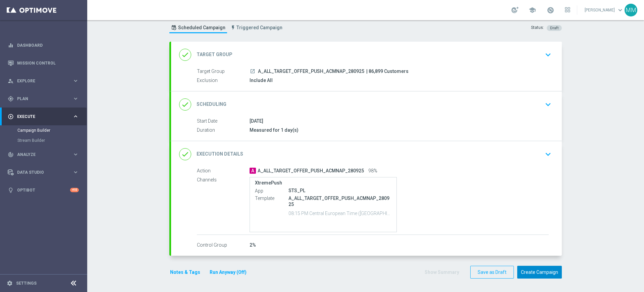
click at [531, 267] on button "Create Campaign" at bounding box center [539, 271] width 45 height 13
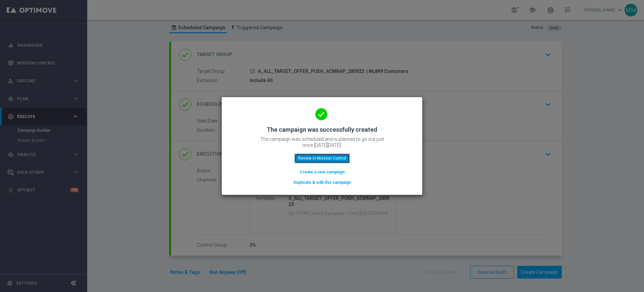
click at [312, 160] on button "Review in Mission Control" at bounding box center [322, 157] width 55 height 9
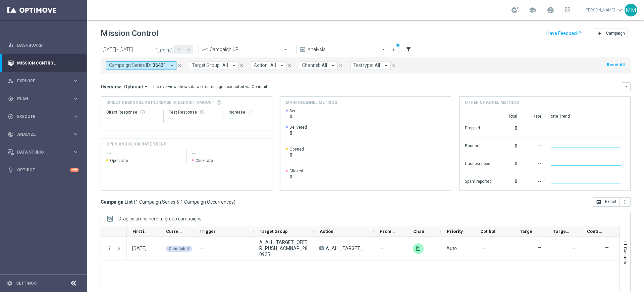
click at [169, 66] on icon "arrow_drop_down" at bounding box center [172, 65] width 6 height 6
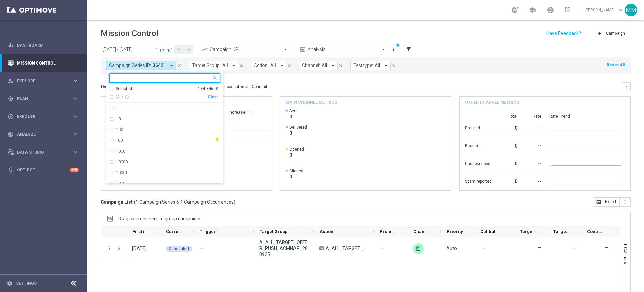
click at [218, 97] on div "Selected 1 Of 34658 (All) info_outline Clear" at bounding box center [164, 94] width 117 height 17
click at [0, 0] on div "Clear" at bounding box center [0, 0] width 0 height 0
click at [343, 88] on div "Overview: Optimail arrow_drop_down This overview shows data of campaigns execut…" at bounding box center [361, 87] width 521 height 6
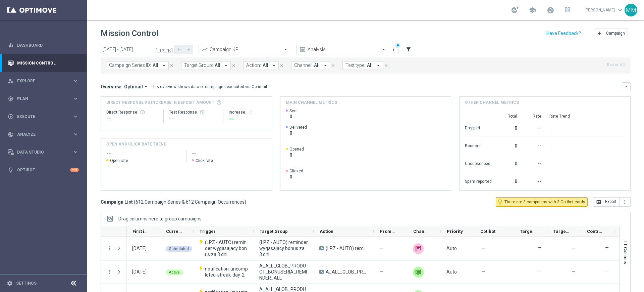
click at [264, 54] on div "Campaign KPI trending_up" at bounding box center [245, 50] width 93 height 10
click at [262, 51] on input "text" at bounding box center [238, 50] width 72 height 6
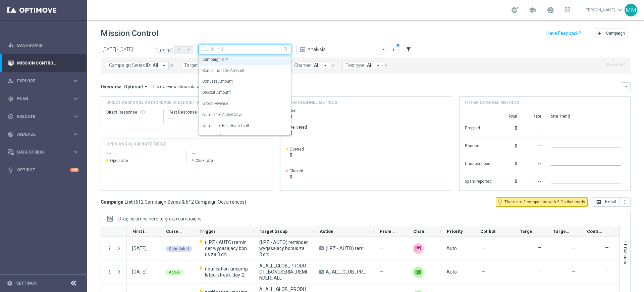
click at [255, 54] on div "Quick find Campaign KPI" at bounding box center [245, 49] width 93 height 9
click at [315, 47] on input "text" at bounding box center [336, 50] width 72 height 6
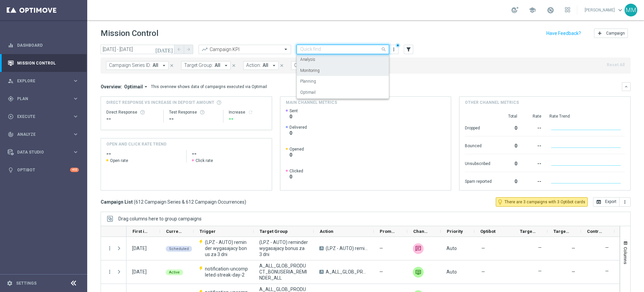
click at [318, 70] on label "Monitoring" at bounding box center [309, 71] width 19 height 6
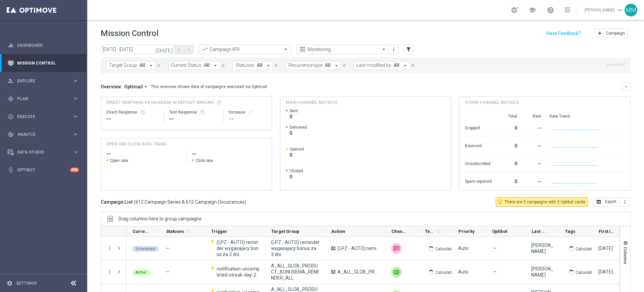
click at [378, 66] on span "Last modified by:" at bounding box center [375, 65] width 36 height 6
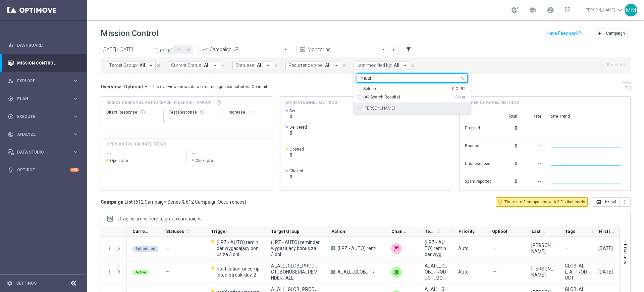
click at [379, 106] on label "[PERSON_NAME]" at bounding box center [379, 108] width 31 height 4
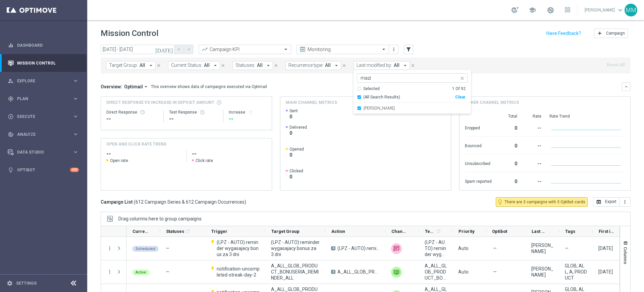
click at [372, 125] on rect at bounding box center [365, 149] width 158 height 82
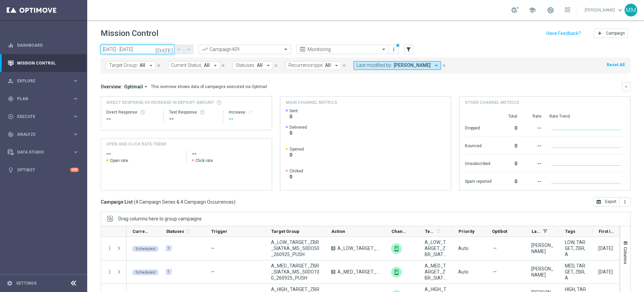
click at [143, 50] on input "[DATE] - [DATE]" at bounding box center [138, 49] width 74 height 9
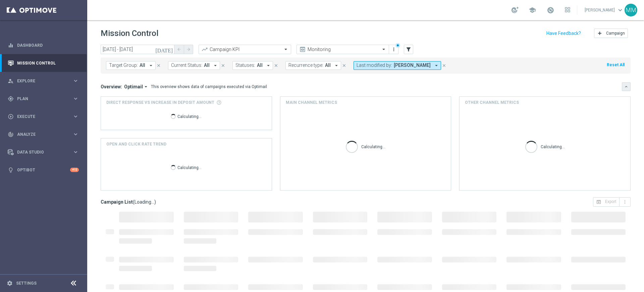
click at [622, 86] on button "keyboard_arrow_down" at bounding box center [626, 86] width 9 height 9
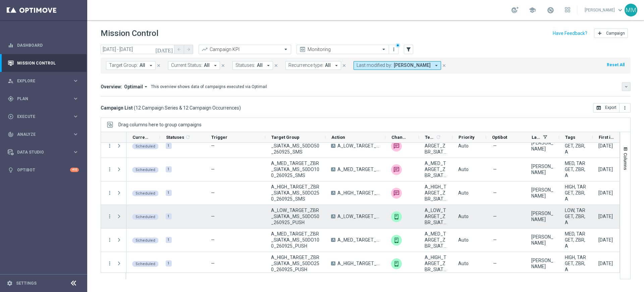
scroll to position [152, 0]
